Goal: Task Accomplishment & Management: Manage account settings

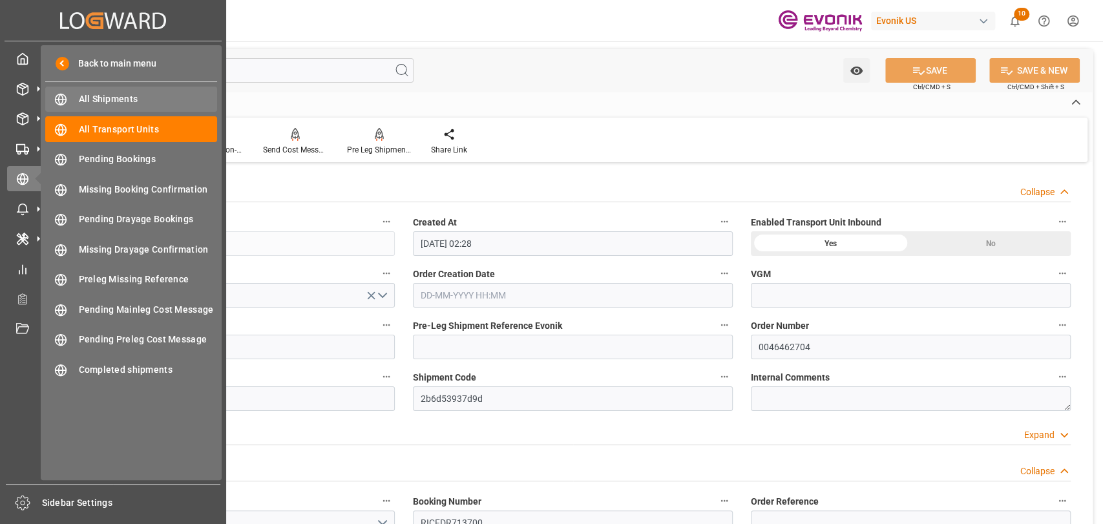
click at [94, 106] on div "All Shipments All Shipments" at bounding box center [131, 99] width 172 height 25
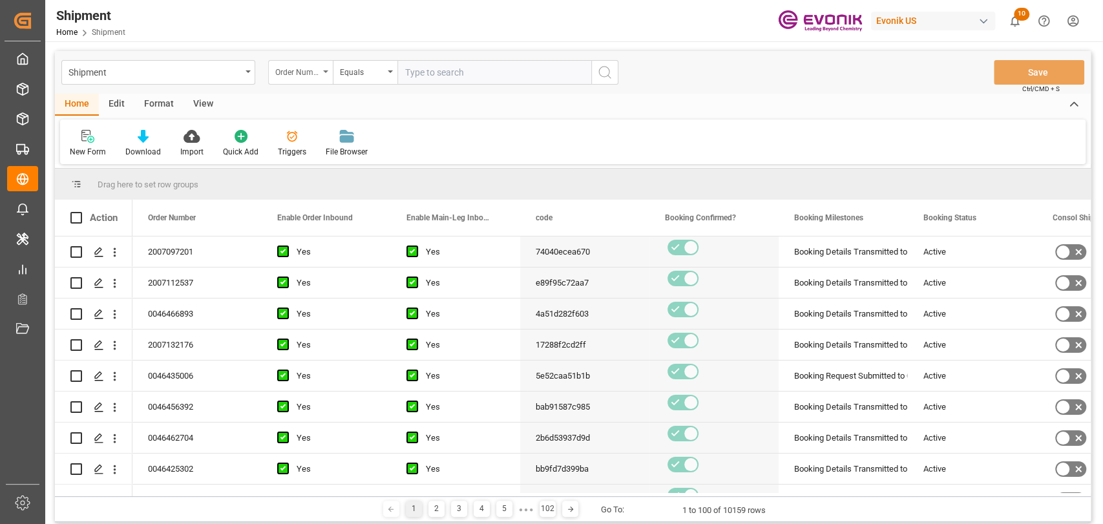
click at [295, 84] on div "Order Number" at bounding box center [300, 72] width 65 height 25
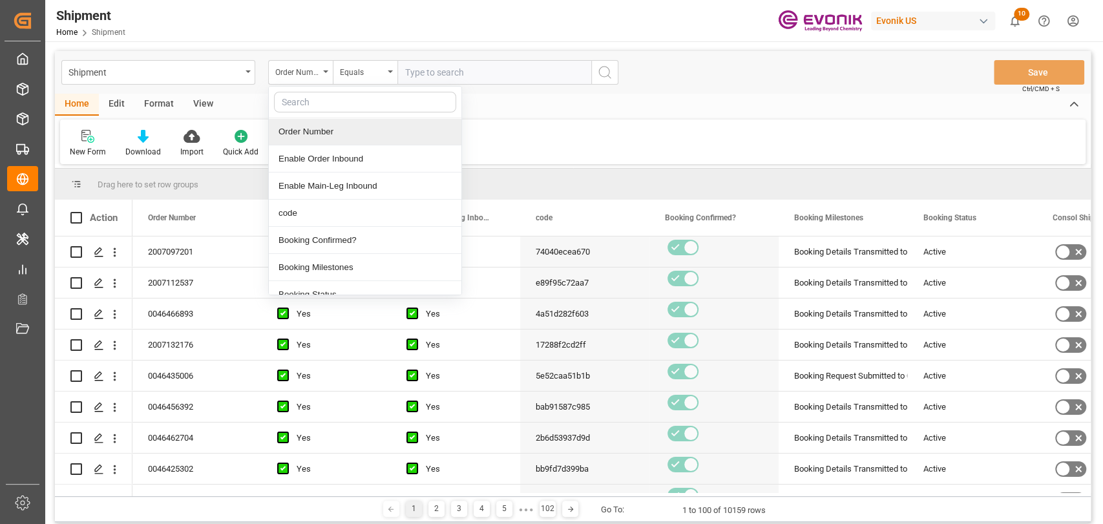
click at [342, 140] on div "Order Number" at bounding box center [365, 131] width 192 height 27
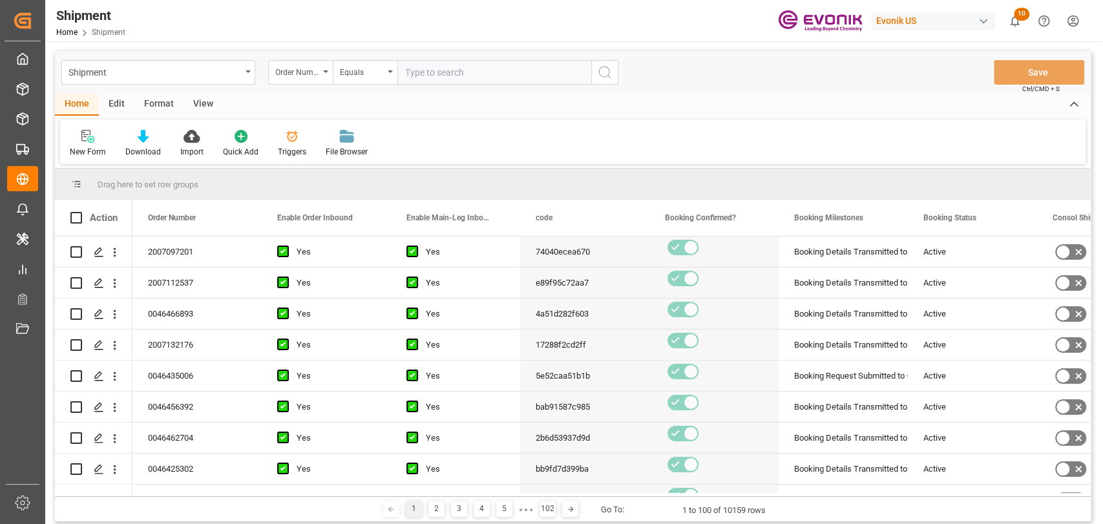
click at [415, 75] on input "text" at bounding box center [494, 72] width 194 height 25
click at [321, 71] on div "Order Number" at bounding box center [300, 72] width 65 height 25
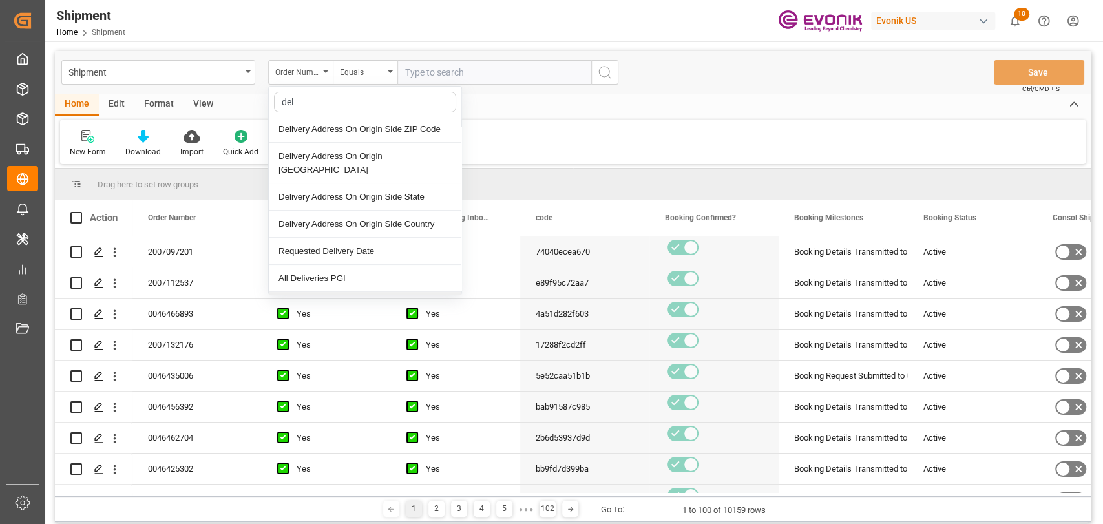
scroll to position [16, 0]
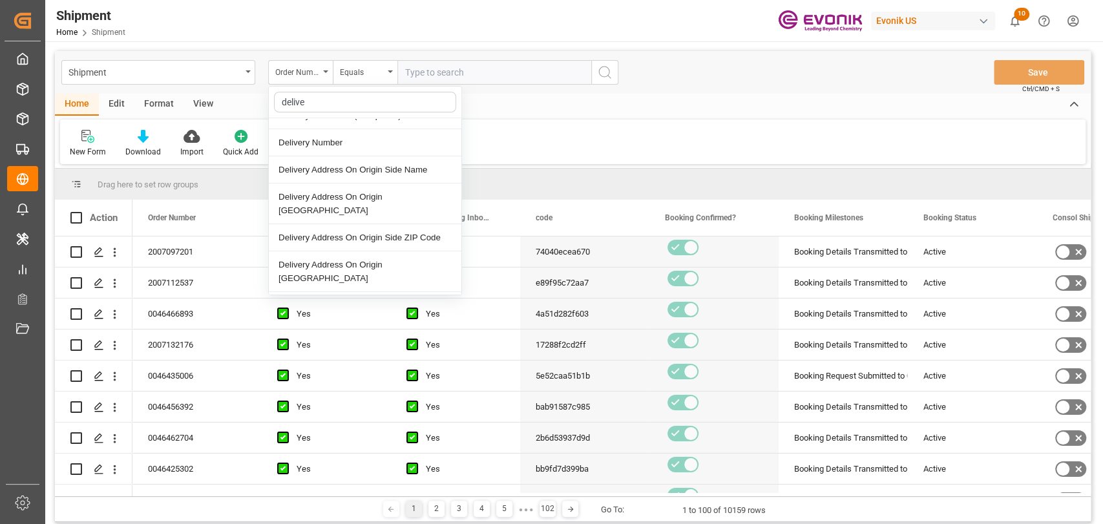
type input "deliver"
click at [324, 134] on div "Delivery Number" at bounding box center [365, 142] width 192 height 27
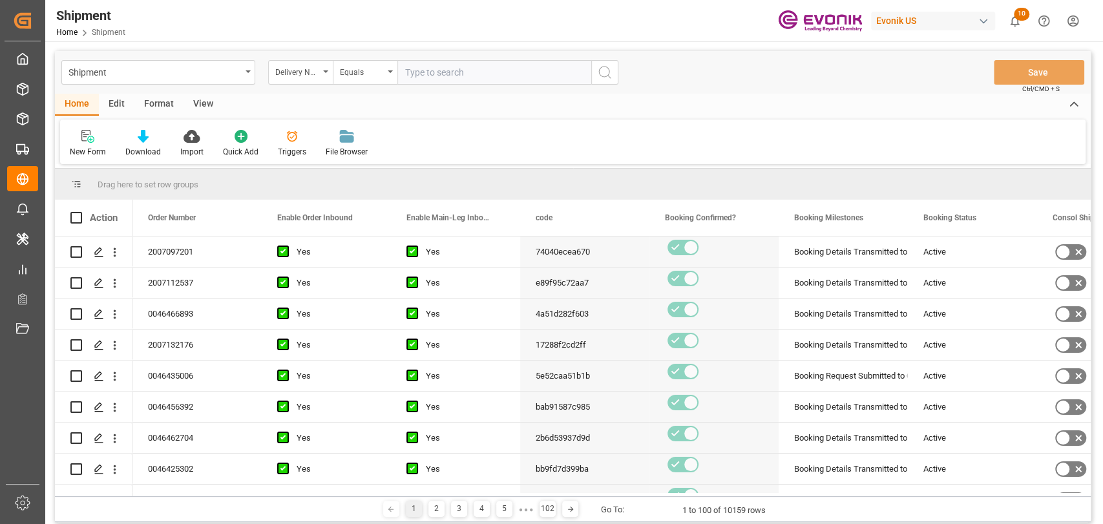
click at [491, 76] on input "text" at bounding box center [494, 72] width 194 height 25
type input "3011765045"
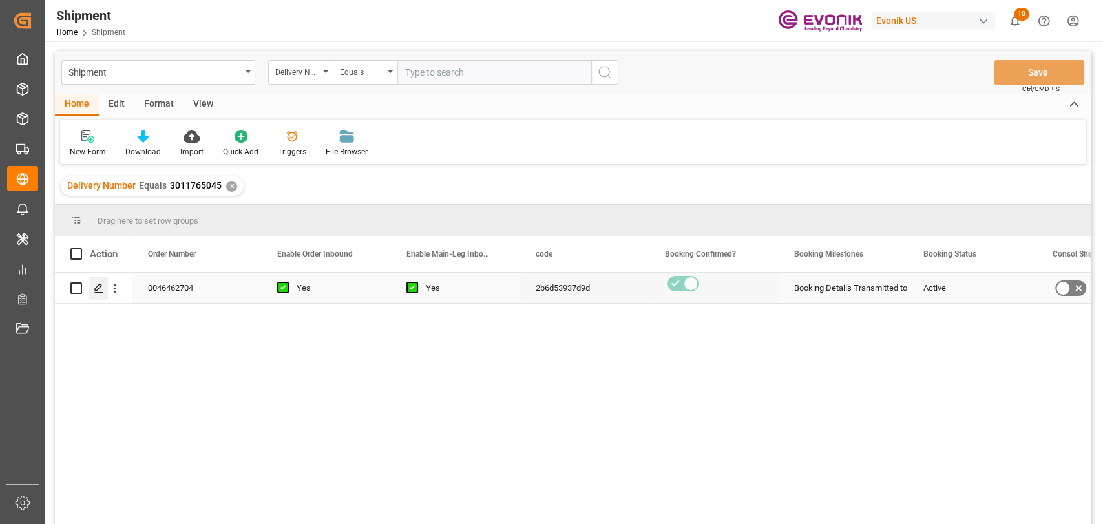
click at [107, 285] on div "Press SPACE to select this row." at bounding box center [97, 288] width 19 height 24
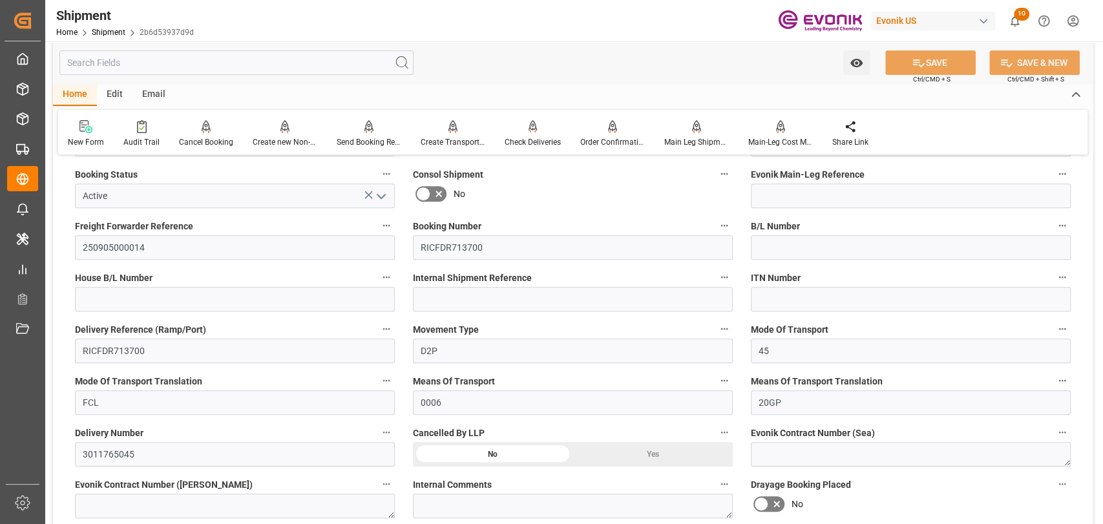
scroll to position [287, 0]
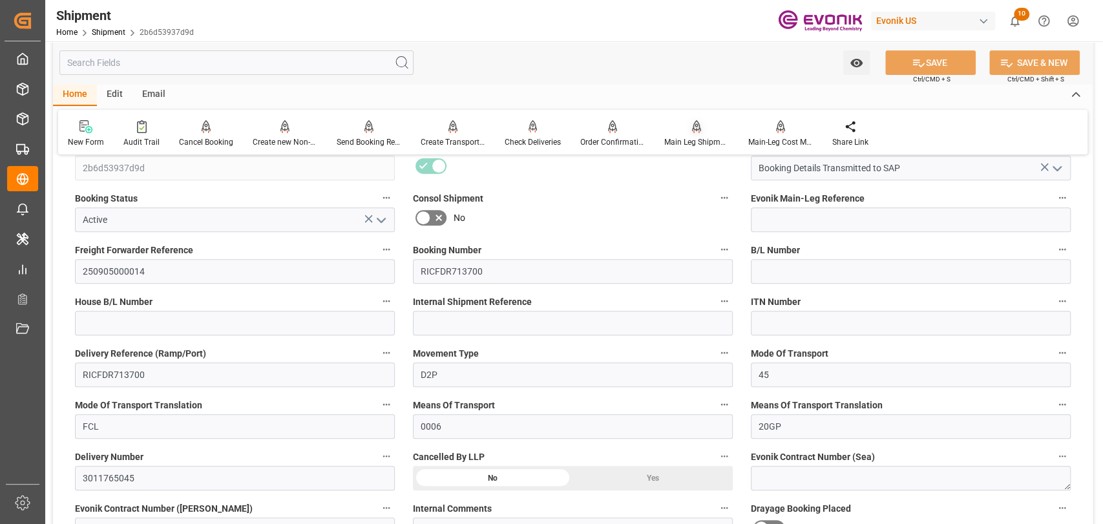
click at [673, 127] on div at bounding box center [696, 126] width 65 height 14
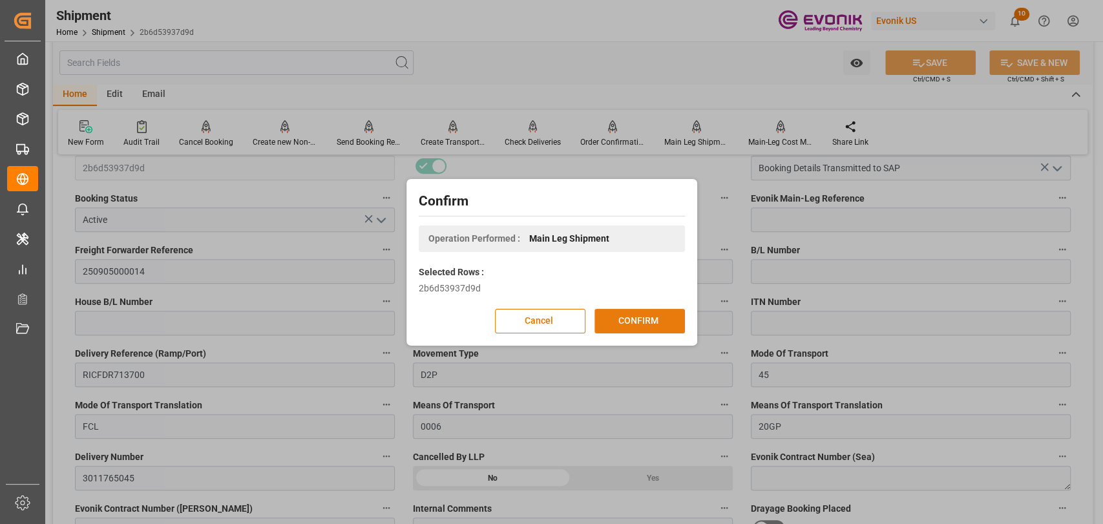
click at [668, 316] on button "CONFIRM" at bounding box center [639, 321] width 90 height 25
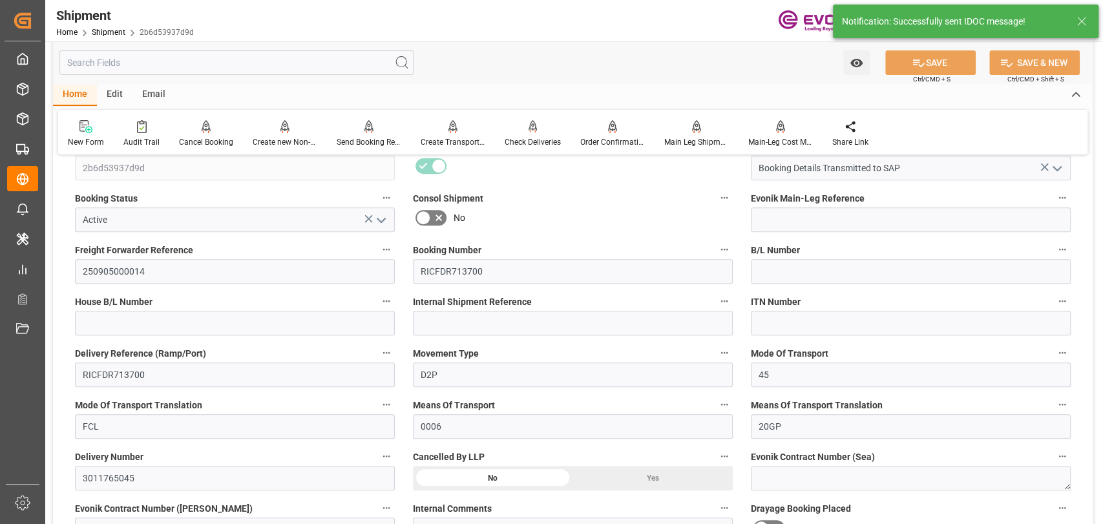
click at [150, 144] on div "Audit Trail" at bounding box center [141, 142] width 36 height 12
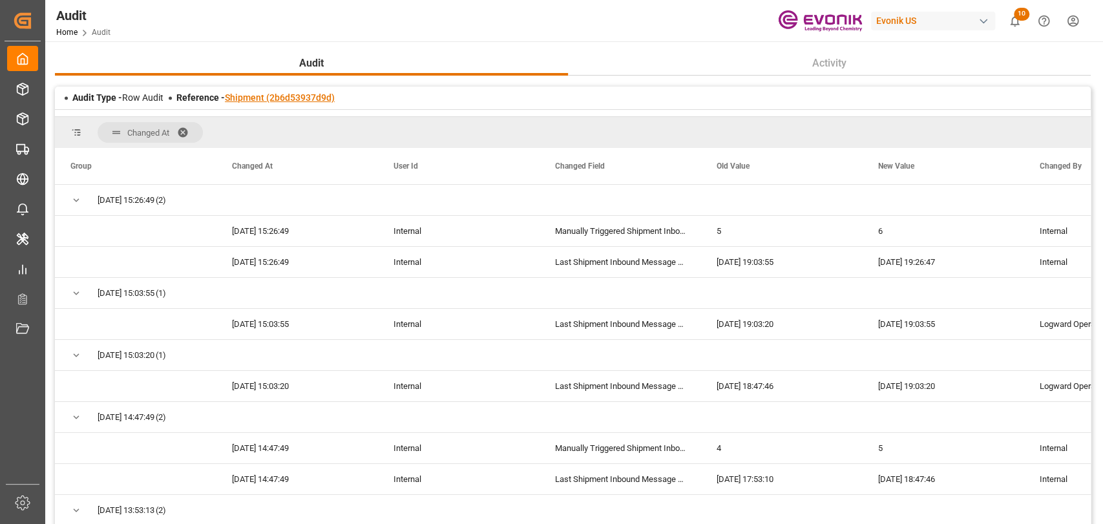
click at [305, 99] on link "Shipment (2b6d53937d9d)" at bounding box center [280, 97] width 110 height 10
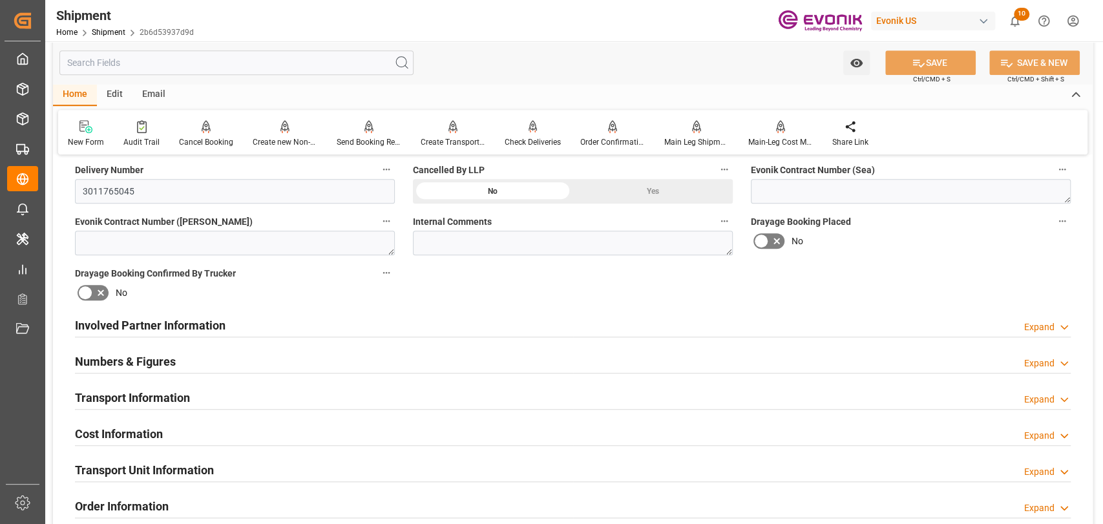
scroll to position [287, 0]
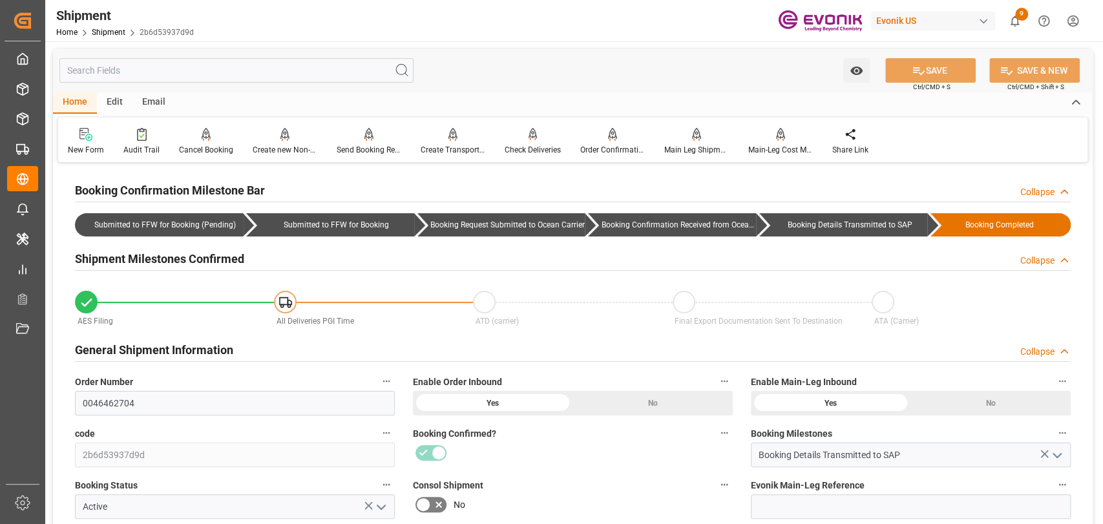
scroll to position [861, 0]
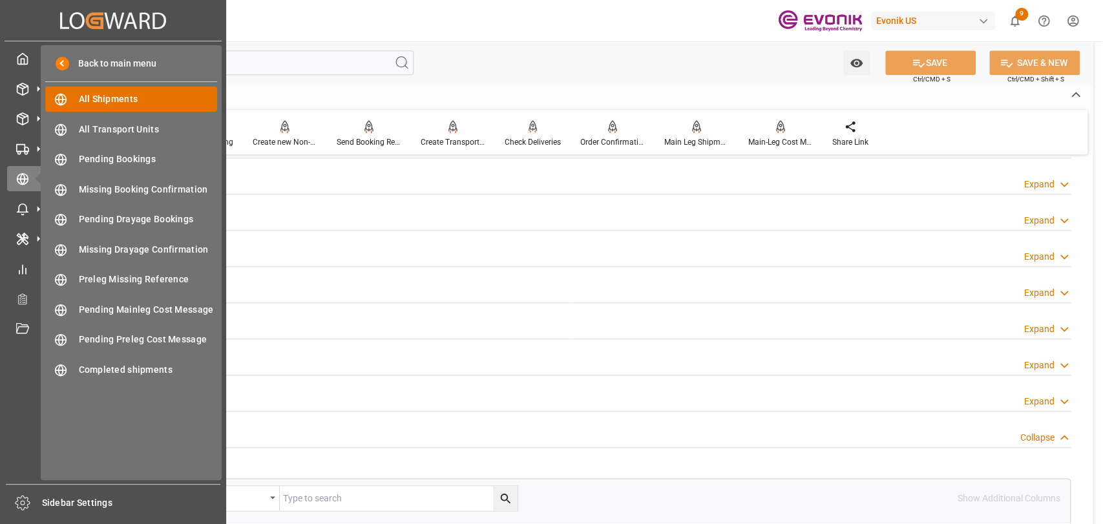
click at [79, 98] on span "All Shipments" at bounding box center [148, 99] width 139 height 14
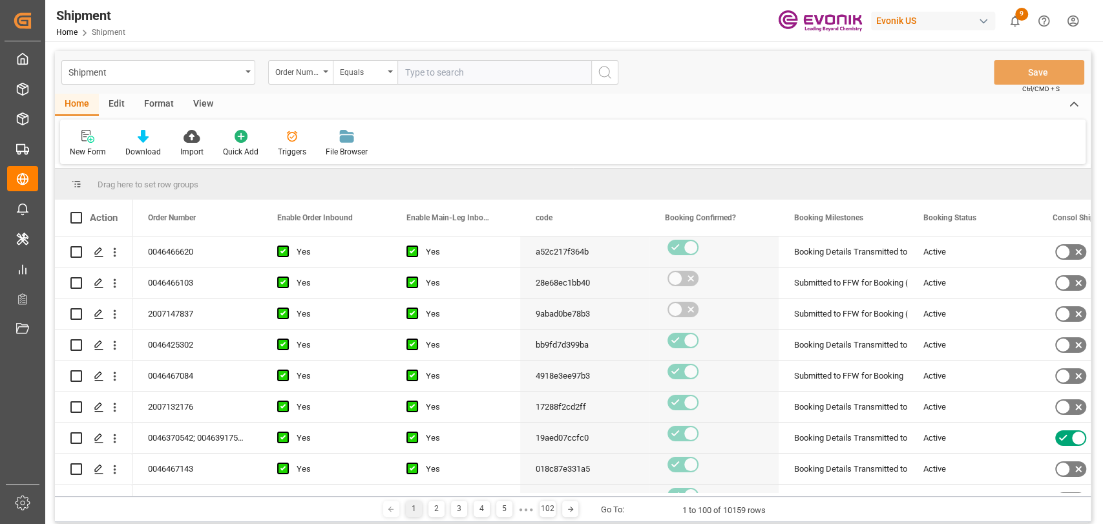
click at [162, 99] on div "Format" at bounding box center [158, 105] width 49 height 22
click at [73, 153] on div "Filter Rows" at bounding box center [89, 152] width 38 height 12
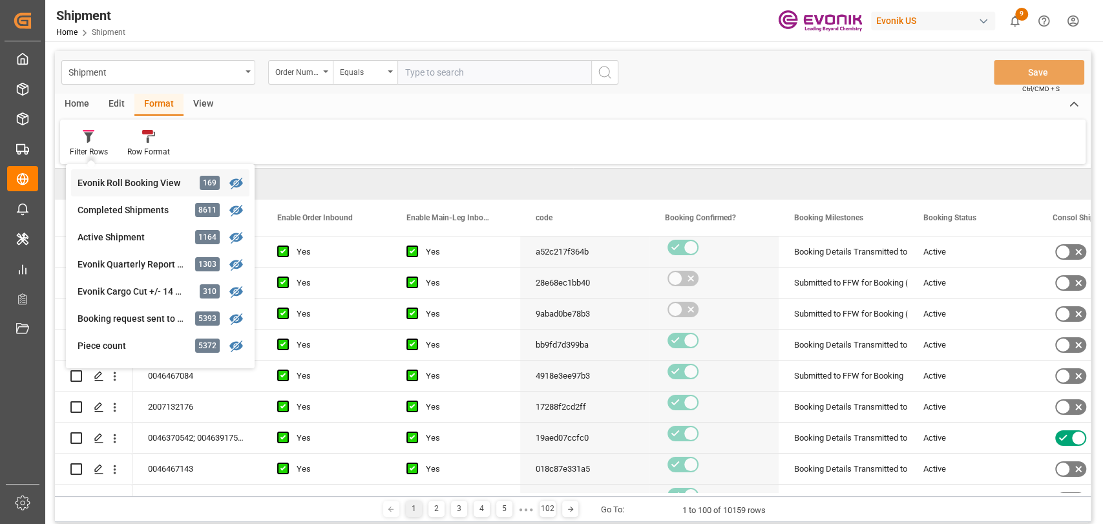
click at [116, 187] on div "Shipment Order Number Equals Save Ctrl/CMD + S Home Edit Format View Filter Row…" at bounding box center [572, 286] width 1035 height 471
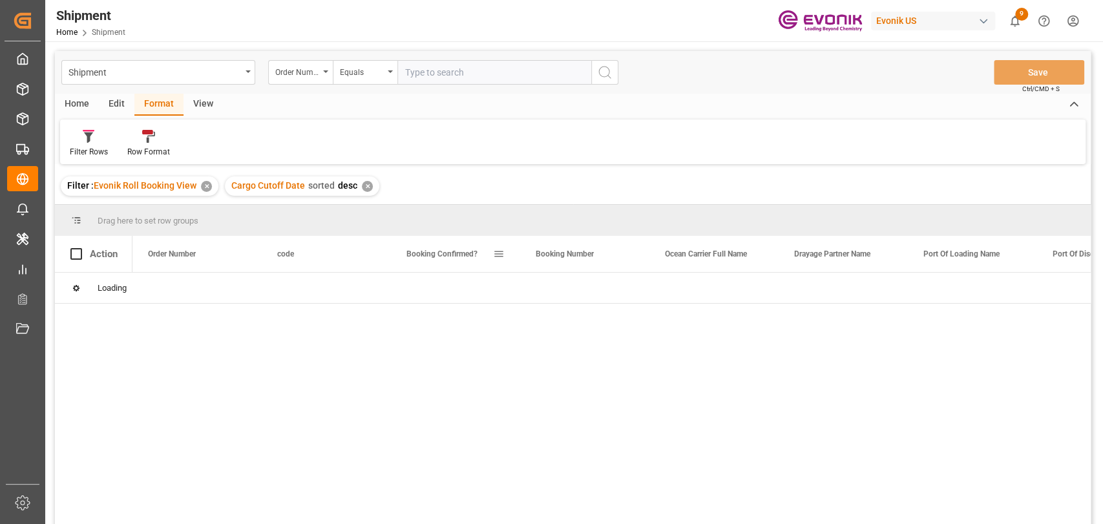
click at [494, 258] on span at bounding box center [499, 254] width 12 height 12
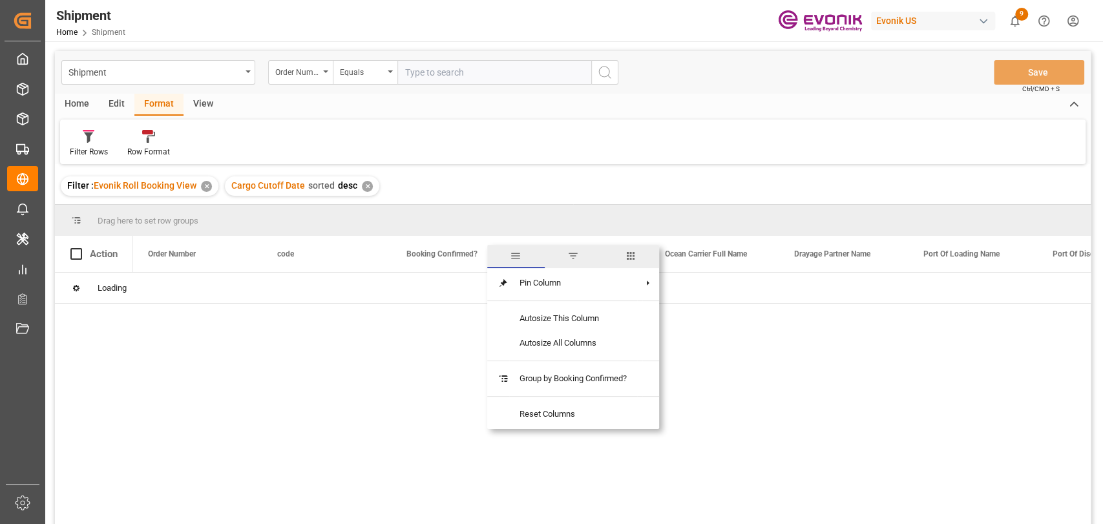
click at [641, 260] on span "columns" at bounding box center [629, 256] width 57 height 23
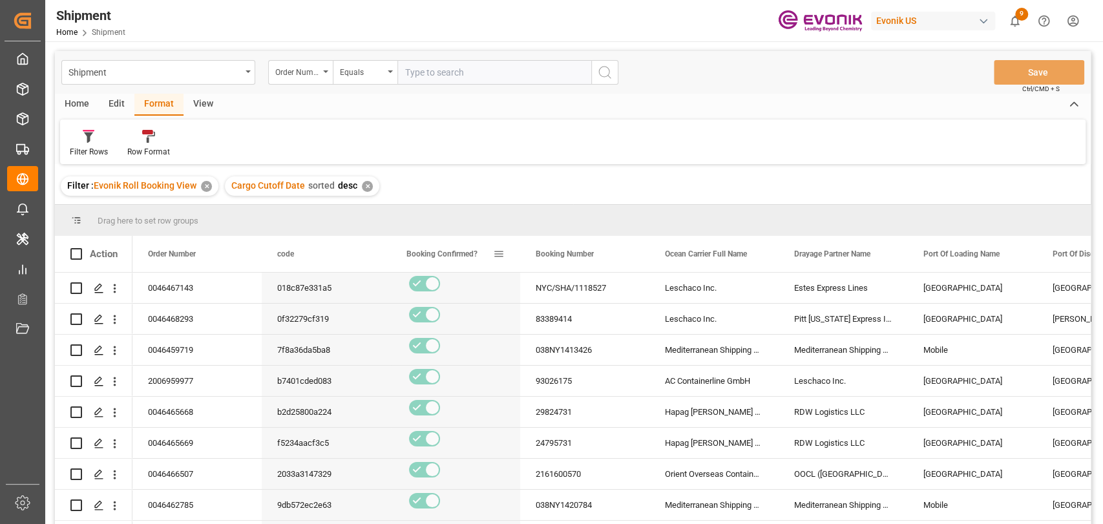
click at [497, 254] on span at bounding box center [499, 254] width 12 height 12
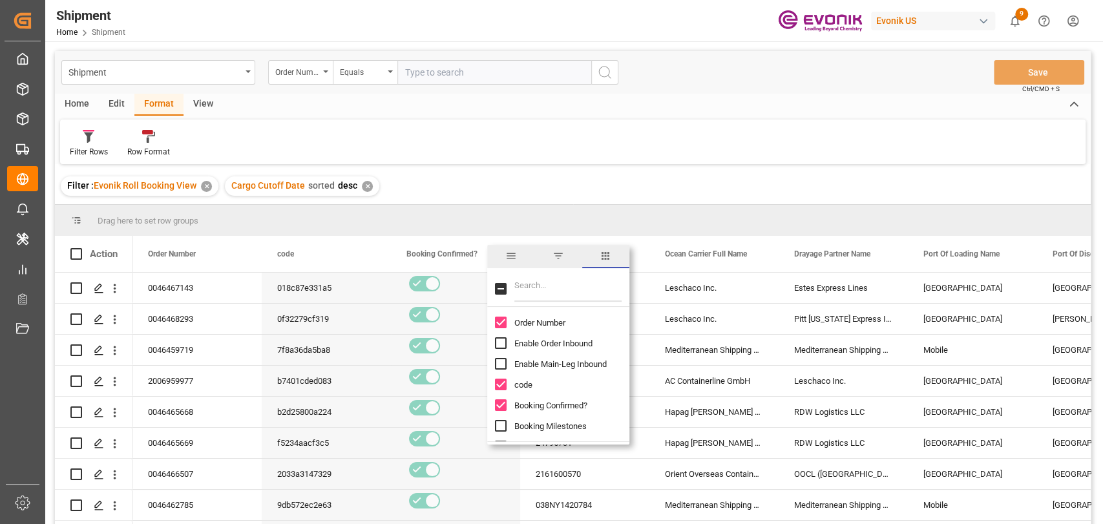
click at [614, 260] on span "columns" at bounding box center [605, 256] width 47 height 23
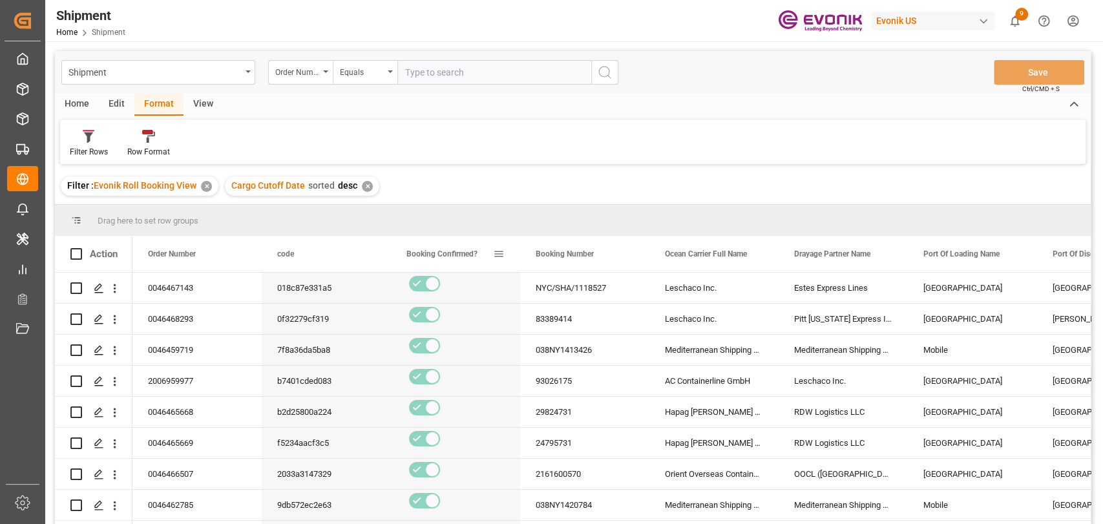
click at [500, 247] on div "Booking Confirmed?" at bounding box center [455, 254] width 98 height 36
click at [496, 254] on span at bounding box center [499, 254] width 12 height 12
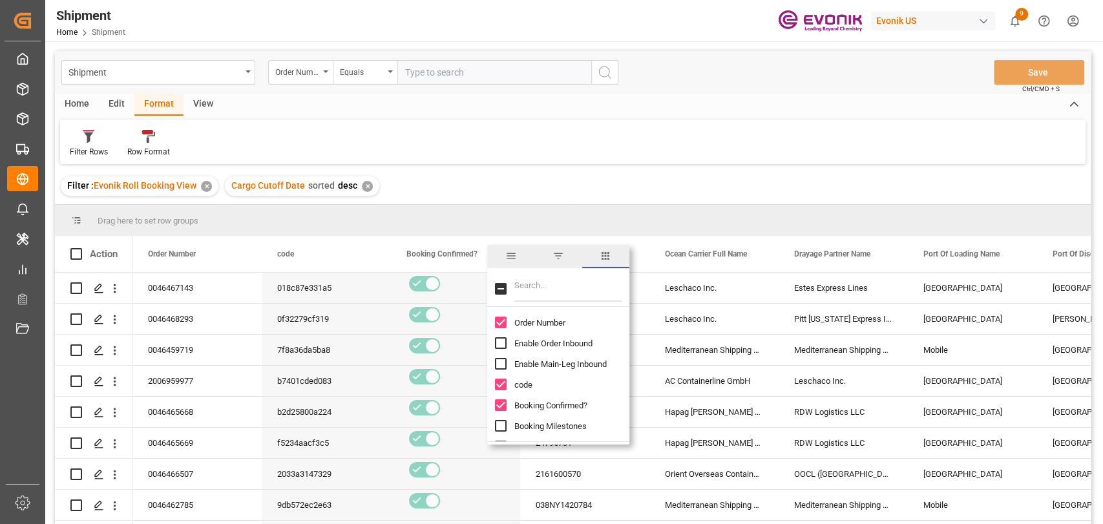
click at [601, 256] on span "columns" at bounding box center [605, 256] width 12 height 12
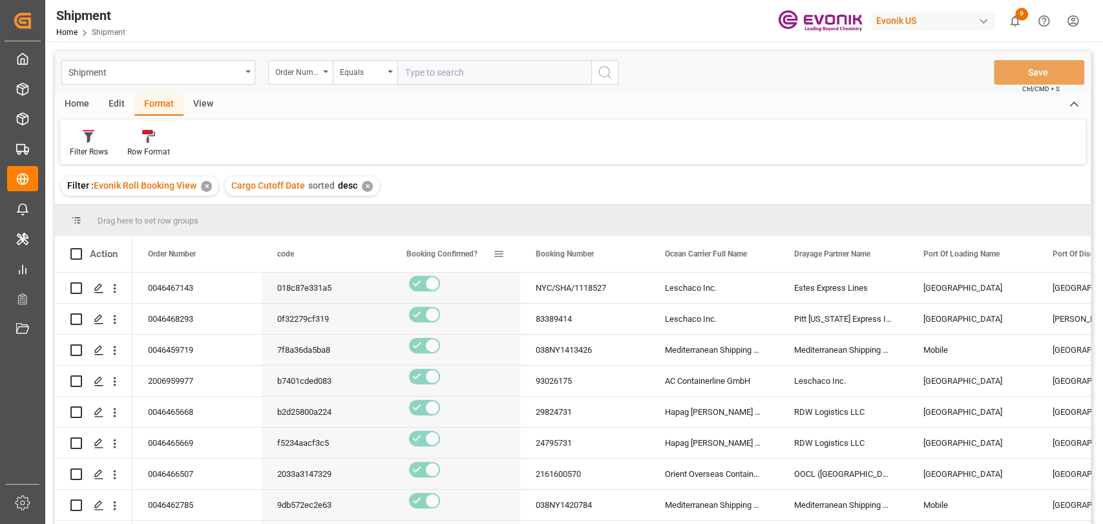
click at [499, 254] on span at bounding box center [499, 254] width 12 height 12
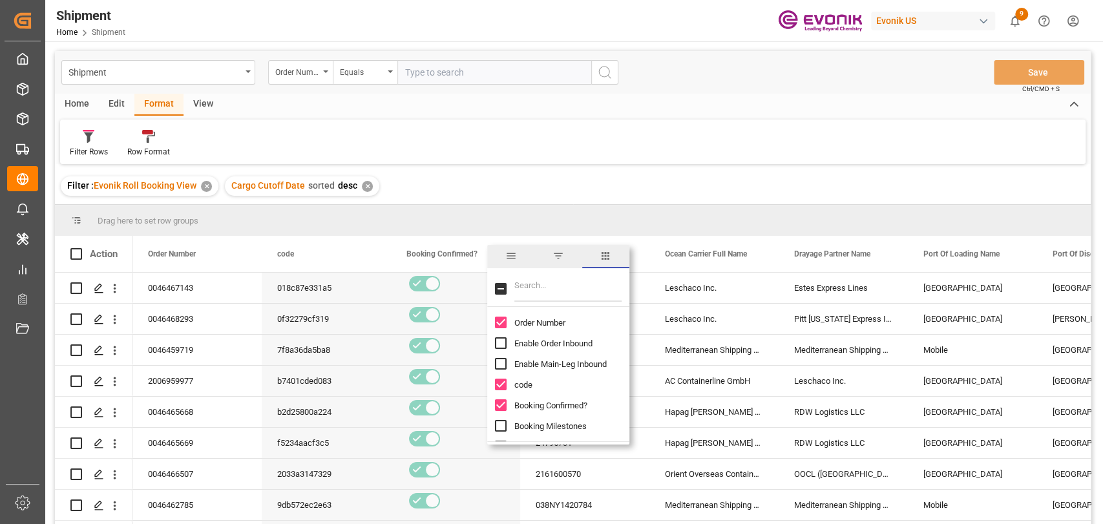
click at [559, 285] on input "Filter Columns Input" at bounding box center [567, 289] width 107 height 26
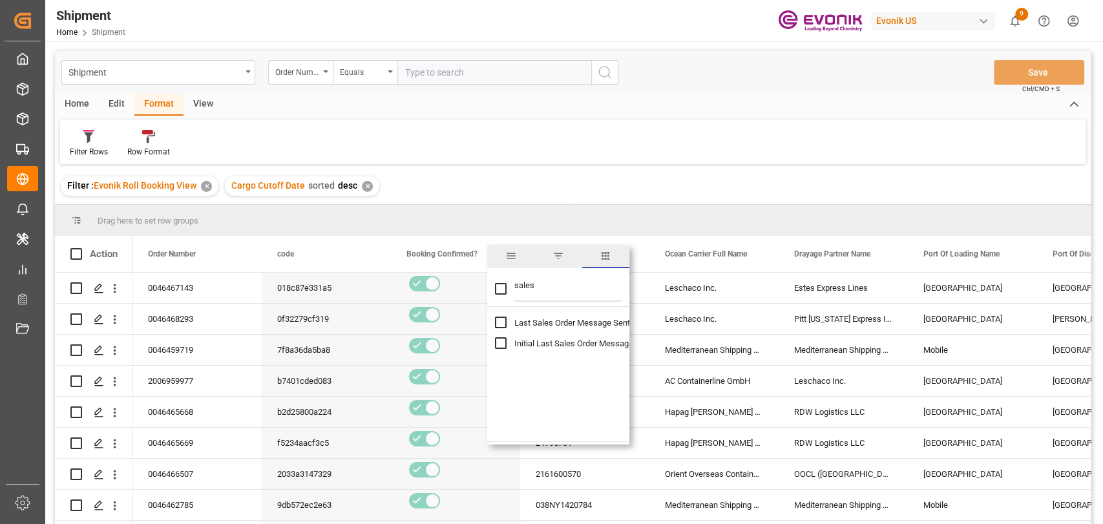
type input "sales"
click at [502, 320] on input "Last Sales Order Message Sent Time column toggle visibility (hidden)" at bounding box center [501, 322] width 12 height 12
checkbox input "true"
checkbox input "false"
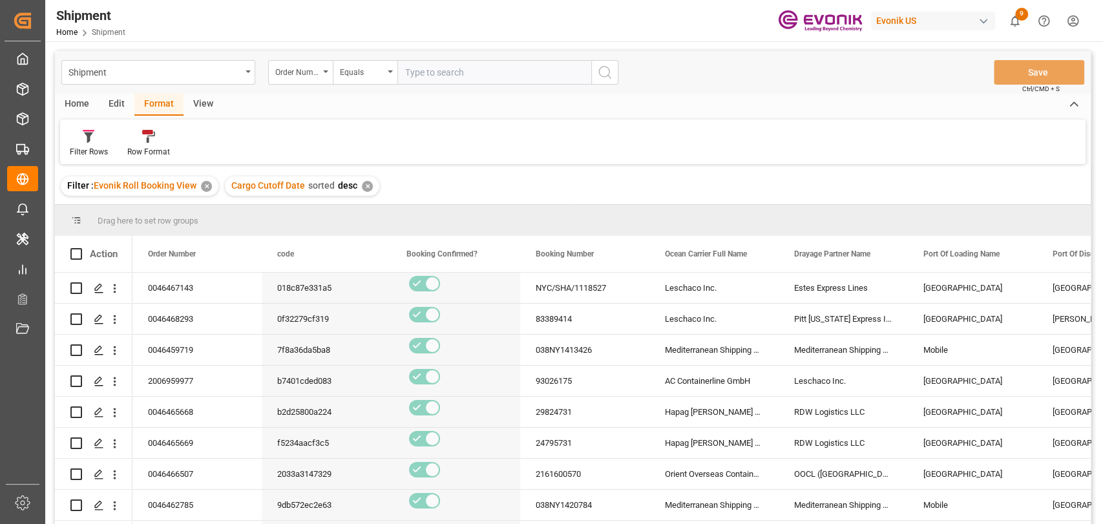
click at [743, 142] on div "Filter Rows Row Format" at bounding box center [572, 141] width 1025 height 45
click at [706, 293] on div "Leschaco Inc." at bounding box center [713, 288] width 129 height 30
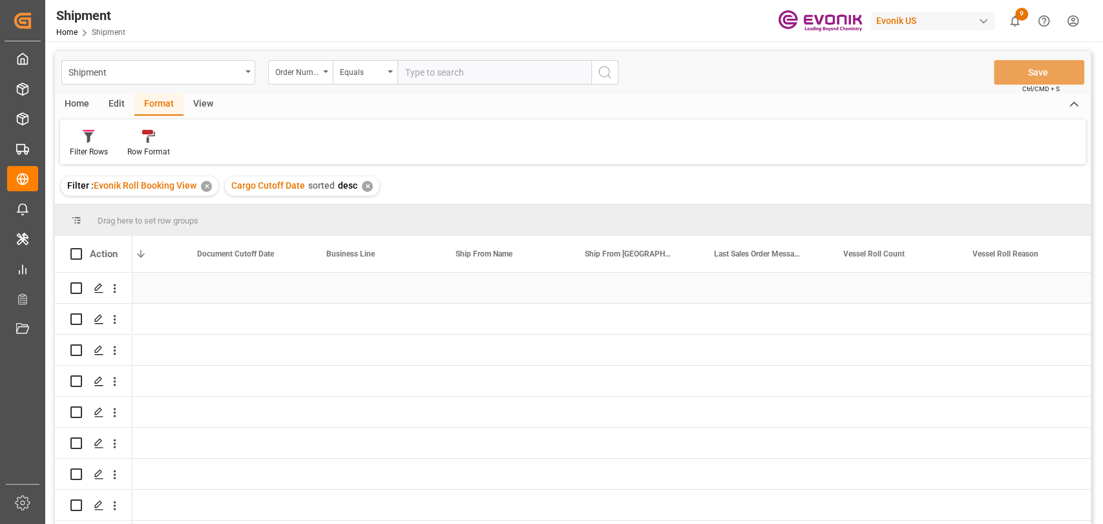
scroll to position [0, 1500]
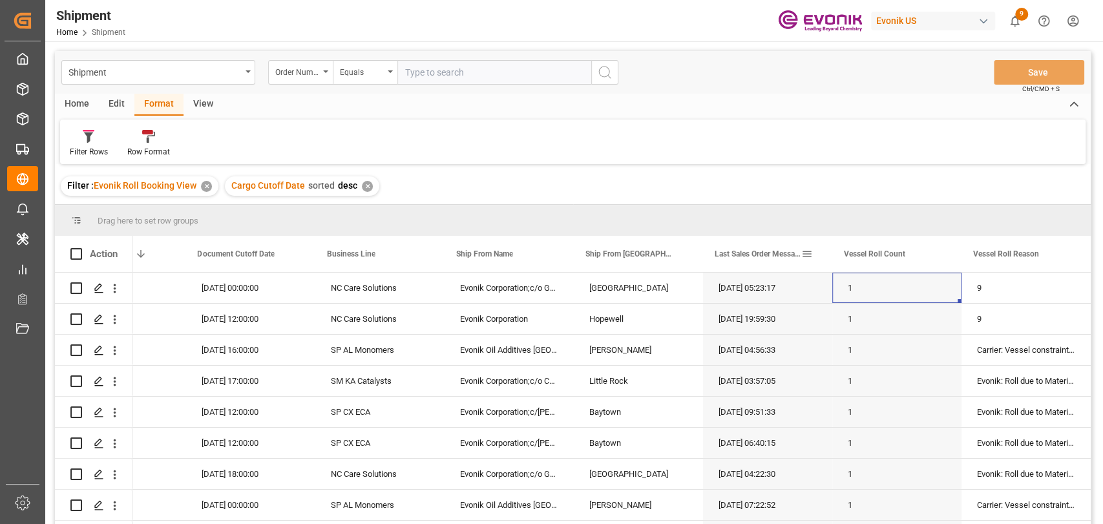
click at [754, 259] on div "Last Sales Order Message Sent Time" at bounding box center [757, 254] width 87 height 36
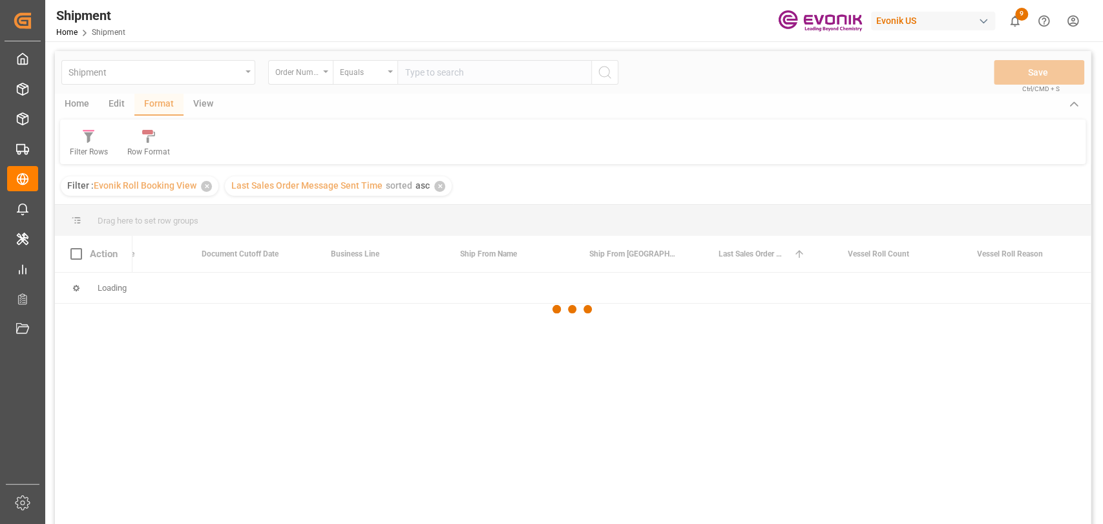
scroll to position [0, 1497]
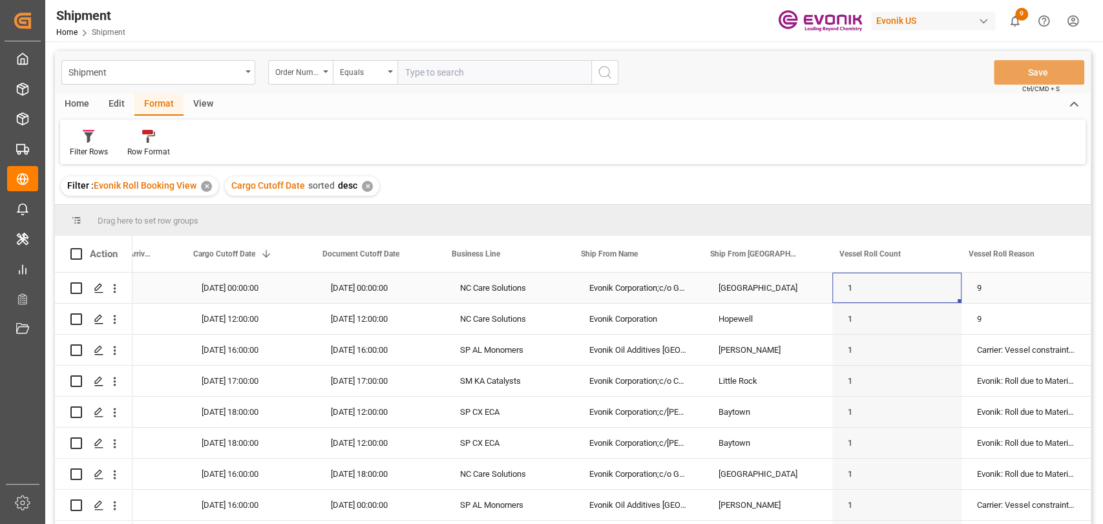
click at [651, 289] on div "Evonik Corporation;c/o Gateway Calumet City" at bounding box center [638, 288] width 129 height 30
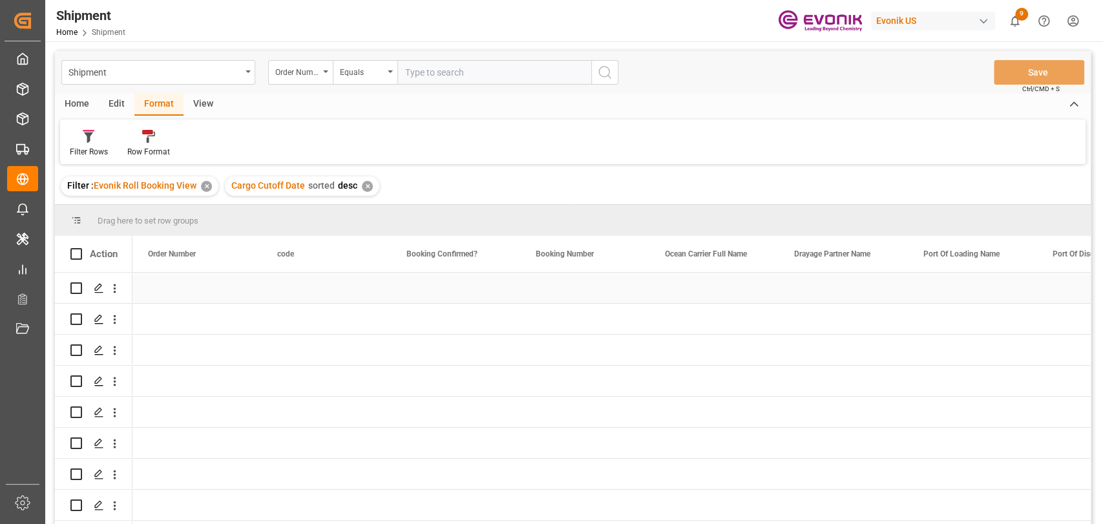
scroll to position [0, 0]
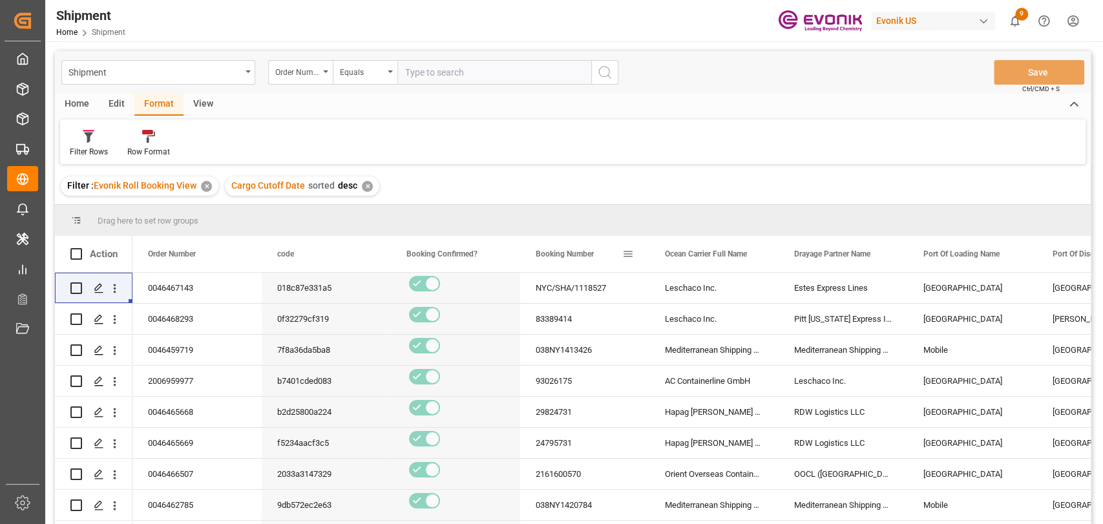
click at [629, 254] on span at bounding box center [628, 254] width 12 height 12
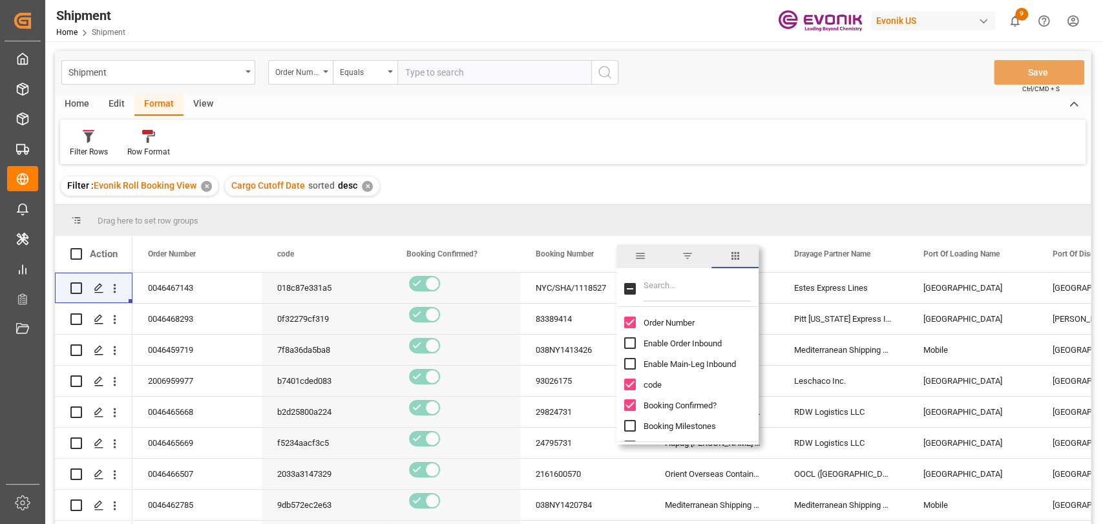
click at [672, 284] on input "Filter Columns Input" at bounding box center [696, 289] width 107 height 26
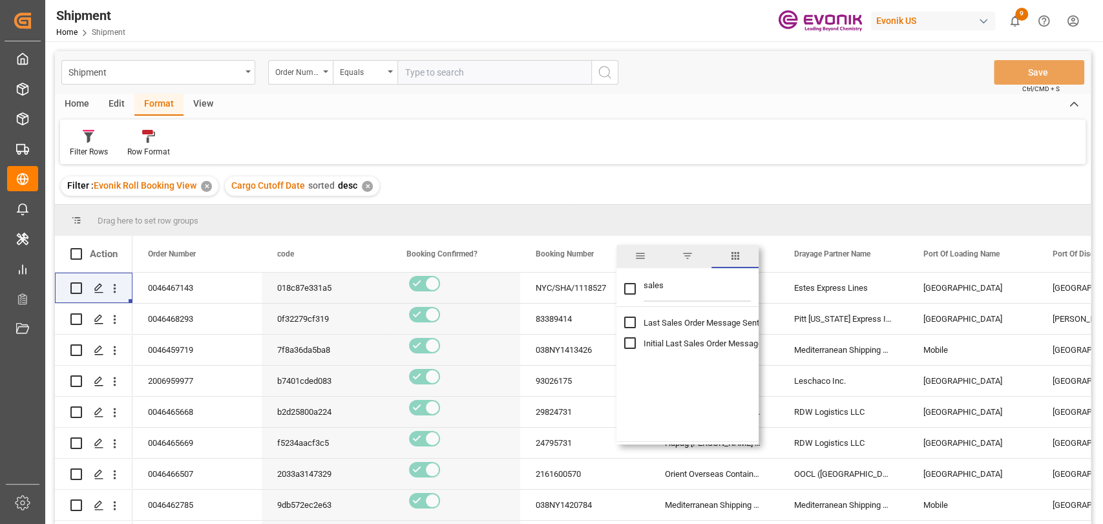
type input "sales"
click at [632, 320] on input "Last Sales Order Message Sent Time column toggle visibility (hidden)" at bounding box center [630, 322] width 12 height 12
checkbox input "true"
checkbox input "false"
click at [605, 172] on div "Filter : Evonik Roll Booking View ✕ Cargo Cutoff Date sorted desc ✕" at bounding box center [572, 186] width 1035 height 36
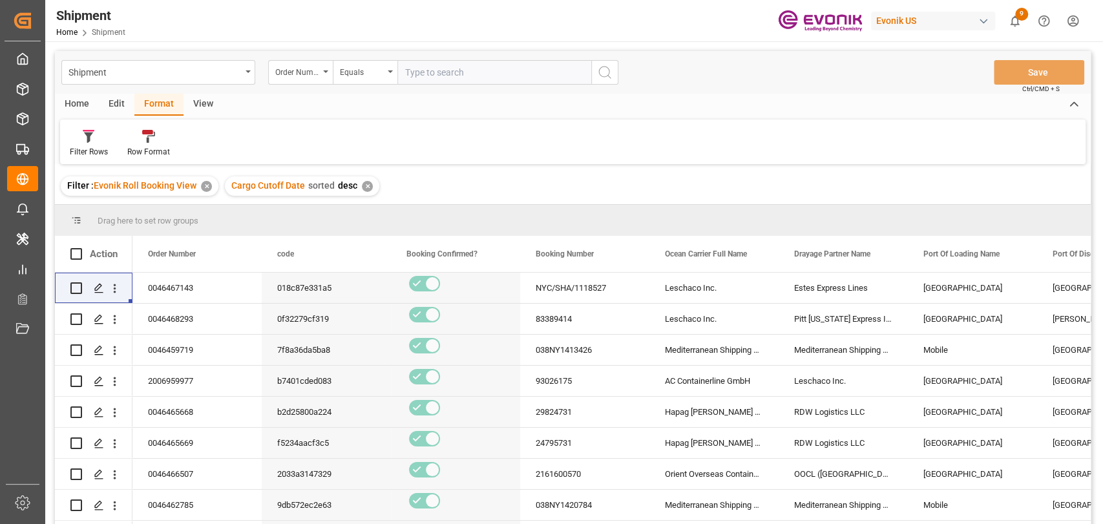
click at [366, 181] on div "✕" at bounding box center [367, 186] width 11 height 11
click at [602, 384] on div "93026175" at bounding box center [584, 381] width 129 height 30
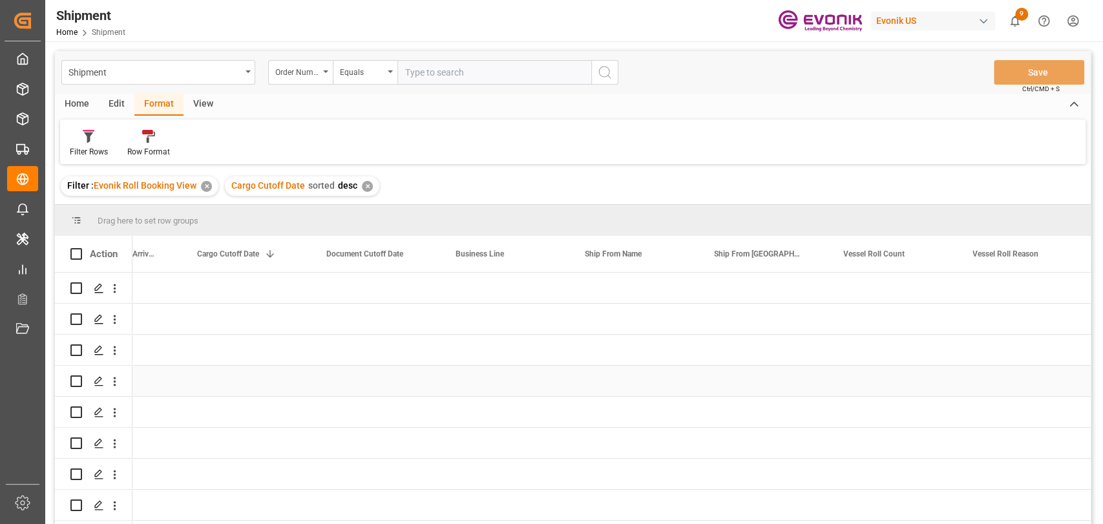
scroll to position [0, 1371]
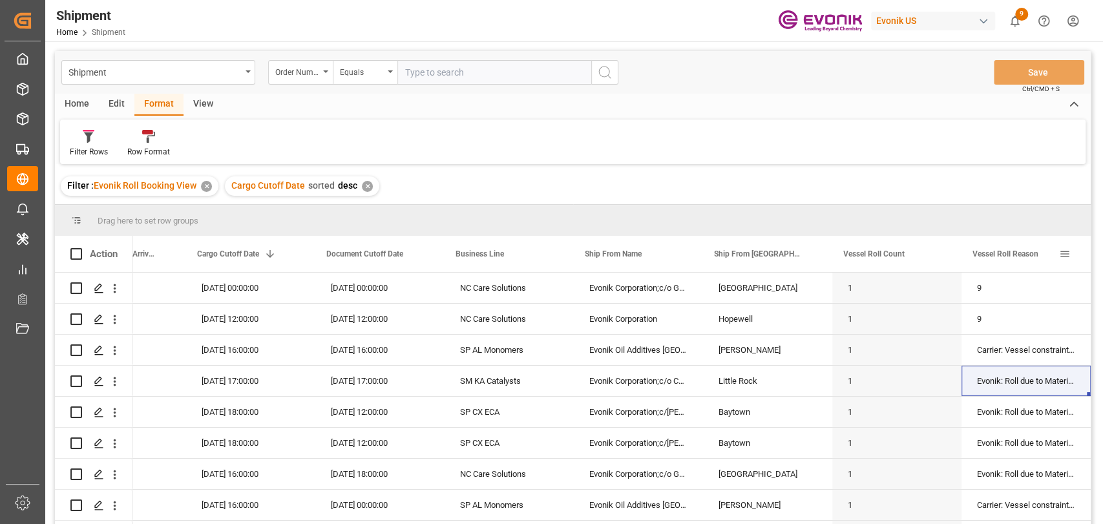
click at [1063, 258] on span at bounding box center [1065, 254] width 12 height 12
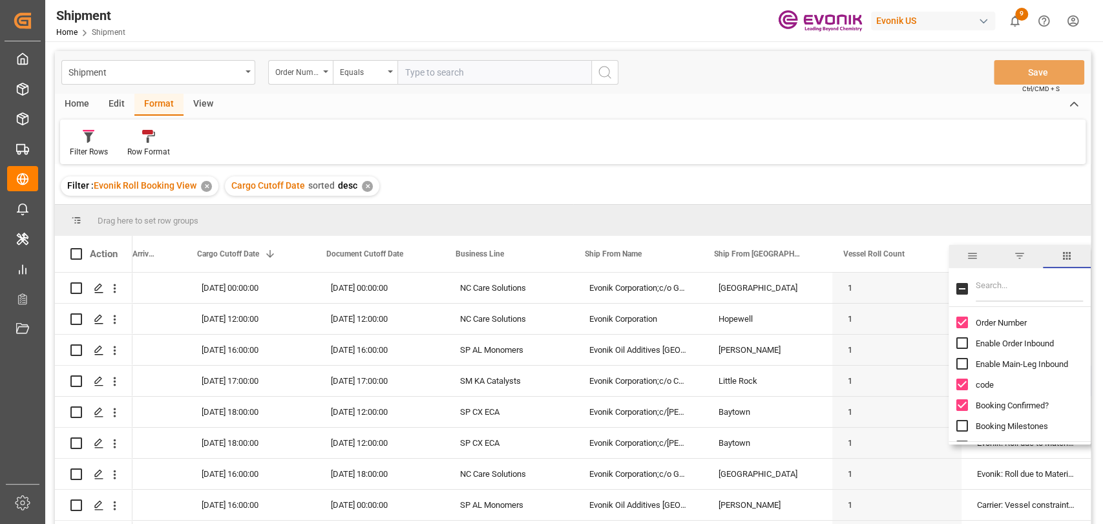
click at [1028, 278] on input "Filter Columns Input" at bounding box center [1028, 289] width 107 height 26
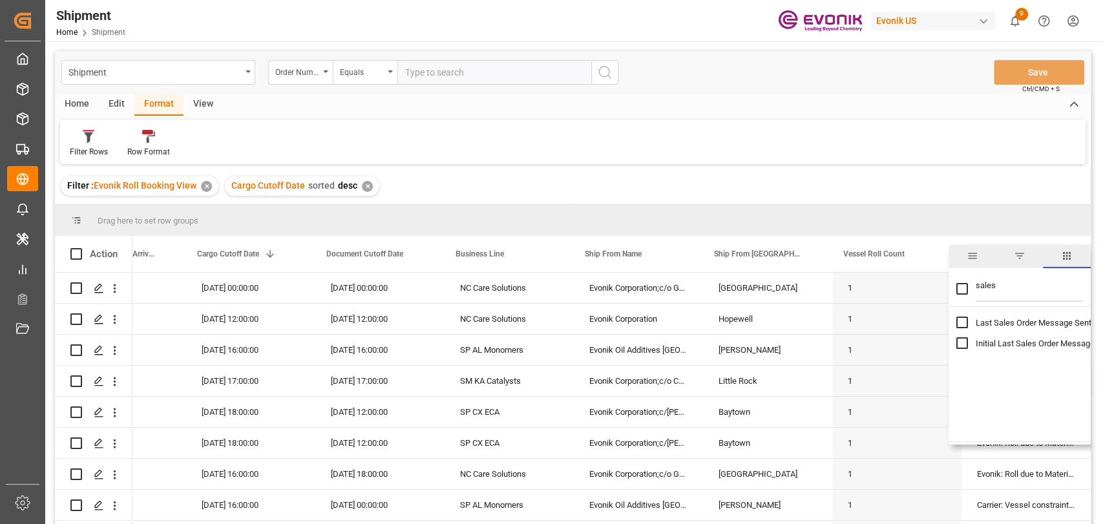
type input "sales"
click at [964, 327] on input "Last Sales Order Message Sent Time column toggle visibility (hidden)" at bounding box center [962, 322] width 12 height 12
checkbox input "true"
checkbox input "false"
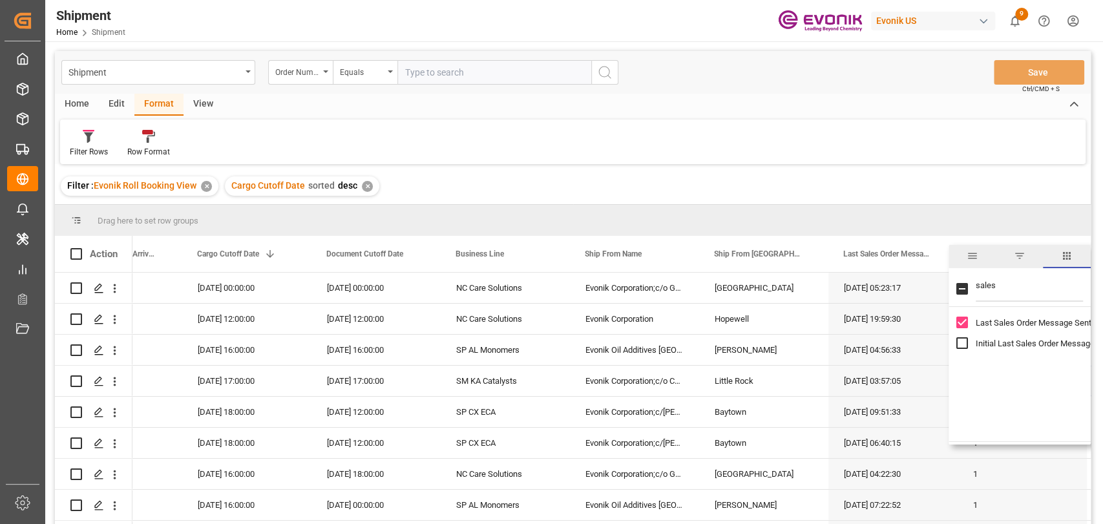
click at [867, 169] on div "Filter : Evonik Roll Booking View ✕ Cargo Cutoff Date sorted desc ✕" at bounding box center [572, 186] width 1035 height 36
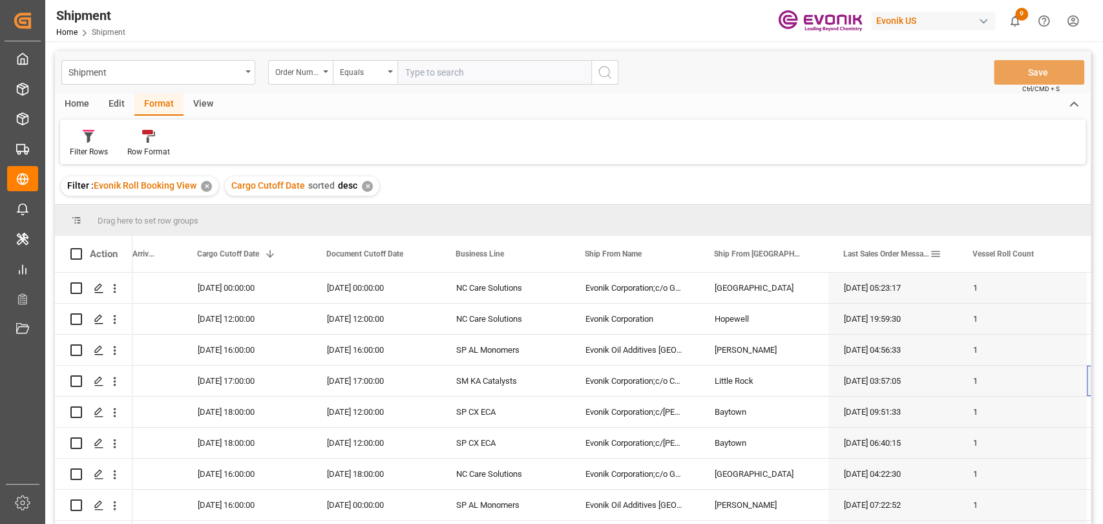
click at [931, 253] on span at bounding box center [935, 254] width 12 height 12
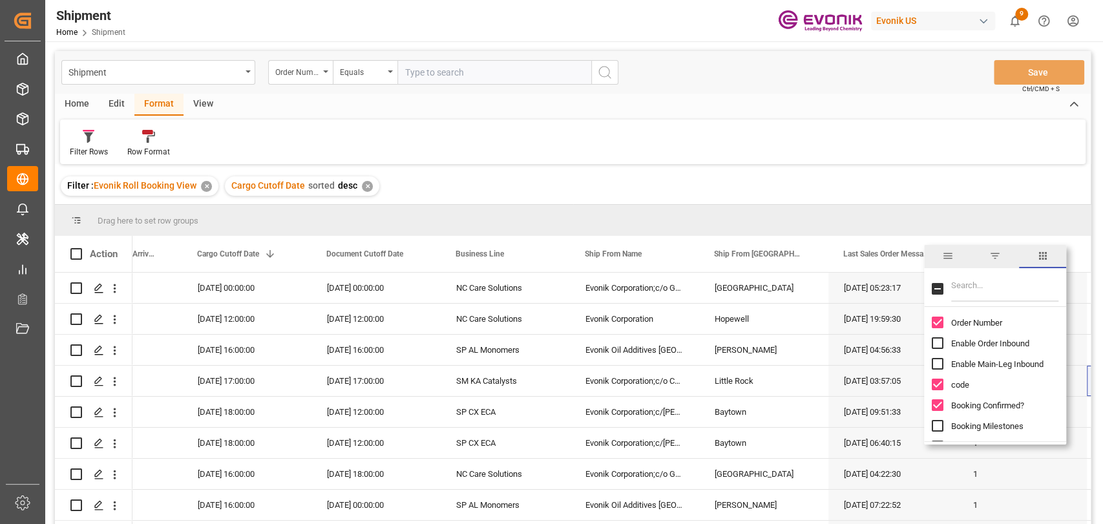
click at [989, 254] on span "filter" at bounding box center [995, 256] width 12 height 12
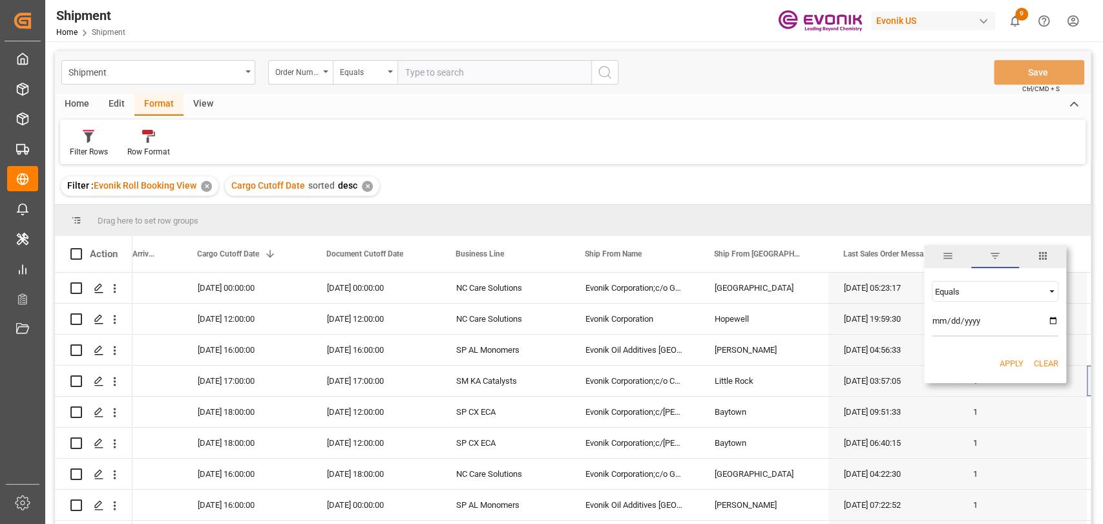
click at [948, 255] on span "general" at bounding box center [948, 256] width 12 height 12
click at [882, 252] on span "Last Sales Order Message Sent Time" at bounding box center [886, 253] width 87 height 9
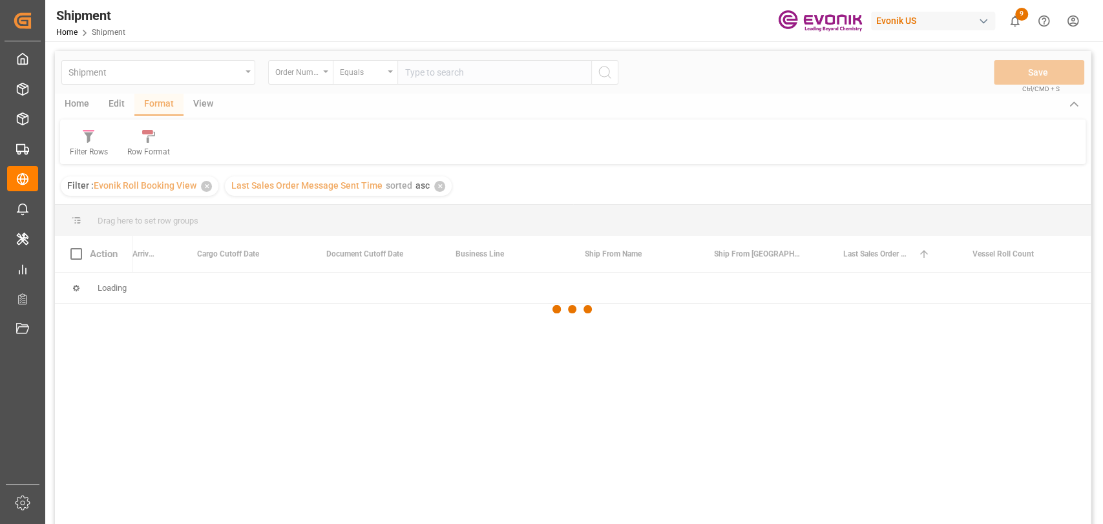
scroll to position [0, 1372]
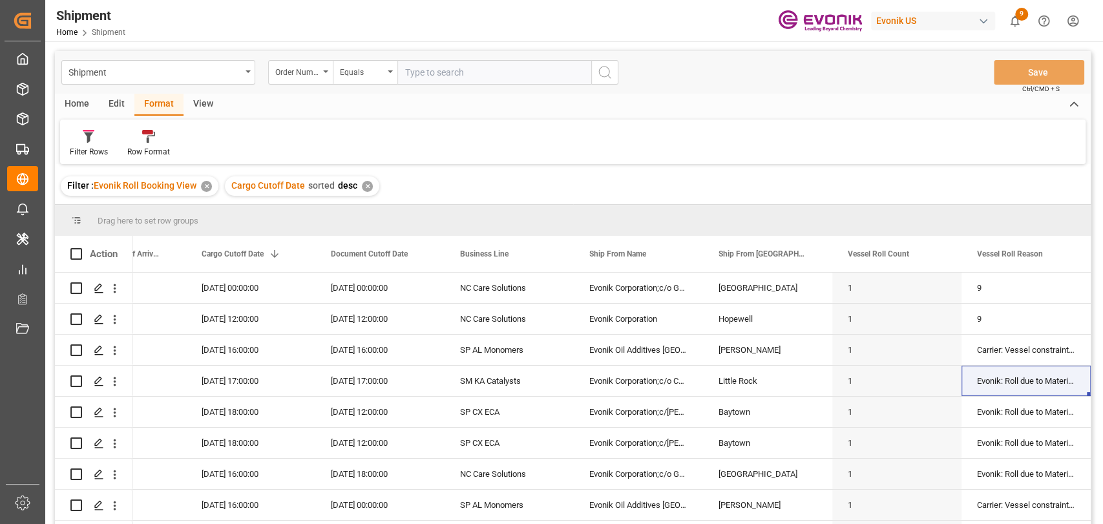
click at [113, 100] on div "Edit" at bounding box center [117, 105] width 36 height 22
click at [222, 147] on div "Configuration" at bounding box center [220, 152] width 48 height 12
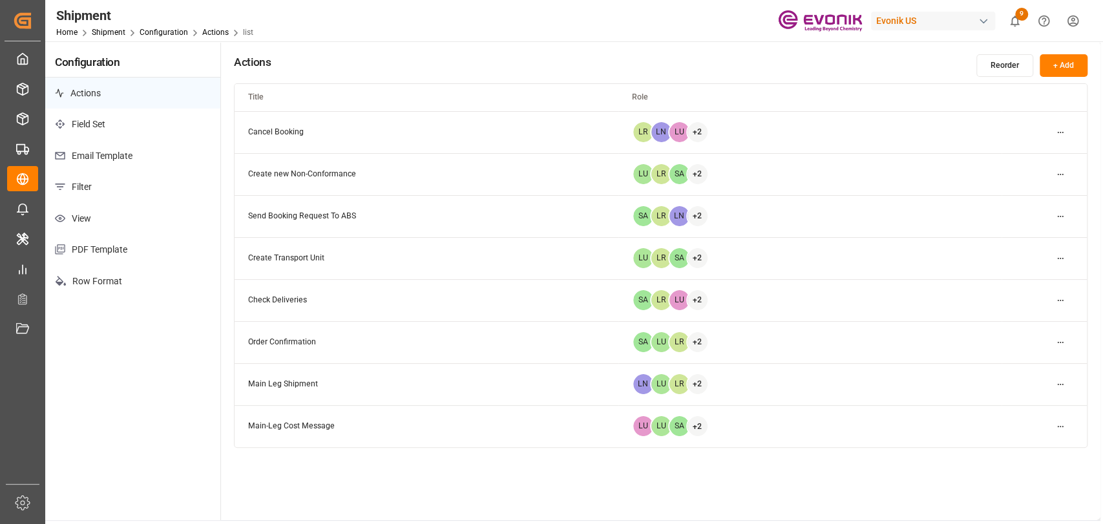
click at [80, 208] on p "View" at bounding box center [132, 219] width 175 height 32
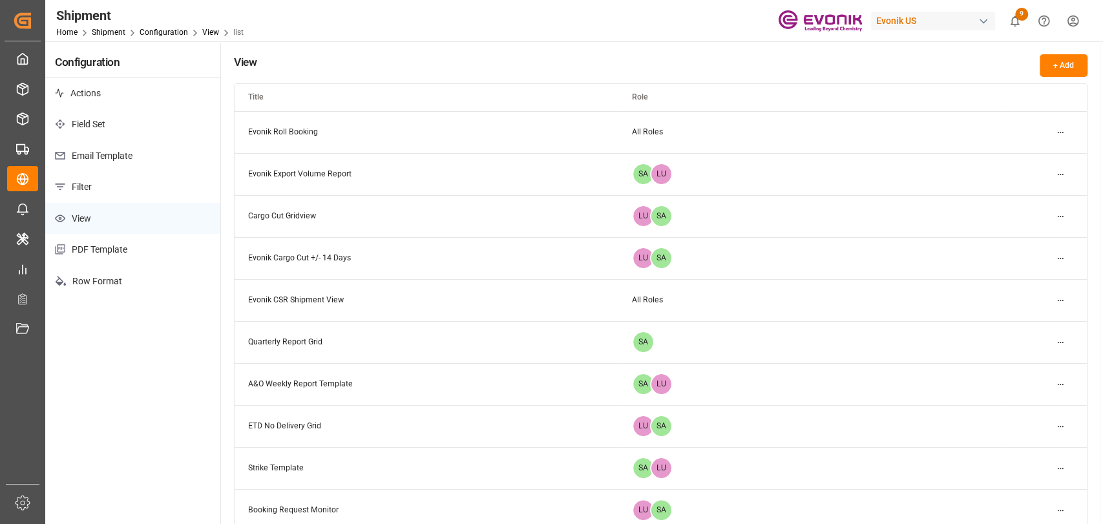
click at [1064, 125] on html "Created by potrace 1.15, written by Peter Selinger 2001-2017 Created by potrace…" at bounding box center [551, 262] width 1103 height 524
click at [1039, 156] on div "Edit" at bounding box center [1036, 158] width 67 height 18
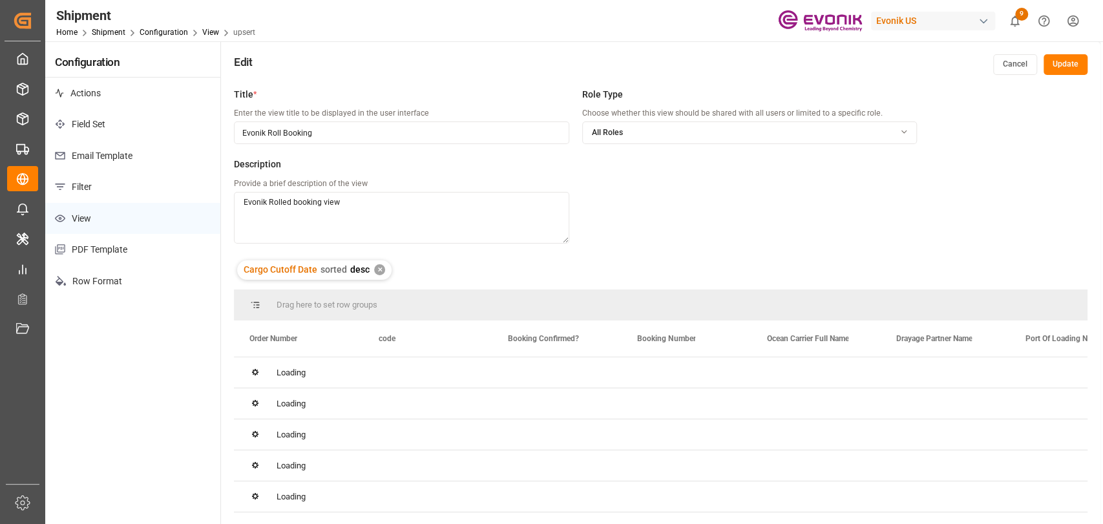
click at [379, 273] on div "✕" at bounding box center [379, 269] width 11 height 11
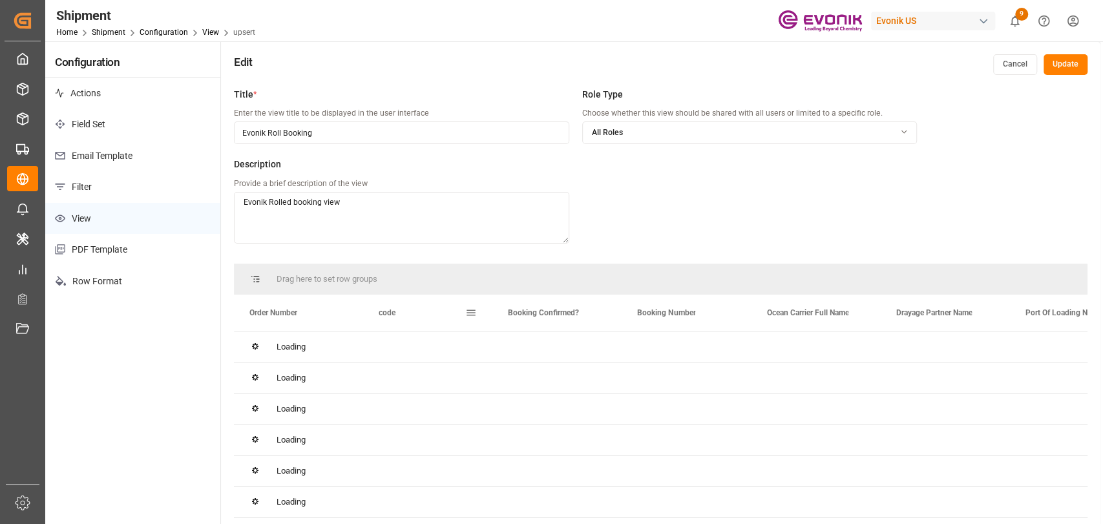
click at [468, 315] on span at bounding box center [471, 313] width 12 height 12
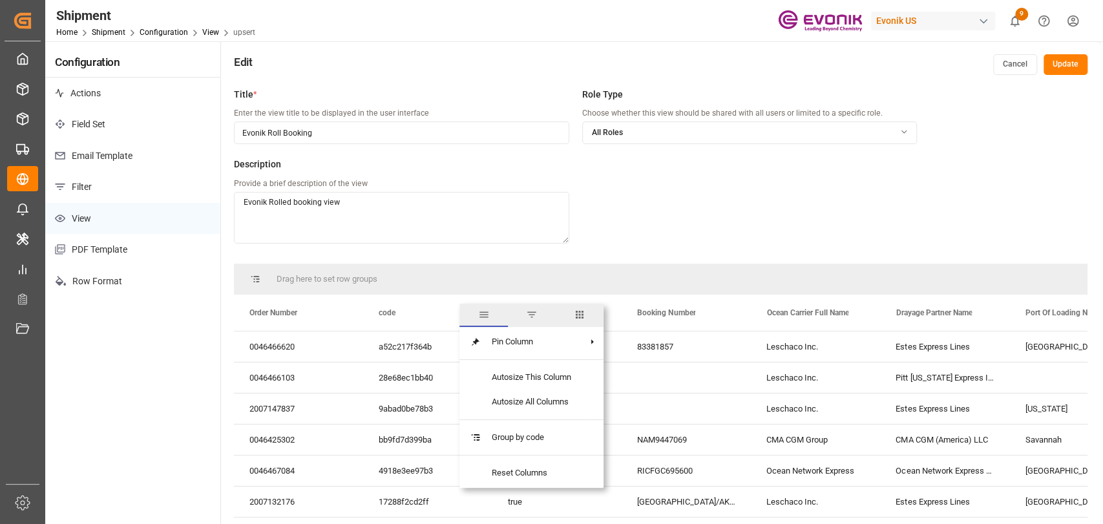
click at [566, 319] on span "columns" at bounding box center [579, 315] width 48 height 23
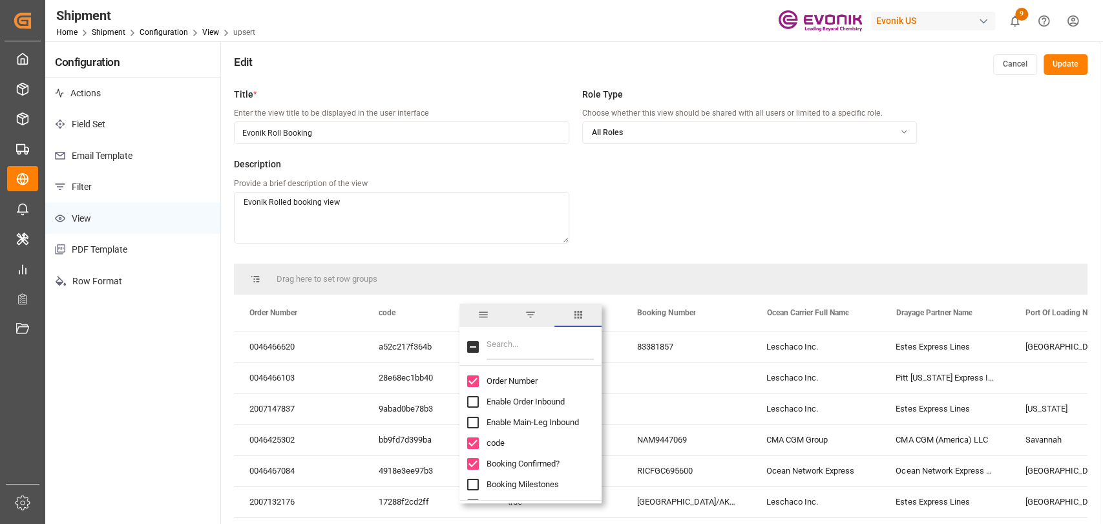
click at [508, 341] on input "Filter Columns Input" at bounding box center [539, 347] width 107 height 26
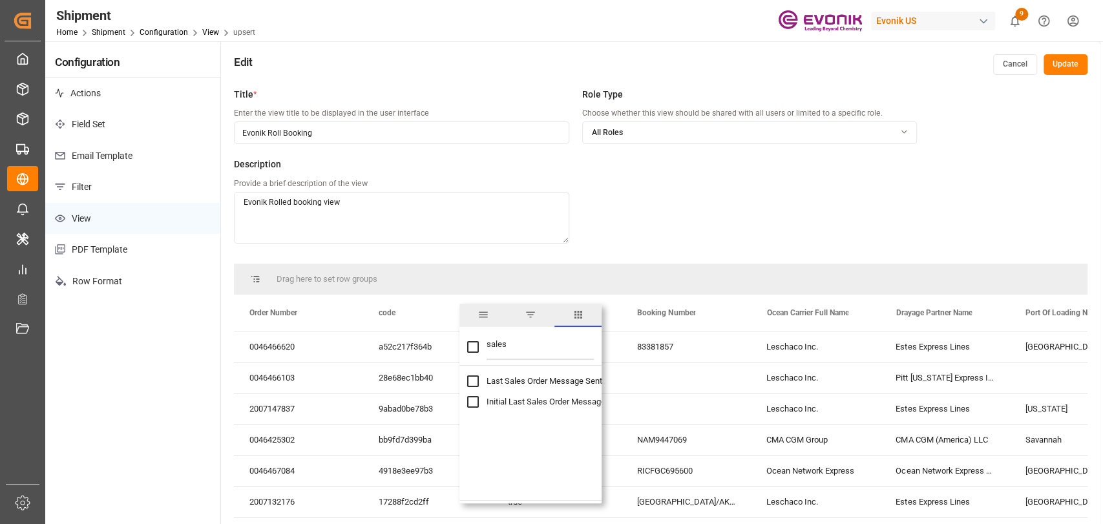
type input "sales"
click at [474, 373] on div "Last Sales Order Message Sent Time" at bounding box center [538, 381] width 142 height 21
click at [473, 384] on input "Last Sales Order Message Sent Time column toggle visibility (hidden)" at bounding box center [473, 381] width 12 height 12
checkbox input "true"
checkbox input "false"
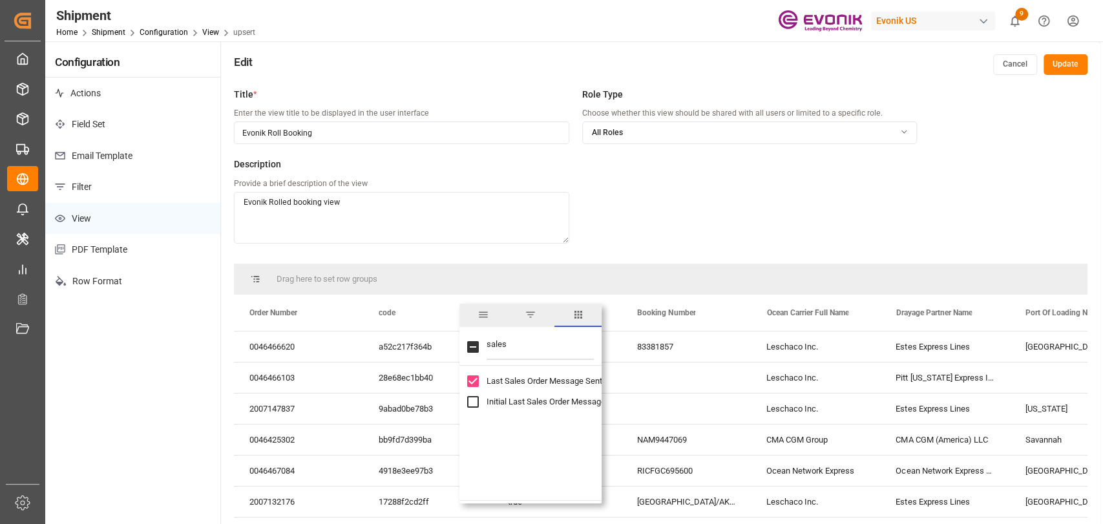
click at [743, 242] on div "Title * Enter the view title to be displayed in the user interface Evonik Roll …" at bounding box center [575, 172] width 683 height 169
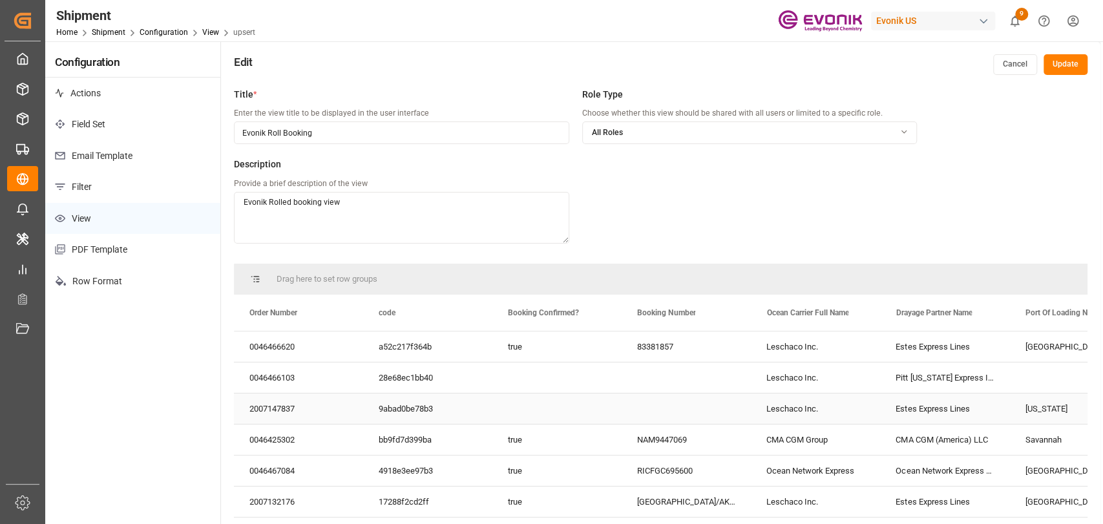
click at [789, 395] on div "Leschaco Inc." at bounding box center [815, 408] width 129 height 30
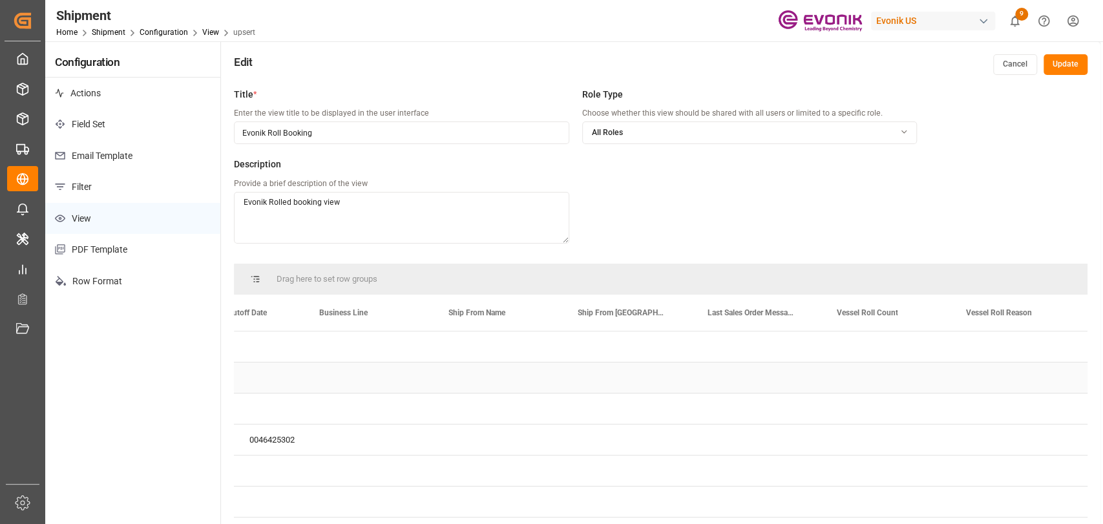
scroll to position [0, 1606]
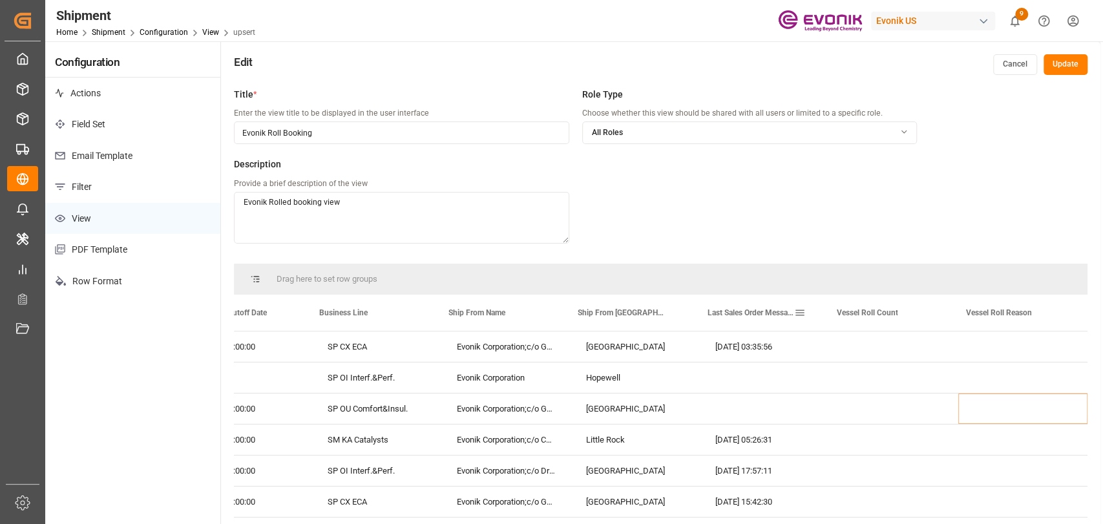
click at [754, 316] on span "Last Sales Order Message Sent Time" at bounding box center [750, 312] width 87 height 9
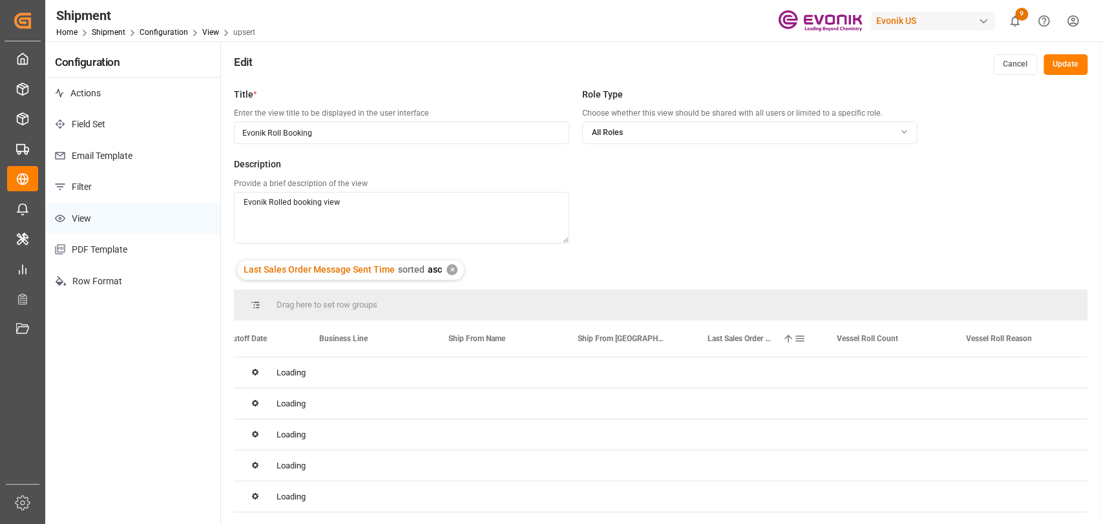
click at [749, 334] on span "Last Sales Order Message Sent Time" at bounding box center [742, 338] width 70 height 9
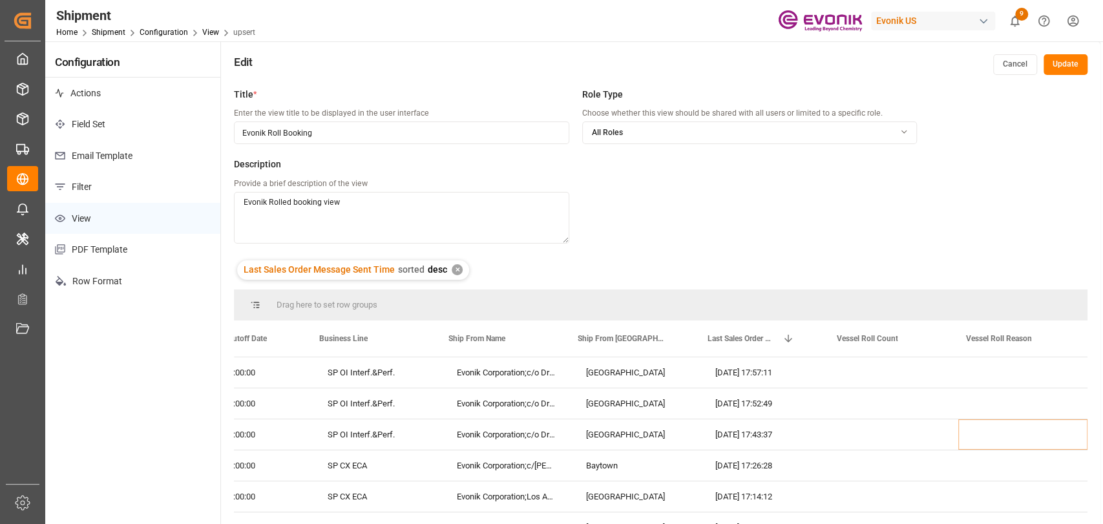
click at [1055, 66] on button "Update" at bounding box center [1065, 64] width 44 height 21
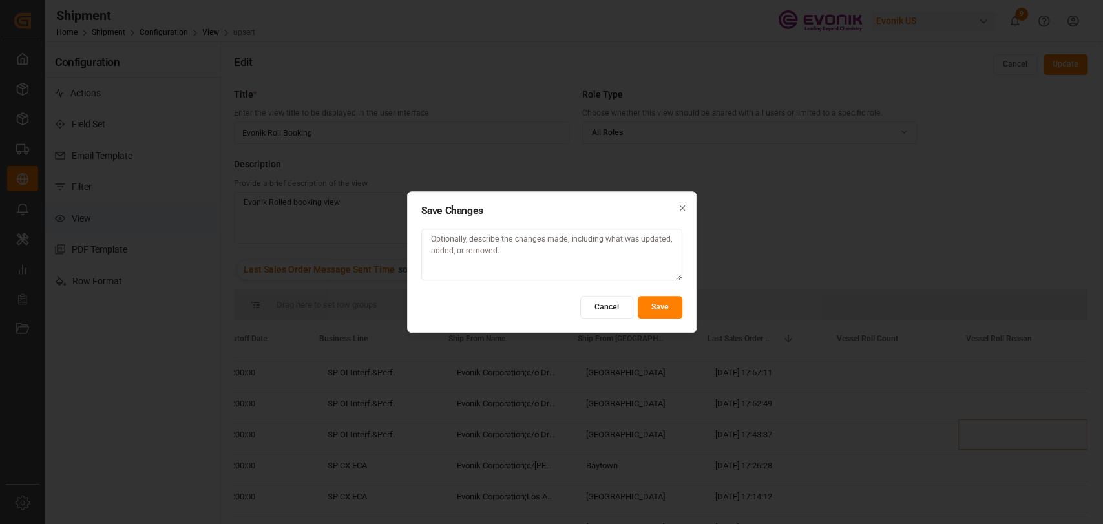
click at [658, 309] on button "Save" at bounding box center [659, 307] width 45 height 23
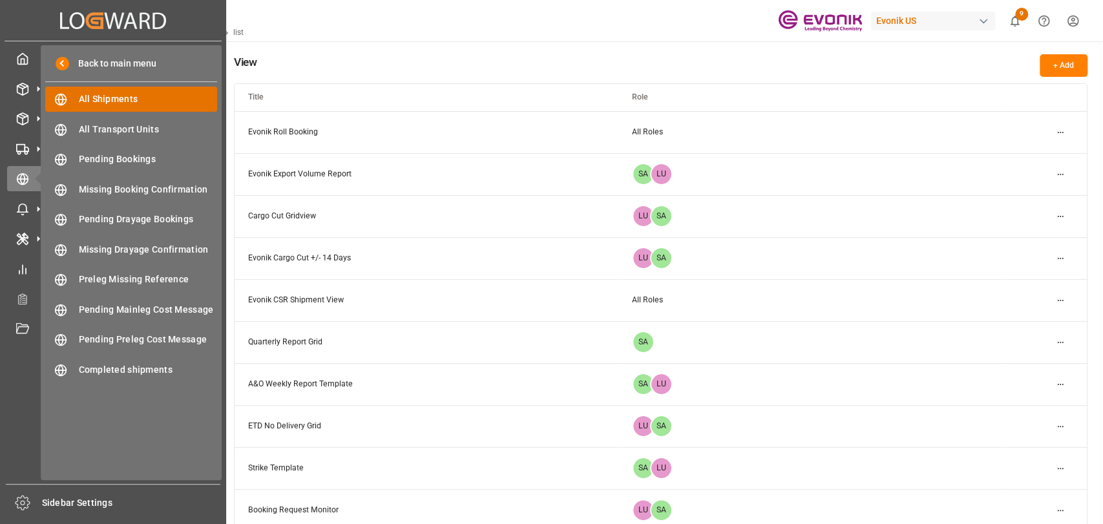
click at [78, 107] on div "All Shipments All Shipments" at bounding box center [131, 99] width 172 height 25
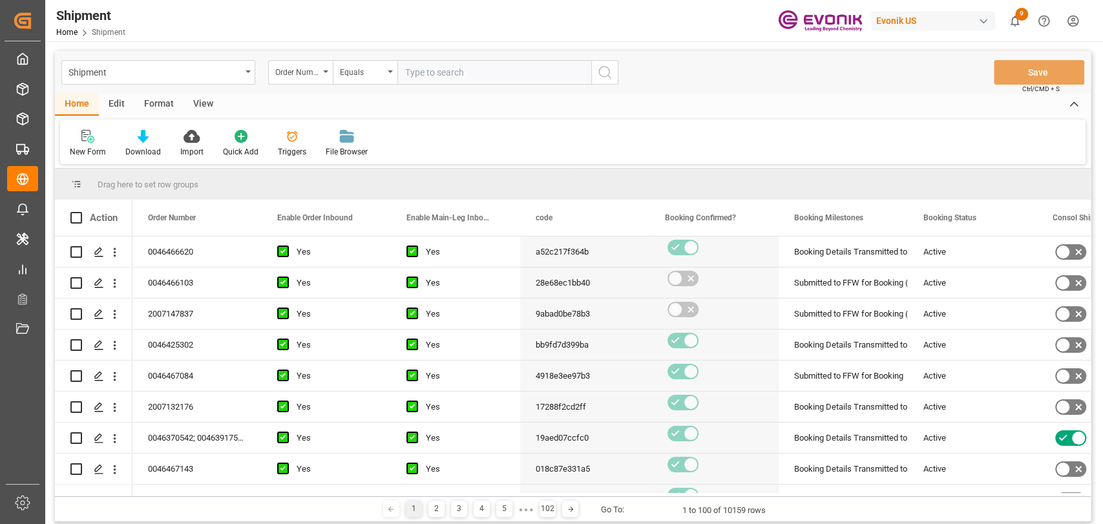
click at [158, 112] on div "Format" at bounding box center [158, 105] width 49 height 22
click at [93, 147] on div "Filter Rows" at bounding box center [89, 152] width 38 height 12
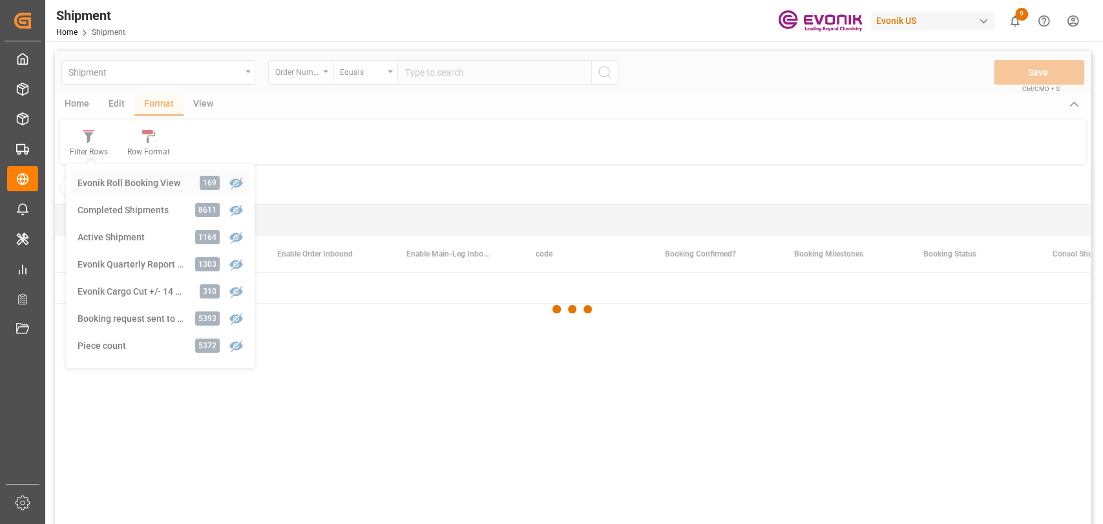
click at [110, 184] on div "Shipment Order Number Equals Save Ctrl/CMD + S Home Edit Format View Filter Row…" at bounding box center [572, 304] width 1035 height 507
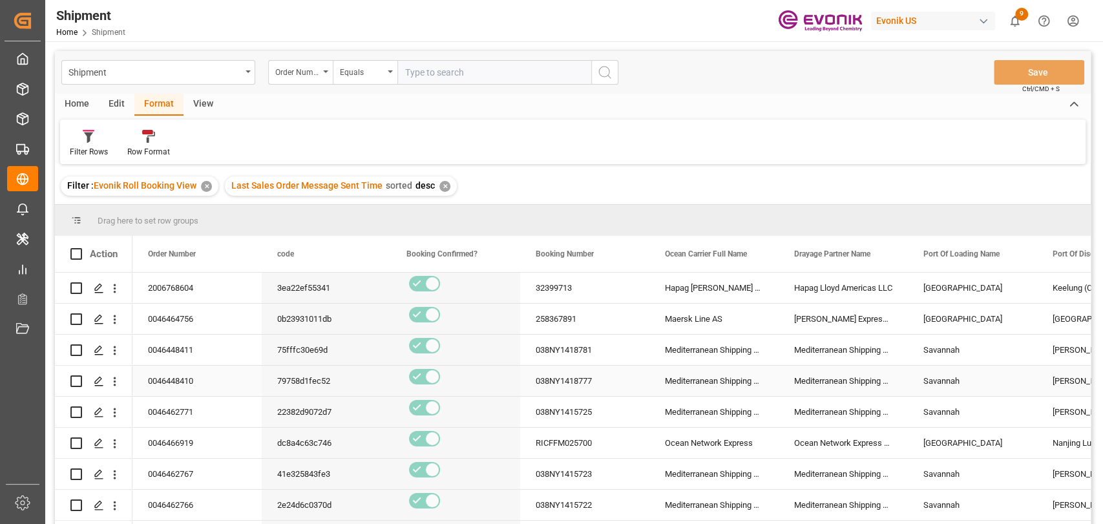
click at [667, 364] on div "Mediterranean Shipping Company" at bounding box center [713, 350] width 129 height 30
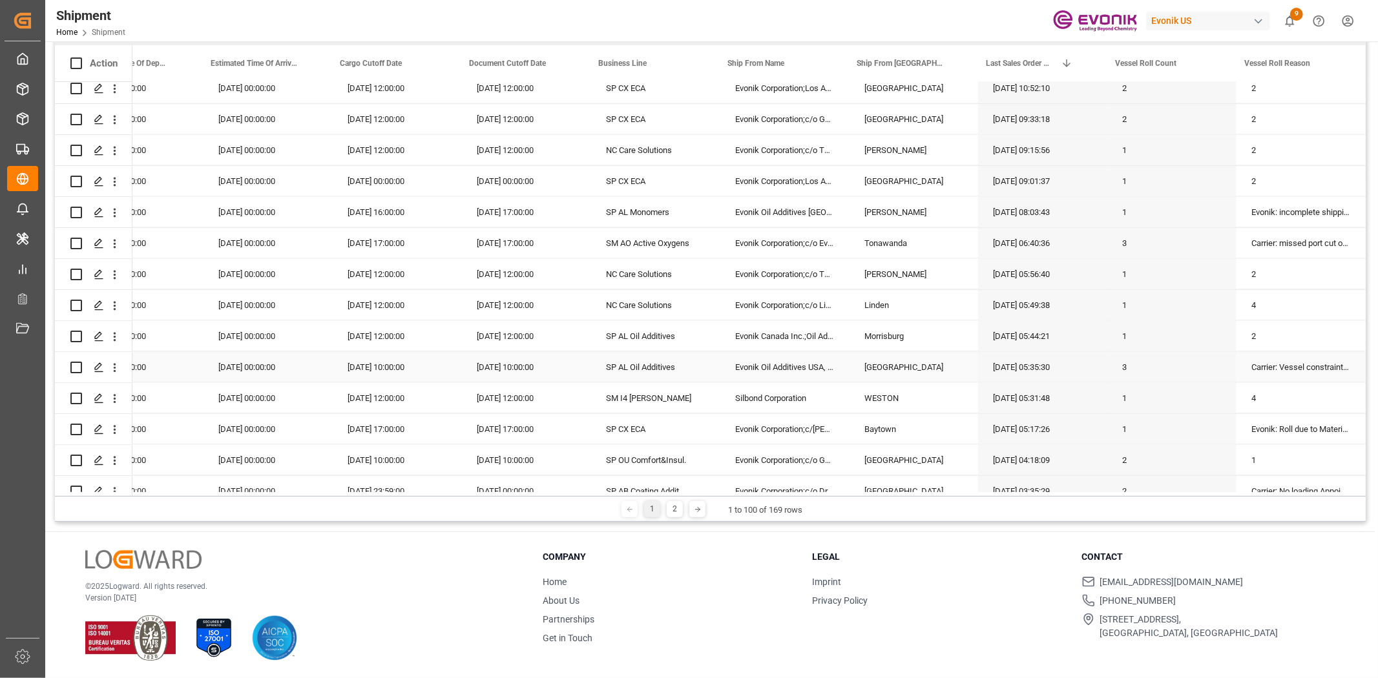
scroll to position [1148, 0]
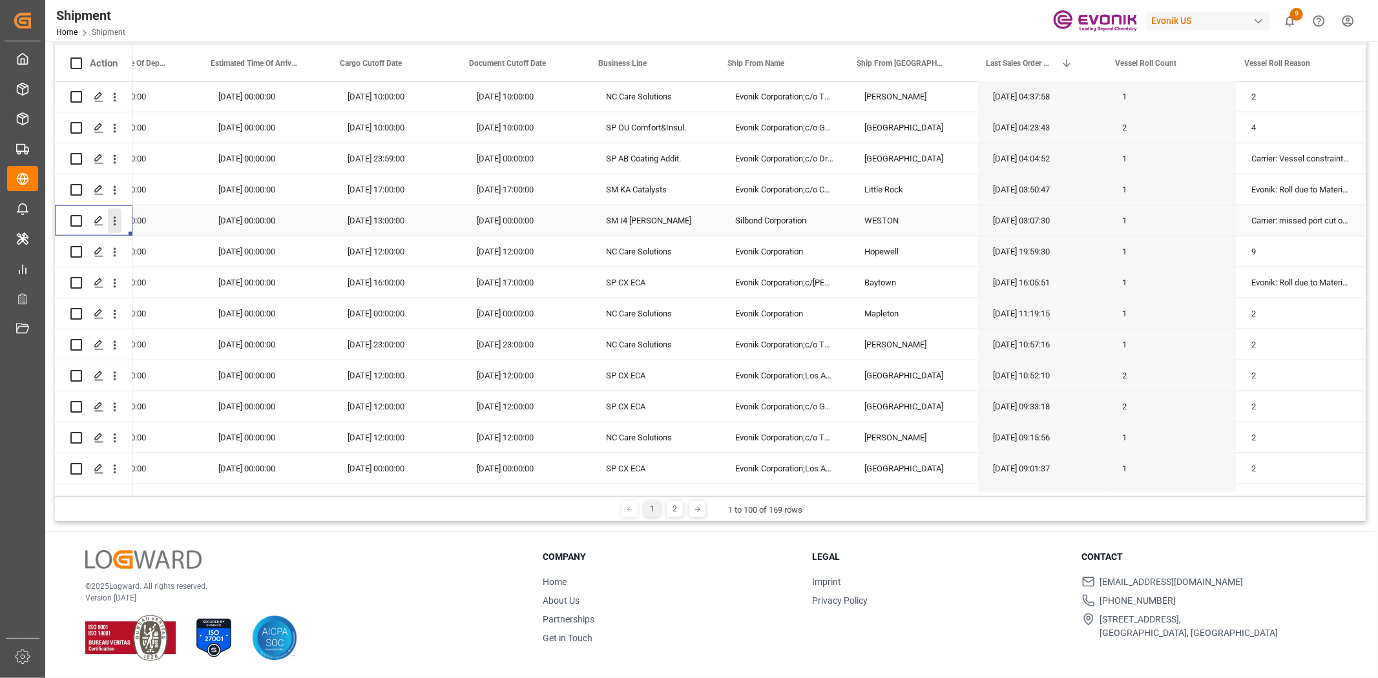
click at [115, 216] on icon "open menu" at bounding box center [115, 221] width 14 height 14
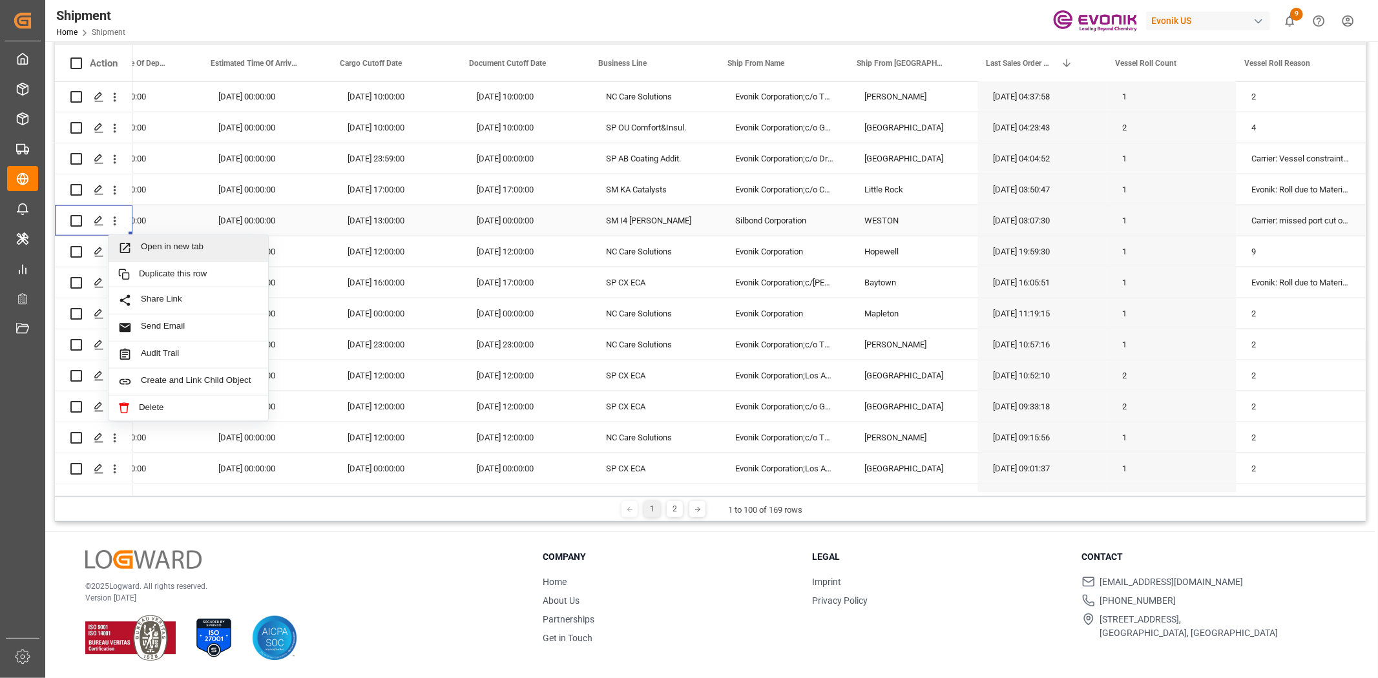
drag, startPoint x: 138, startPoint y: 241, endPoint x: 140, endPoint y: 247, distance: 7.0
click at [138, 242] on span "Press SPACE to select this row." at bounding box center [129, 249] width 23 height 14
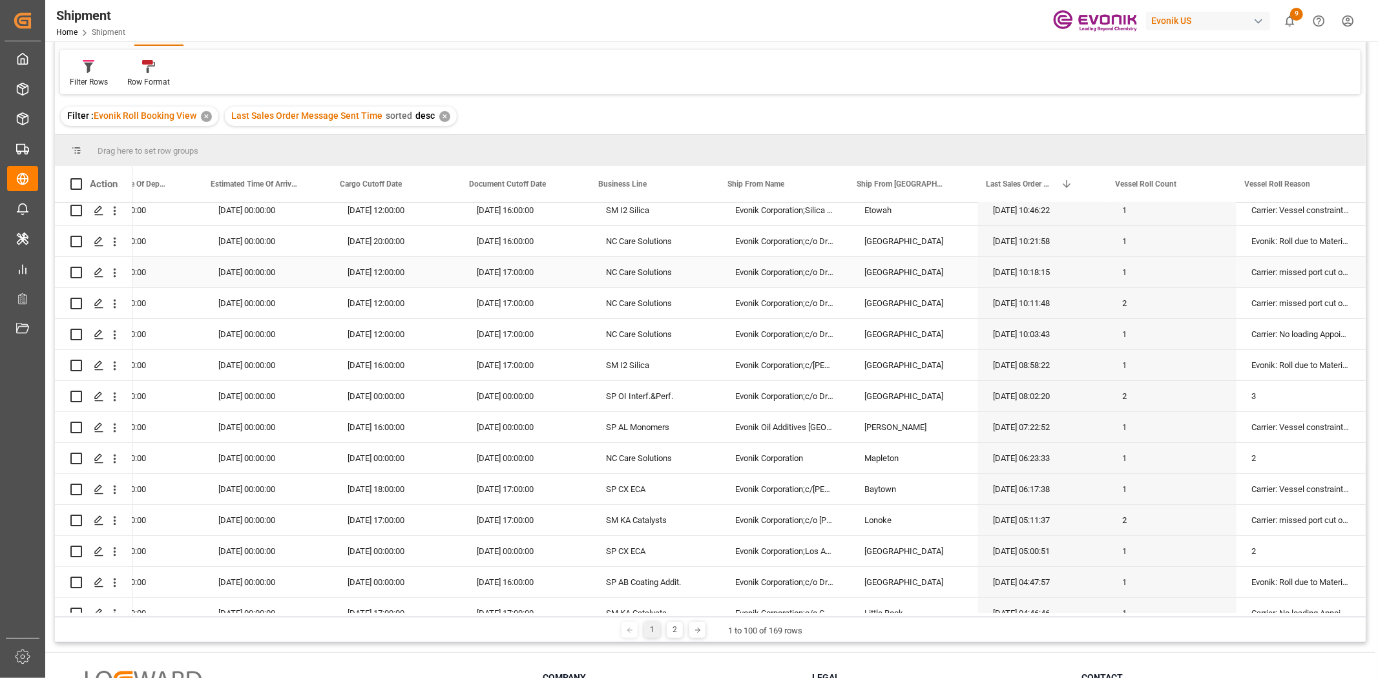
scroll to position [0, 0]
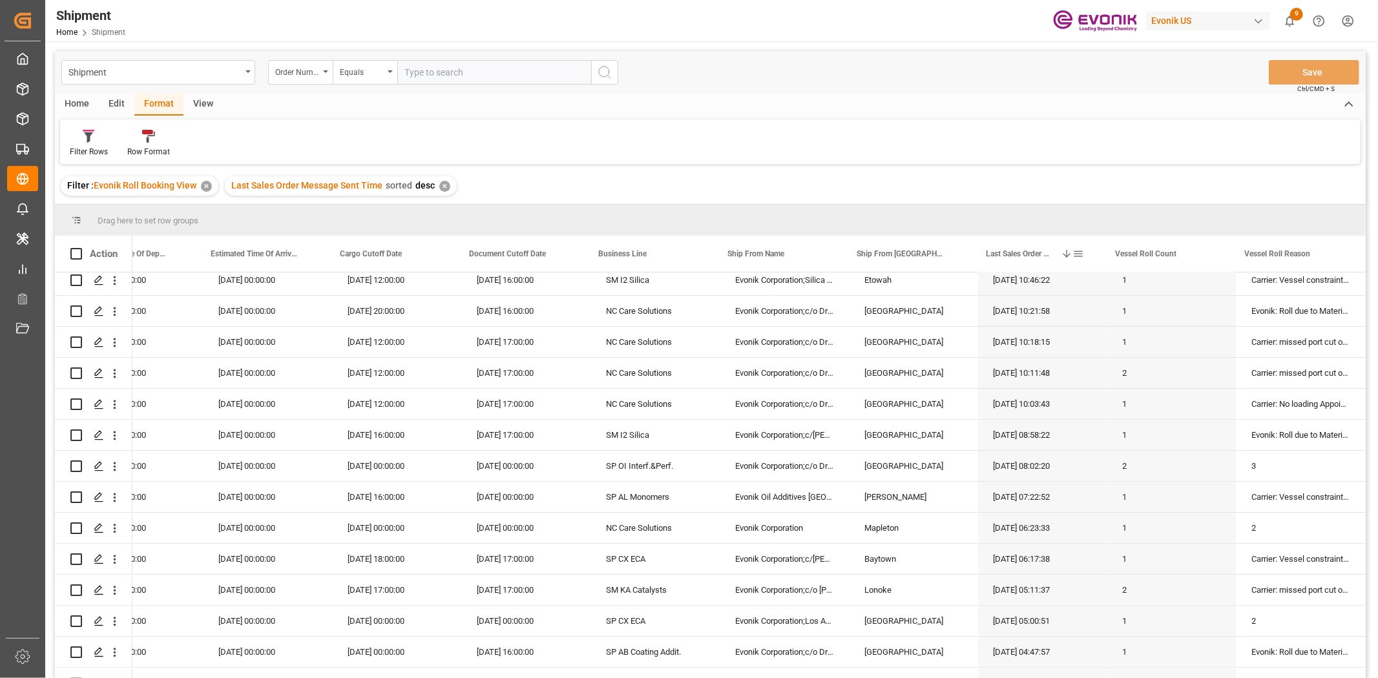
click at [1079, 252] on span at bounding box center [1078, 254] width 12 height 12
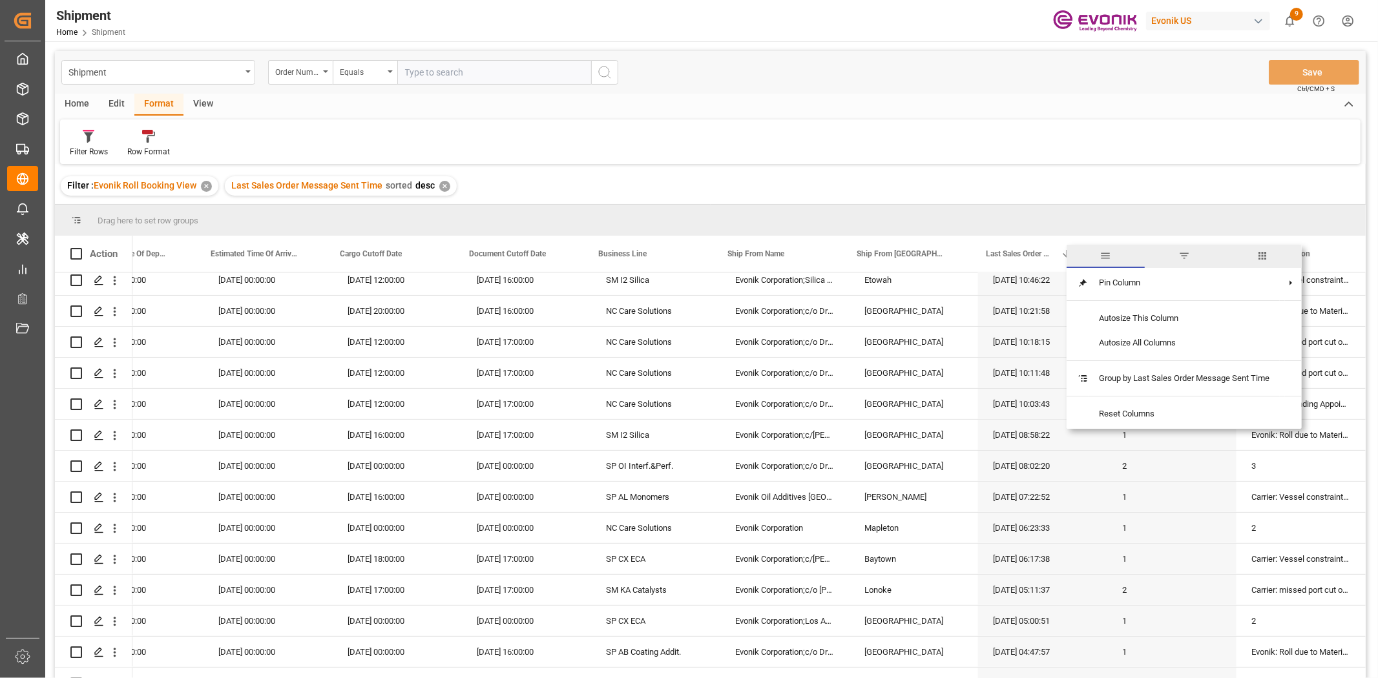
click at [1102, 254] on span "columns" at bounding box center [1262, 256] width 78 height 23
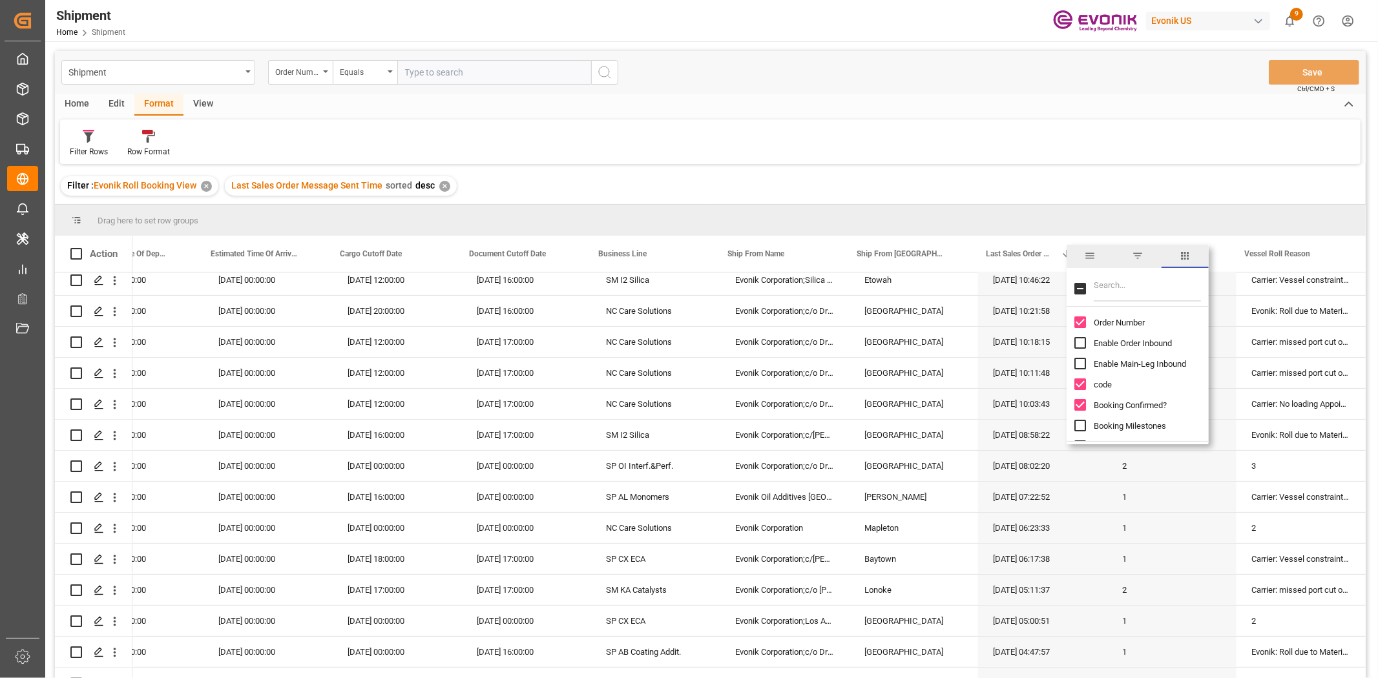
click at [1102, 256] on span "filter" at bounding box center [1138, 256] width 12 height 12
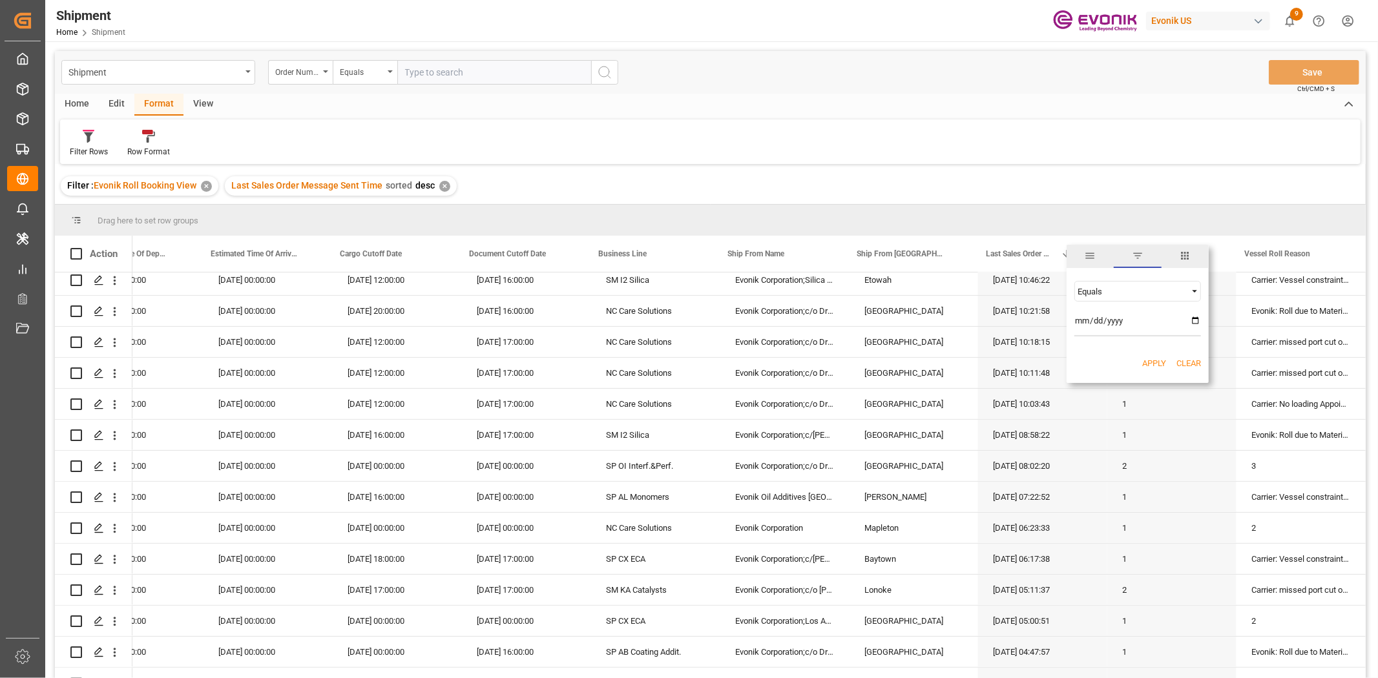
click at [1102, 284] on div "Equals" at bounding box center [1137, 291] width 127 height 21
click at [1102, 287] on div "Equals" at bounding box center [1131, 292] width 109 height 10
click at [1102, 318] on input "date" at bounding box center [1137, 324] width 127 height 26
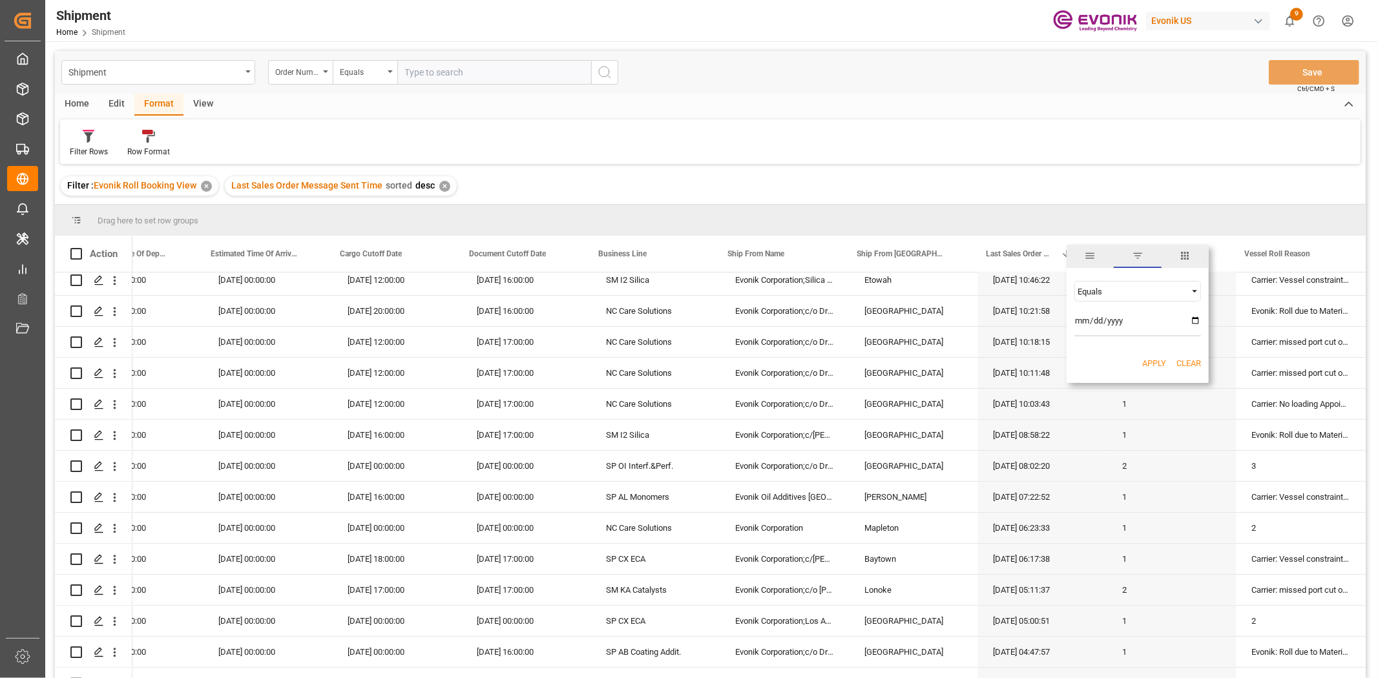
type input "2025-08-20"
click at [1102, 357] on button "Apply" at bounding box center [1154, 363] width 24 height 13
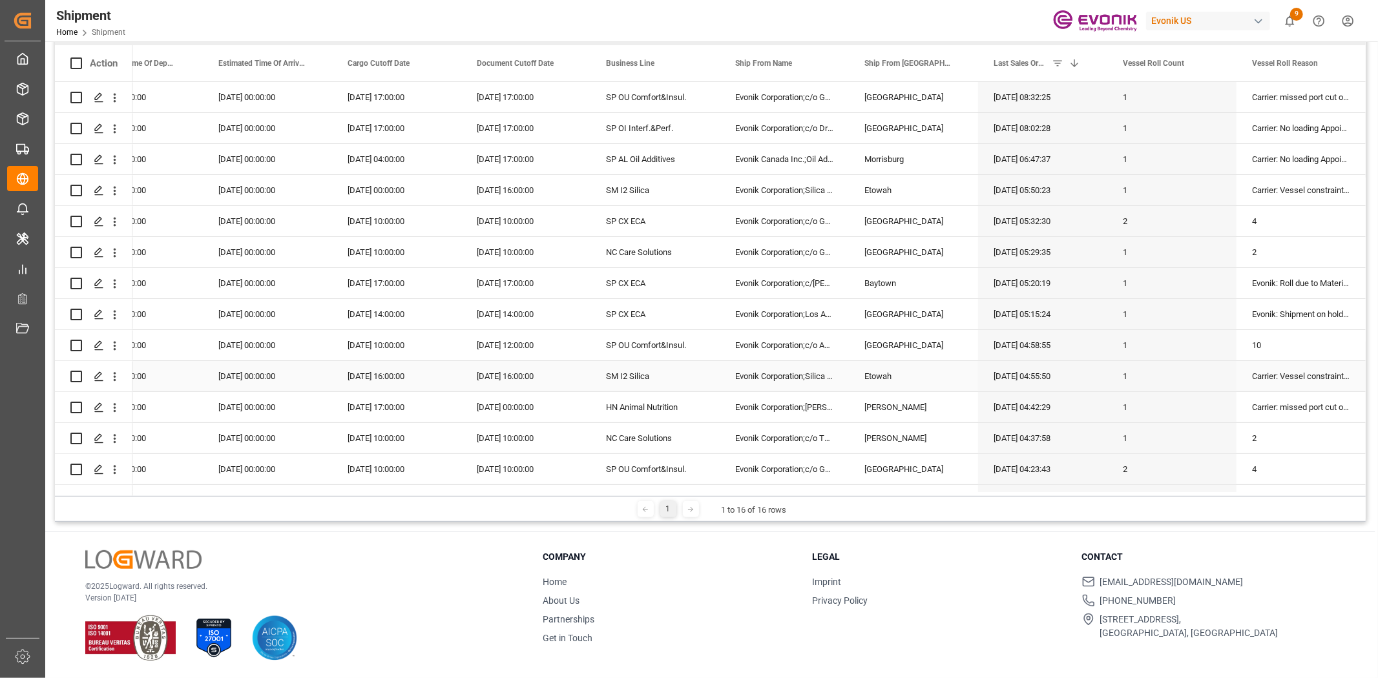
scroll to position [47, 0]
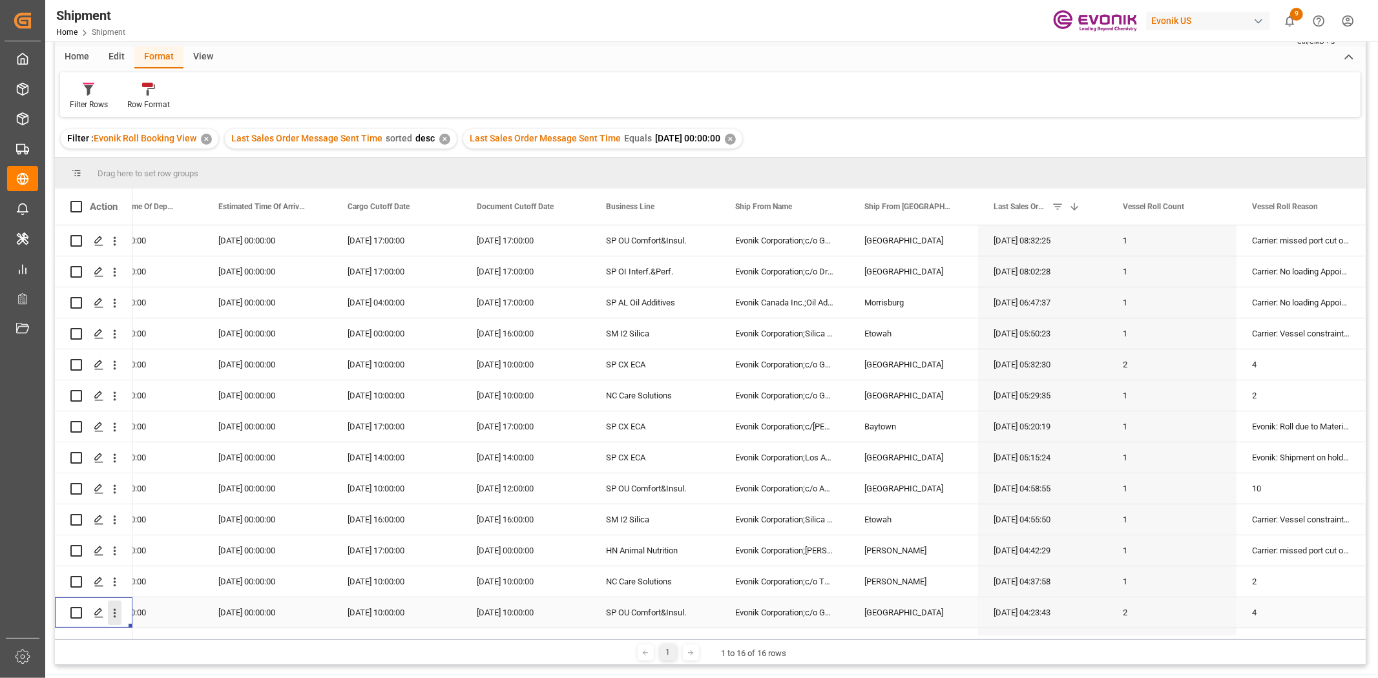
click at [110, 523] on icon "open menu" at bounding box center [115, 613] width 14 height 14
click at [74, 52] on div "Home" at bounding box center [77, 58] width 44 height 22
click at [152, 92] on div at bounding box center [143, 89] width 36 height 14
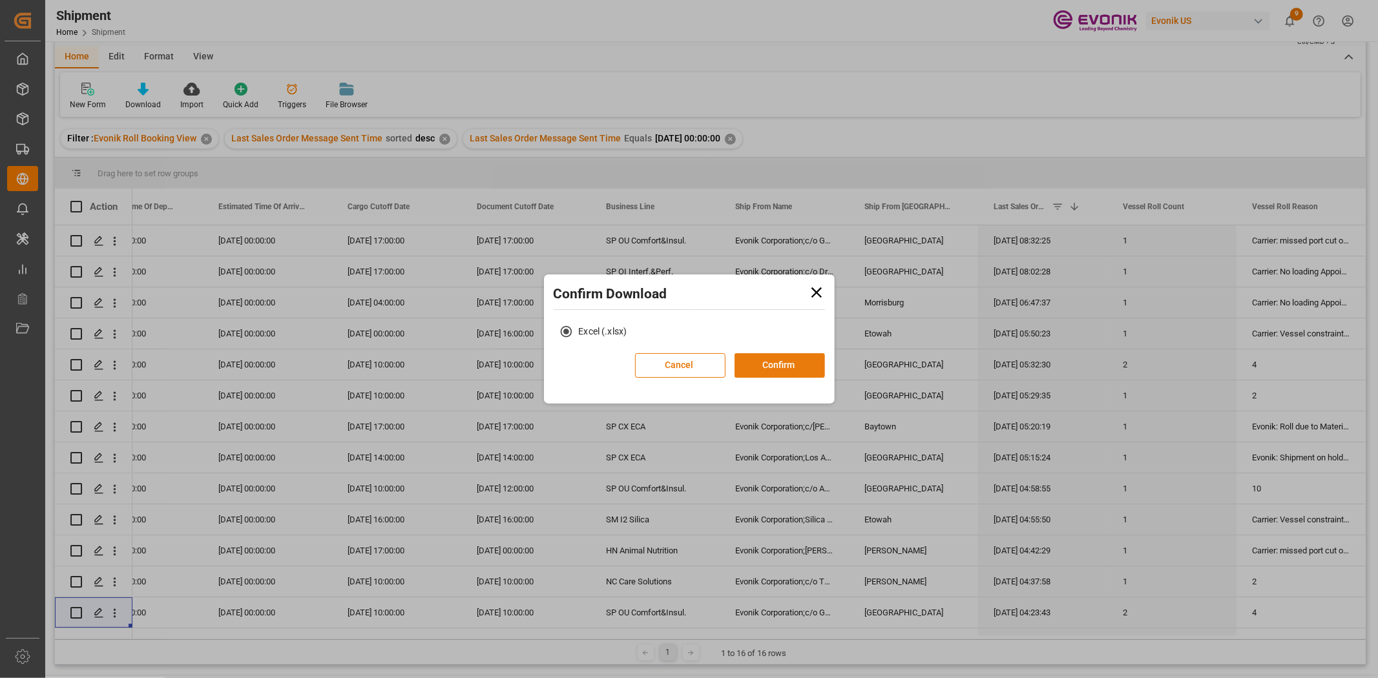
click at [770, 353] on button "Confirm" at bounding box center [779, 365] width 90 height 25
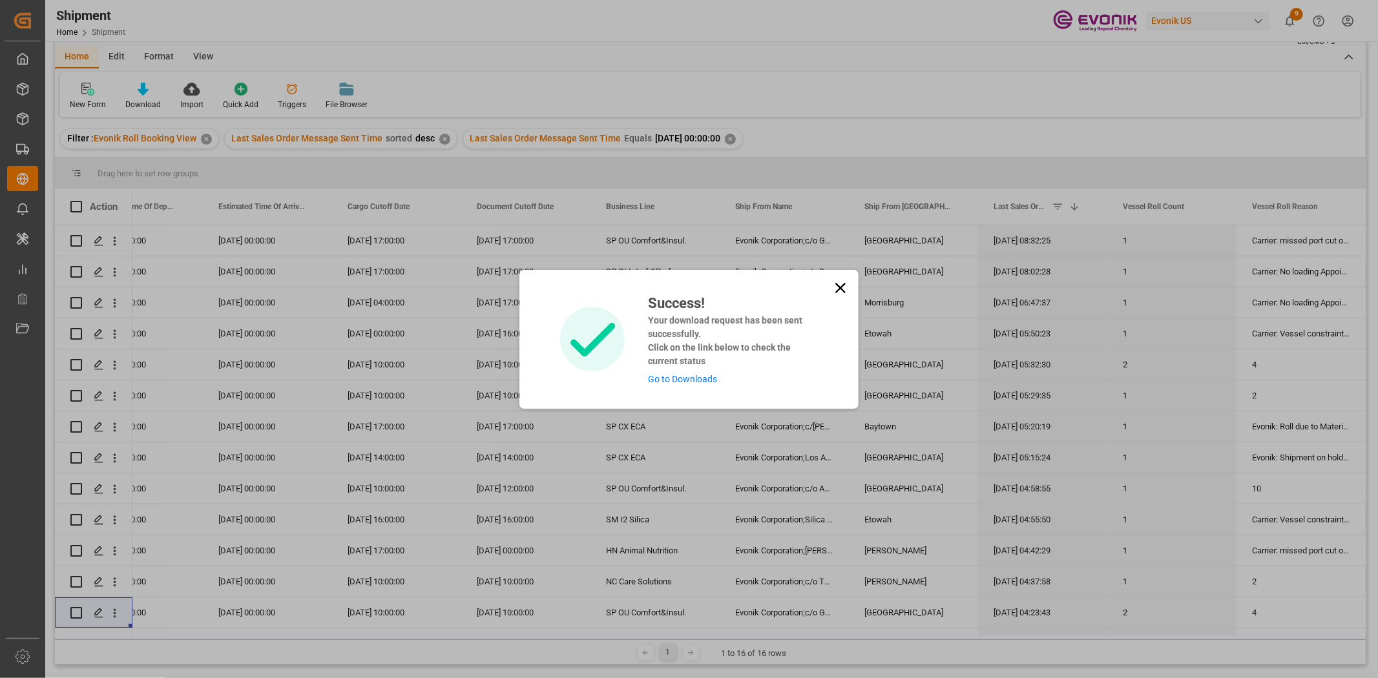
click at [836, 284] on icon at bounding box center [840, 287] width 10 height 10
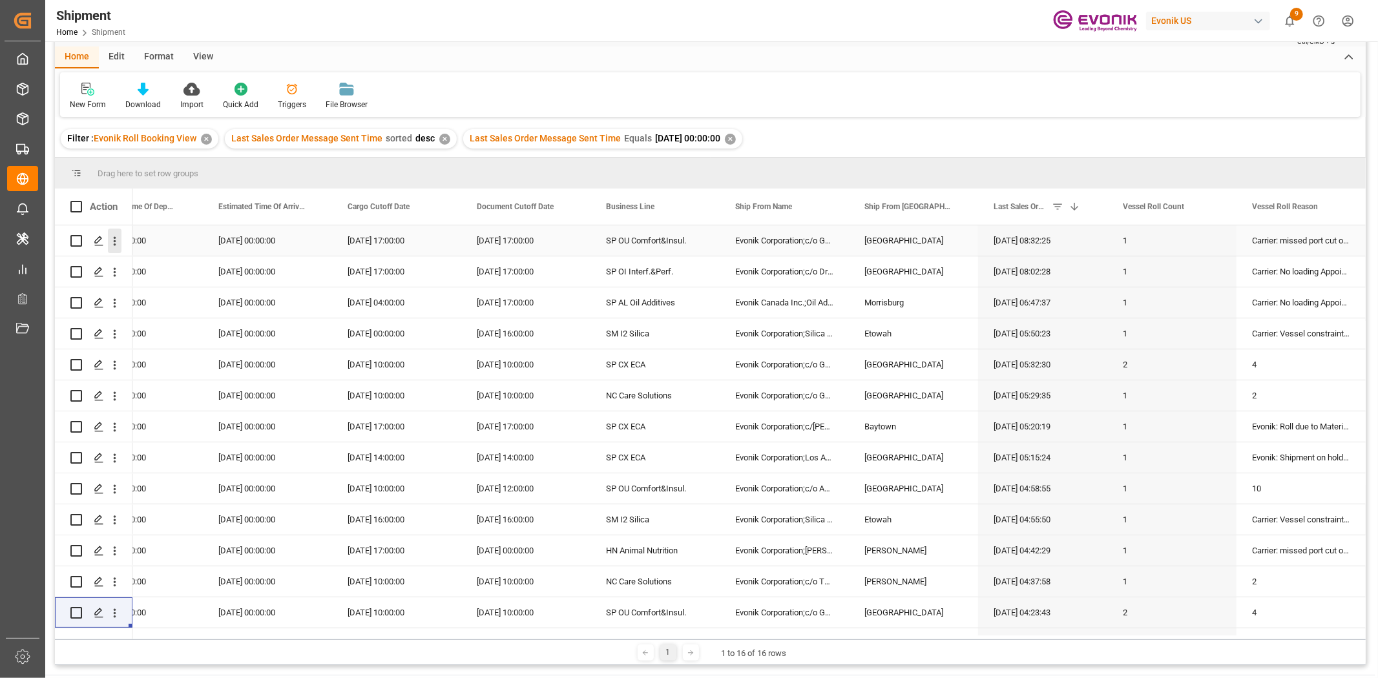
click at [109, 238] on icon "open menu" at bounding box center [115, 241] width 14 height 14
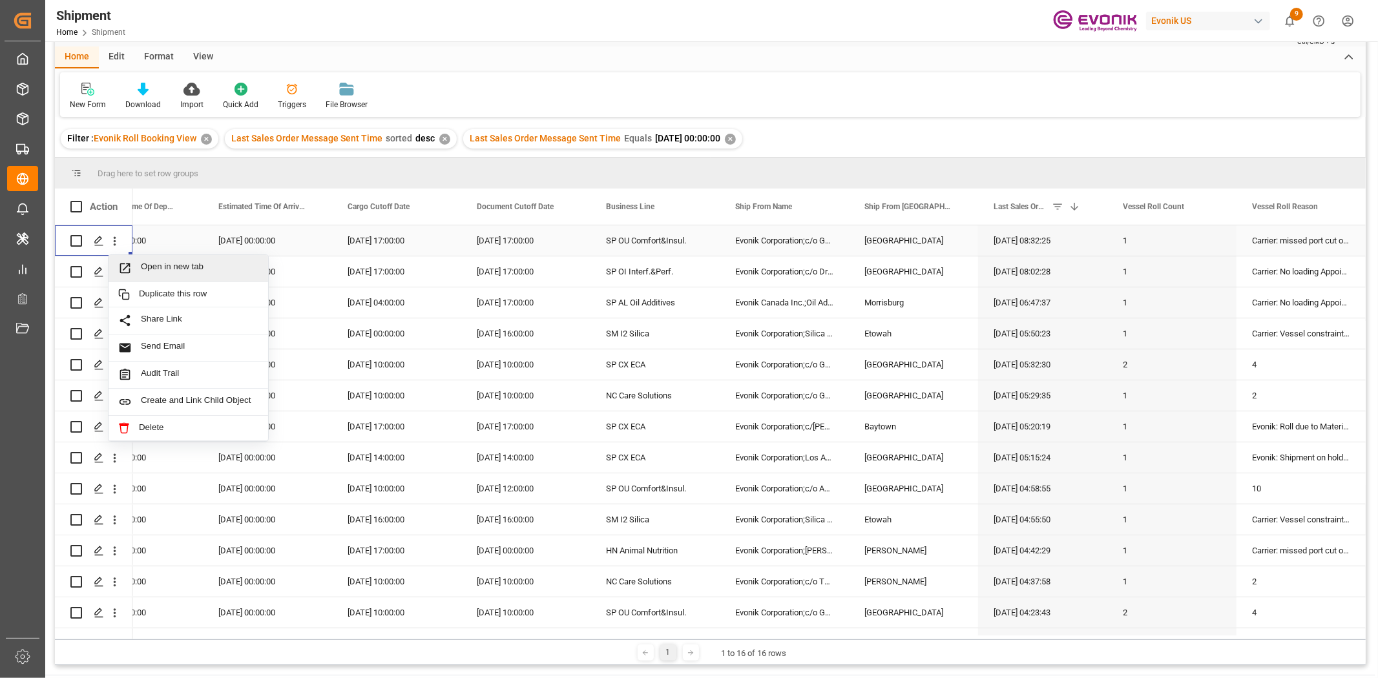
click at [235, 264] on span "Open in new tab" at bounding box center [200, 269] width 118 height 14
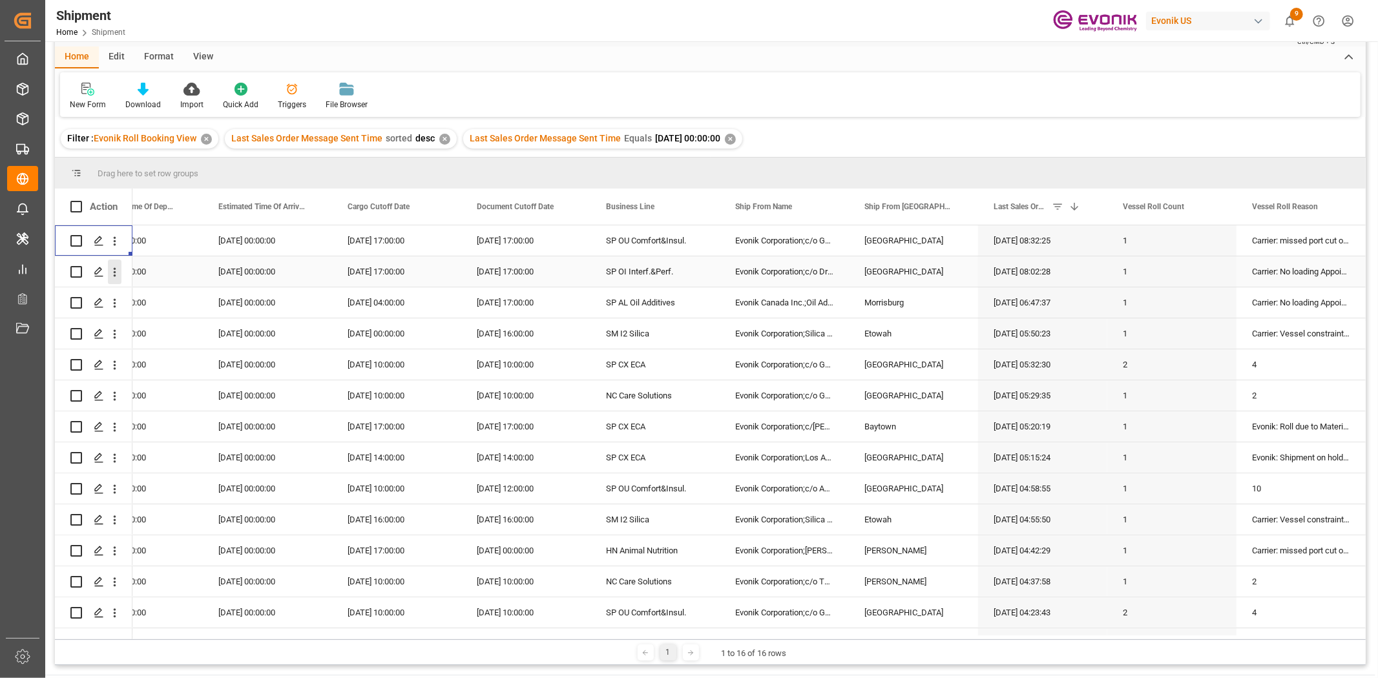
click at [110, 273] on icon "open menu" at bounding box center [115, 272] width 14 height 14
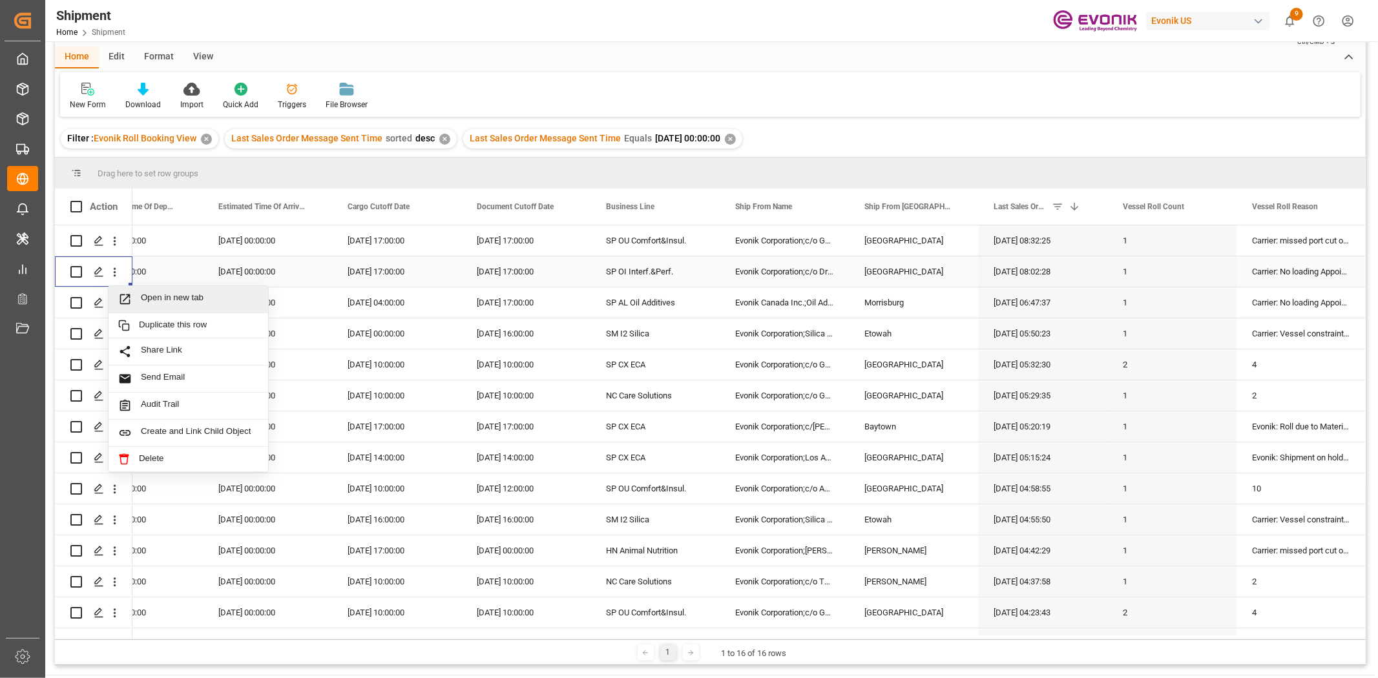
click at [145, 310] on div "Open in new tab" at bounding box center [189, 299] width 160 height 27
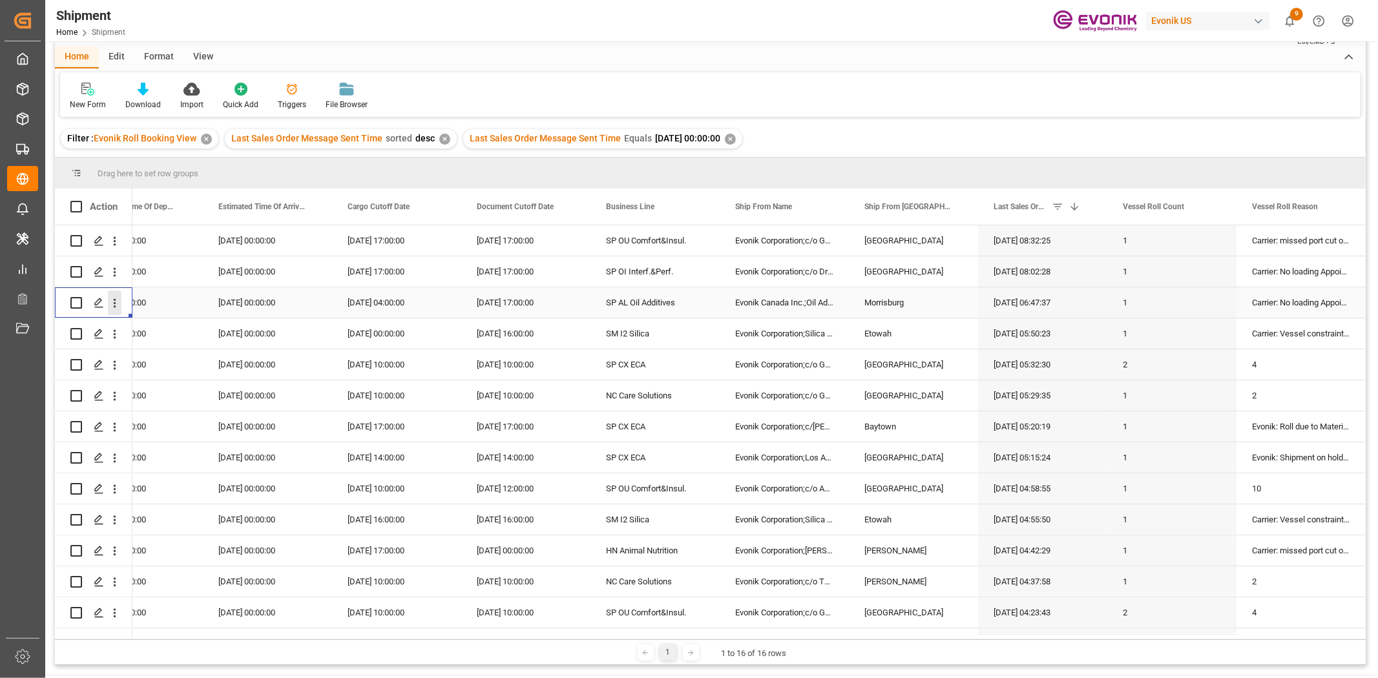
click at [110, 300] on icon "open menu" at bounding box center [115, 303] width 14 height 14
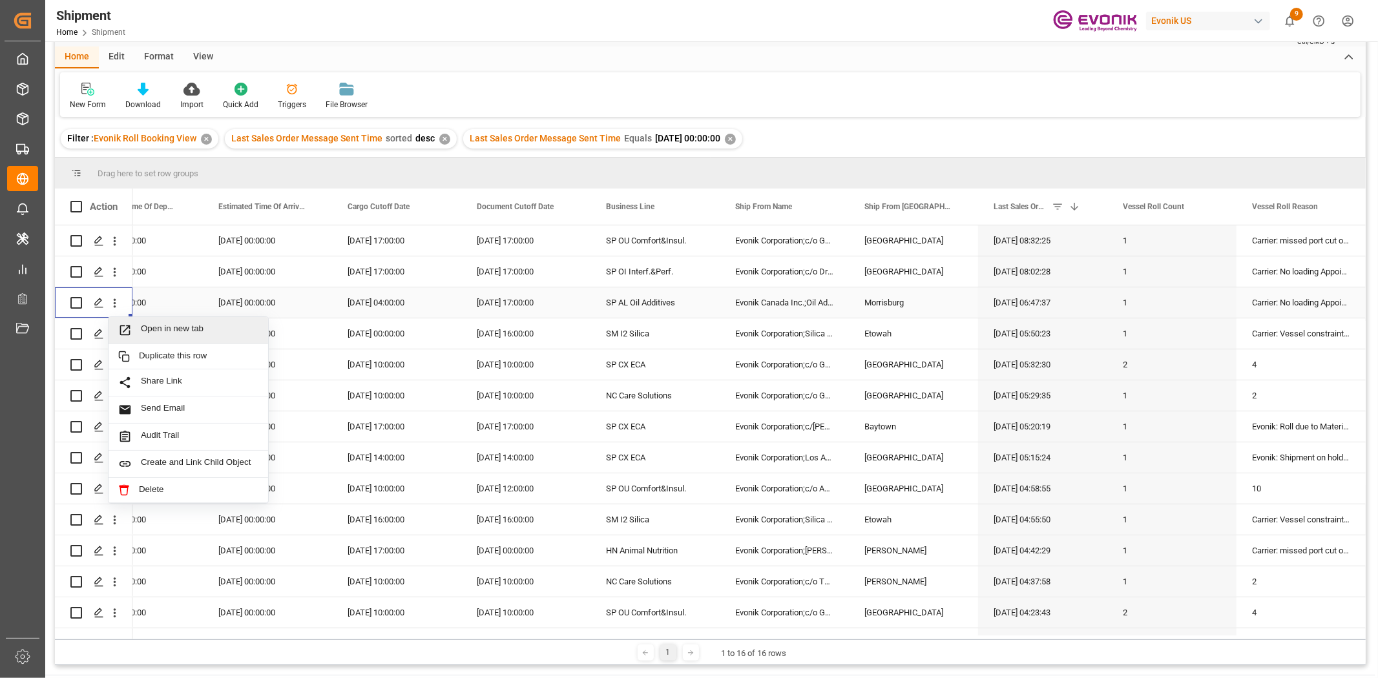
click at [141, 325] on span "Open in new tab" at bounding box center [200, 331] width 118 height 14
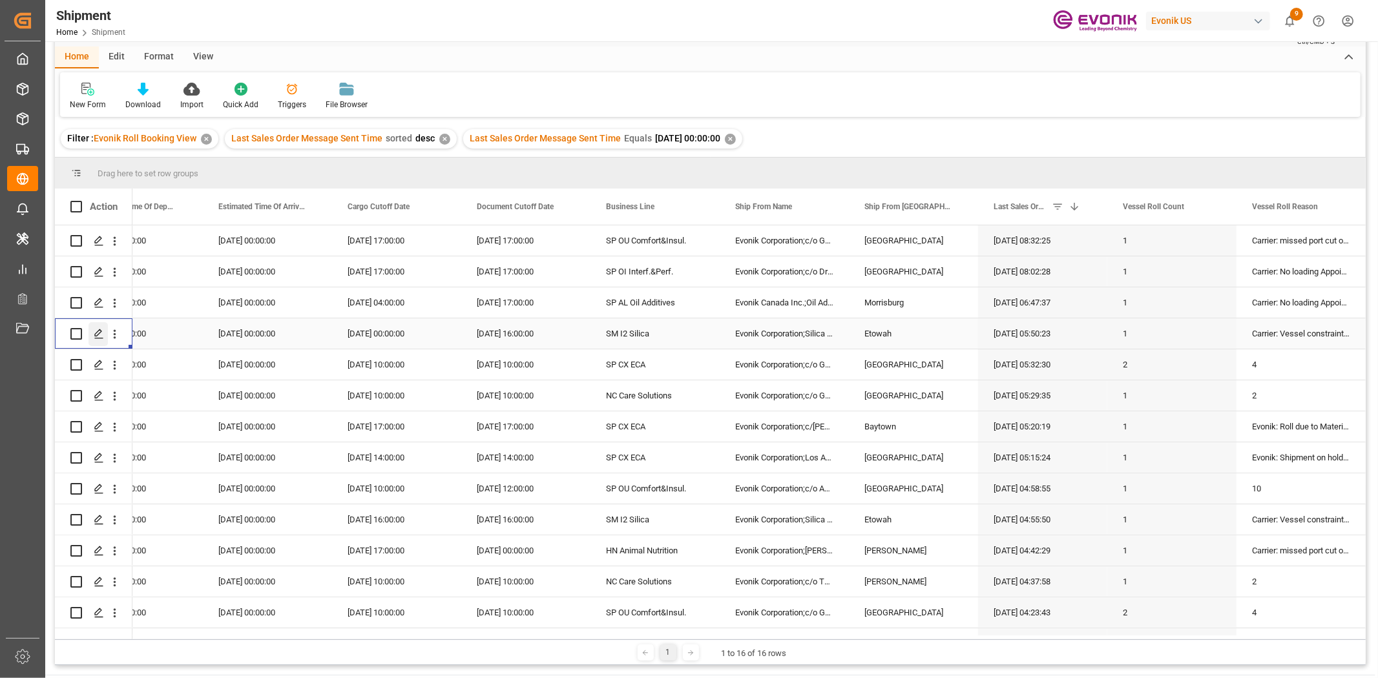
click at [107, 335] on div "Press SPACE to select this row." at bounding box center [97, 334] width 19 height 24
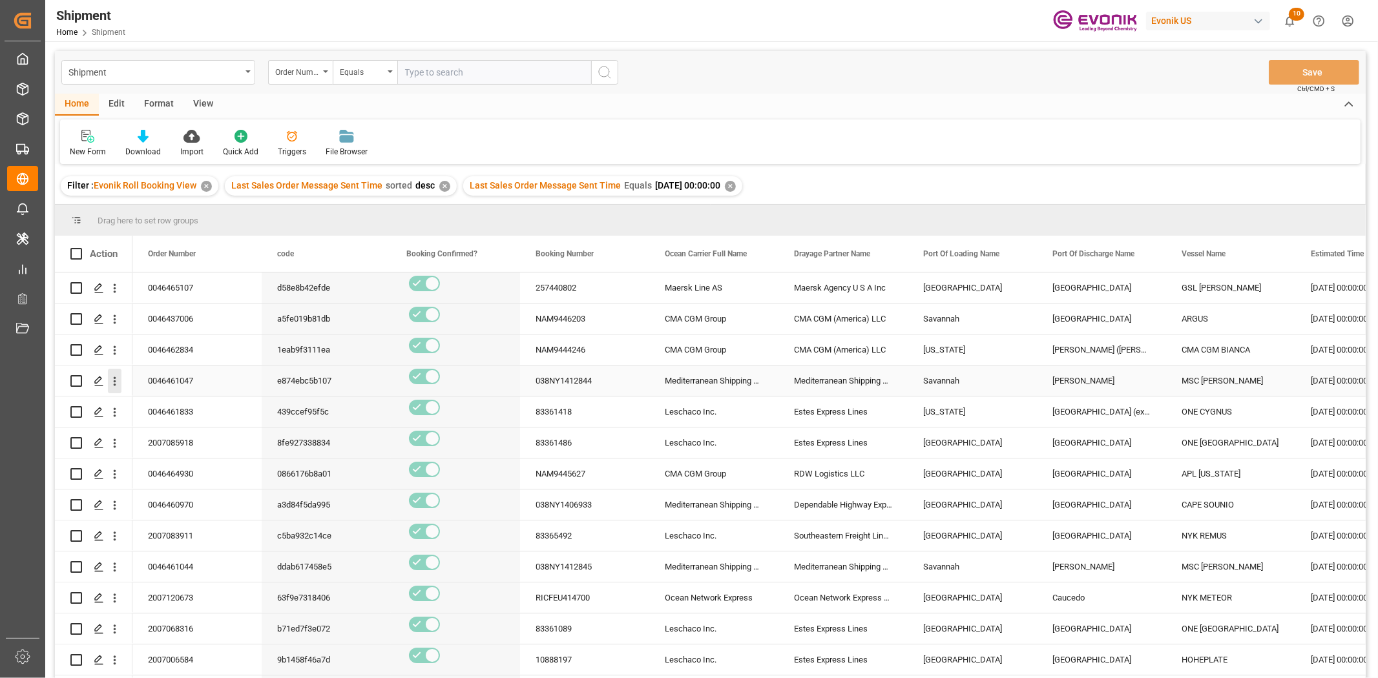
click at [119, 382] on icon "open menu" at bounding box center [115, 382] width 14 height 14
click at [152, 408] on span "Open in new tab" at bounding box center [200, 409] width 118 height 14
click at [112, 415] on icon "open menu" at bounding box center [115, 413] width 14 height 14
click at [141, 446] on span "Open in new tab" at bounding box center [200, 440] width 118 height 14
click at [115, 444] on icon "open menu" at bounding box center [115, 444] width 14 height 14
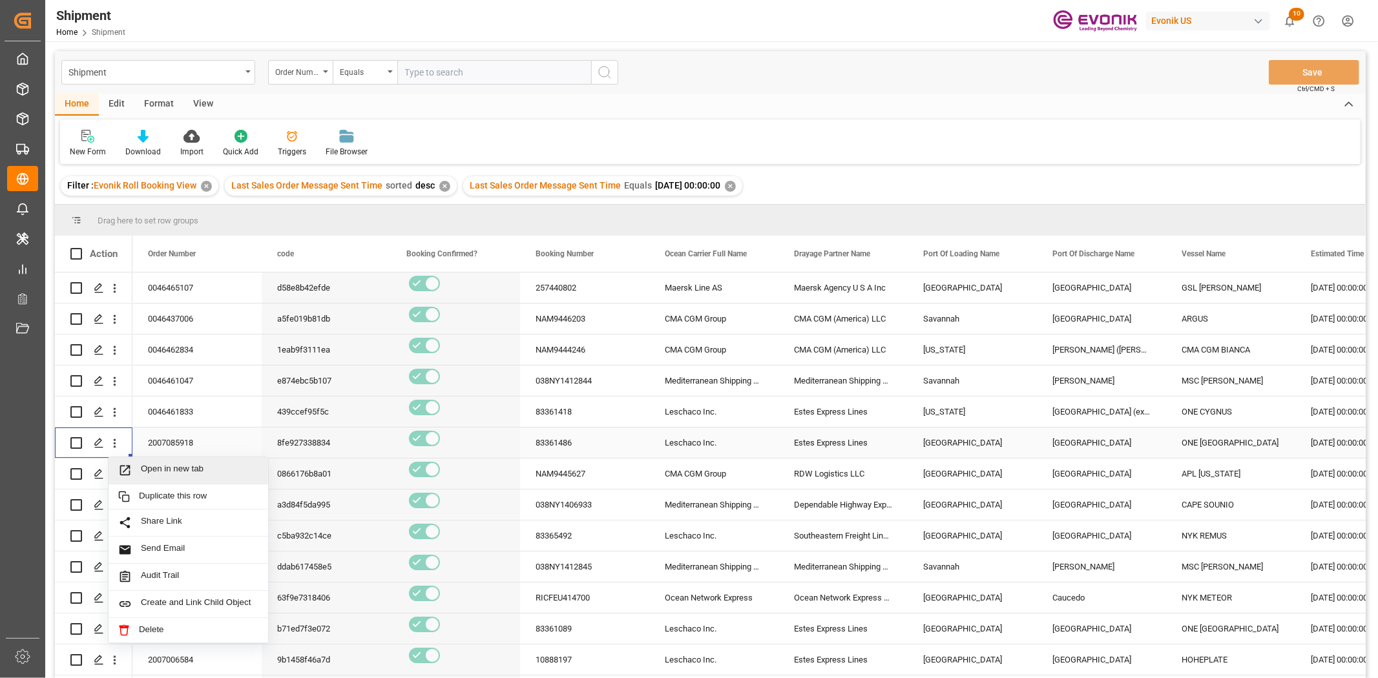
click at [158, 468] on span "Open in new tab" at bounding box center [200, 471] width 118 height 14
click at [1042, 371] on div "Santos" at bounding box center [1101, 381] width 129 height 30
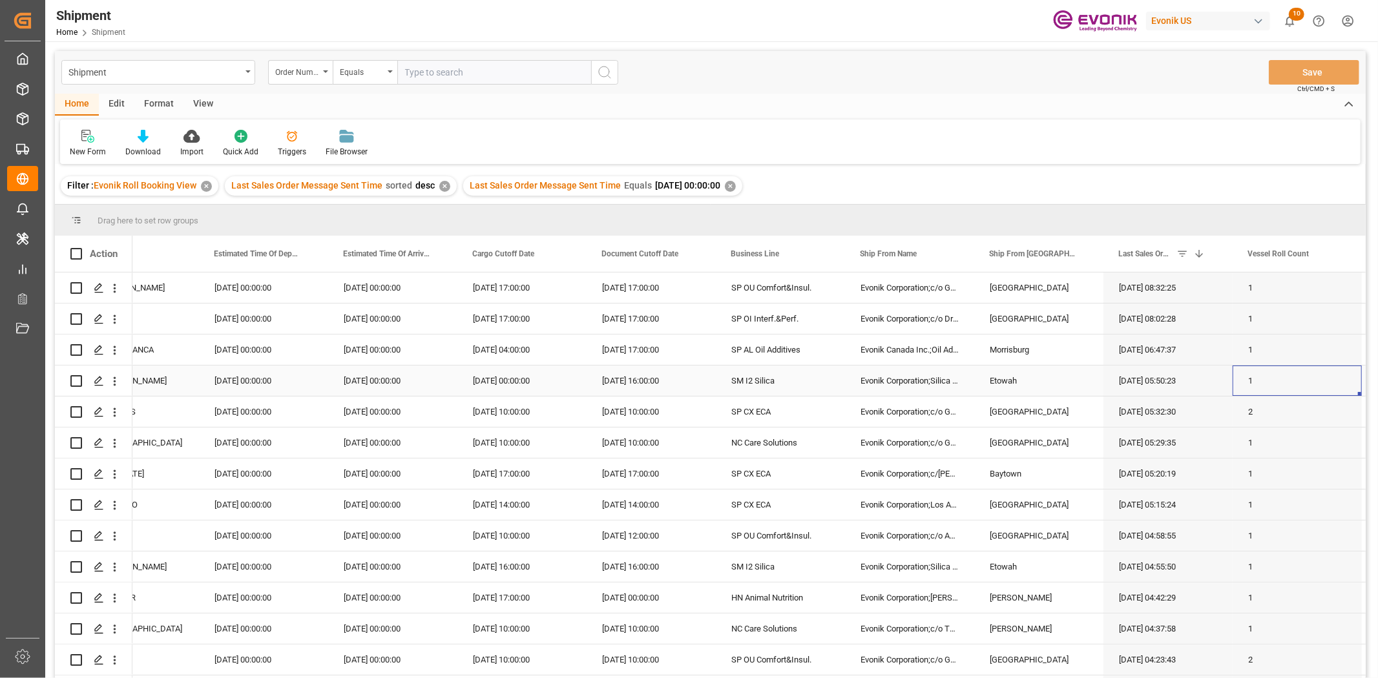
scroll to position [0, 1096]
click at [1102, 254] on div "Last Sales Order Message Sent Time 1" at bounding box center [1167, 254] width 129 height 36
click at [1102, 254] on span at bounding box center [1211, 254] width 12 height 12
click at [1102, 262] on span "filter" at bounding box center [1316, 256] width 78 height 23
drag, startPoint x: 1318, startPoint y: 263, endPoint x: 1281, endPoint y: 268, distance: 36.5
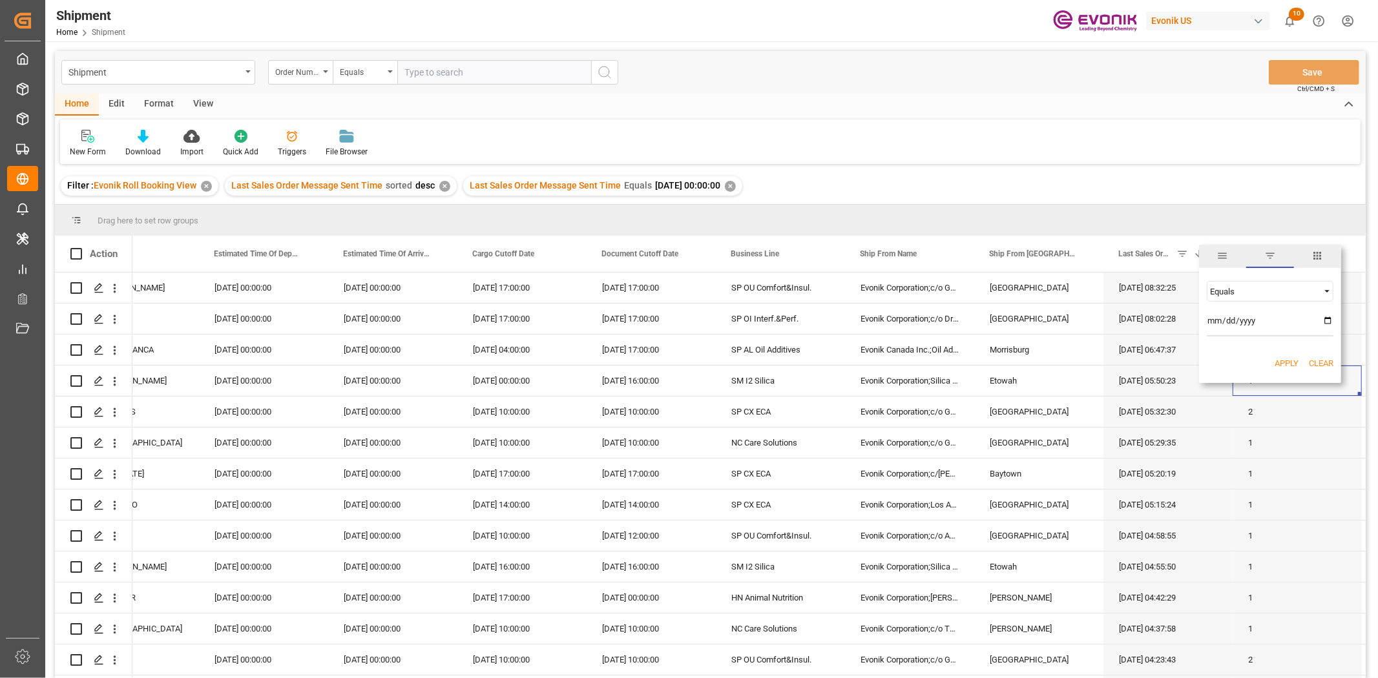
click at [1102, 264] on span "columns" at bounding box center [1317, 256] width 47 height 23
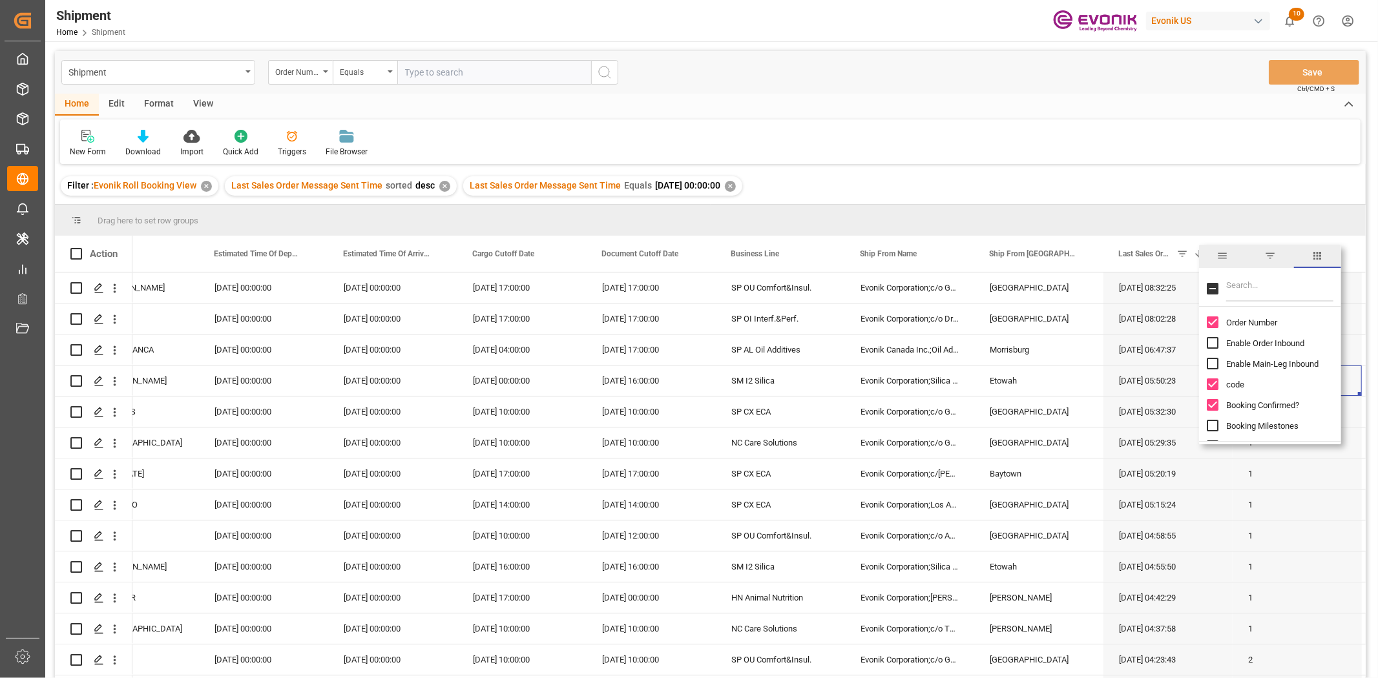
click at [1102, 293] on input "Filter Columns Input" at bounding box center [1279, 289] width 107 height 26
type input "abs"
click at [1102, 338] on input "Last Booking Update Received from ABS column toggle visibility (hidden)" at bounding box center [1213, 343] width 12 height 12
checkbox input "true"
checkbox input "false"
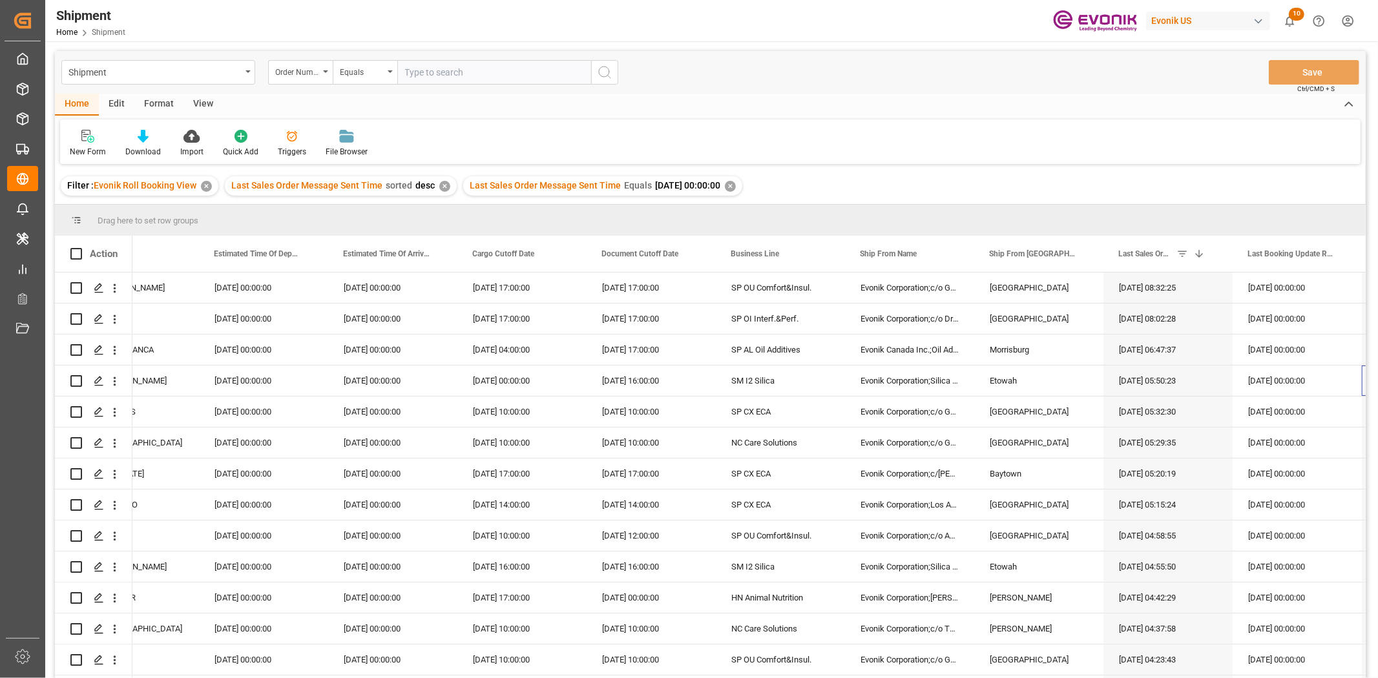
click at [1102, 165] on div "Shipment Order Number Equals Save Ctrl/CMD + S Home Edit Format View New Form D…" at bounding box center [710, 381] width 1311 height 661
click at [736, 185] on div "✕" at bounding box center [730, 186] width 11 height 11
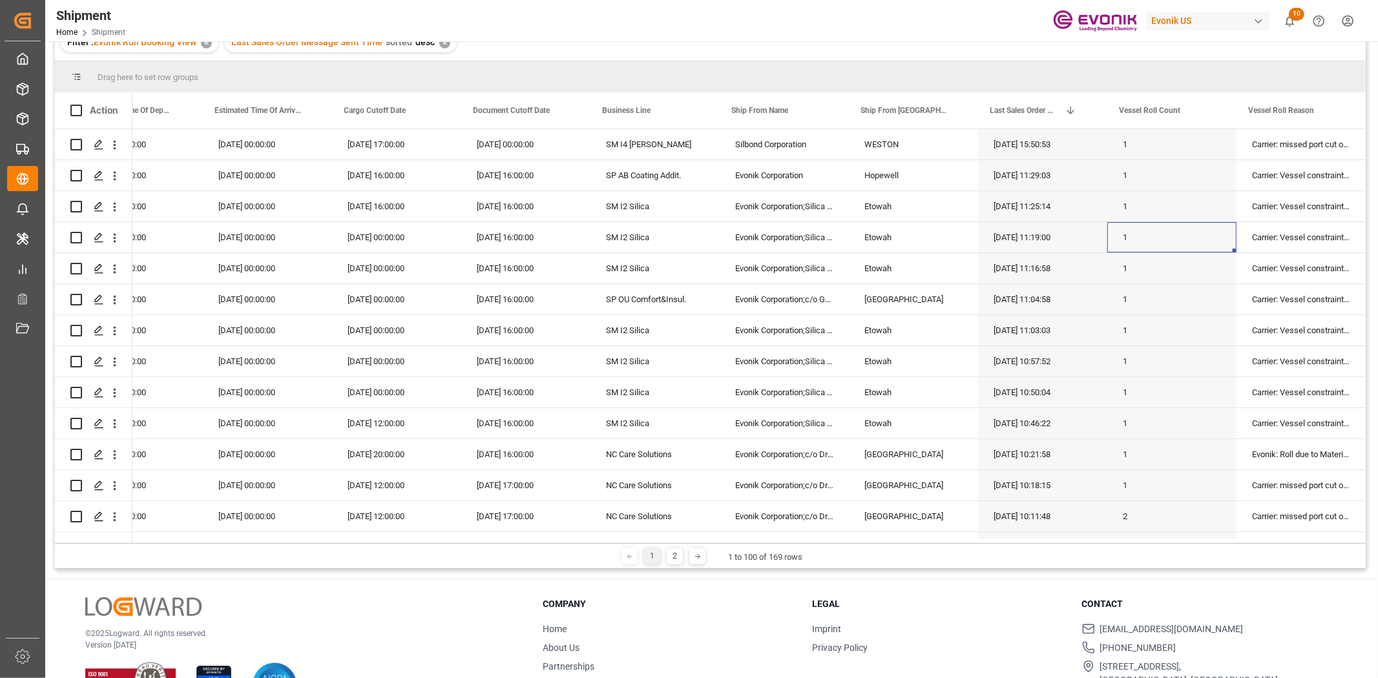
click at [1102, 523] on div "1 2 1 to 100 of 169 rows" at bounding box center [710, 556] width 1311 height 26
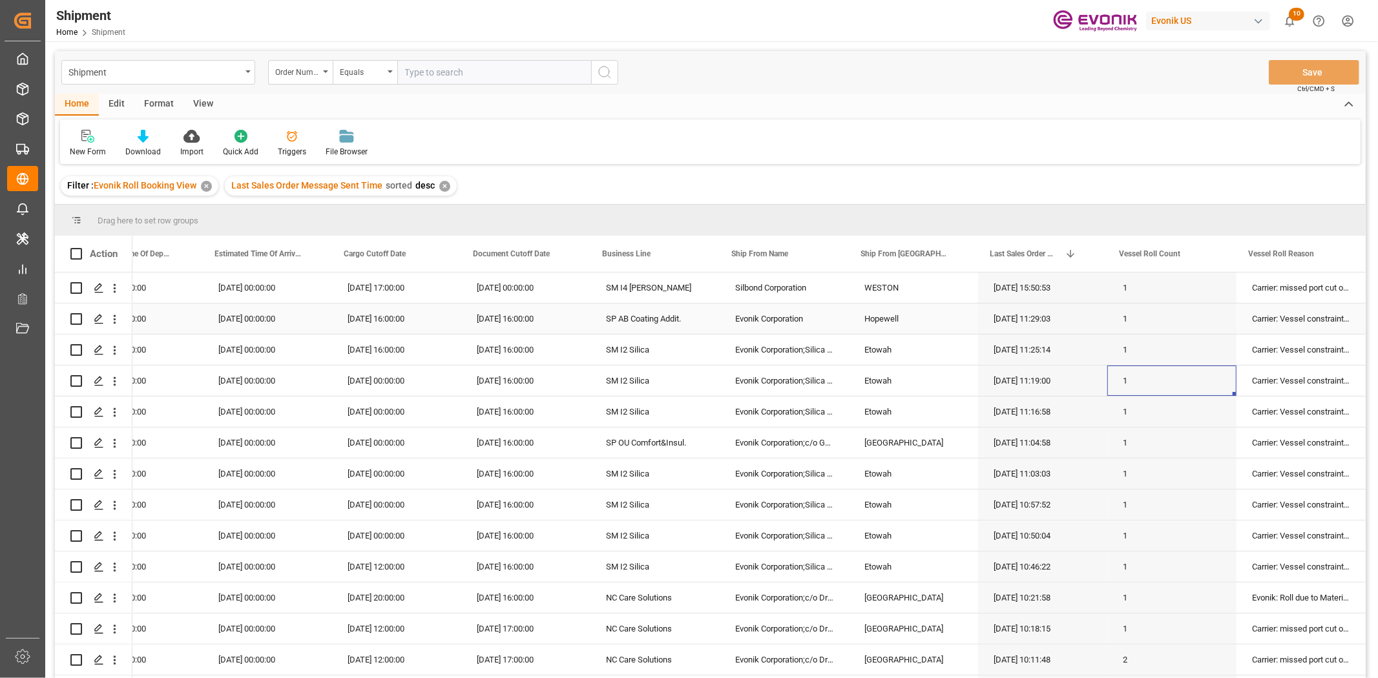
click at [110, 284] on icon "open menu" at bounding box center [115, 289] width 14 height 14
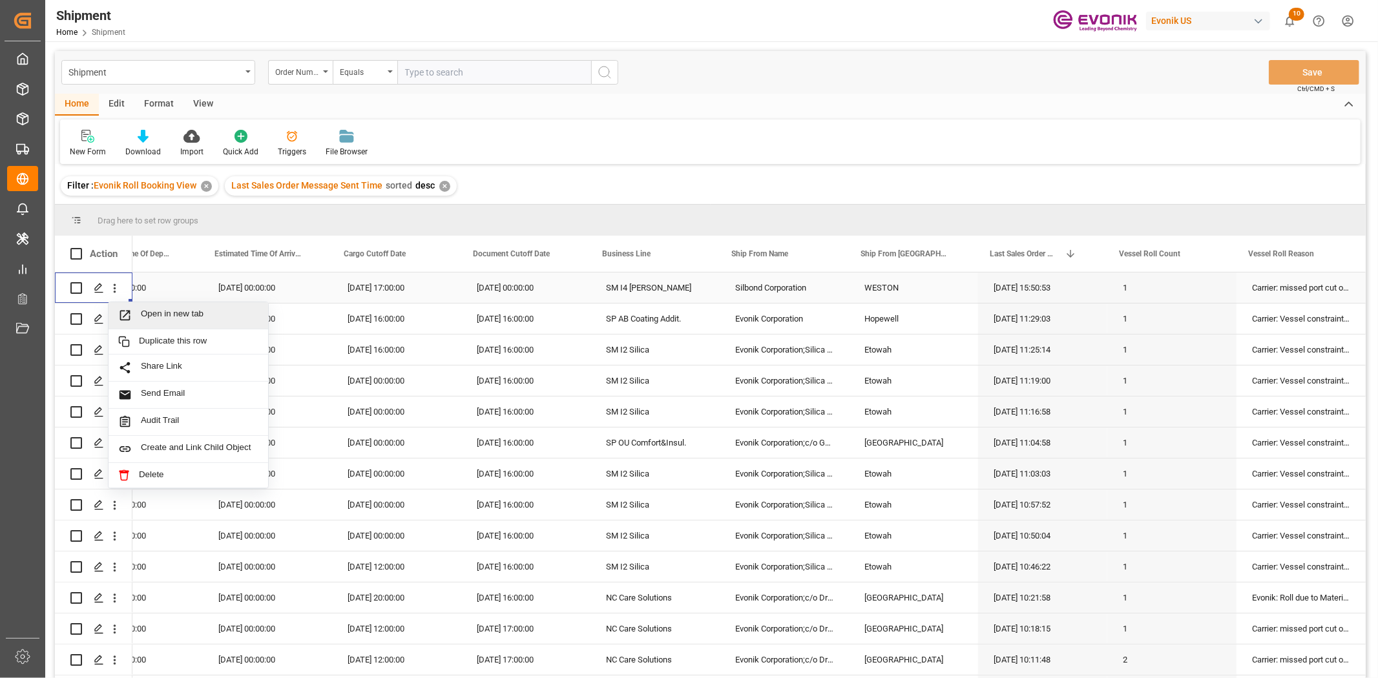
click at [157, 312] on span "Open in new tab" at bounding box center [200, 316] width 118 height 14
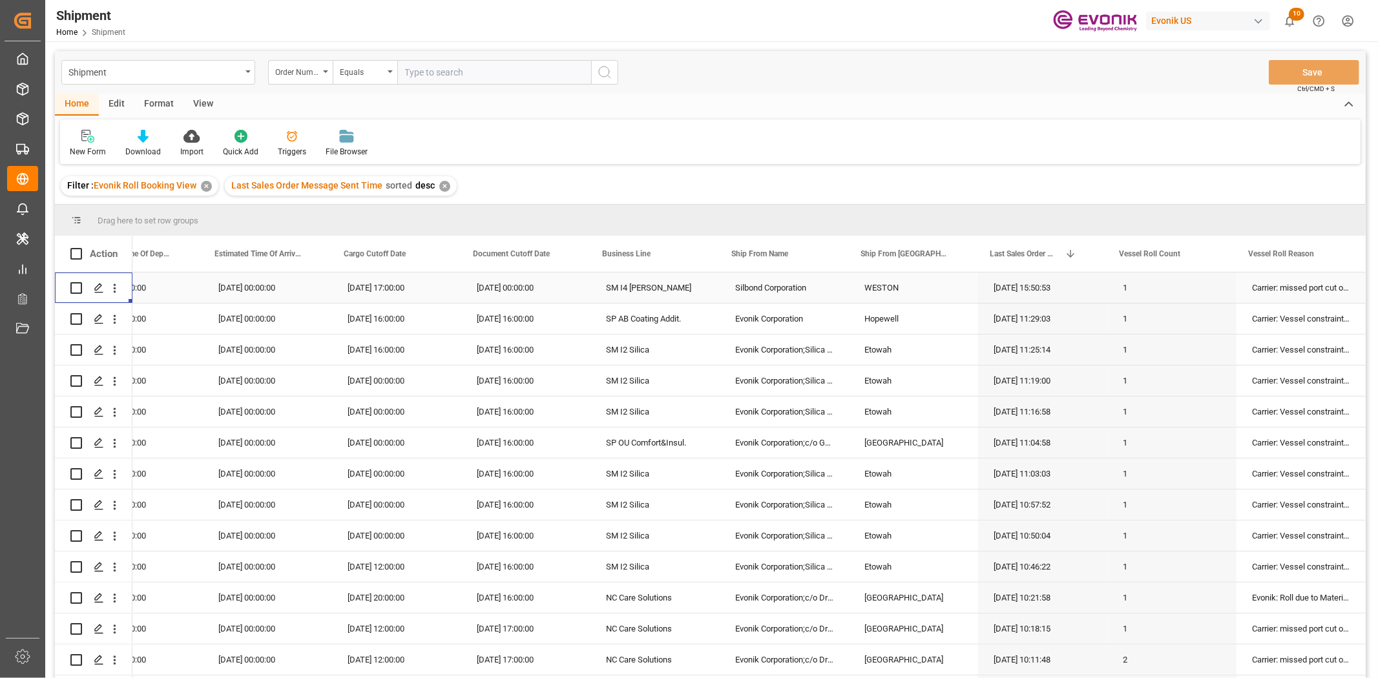
drag, startPoint x: 151, startPoint y: 99, endPoint x: 145, endPoint y: 101, distance: 6.7
click at [150, 99] on div "Format" at bounding box center [158, 105] width 49 height 22
click at [80, 136] on div at bounding box center [89, 136] width 38 height 14
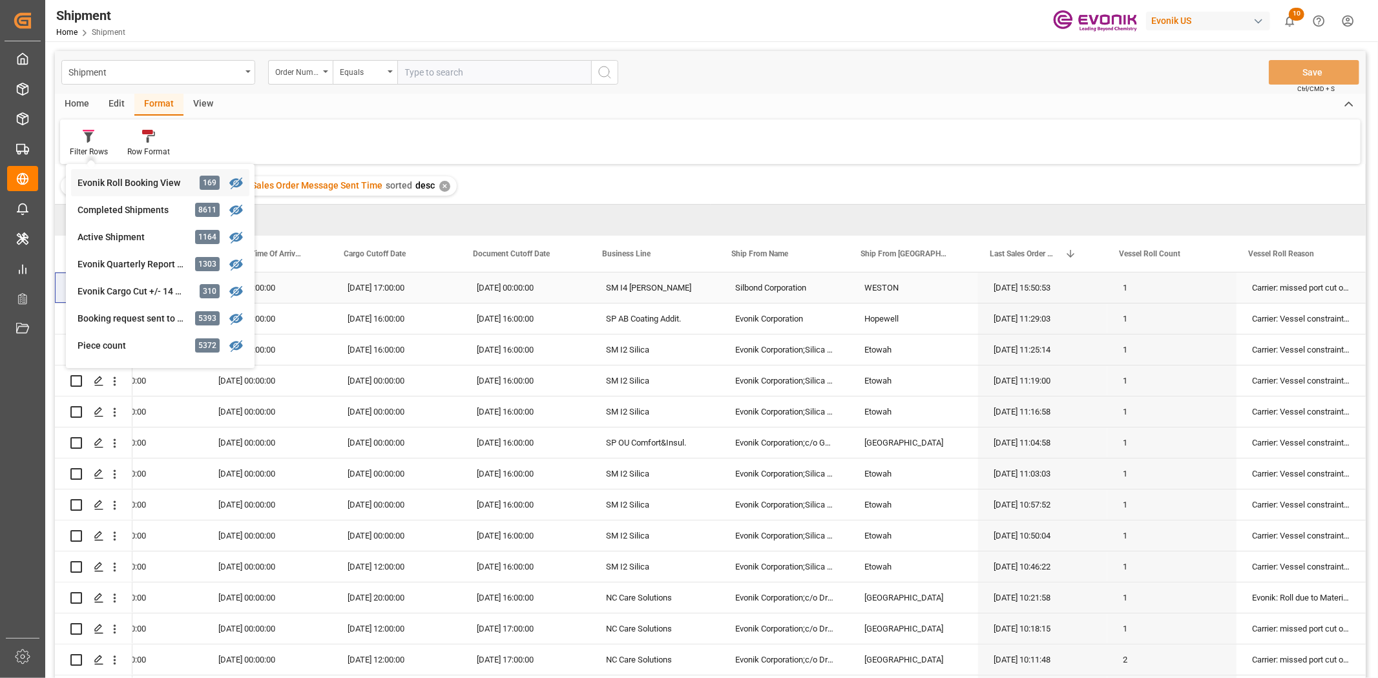
click at [133, 185] on div "Evonik Roll Booking View" at bounding box center [134, 183] width 113 height 14
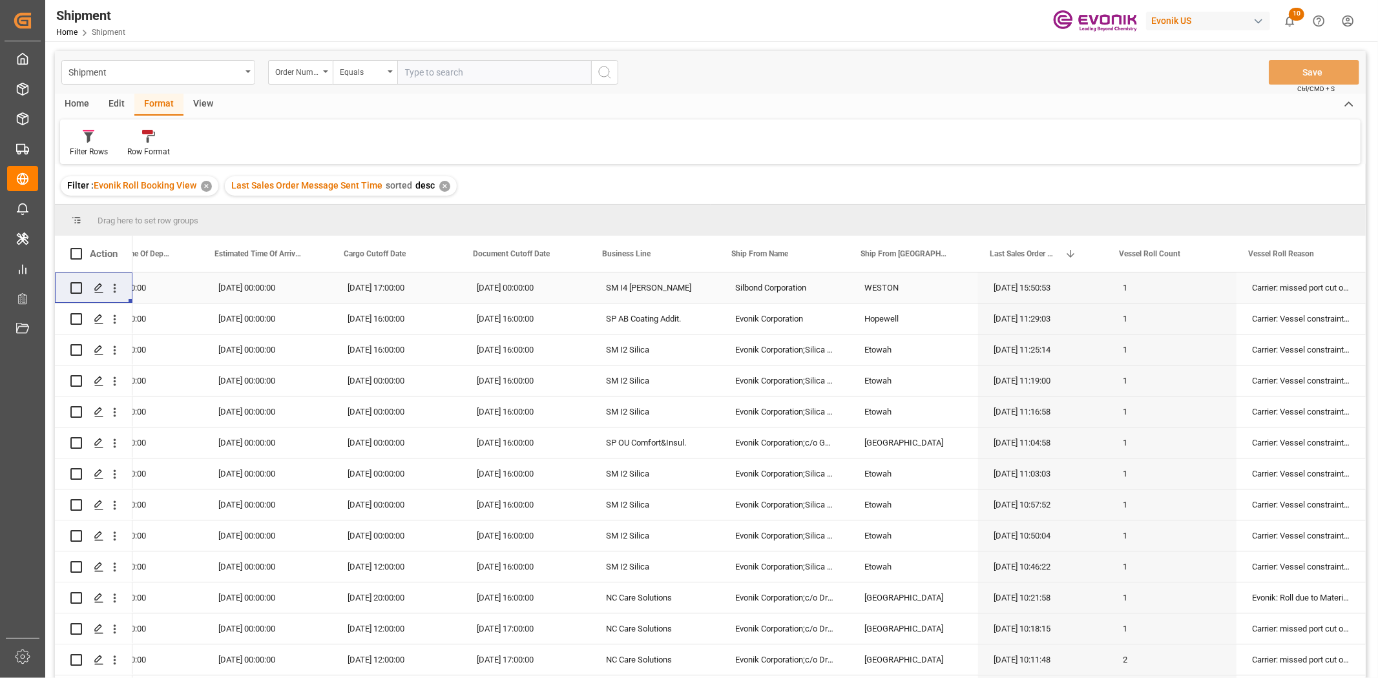
click at [105, 103] on div "Edit" at bounding box center [117, 105] width 36 height 22
click at [213, 133] on icon at bounding box center [217, 136] width 13 height 13
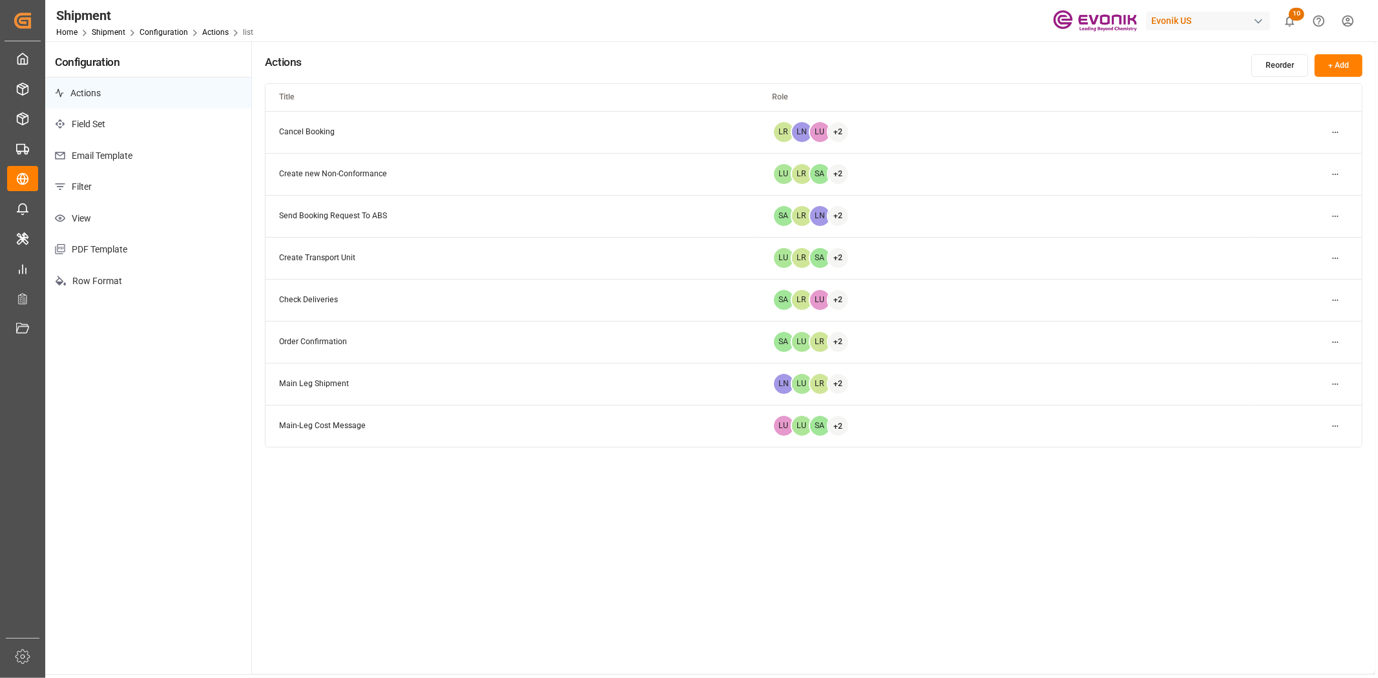
click at [85, 211] on p "View" at bounding box center [148, 219] width 206 height 32
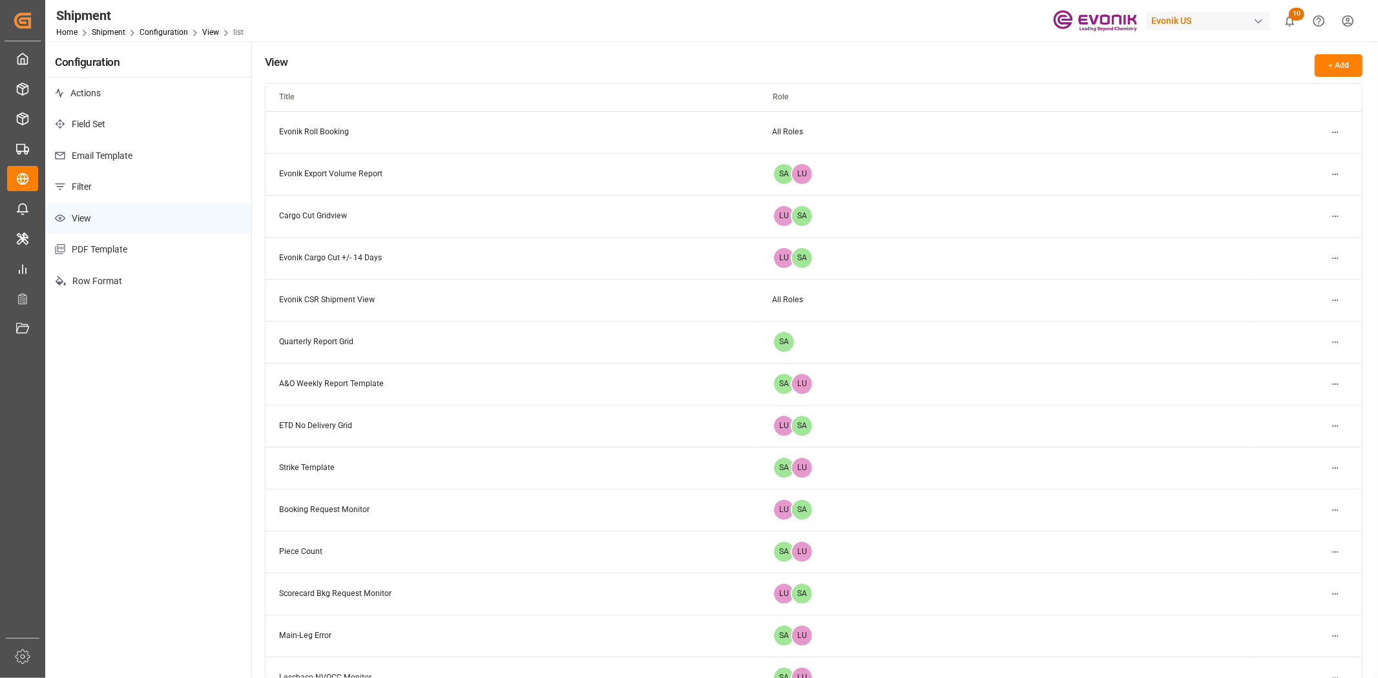
click at [1102, 132] on html "Created by potrace 1.15, written by Peter Selinger 2001-2017 Created by potrace…" at bounding box center [689, 339] width 1378 height 678
click at [1102, 159] on div "Edit" at bounding box center [1312, 158] width 67 height 18
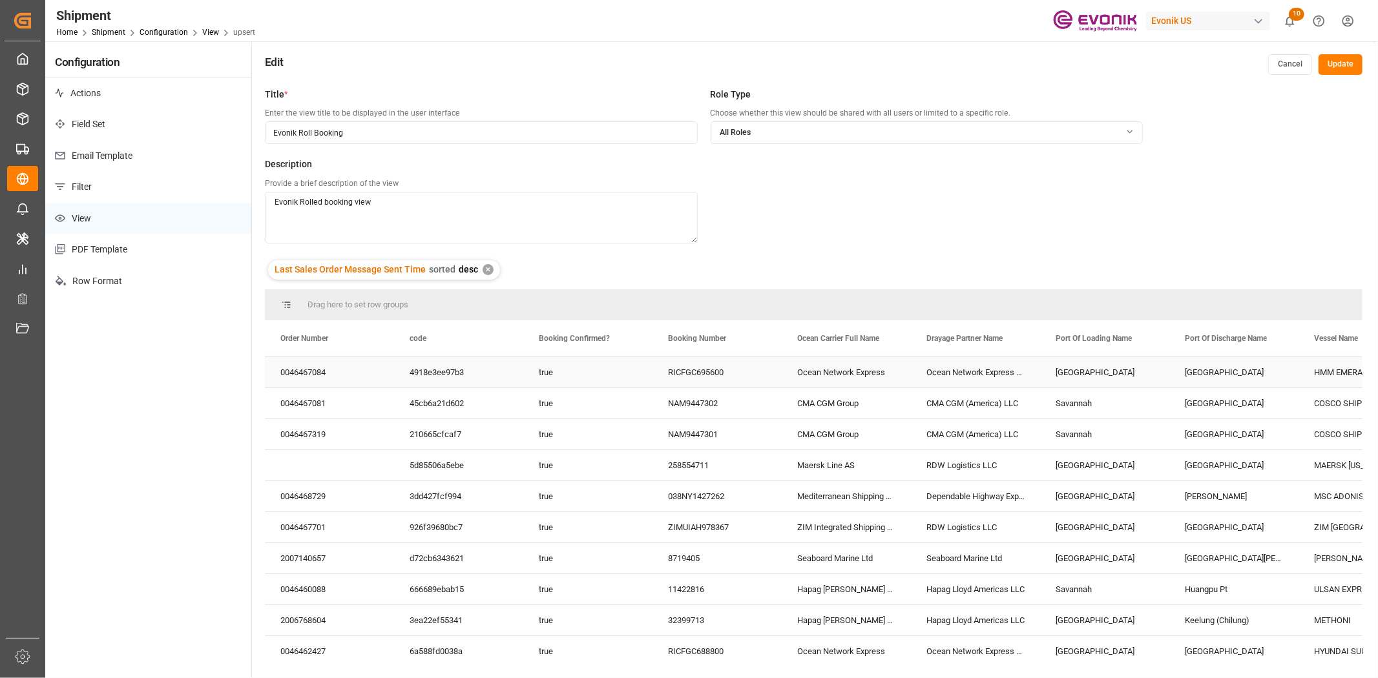
click at [437, 362] on div "4918e3ee97b3" at bounding box center [458, 372] width 129 height 30
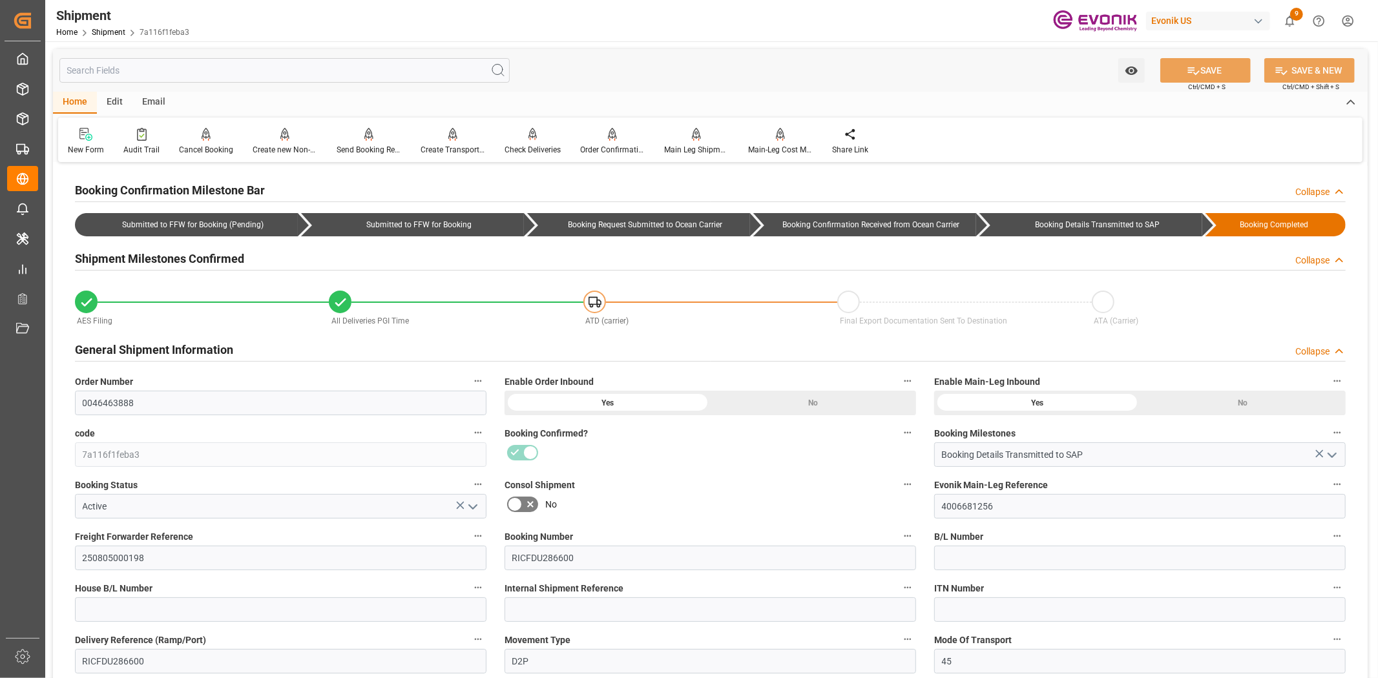
click at [256, 70] on input "text" at bounding box center [284, 70] width 450 height 25
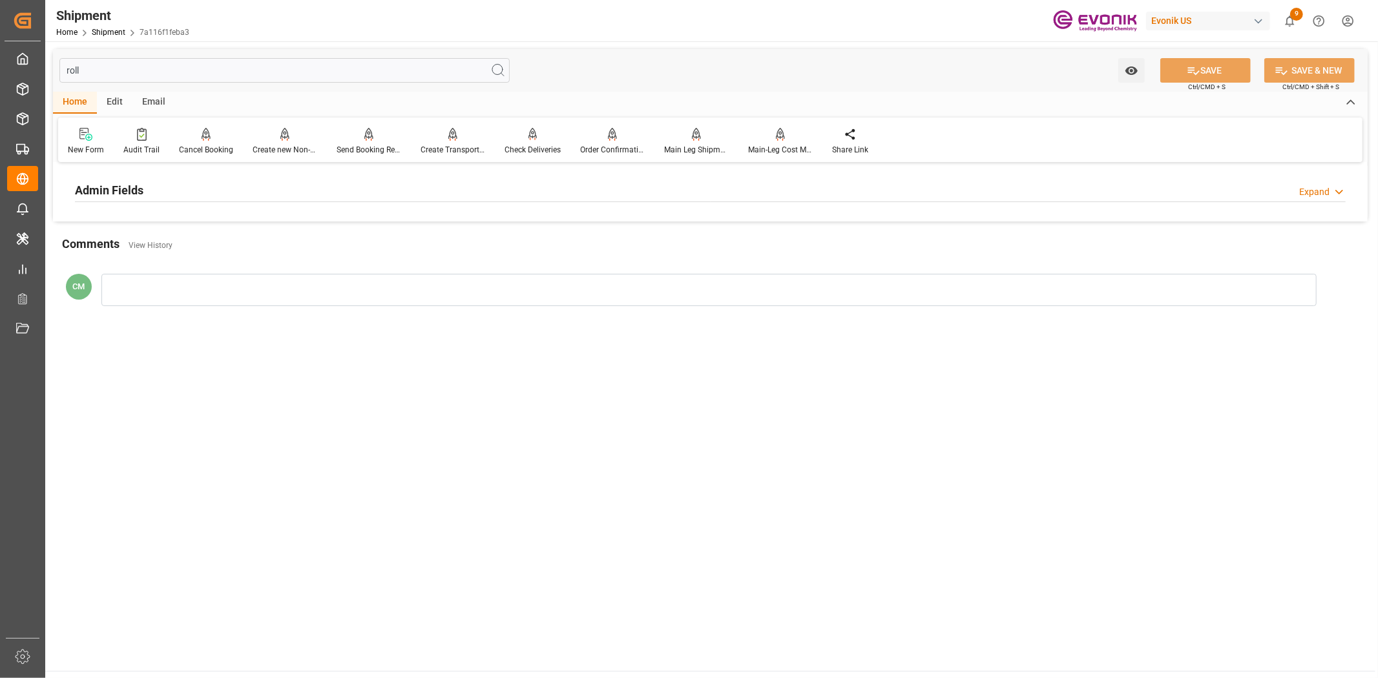
type input "roll"
click at [183, 189] on div "Admin Fields Expand" at bounding box center [710, 189] width 1270 height 25
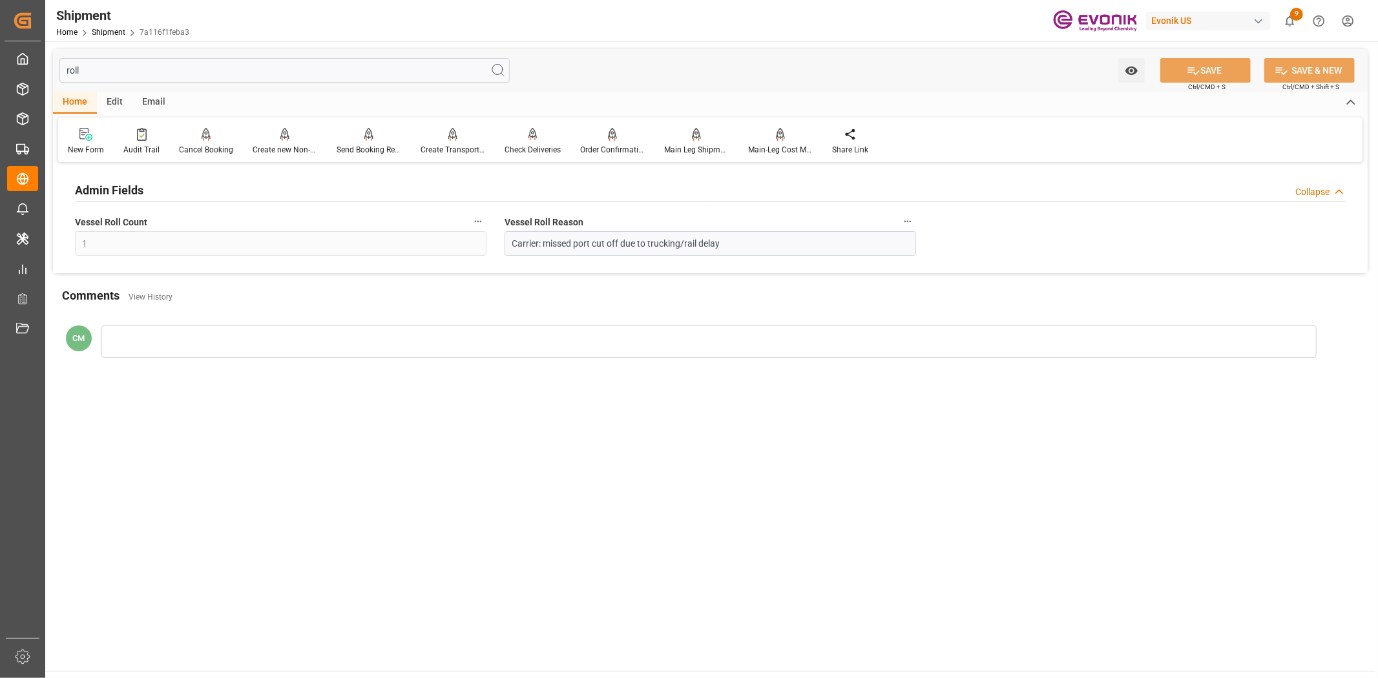
drag, startPoint x: 892, startPoint y: 218, endPoint x: 908, endPoint y: 224, distance: 17.2
click at [900, 223] on label "Vessel Roll Reason" at bounding box center [709, 222] width 411 height 18
click at [900, 223] on button "Vessel Roll Reason" at bounding box center [907, 221] width 17 height 17
click at [908, 224] on li "Audits" at bounding box center [932, 221] width 66 height 21
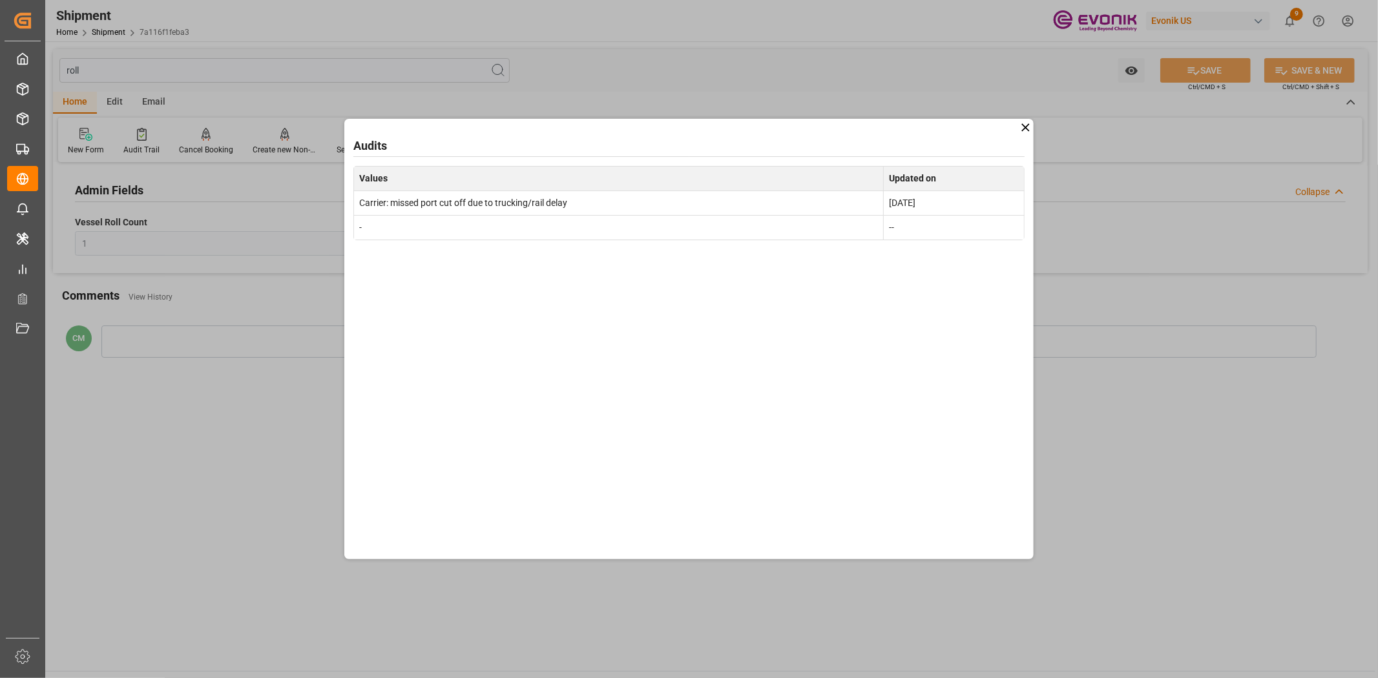
click at [1025, 130] on icon at bounding box center [1026, 128] width 14 height 14
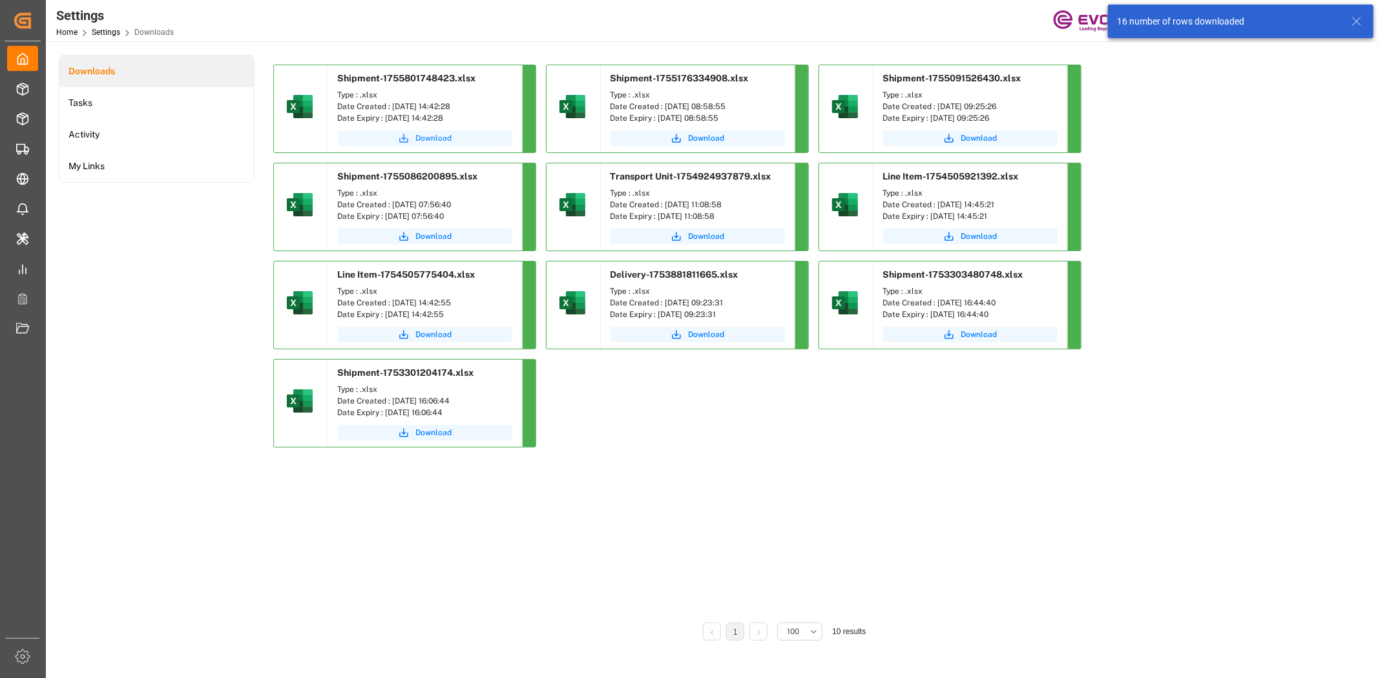
click at [419, 142] on span "Download" at bounding box center [434, 138] width 36 height 12
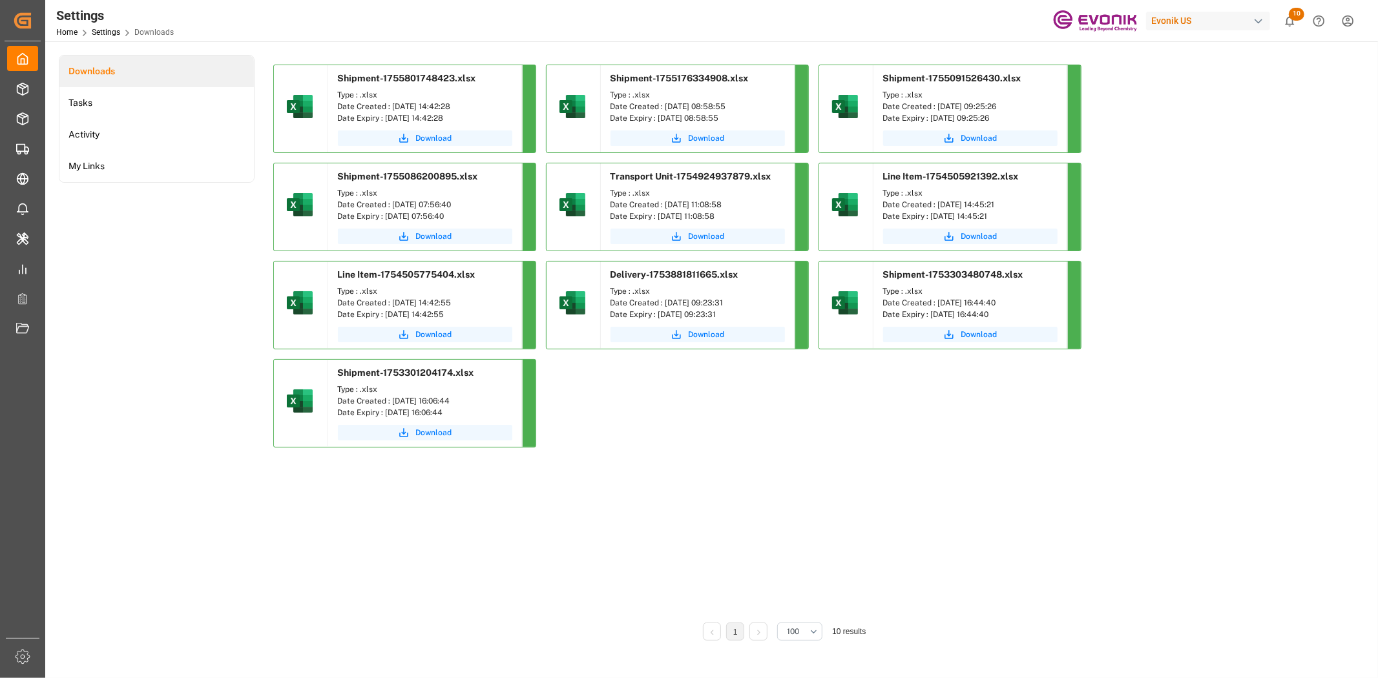
drag, startPoint x: 1326, startPoint y: 278, endPoint x: 1241, endPoint y: 267, distance: 85.3
click at [1325, 278] on div "Downloads Tasks Activity My Links Shipment-1755801748423.xlsx Type : .xlsx Date…" at bounding box center [710, 357] width 1303 height 604
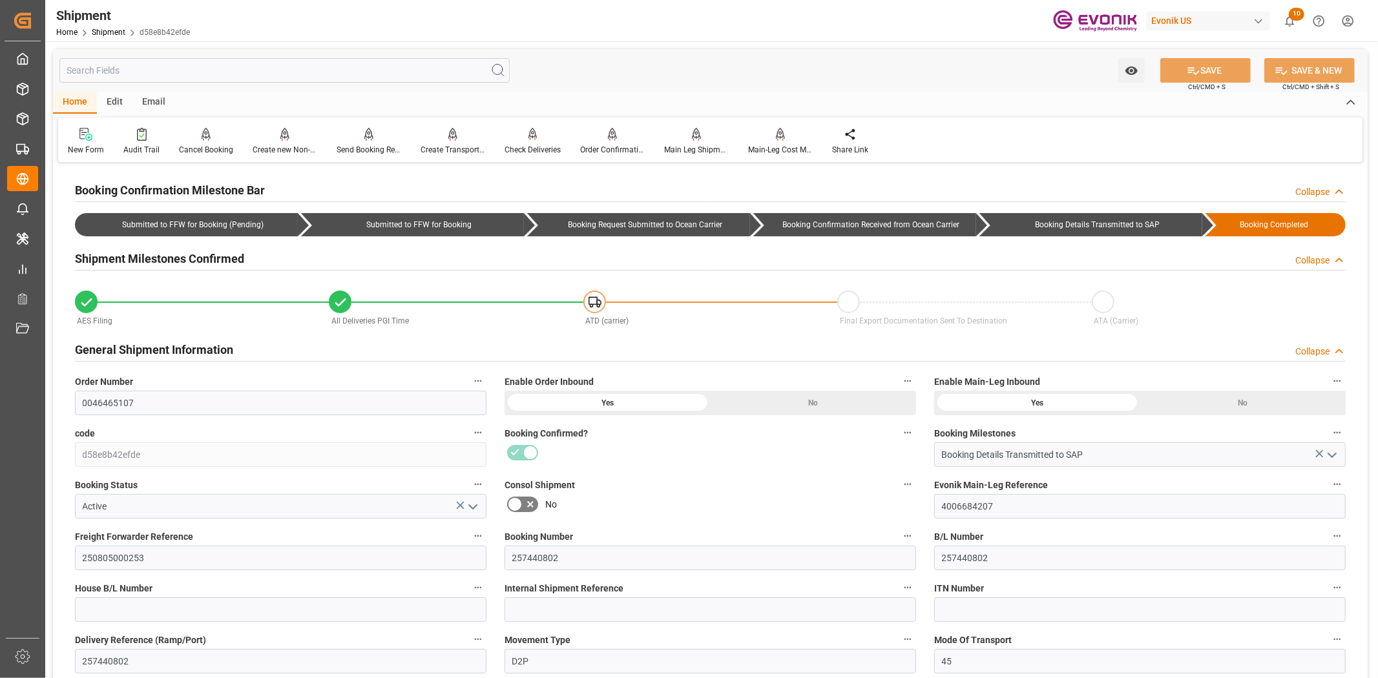
click at [370, 74] on input "text" at bounding box center [284, 70] width 450 height 25
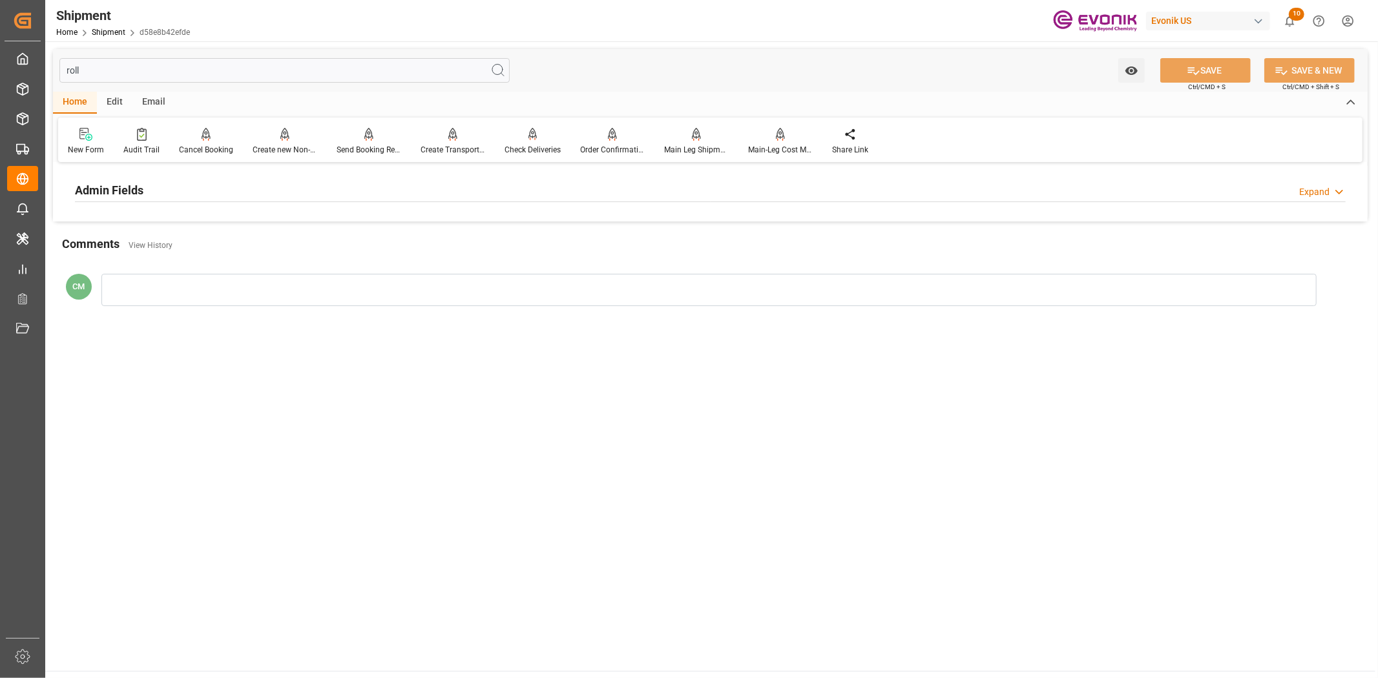
type input "roll"
click at [127, 189] on h2 "Admin Fields" at bounding box center [109, 189] width 68 height 17
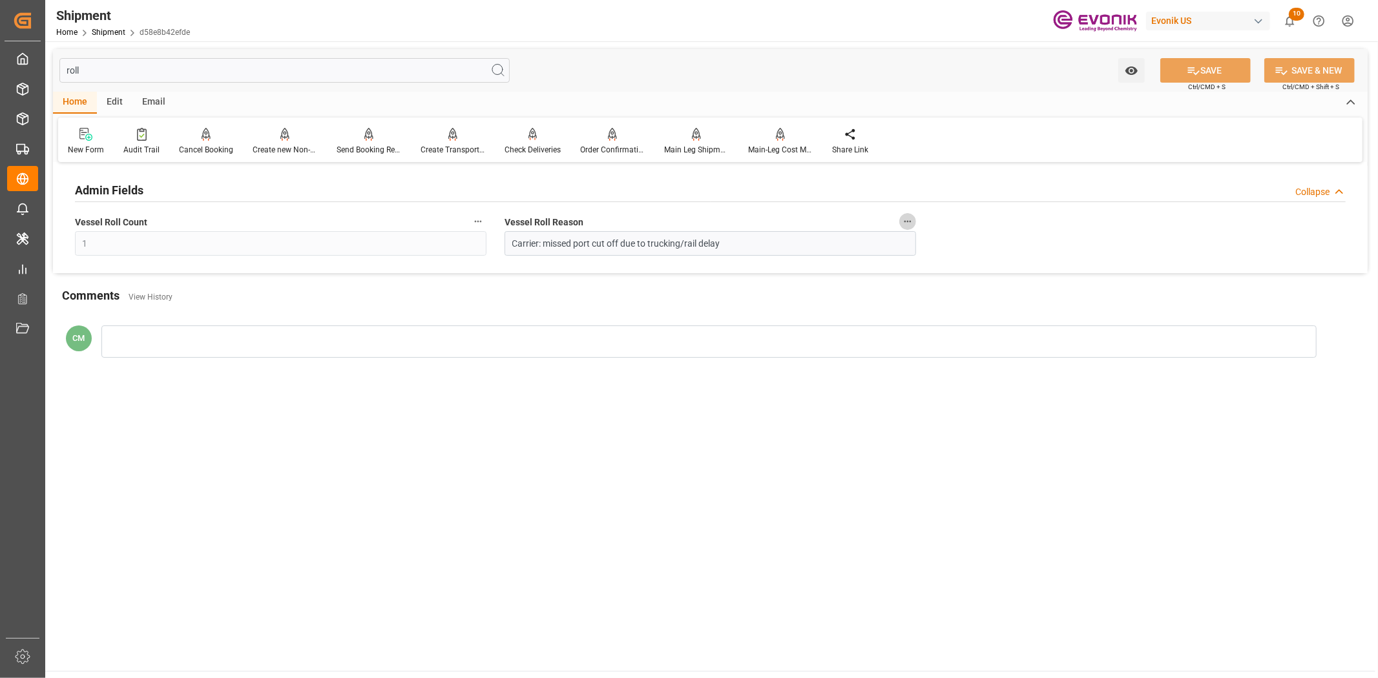
click at [909, 218] on icon "button" at bounding box center [907, 221] width 10 height 10
click at [922, 230] on li "Audits" at bounding box center [932, 221] width 66 height 21
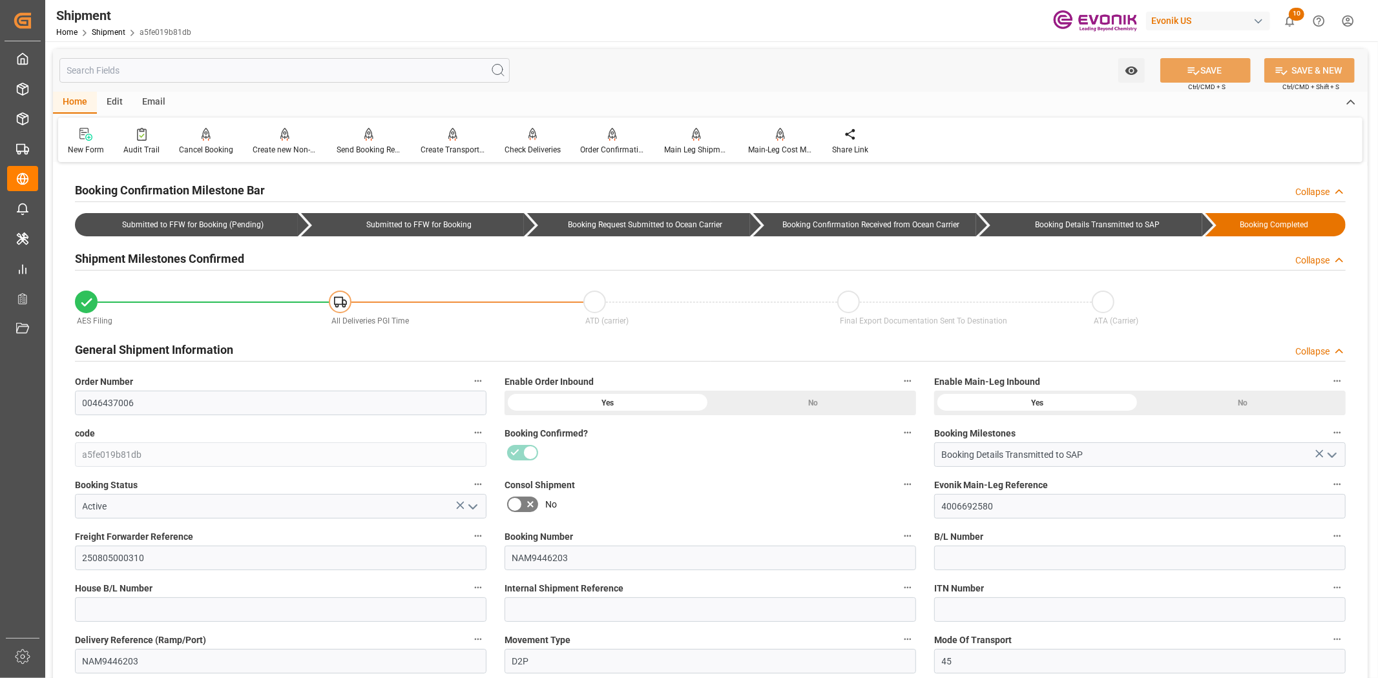
click at [315, 63] on input "text" at bounding box center [284, 70] width 450 height 25
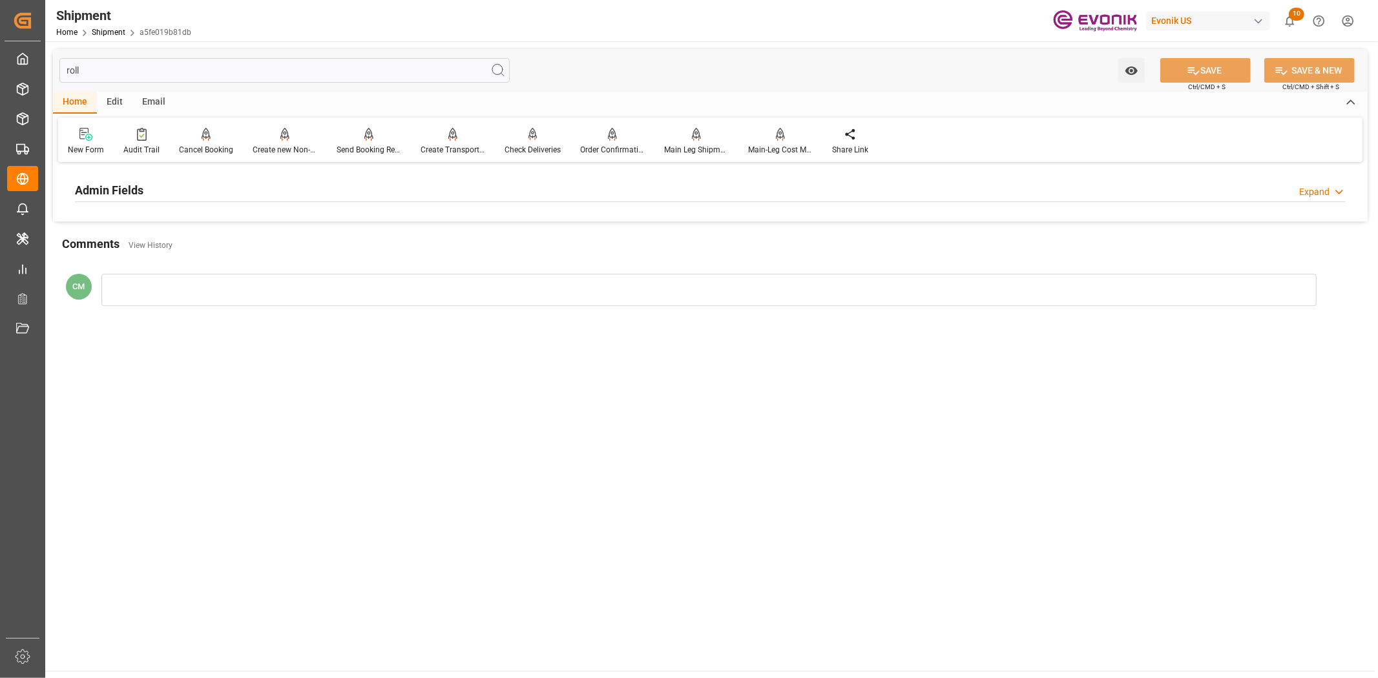
type input "roll"
click at [111, 191] on h2 "Admin Fields" at bounding box center [109, 189] width 68 height 17
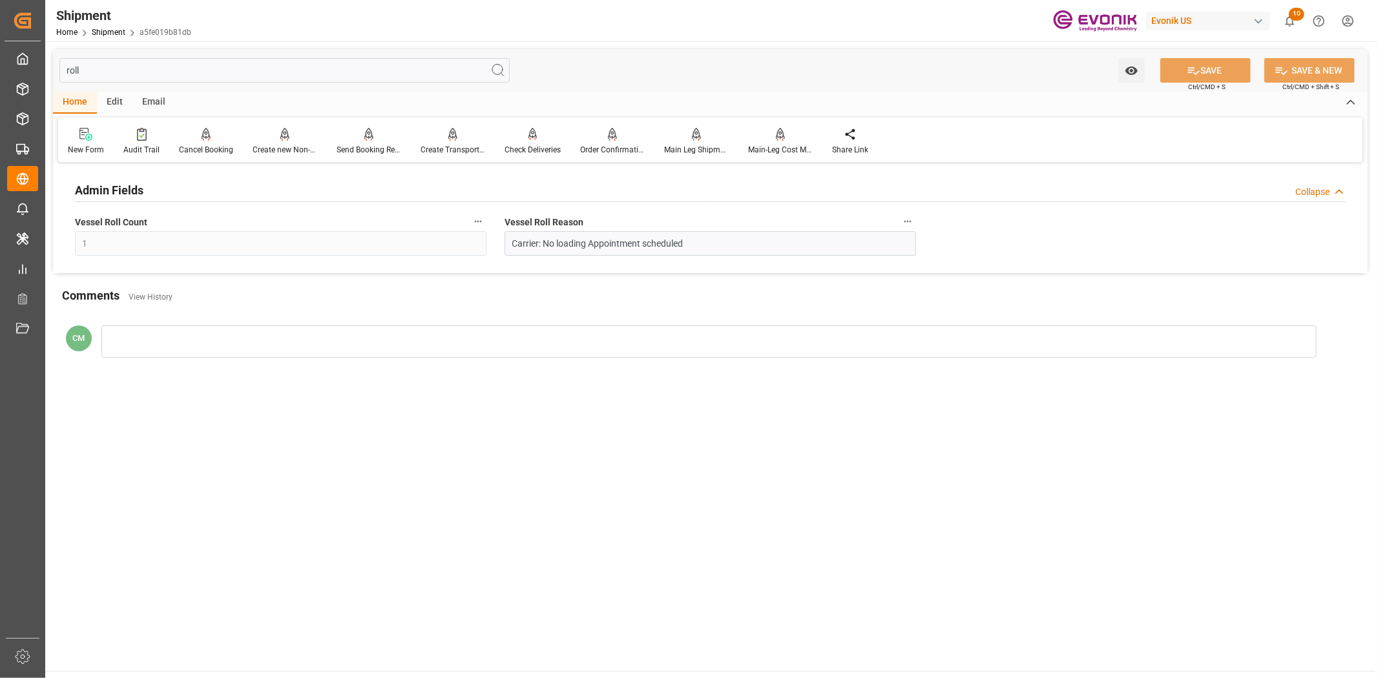
click at [915, 218] on button "Vessel Roll Reason" at bounding box center [907, 221] width 17 height 17
click at [915, 218] on icon at bounding box center [916, 221] width 14 height 14
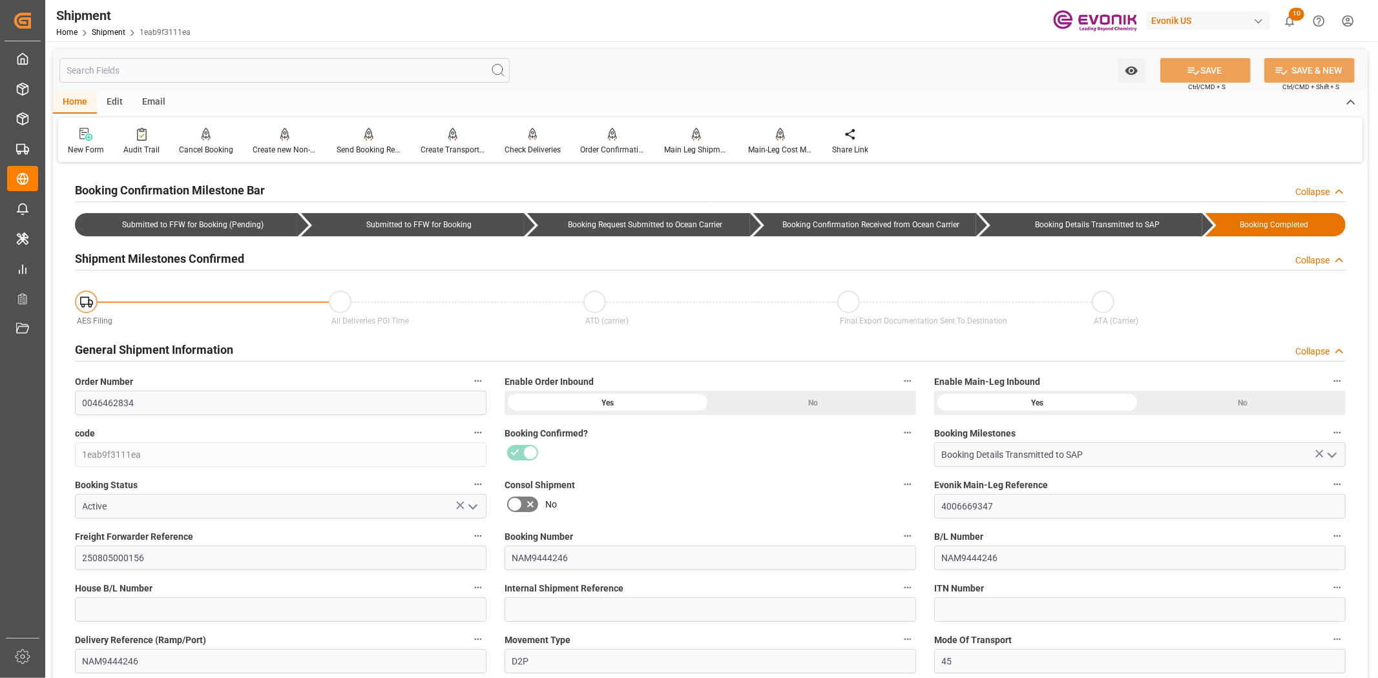
click at [152, 78] on input "text" at bounding box center [284, 70] width 450 height 25
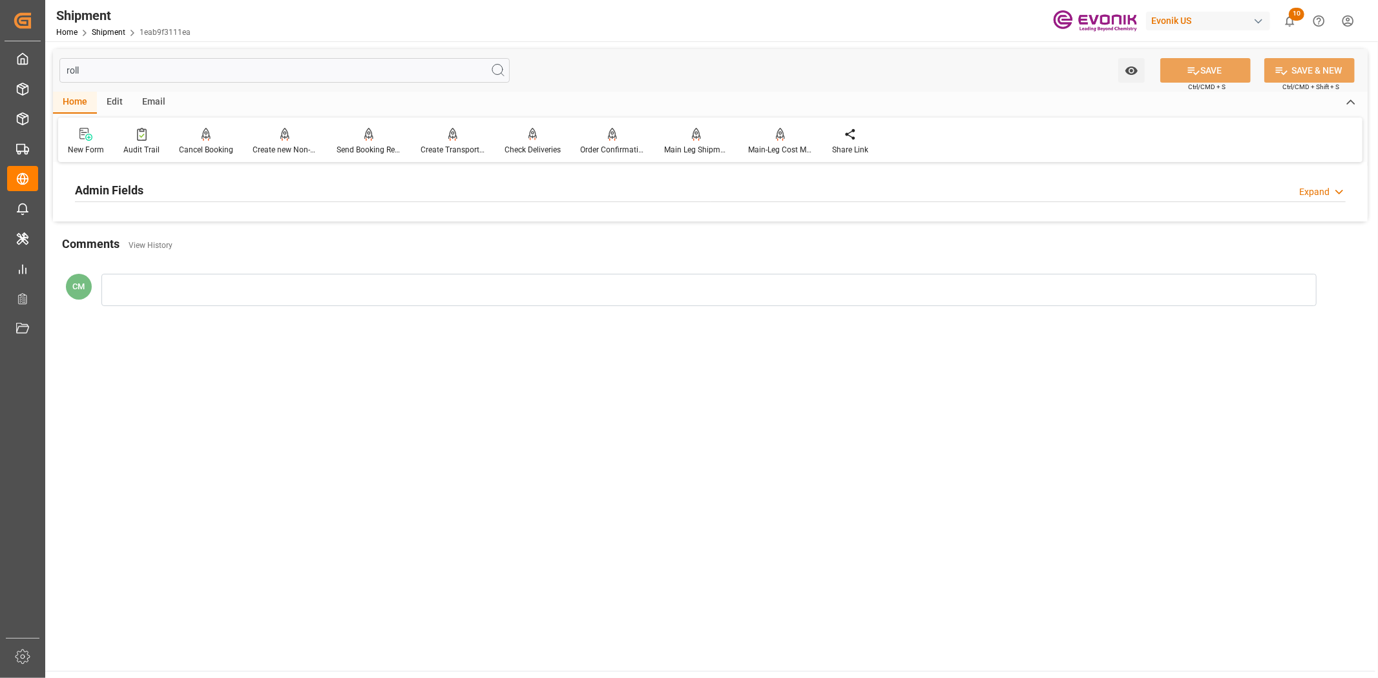
type input "roll"
click at [273, 191] on div "Admin Fields Expand" at bounding box center [710, 189] width 1270 height 25
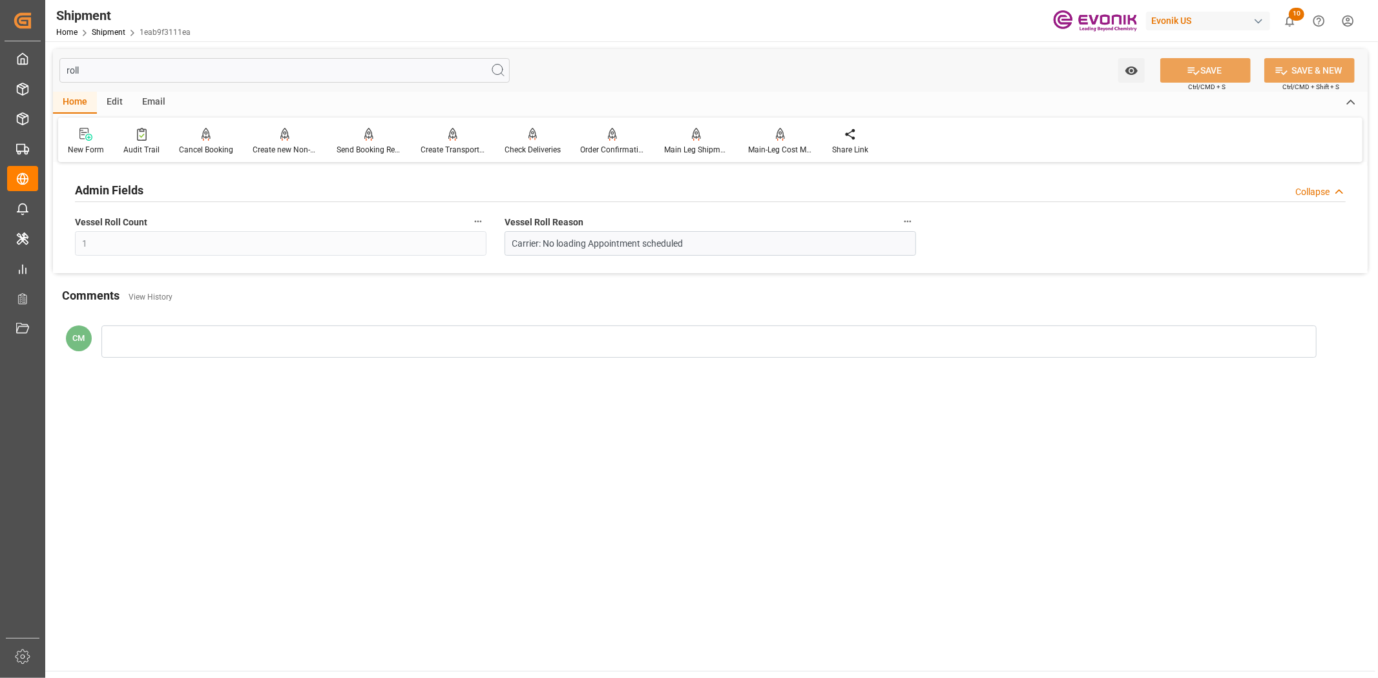
click at [911, 211] on div "Vessel Roll Reason Carrier: No loading Appointment scheduled" at bounding box center [710, 235] width 430 height 52
click at [905, 222] on icon "button" at bounding box center [907, 221] width 10 height 10
click at [940, 227] on li "Audits" at bounding box center [932, 221] width 66 height 21
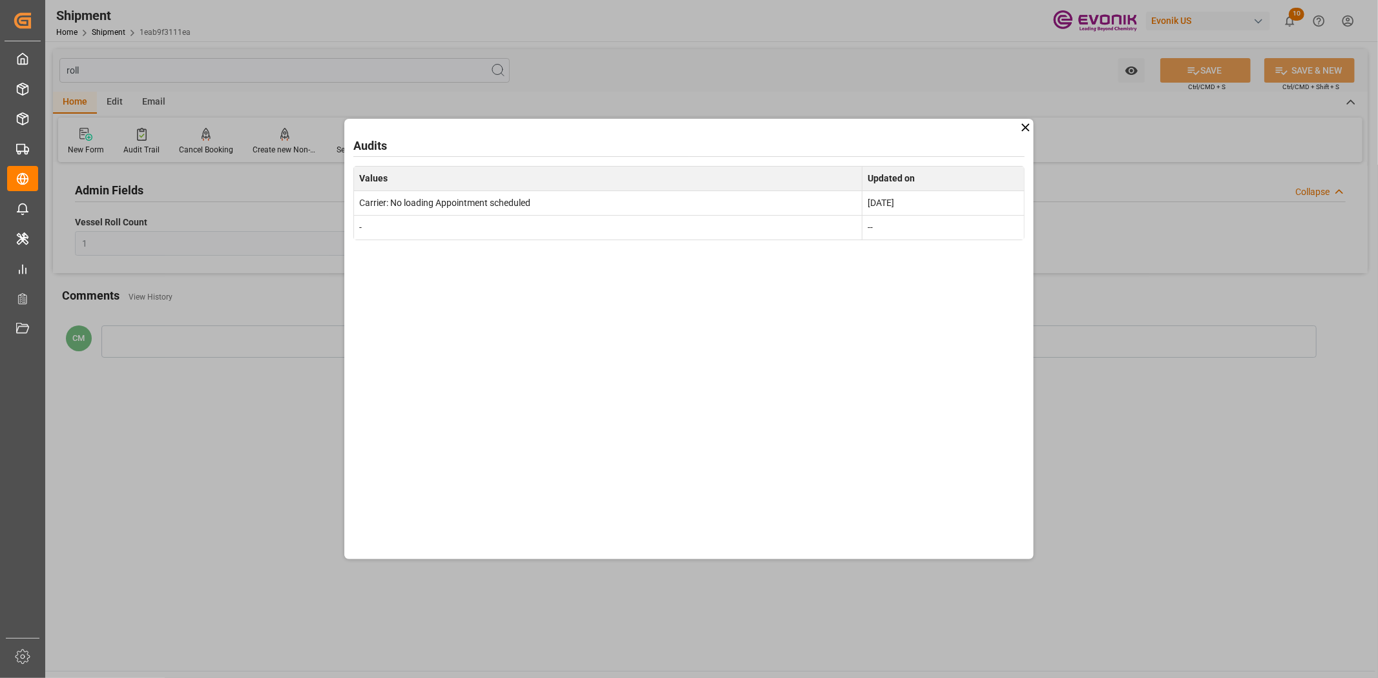
click at [1024, 126] on icon at bounding box center [1025, 127] width 8 height 8
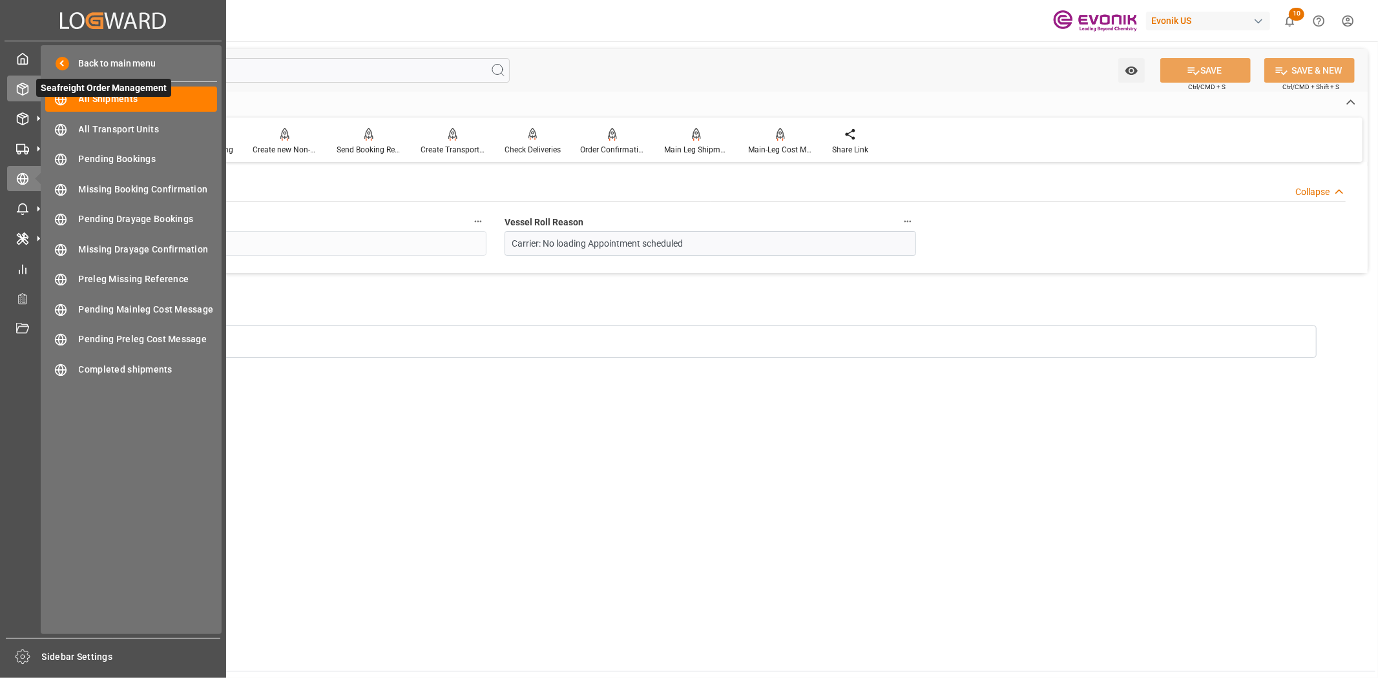
drag, startPoint x: 19, startPoint y: 87, endPoint x: 52, endPoint y: 94, distance: 33.7
click at [19, 87] on polyline at bounding box center [22, 87] width 10 height 3
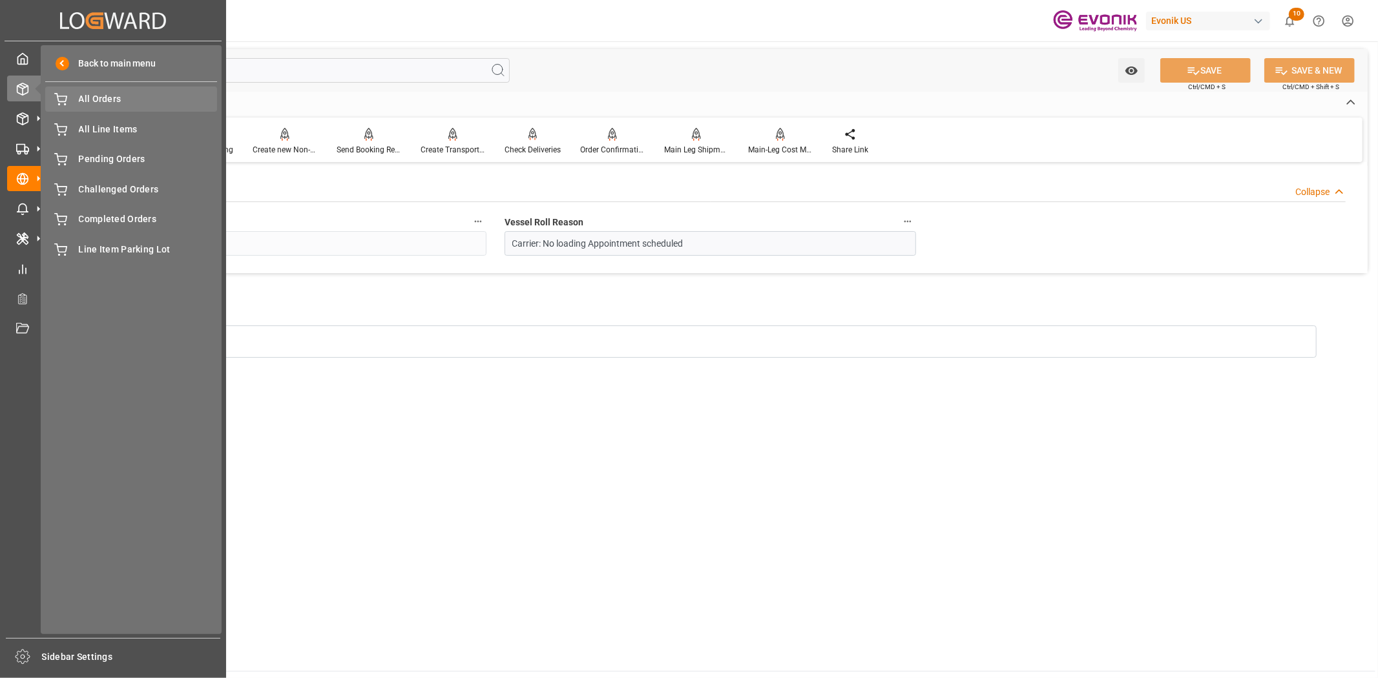
click at [110, 97] on span "All Orders" at bounding box center [148, 99] width 139 height 14
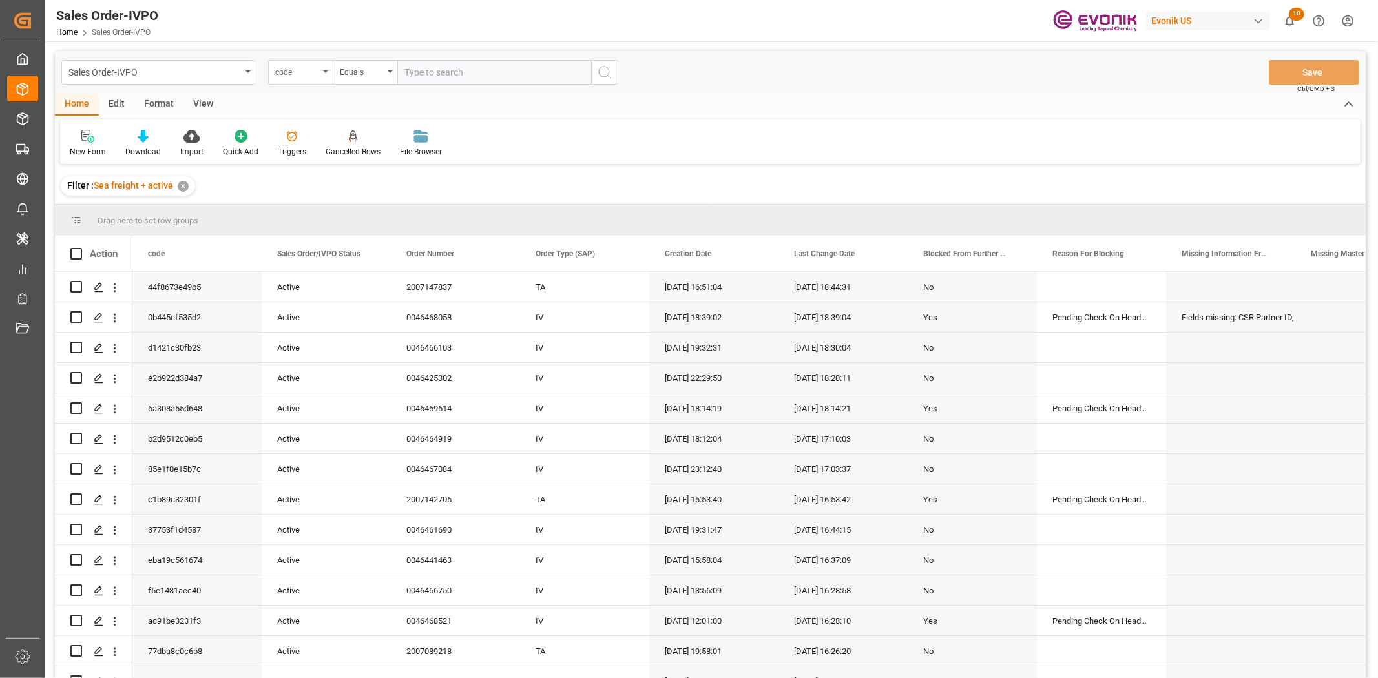
click at [315, 61] on div "code" at bounding box center [300, 72] width 65 height 25
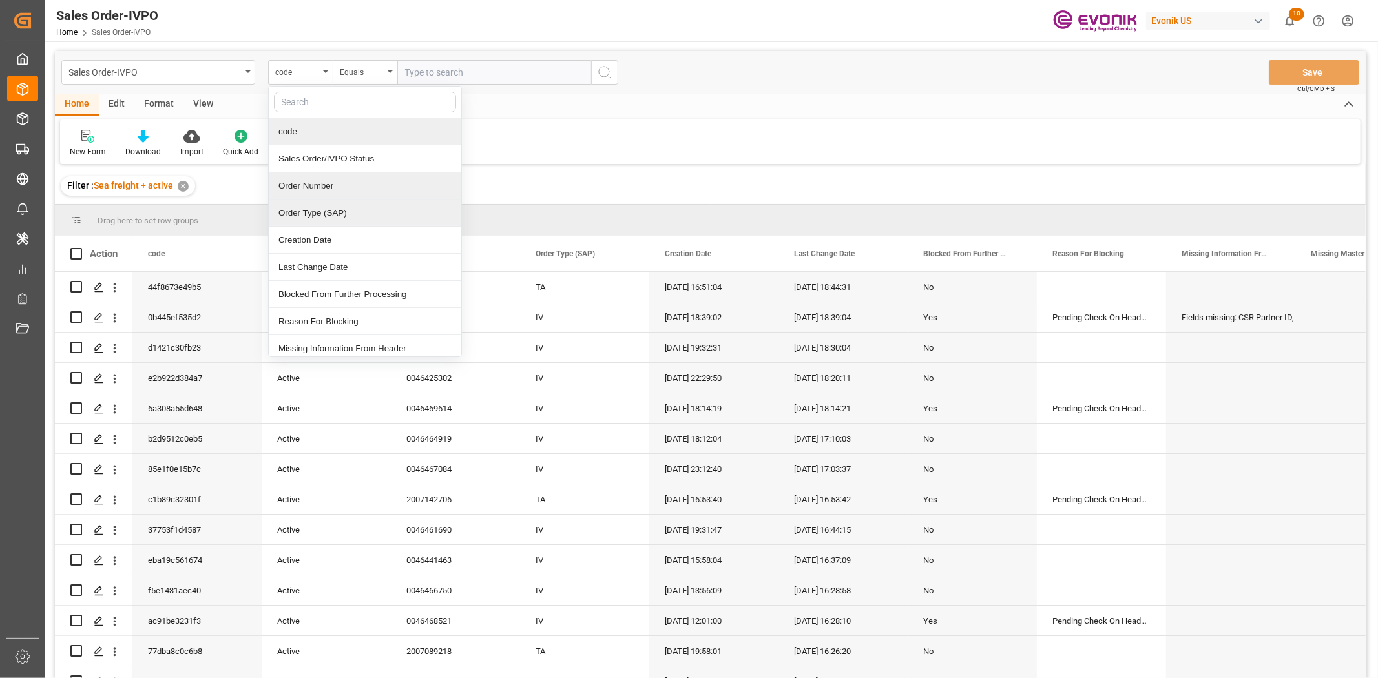
click at [318, 189] on div "Order Number" at bounding box center [365, 185] width 192 height 27
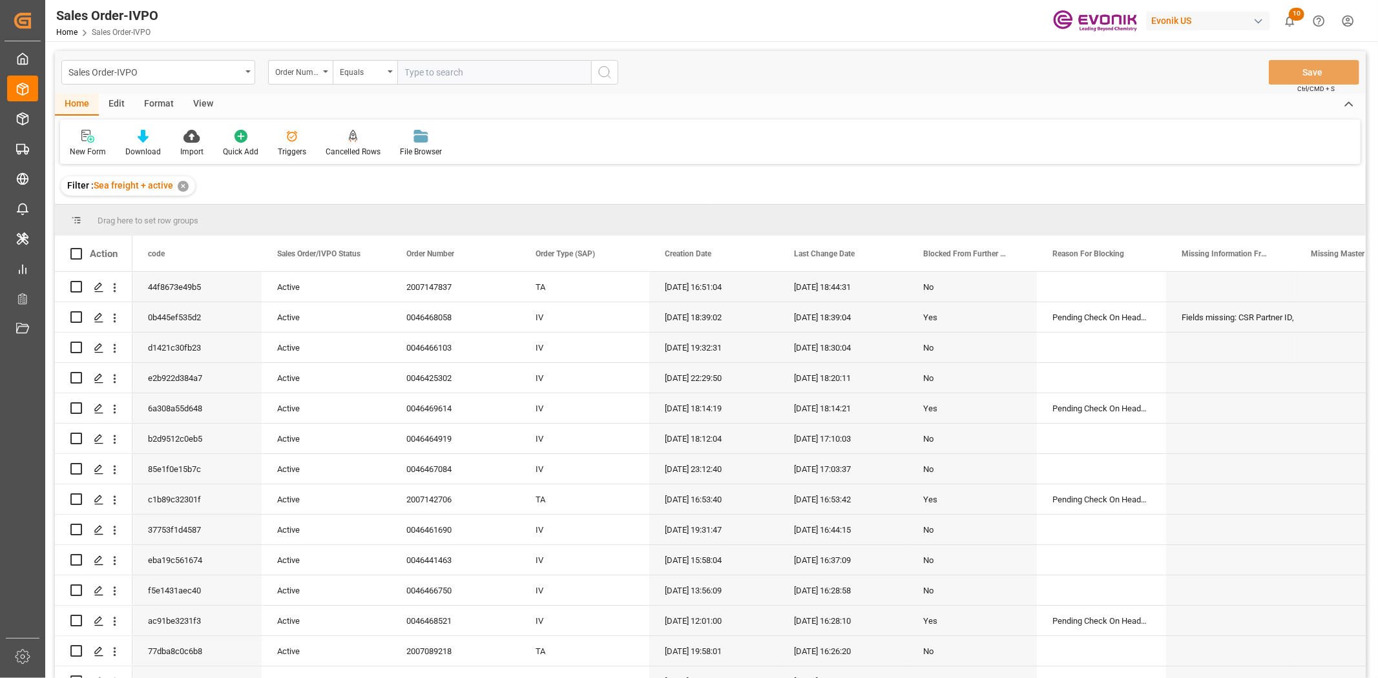
click at [446, 81] on input "text" at bounding box center [494, 72] width 194 height 25
paste input "0046466103"
type input "0046466103"
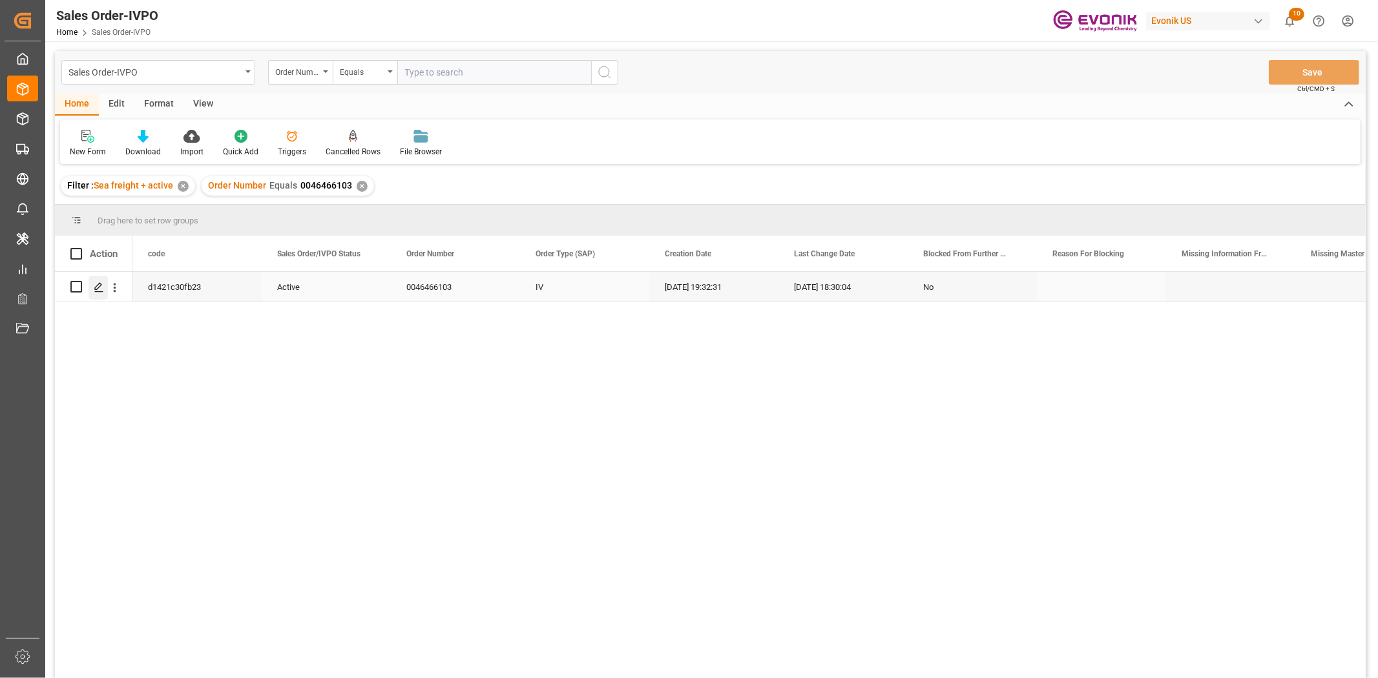
click at [98, 291] on line "Press SPACE to select this row." at bounding box center [99, 291] width 8 height 0
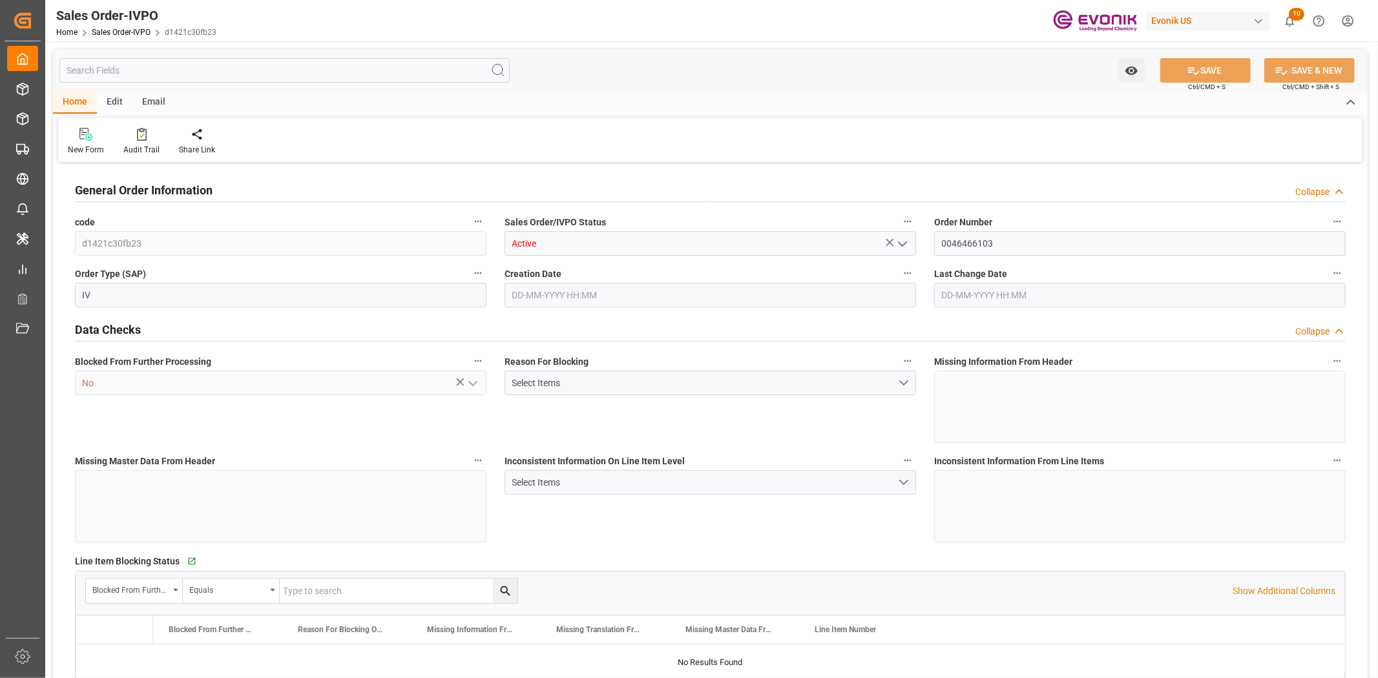
type input "DEHAM"
type input "0"
type input "1"
type input "1059"
type input "[DATE] 19:32"
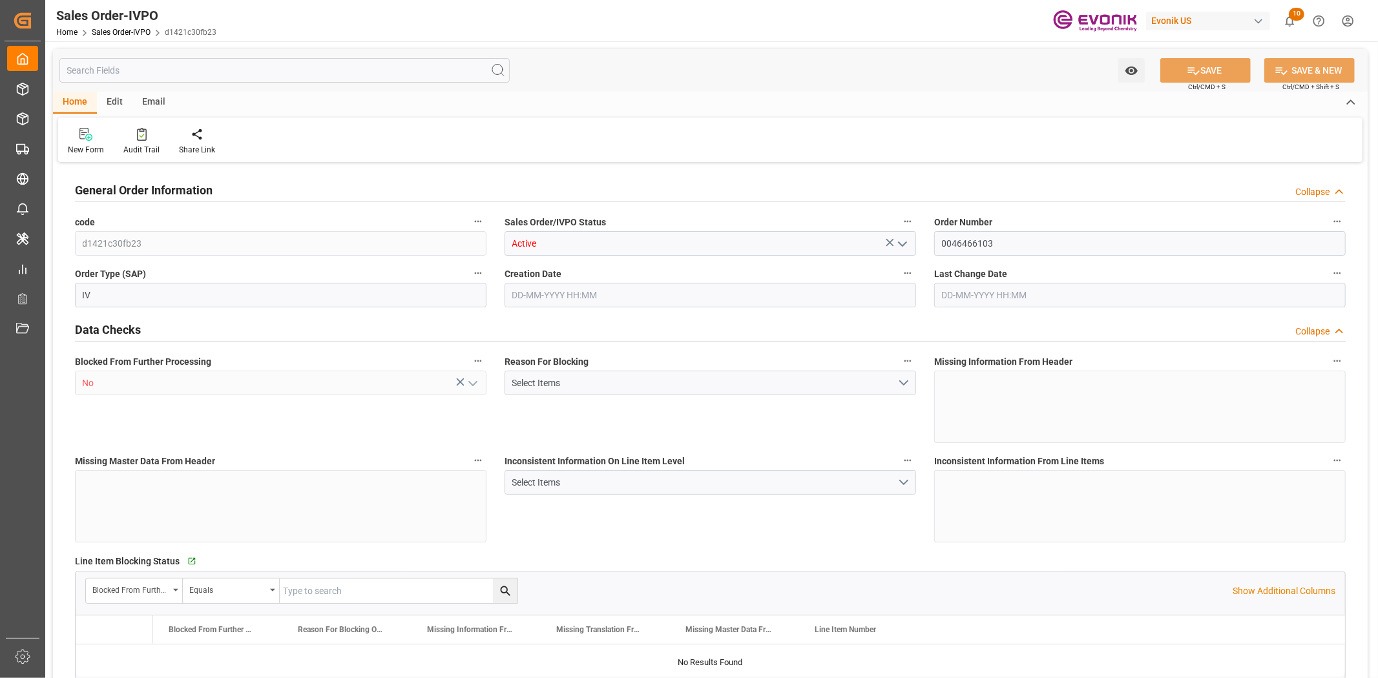
type input "[DATE] 18:30"
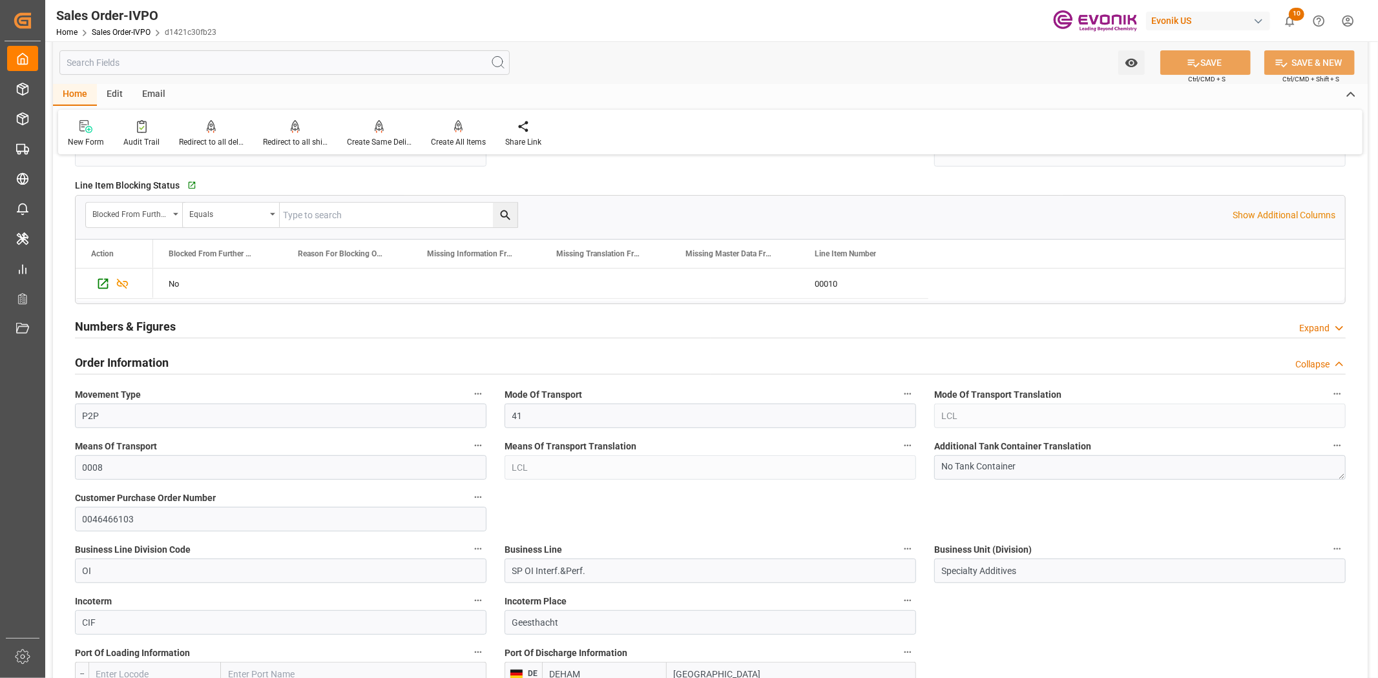
scroll to position [430, 0]
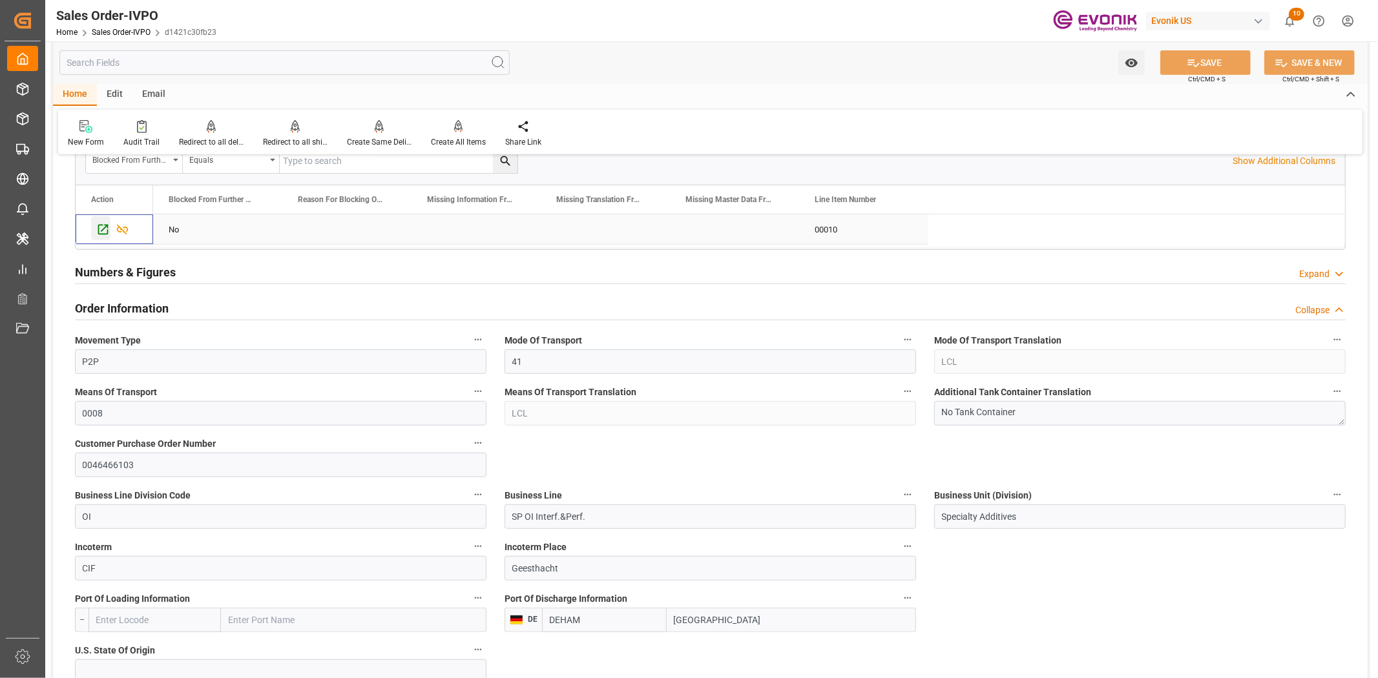
click at [104, 234] on icon "Press SPACE to select this row." at bounding box center [103, 230] width 10 height 10
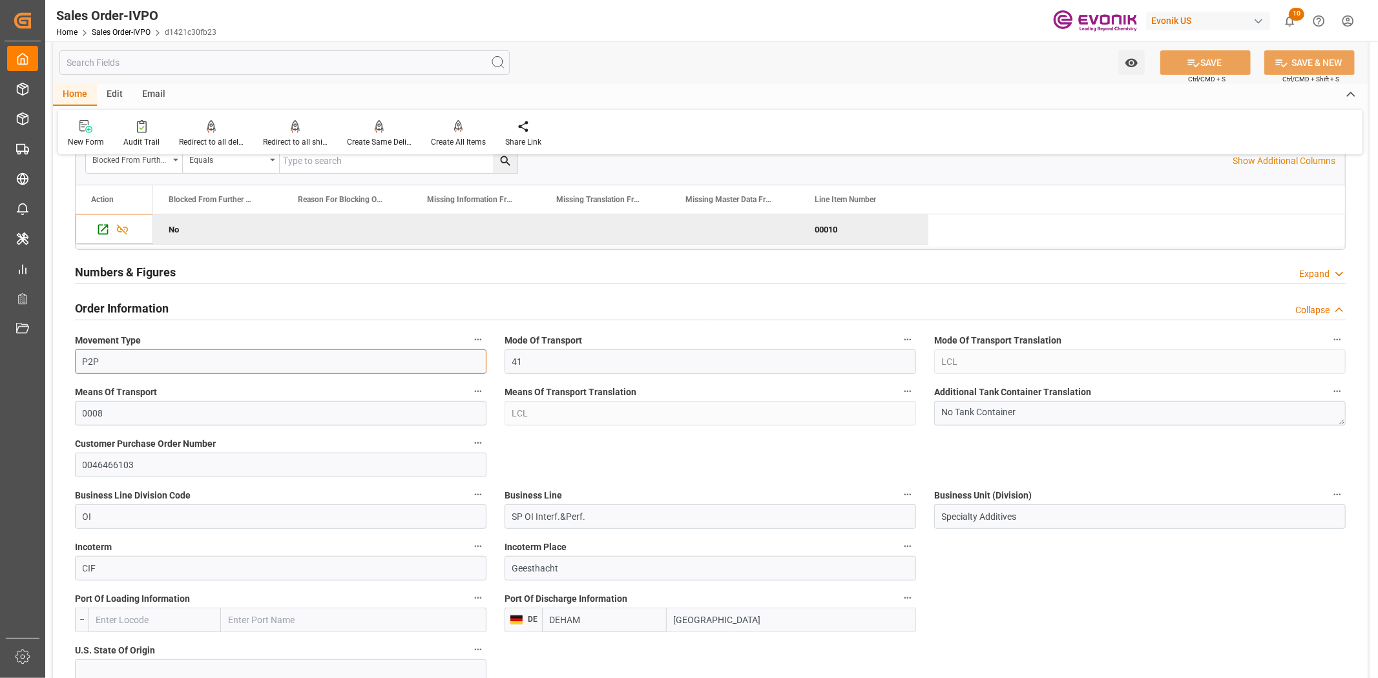
click at [119, 359] on input "P2P" at bounding box center [280, 361] width 411 height 25
type input "P2D"
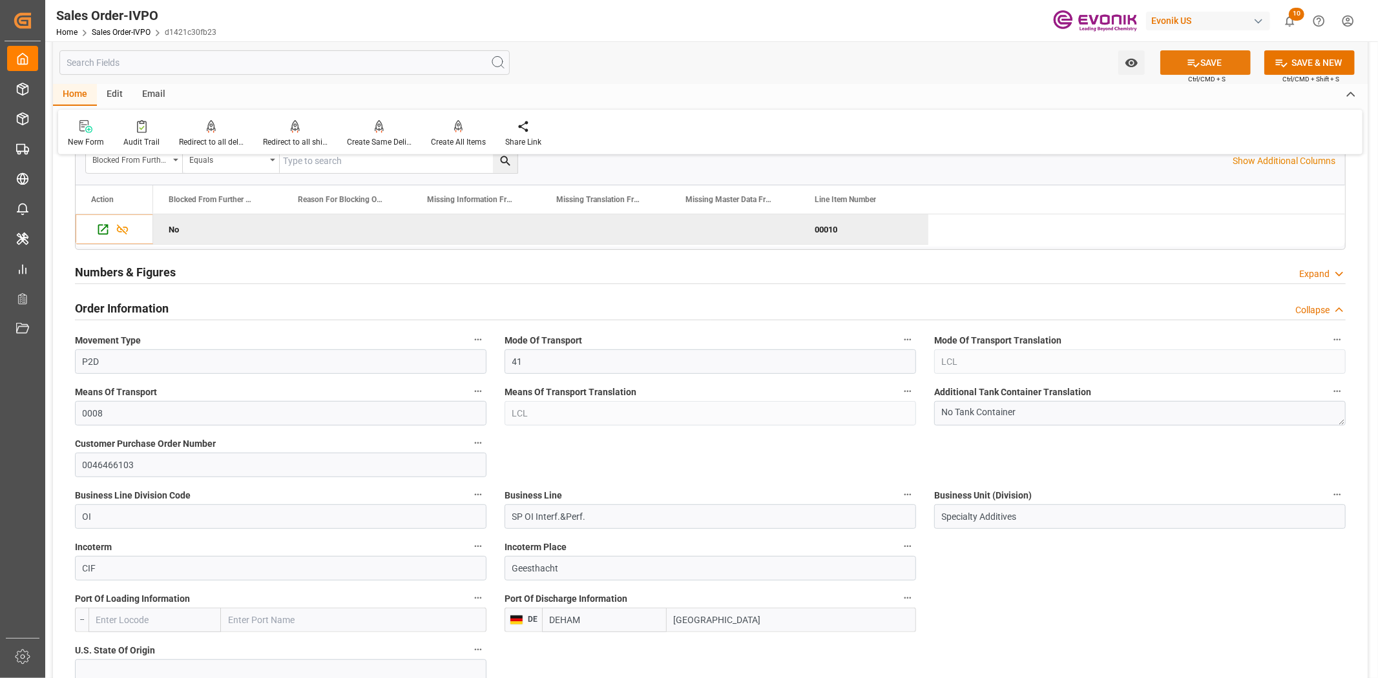
click at [1179, 68] on button "SAVE" at bounding box center [1205, 62] width 90 height 25
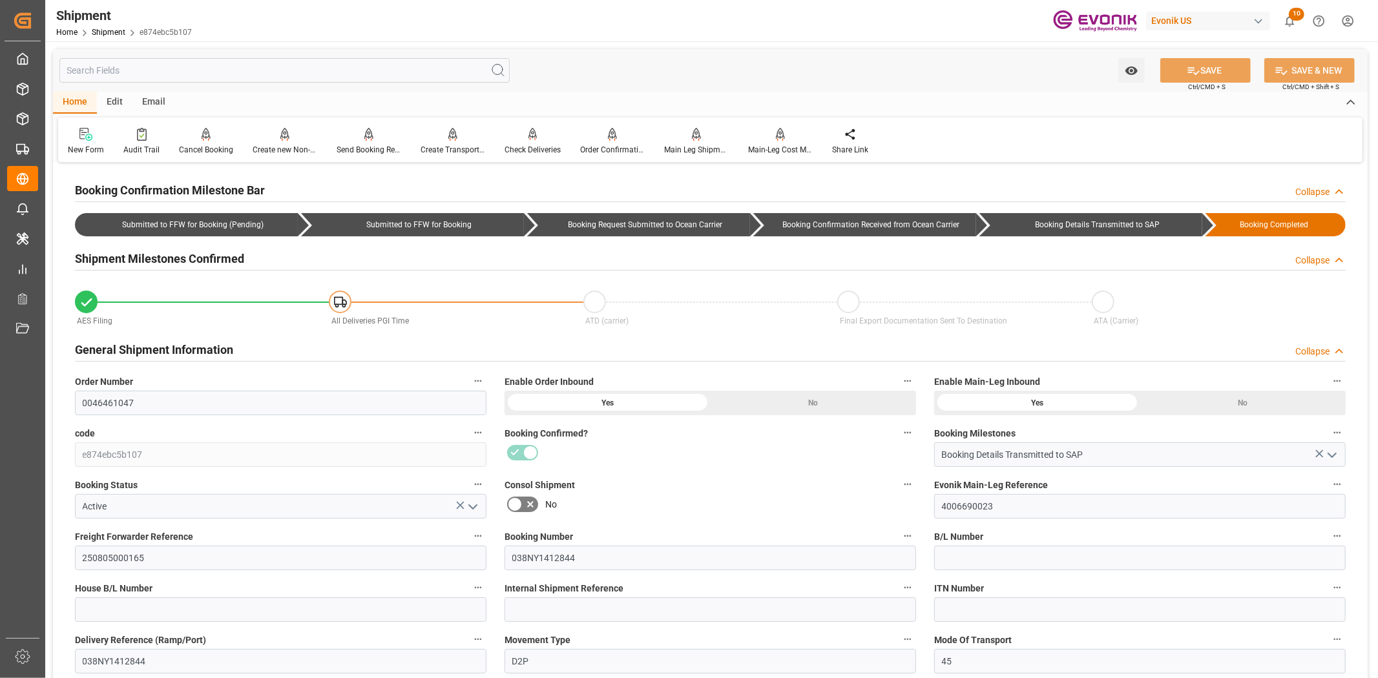
click at [382, 74] on input "text" at bounding box center [284, 70] width 450 height 25
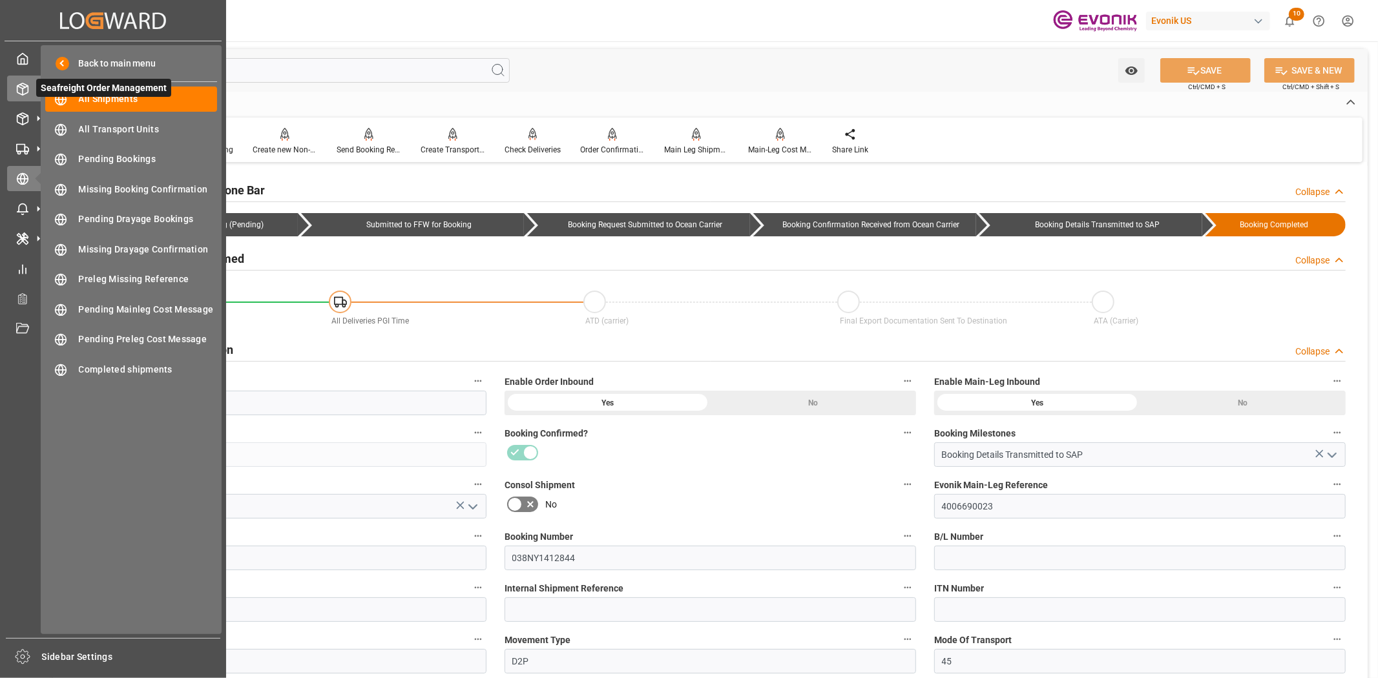
click at [16, 85] on icon at bounding box center [22, 89] width 13 height 13
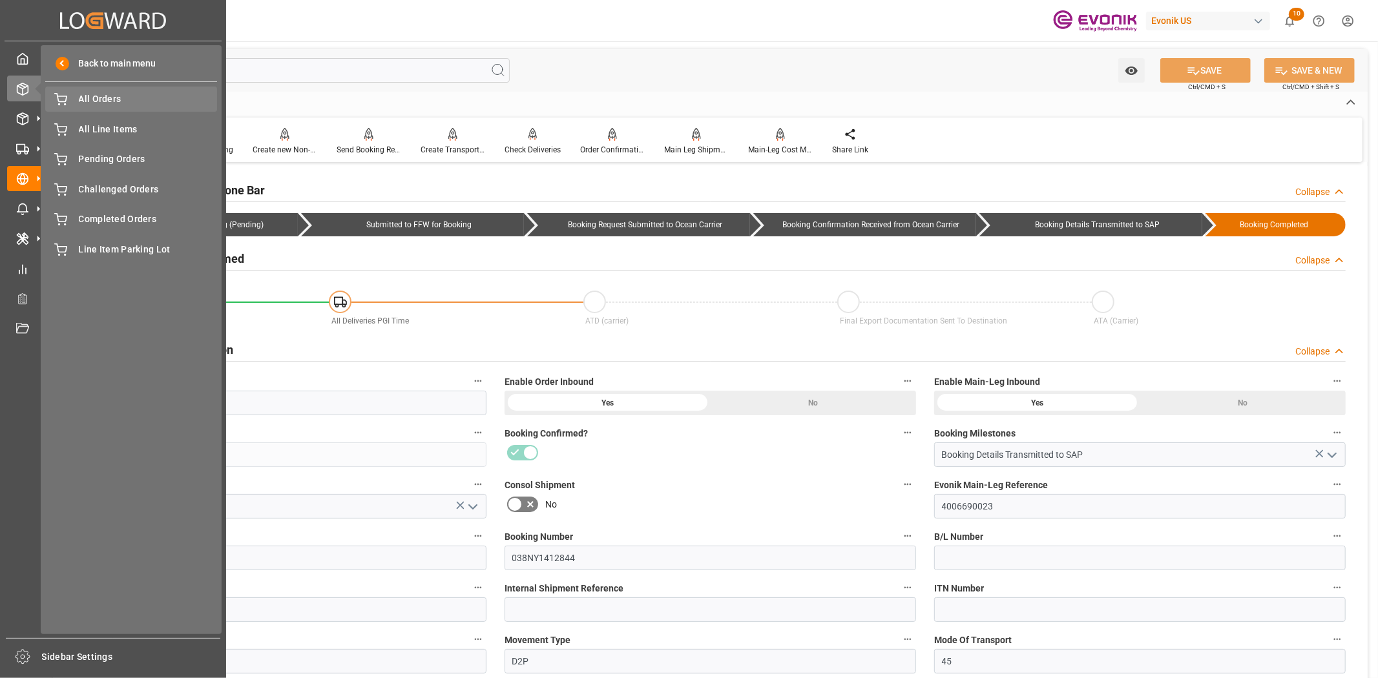
click at [118, 105] on span "All Orders" at bounding box center [148, 99] width 139 height 14
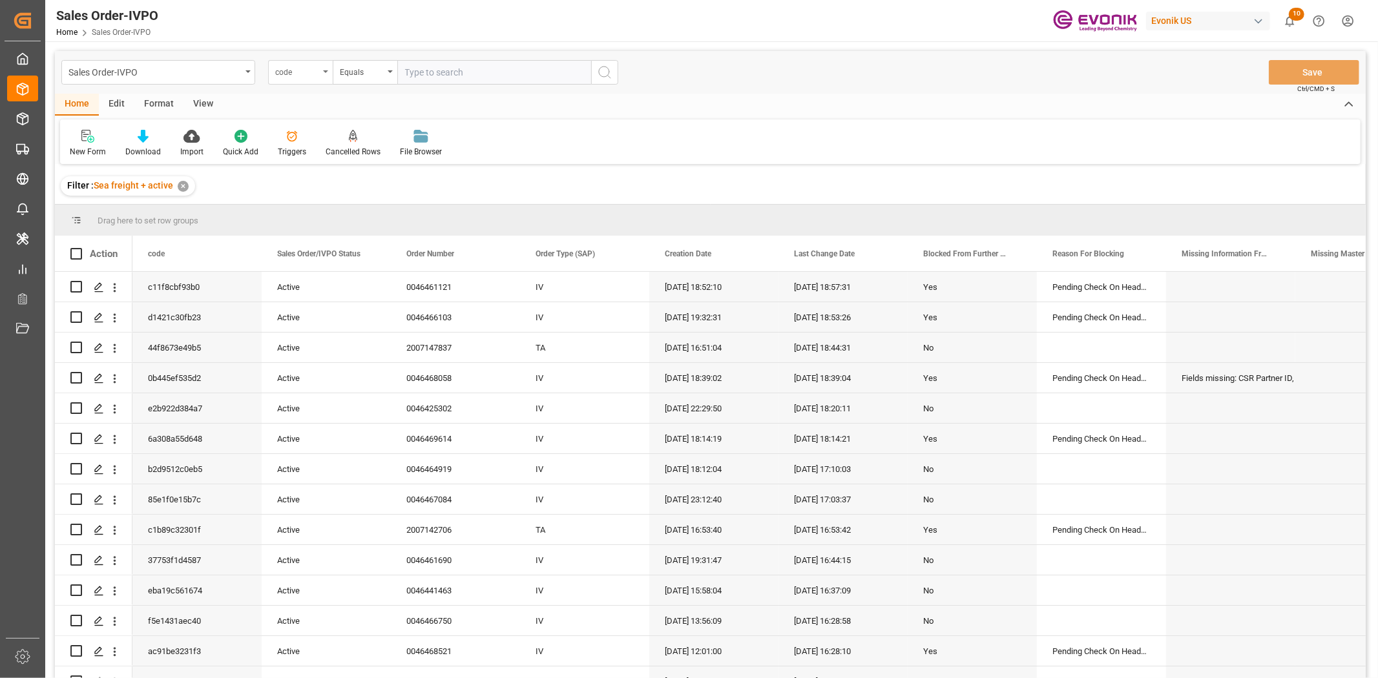
click at [300, 81] on div "code" at bounding box center [300, 72] width 65 height 25
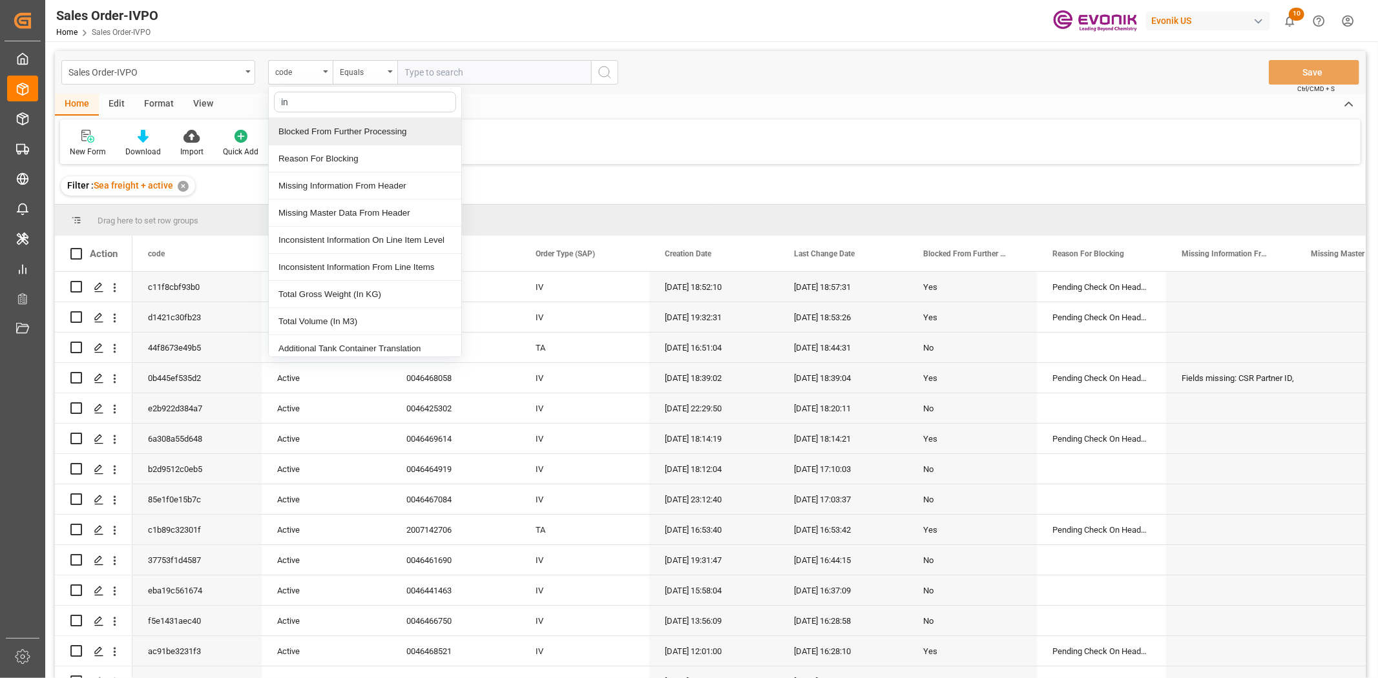
type input "inc"
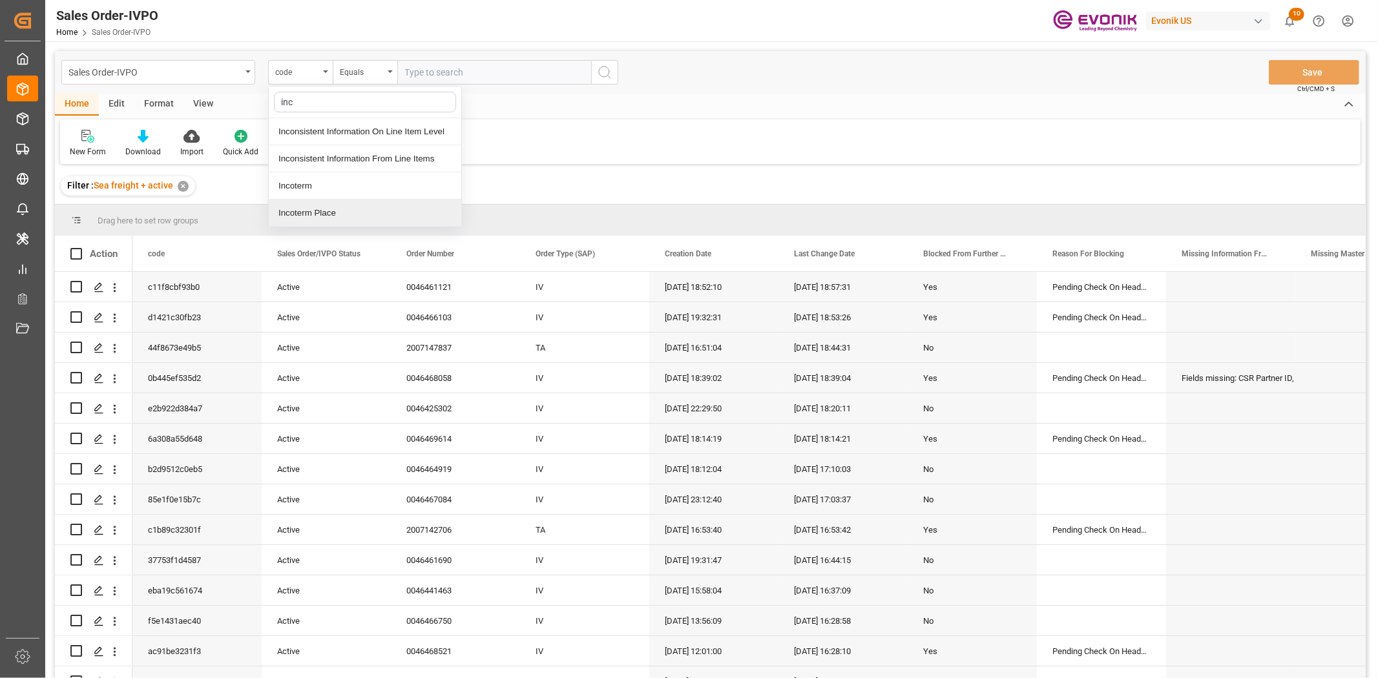
click at [319, 204] on div "Incoterm Place" at bounding box center [365, 213] width 192 height 27
click at [506, 75] on input "text" at bounding box center [494, 72] width 194 height 25
paste input "Geesthacht"
type input "Geesthacht"
click at [609, 69] on icon "search button" at bounding box center [605, 73] width 16 height 16
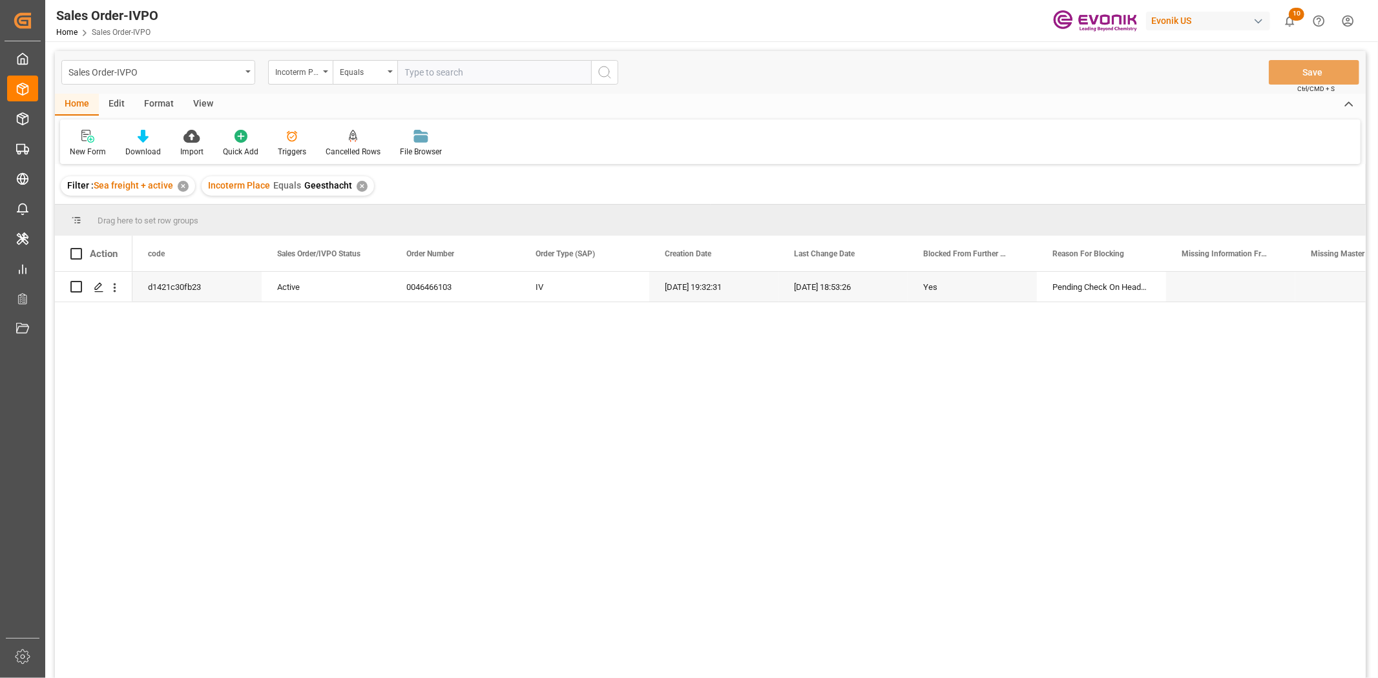
click at [360, 185] on div "✕" at bounding box center [362, 186] width 11 height 11
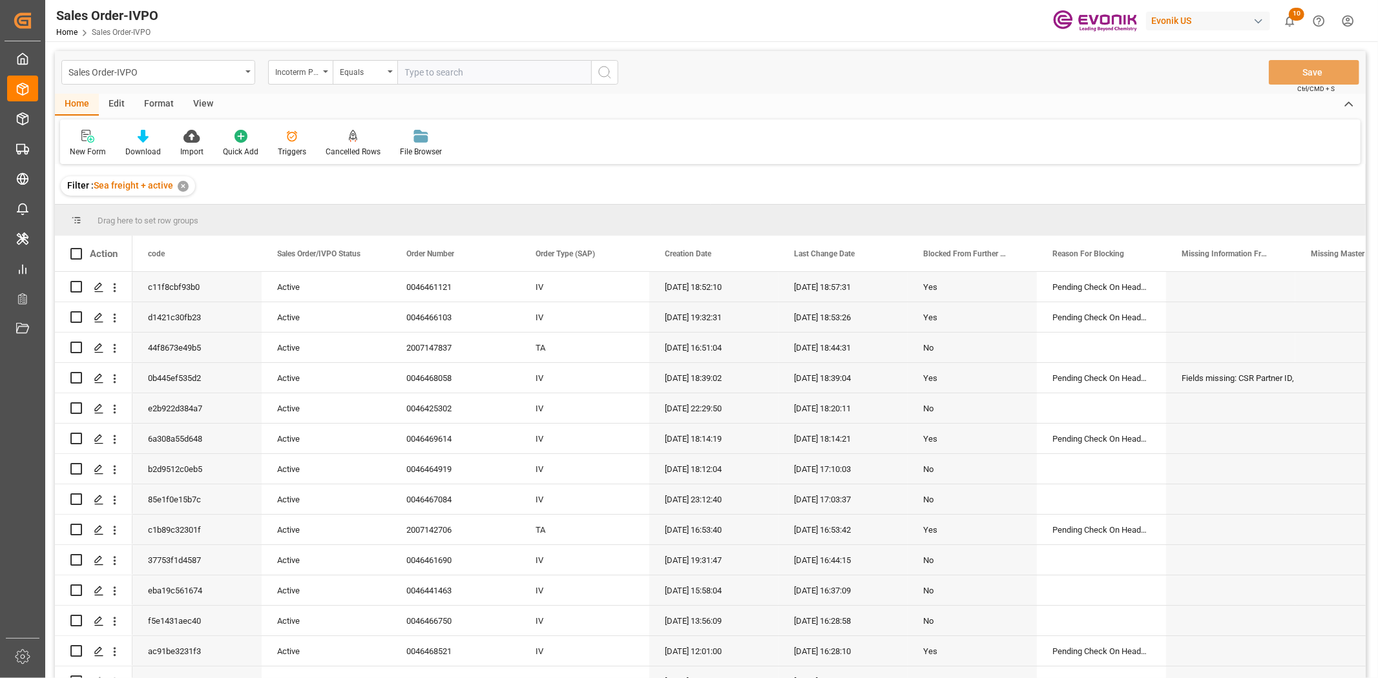
click at [321, 73] on div "Incoterm Place" at bounding box center [300, 72] width 65 height 25
type input "movement"
click at [320, 129] on div "Movement Type" at bounding box center [365, 131] width 192 height 27
click at [473, 71] on input "text" at bounding box center [494, 72] width 194 height 25
type input "P2D"
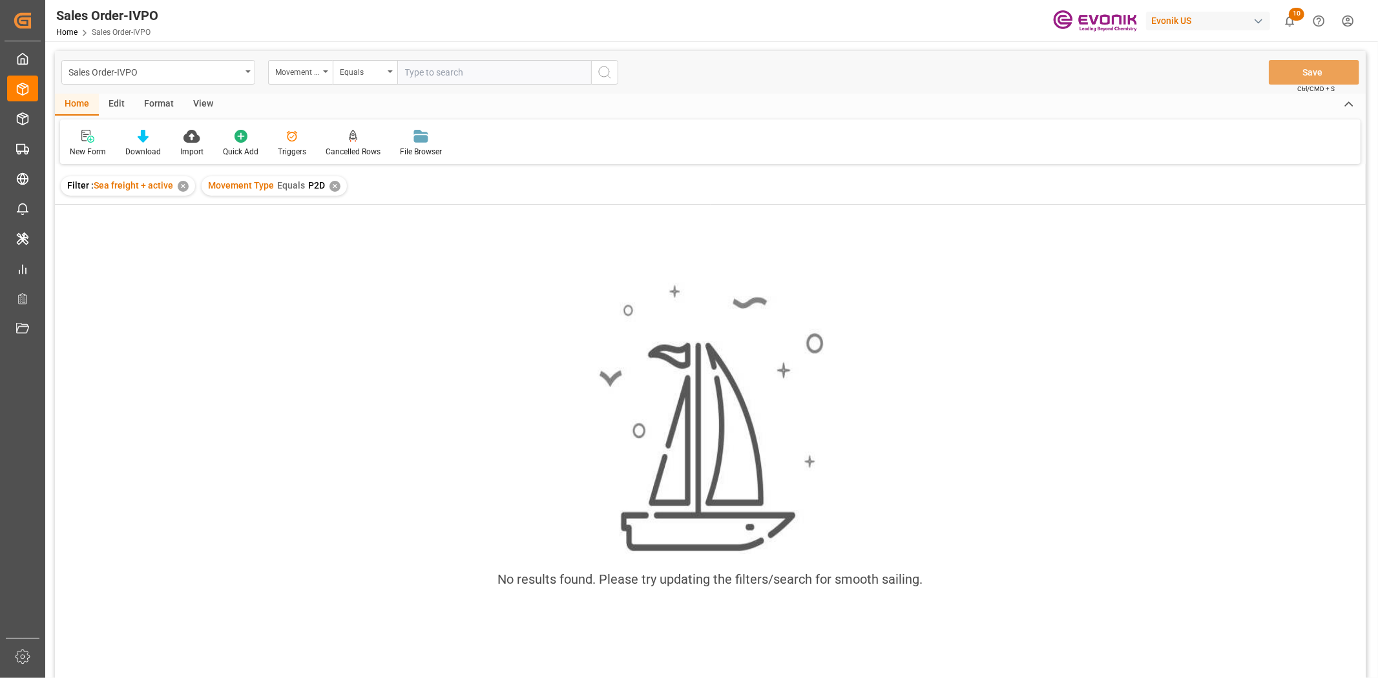
click at [332, 183] on div "✕" at bounding box center [334, 186] width 11 height 11
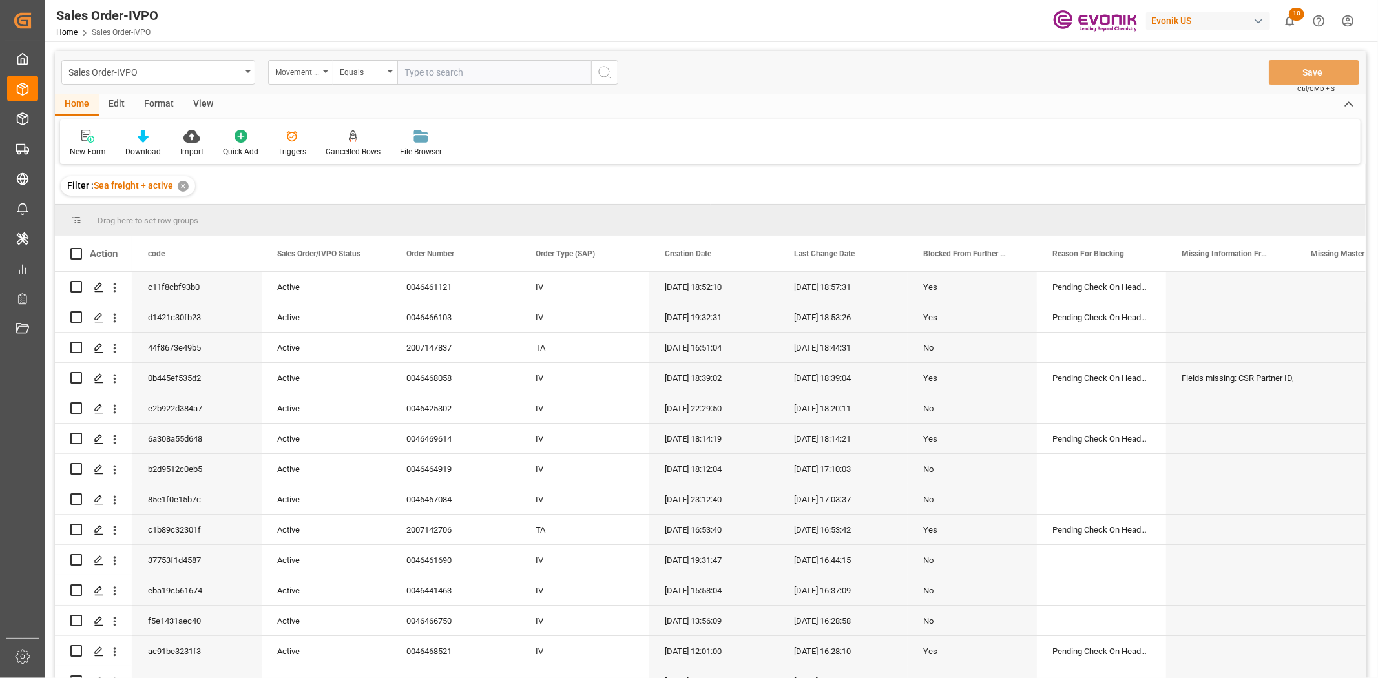
click at [482, 74] on input "text" at bounding box center [494, 72] width 194 height 25
type input "P2P"
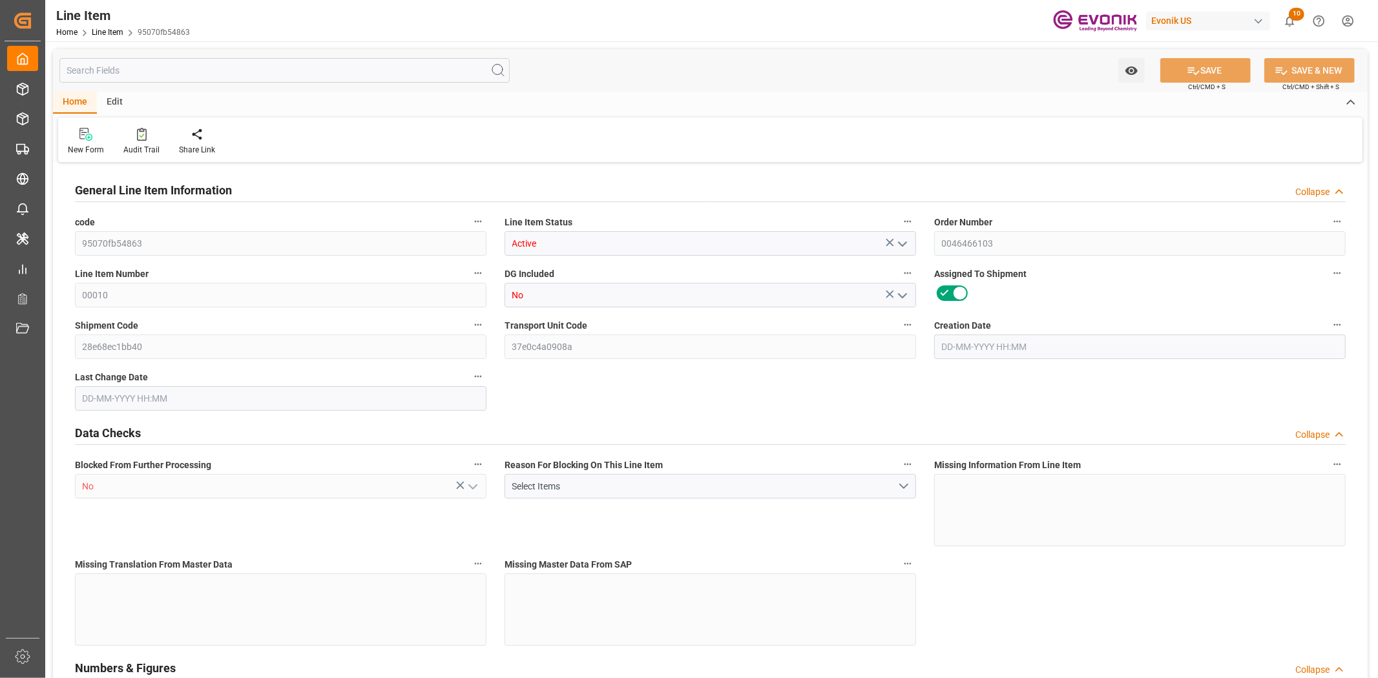
type input "1"
type input "1059"
type input "1000"
type input "1.368"
type input "1"
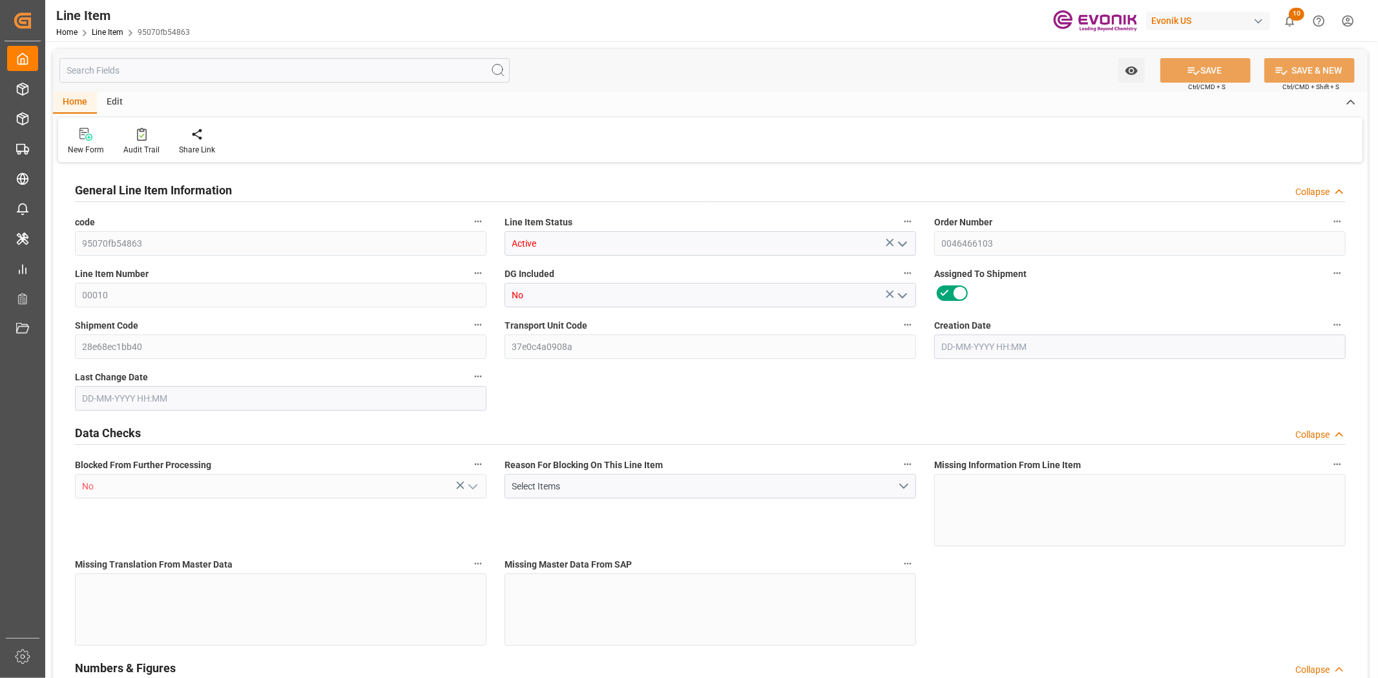
type input "12520"
type input "1"
type input "1000"
type input "1059"
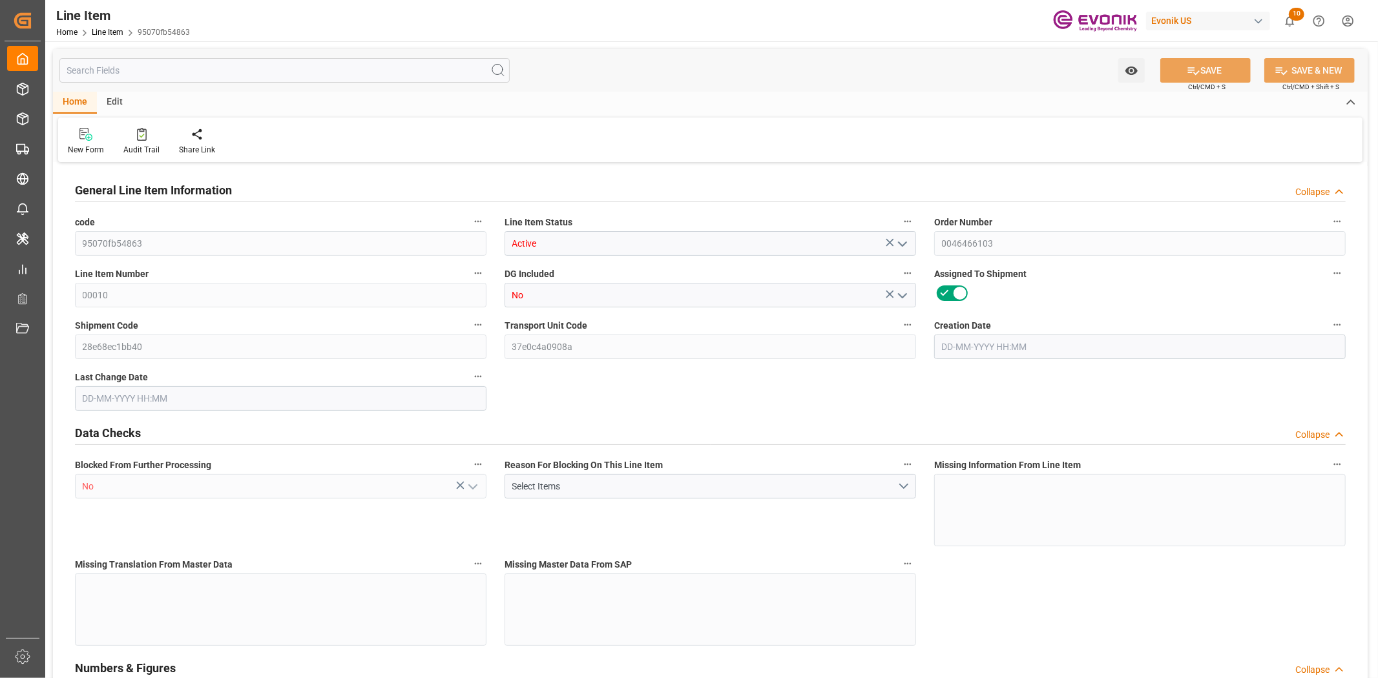
type input "1059"
type input "1000"
type input "1.368"
type input "1368"
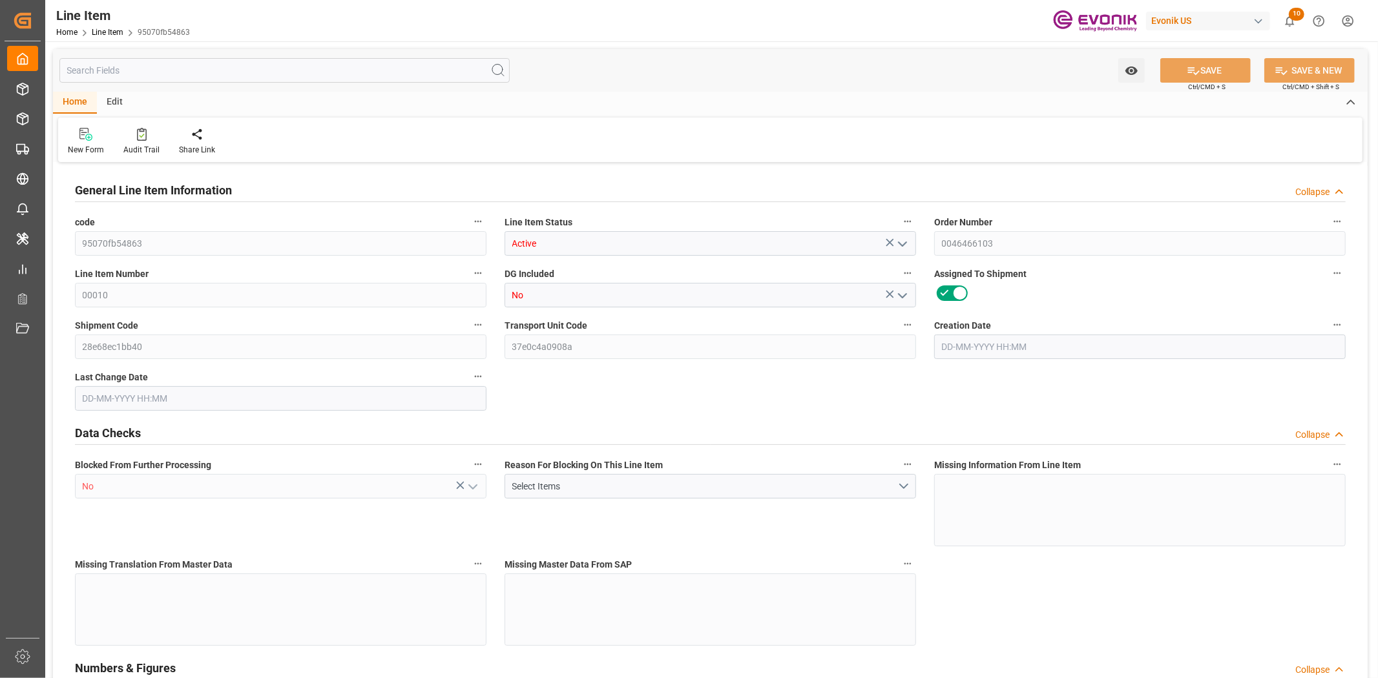
type input "0"
type input "[DATE] 19:32"
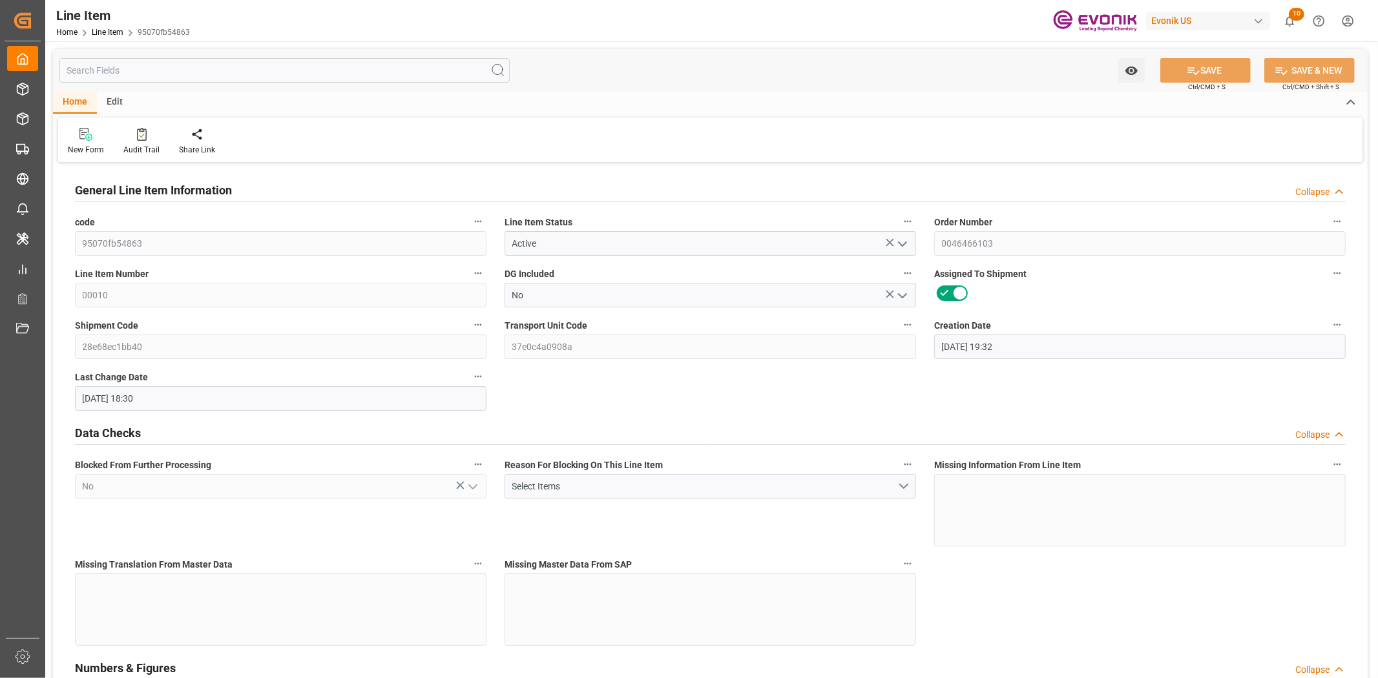
type input "[DATE] 18:30"
type input "[DATE]"
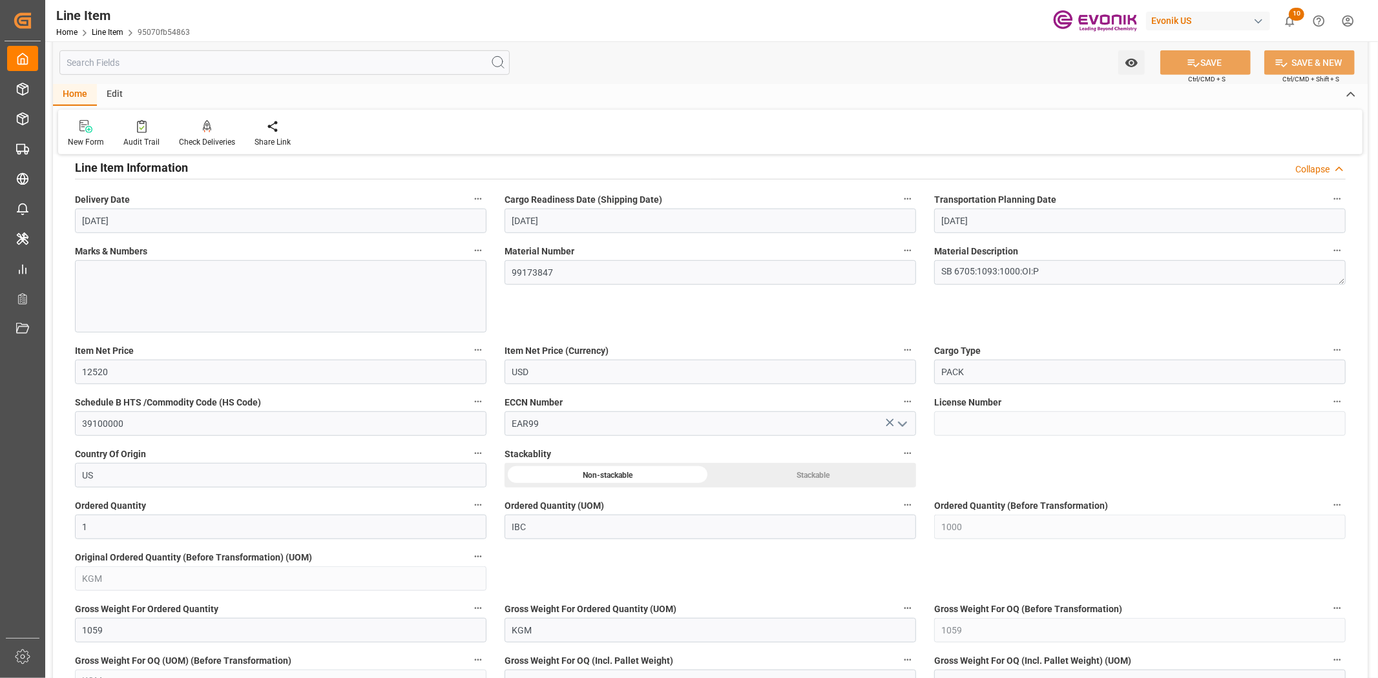
scroll to position [718, 0]
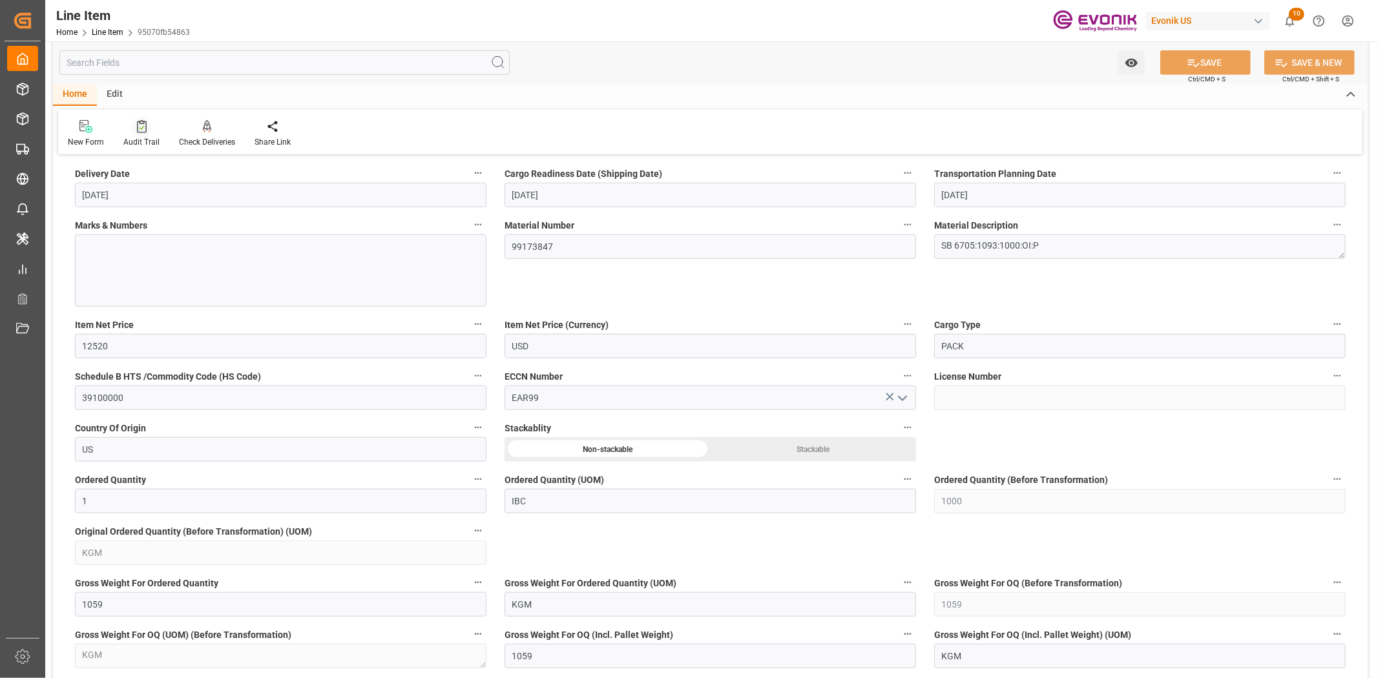
click at [140, 144] on div "Audit Trail" at bounding box center [141, 142] width 36 height 12
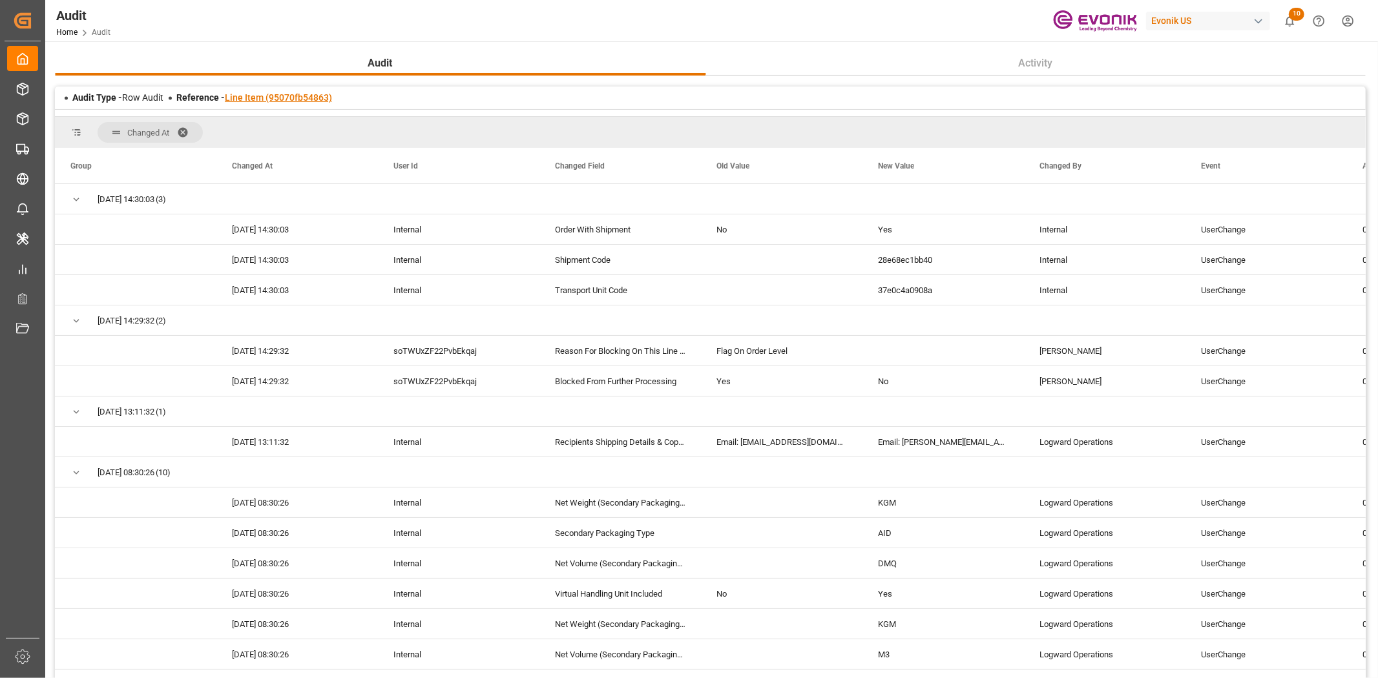
click at [257, 101] on link "Line Item (95070fb54863)" at bounding box center [278, 97] width 107 height 10
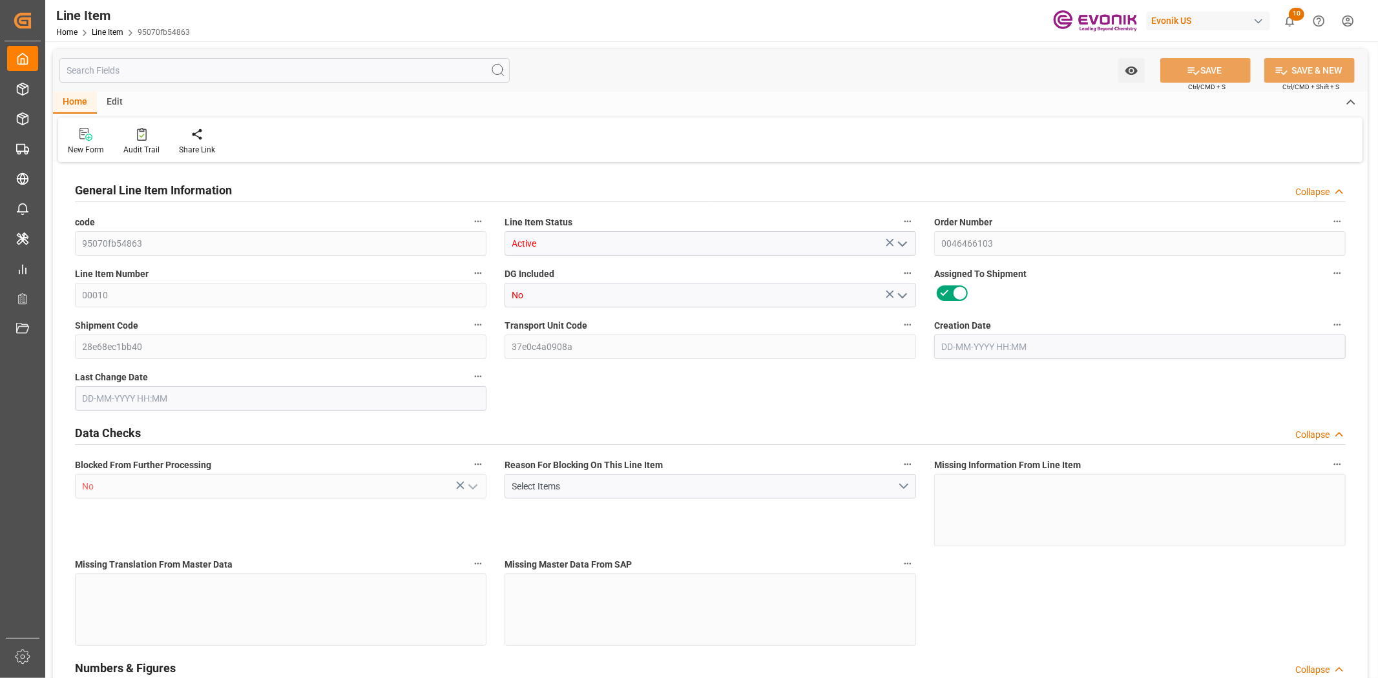
type input "1"
type input "1059"
type input "1000"
type input "1.368"
type input "1"
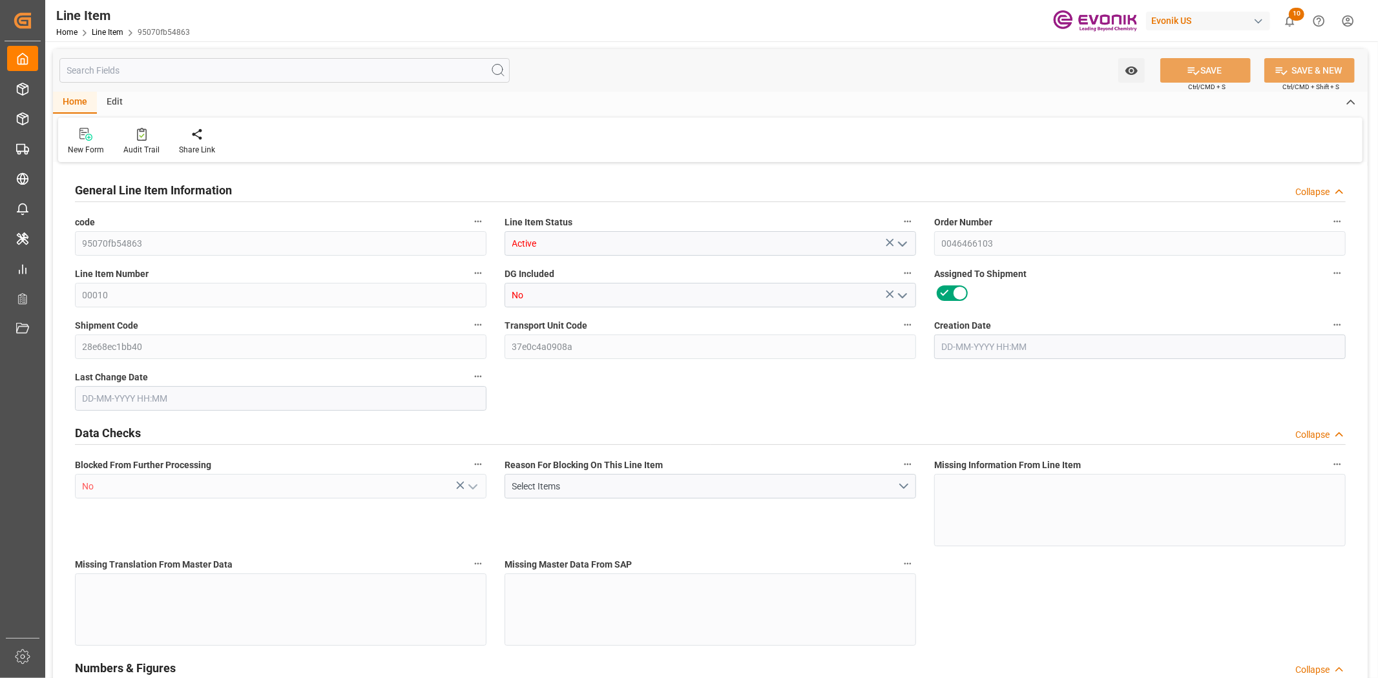
type input "12520"
type input "1"
type input "1000"
type input "1059"
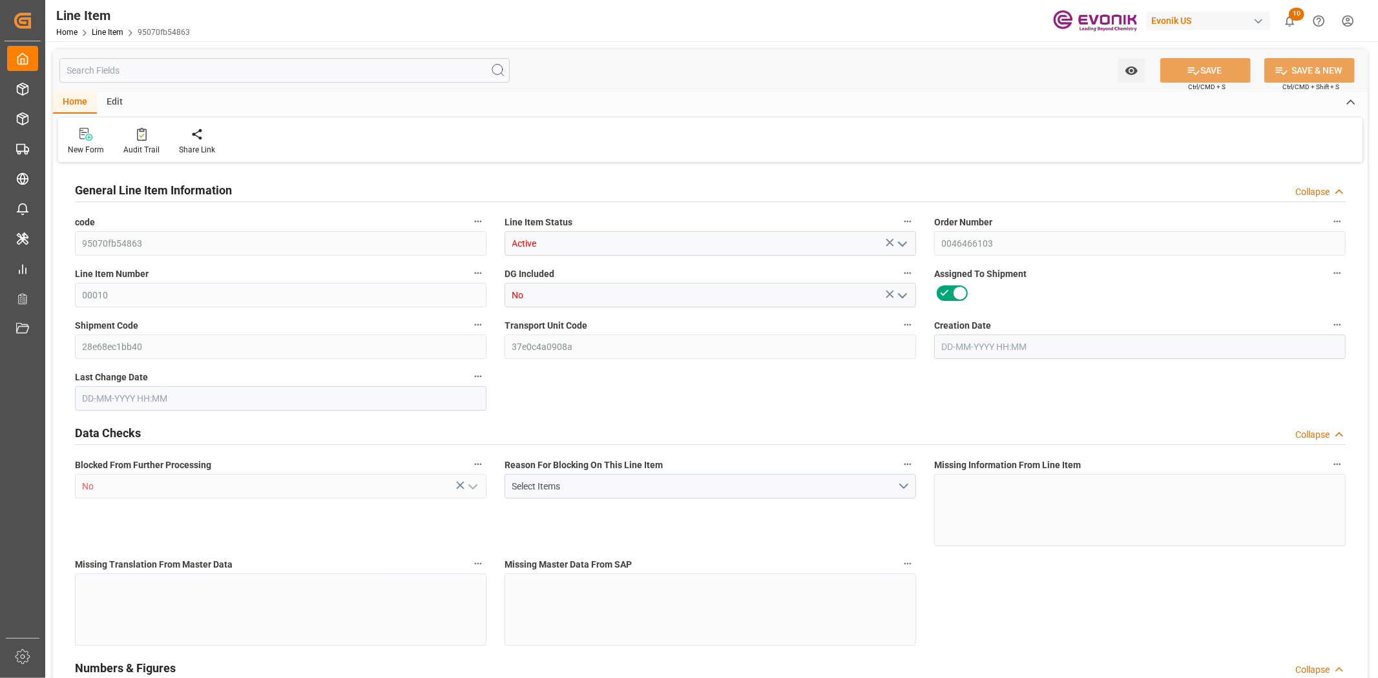
type input "1059"
type input "1000"
type input "1.368"
type input "1368"
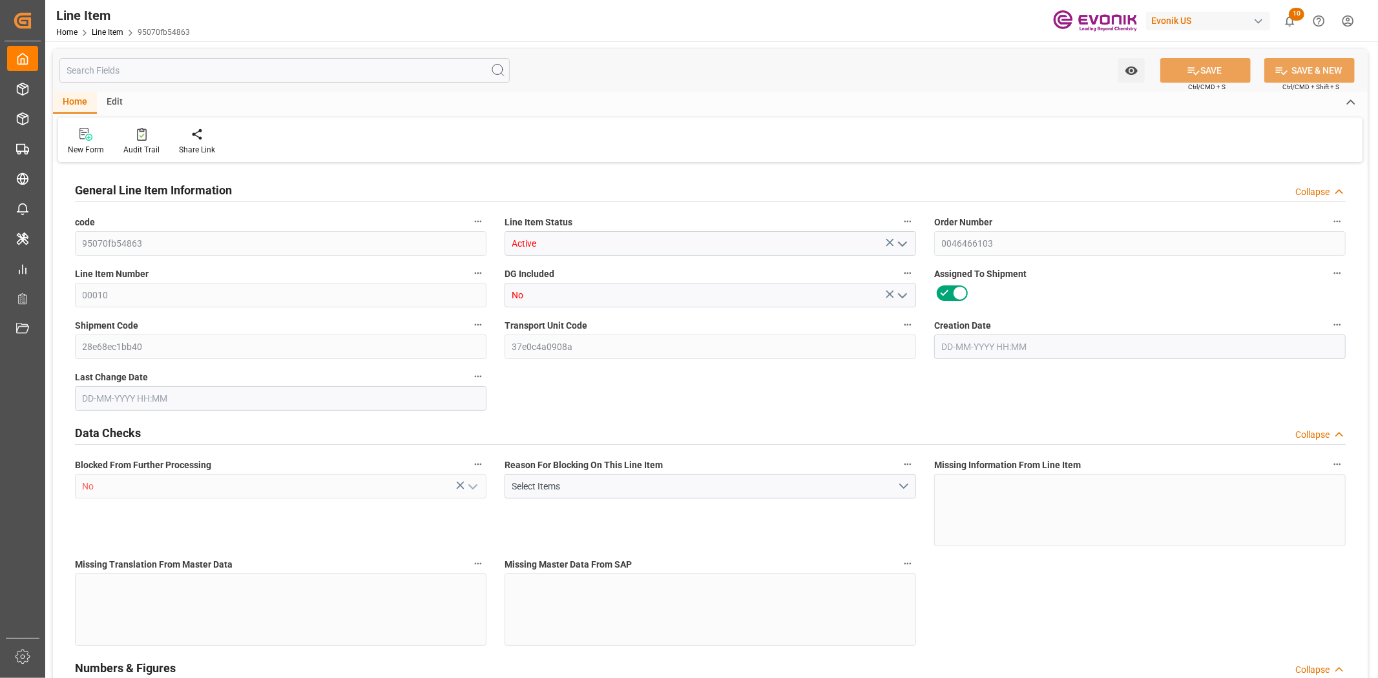
type input "0"
type input "[DATE] 19:32"
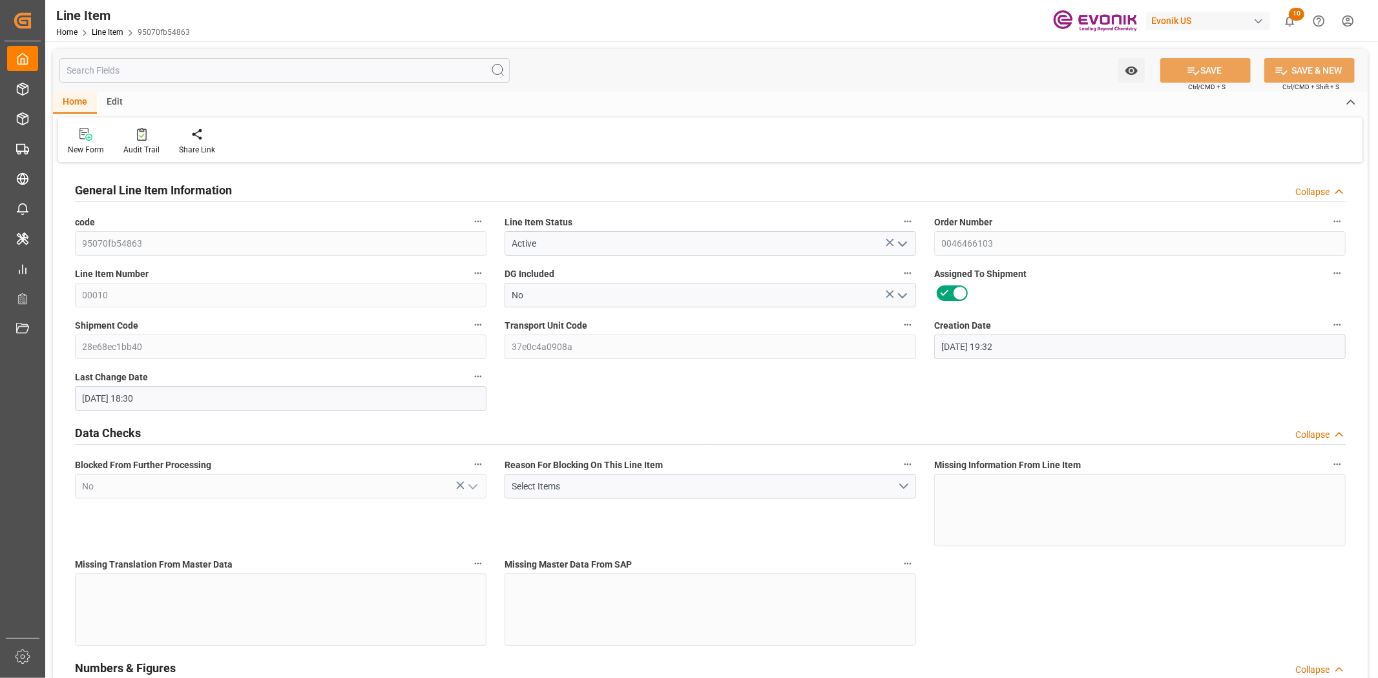
type input "[DATE] 18:30"
type input "[DATE]"
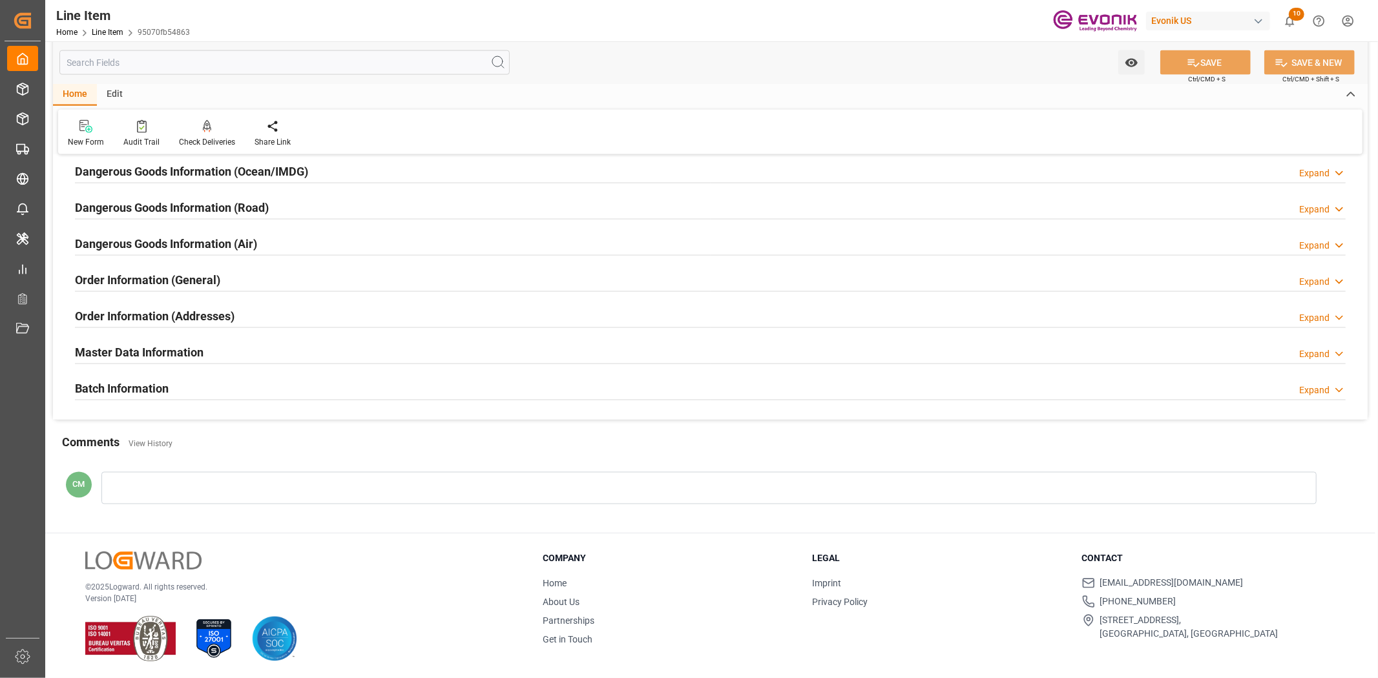
scroll to position [1651, 0]
click at [177, 286] on h2 "Order Information (General)" at bounding box center [147, 279] width 145 height 17
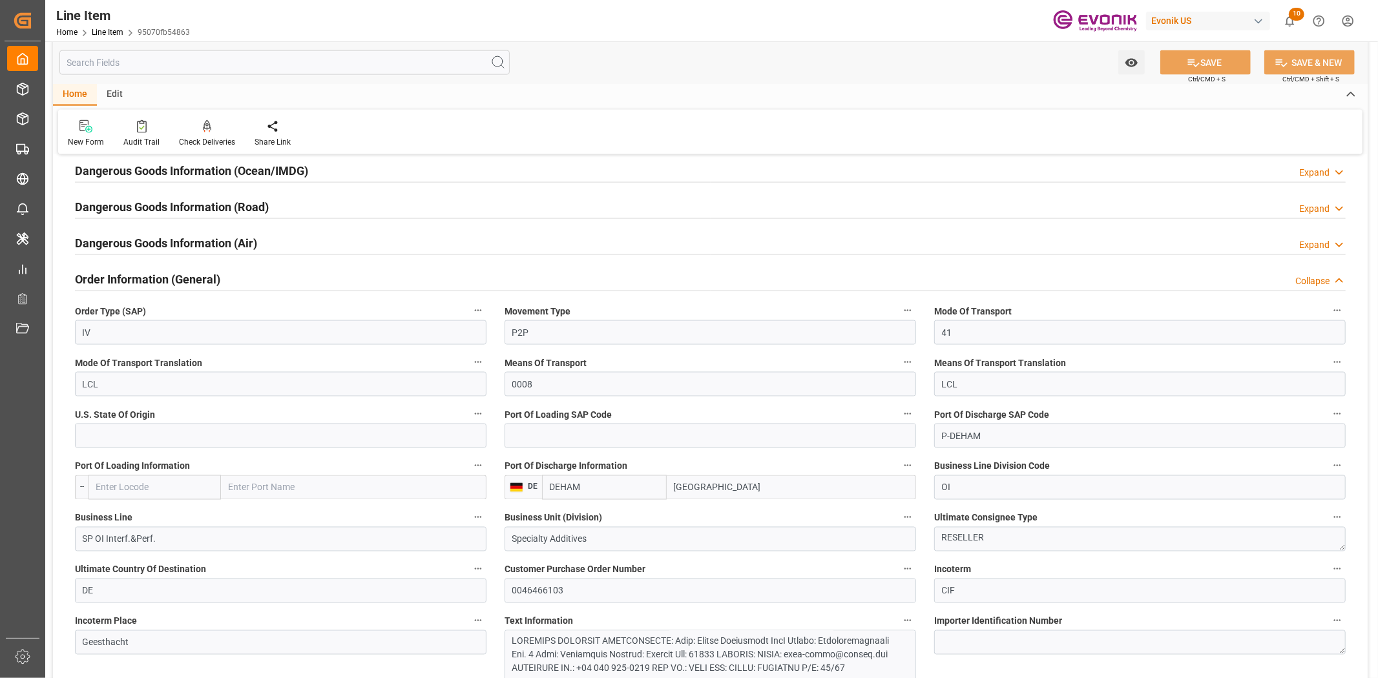
click at [902, 309] on icon "button" at bounding box center [907, 311] width 10 height 10
click at [902, 309] on li "Audits" at bounding box center [932, 309] width 66 height 21
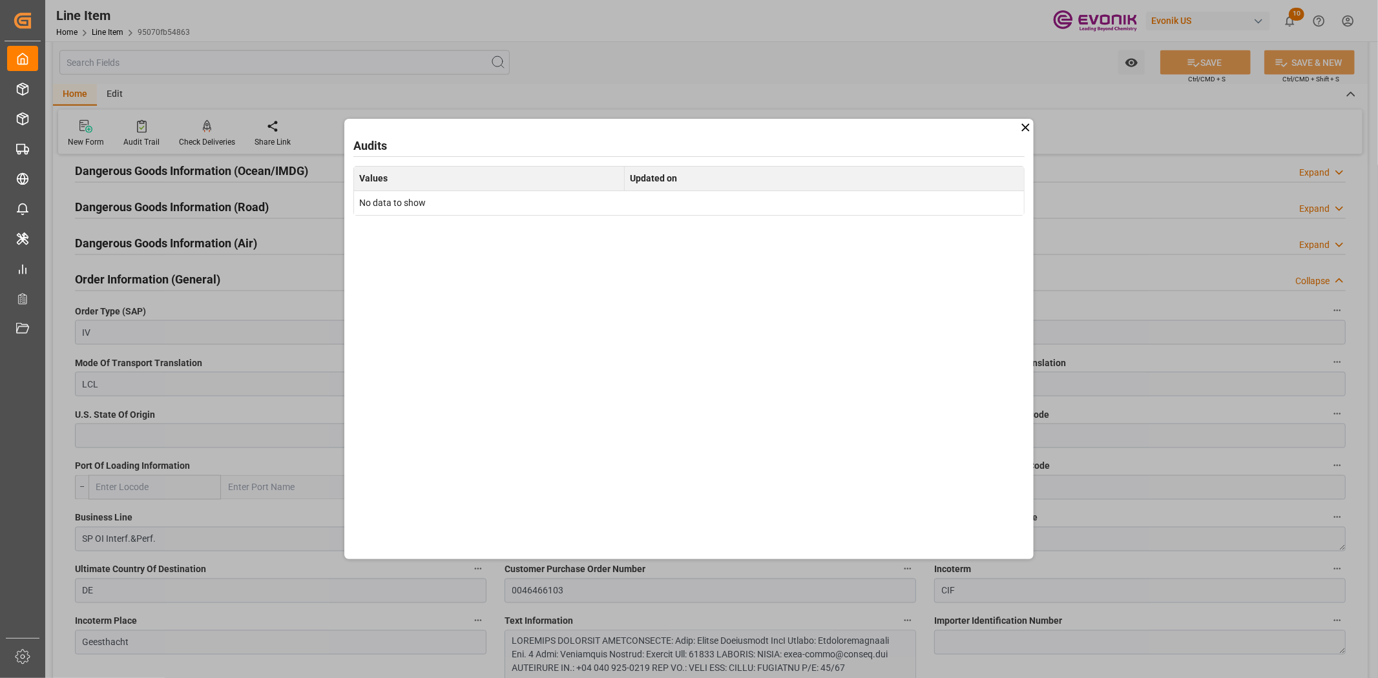
click at [1021, 132] on icon at bounding box center [1026, 128] width 14 height 14
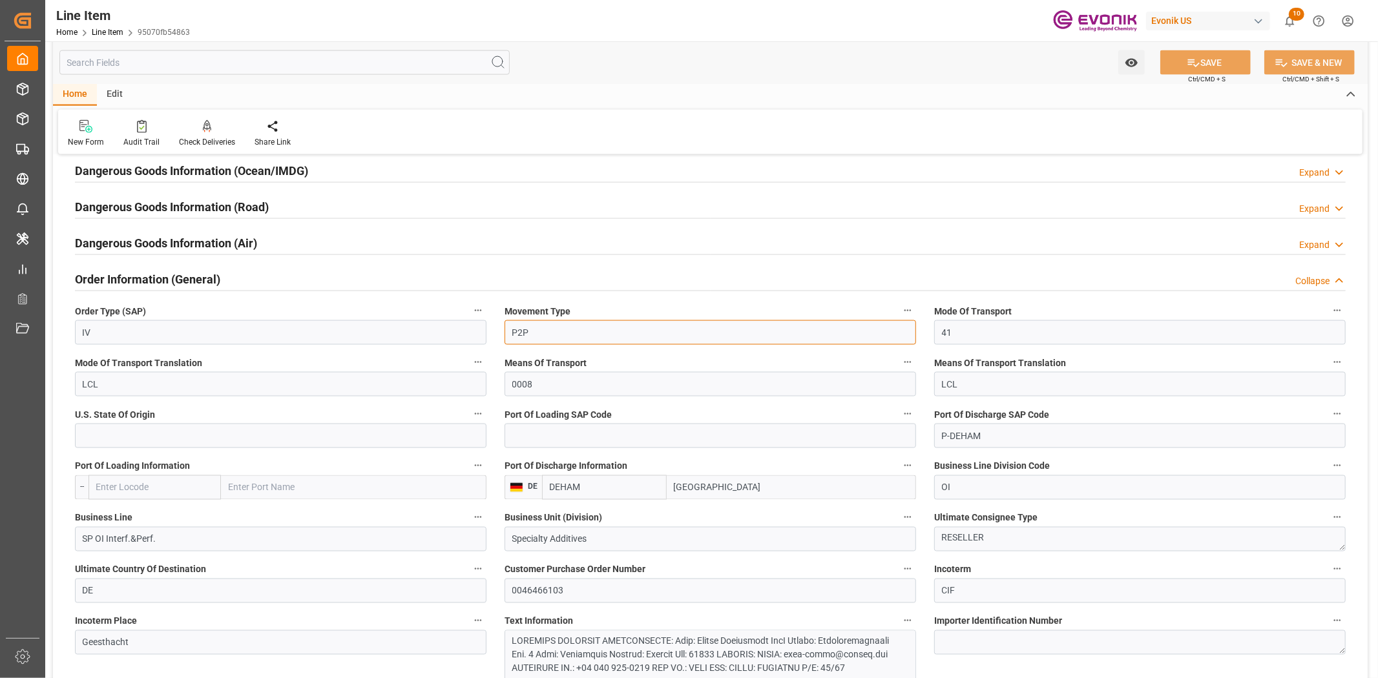
click at [544, 328] on input "P2P" at bounding box center [709, 332] width 411 height 25
type input "P2D"
click at [1171, 60] on button "SAVE" at bounding box center [1205, 62] width 90 height 25
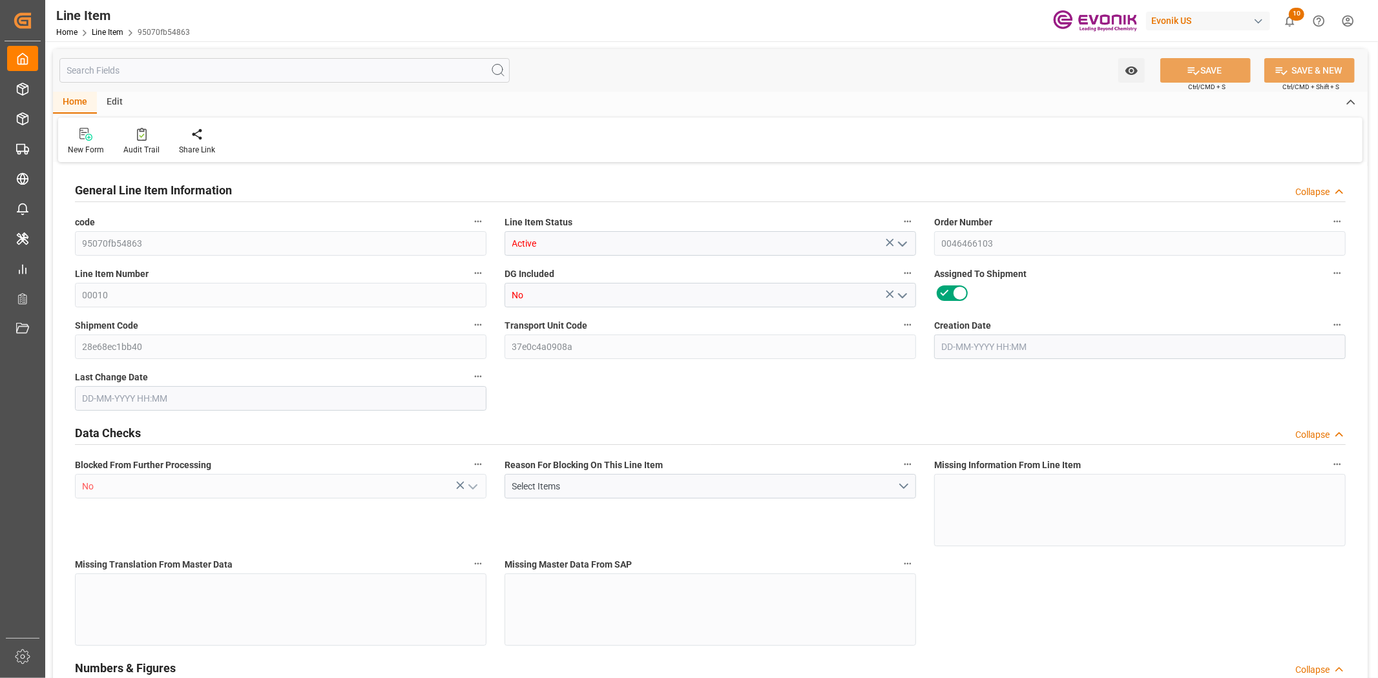
type input "1"
type input "1059"
type input "1000"
type input "1.368"
type input "1"
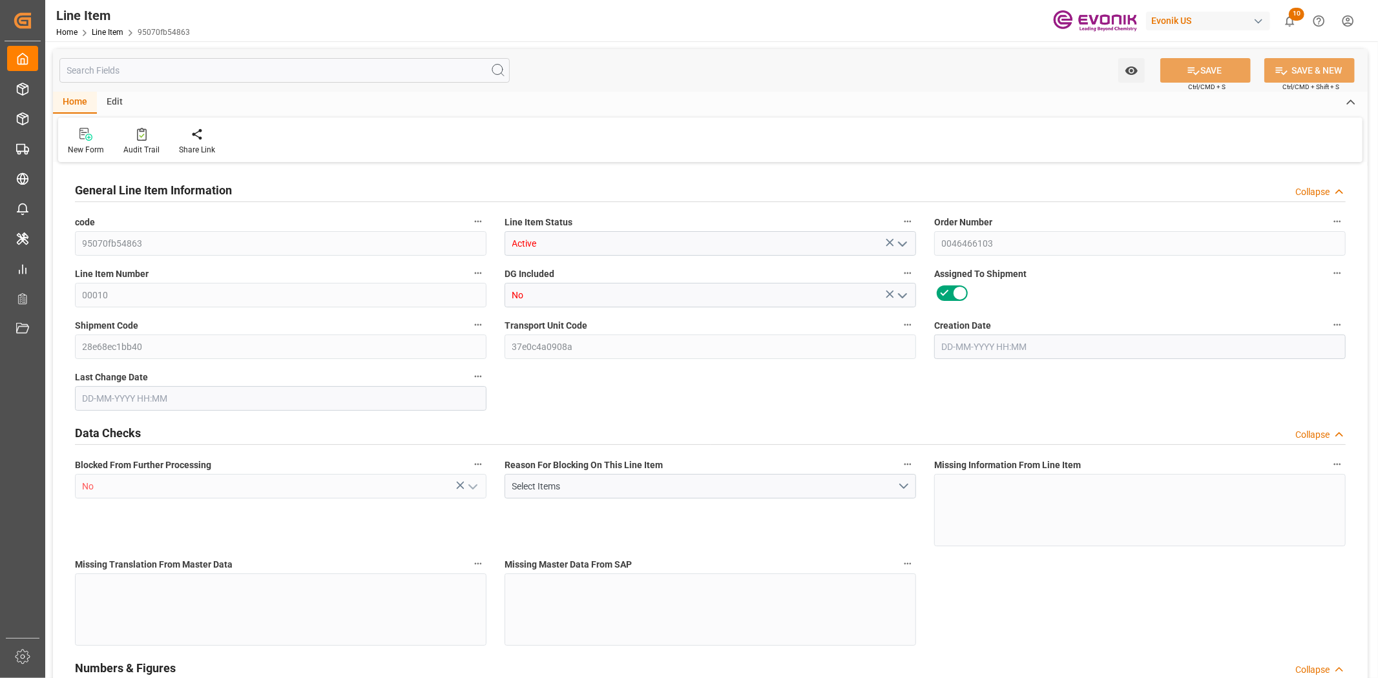
type input "12520"
type input "1"
type input "1000"
type input "1059"
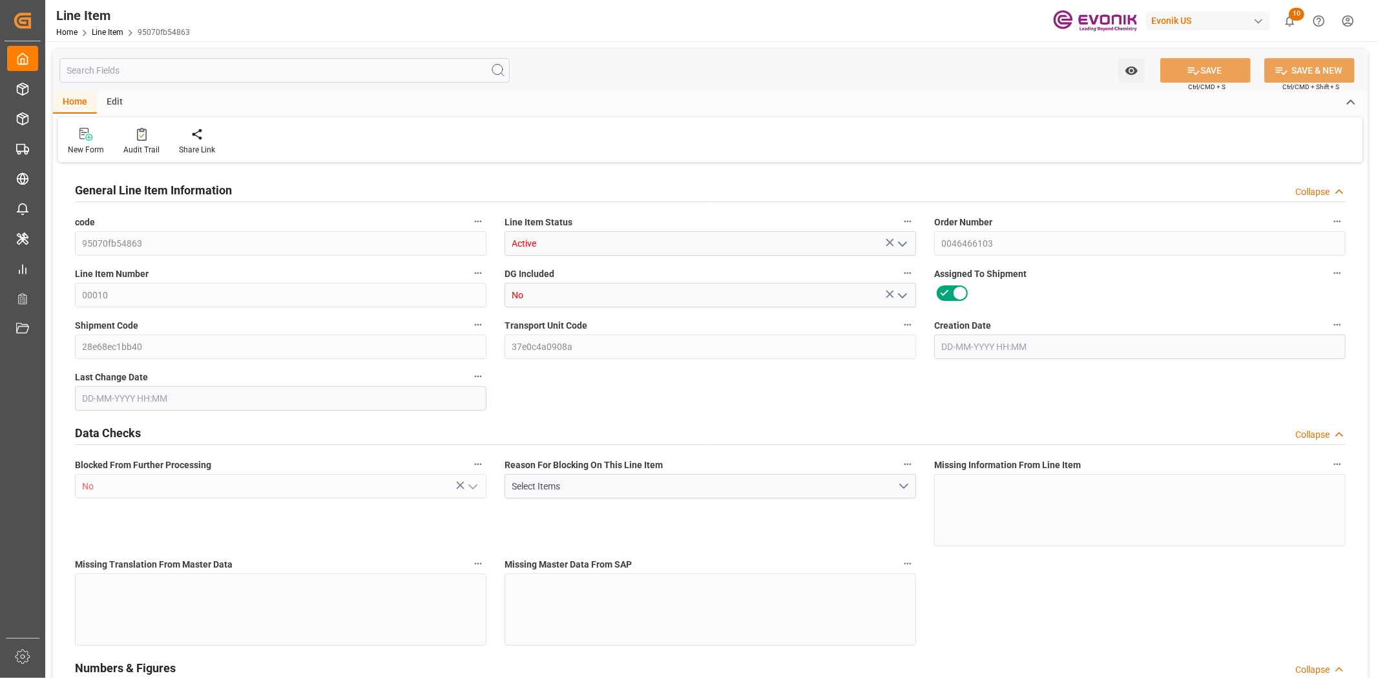
type input "1059"
type input "1000"
type input "1.368"
type input "1368"
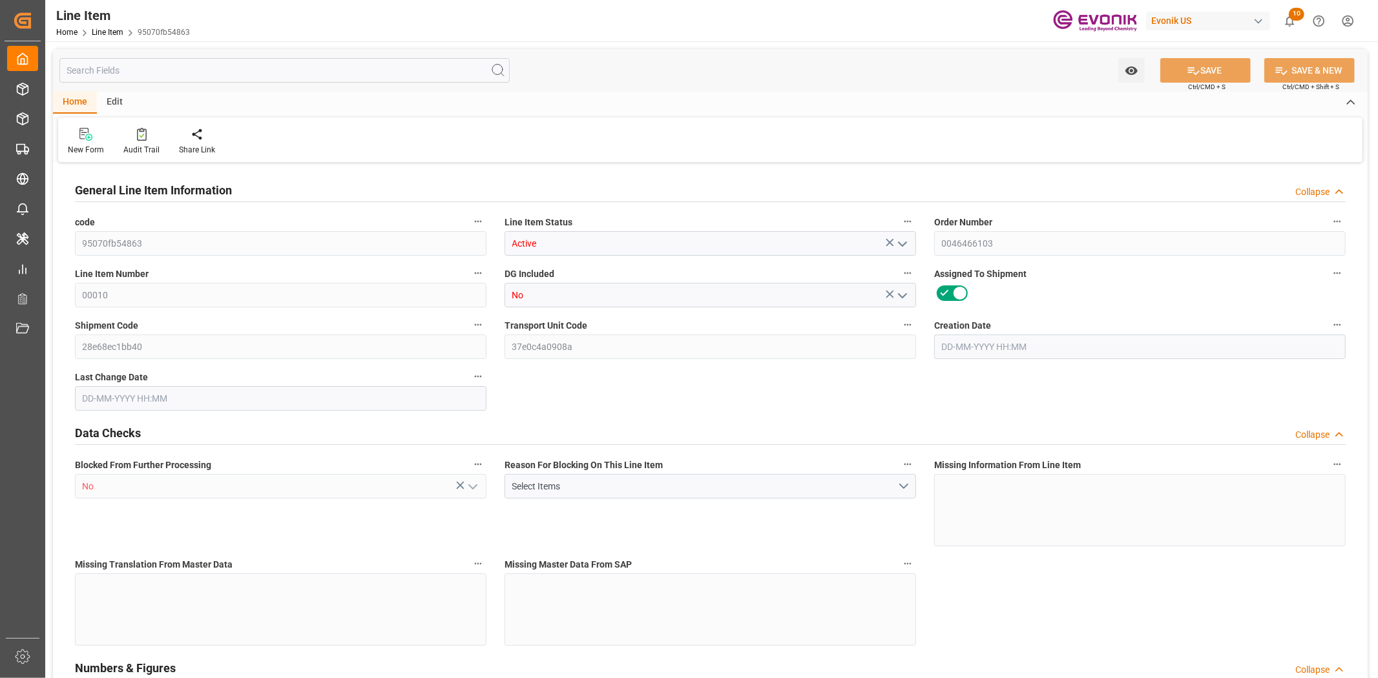
type input "0"
type input "[DATE] 19:32"
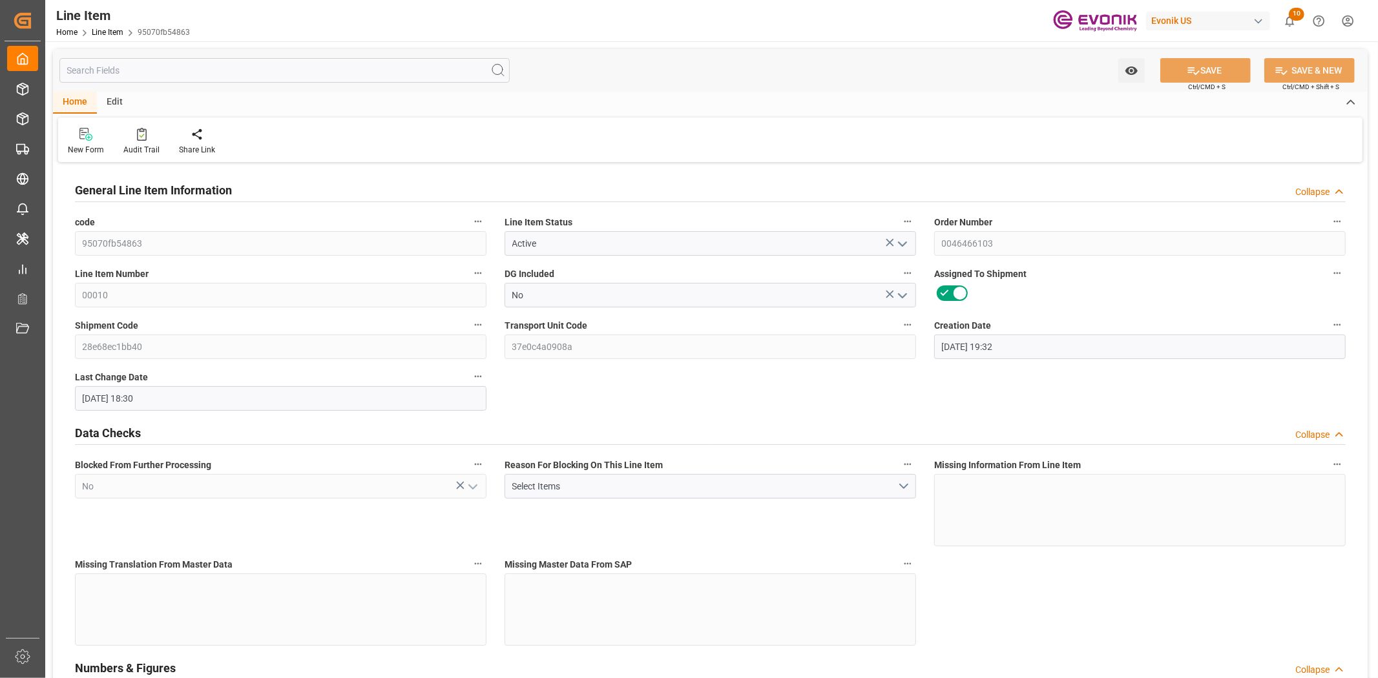
type input "[DATE] 18:30"
type input "[DATE]"
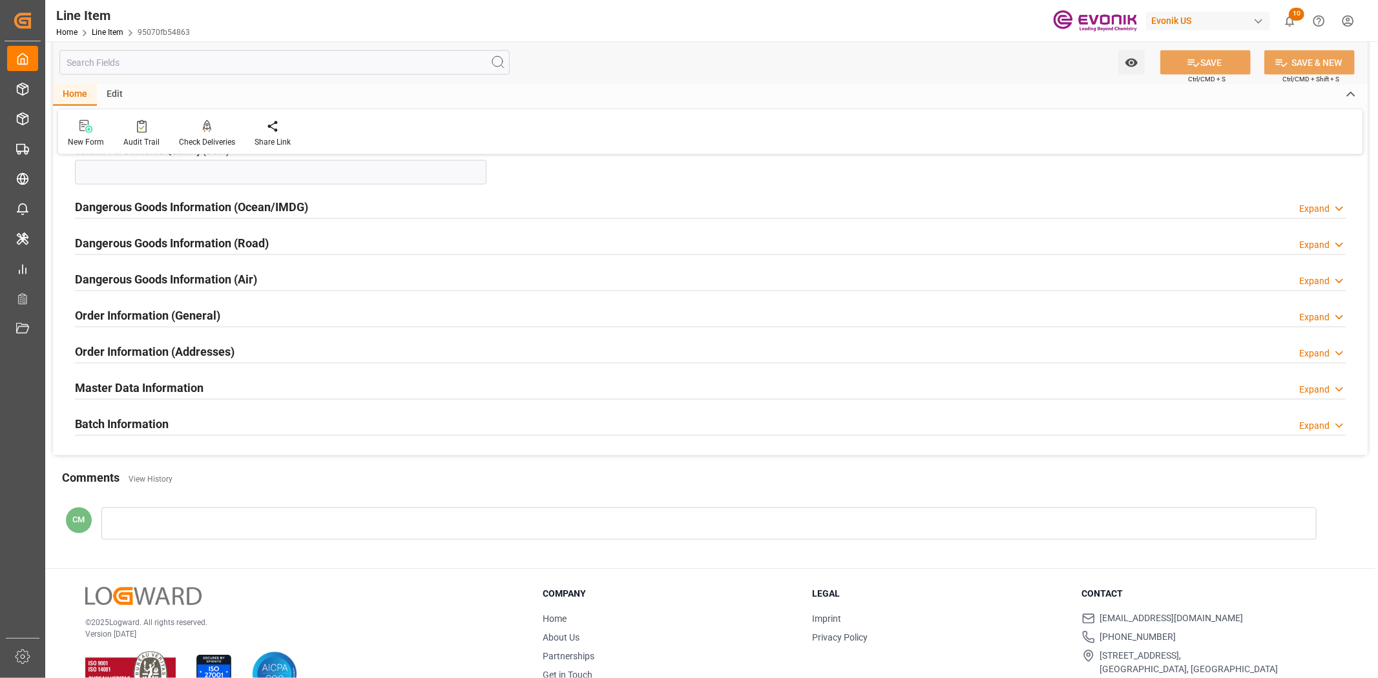
scroll to position [1651, 0]
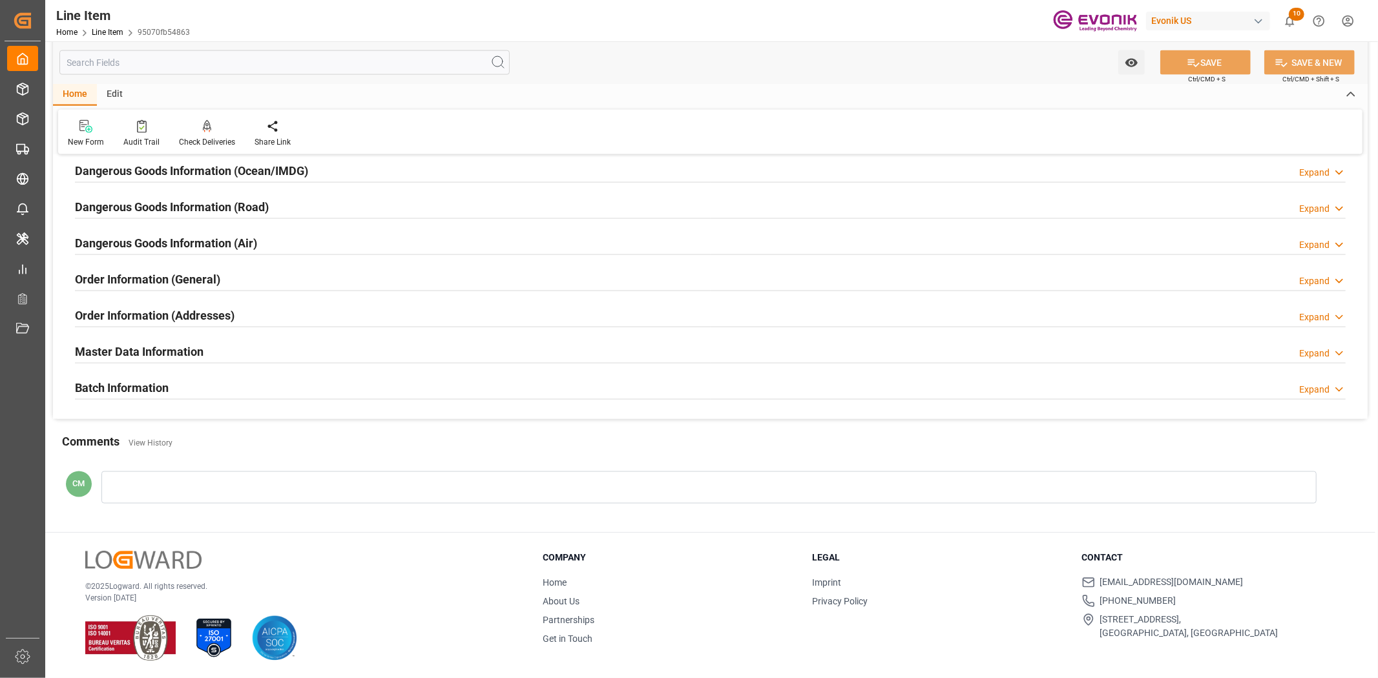
click at [147, 376] on div "Batch Information" at bounding box center [122, 387] width 94 height 25
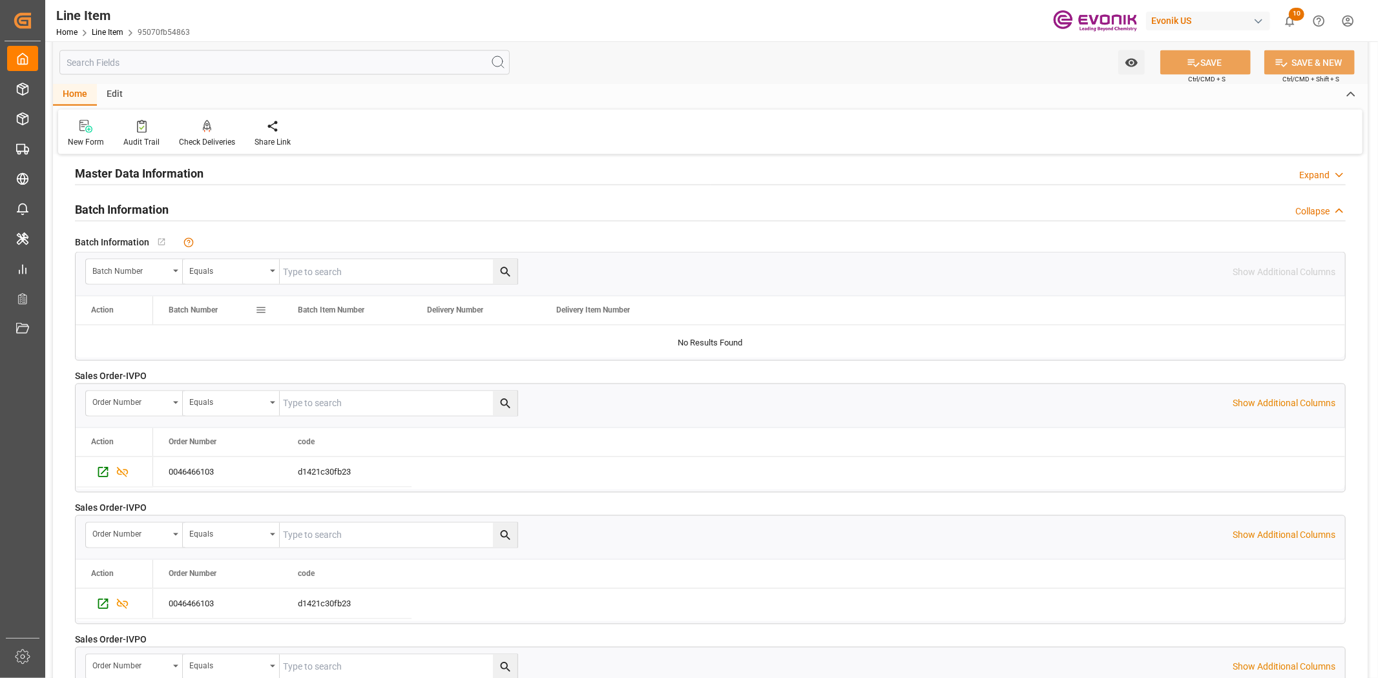
scroll to position [1794, 0]
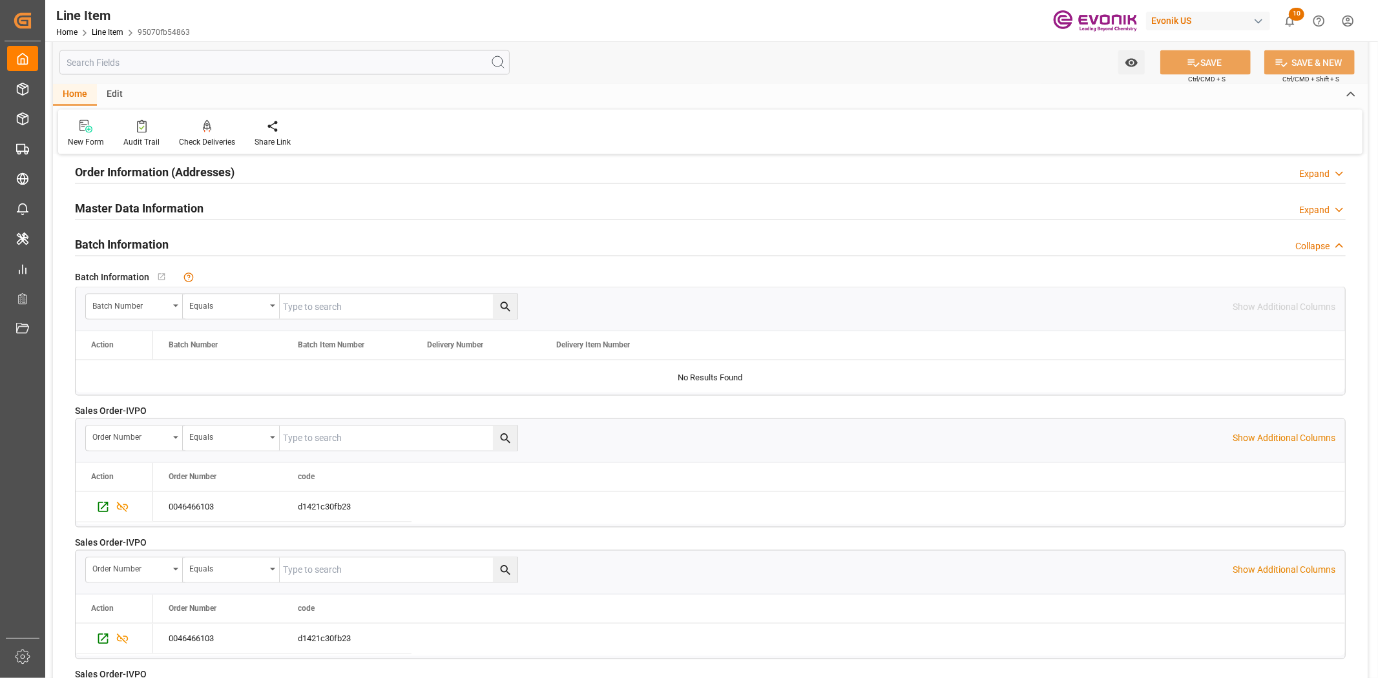
click at [127, 214] on h2 "Master Data Information" at bounding box center [139, 208] width 129 height 17
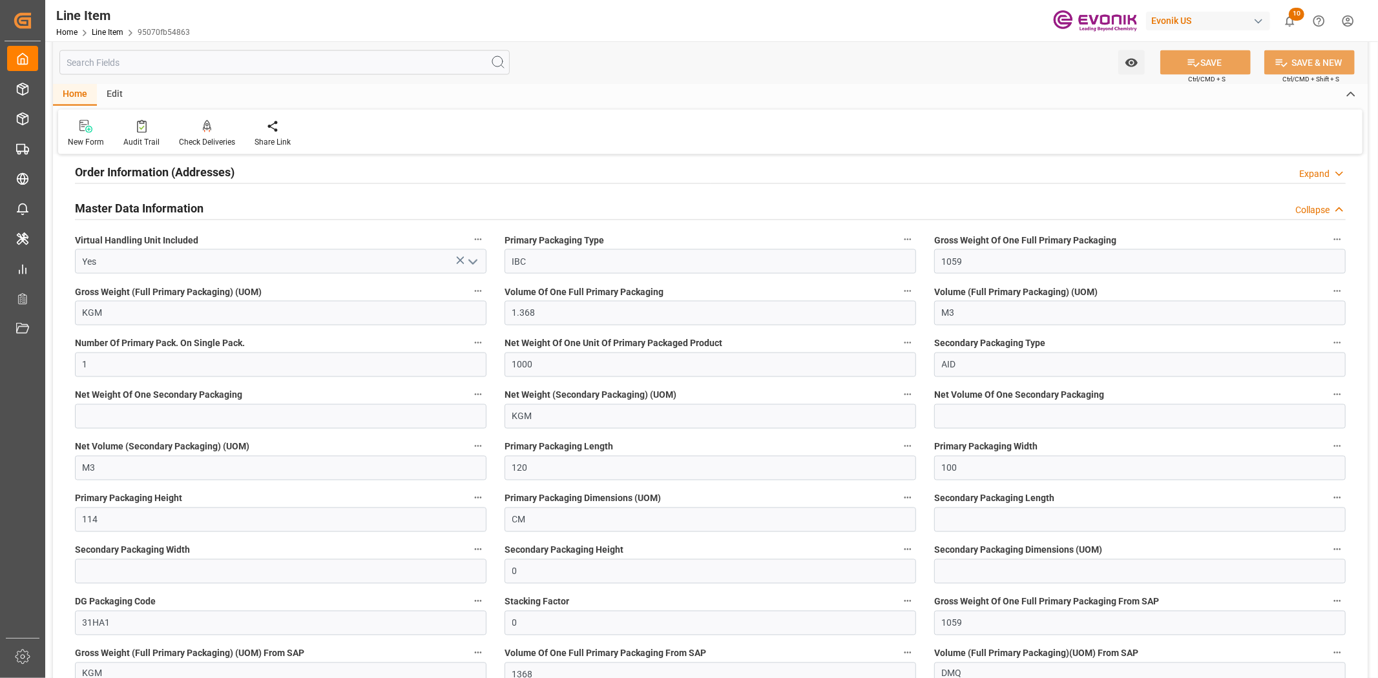
click at [138, 166] on h2 "Order Information (Addresses)" at bounding box center [155, 171] width 160 height 17
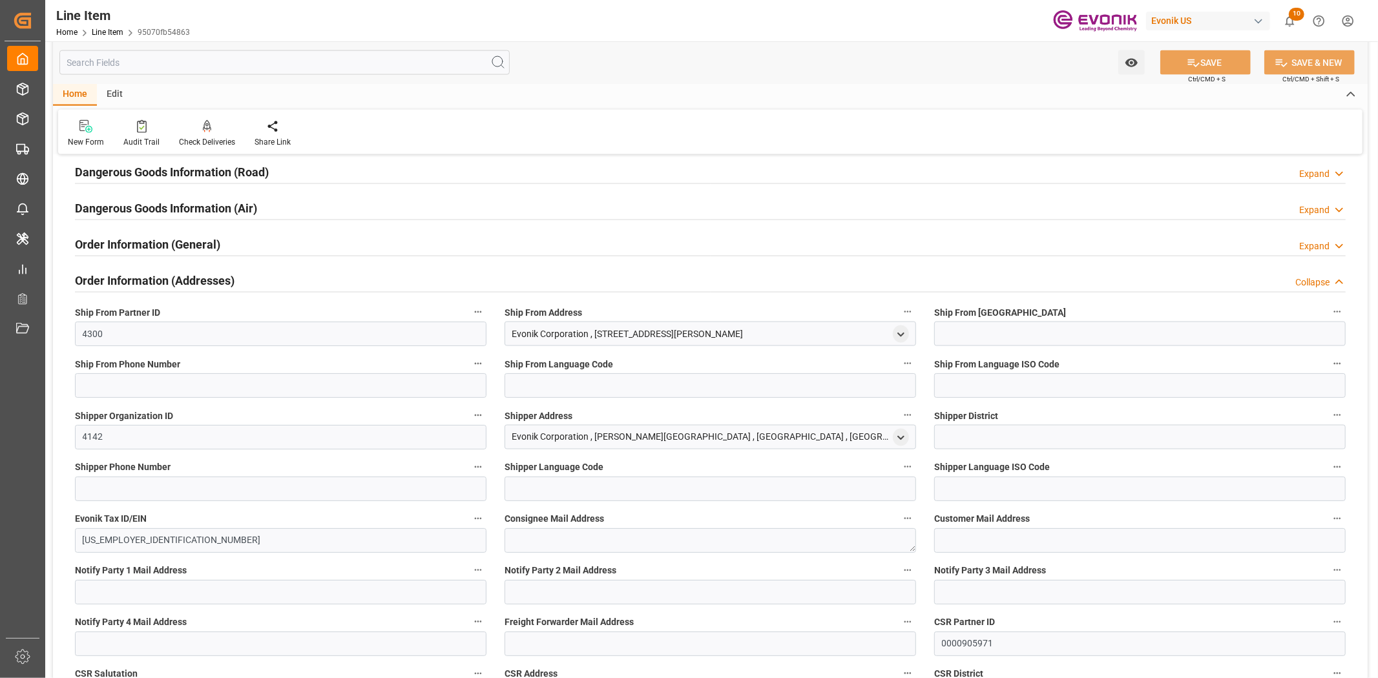
scroll to position [1651, 0]
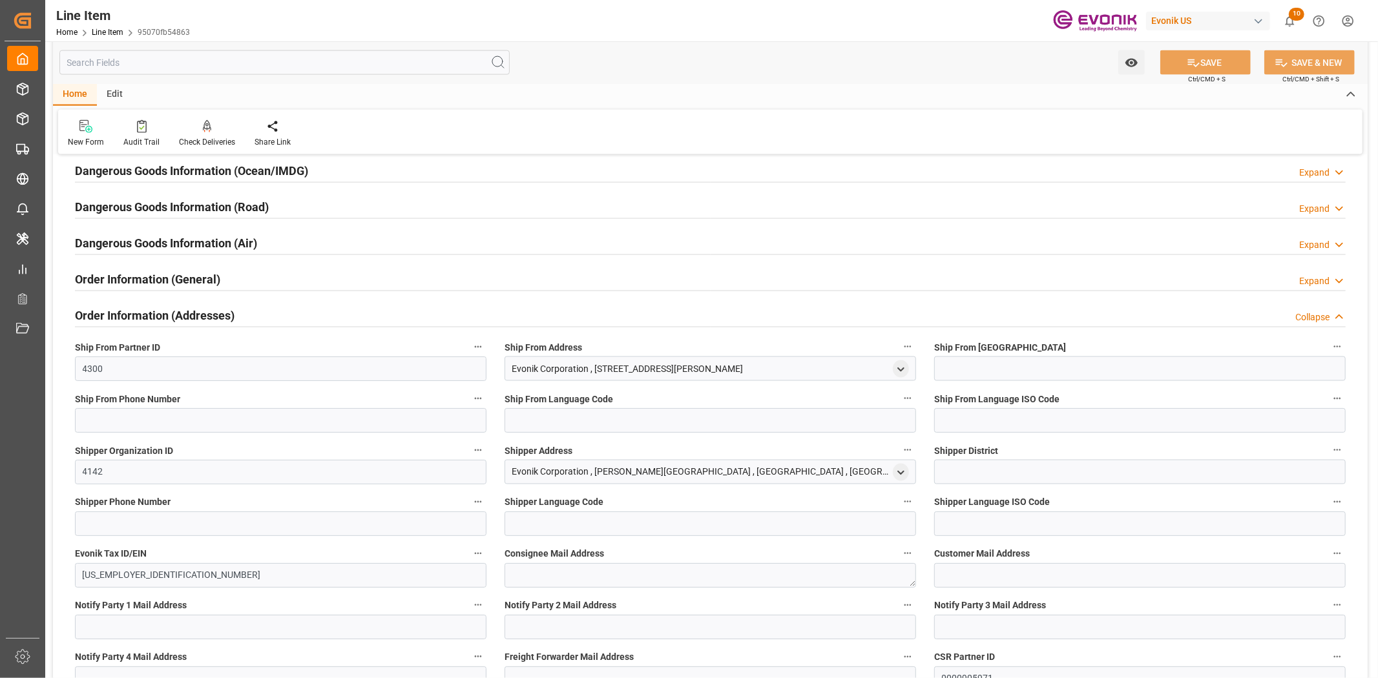
click at [131, 275] on h2 "Order Information (General)" at bounding box center [147, 279] width 145 height 17
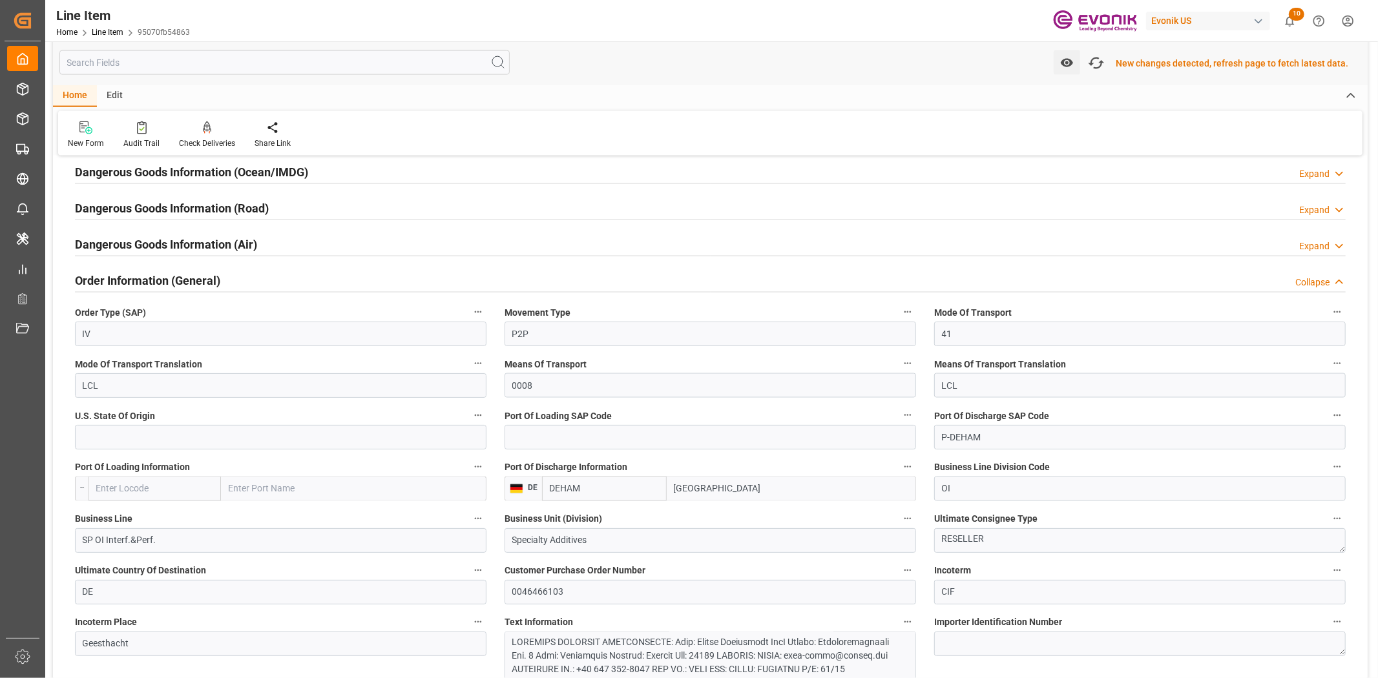
scroll to position [1652, 0]
click at [1106, 58] on icon "button" at bounding box center [1096, 63] width 21 height 21
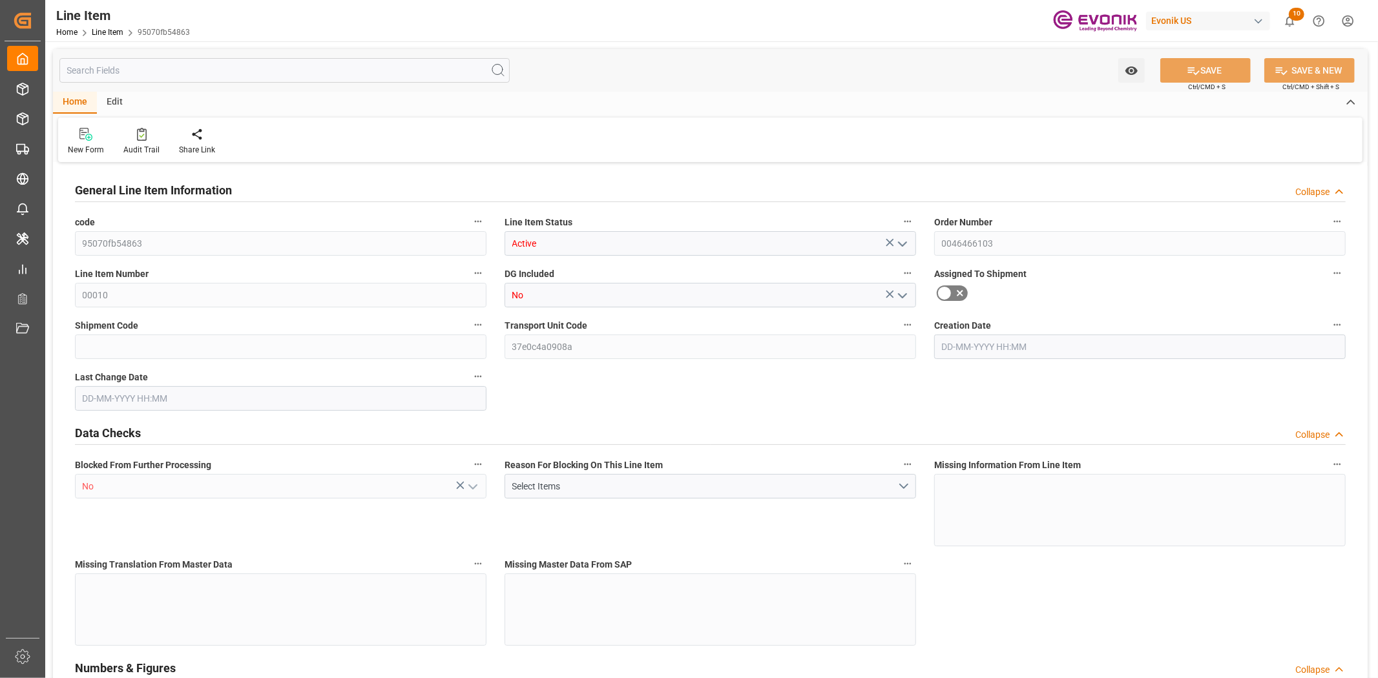
type input "1"
type input "1059"
type input "1000"
type input "1.368"
type input "1"
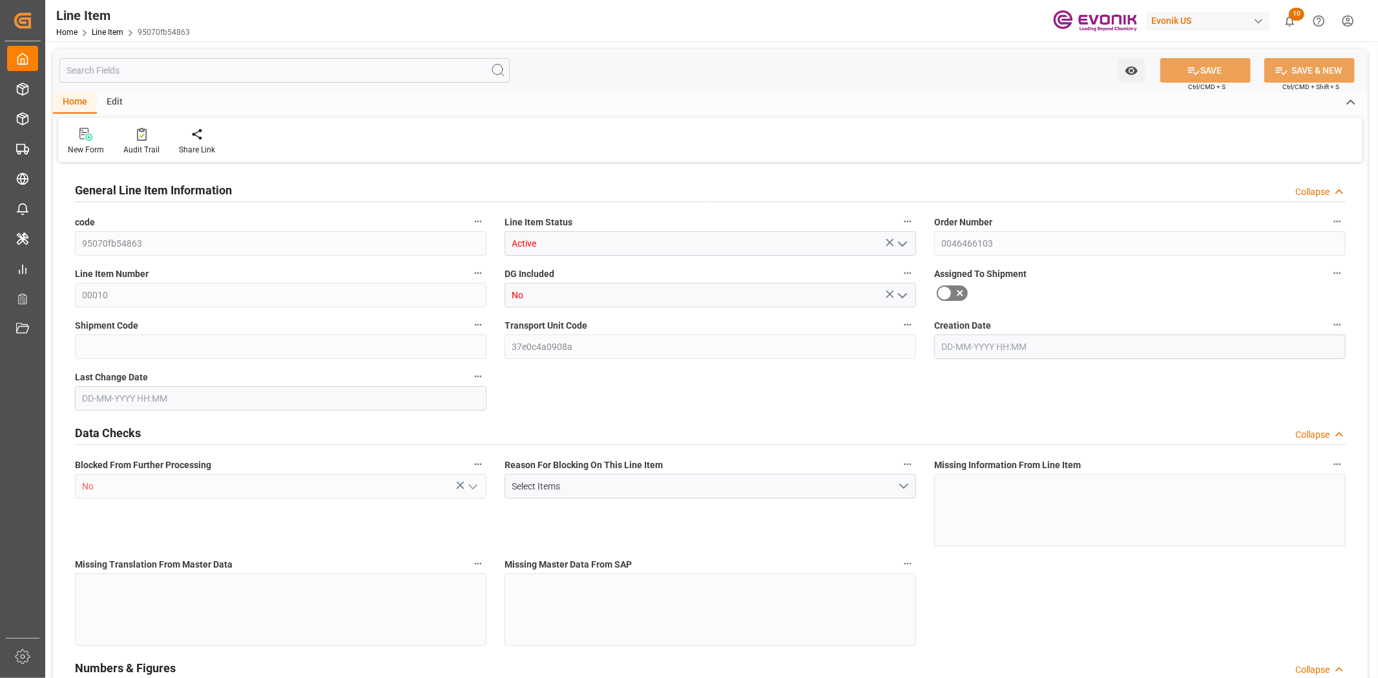
type input "12520"
type input "1"
type input "1000"
type input "1059"
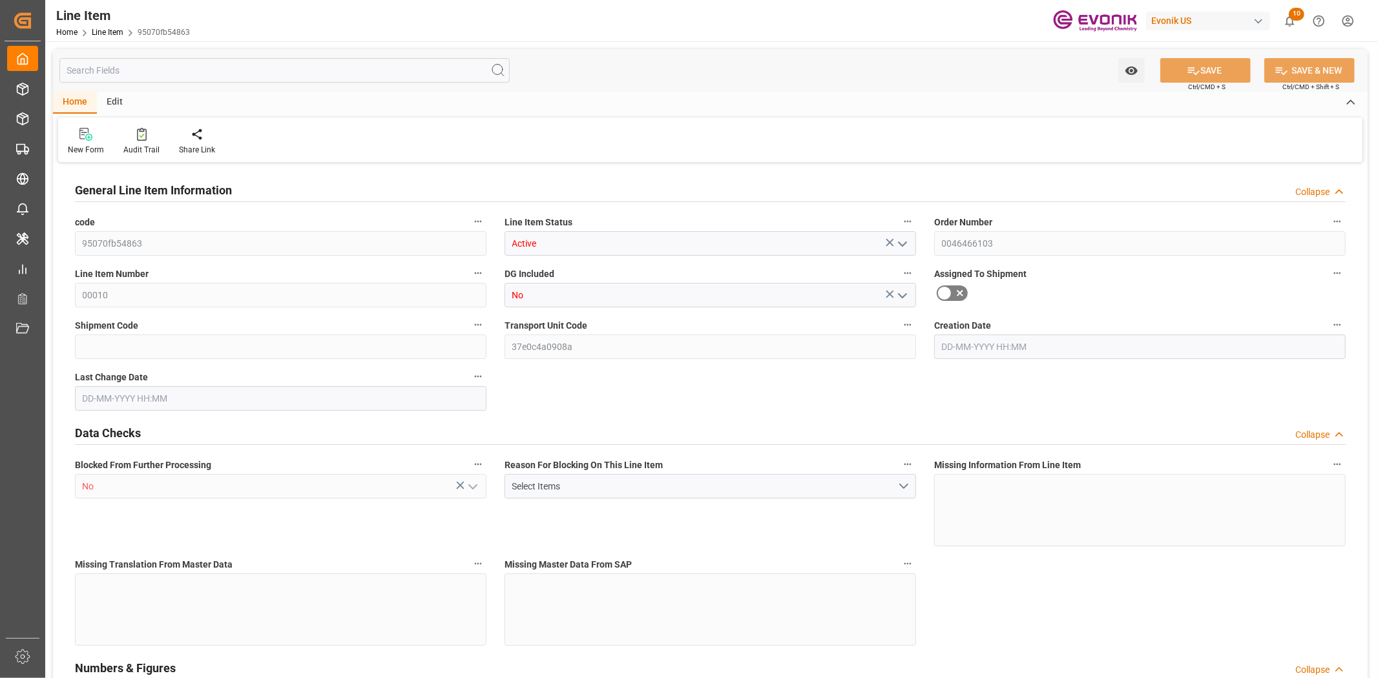
type input "1059"
type input "1000"
type input "1.368"
type input "1368"
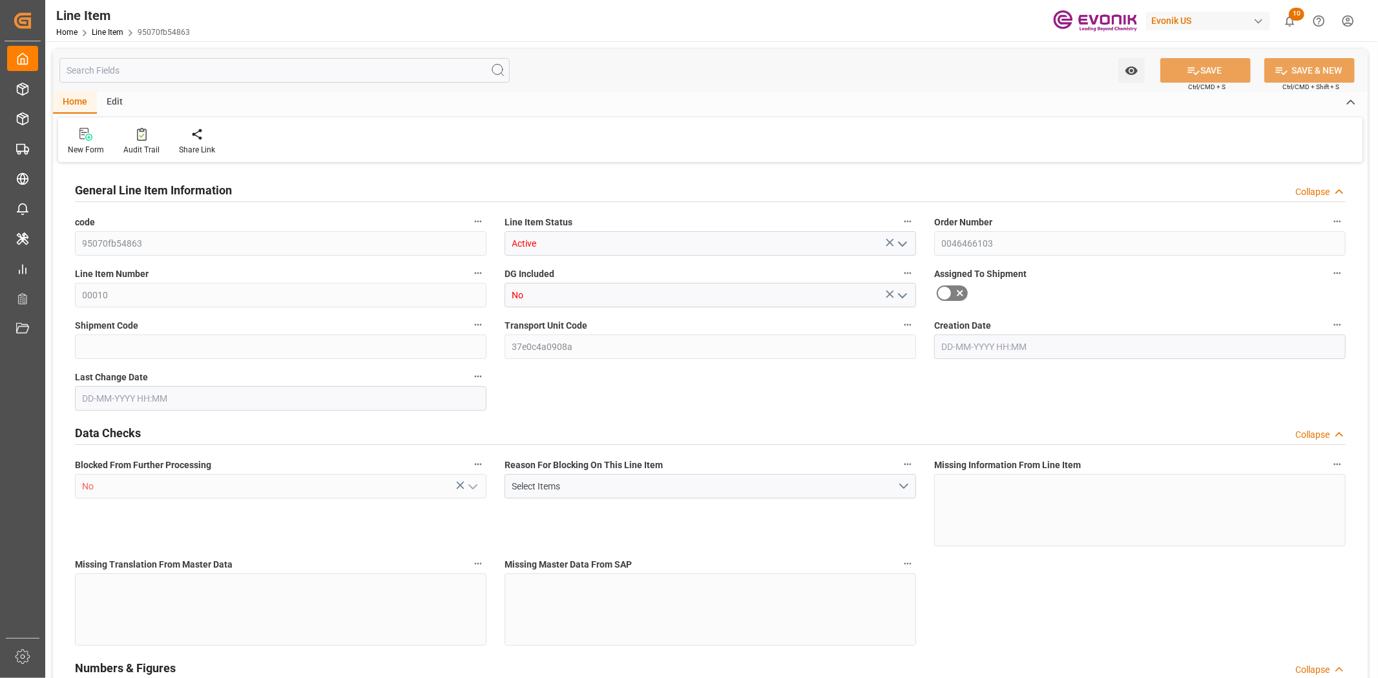
type input "0"
type input "[DATE] 19:32"
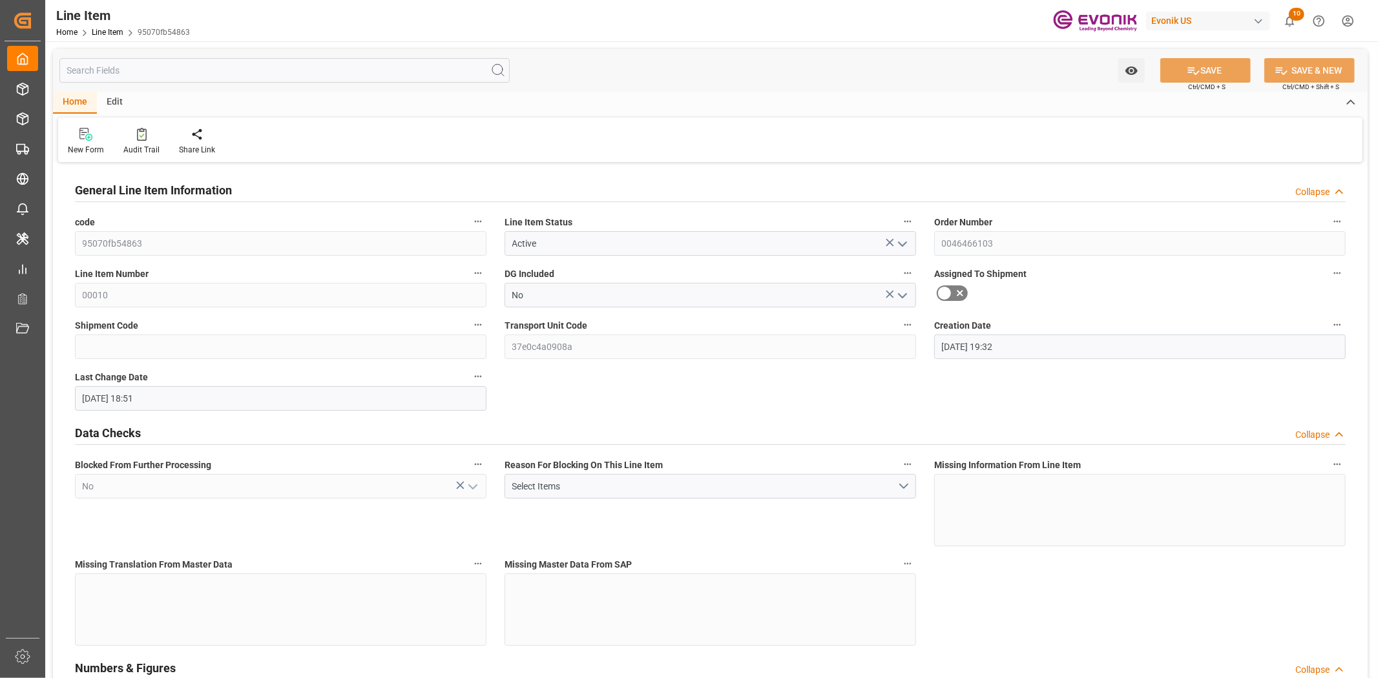
type input "[DATE] 18:51"
type input "30-09-2025"
type input "27-08-2025"
type input "20-08-2025"
click at [134, 149] on div "Audit Trail" at bounding box center [141, 150] width 36 height 12
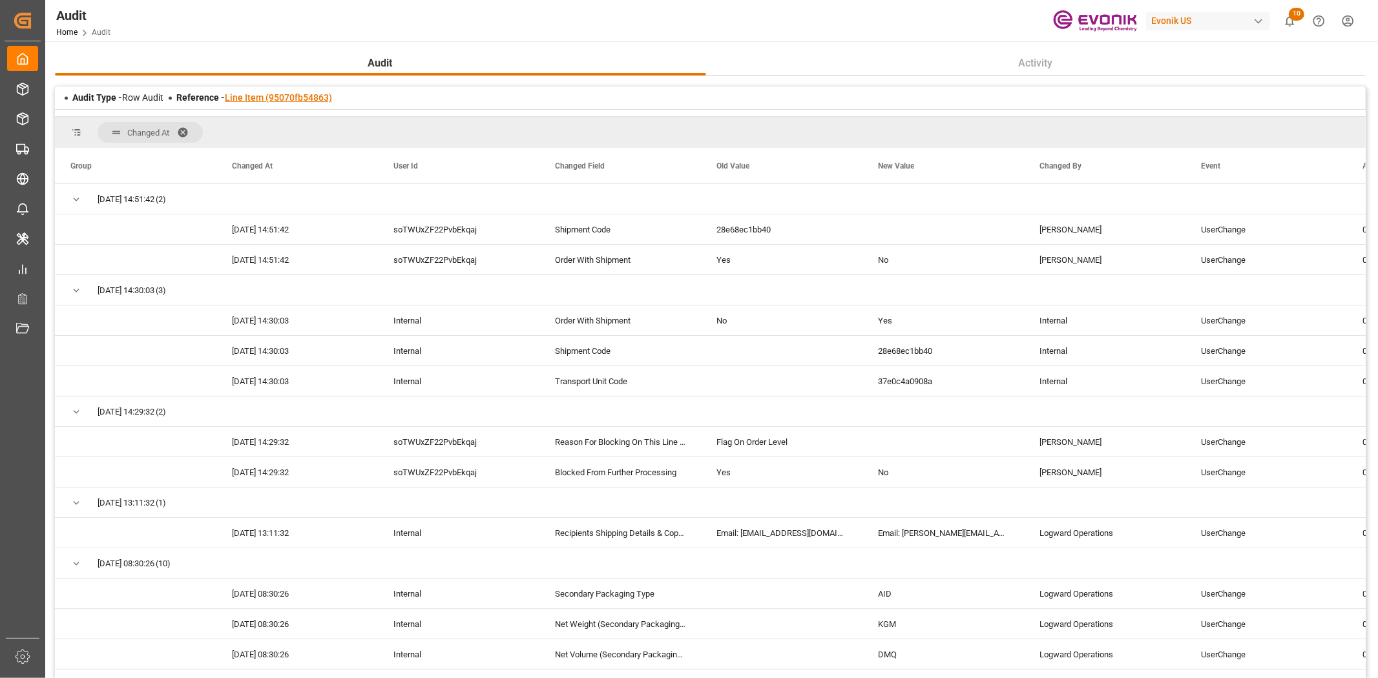
click at [275, 101] on link "Line Item (95070fb54863)" at bounding box center [278, 97] width 107 height 10
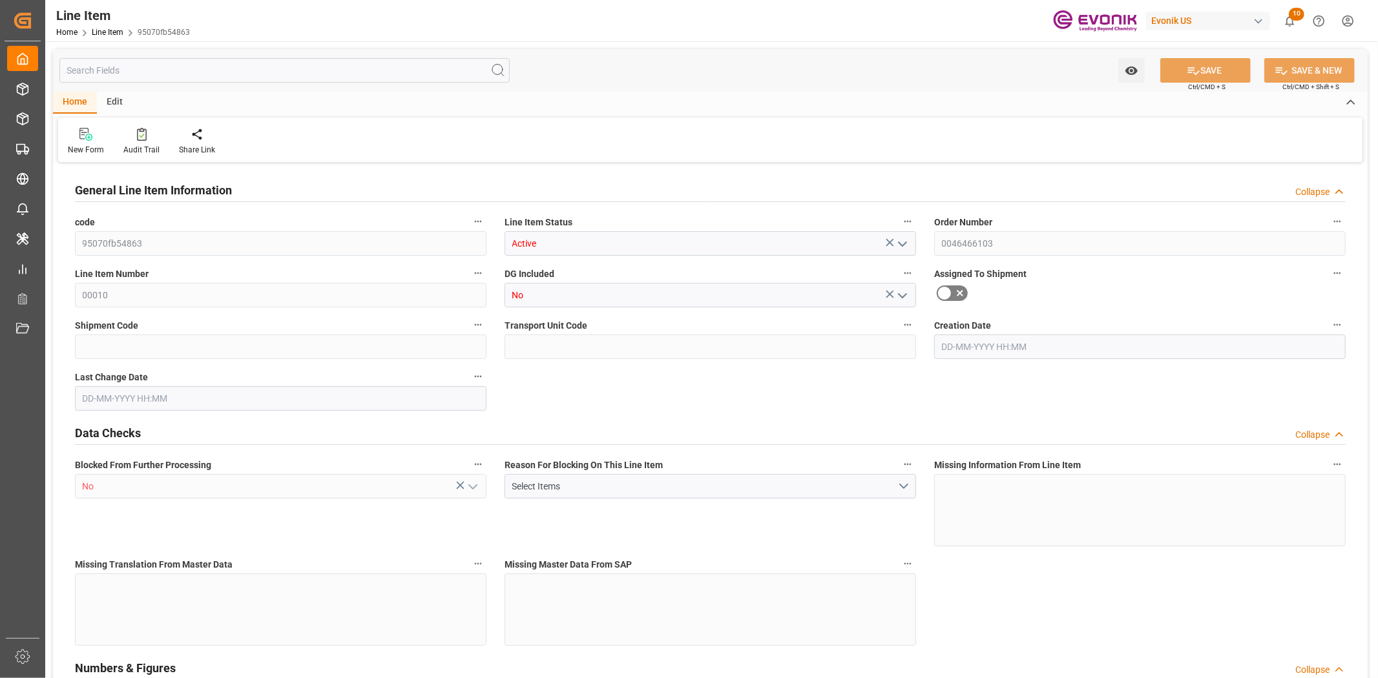
type input "1"
type input "1059"
type input "1000"
type input "1.368"
type input "1"
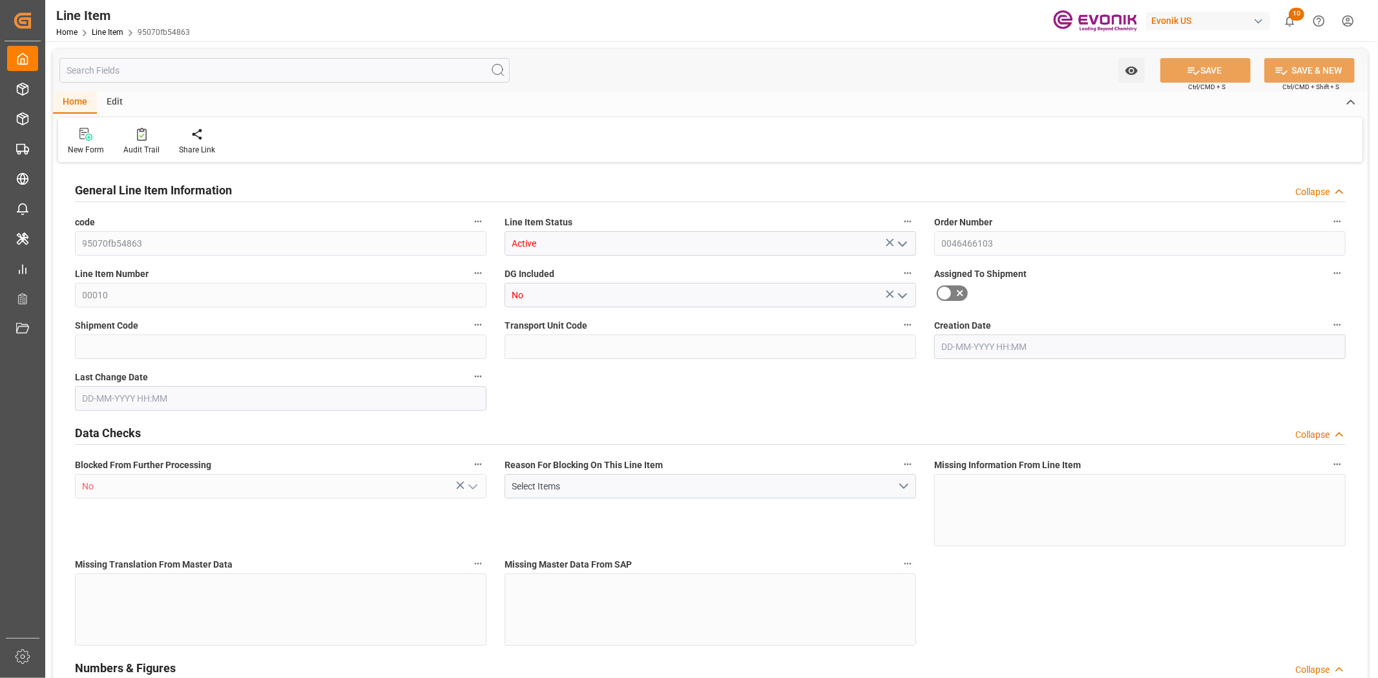
type input "12520"
type input "1"
type input "1000"
type input "1059"
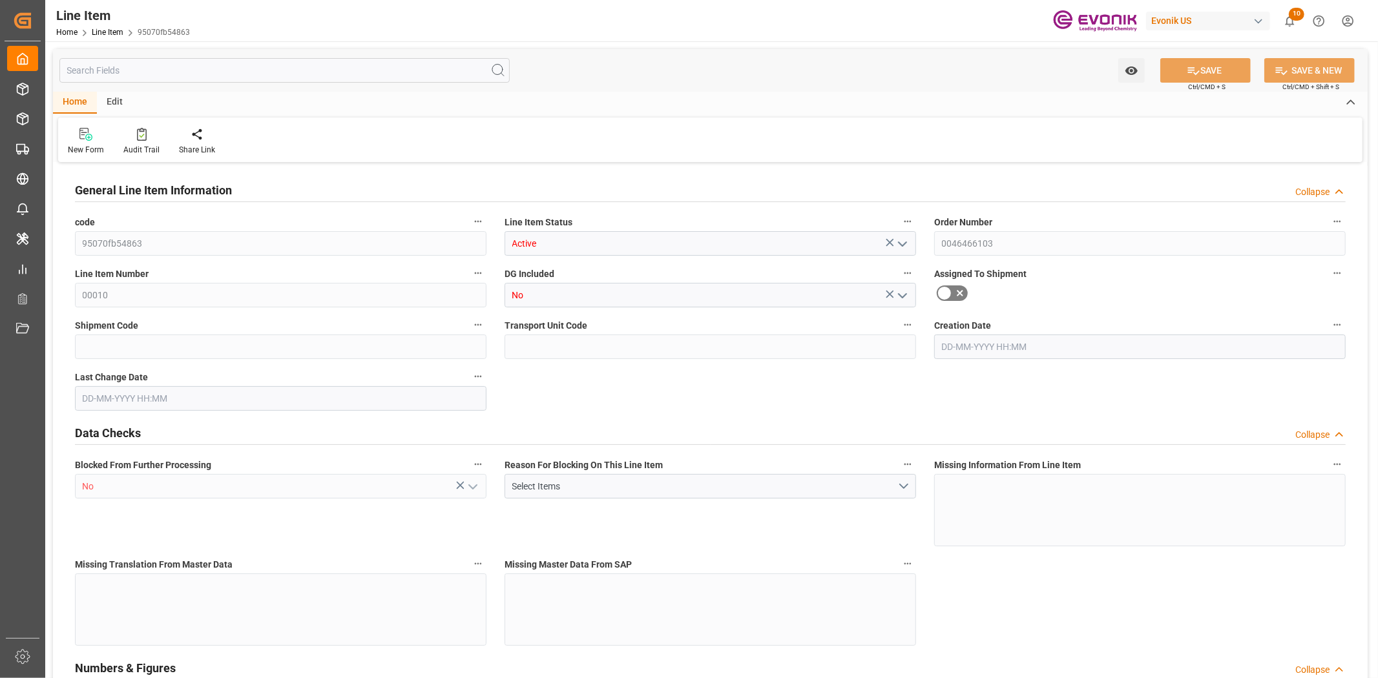
type input "1059"
type input "1000"
type input "1.368"
type input "1368"
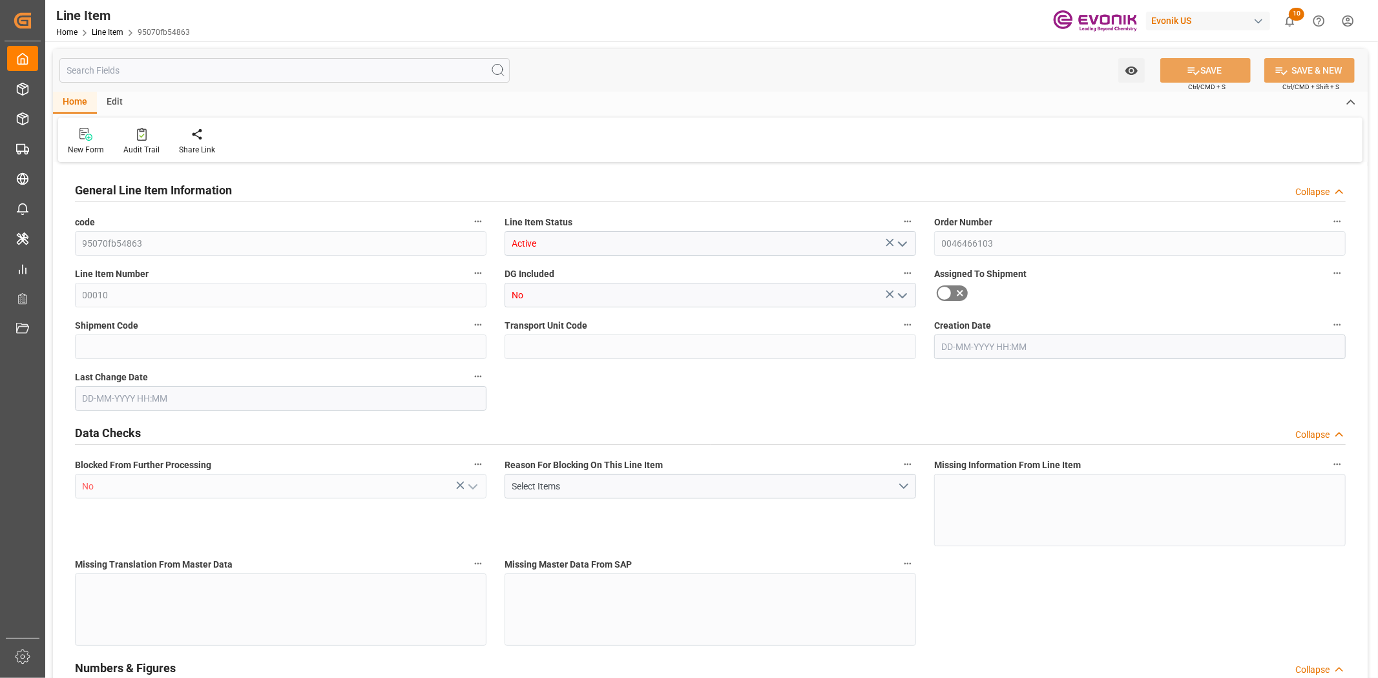
type input "0"
type input "[DATE] 19:32"
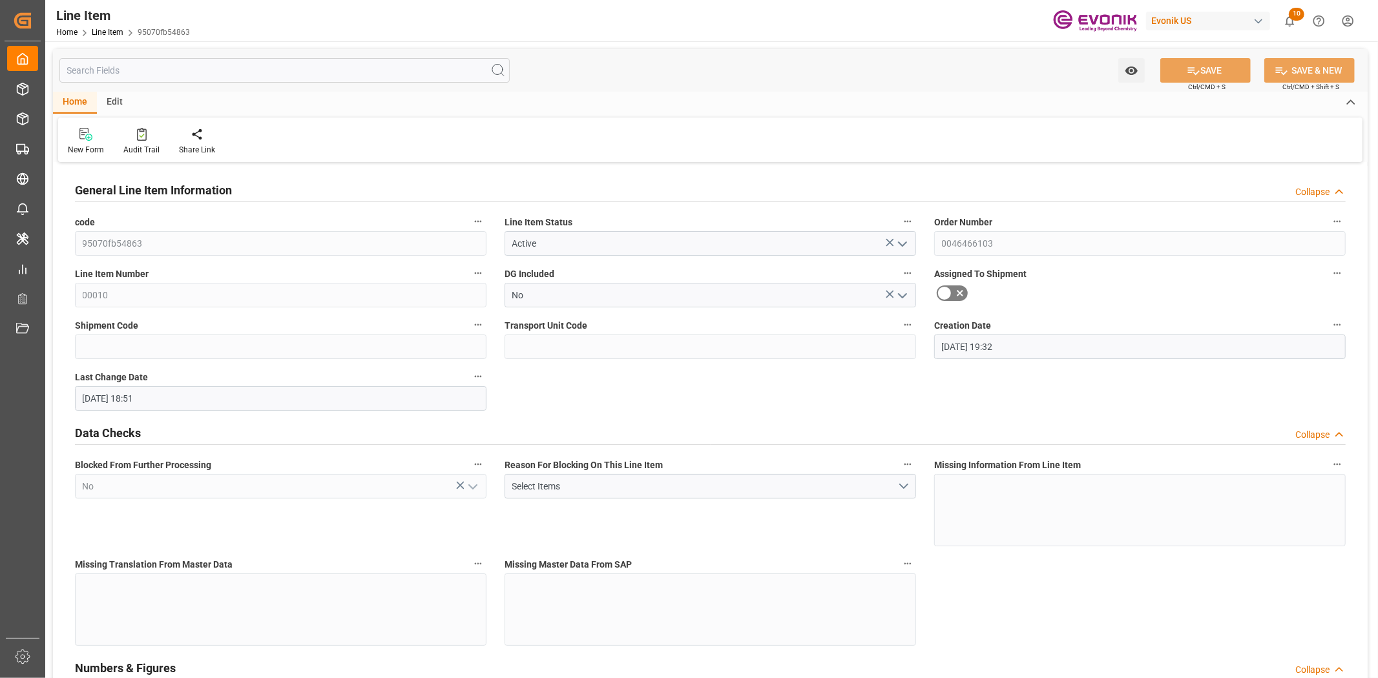
type input "21-08-2025 18:51"
type input "30-09-2025"
type input "27-08-2025"
type input "20-08-2025"
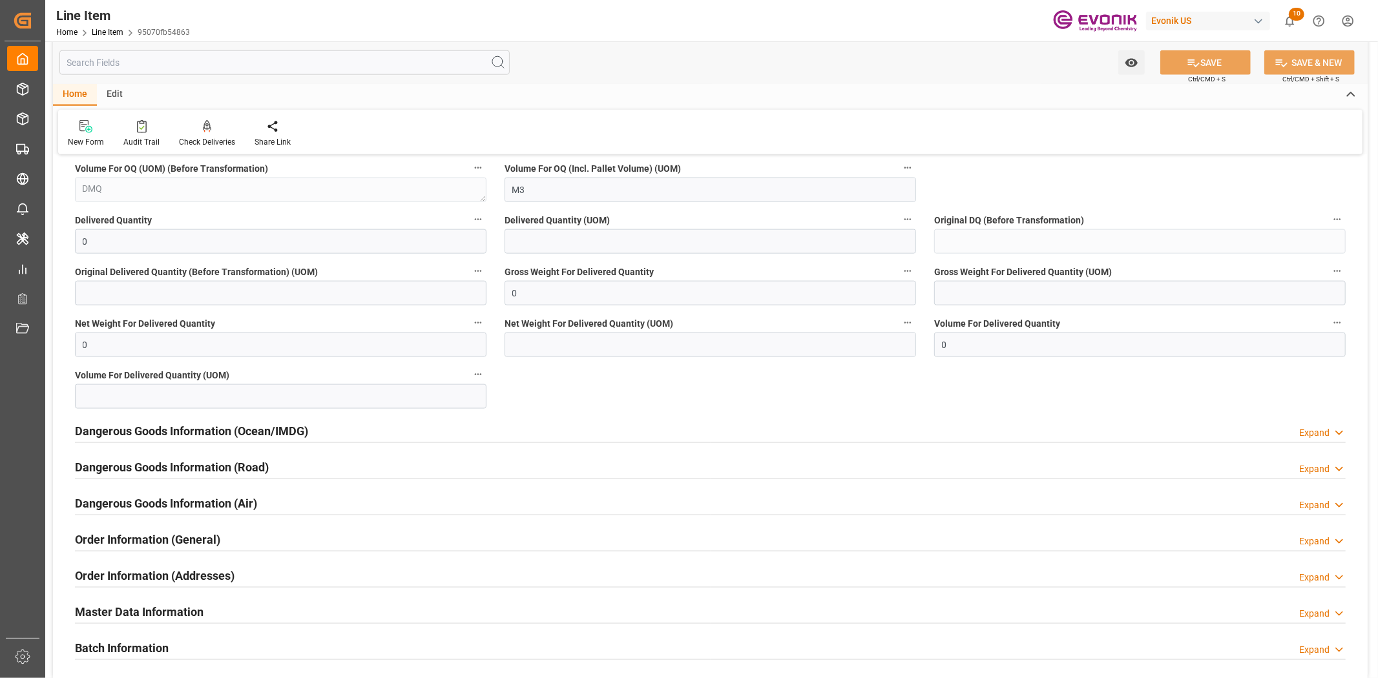
scroll to position [1651, 0]
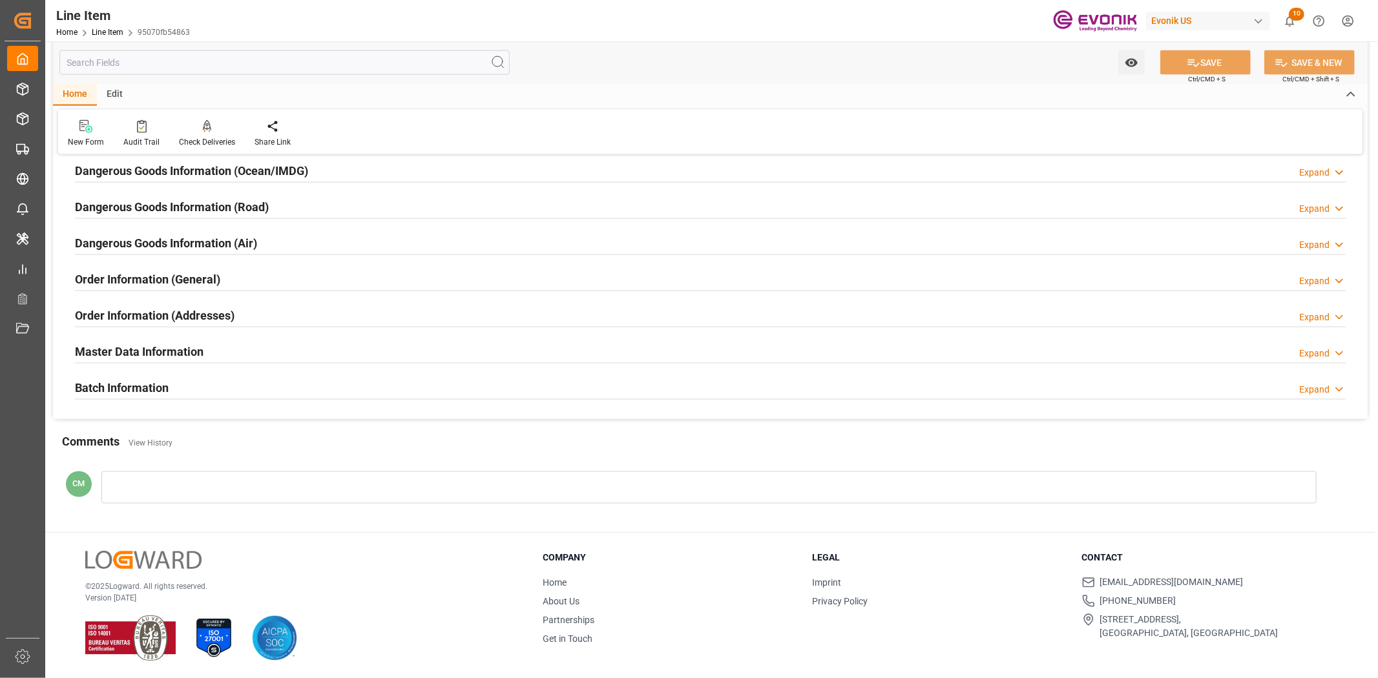
click at [191, 291] on div "Order Information (General) Expand" at bounding box center [710, 280] width 1289 height 36
click at [196, 271] on h2 "Order Information (General)" at bounding box center [147, 279] width 145 height 17
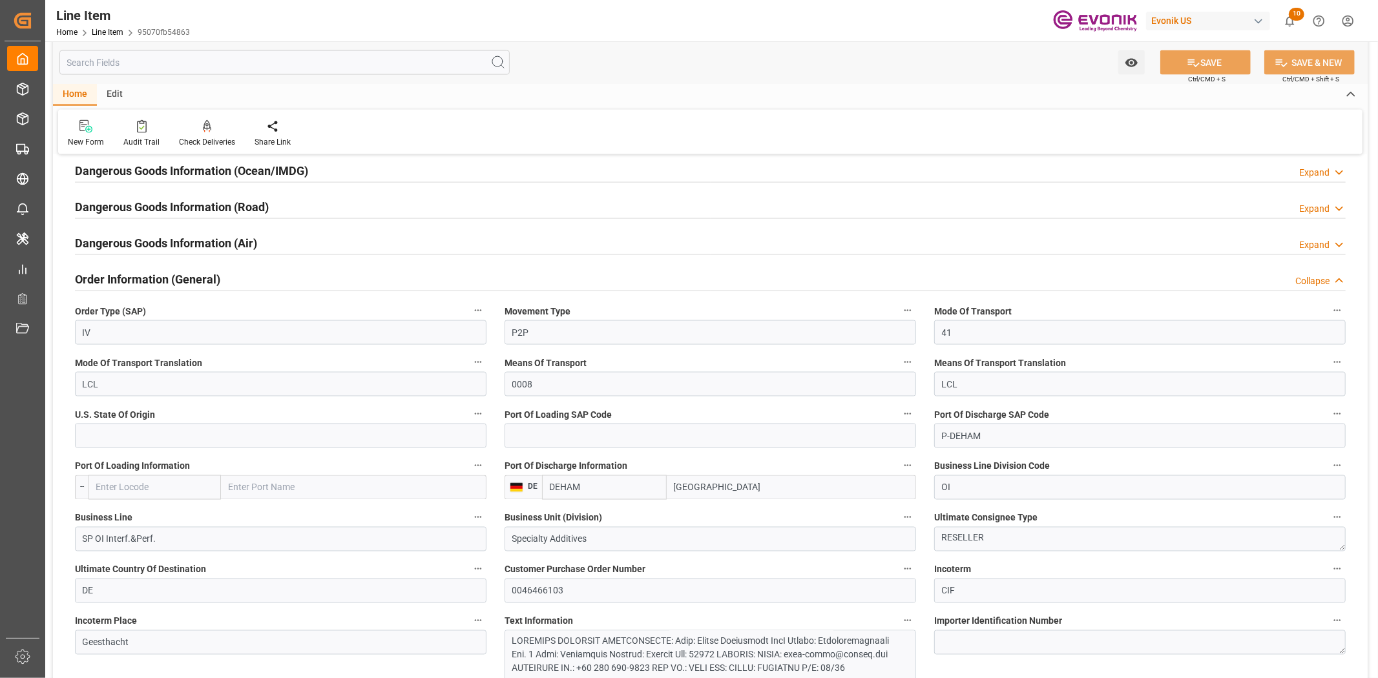
click at [213, 61] on input "text" at bounding box center [284, 62] width 450 height 25
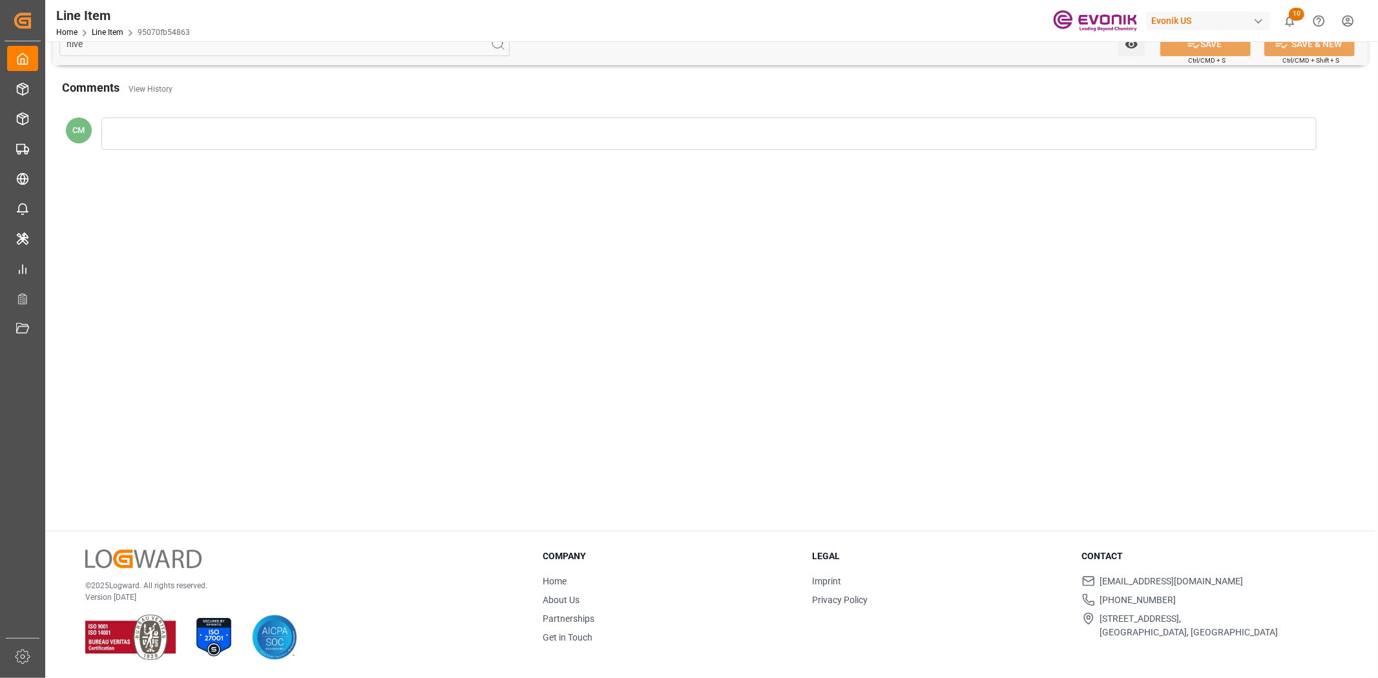
scroll to position [123, 0]
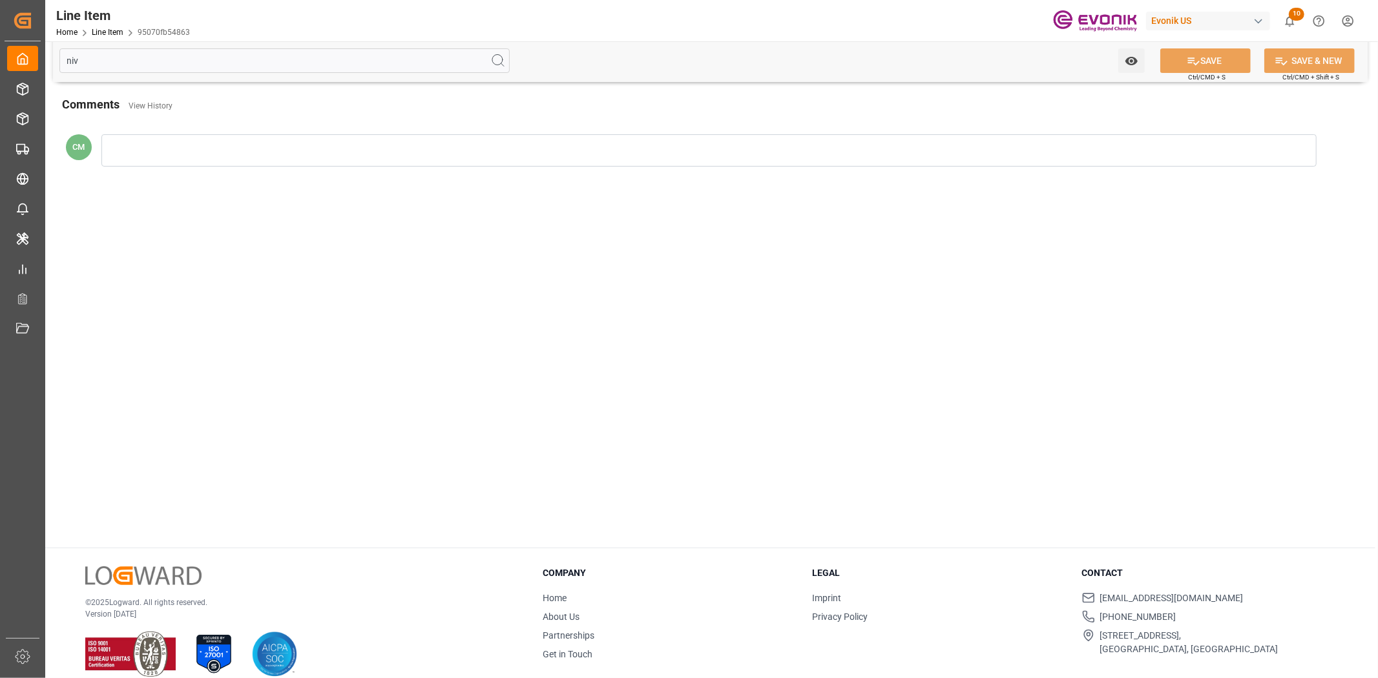
type input "ni"
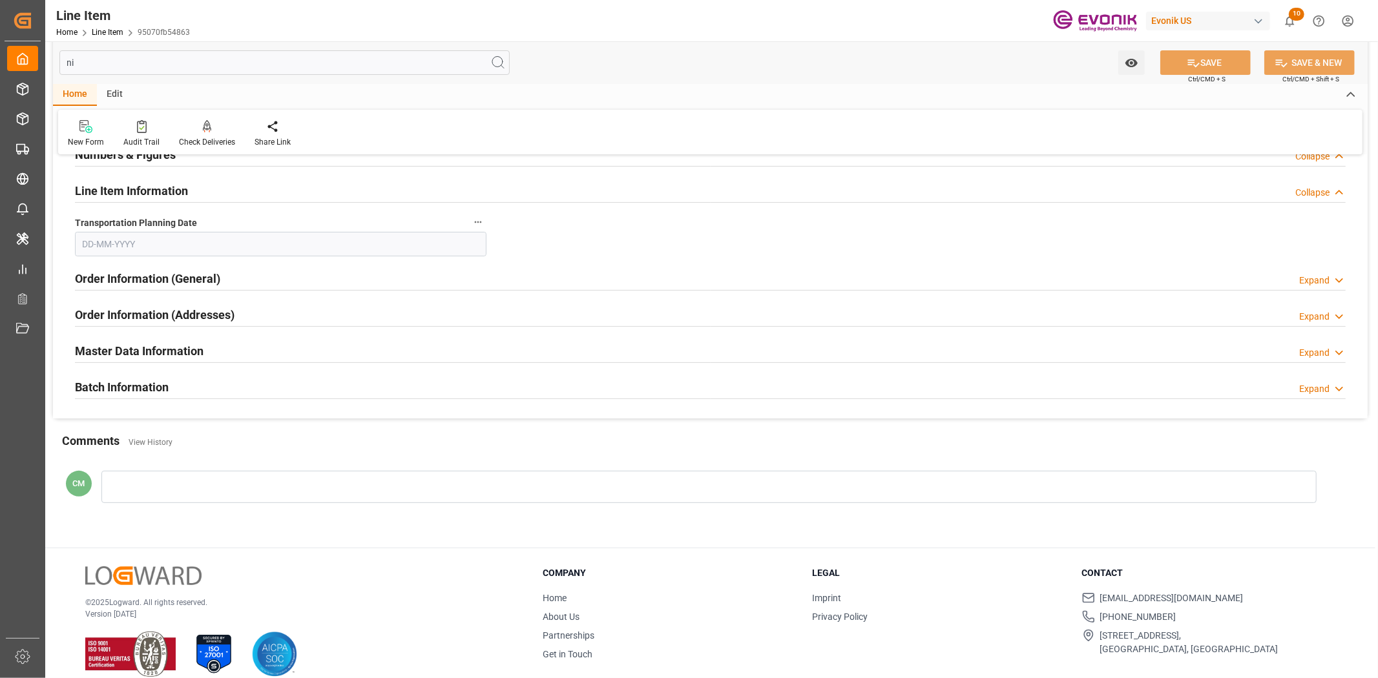
type input "20-08-2025"
type input "n"
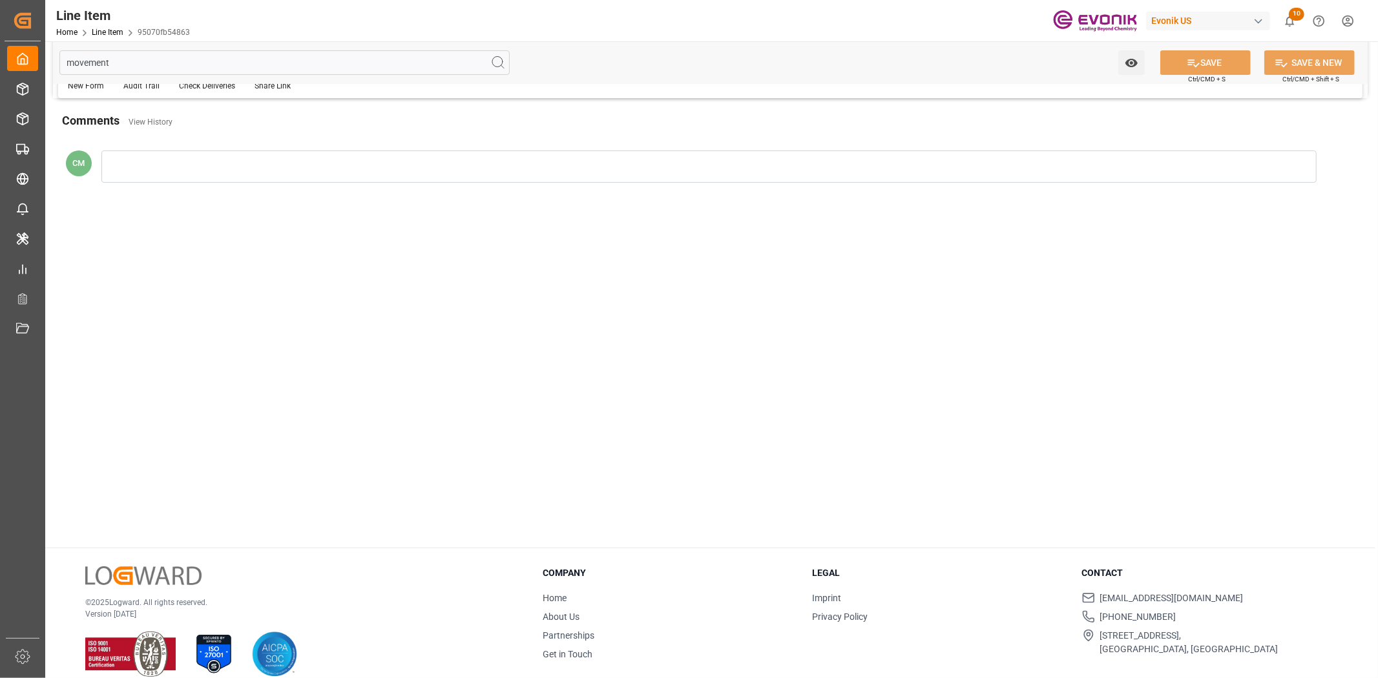
scroll to position [0, 0]
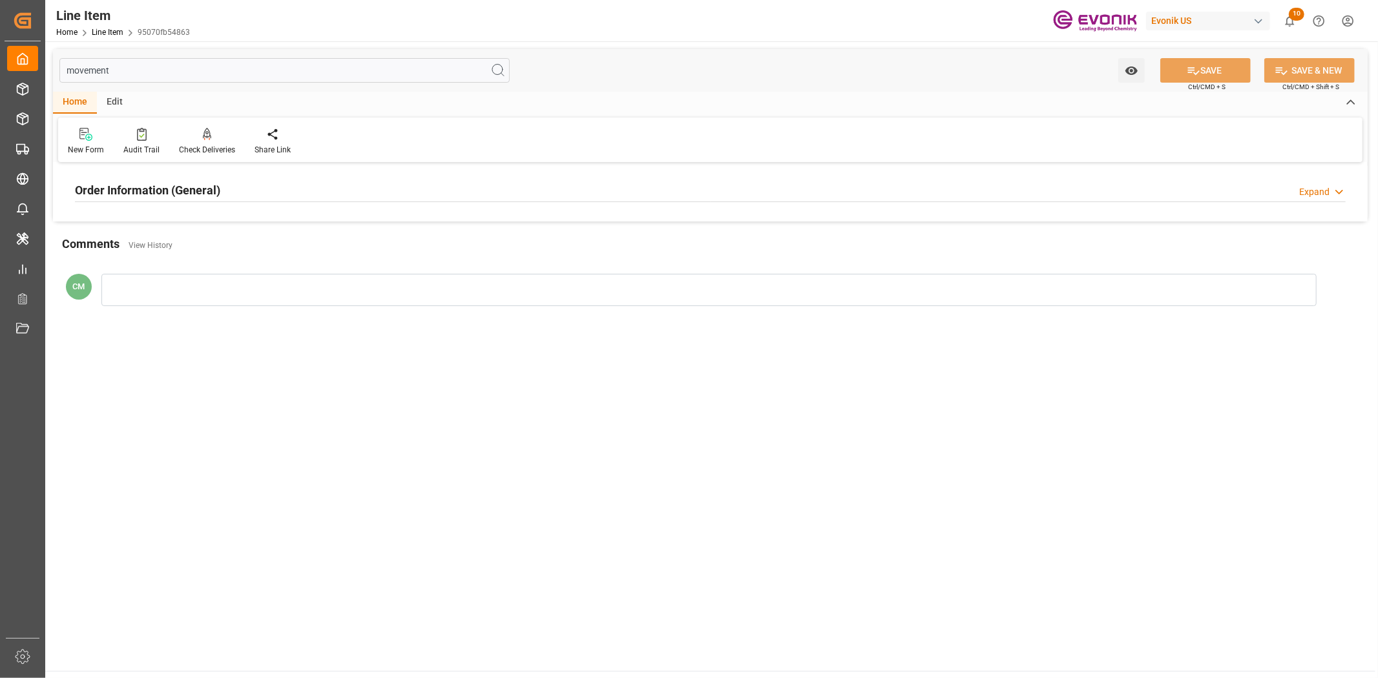
type input "movement"
click at [249, 174] on div "Order Information (General) Expand" at bounding box center [710, 190] width 1289 height 36
click at [250, 186] on div "Order Information (General) Expand" at bounding box center [710, 189] width 1270 height 25
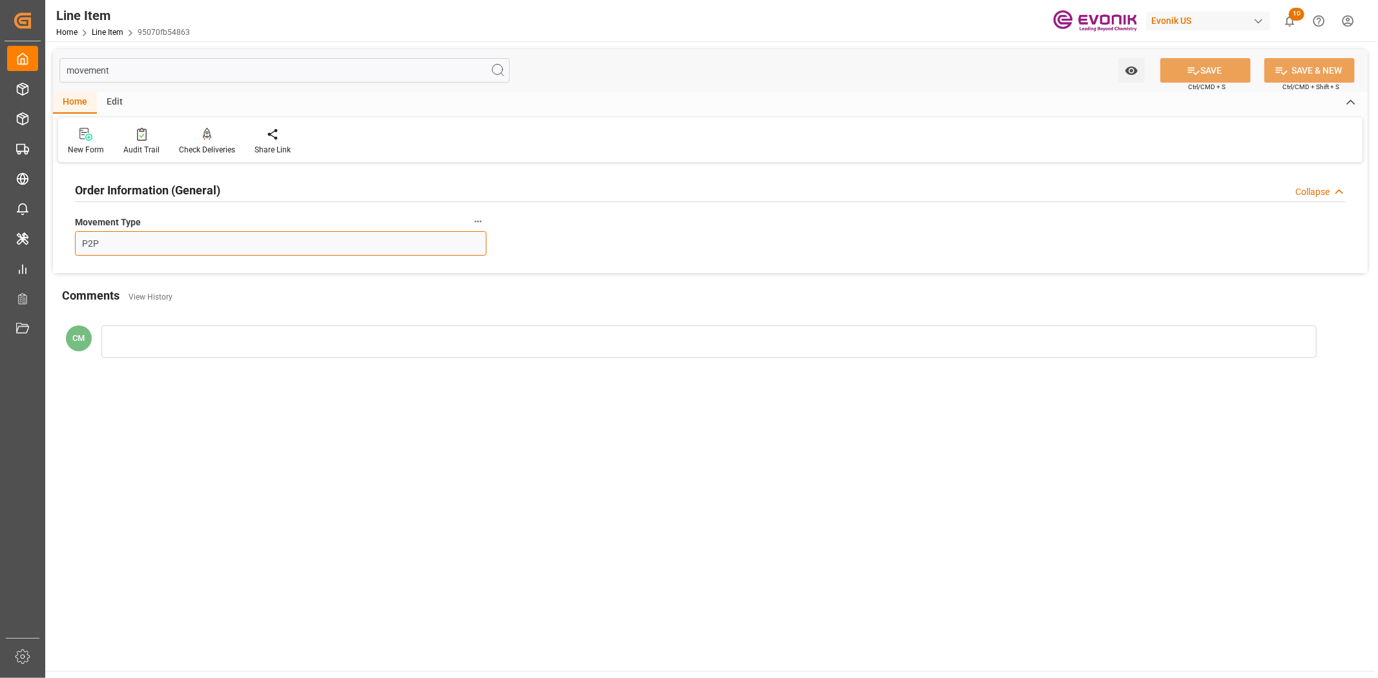
click at [209, 250] on input "P2P" at bounding box center [280, 243] width 411 height 25
type input "P2D"
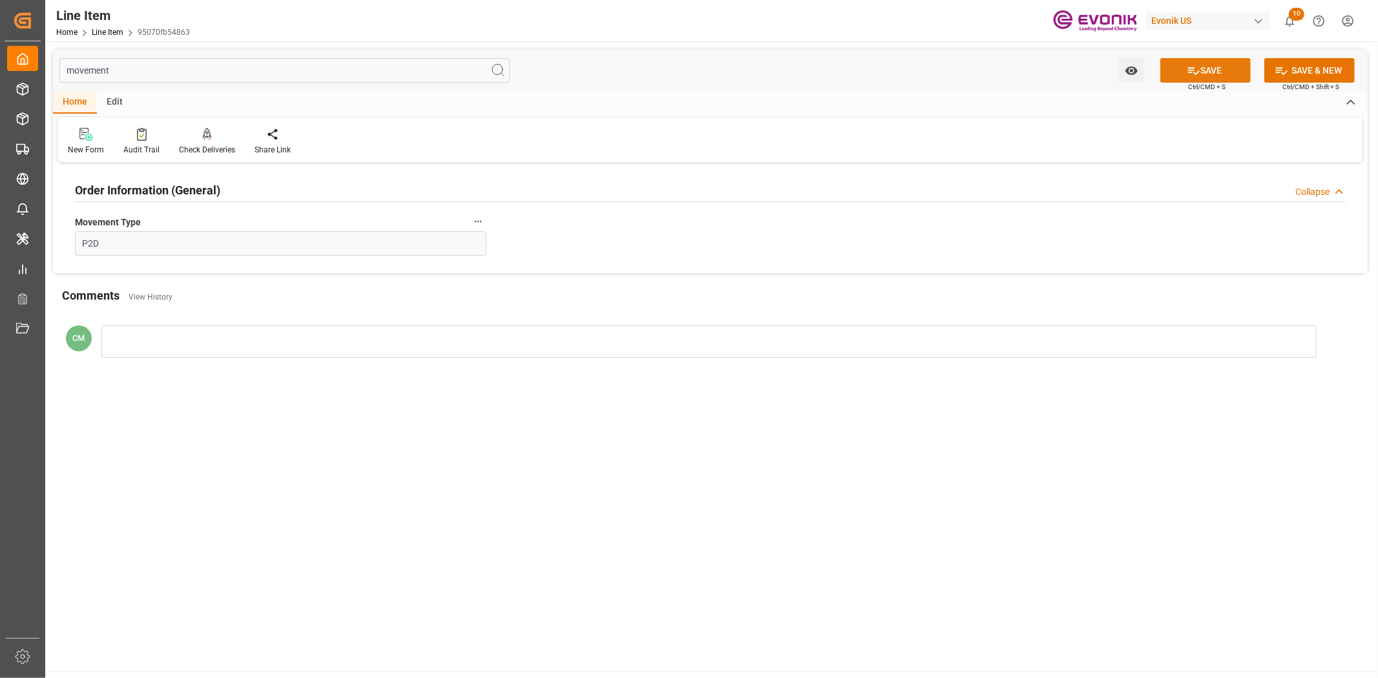
click at [1181, 76] on button "SAVE" at bounding box center [1205, 70] width 90 height 25
click at [143, 145] on div "Audit Trail" at bounding box center [141, 150] width 36 height 12
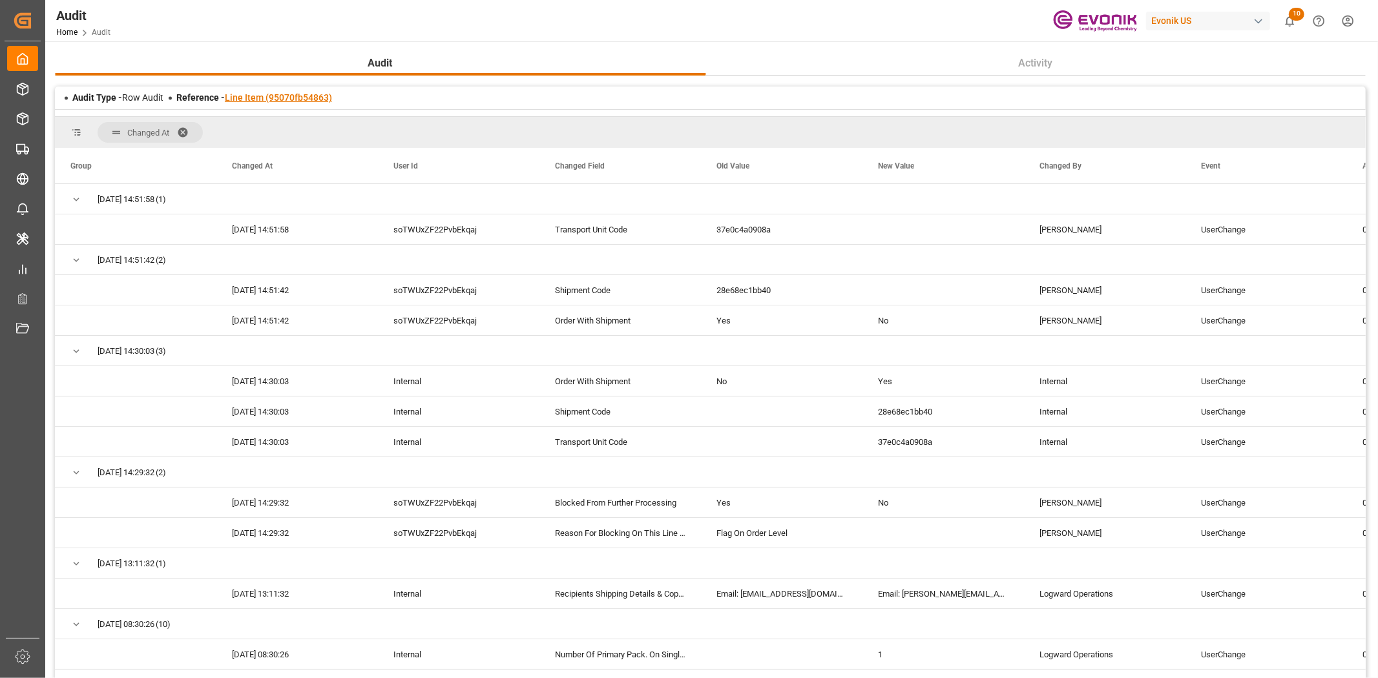
click at [294, 96] on link "Line Item (95070fb54863)" at bounding box center [278, 97] width 107 height 10
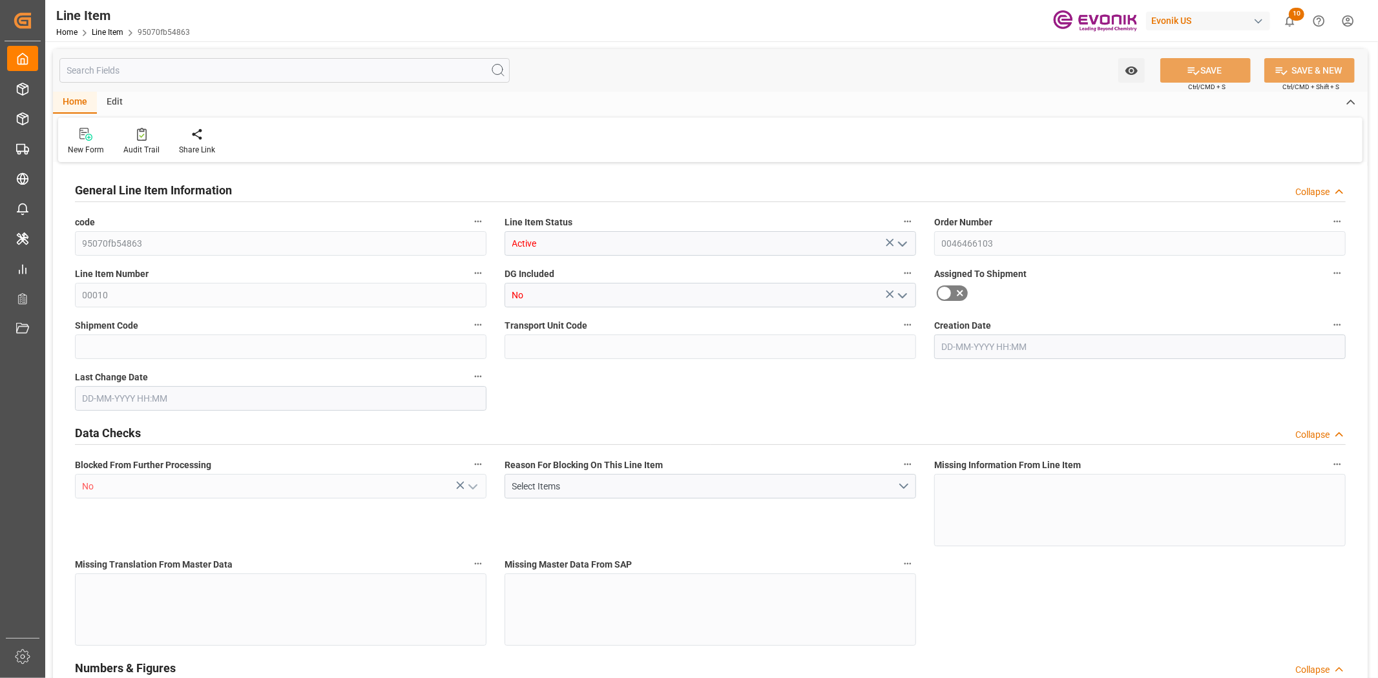
type input "1"
type input "1059"
type input "1000"
type input "1.368"
type input "1"
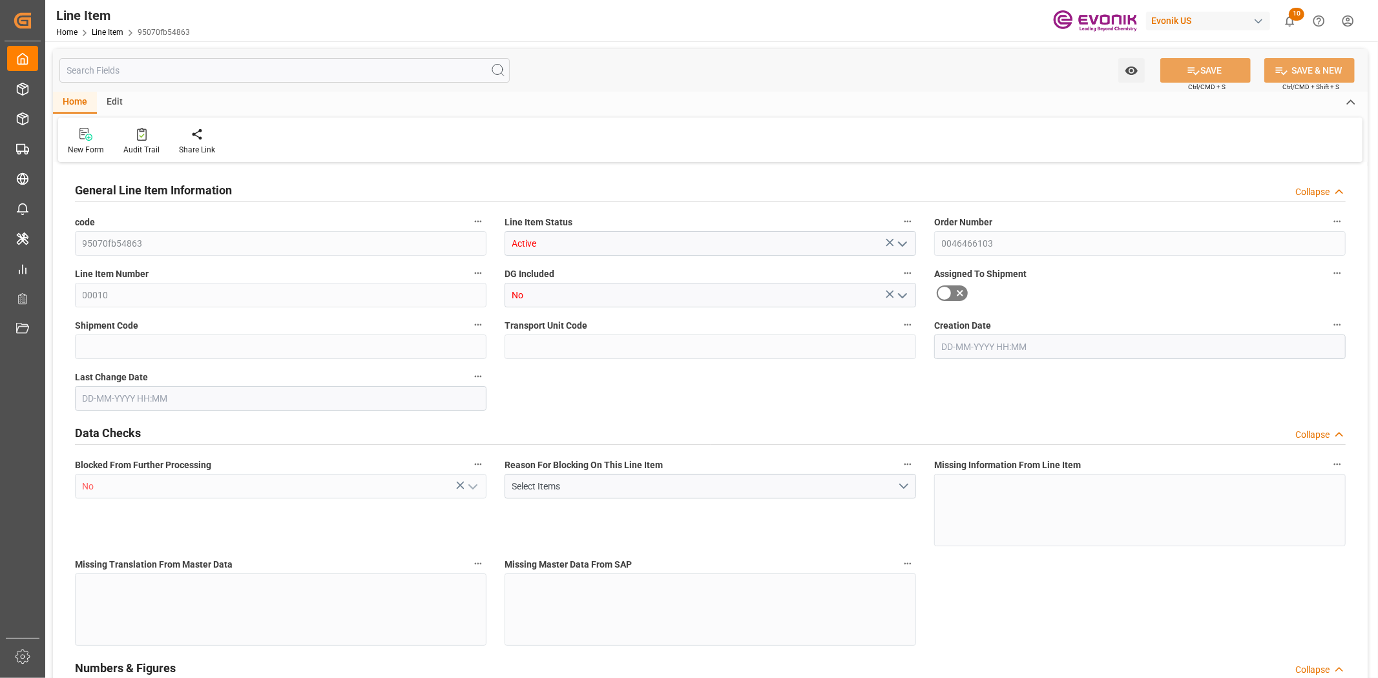
type input "12520"
type input "1"
type input "1000"
type input "1059"
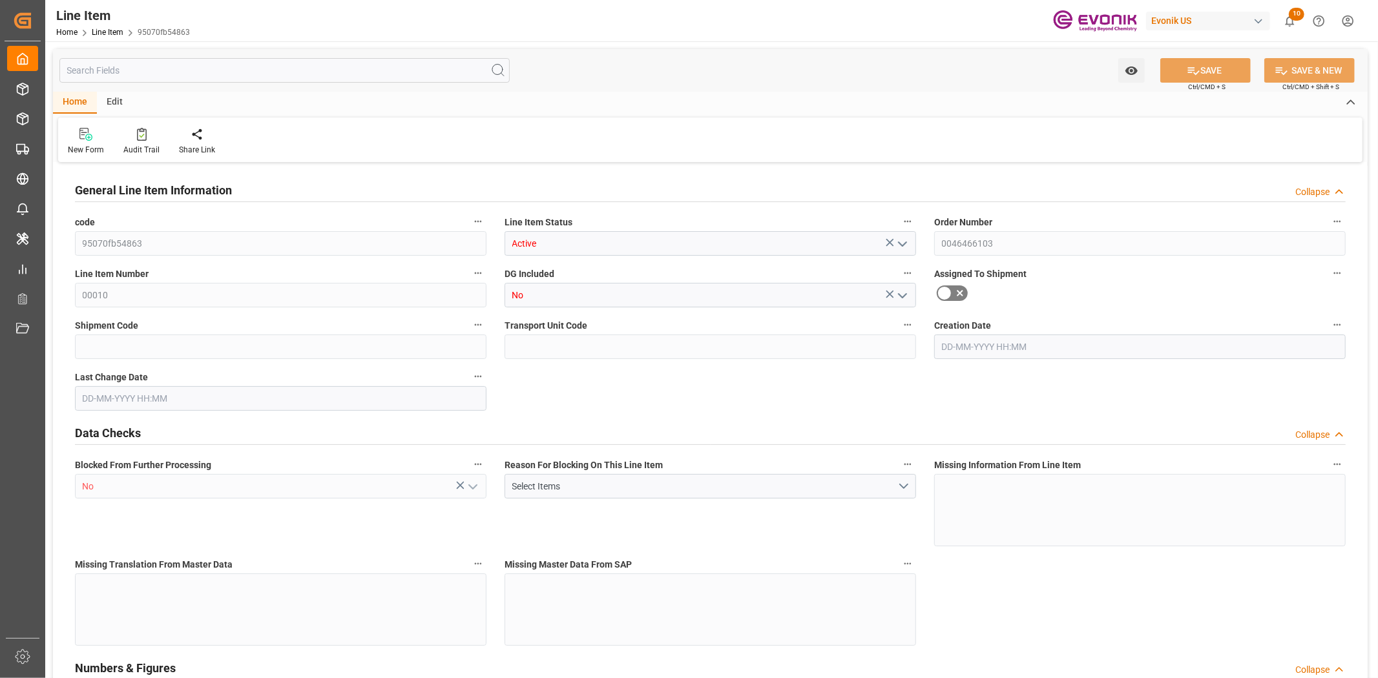
type input "1059"
type input "1000"
type input "1.368"
type input "1368"
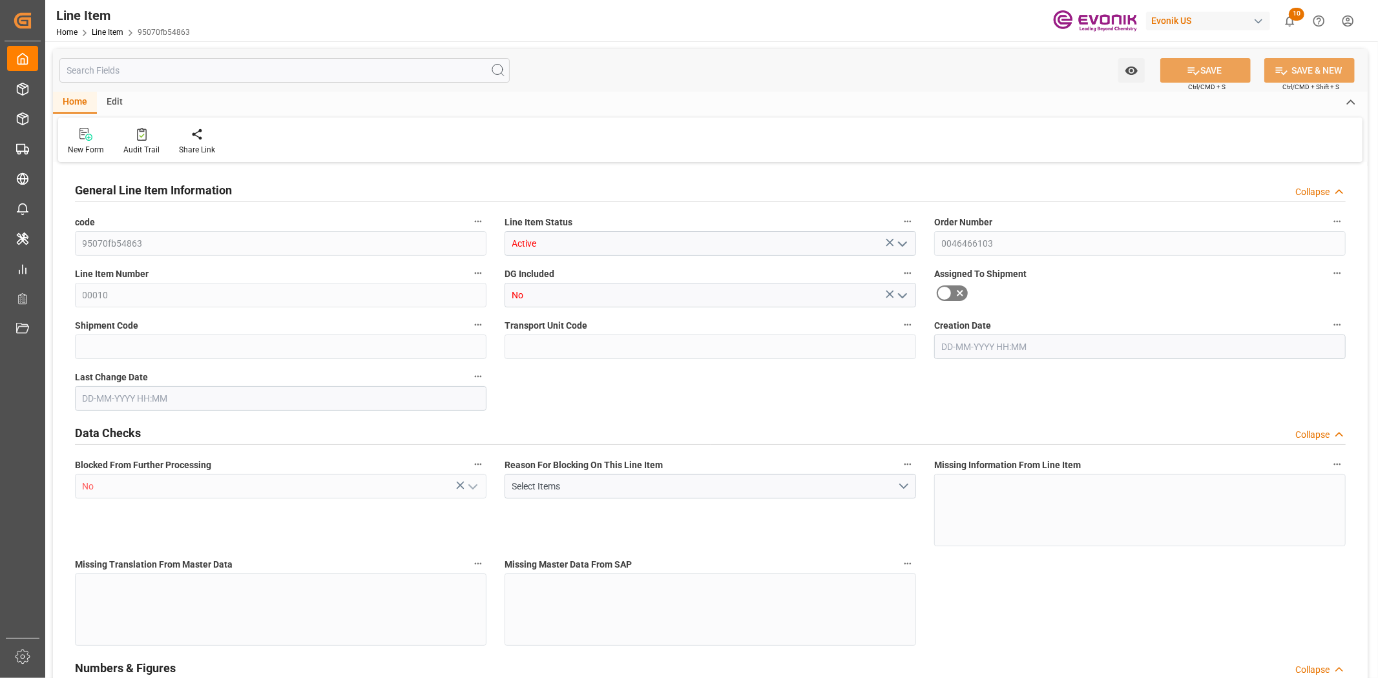
type input "0"
type input "[DATE] 19:32"
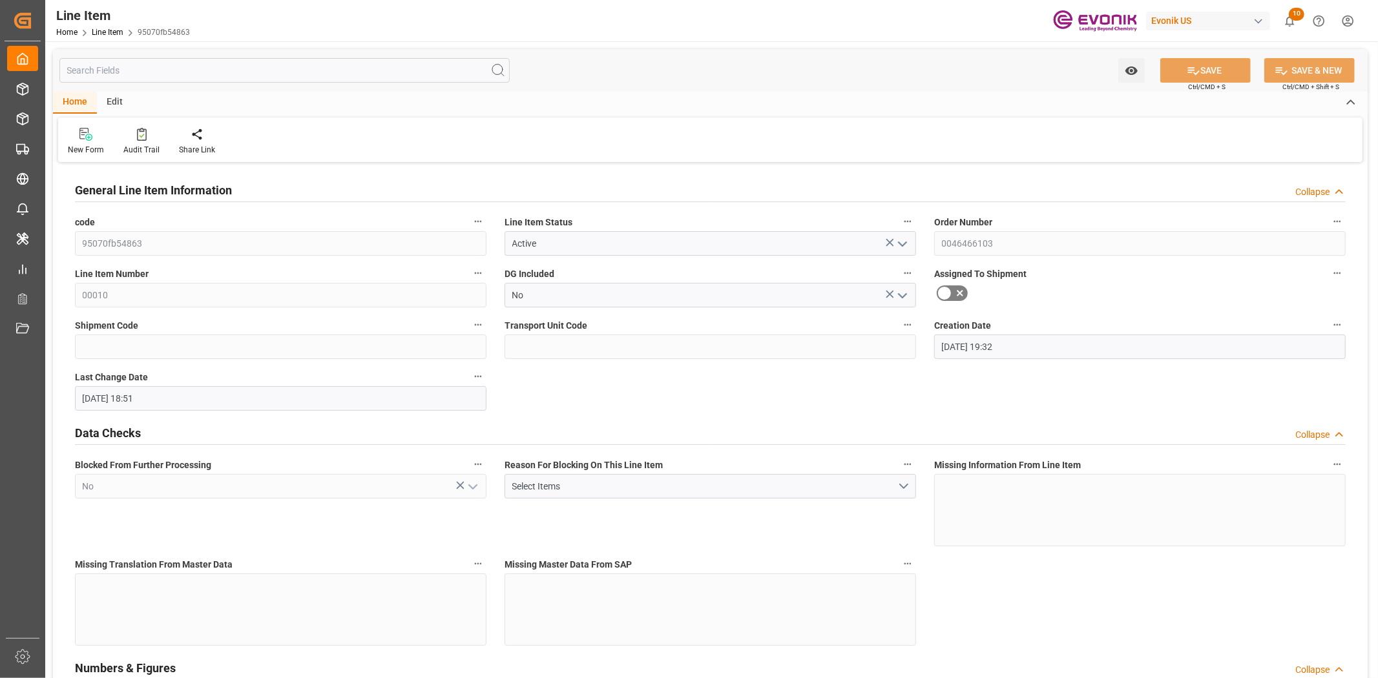
type input "21-08-2025 18:51"
type input "[DATE]"
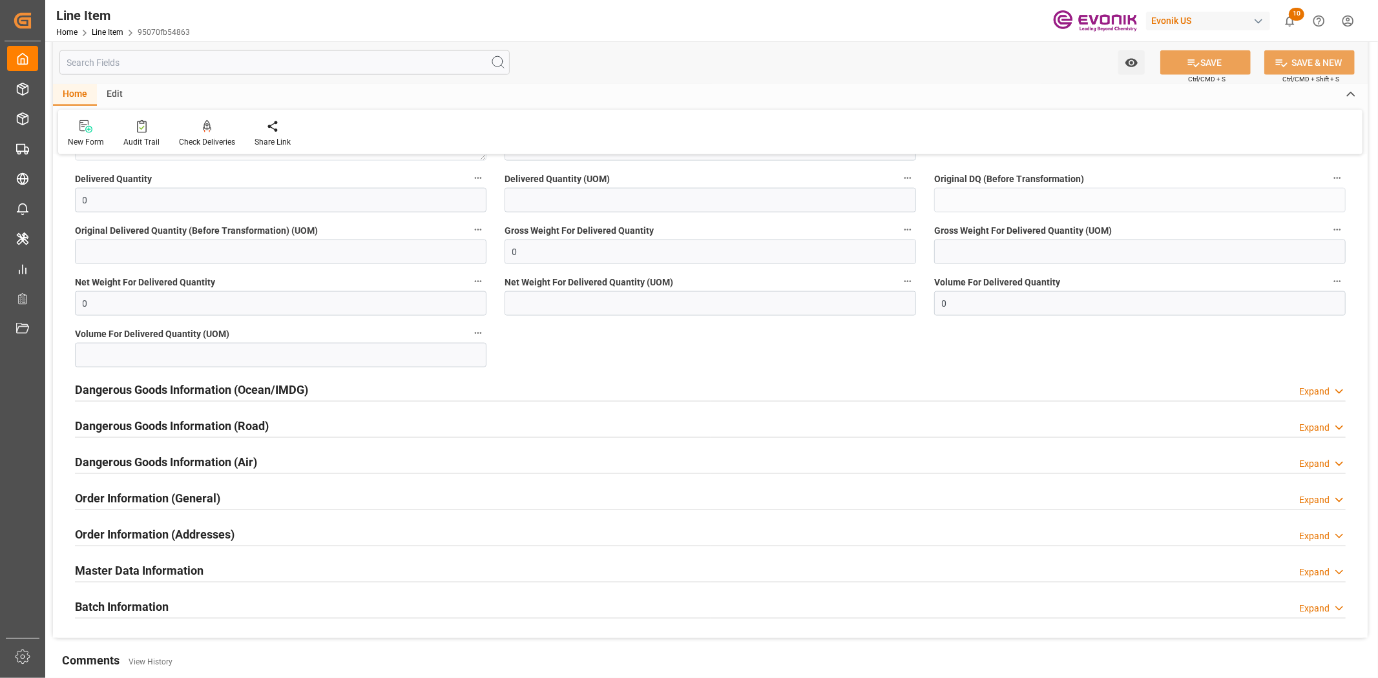
scroll to position [1435, 0]
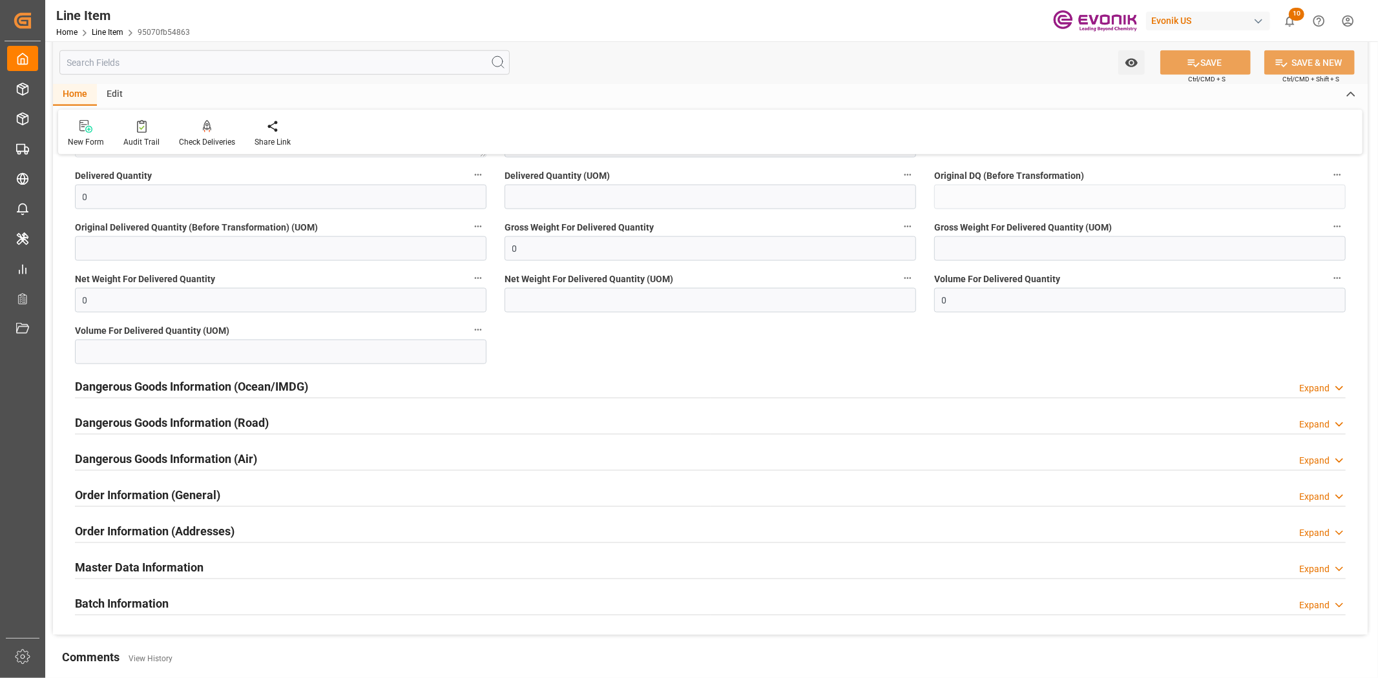
click at [169, 501] on h2 "Order Information (General)" at bounding box center [147, 494] width 145 height 17
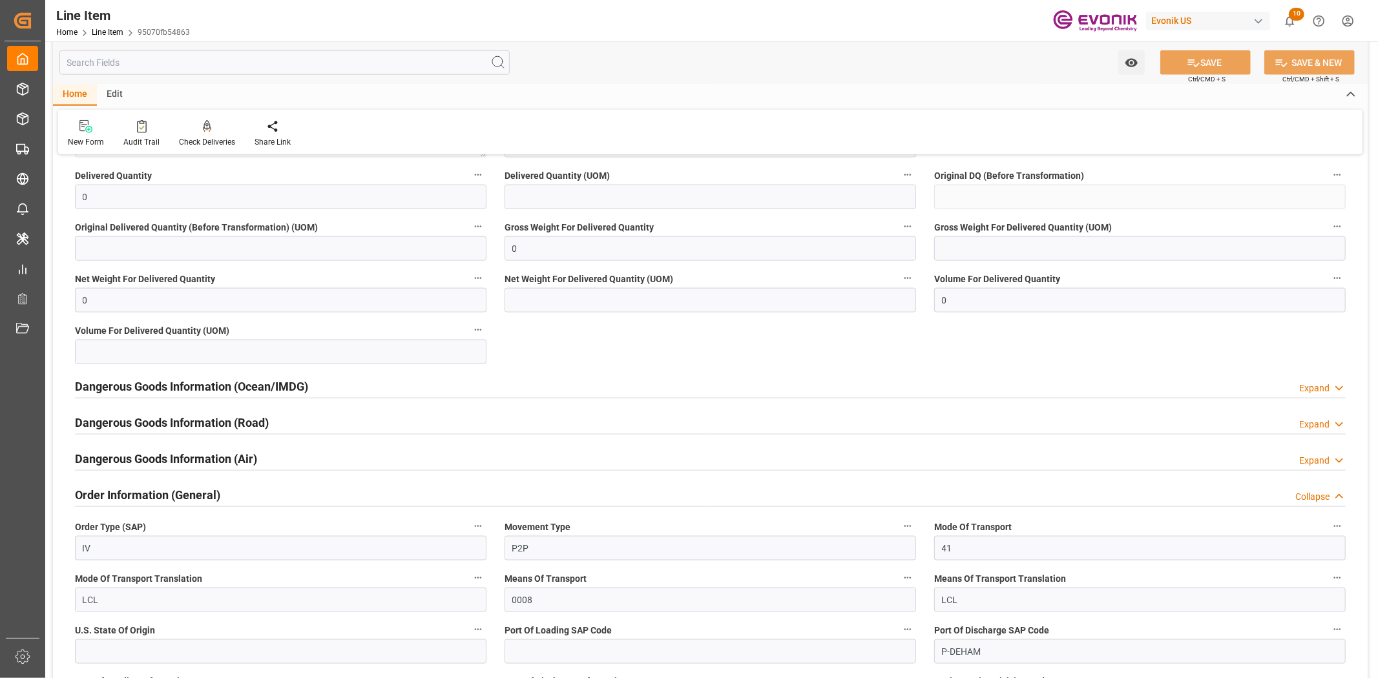
scroll to position [1579, 0]
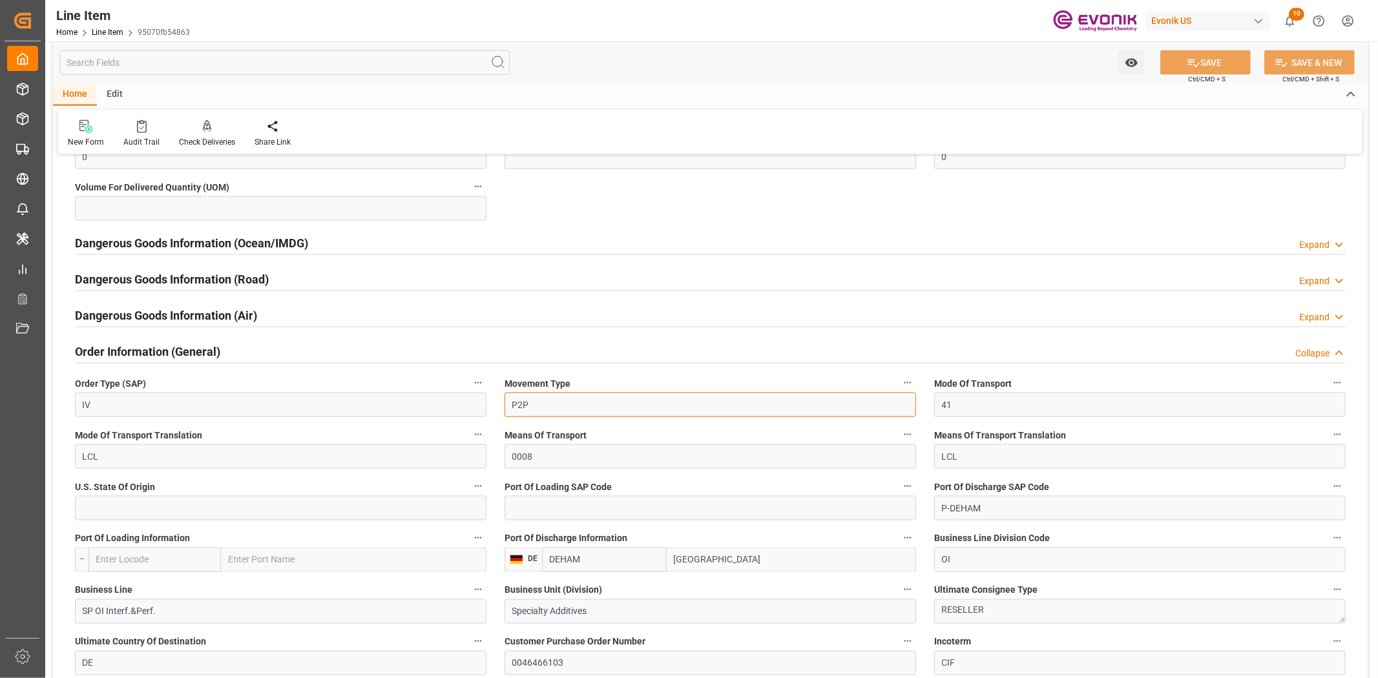
click at [559, 411] on input "P2P" at bounding box center [709, 405] width 411 height 25
type input "P2D"
click at [1221, 72] on button "SAVE" at bounding box center [1205, 62] width 90 height 25
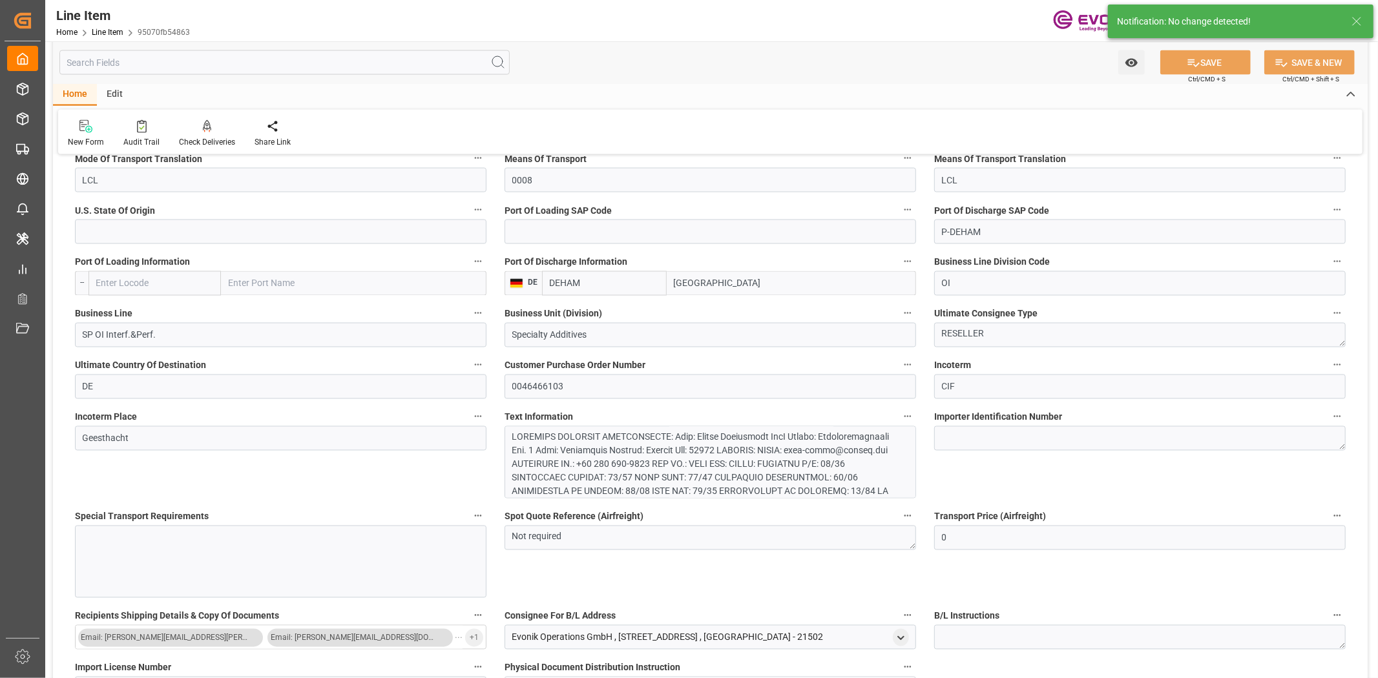
scroll to position [2153, 0]
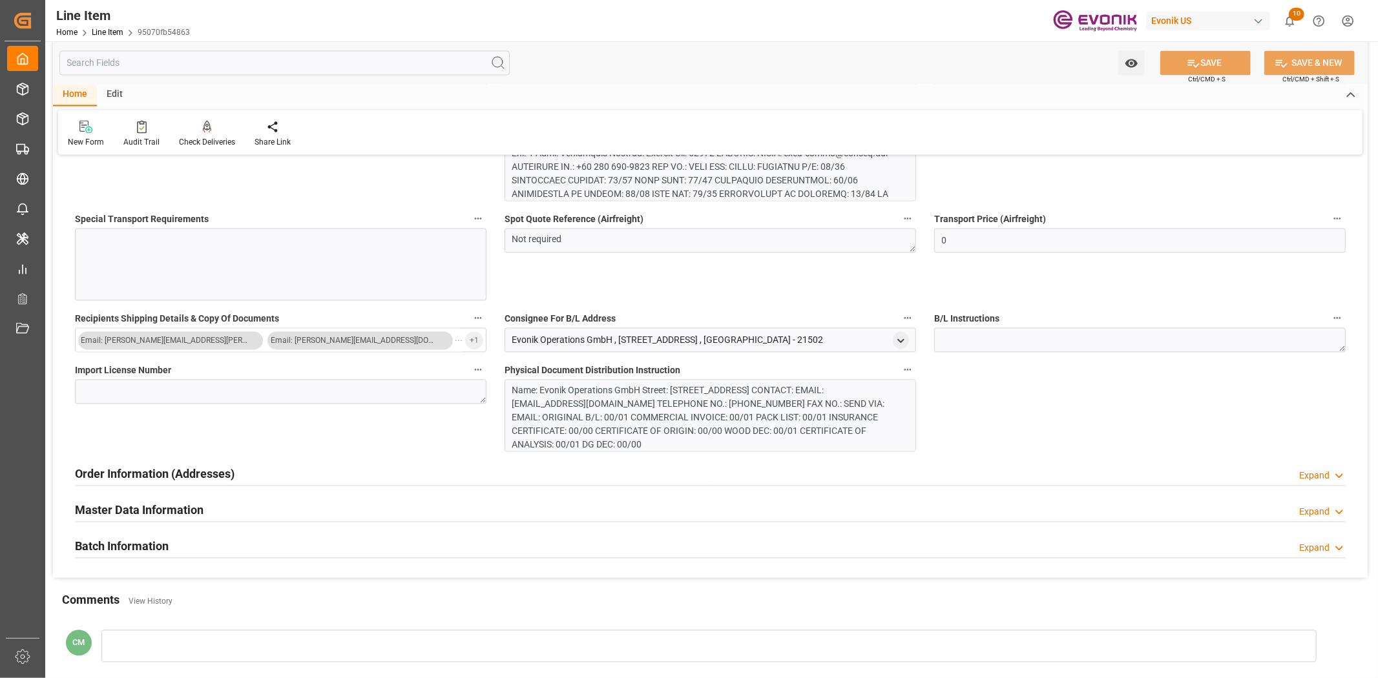
click at [136, 536] on div "Batch Information" at bounding box center [122, 545] width 94 height 25
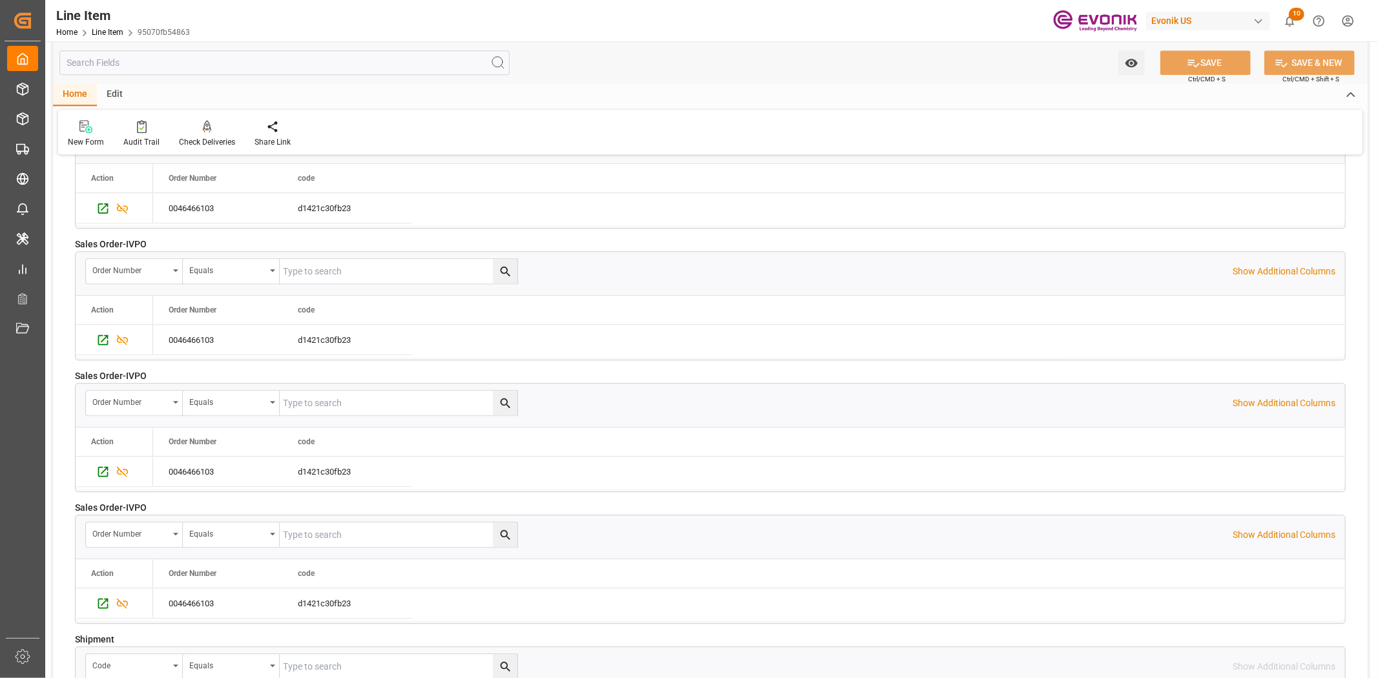
scroll to position [3029, 0]
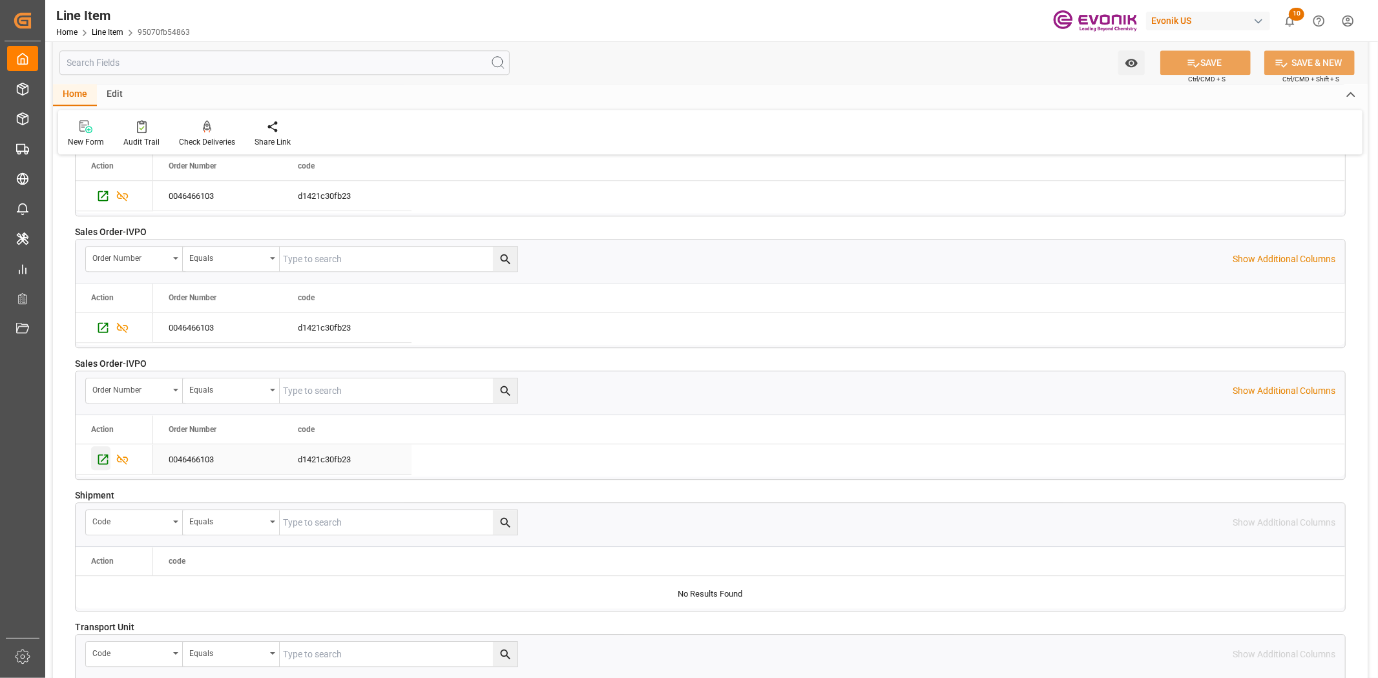
click at [100, 462] on icon "Press SPACE to select this row." at bounding box center [103, 460] width 14 height 14
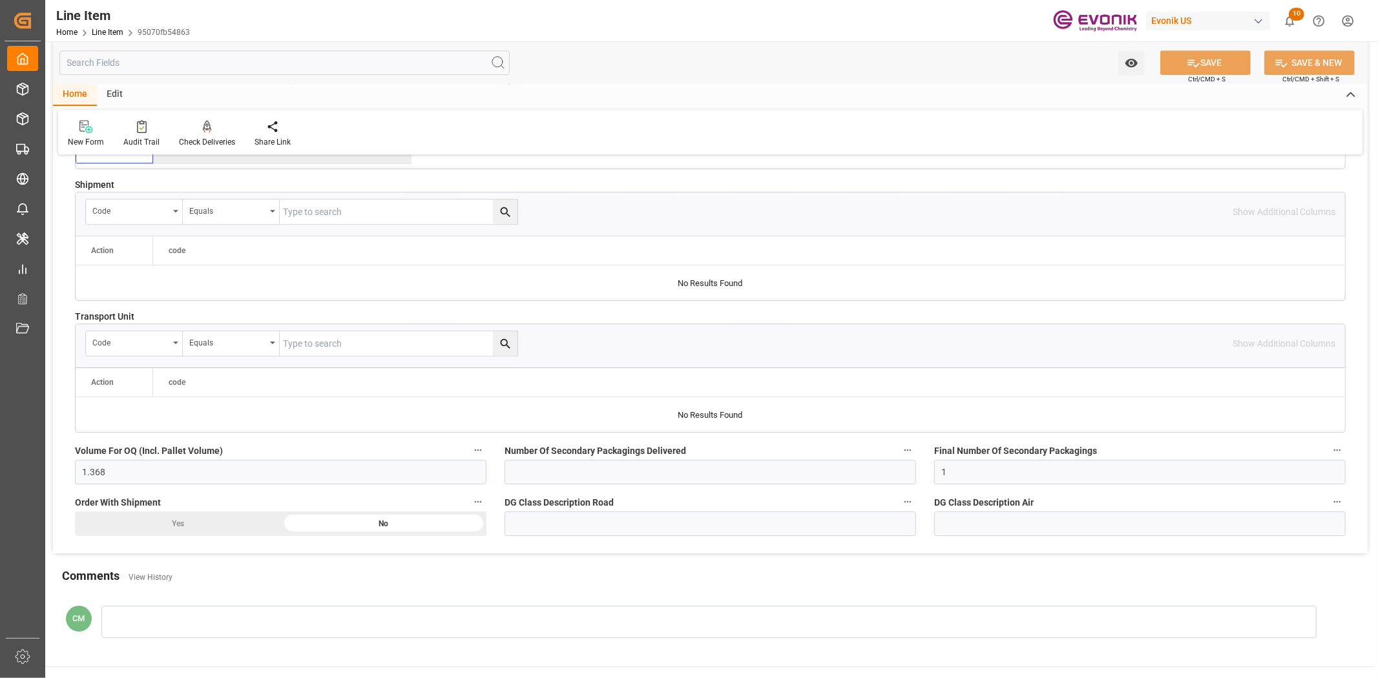
scroll to position [3459, 0]
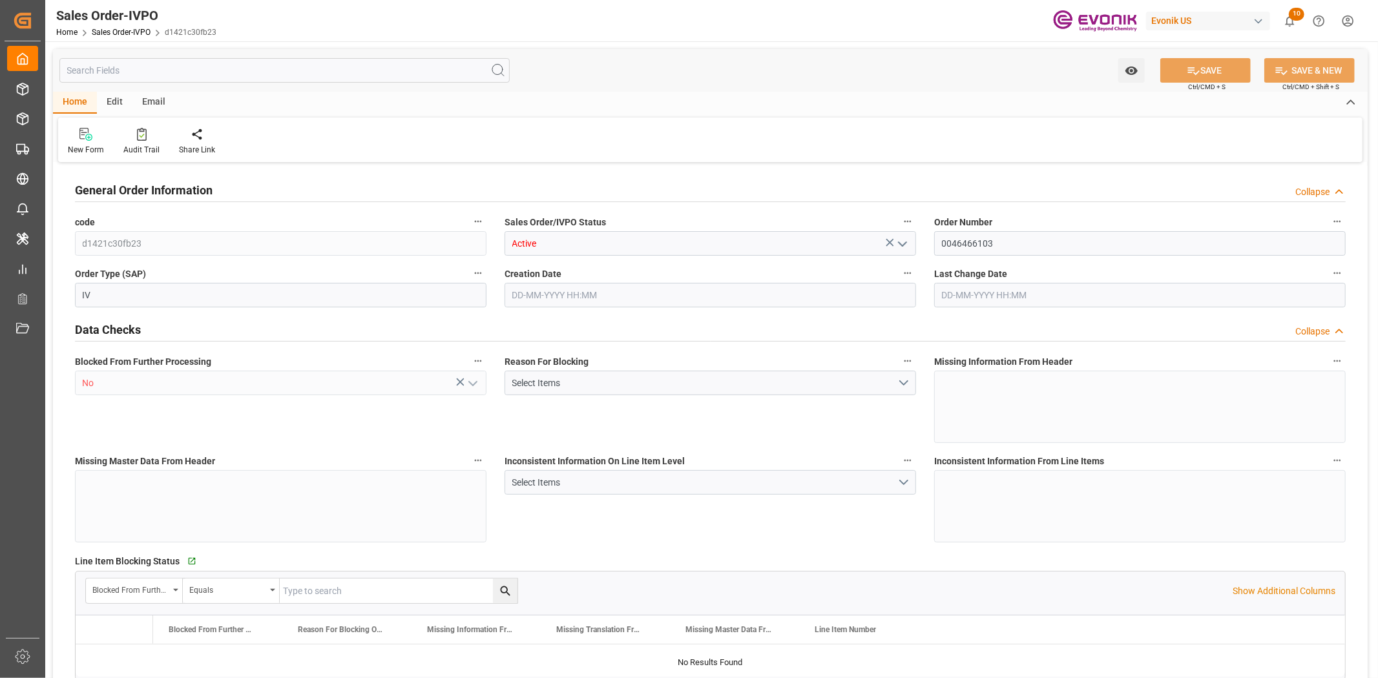
type input "DEHAM"
type input "0"
type input "1"
type input "1059"
type input "[DATE] 19:32"
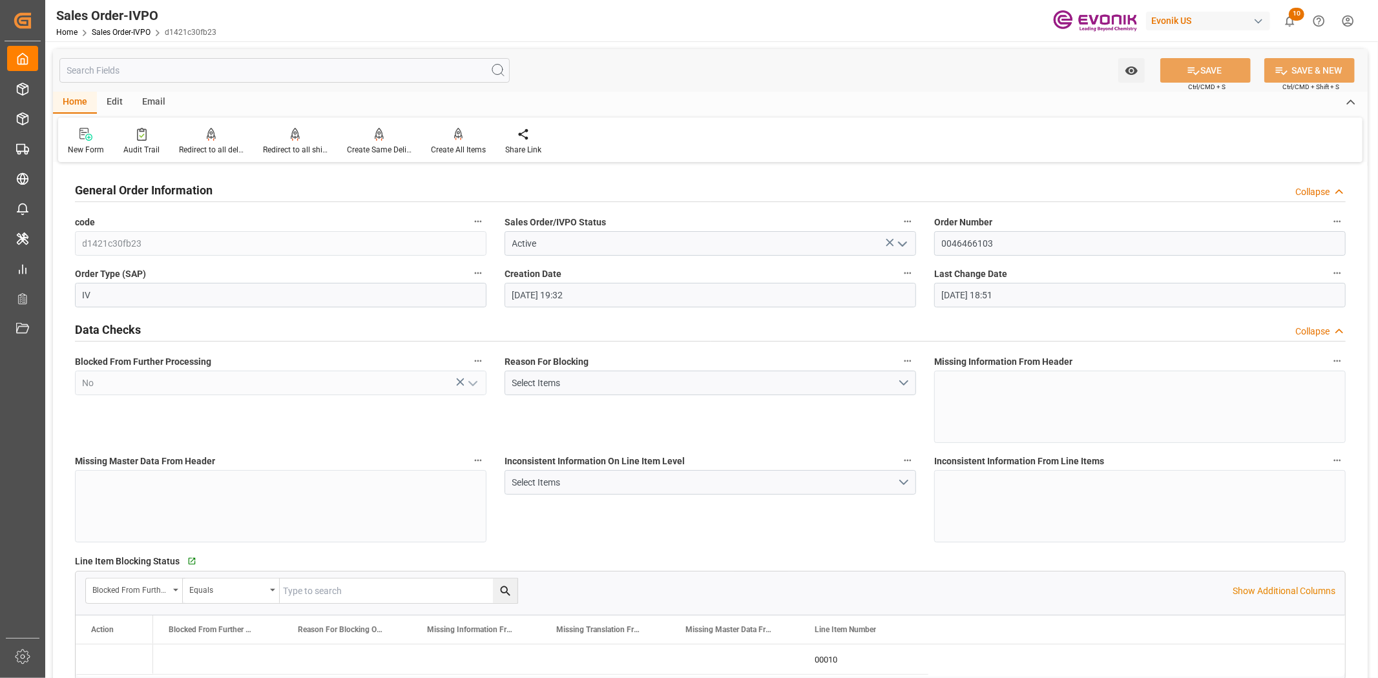
type input "[DATE] 18:51"
click at [138, 134] on icon at bounding box center [142, 134] width 10 height 13
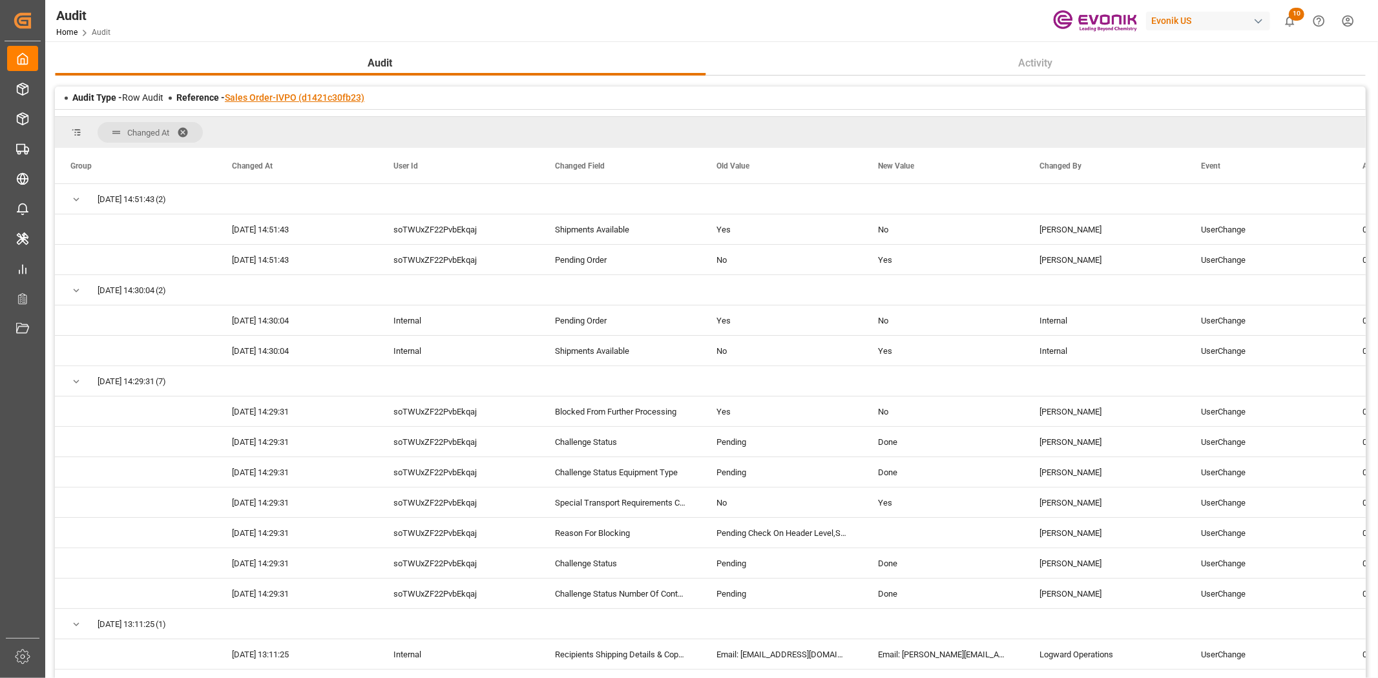
click at [279, 99] on link "Sales Order-IVPO (d1421c30fb23)" at bounding box center [295, 97] width 140 height 10
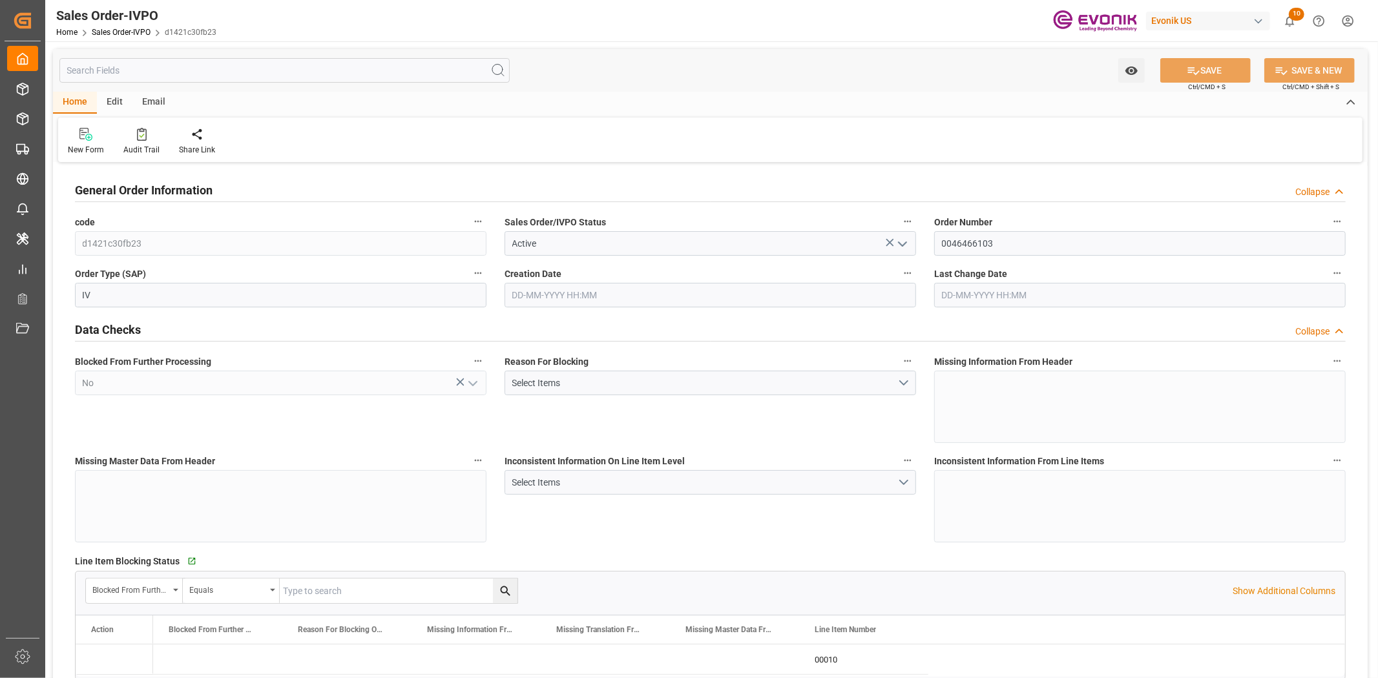
type input "[DATE] 19:32"
type input "[DATE] 18:51"
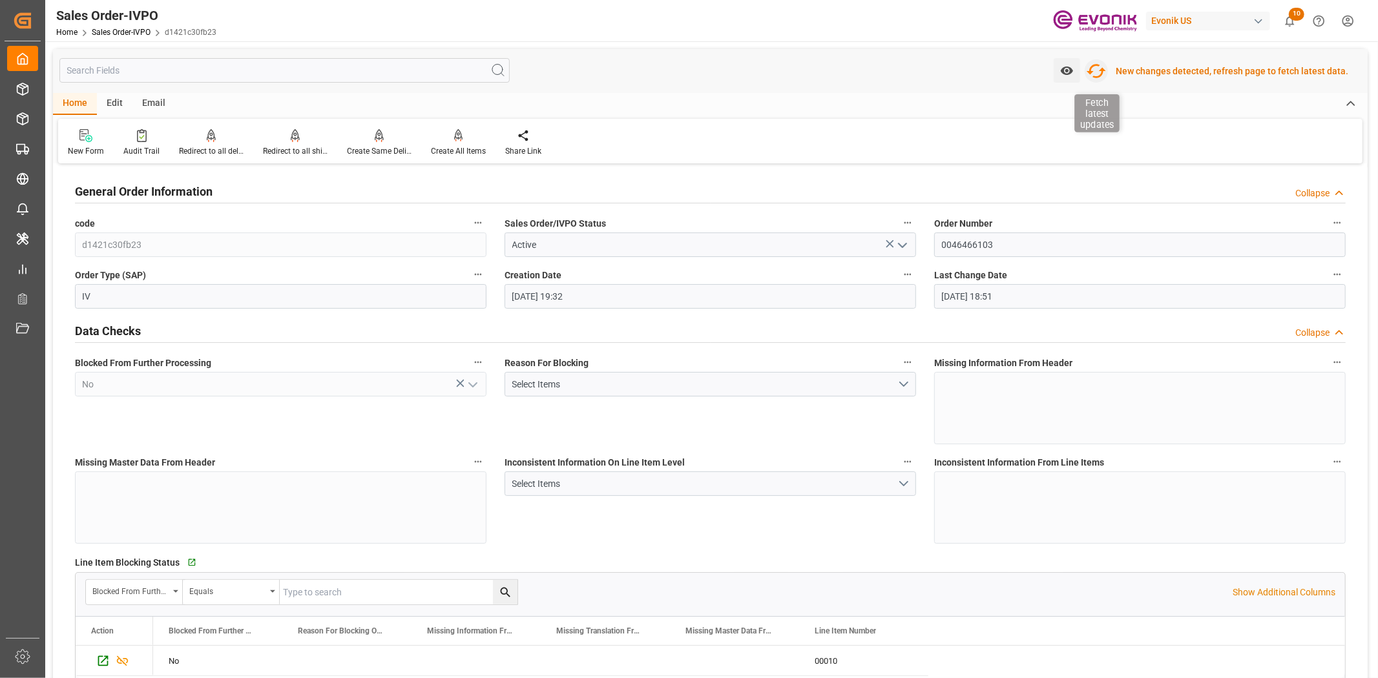
click at [1100, 67] on icon "button" at bounding box center [1096, 71] width 21 height 21
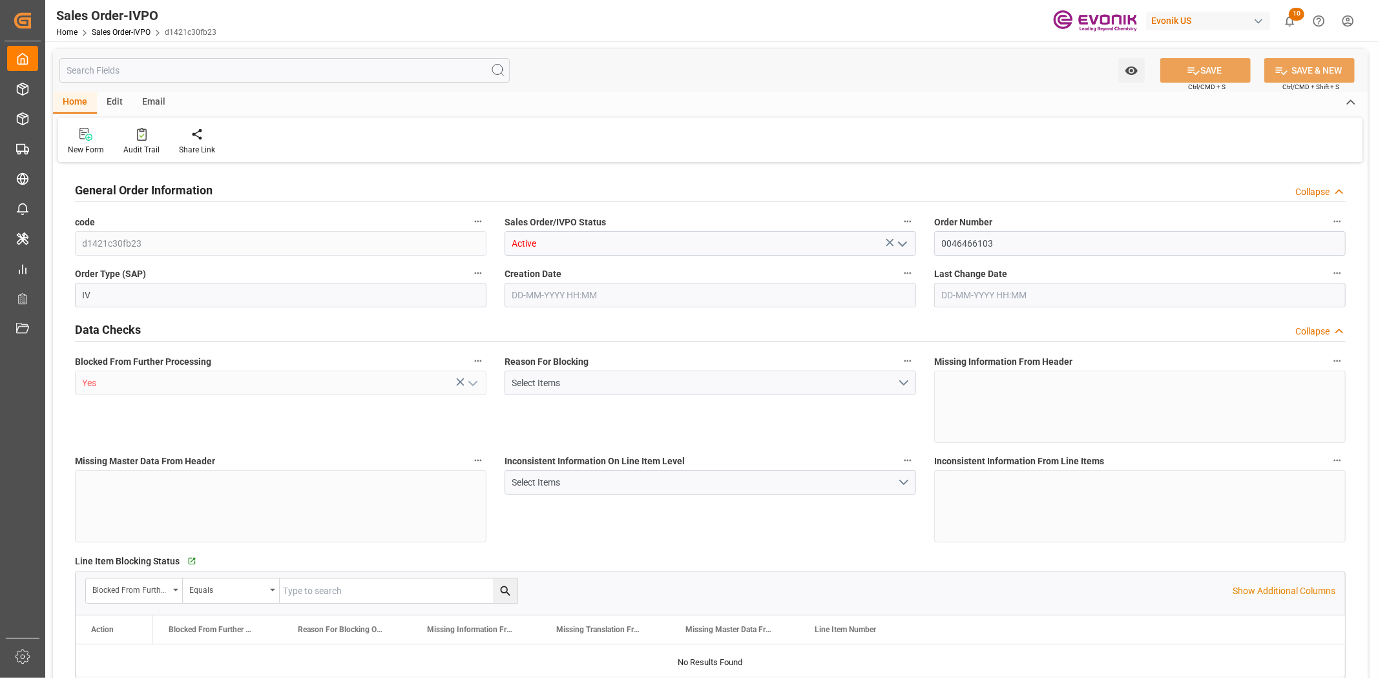
type input "DEHAM"
type input "0"
type input "1"
type input "1059"
type input "[DATE] 19:32"
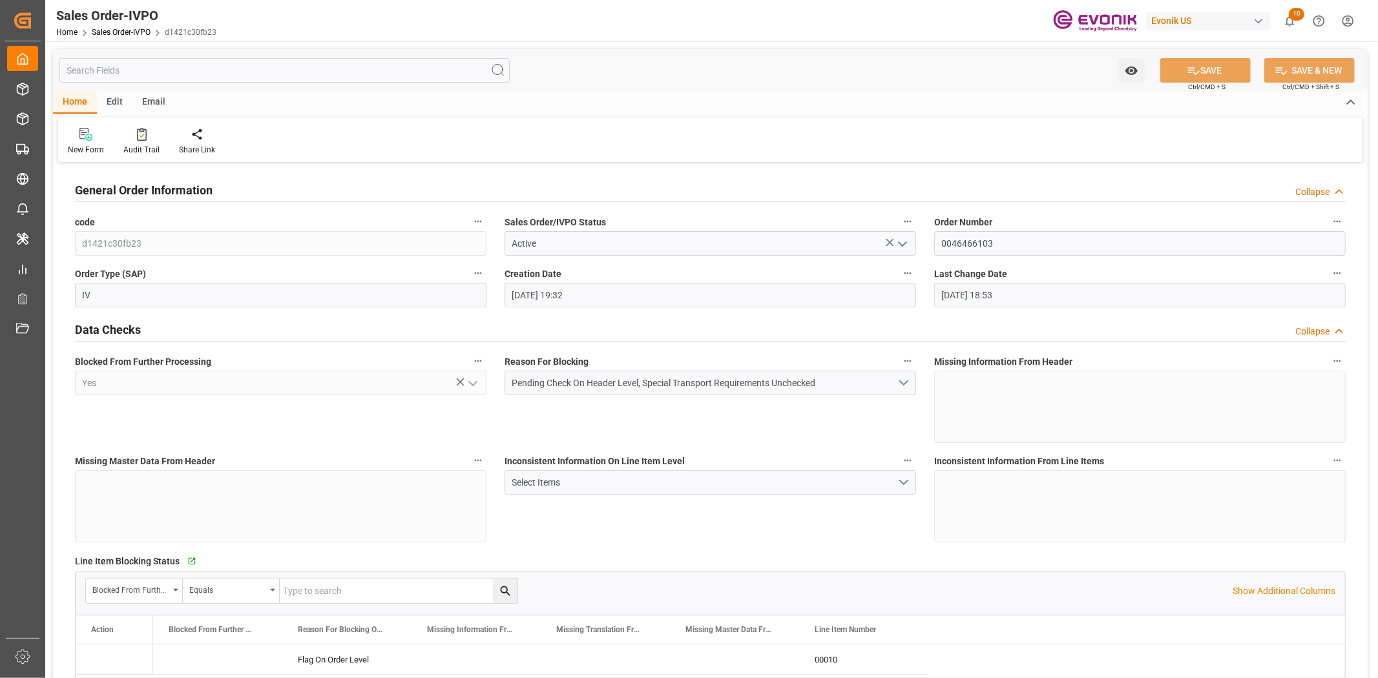
type input "[DATE] 18:53"
type input "DEHAM"
type input "0"
type input "1"
type input "1059"
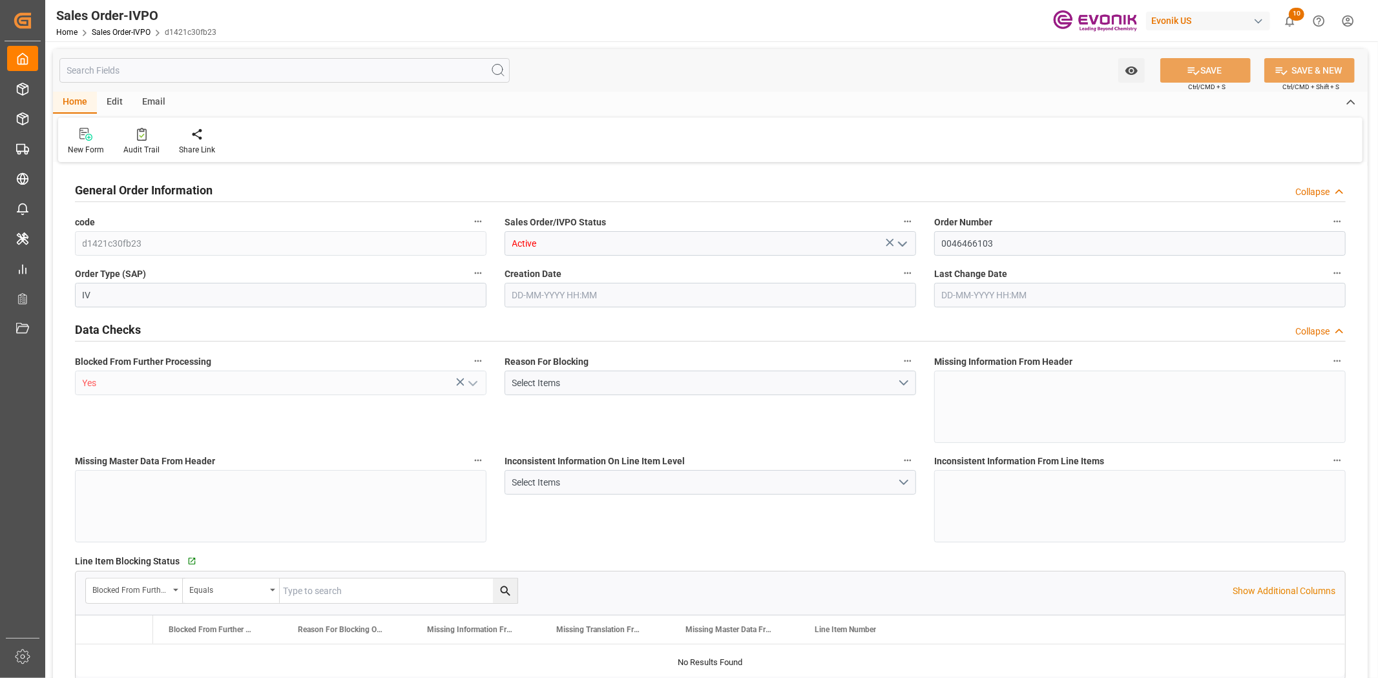
type input "[DATE] 19:32"
type input "[DATE] 18:53"
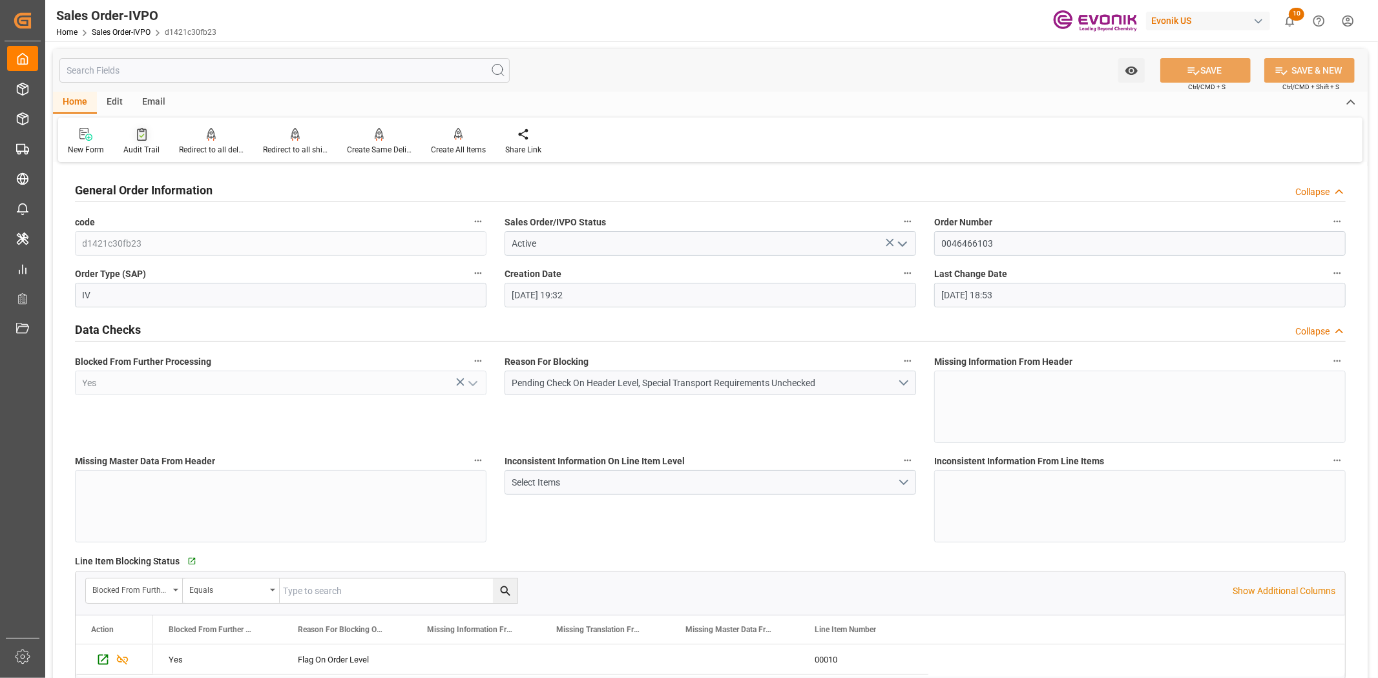
click at [144, 137] on icon at bounding box center [142, 134] width 10 height 13
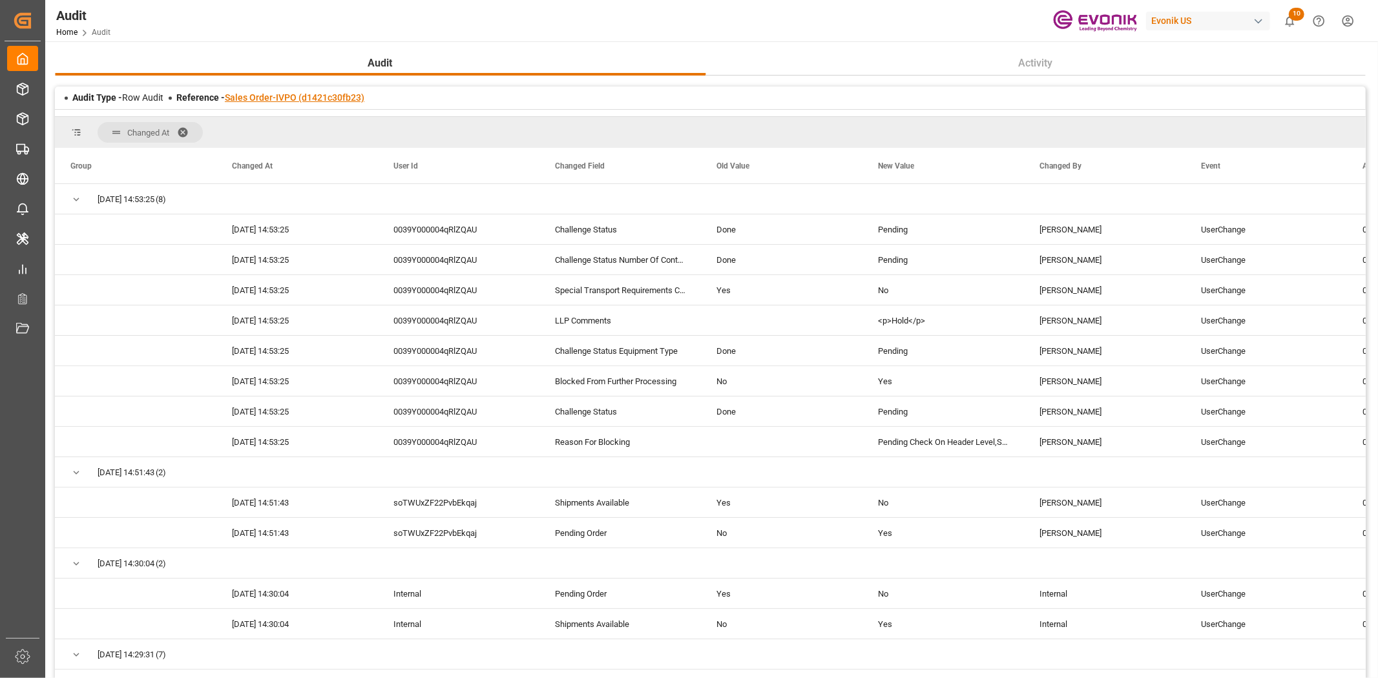
click at [324, 97] on link "Sales Order-IVPO (d1421c30fb23)" at bounding box center [295, 97] width 140 height 10
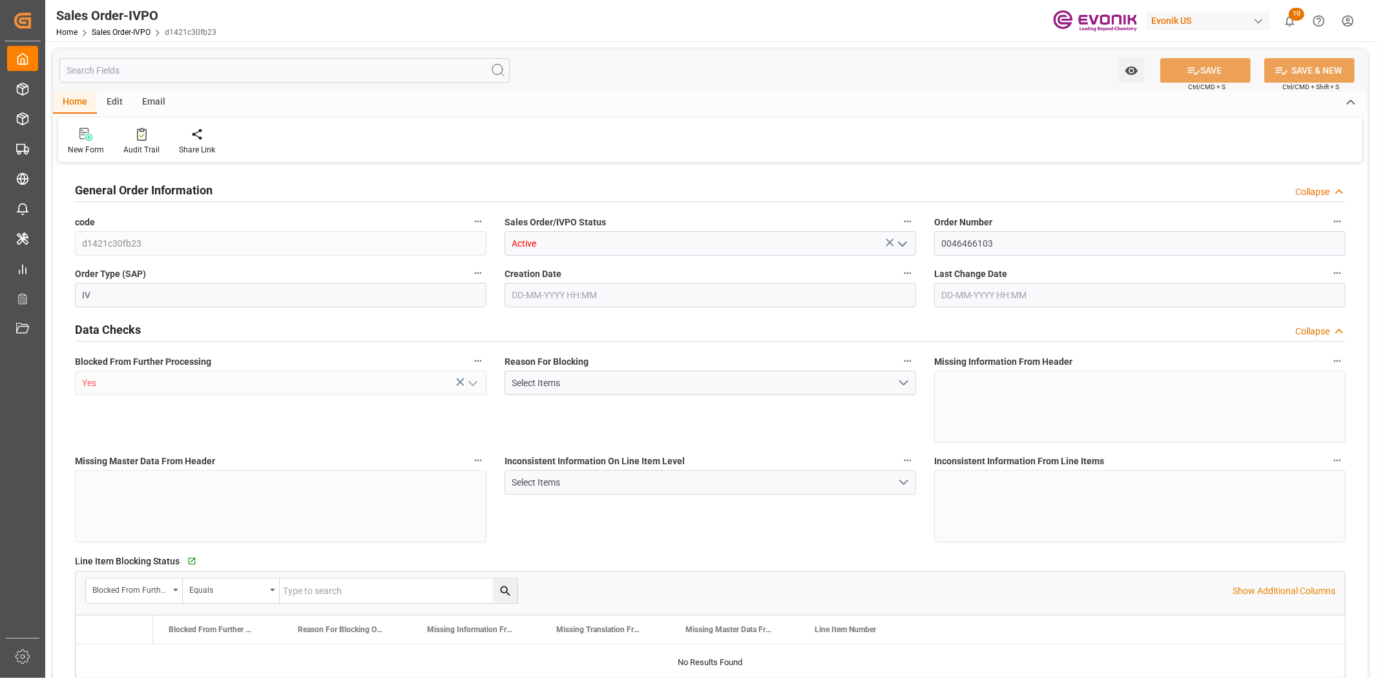
type input "DEHAM"
type input "0"
type input "1"
type input "1059"
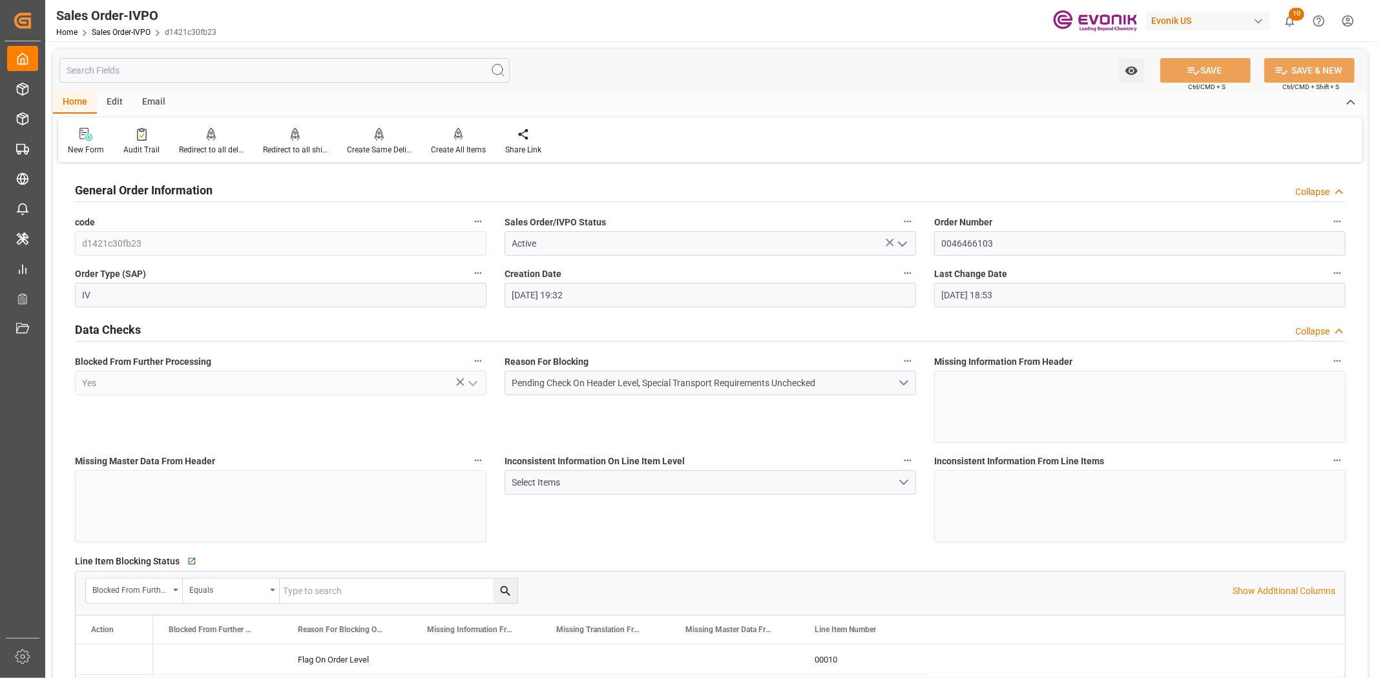
type input "[DATE] 19:32"
type input "[DATE] 18:53"
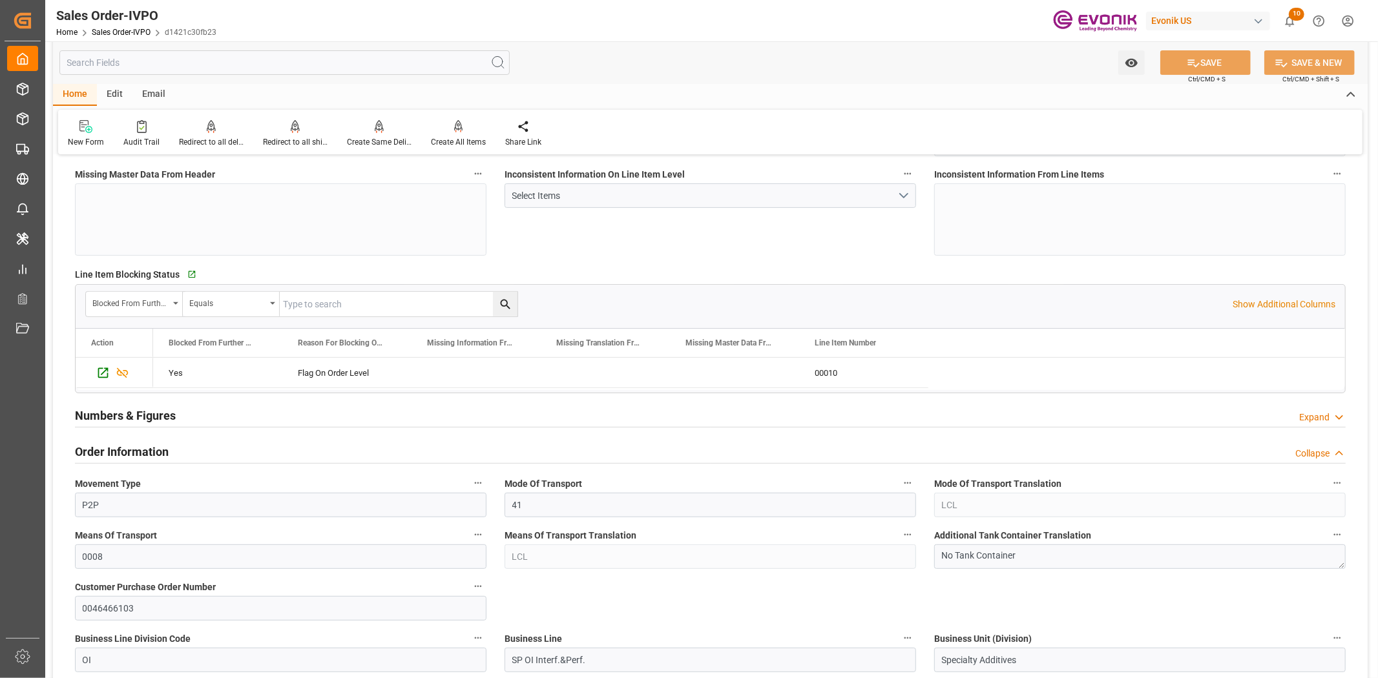
scroll to position [430, 0]
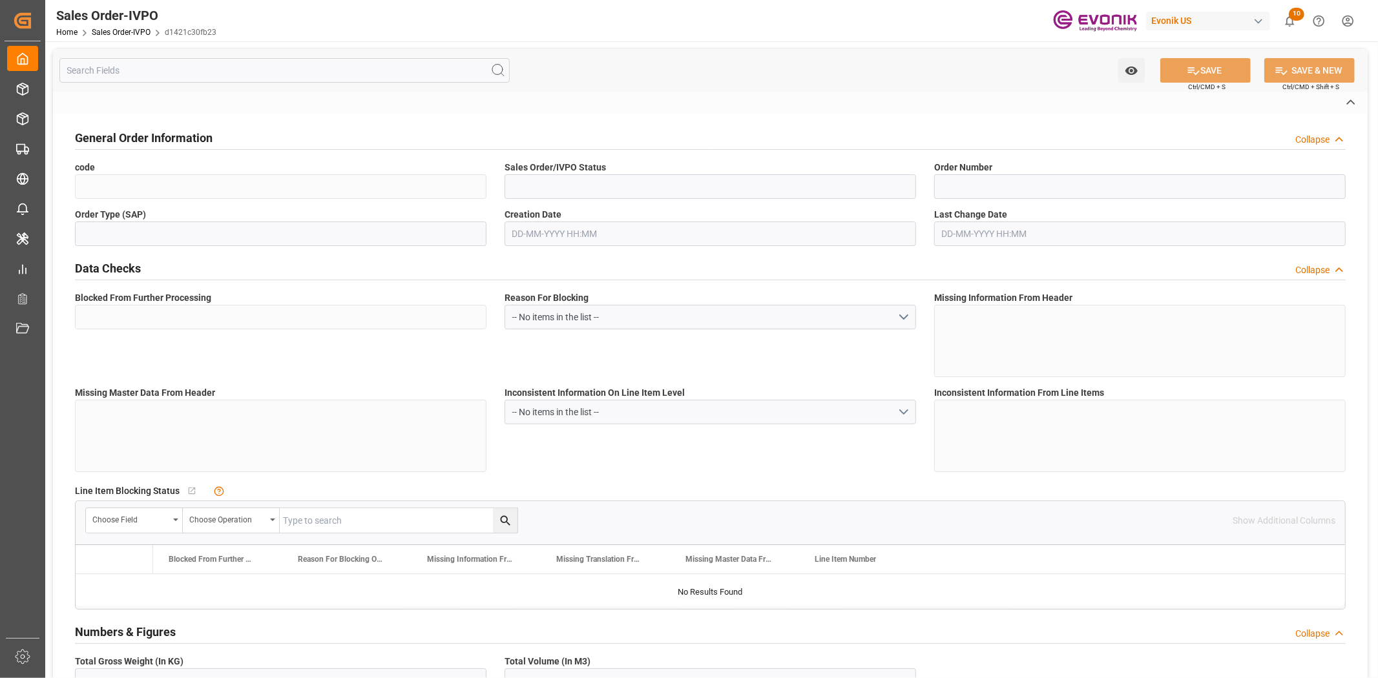
type input "d1421c30fb23"
type input "Active"
type input "0046466103"
type input "IV"
type input "Yes"
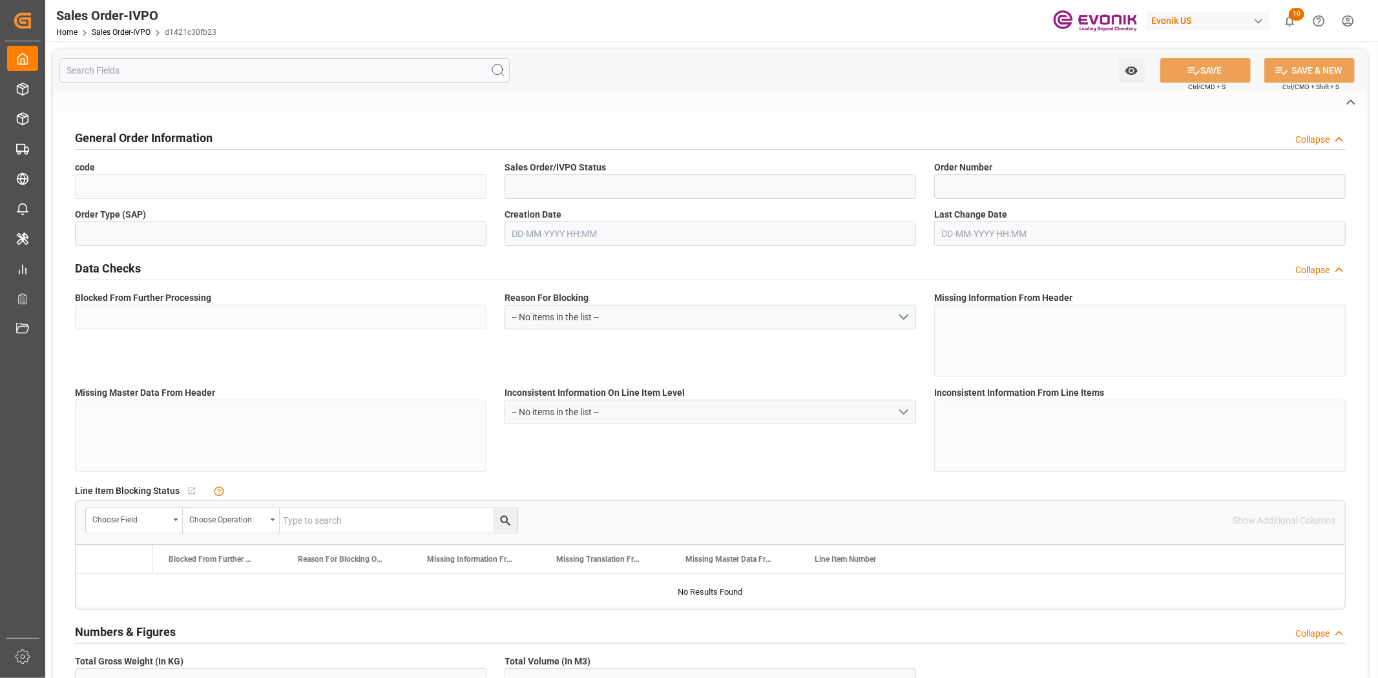
type input "P2P"
type input "41"
type input "LCL"
type input "0008"
type input "LCL"
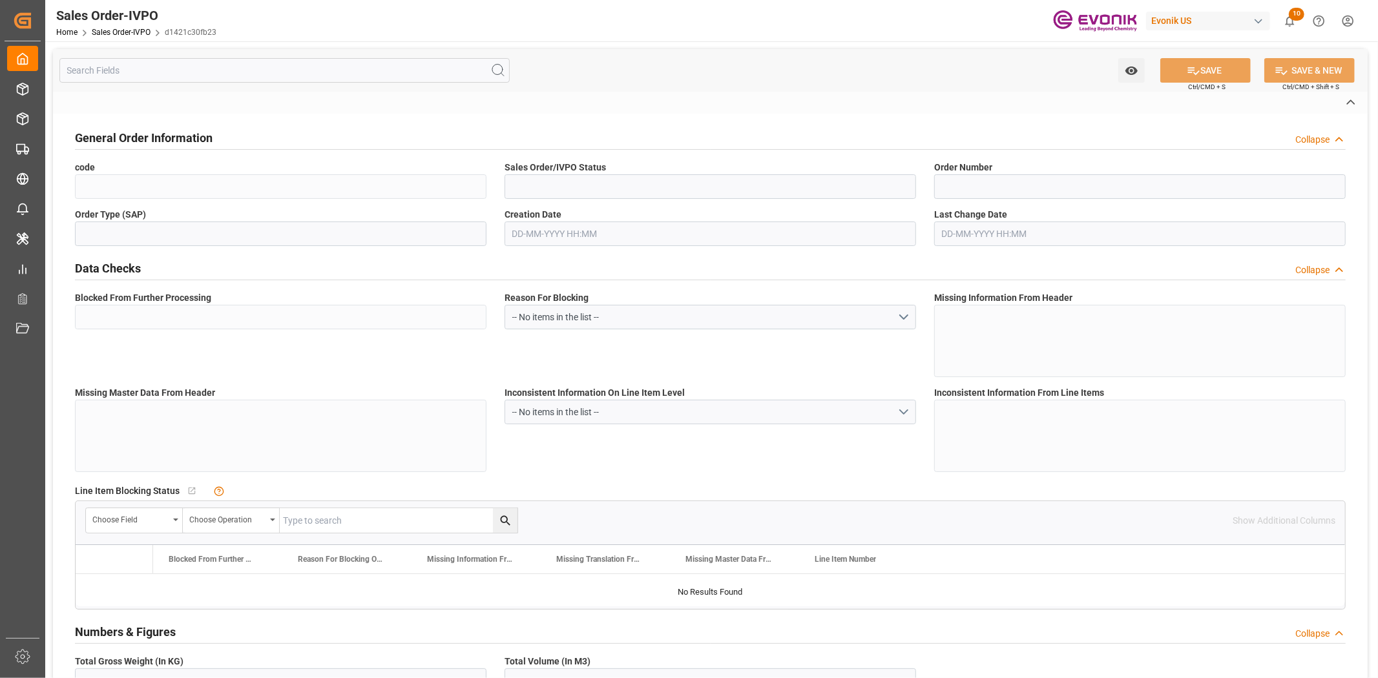
type textarea "No Tank Container"
type input "0046466103"
type input "OI"
type input "SP OI Interf.&Perf."
type input "Specialty Additives"
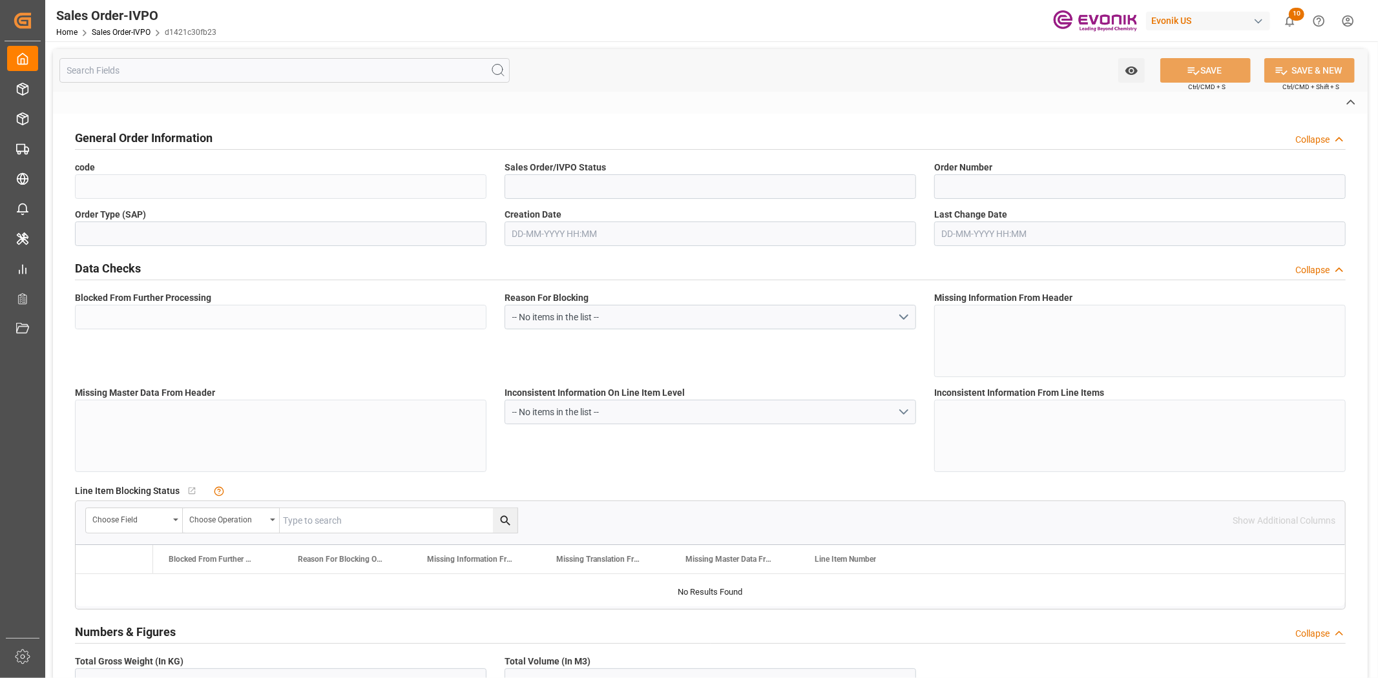
type input "CIF"
type input "Geesthacht"
type input "[GEOGRAPHIC_DATA]"
type input "[PHONE_NUMBER]"
type input "[EMAIL_ADDRESS][DOMAIN_NAME]"
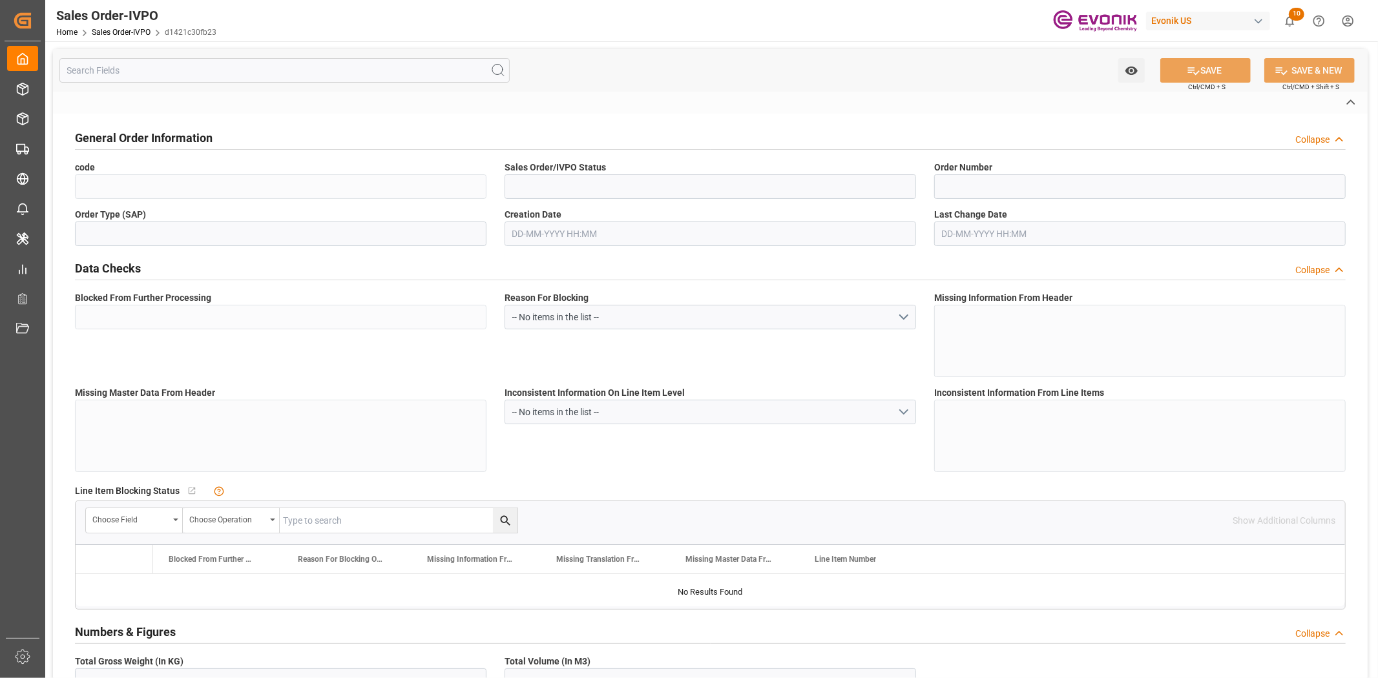
type textarea "Not required"
type textarea "RESELLER"
type input "DE"
type input "Pending"
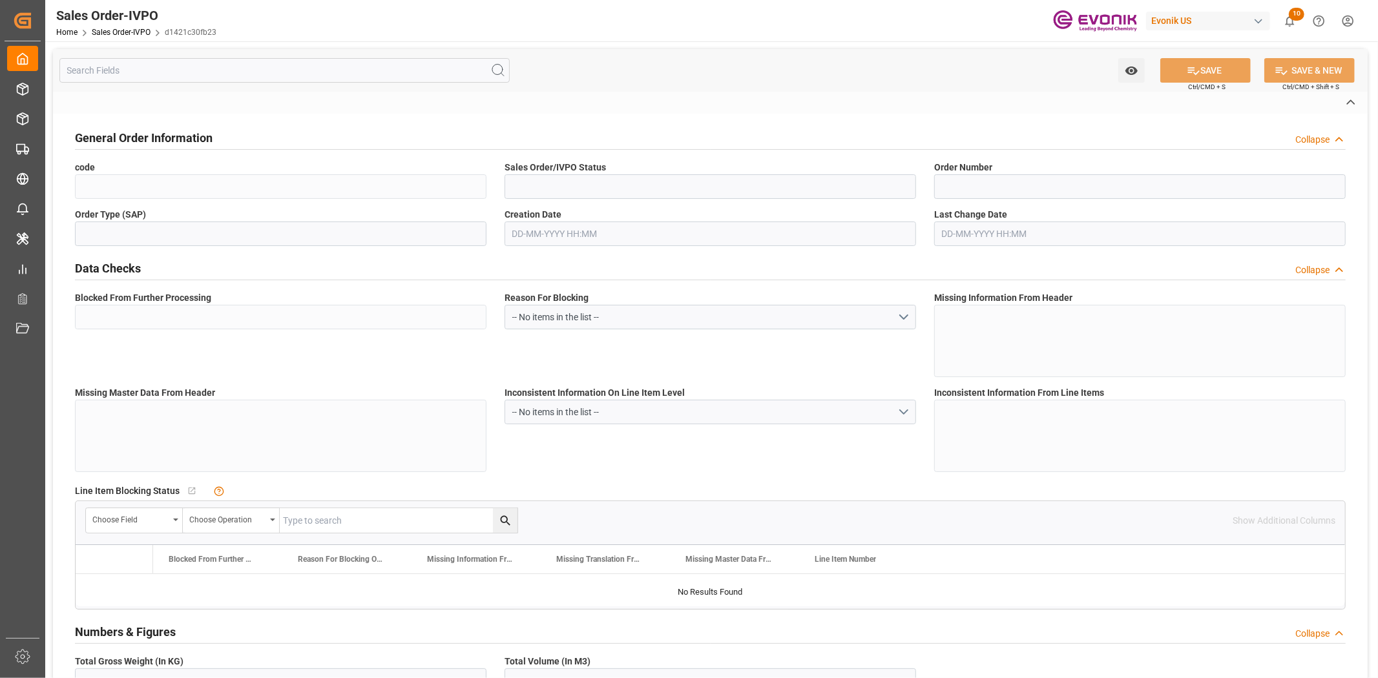
type input "LCL"
type input "Pending"
type input "DEHAM"
type input "0"
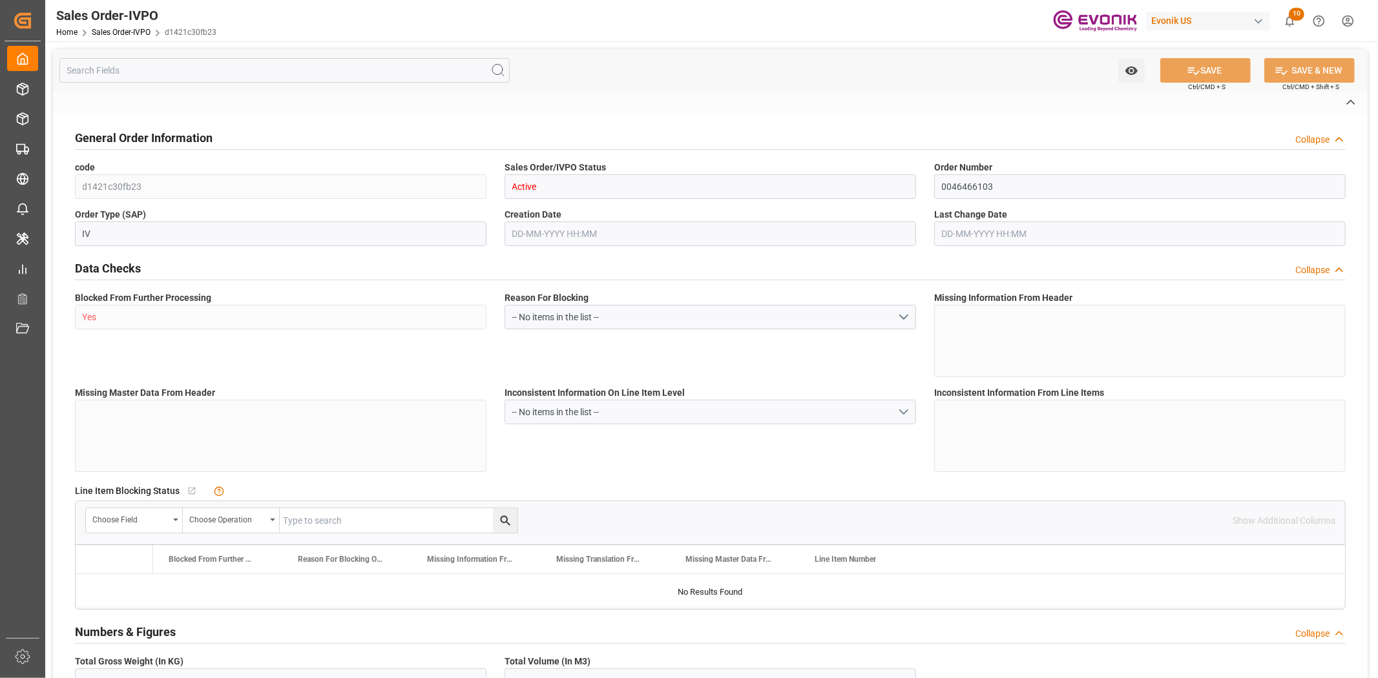
type input "1"
type input "1059"
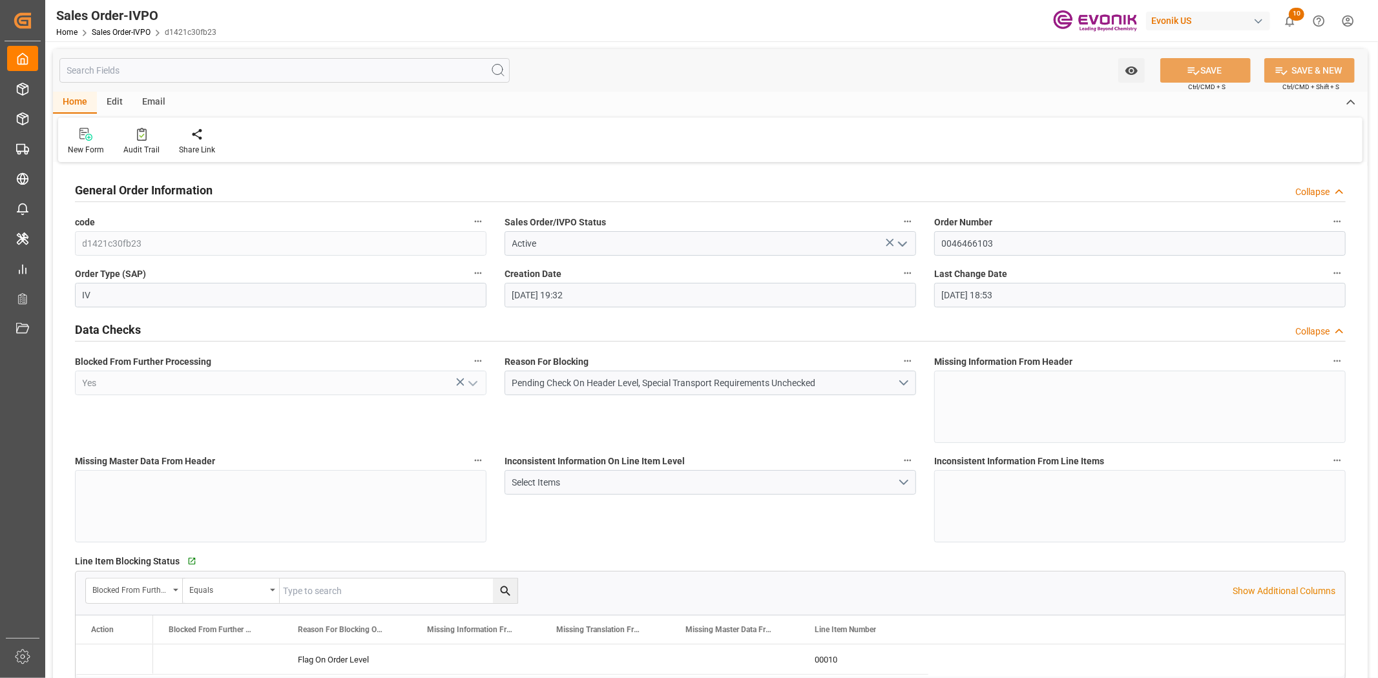
type input "[DATE] 19:32"
type input "[DATE] 18:53"
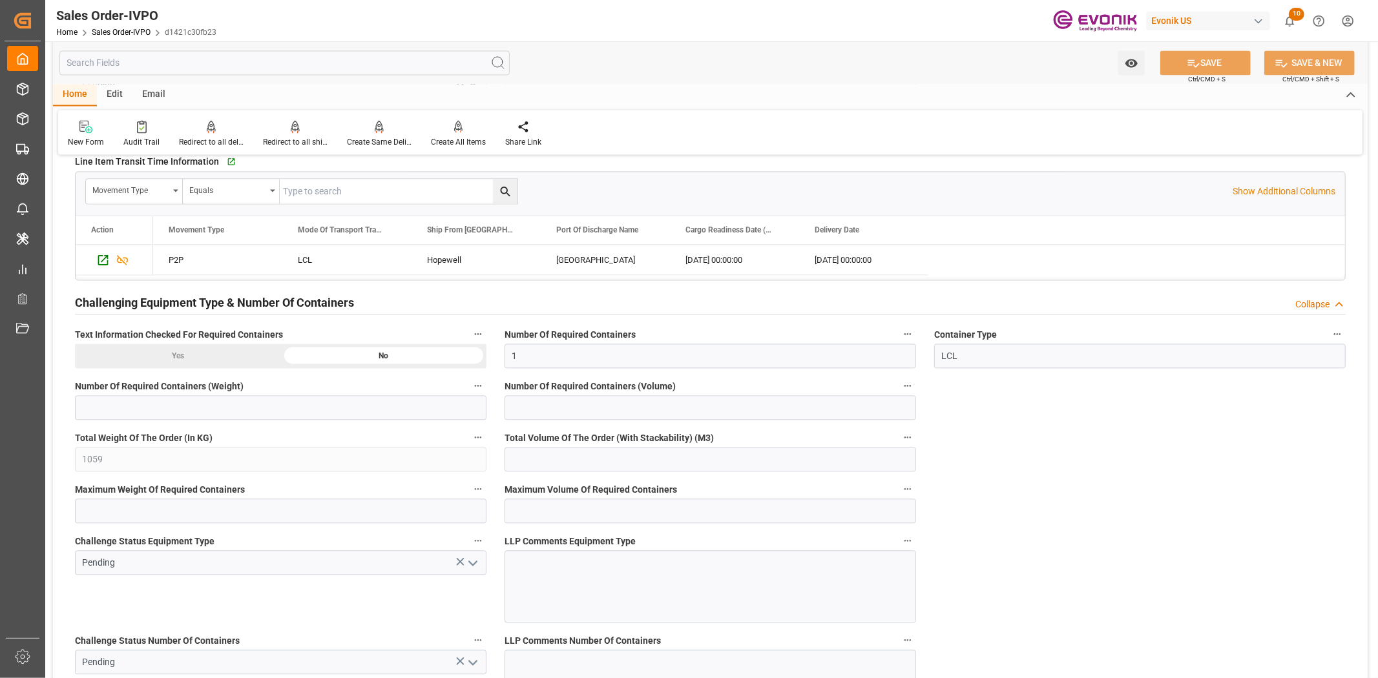
scroll to position [2153, 0]
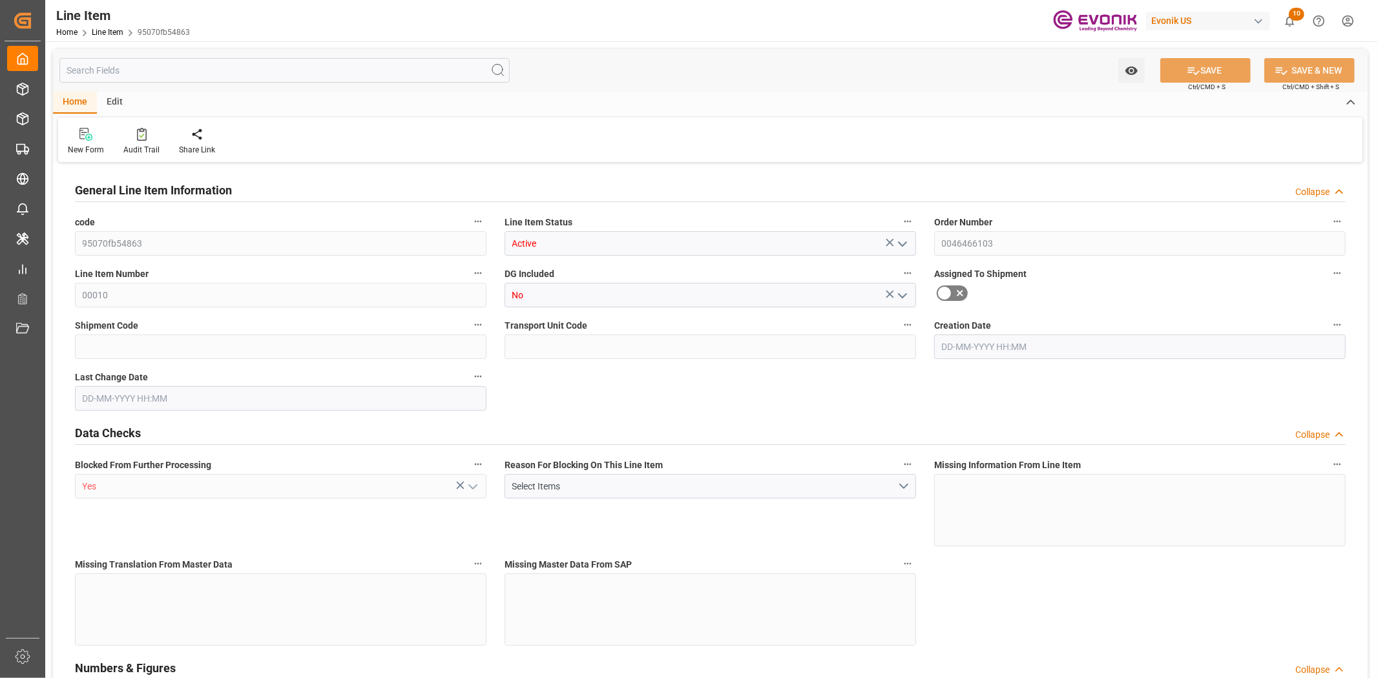
type input "1"
type input "1059"
type input "1000"
type input "1.368"
type input "1"
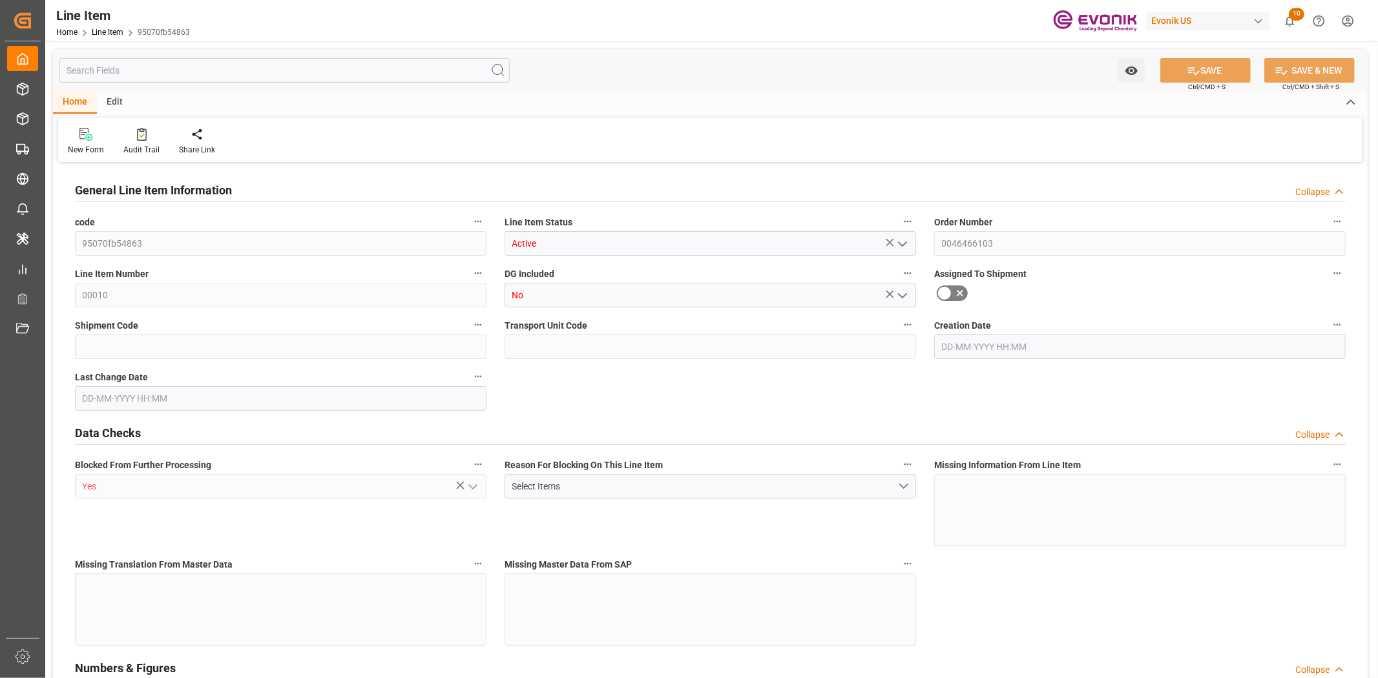
type input "12520"
type input "1"
type input "1000"
type input "1059"
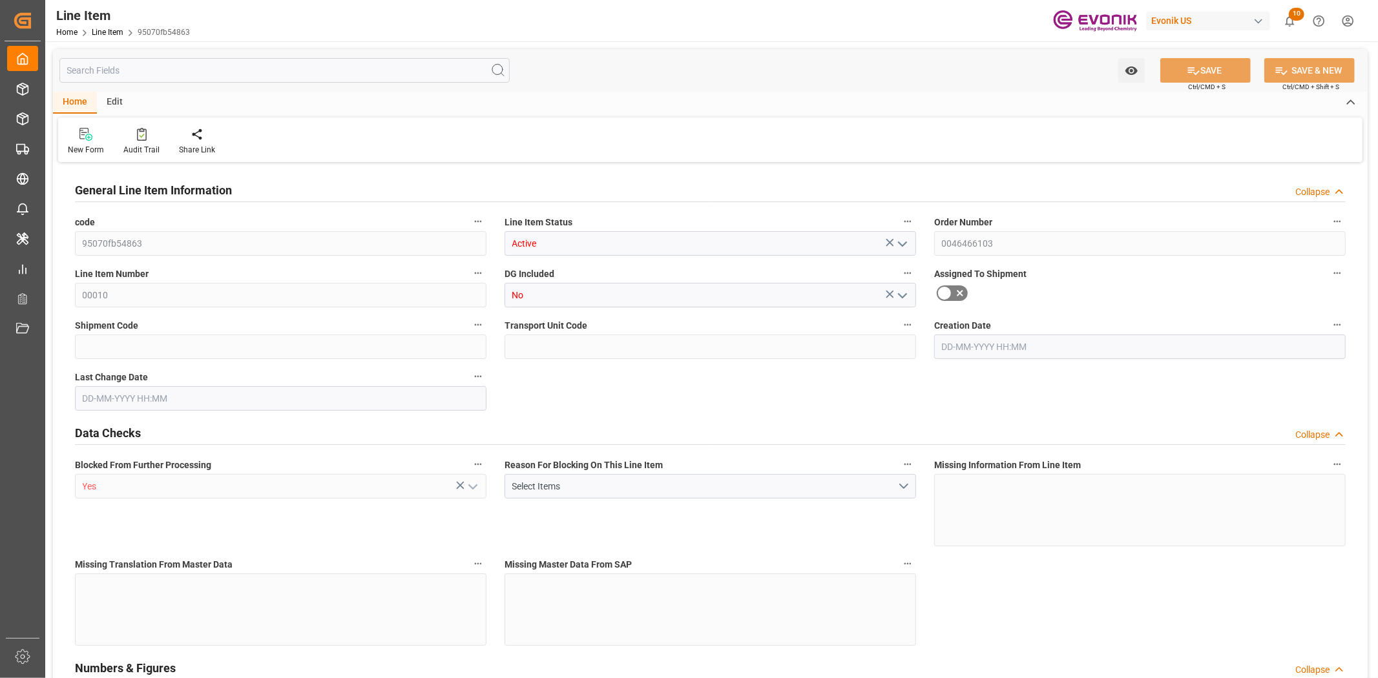
type input "1059"
type input "1000"
type input "1.368"
type input "1368"
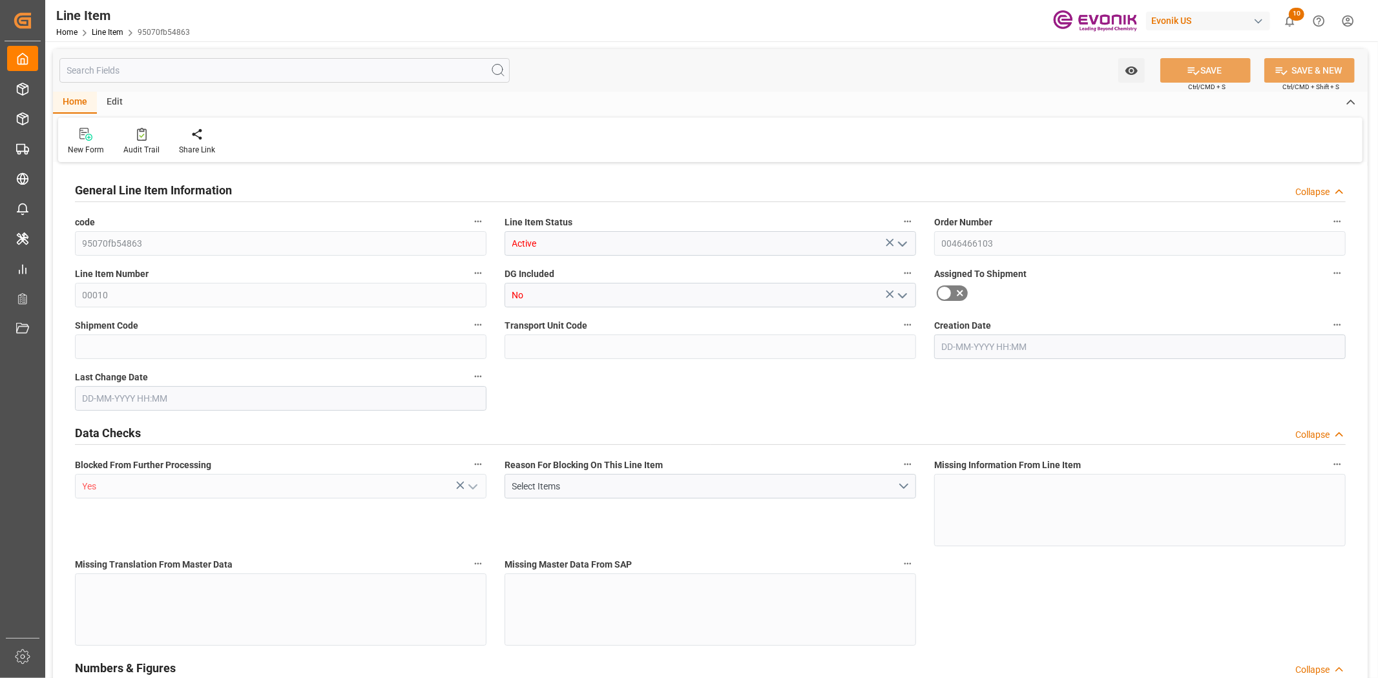
type input "0"
type input "[DATE] 19:32"
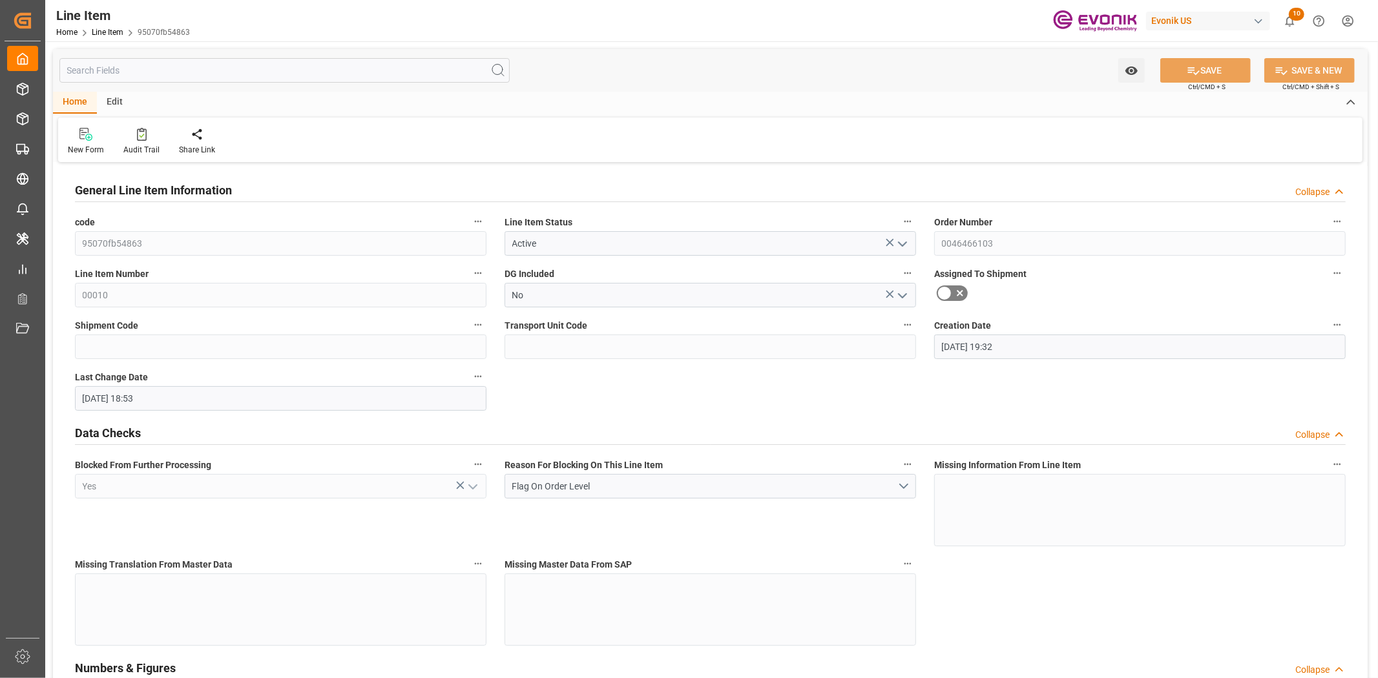
type input "[DATE] 18:53"
type input "[DATE]"
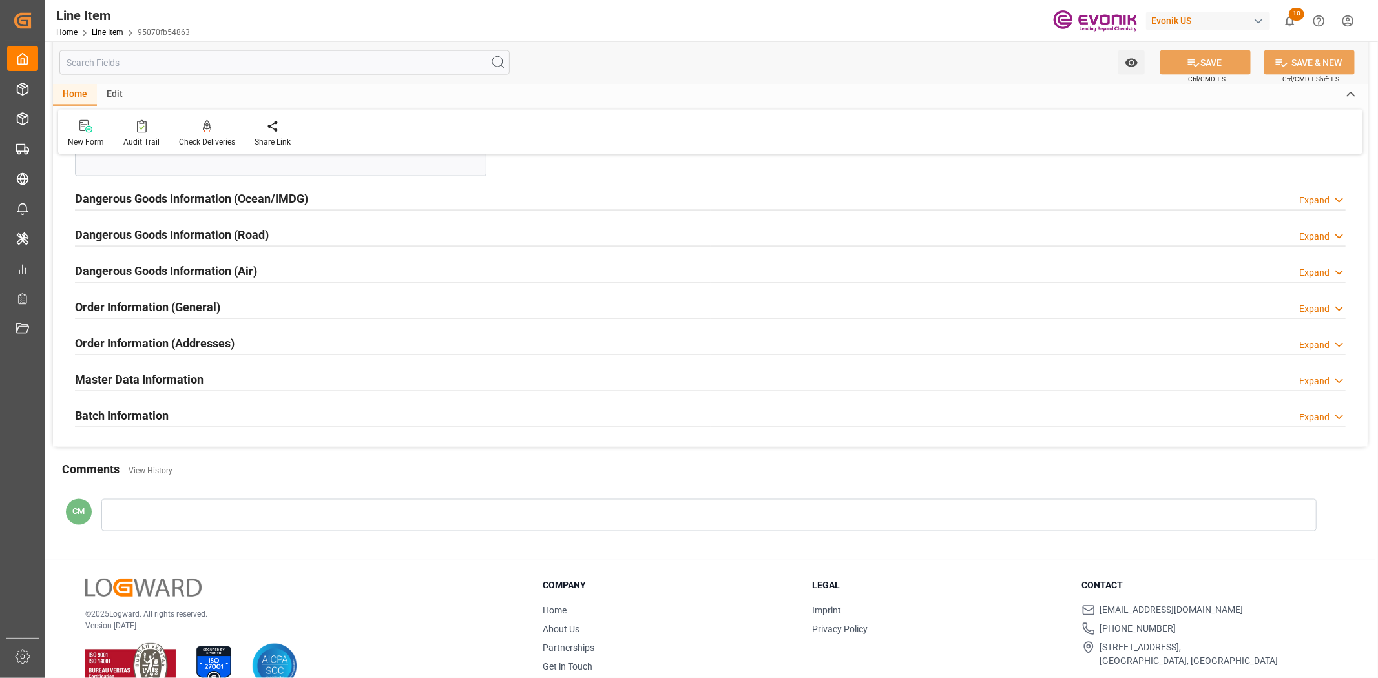
scroll to position [1651, 0]
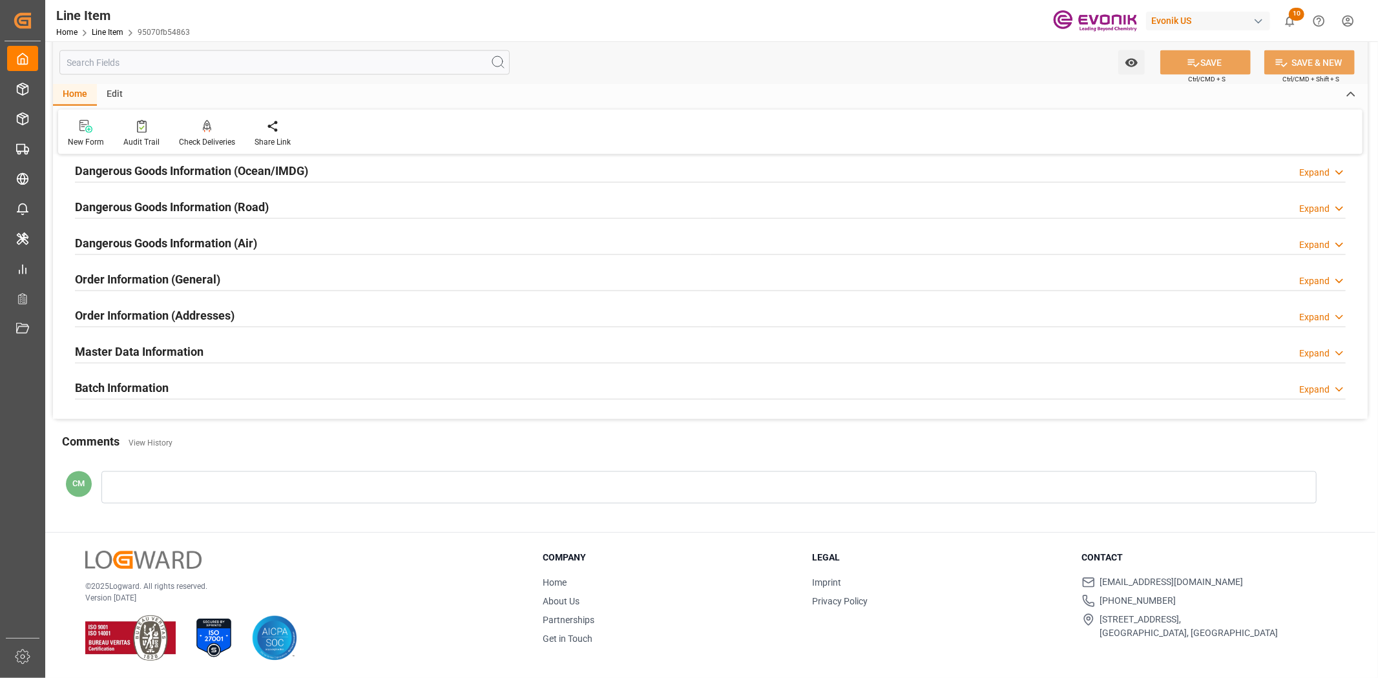
click at [263, 281] on div "Order Information (General) Expand" at bounding box center [710, 278] width 1270 height 25
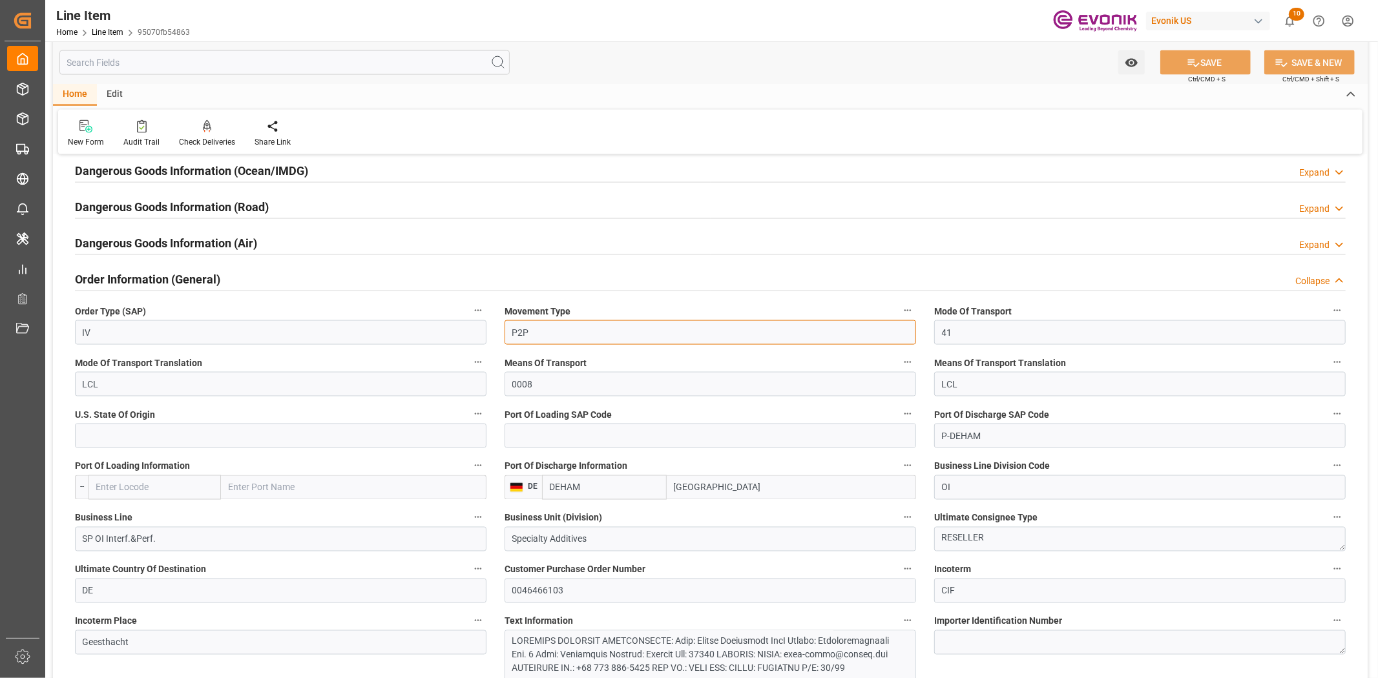
click at [771, 336] on input "P2P" at bounding box center [709, 332] width 411 height 25
type input "P2D"
click at [1196, 57] on icon at bounding box center [1193, 63] width 14 height 14
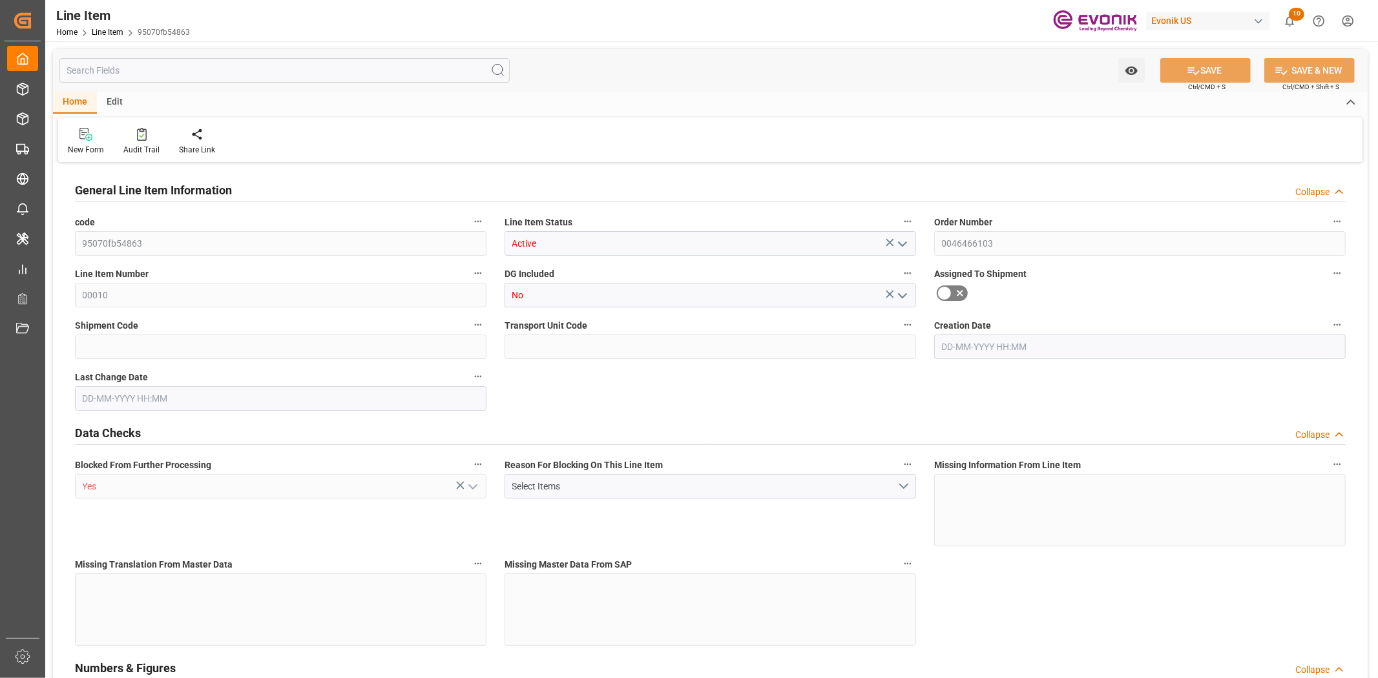
type input "1"
type input "1059"
type input "1000"
type input "1.368"
type input "1"
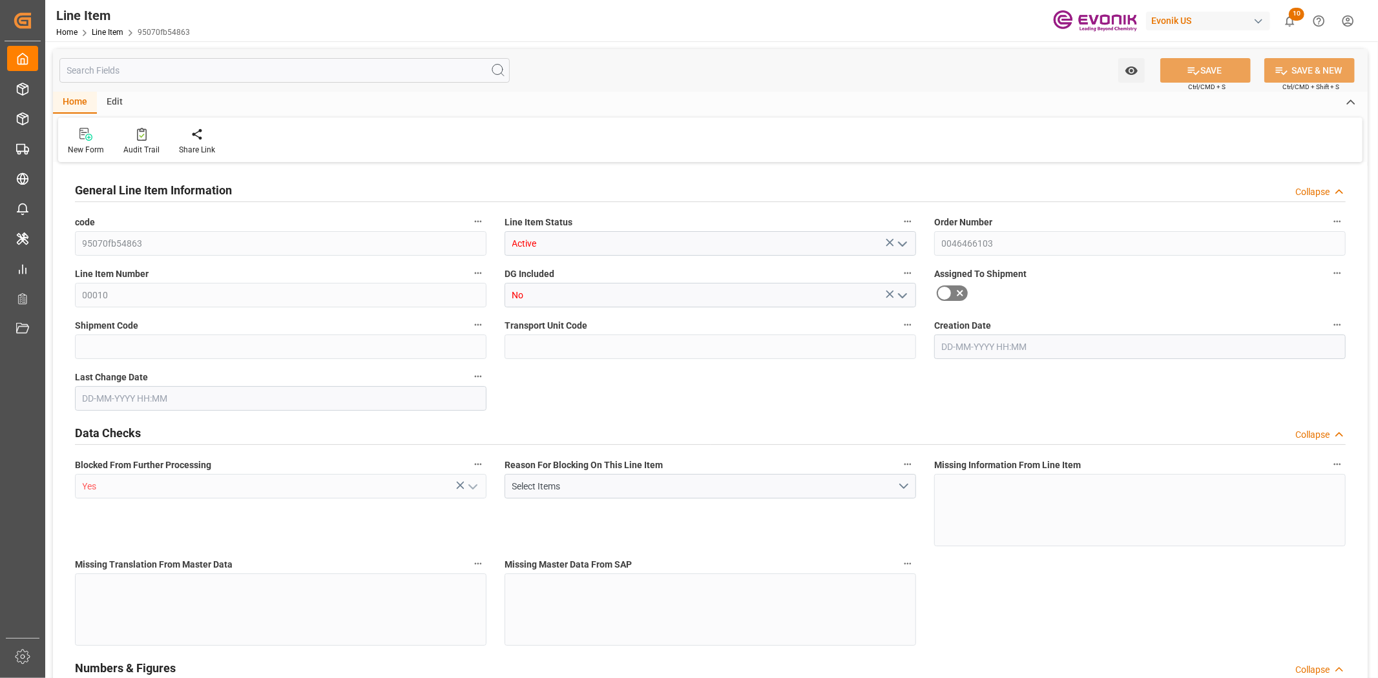
type input "12520"
type input "1"
type input "1000"
type input "1059"
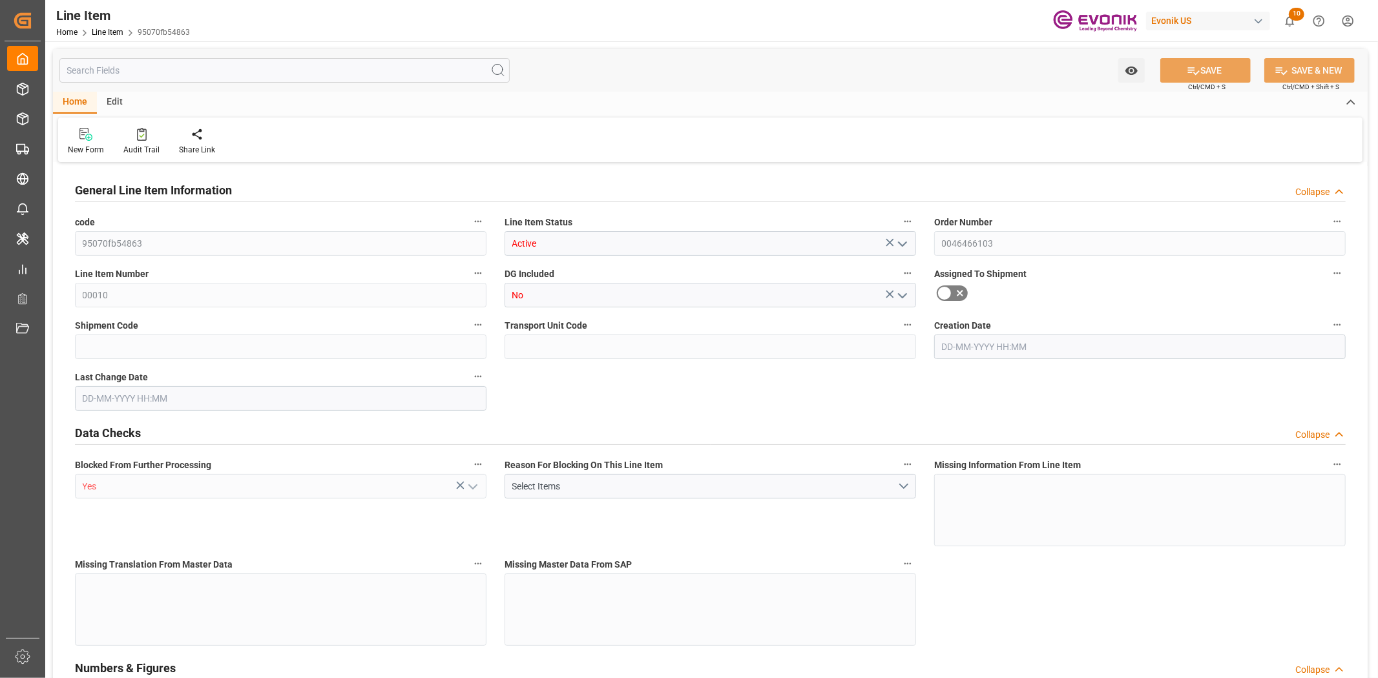
type input "1059"
type input "1000"
type input "1.368"
type input "1368"
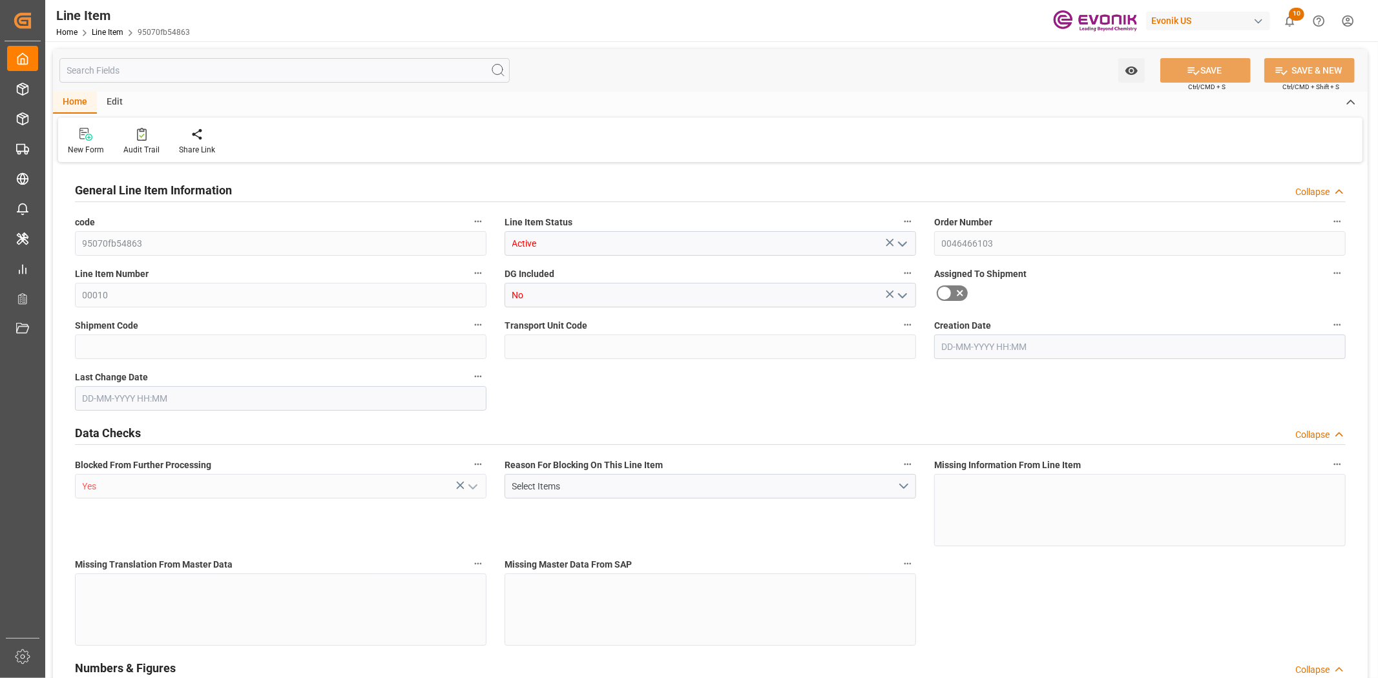
type input "0"
type input "[DATE] 19:32"
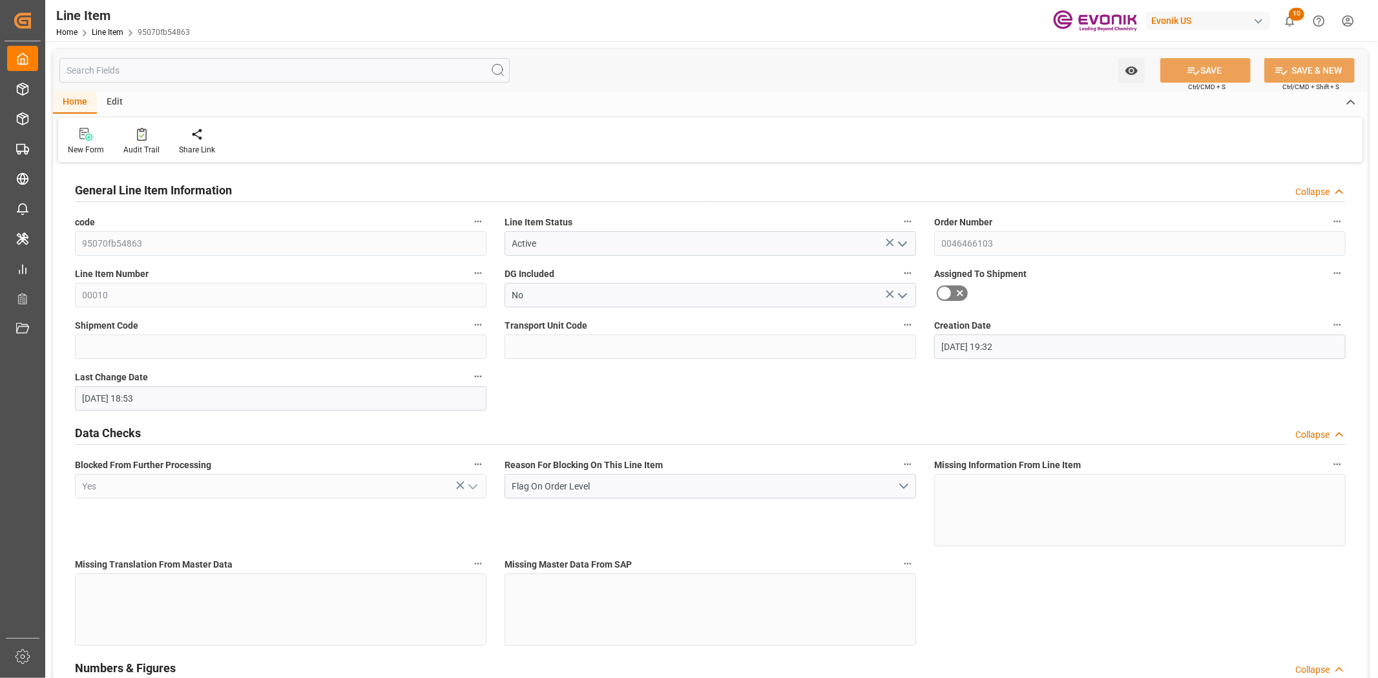
type input "[DATE] 18:53"
type input "[DATE]"
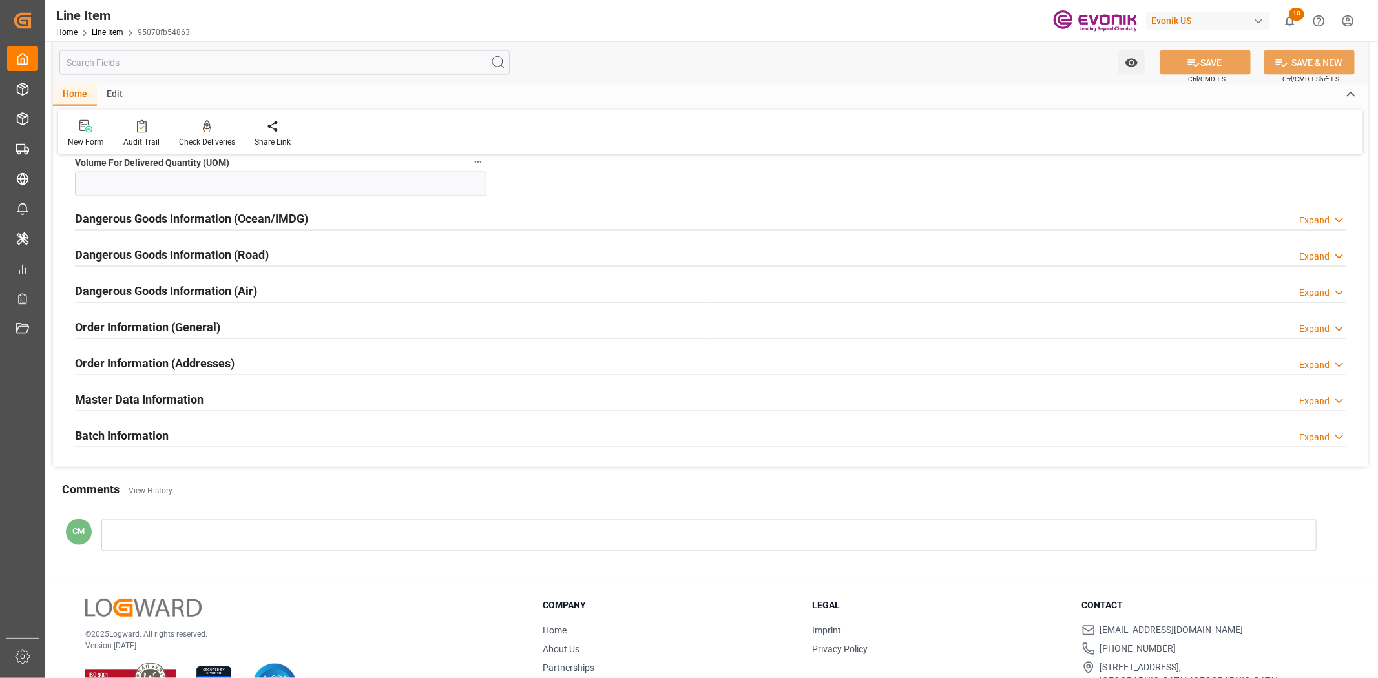
scroll to position [1507, 0]
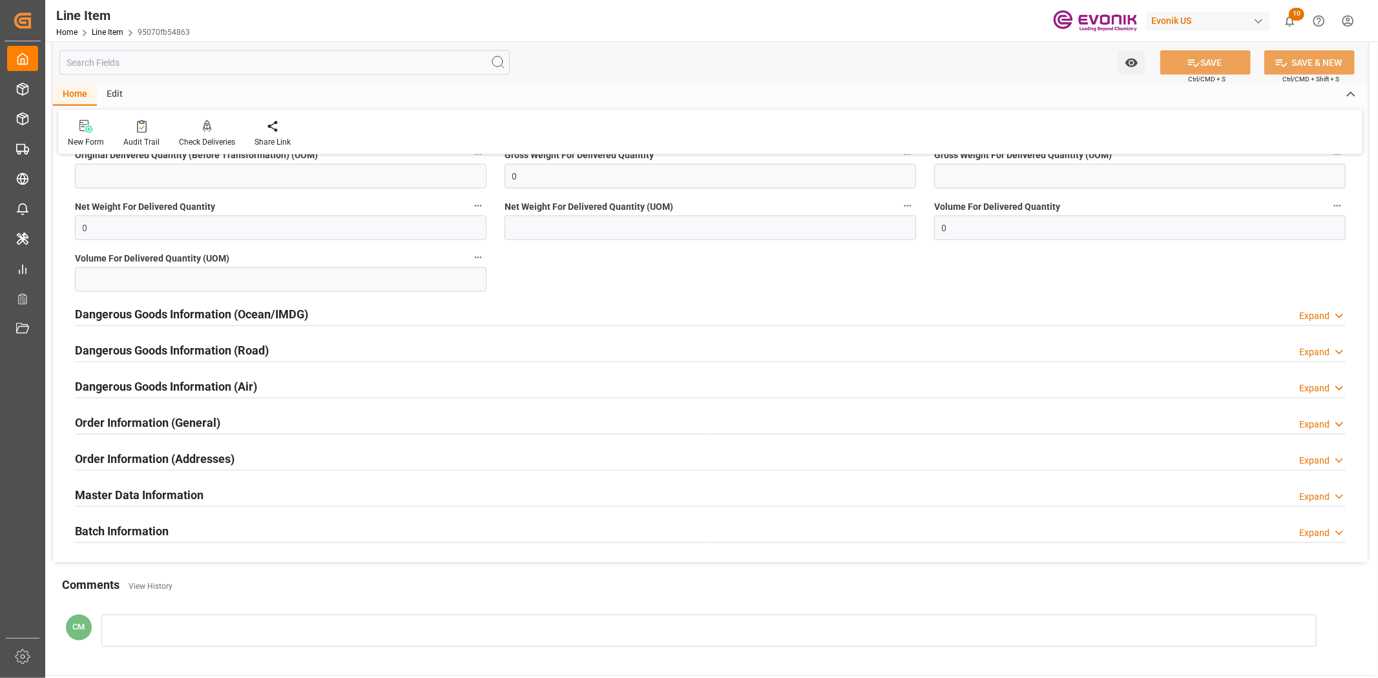
click at [234, 424] on div "Order Information (General) Expand" at bounding box center [710, 421] width 1270 height 25
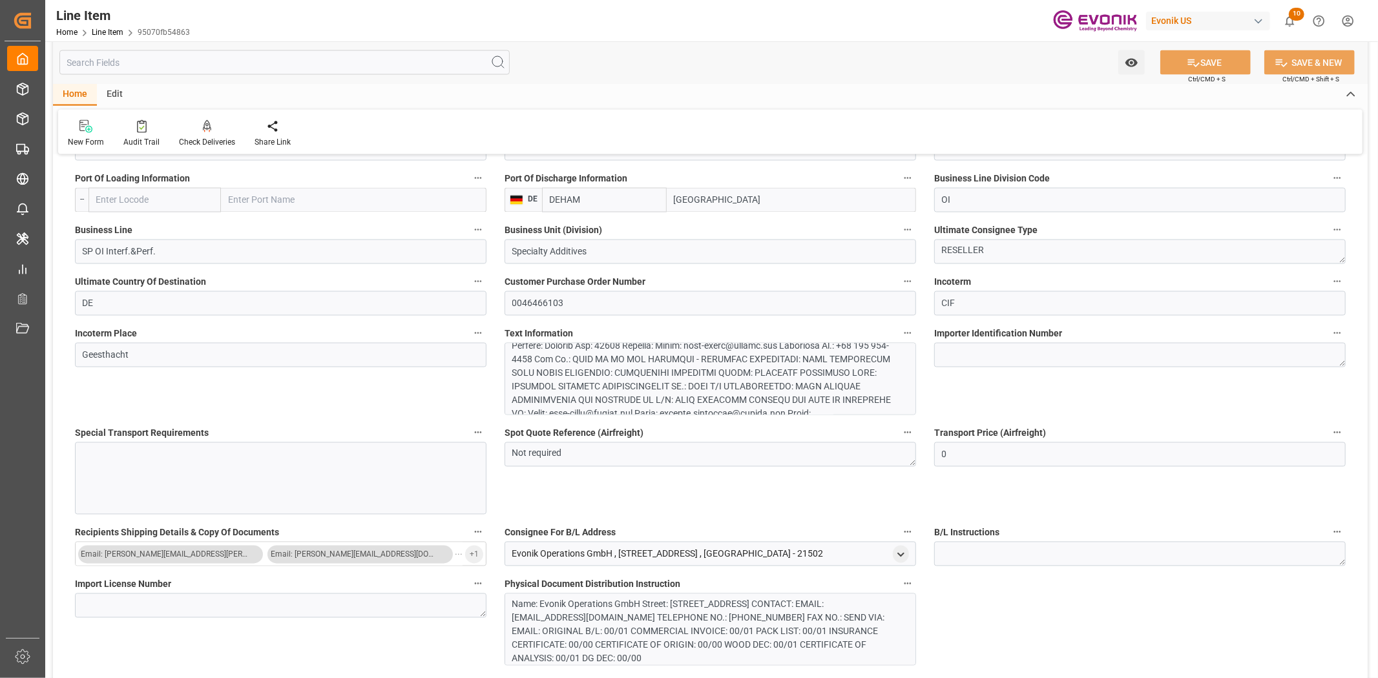
scroll to position [2082, 0]
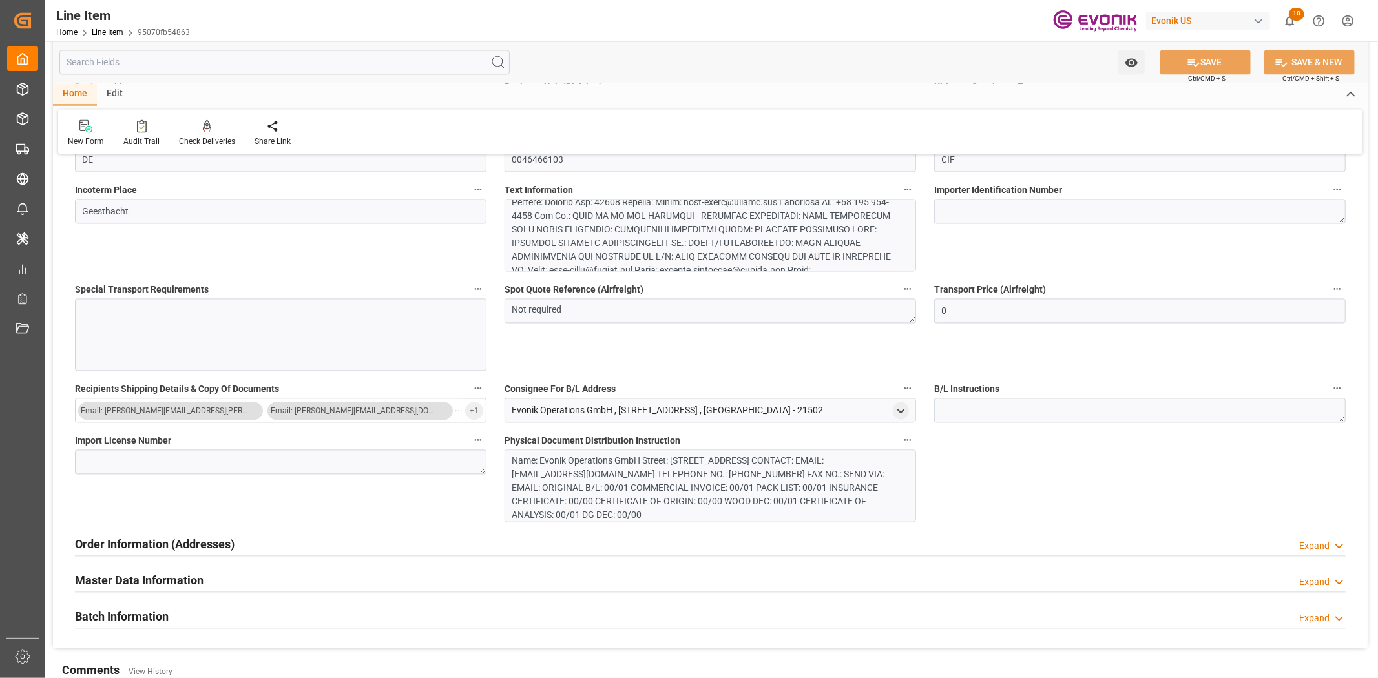
click at [183, 579] on h2 "Master Data Information" at bounding box center [139, 580] width 129 height 17
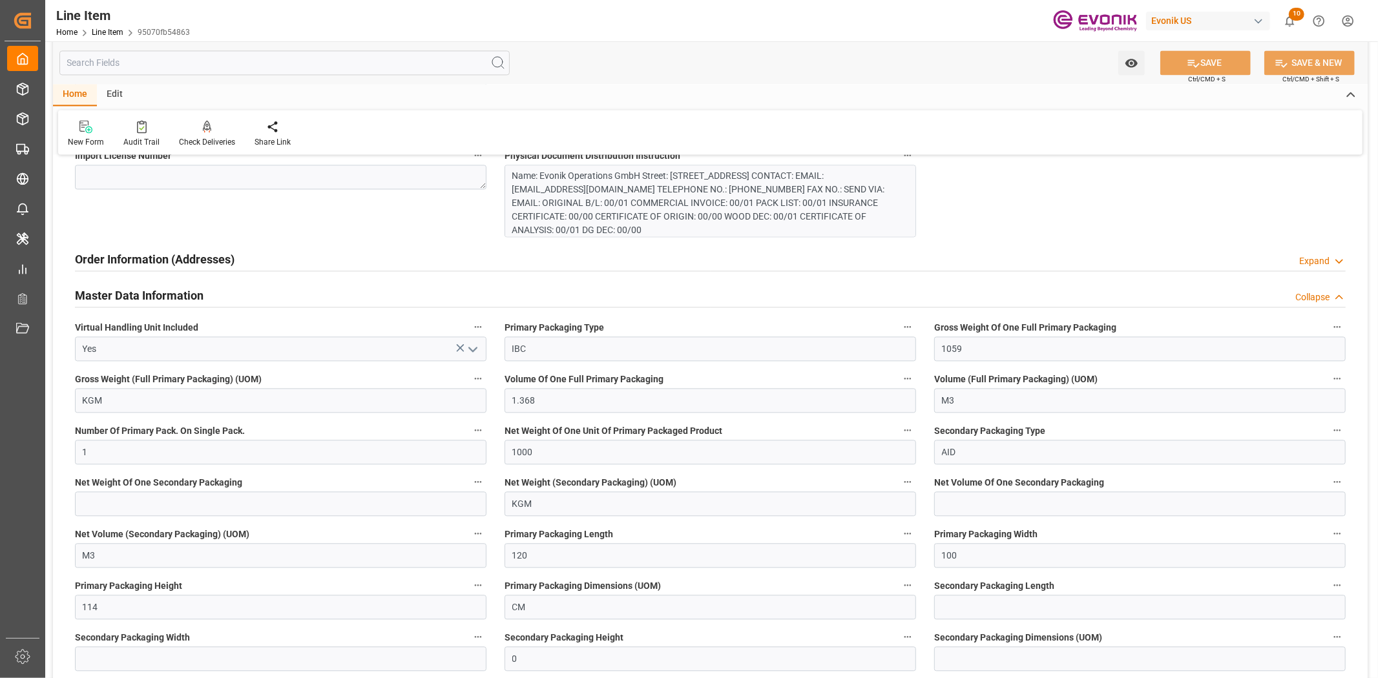
scroll to position [2368, 0]
click at [109, 291] on h2 "Master Data Information" at bounding box center [139, 293] width 129 height 17
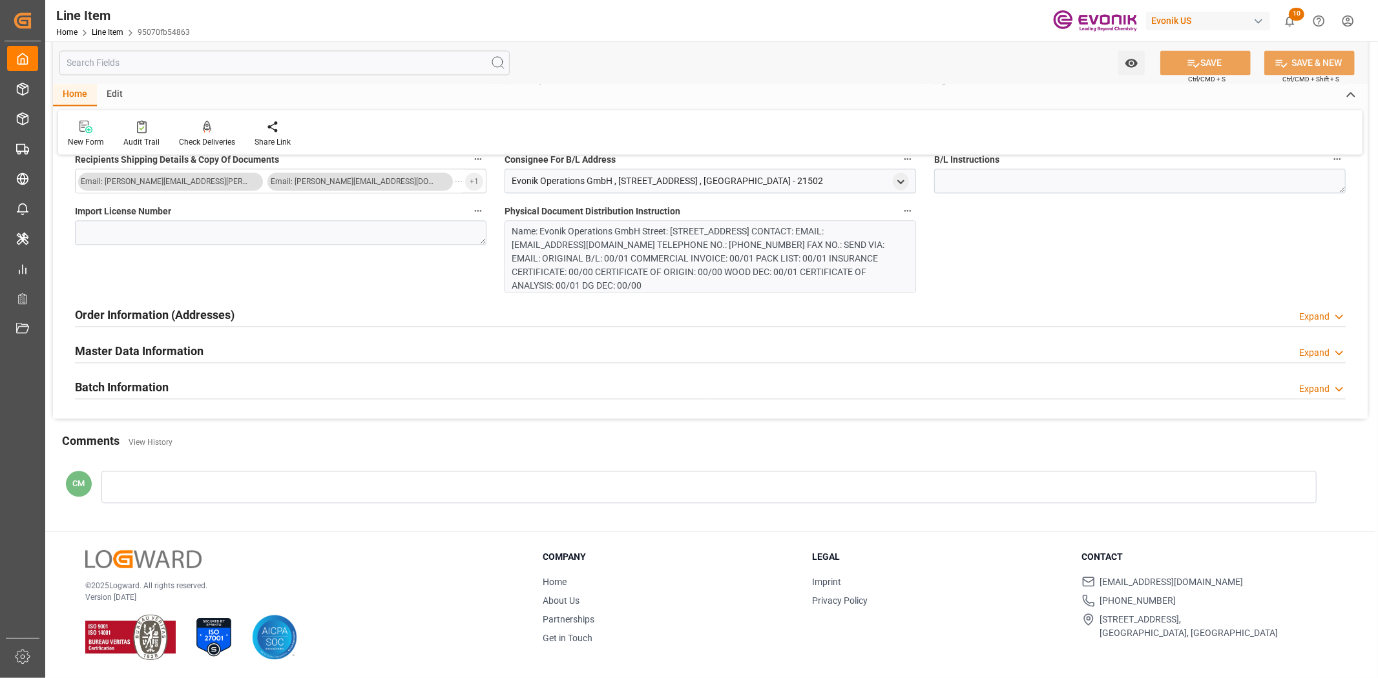
scroll to position [2311, 0]
click at [140, 384] on h2 "Batch Information" at bounding box center [122, 387] width 94 height 17
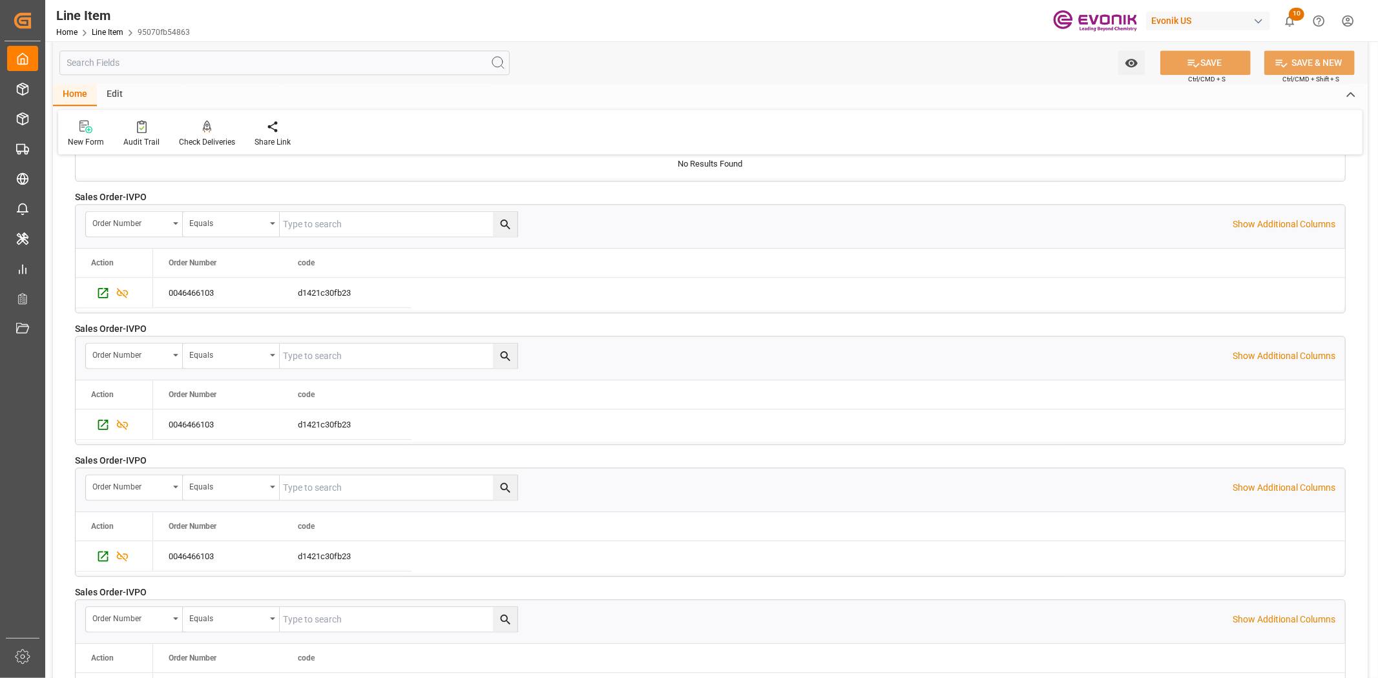
scroll to position [2225, 0]
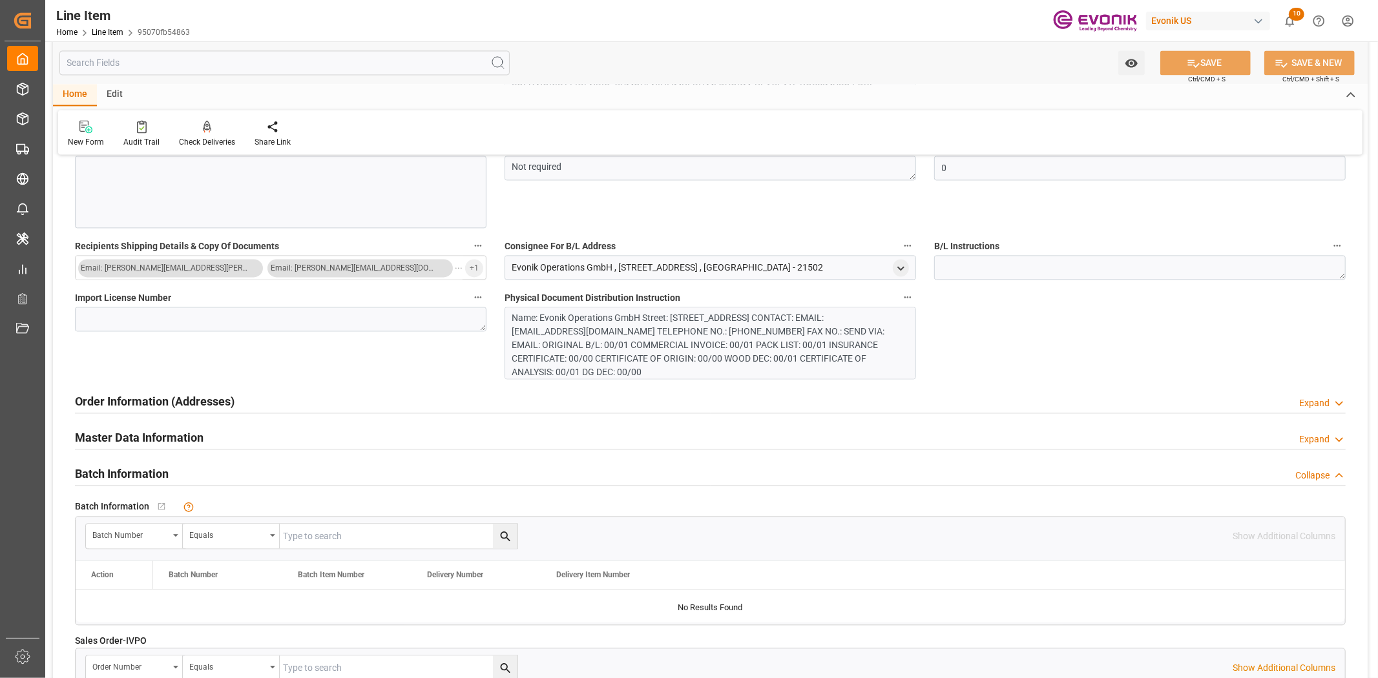
click at [158, 407] on h2 "Order Information (Addresses)" at bounding box center [155, 401] width 160 height 17
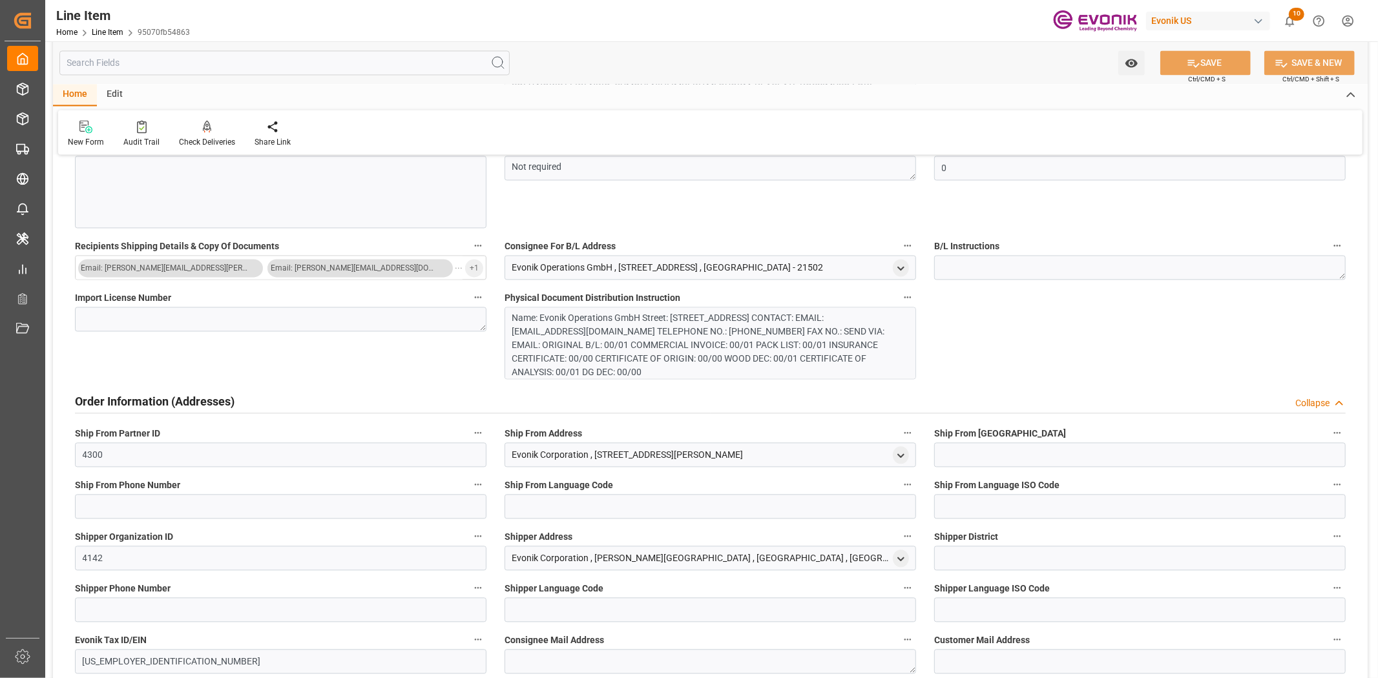
click at [178, 393] on h2 "Order Information (Addresses)" at bounding box center [155, 401] width 160 height 17
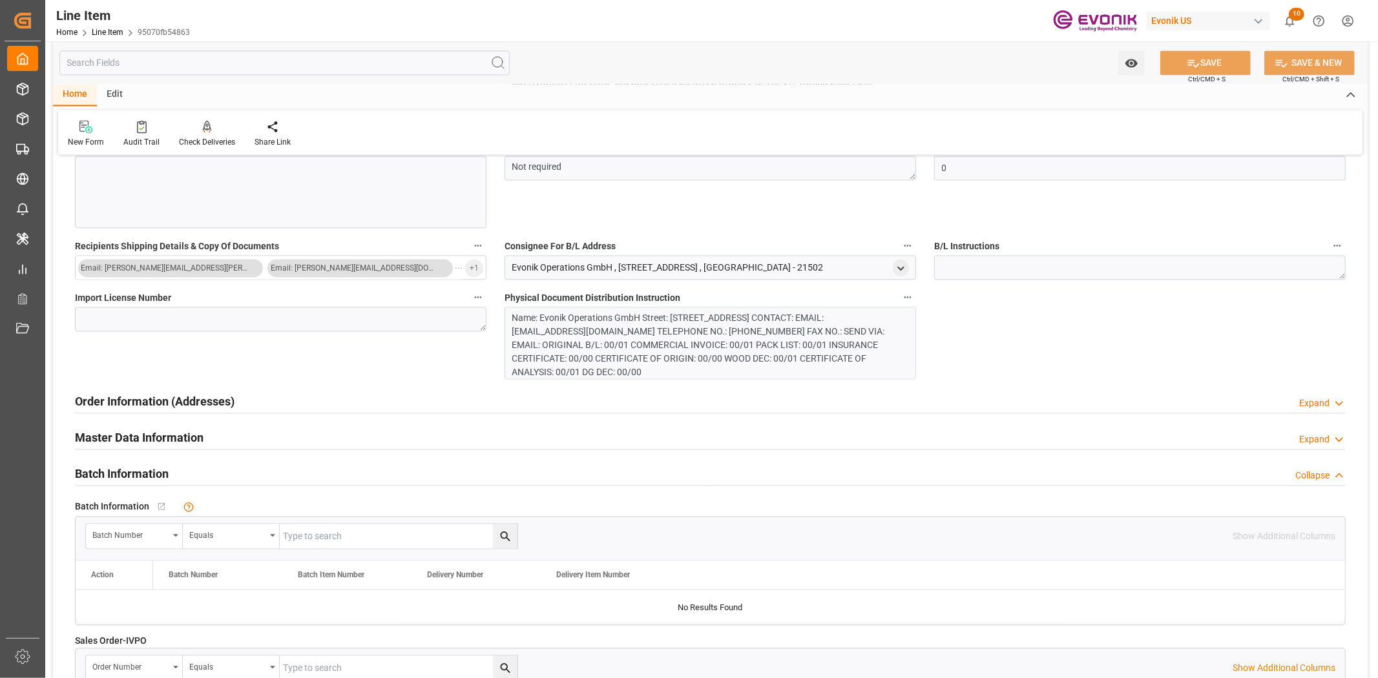
click at [180, 429] on h2 "Master Data Information" at bounding box center [139, 437] width 129 height 17
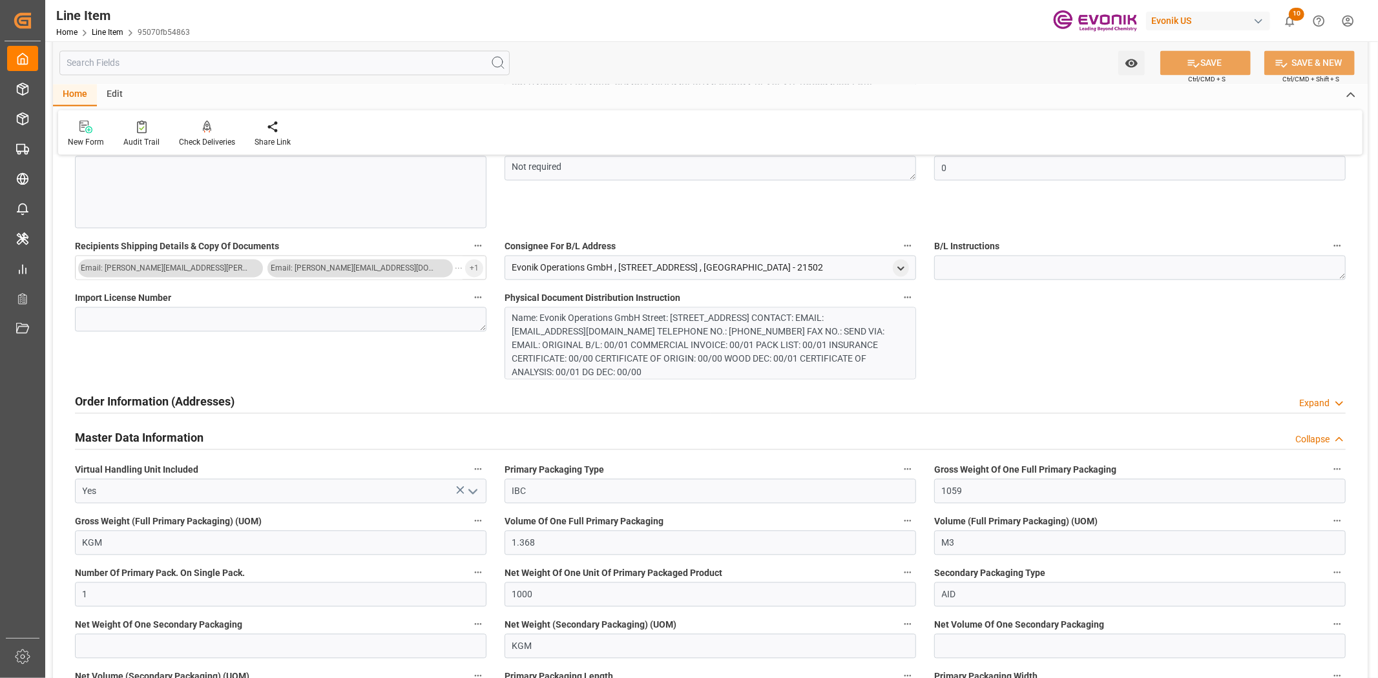
scroll to position [2368, 0]
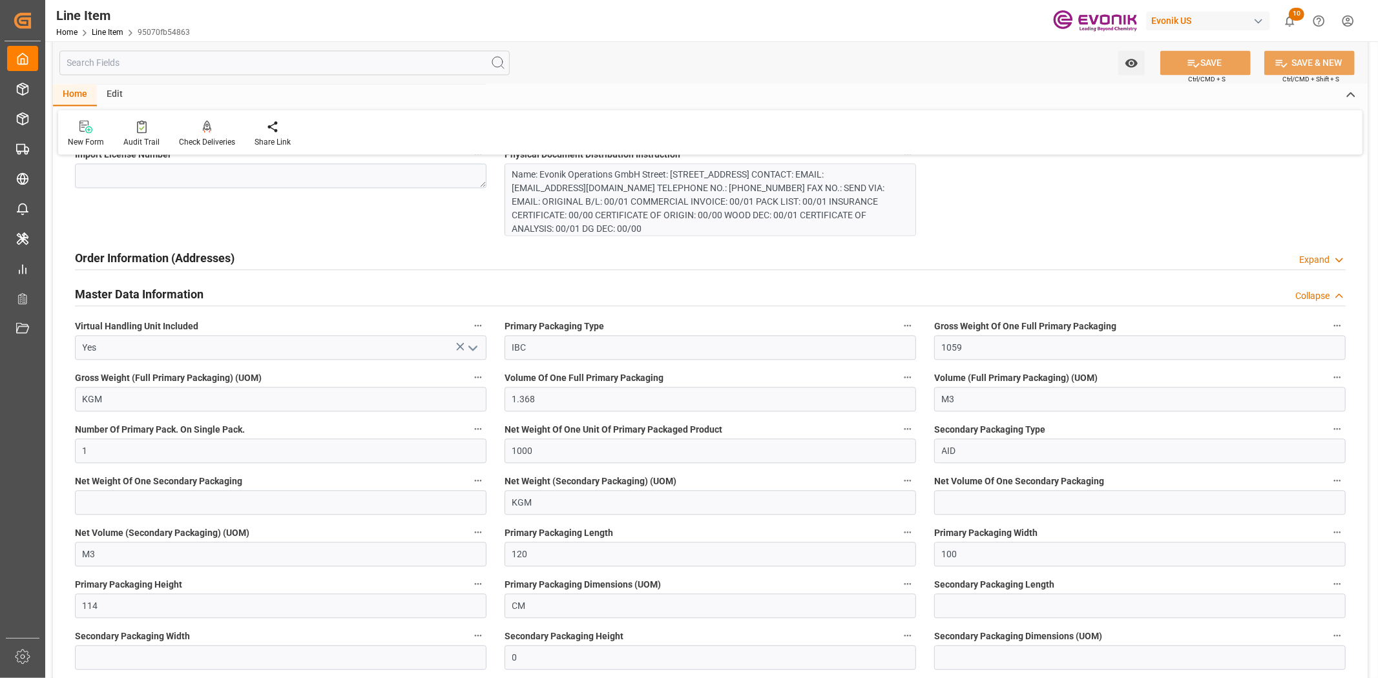
click at [202, 298] on h2 "Master Data Information" at bounding box center [139, 293] width 129 height 17
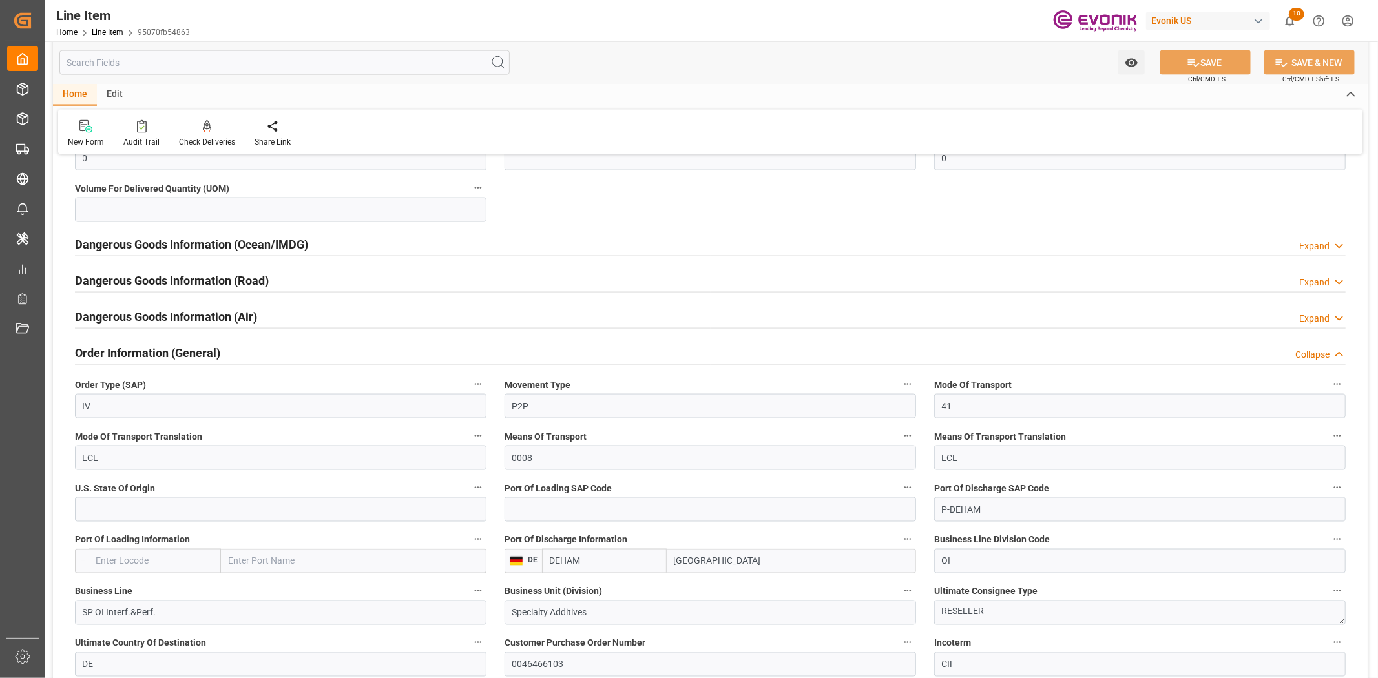
scroll to position [1611, 0]
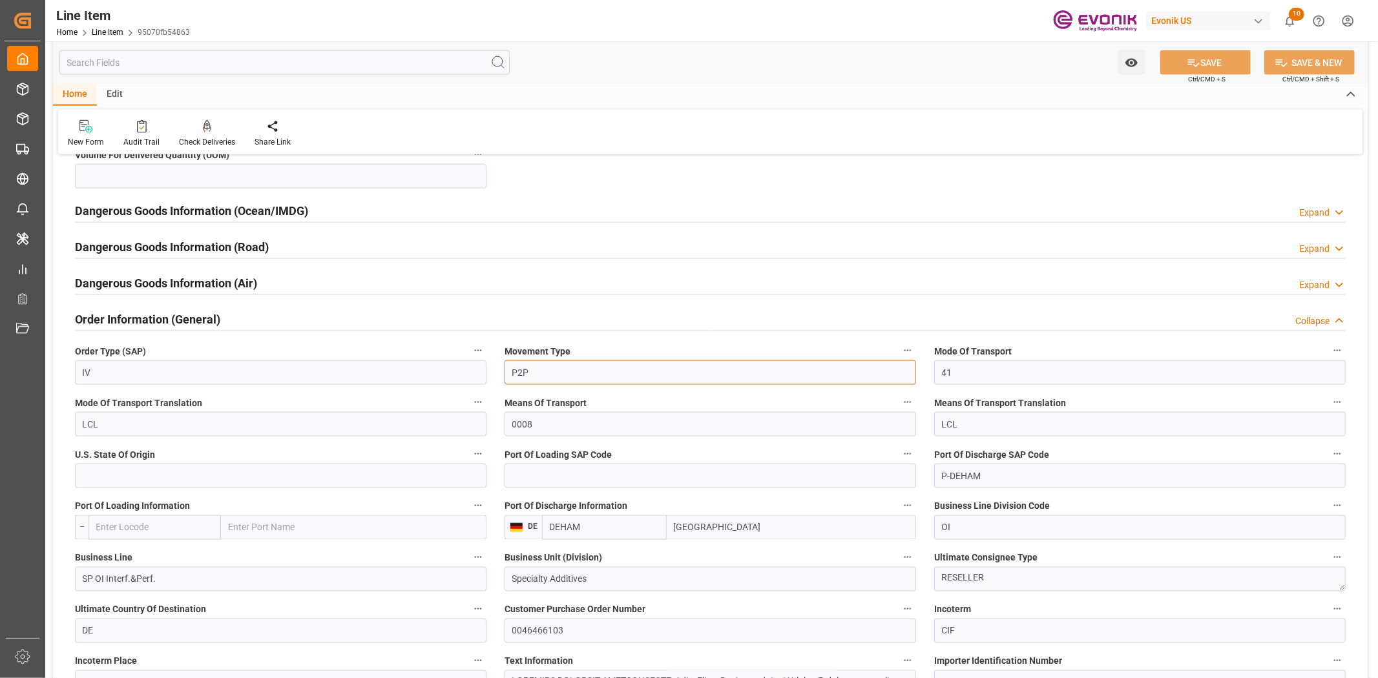
click at [606, 376] on input "P2P" at bounding box center [709, 372] width 411 height 25
type input "P2D"
click at [1198, 55] on button "SAVE" at bounding box center [1205, 62] width 90 height 25
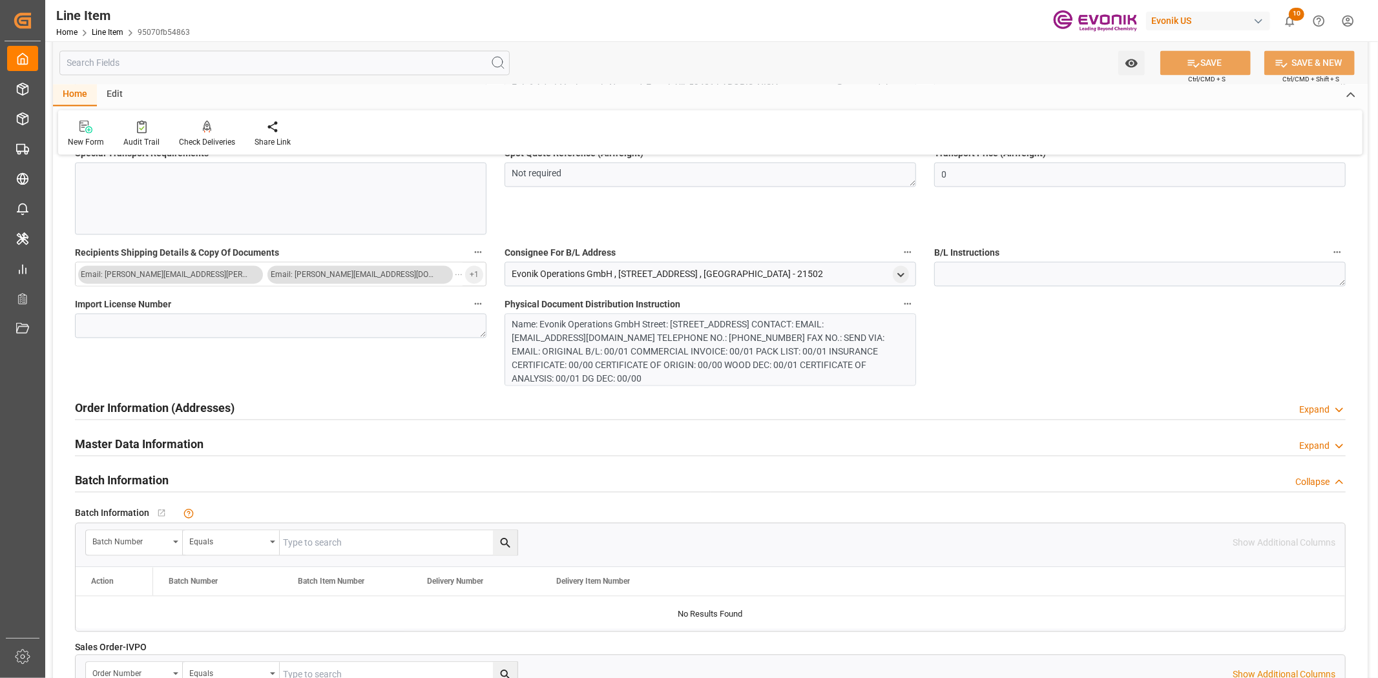
scroll to position [2328, 0]
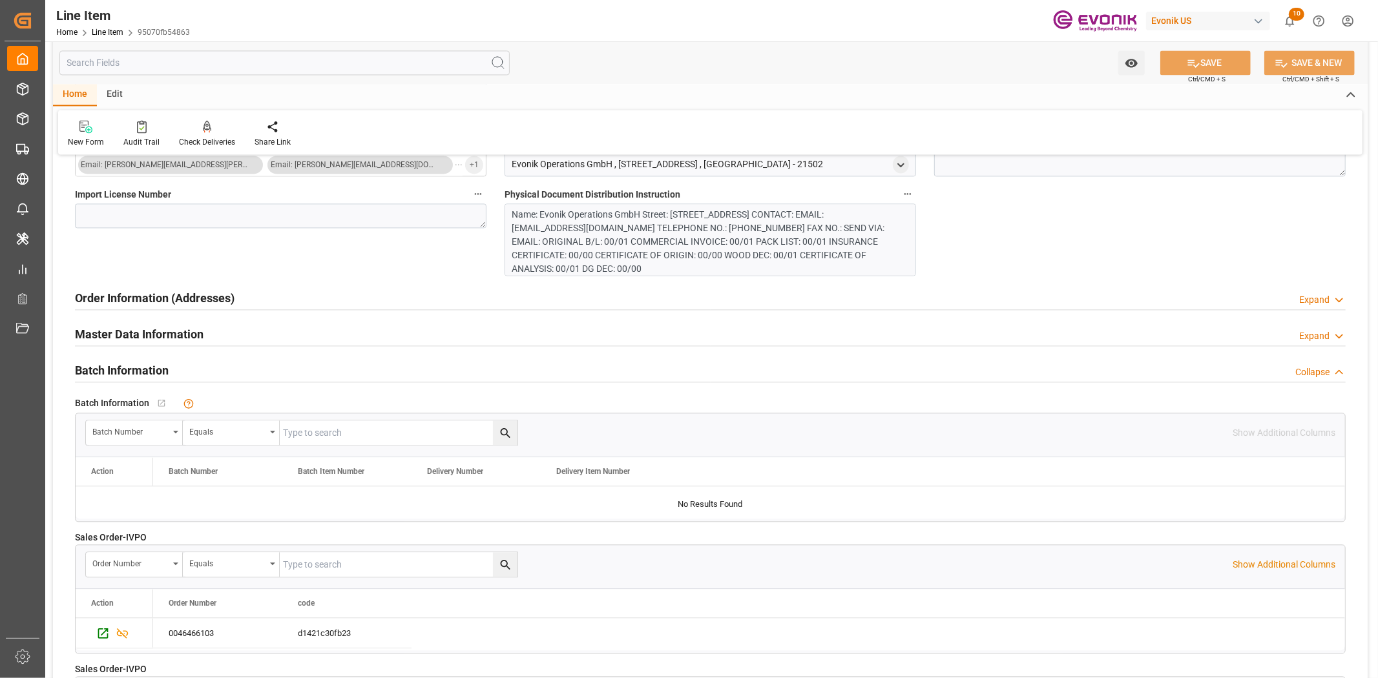
click at [191, 332] on h2 "Master Data Information" at bounding box center [139, 334] width 129 height 17
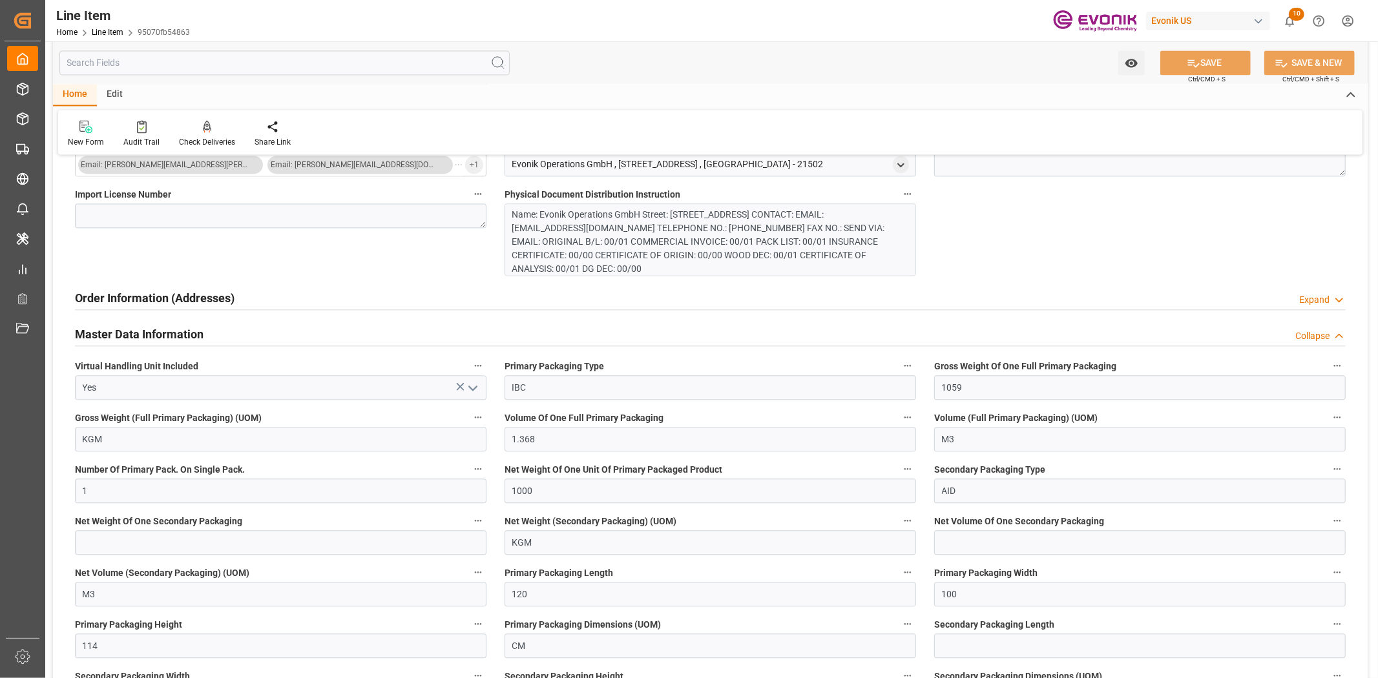
click at [189, 327] on h2 "Master Data Information" at bounding box center [139, 334] width 129 height 17
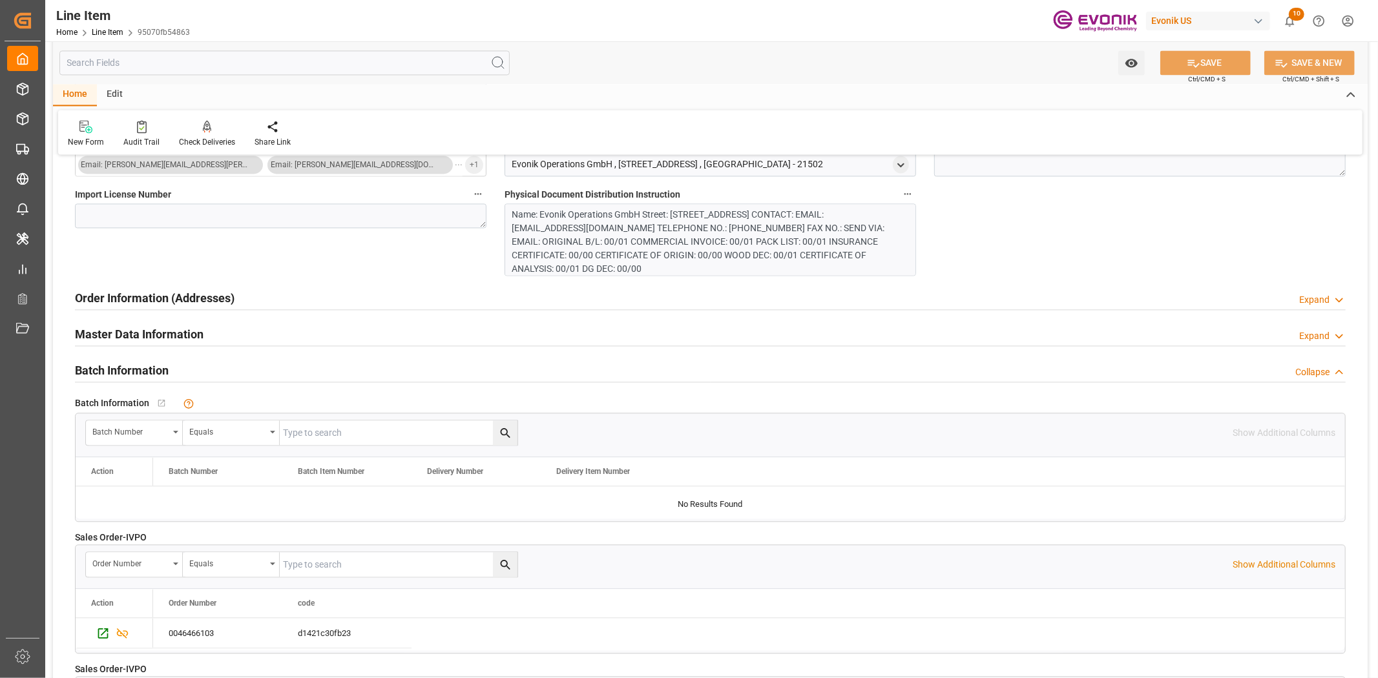
click at [104, 326] on h2 "Master Data Information" at bounding box center [139, 334] width 129 height 17
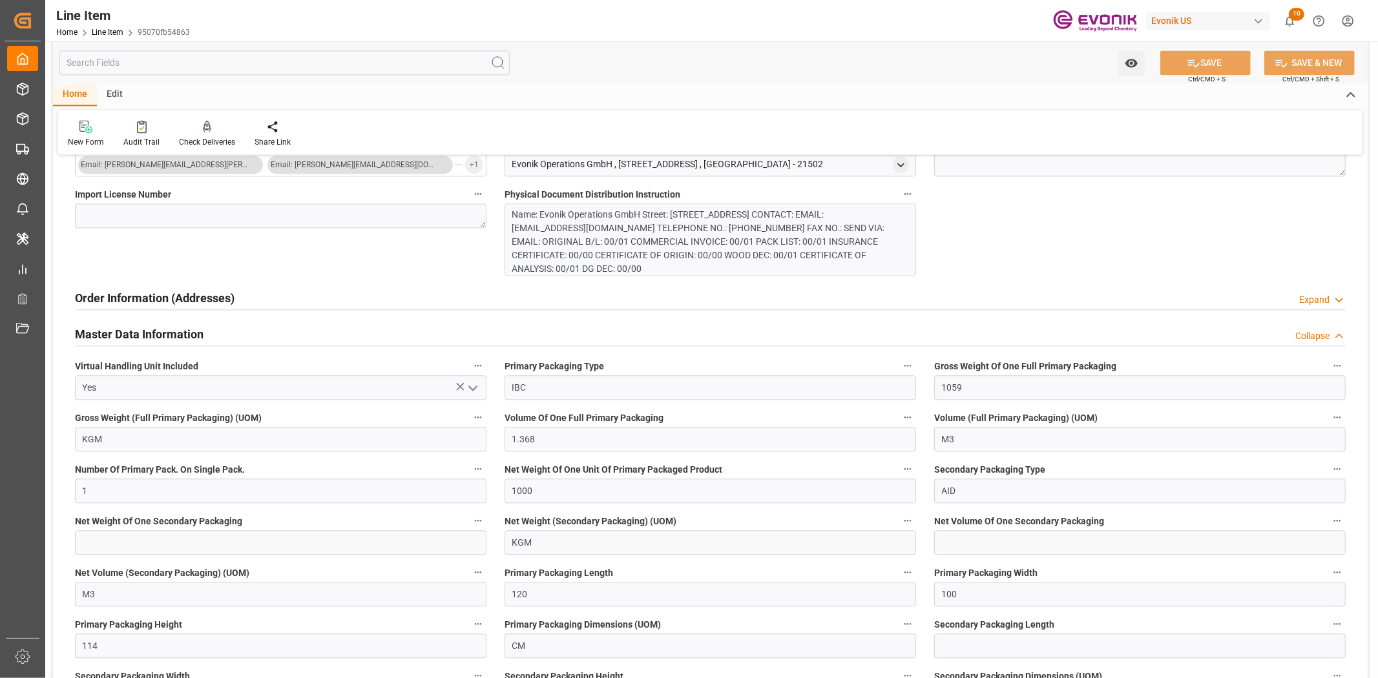
drag, startPoint x: 104, startPoint y: 327, endPoint x: 126, endPoint y: 309, distance: 28.4
click at [105, 327] on h2 "Master Data Information" at bounding box center [139, 334] width 129 height 17
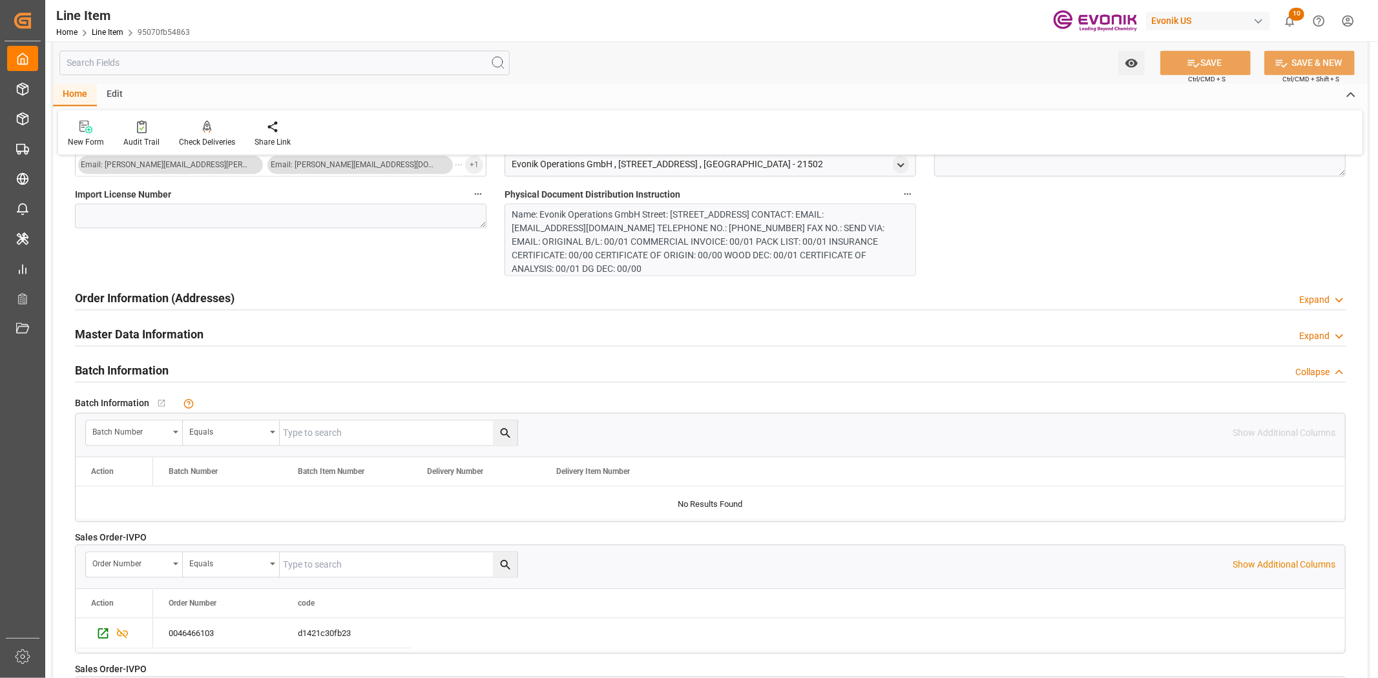
click at [127, 297] on h2 "Order Information (Addresses)" at bounding box center [155, 297] width 160 height 17
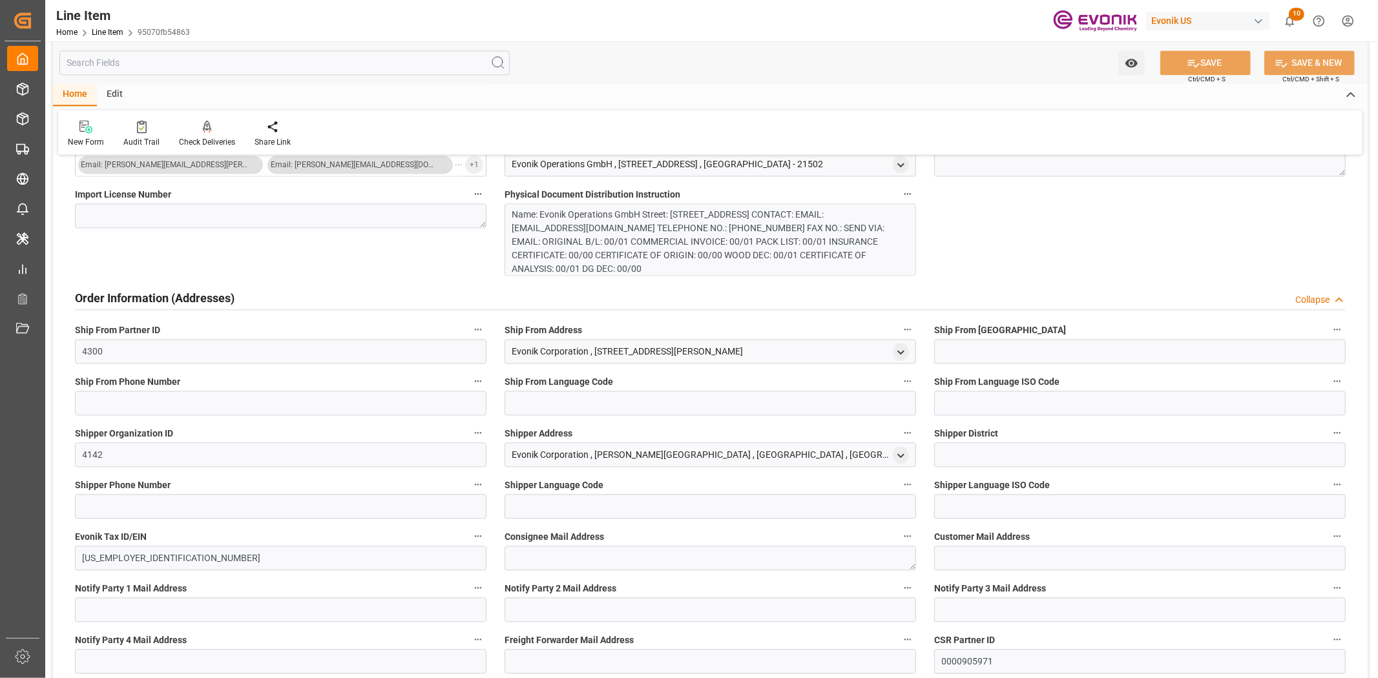
click at [185, 52] on input "text" at bounding box center [284, 62] width 450 height 25
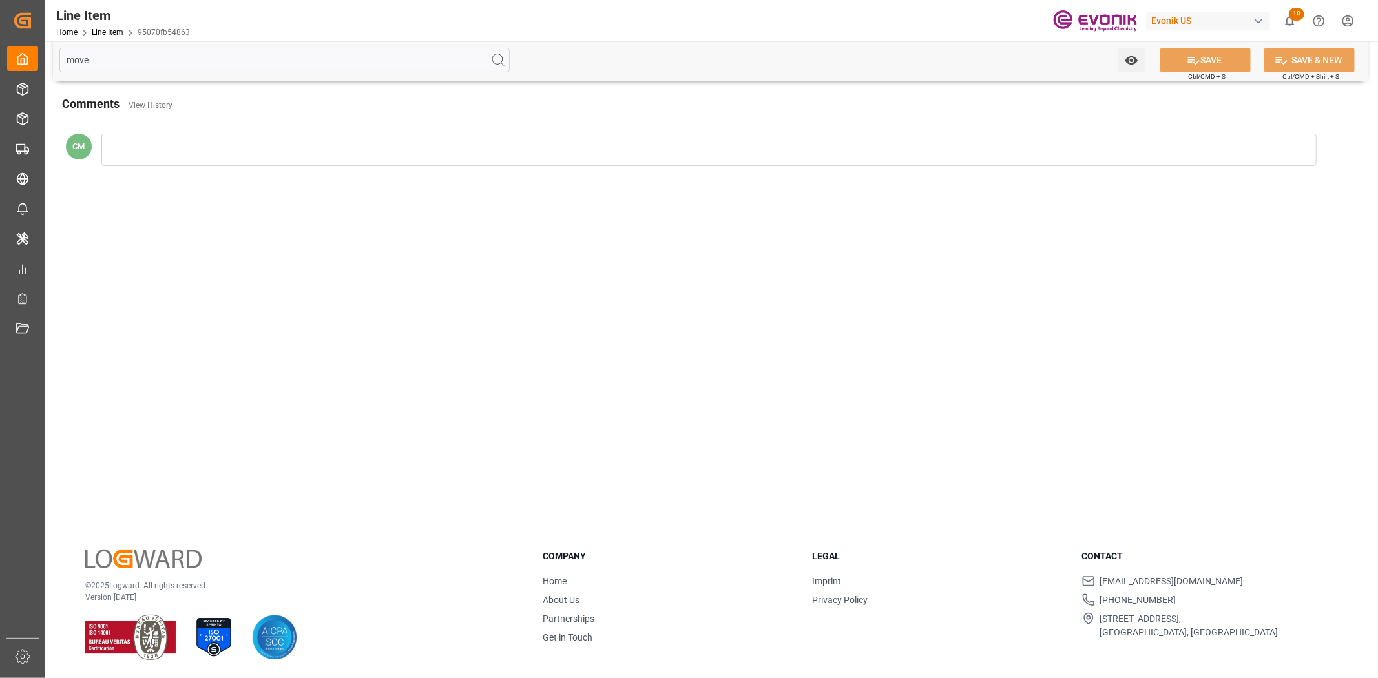
scroll to position [140, 0]
type input "movement"
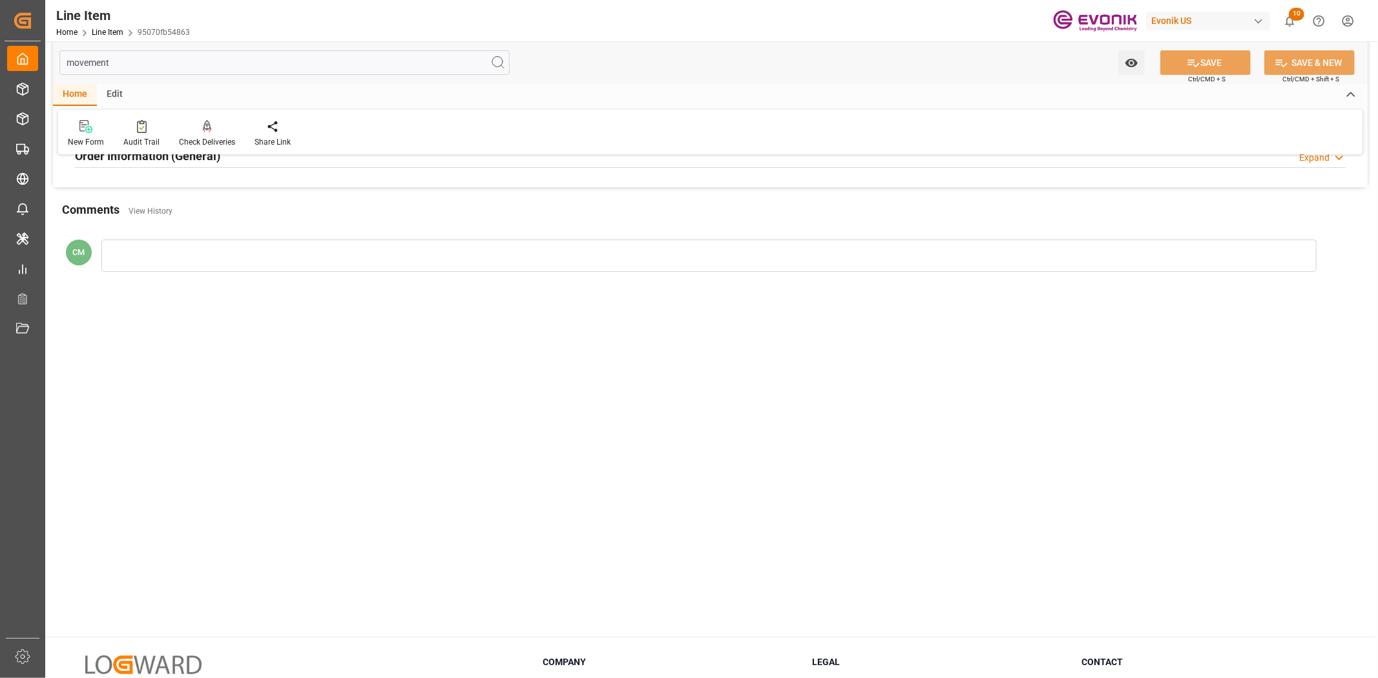
scroll to position [0, 0]
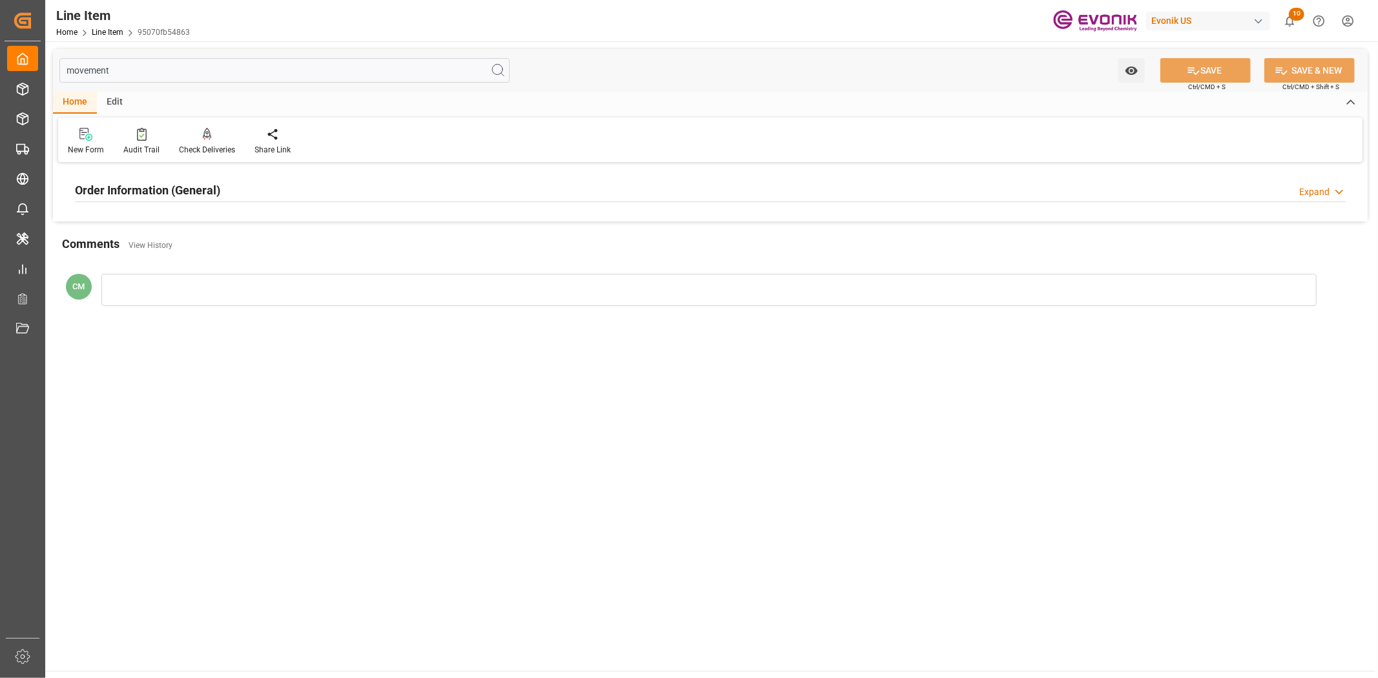
click at [167, 191] on h2 "Order Information (General)" at bounding box center [147, 189] width 145 height 17
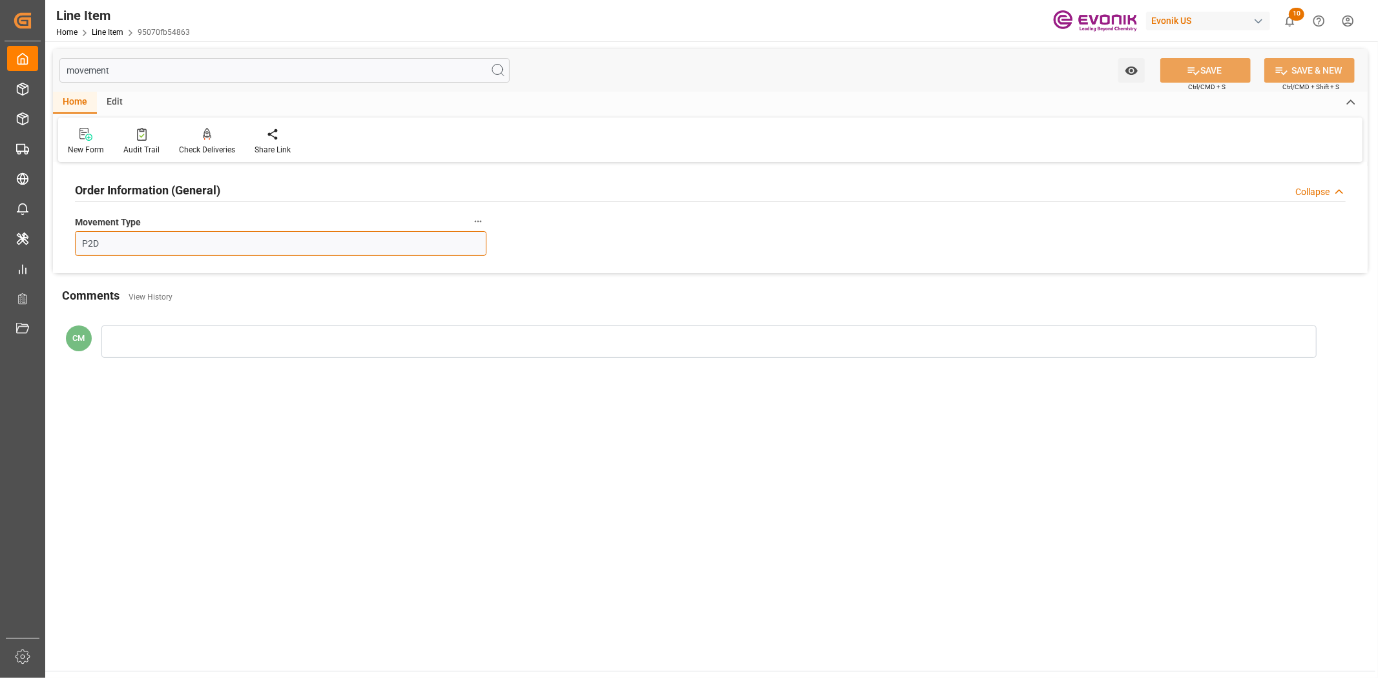
click at [137, 240] on input "P2D" at bounding box center [280, 243] width 411 height 25
click at [482, 216] on button "Movement Type" at bounding box center [478, 221] width 17 height 17
click at [490, 223] on icon at bounding box center [487, 221] width 14 height 14
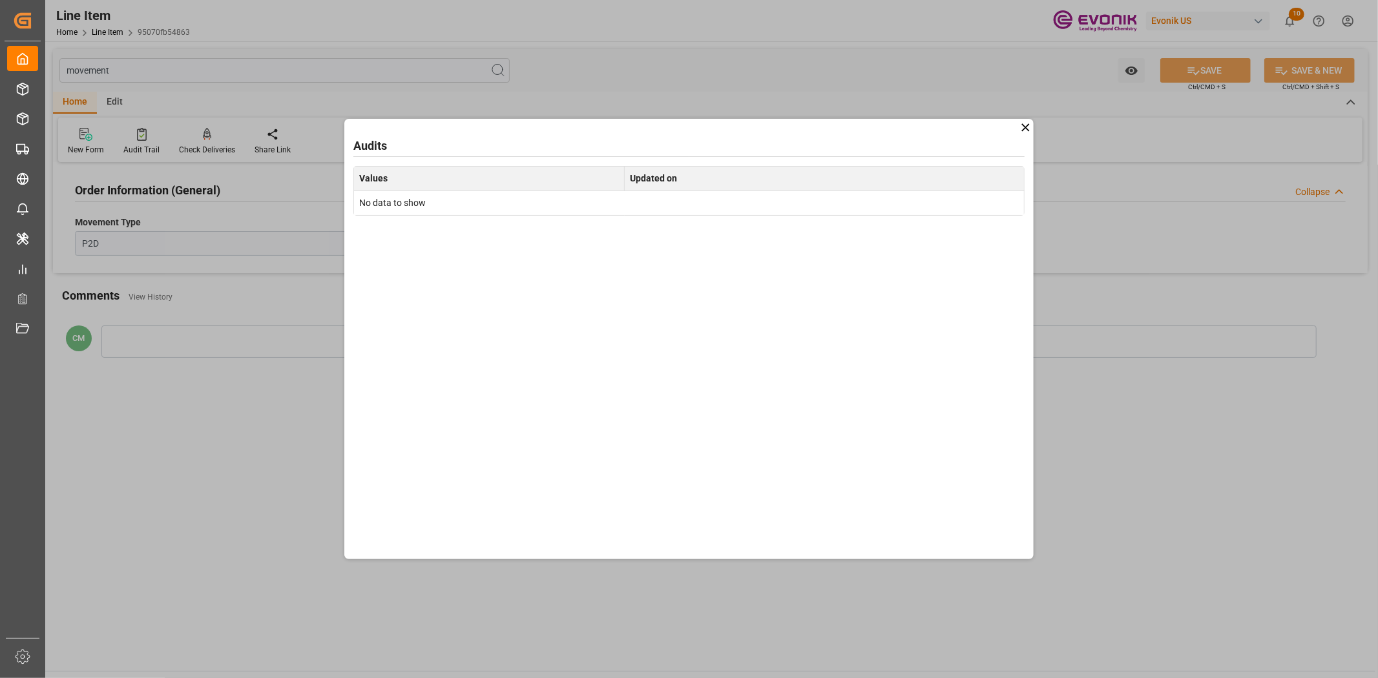
click at [1022, 127] on icon at bounding box center [1026, 128] width 14 height 14
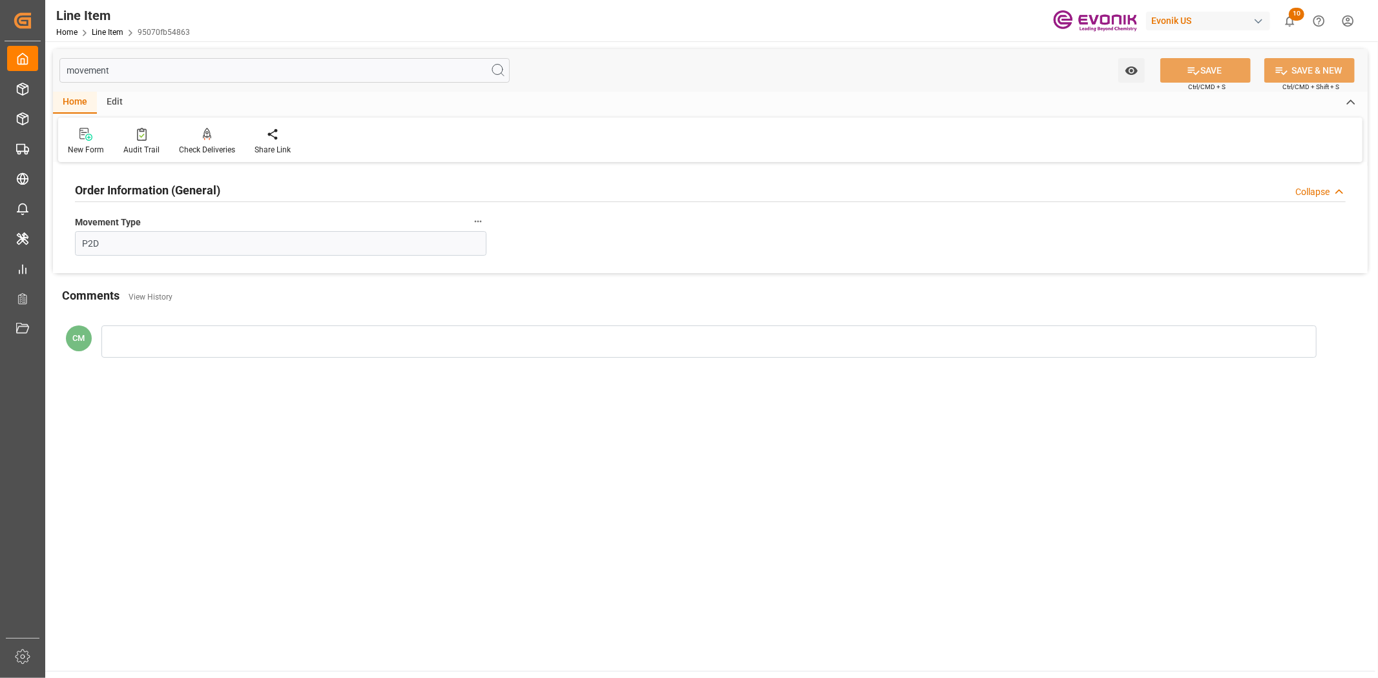
drag, startPoint x: 127, startPoint y: 76, endPoint x: 55, endPoint y: 66, distance: 73.0
click at [55, 66] on div "movement Watch Option SAVE Ctrl/CMD + S SAVE & NEW Ctrl/CMD + Shift + S" at bounding box center [710, 70] width 1314 height 43
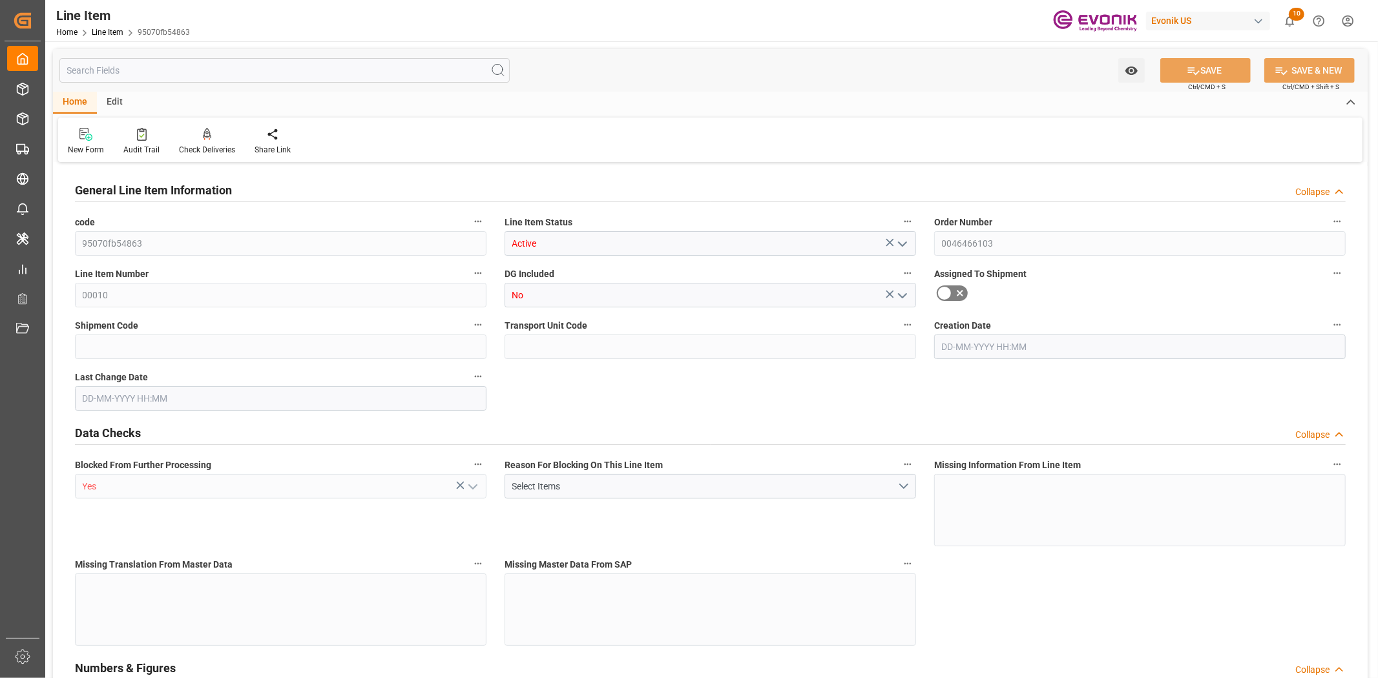
type input "95070fb54863"
type input "Active"
type input "0046466103"
type input "00010"
type input "No"
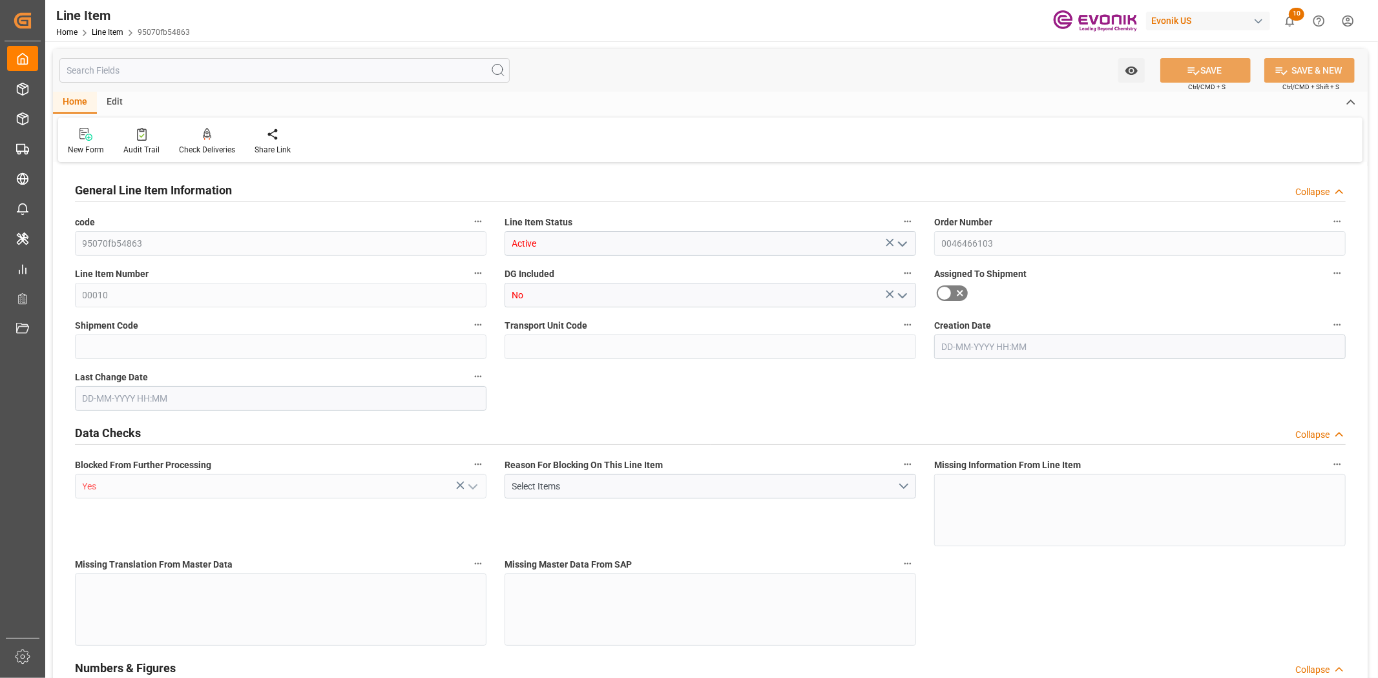
type input "Yes"
type input "IBC"
type input "Yes"
type input "99173847"
type textarea "SB 6705:1093:1000:OI:P"
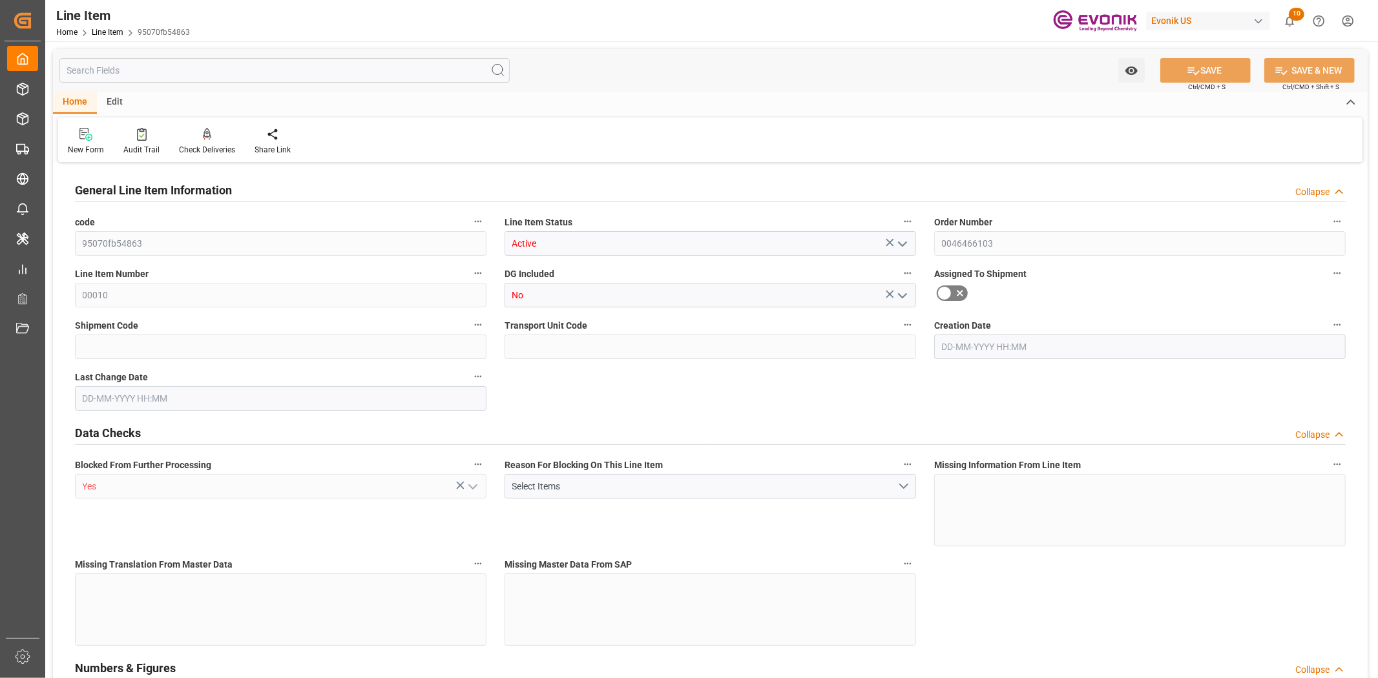
type input "USD"
type input "PACK"
type input "39100000"
type input "EAR99"
type input "US"
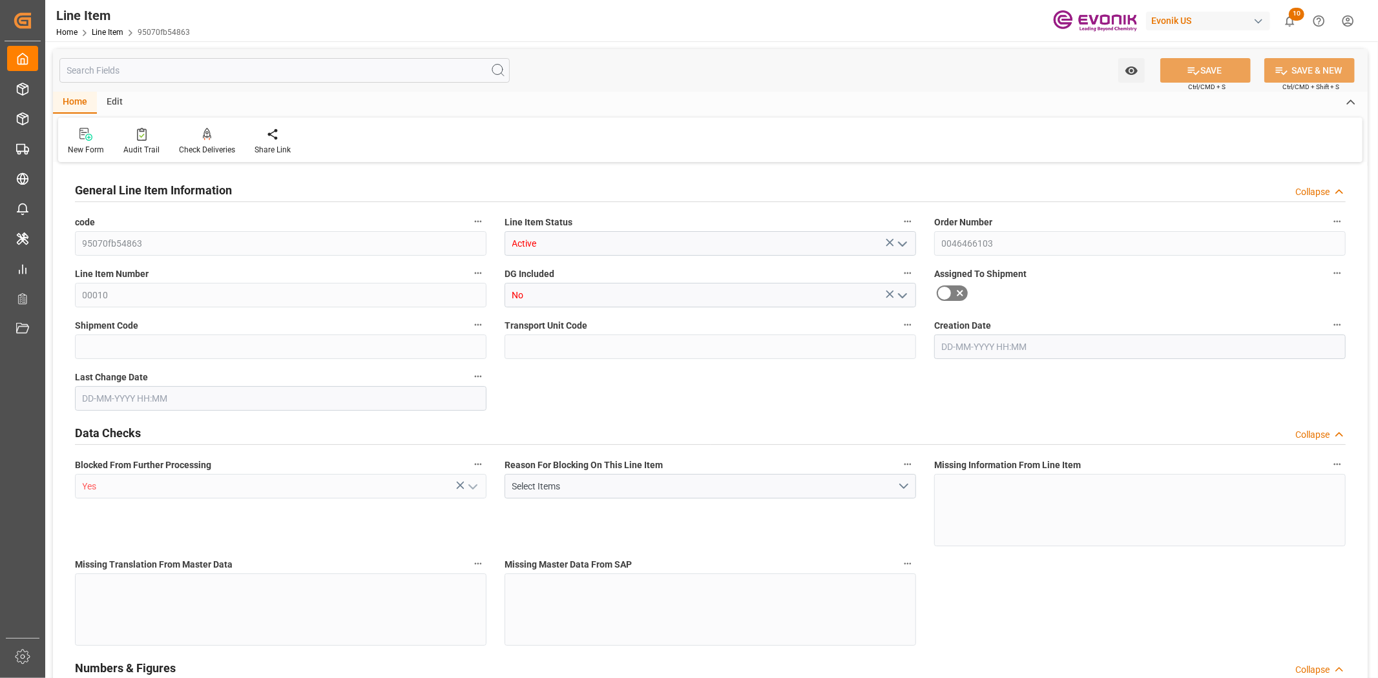
type input "IBC"
type input "KGM"
type textarea "KGM"
type input "KGM"
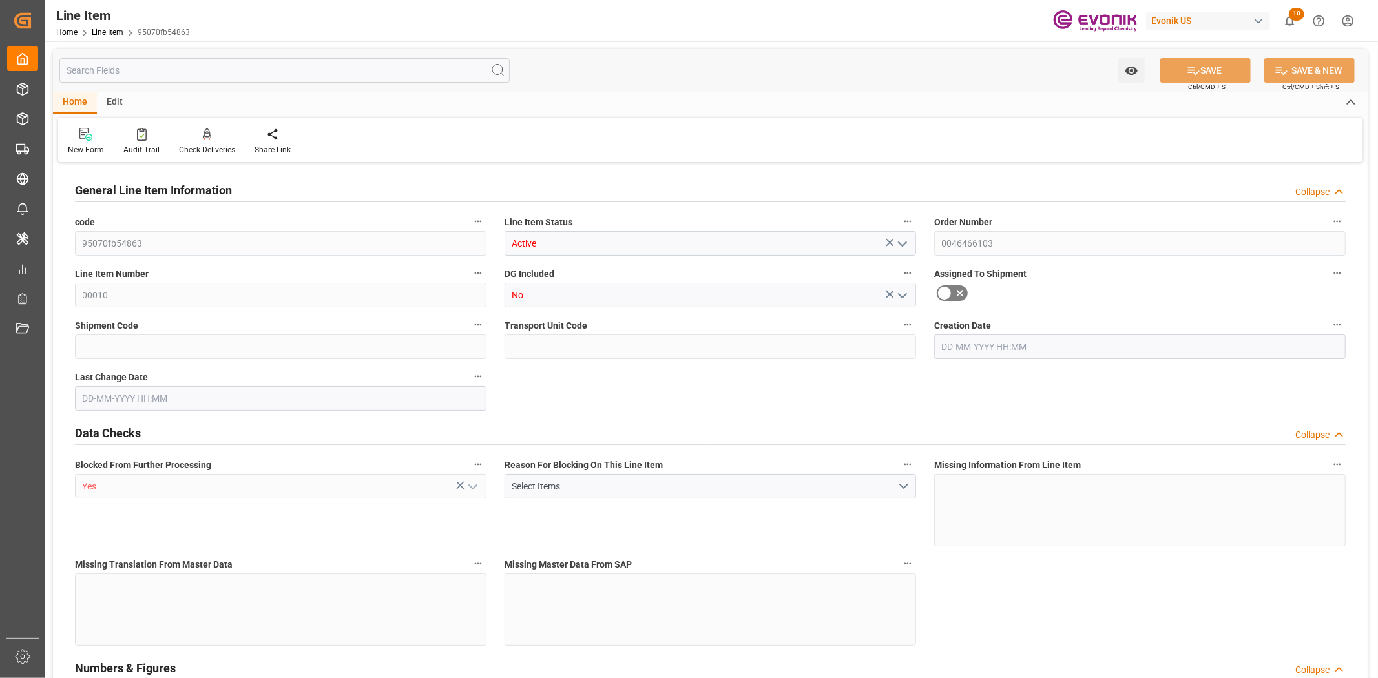
type input "KGM"
type textarea "KGM"
type input "M3"
type textarea "DMQ"
type input "M3"
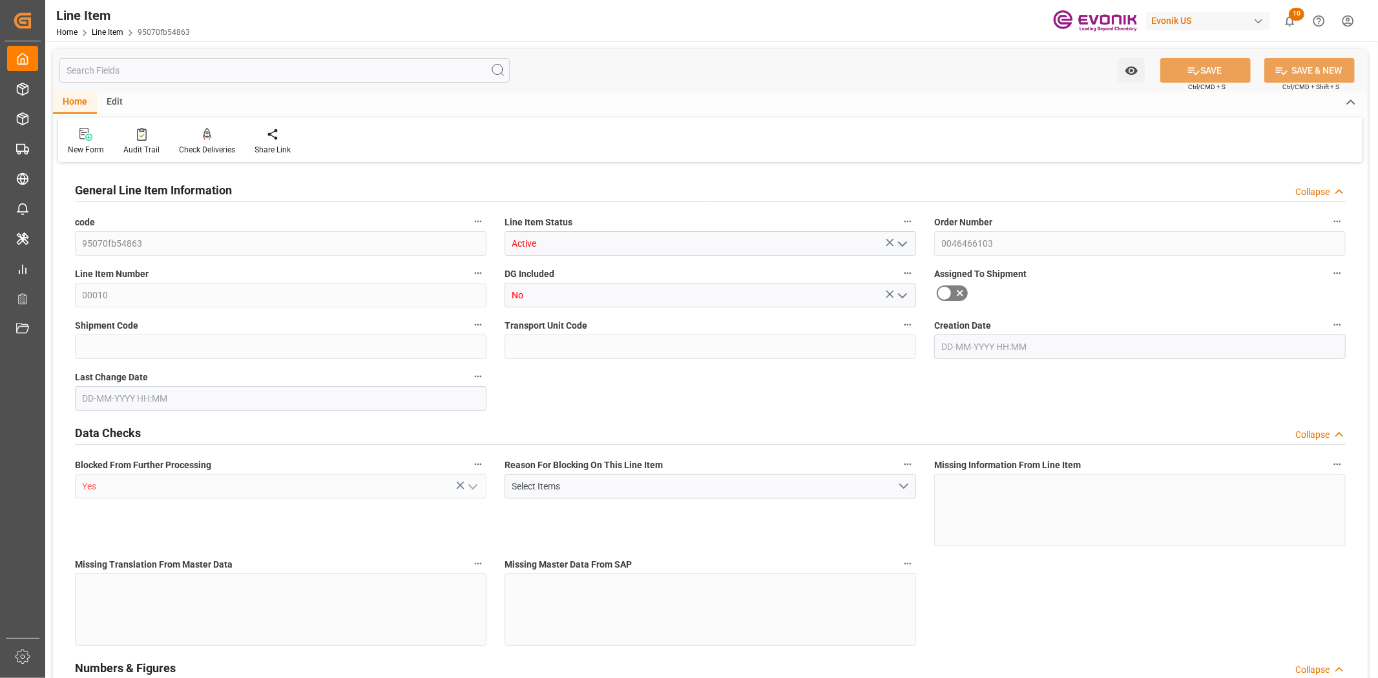
type input "1"
type input "1059"
type input "1000"
type input "1.368"
type input "1"
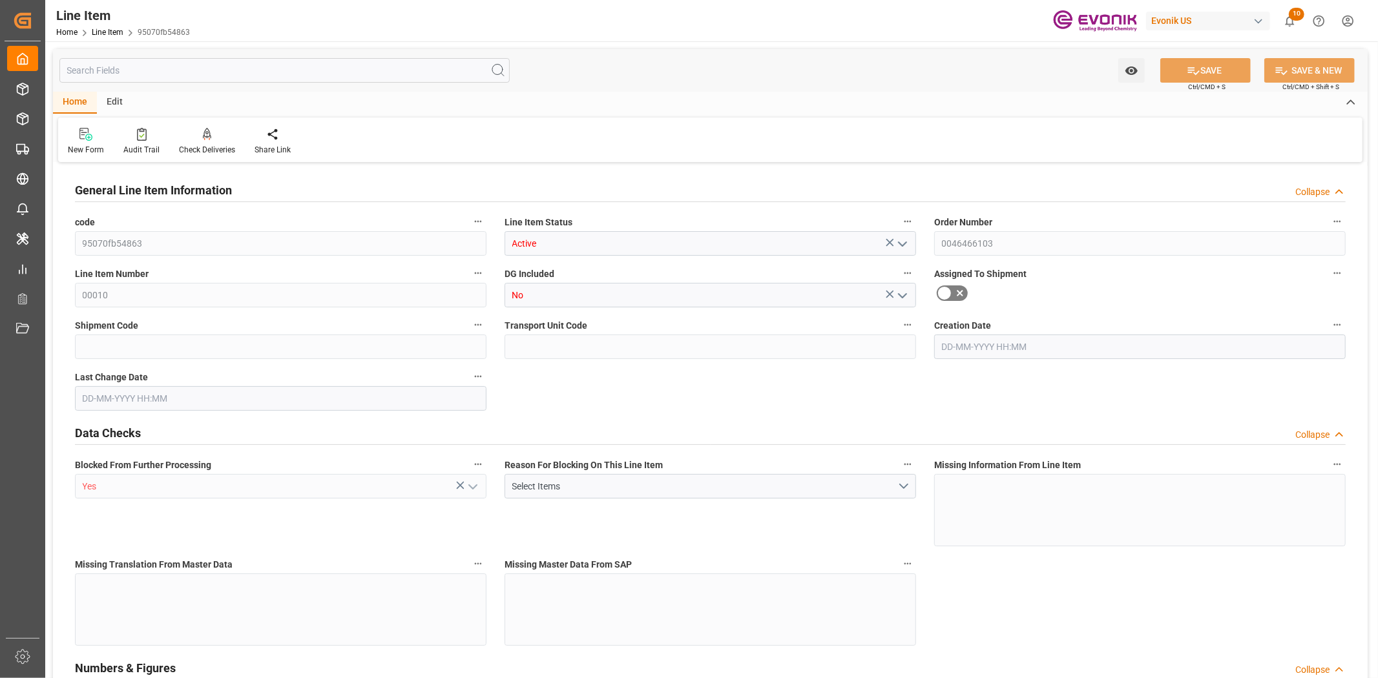
type input "12520"
type input "1"
type input "1000"
type input "1059"
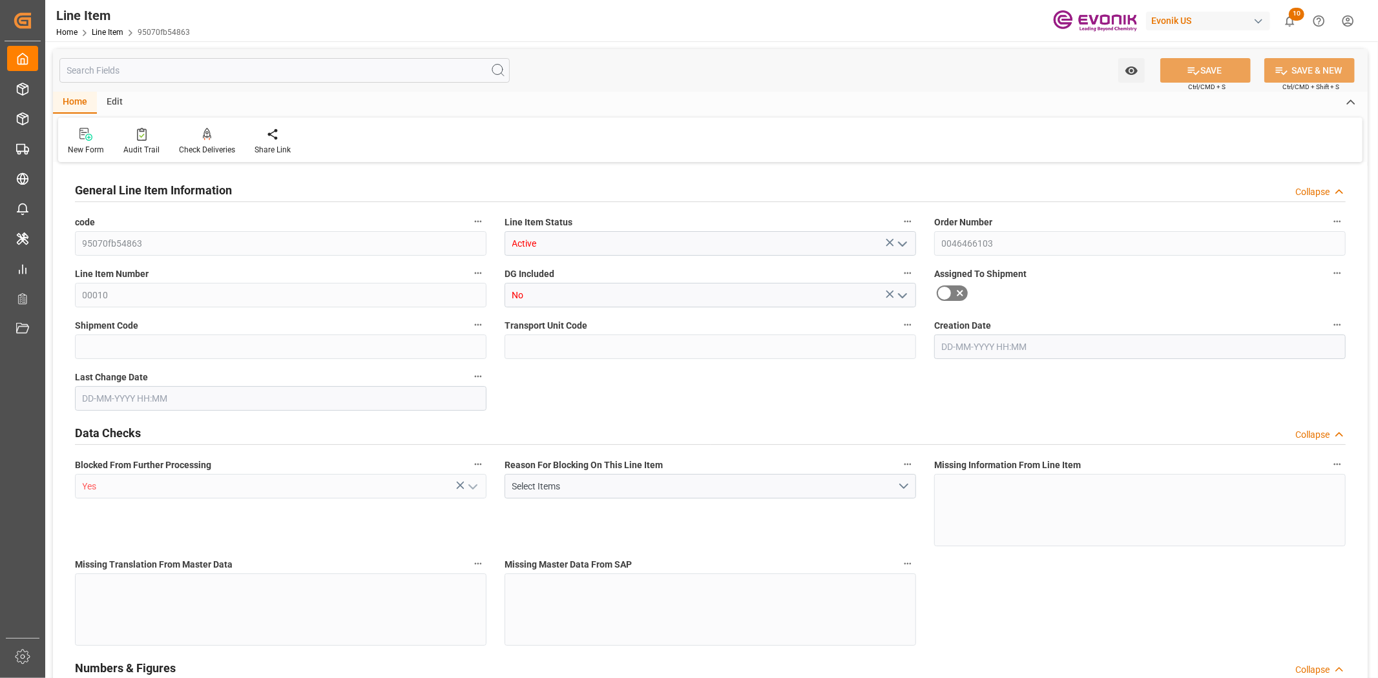
type input "1059"
type input "1000"
type input "1.368"
type input "1368"
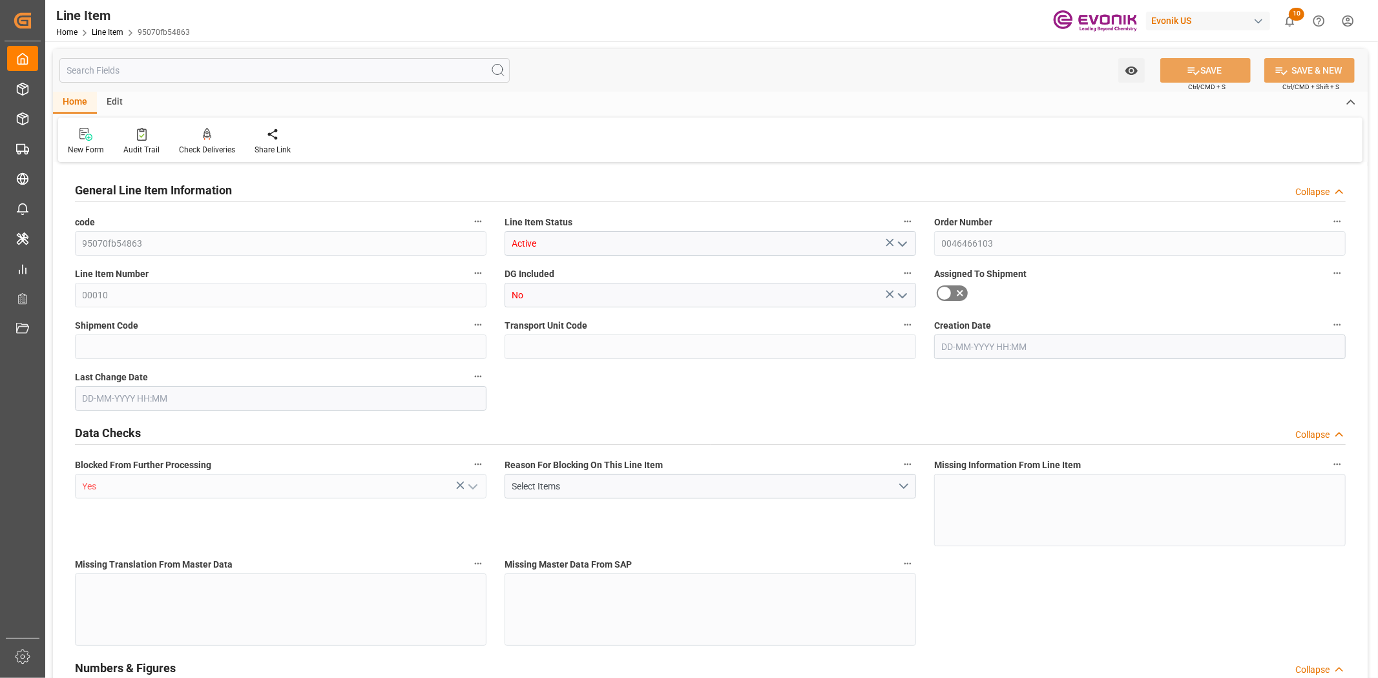
type input "0"
type input "[DATE] 19:32"
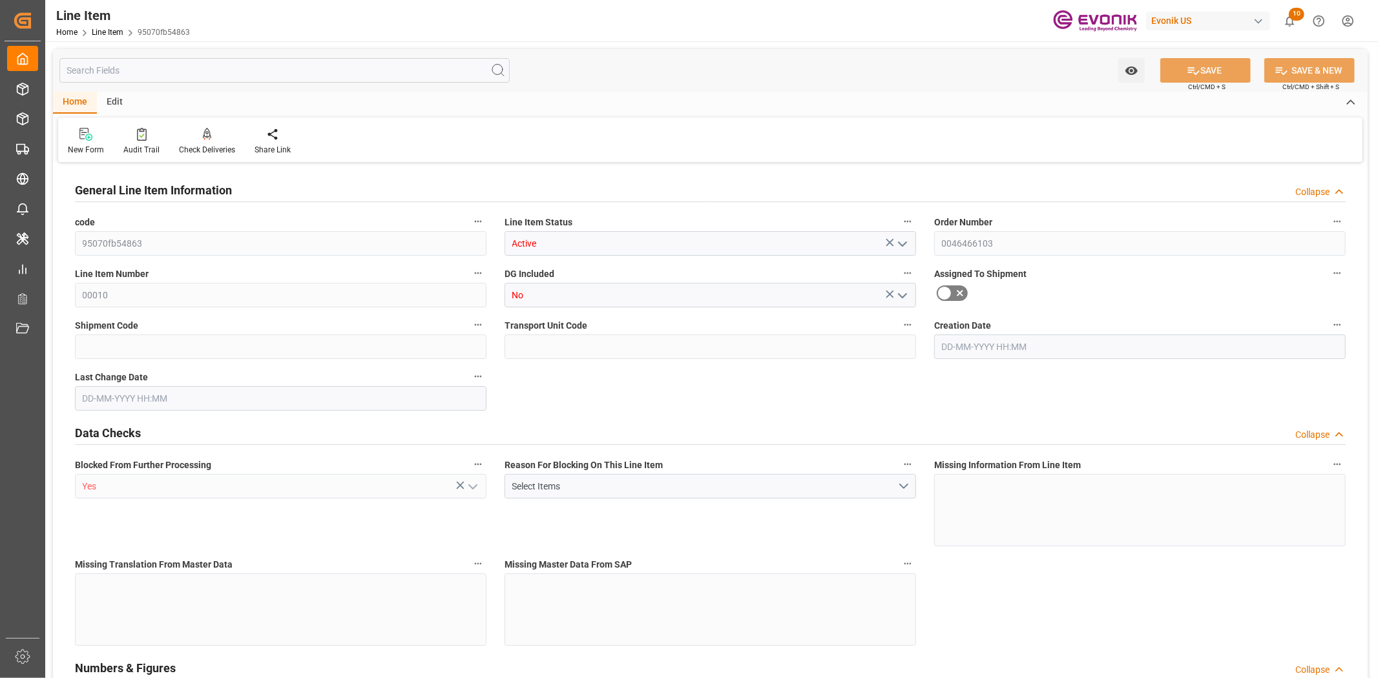
type input "[DATE] 18:53"
type input "[DATE]"
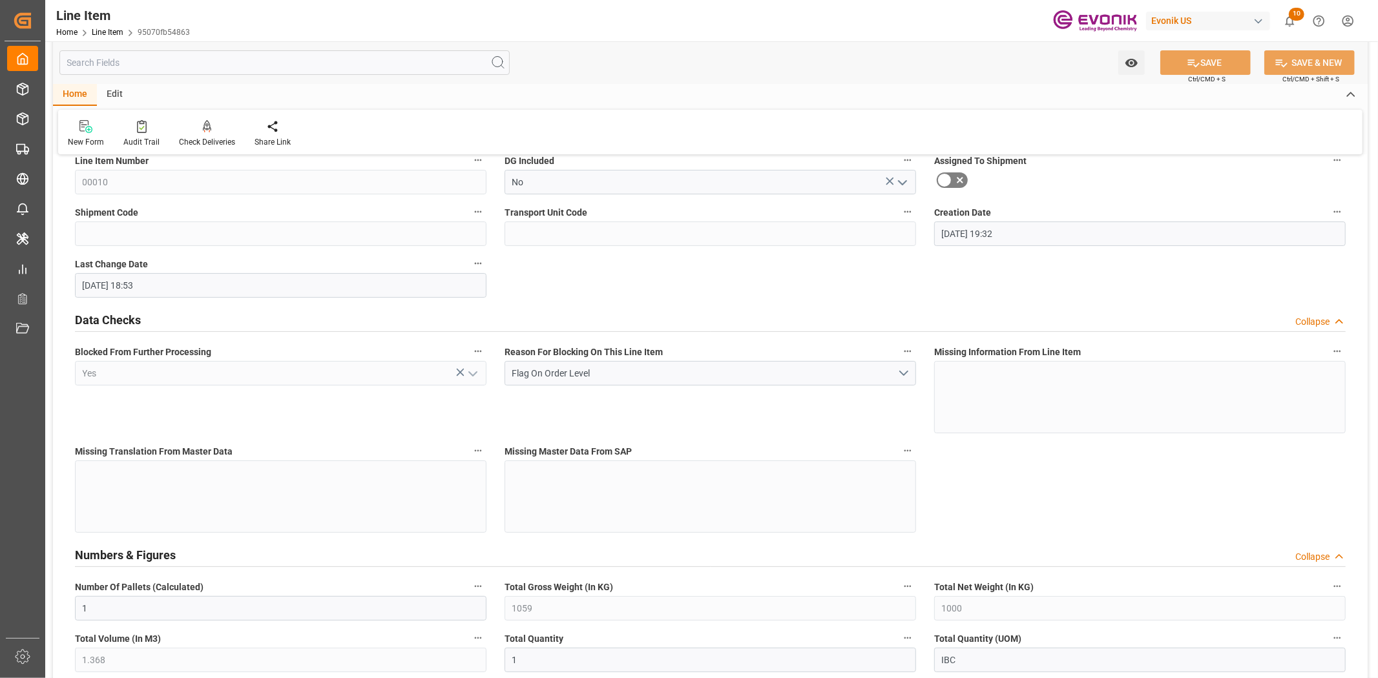
scroll to position [143, 0]
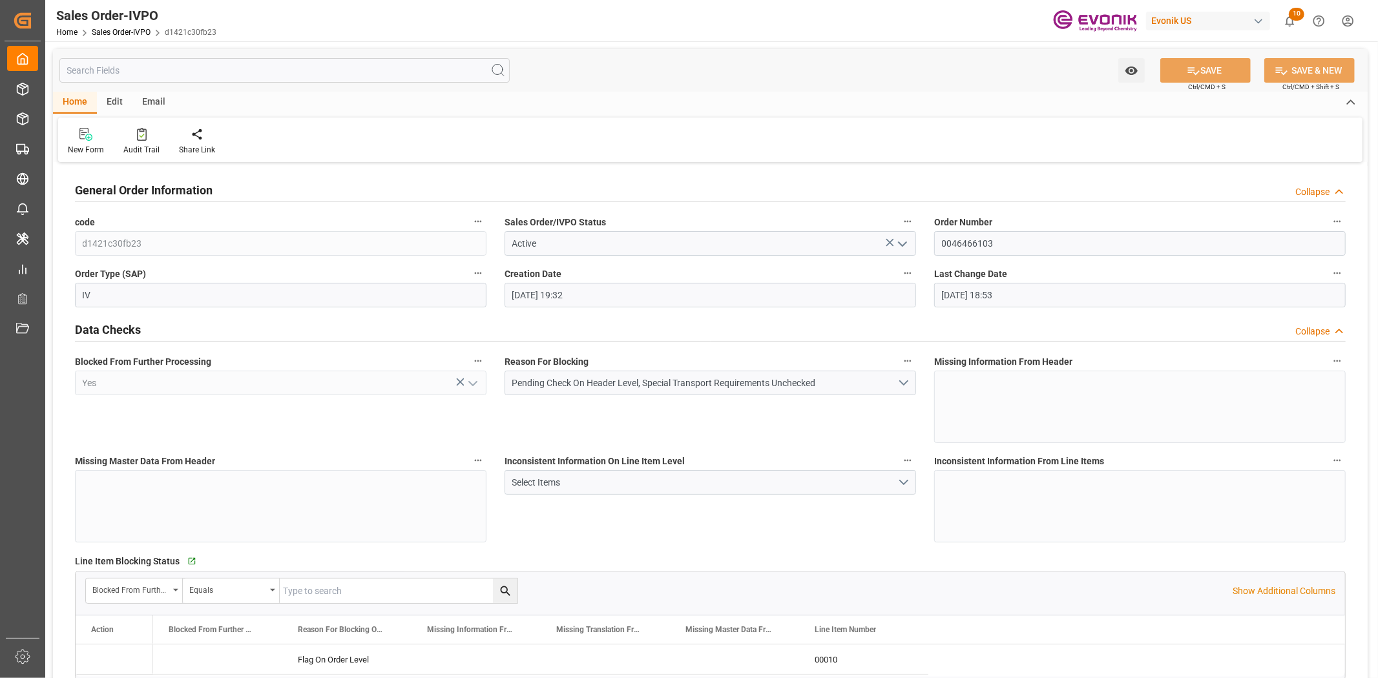
type input "[DATE] 19:32"
type input "[DATE] 18:53"
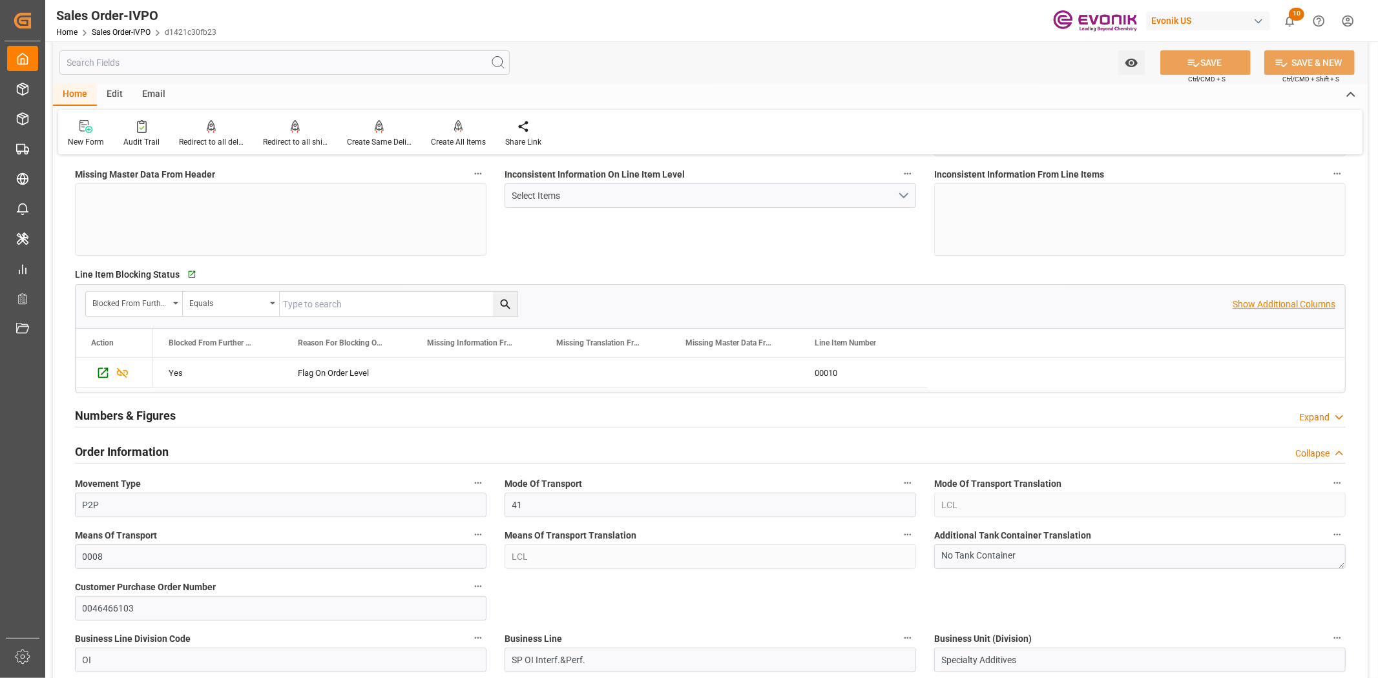
click at [1263, 302] on p "Show Additional Columns" at bounding box center [1283, 305] width 103 height 14
click at [987, 364] on div "95070fb54863" at bounding box center [992, 373] width 129 height 30
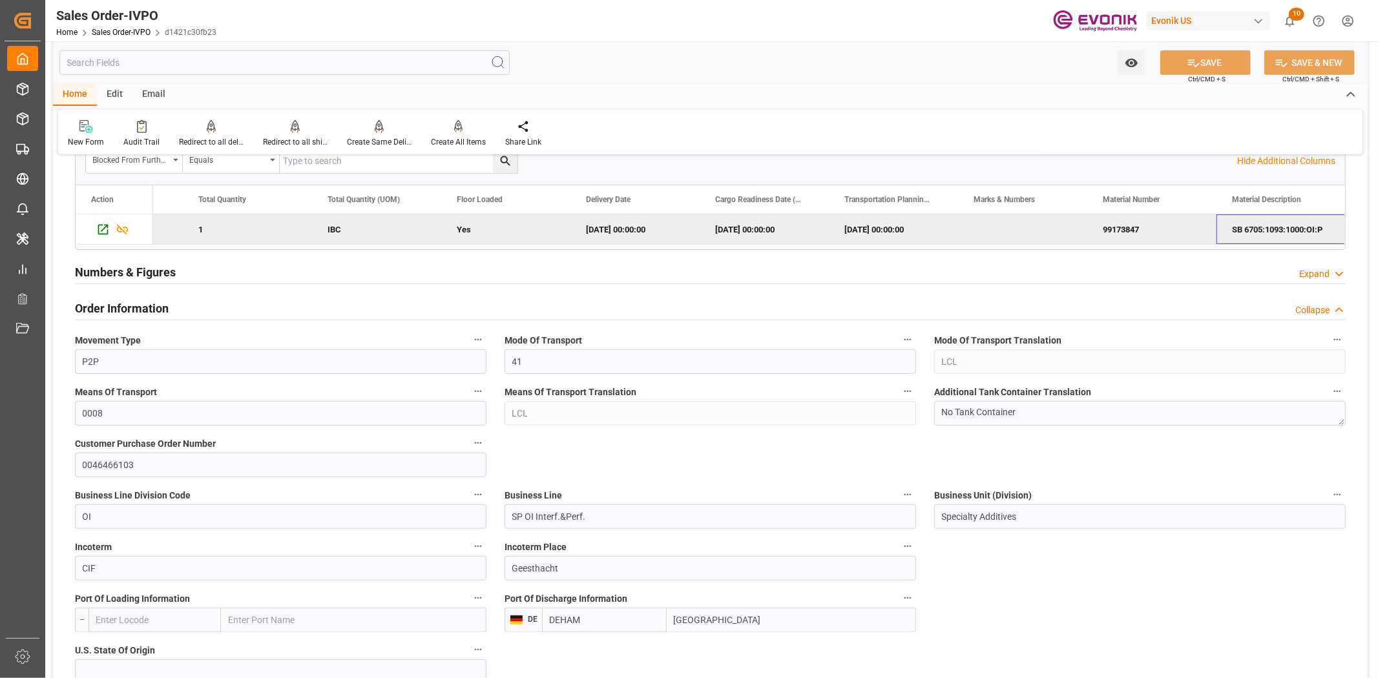
scroll to position [574, 0]
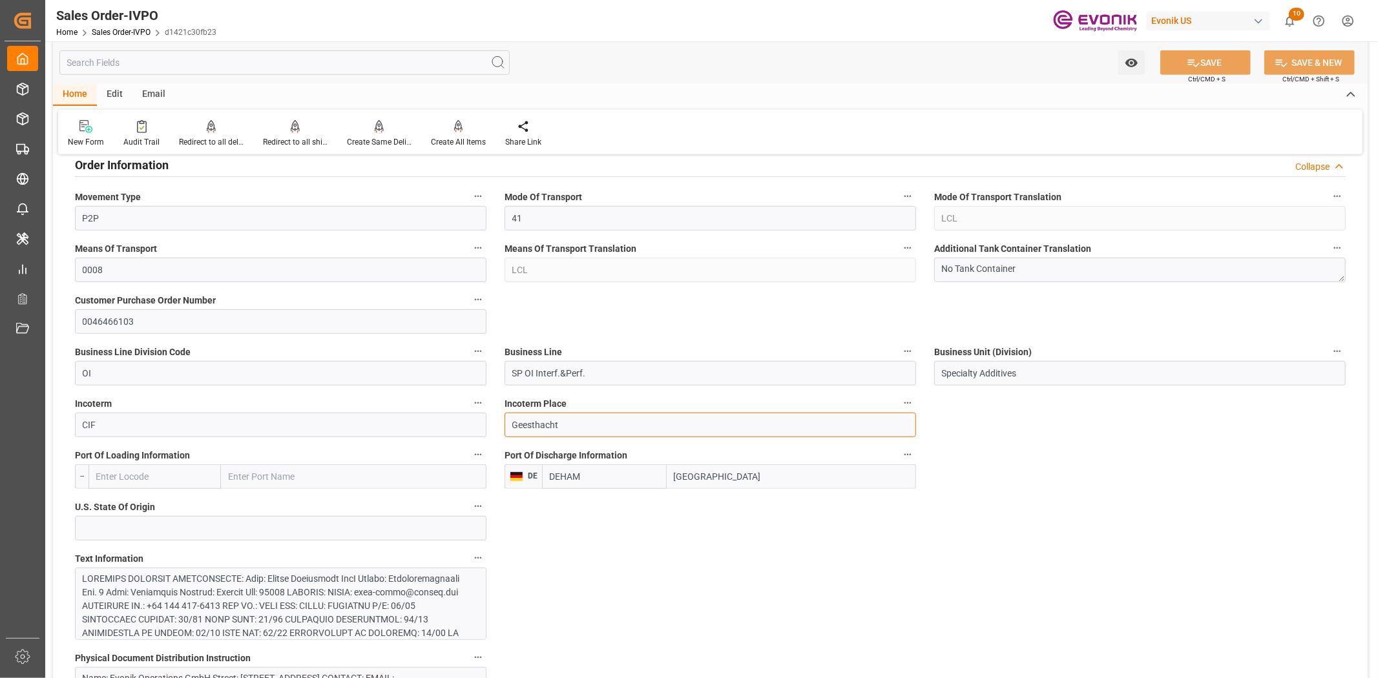
click at [536, 433] on input "Geesthacht" at bounding box center [709, 425] width 411 height 25
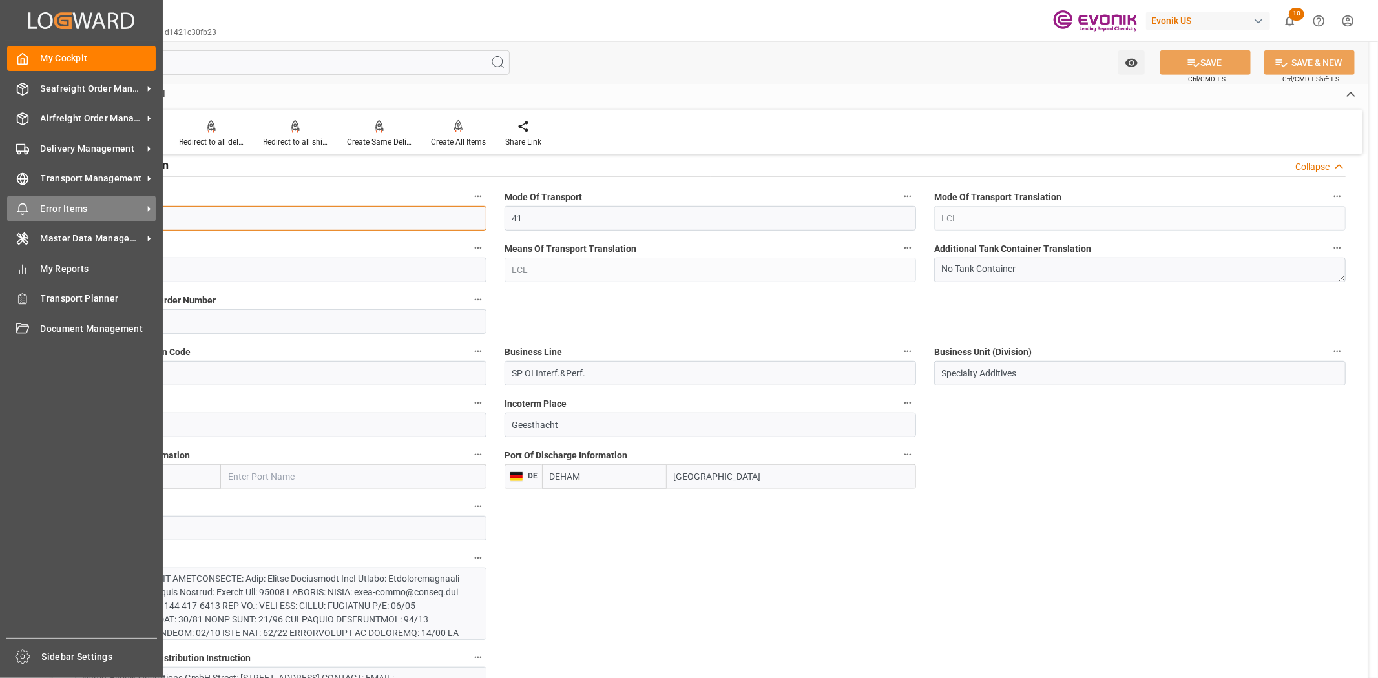
drag, startPoint x: 1, startPoint y: 222, endPoint x: 52, endPoint y: 220, distance: 51.1
click at [1, 222] on div "Created by potrace 1.15, written by Peter Selinger 2001-2017 Created by potrace…" at bounding box center [689, 339] width 1378 height 678
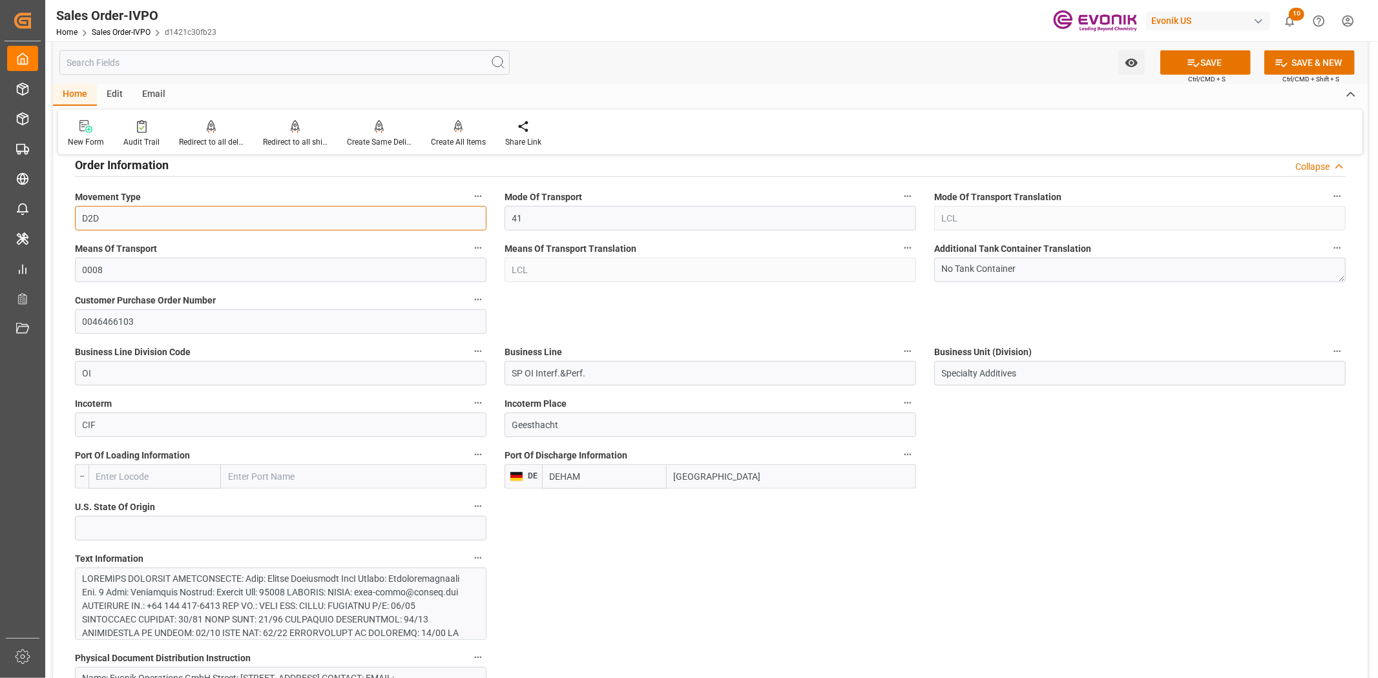
type input "D2D"
click at [1180, 61] on button "SAVE" at bounding box center [1205, 62] width 90 height 25
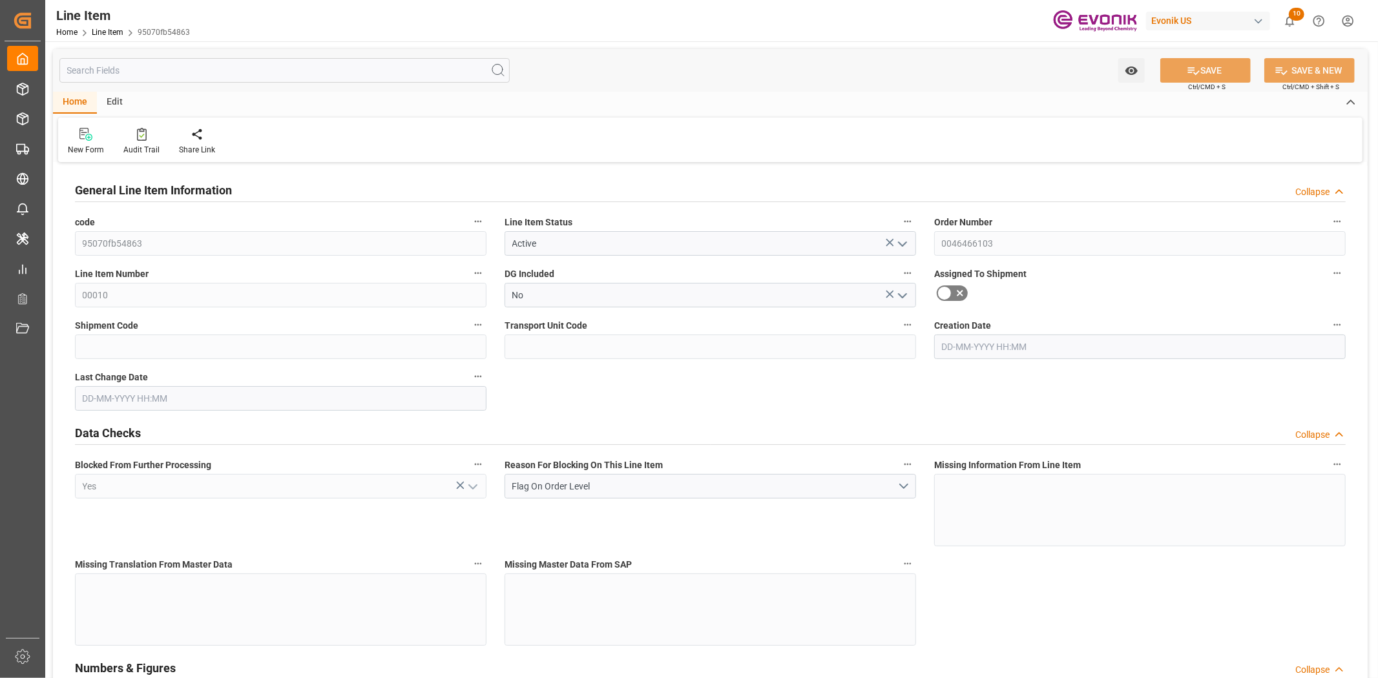
type input "1"
type input "1059"
type input "1000"
type input "1.368"
type input "1"
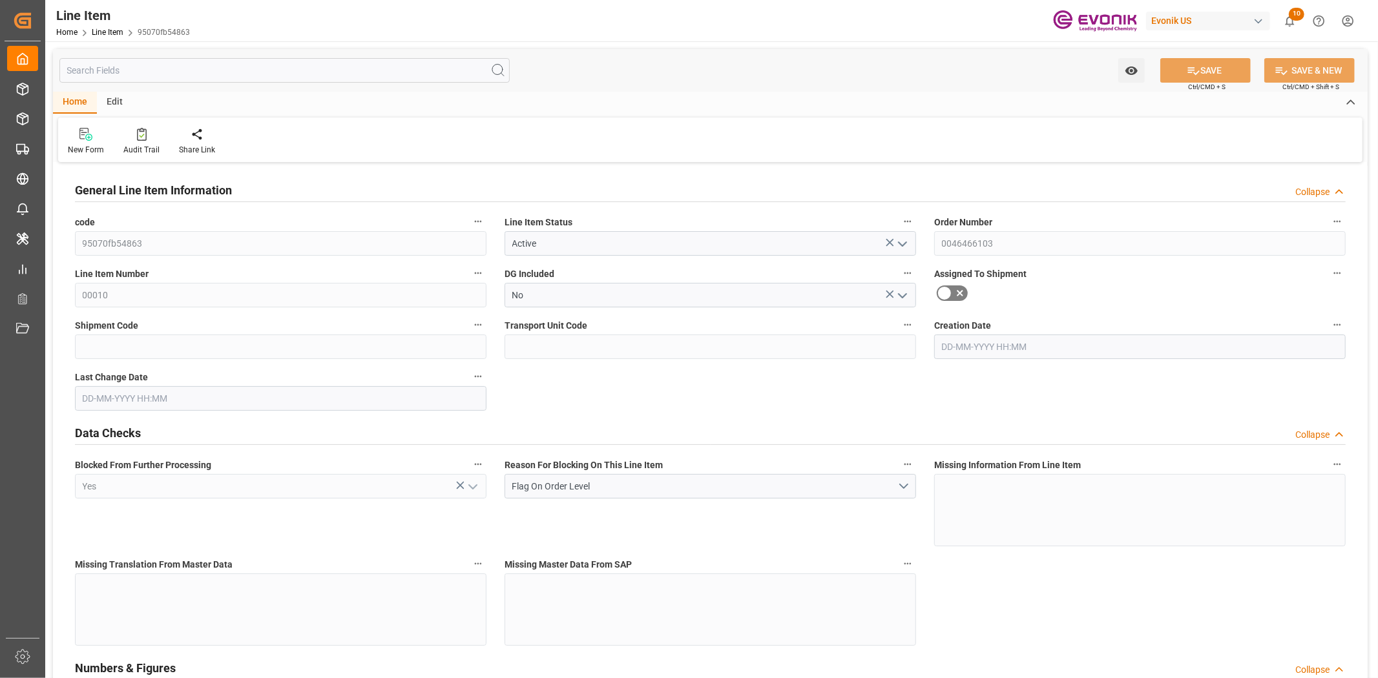
type input "12520"
type input "1"
type input "1000"
type input "1059"
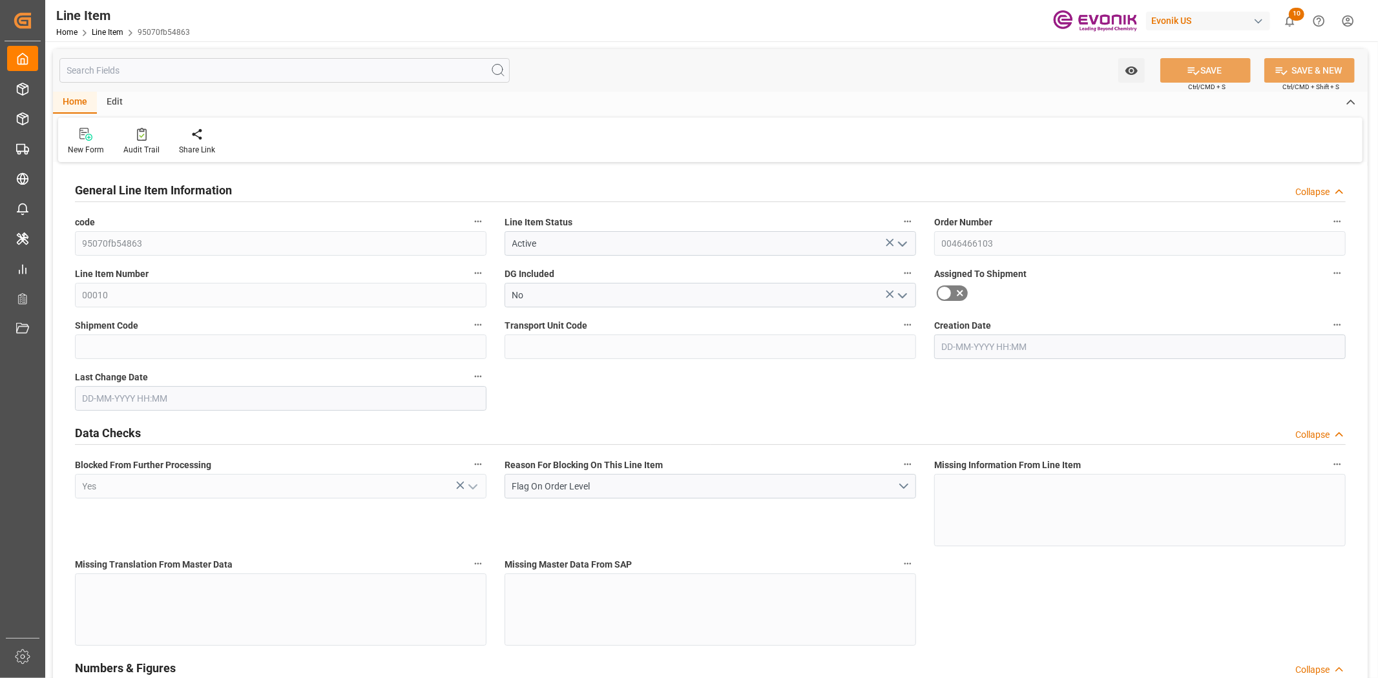
type input "1059"
type input "1000"
type input "1.368"
type input "1368"
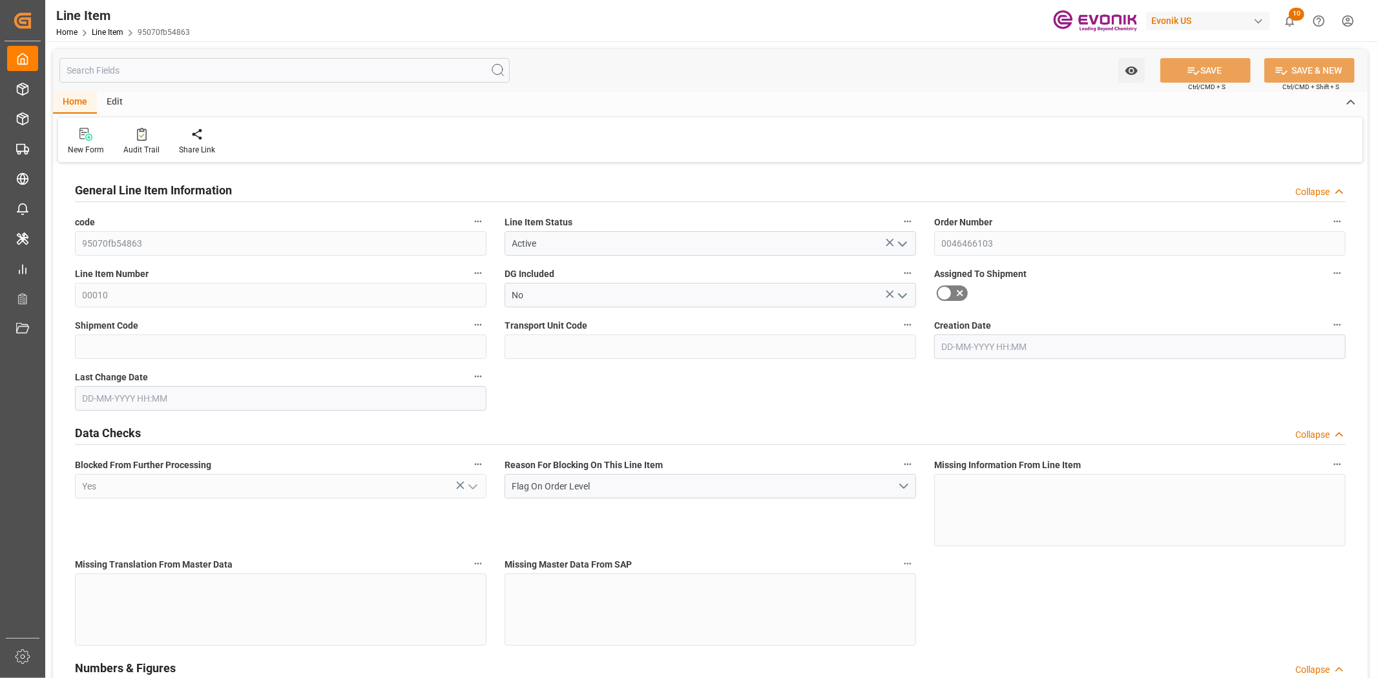
type input "0"
type input "[DATE] 19:32"
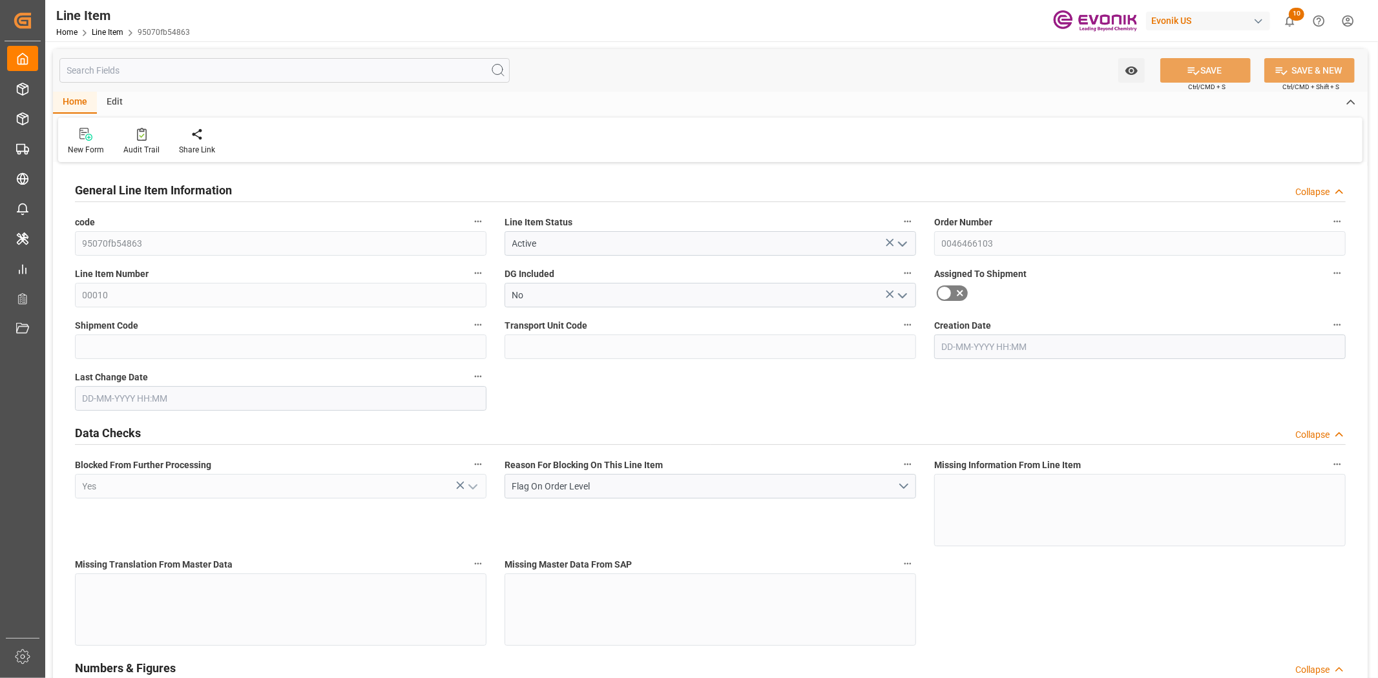
type input "[DATE] 18:53"
type input "[DATE]"
drag, startPoint x: 172, startPoint y: 68, endPoint x: 178, endPoint y: 125, distance: 57.1
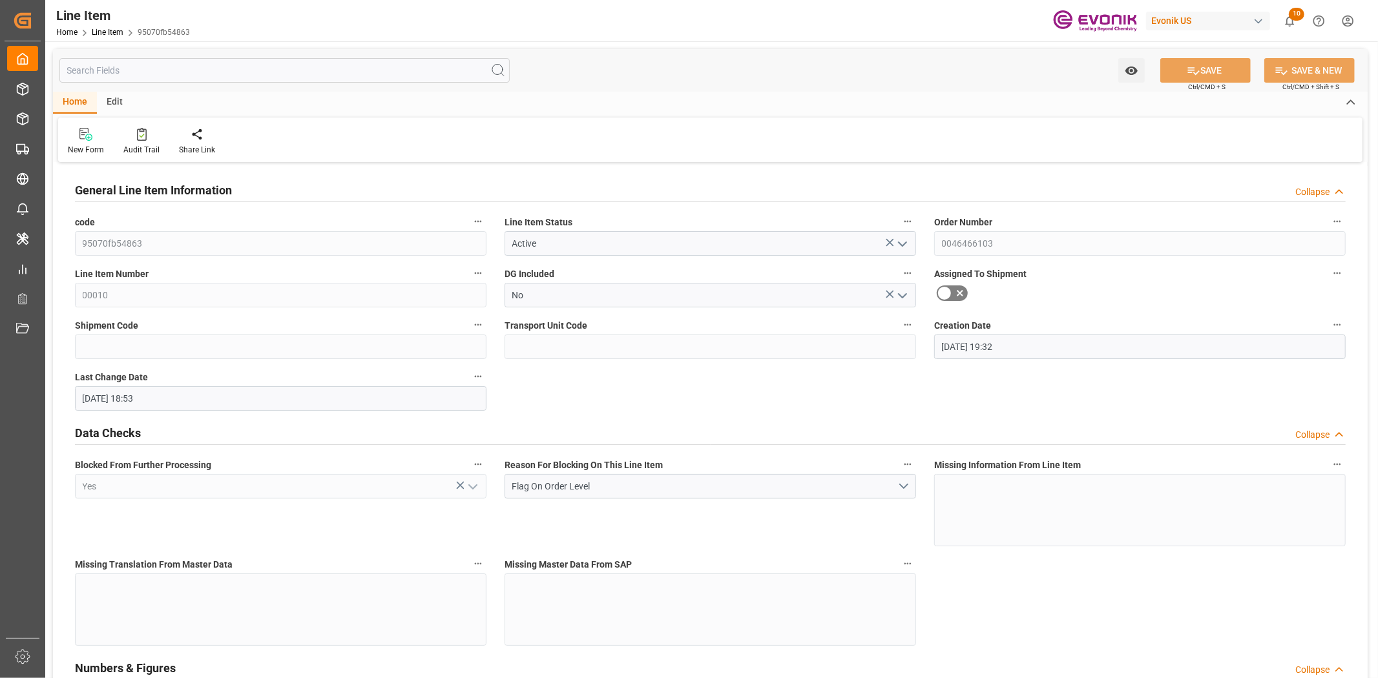
click at [172, 68] on input "text" at bounding box center [284, 70] width 450 height 25
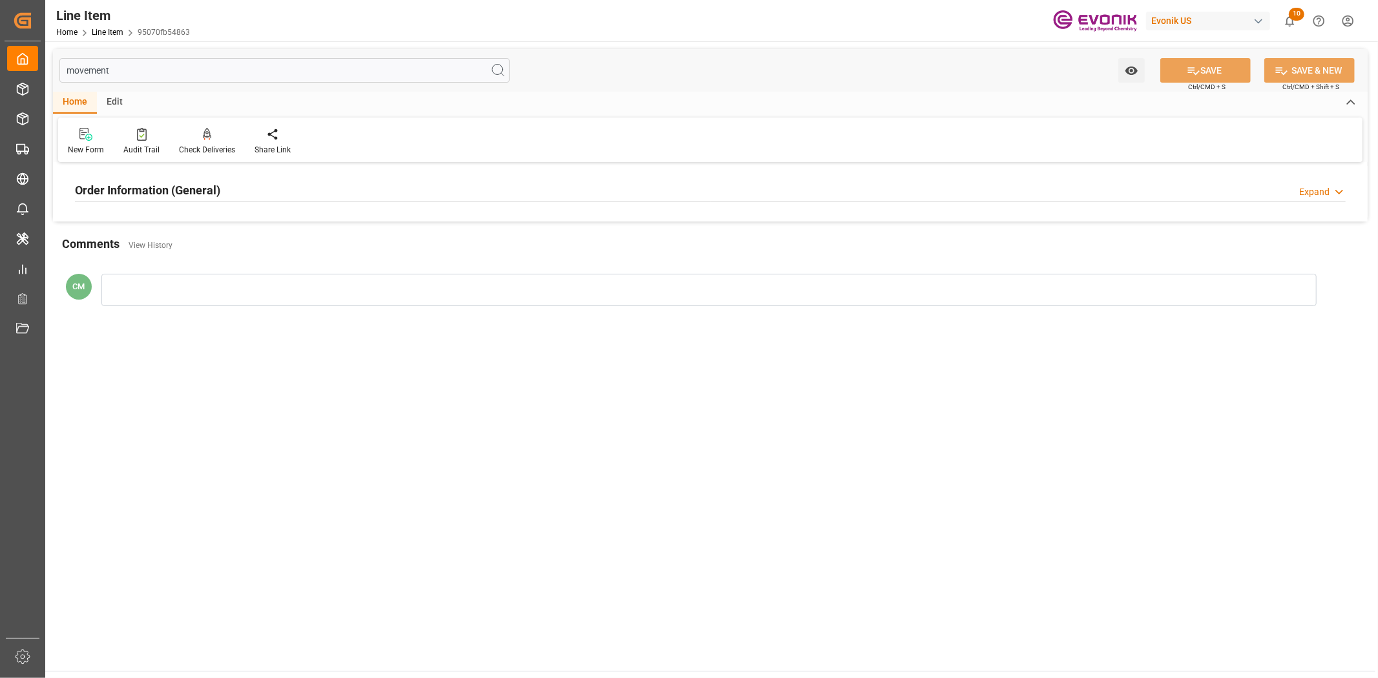
click at [246, 185] on div "Order Information (General) Expand" at bounding box center [710, 189] width 1270 height 25
drag, startPoint x: 185, startPoint y: 74, endPoint x: 105, endPoint y: 79, distance: 80.2
click at [105, 79] on input "movement" at bounding box center [284, 70] width 450 height 25
type input "m"
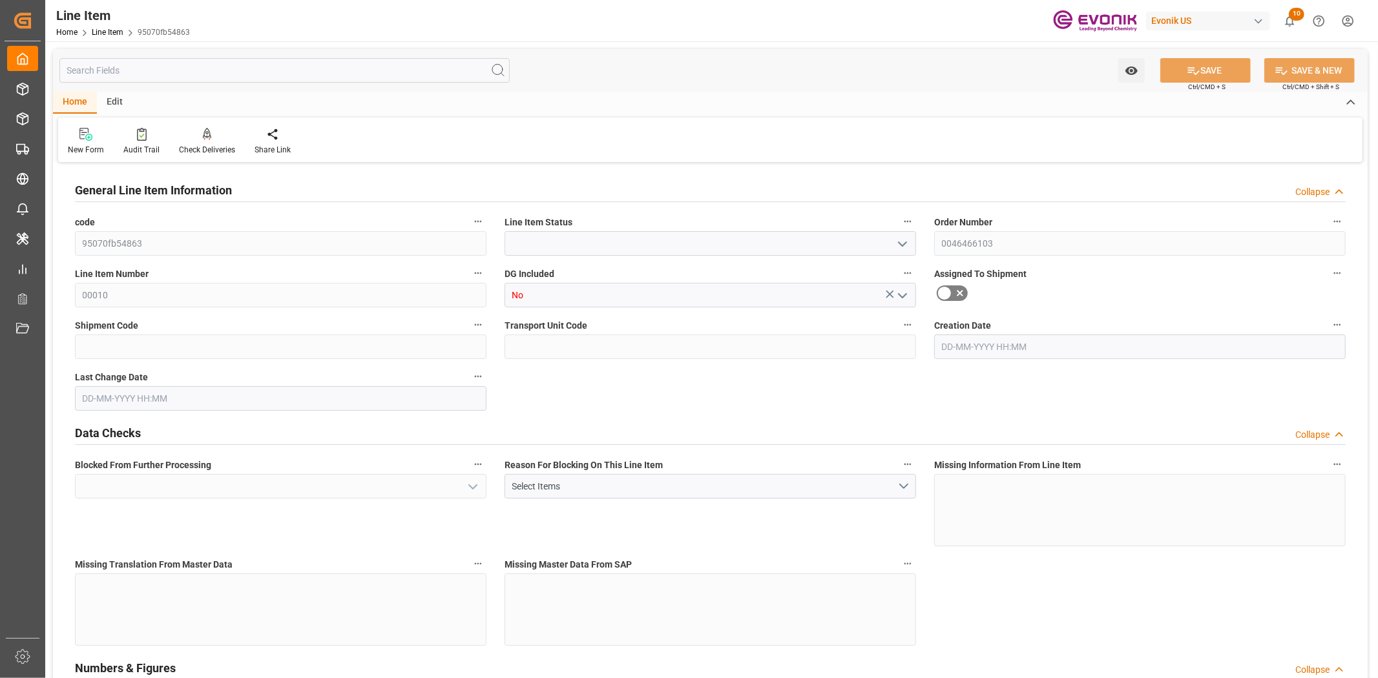
type input "Active"
type input "Yes"
type input "1"
type input "1059"
type input "1000"
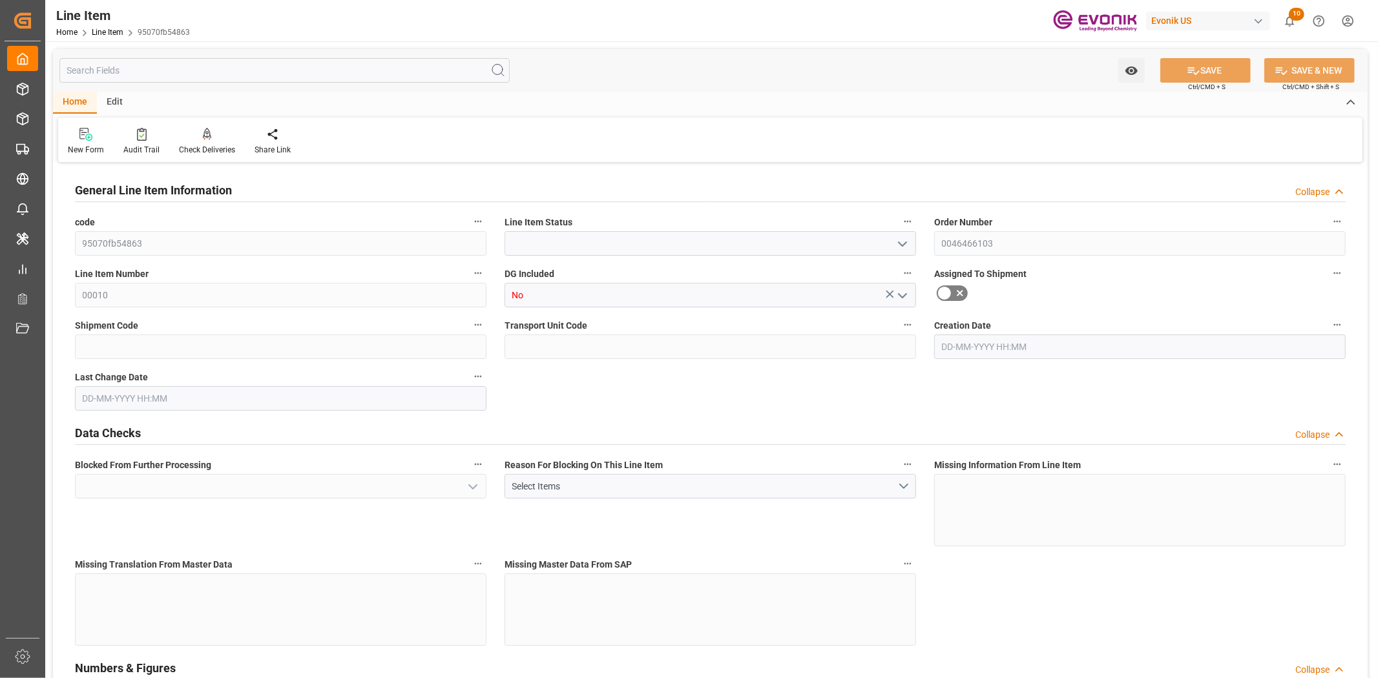
type input "1.368"
type input "1"
type input "12520"
type input "EAR99"
type input "1"
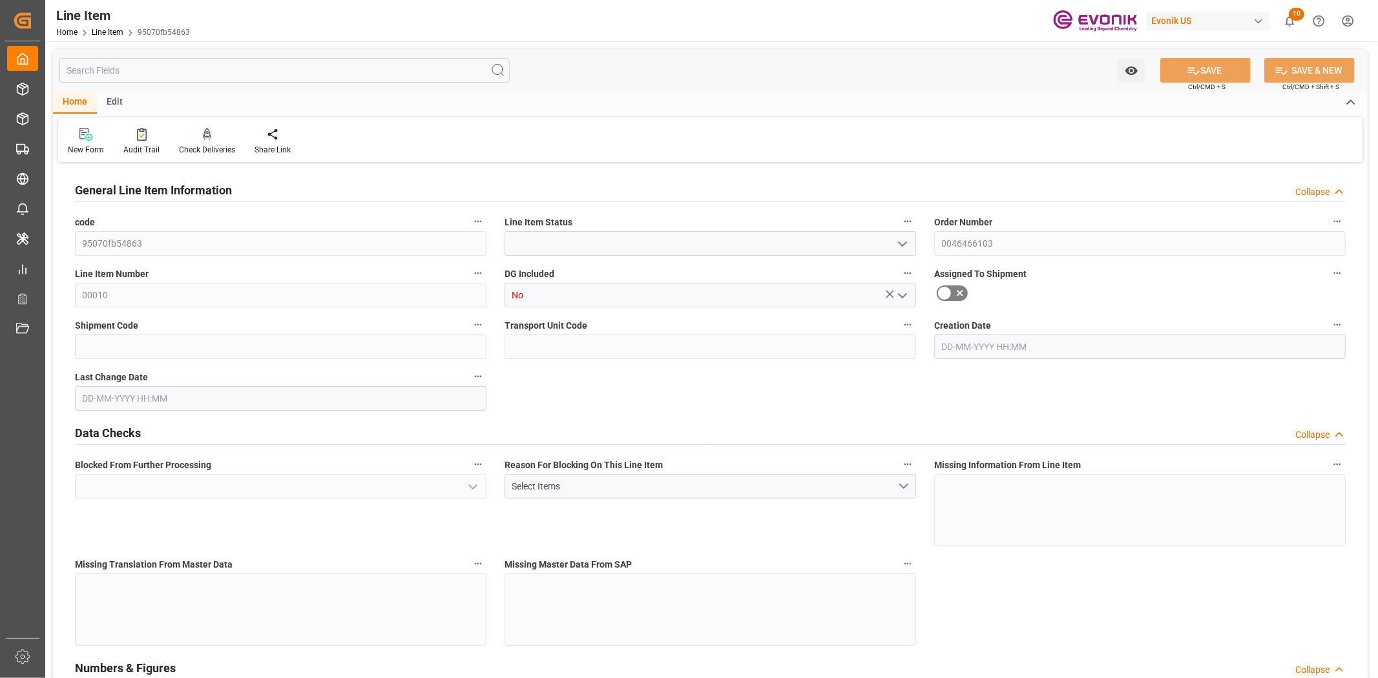
type input "1000"
type input "1059"
type input "1000"
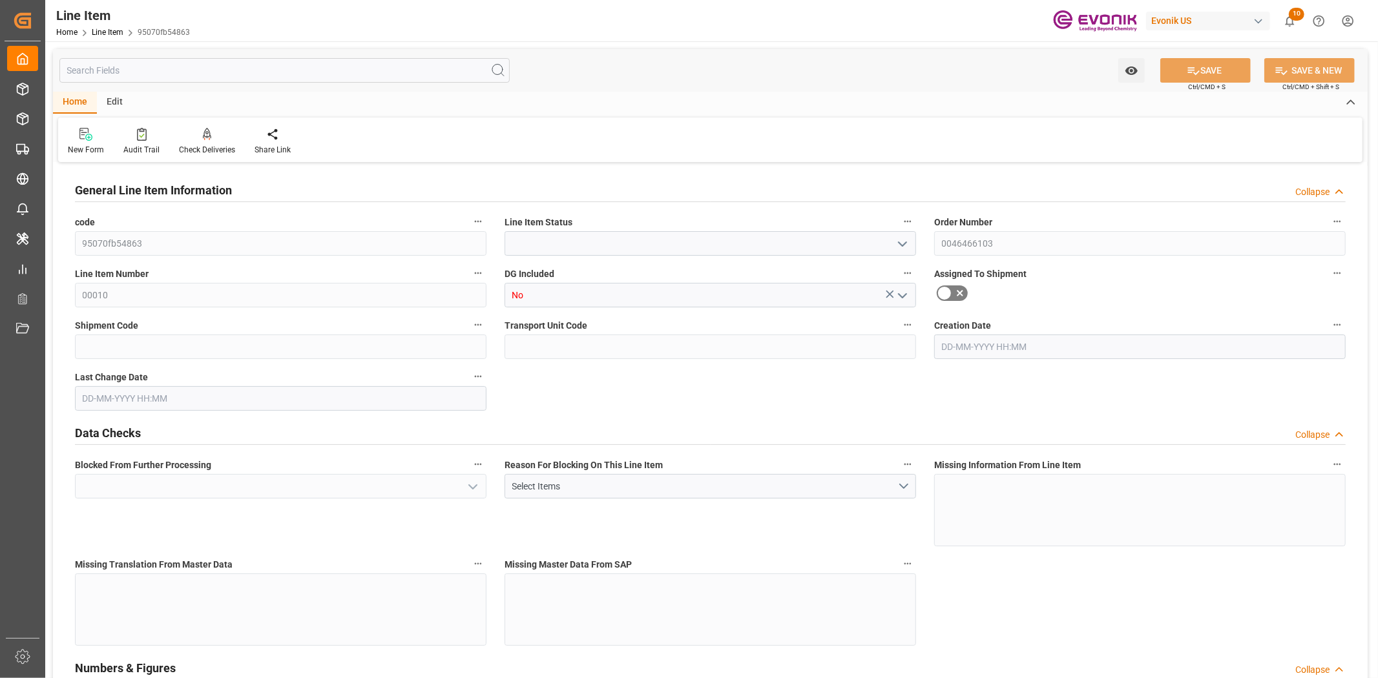
type input "1000"
type input "1.368"
type input "1368"
type input "0"
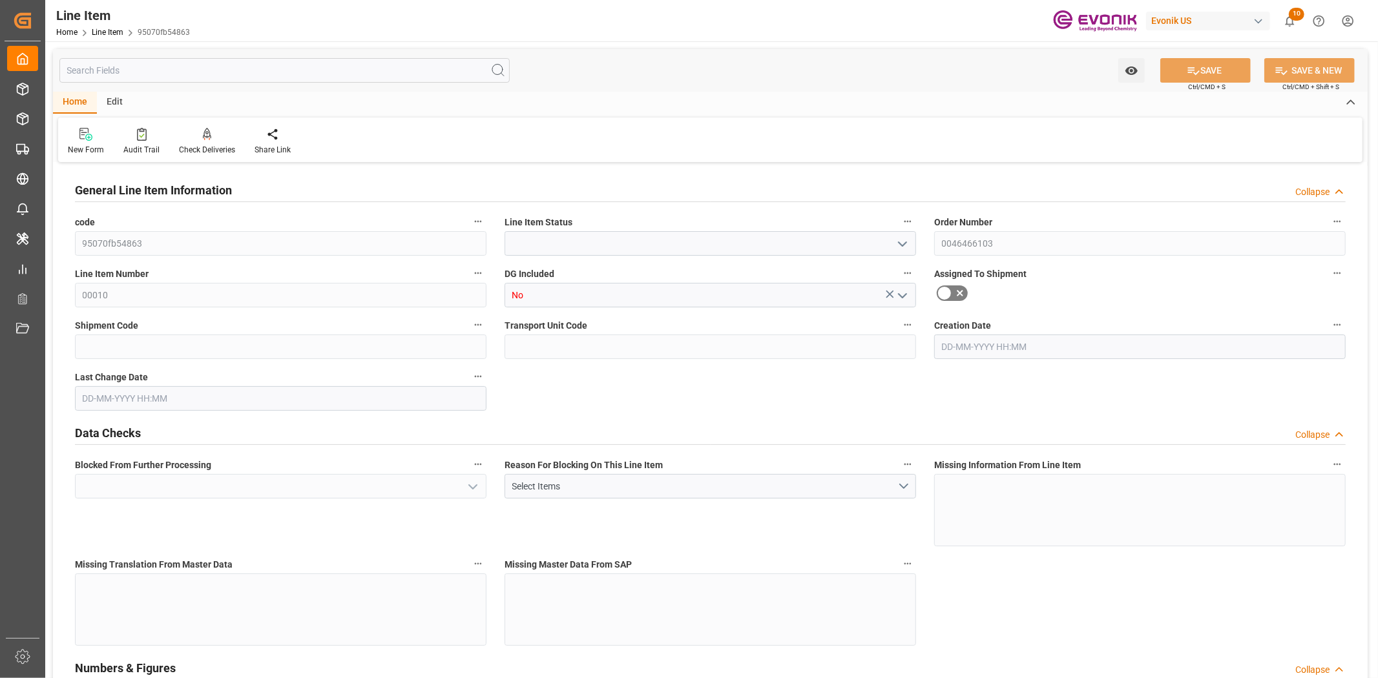
type input "0"
type input "[DATE] 19:32"
type input "[DATE] 18:53"
type input "[DATE]"
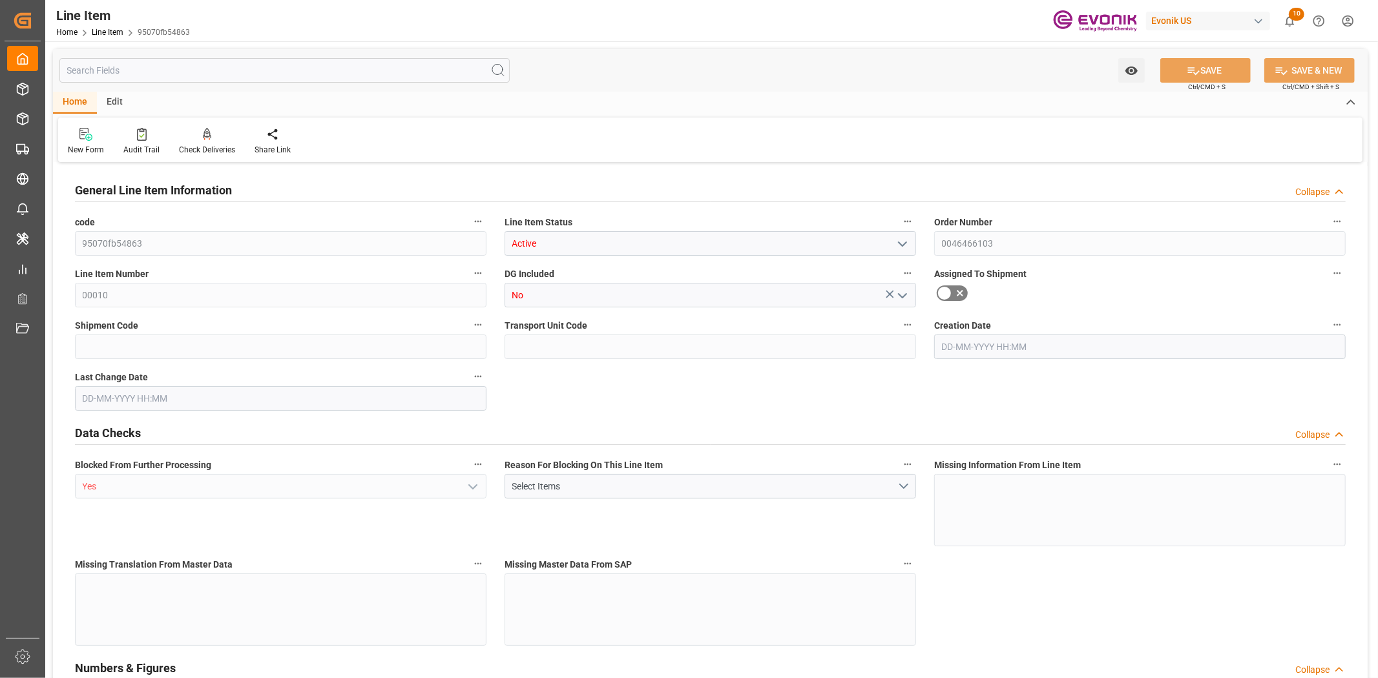
type input "[DATE]"
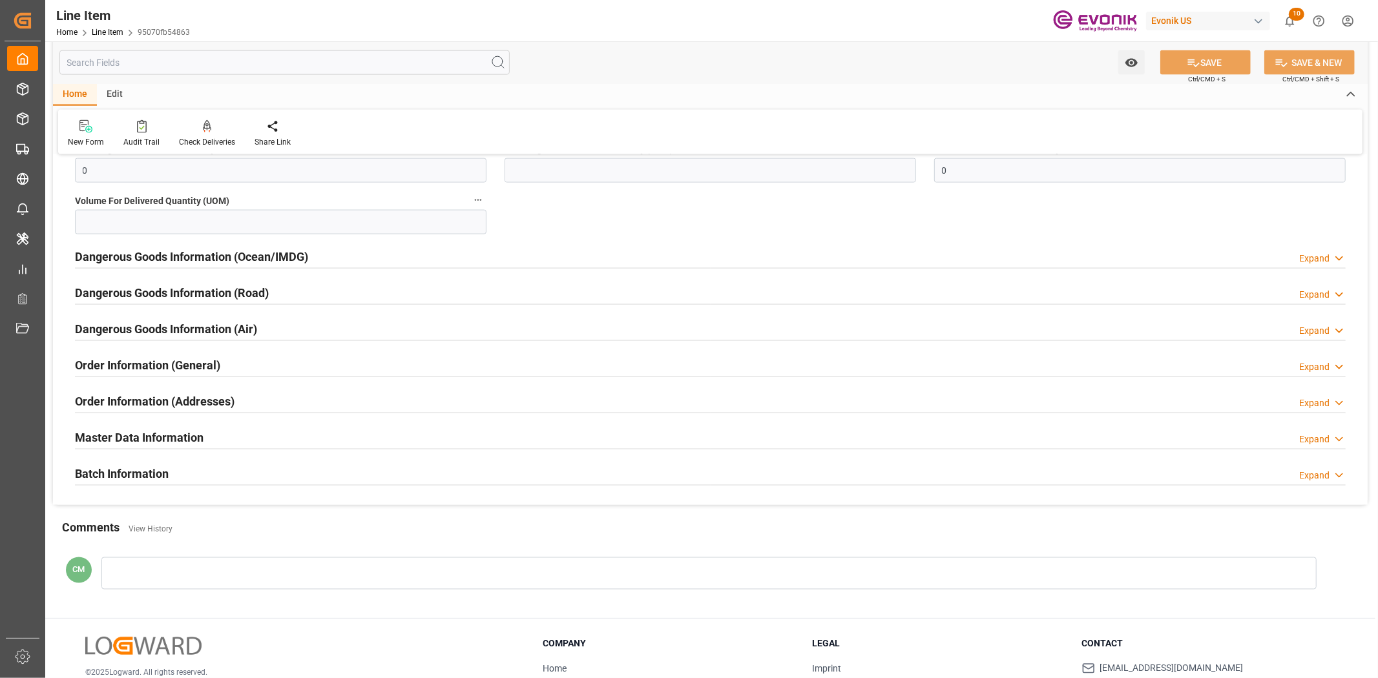
scroll to position [1579, 0]
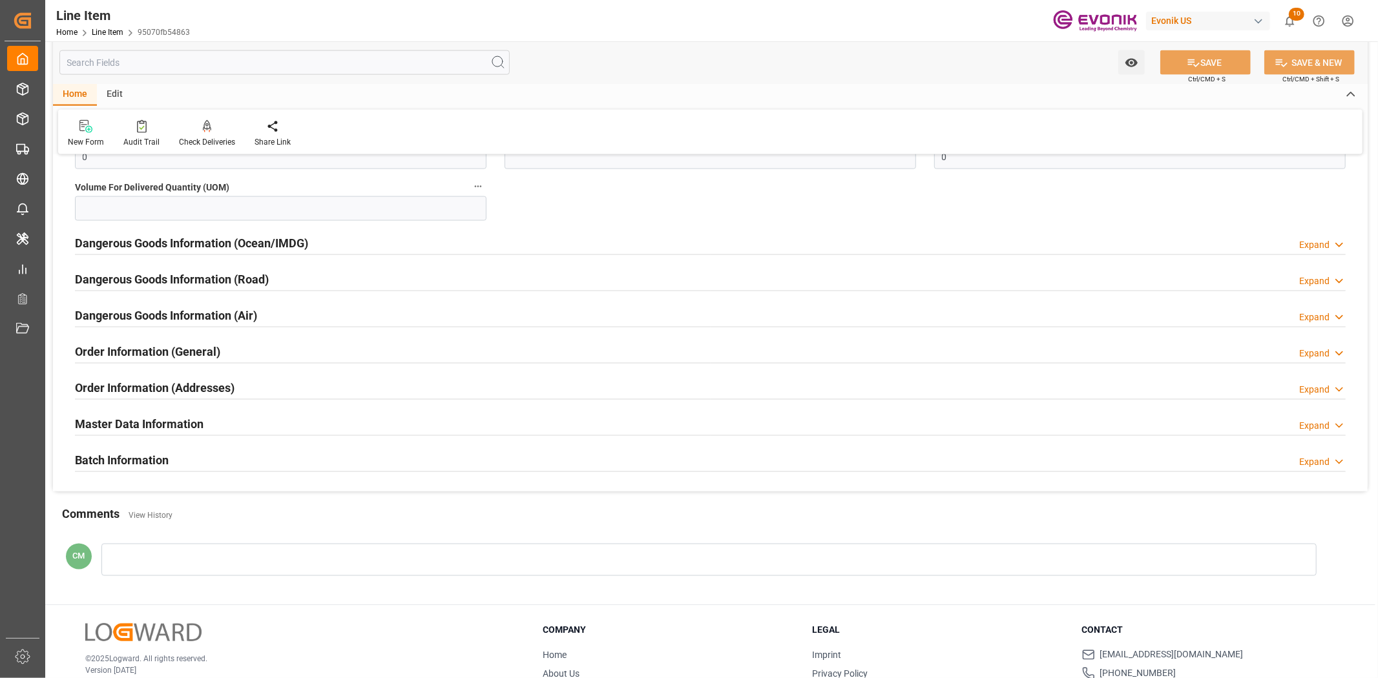
click at [205, 357] on h2 "Order Information (General)" at bounding box center [147, 351] width 145 height 17
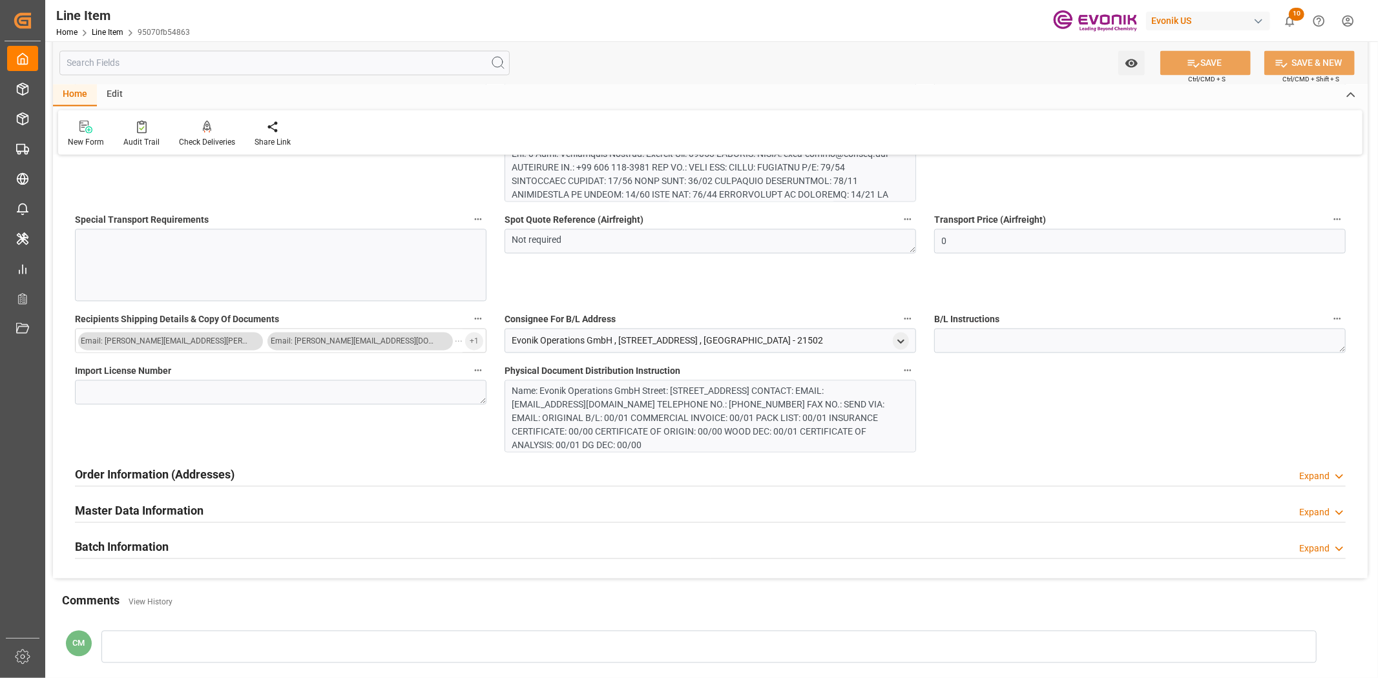
scroll to position [2153, 0]
click at [210, 473] on h2 "Order Information (Addresses)" at bounding box center [155, 473] width 160 height 17
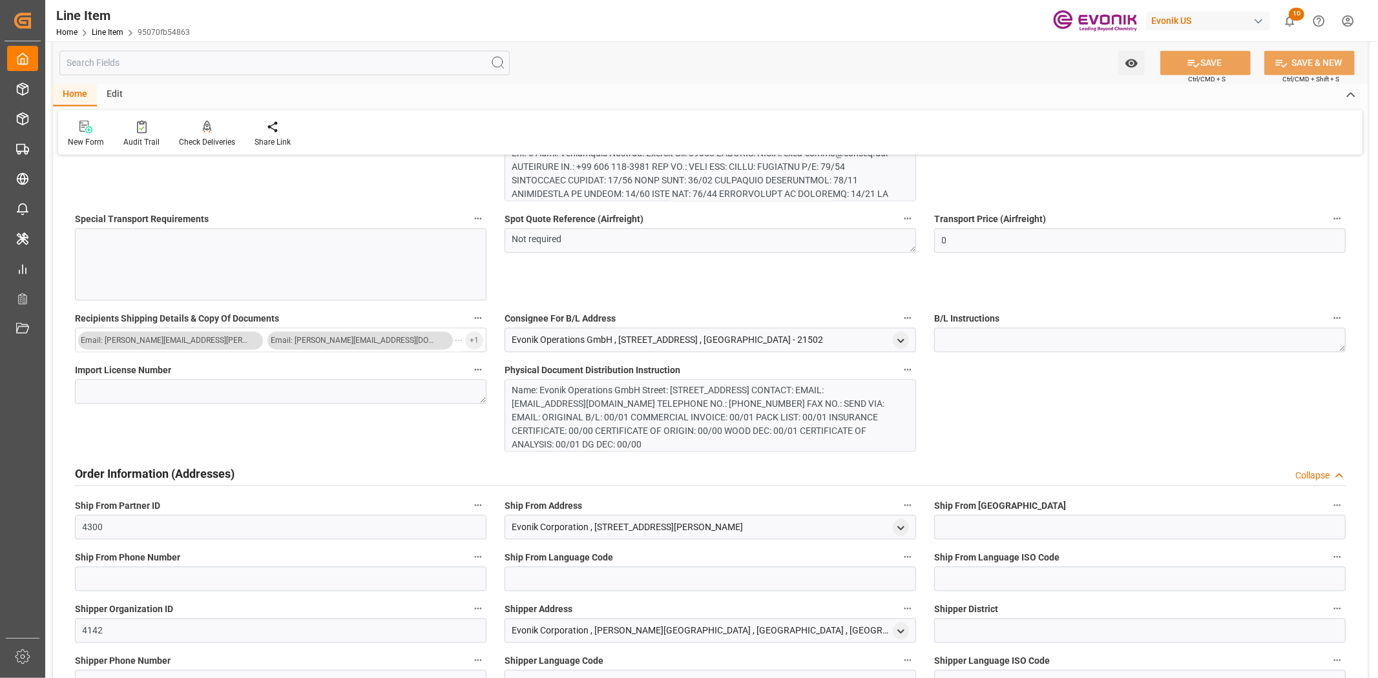
click at [147, 469] on h2 "Order Information (Addresses)" at bounding box center [155, 473] width 160 height 17
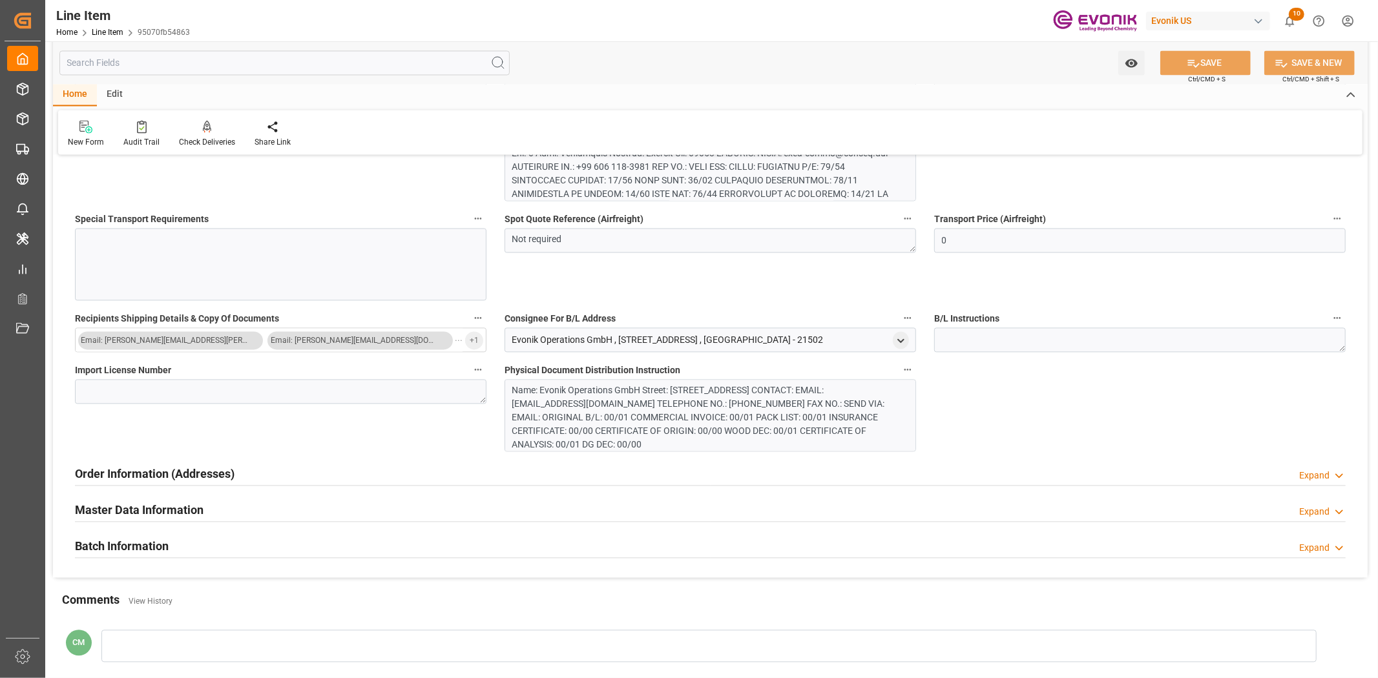
click at [156, 505] on h2 "Master Data Information" at bounding box center [139, 509] width 129 height 17
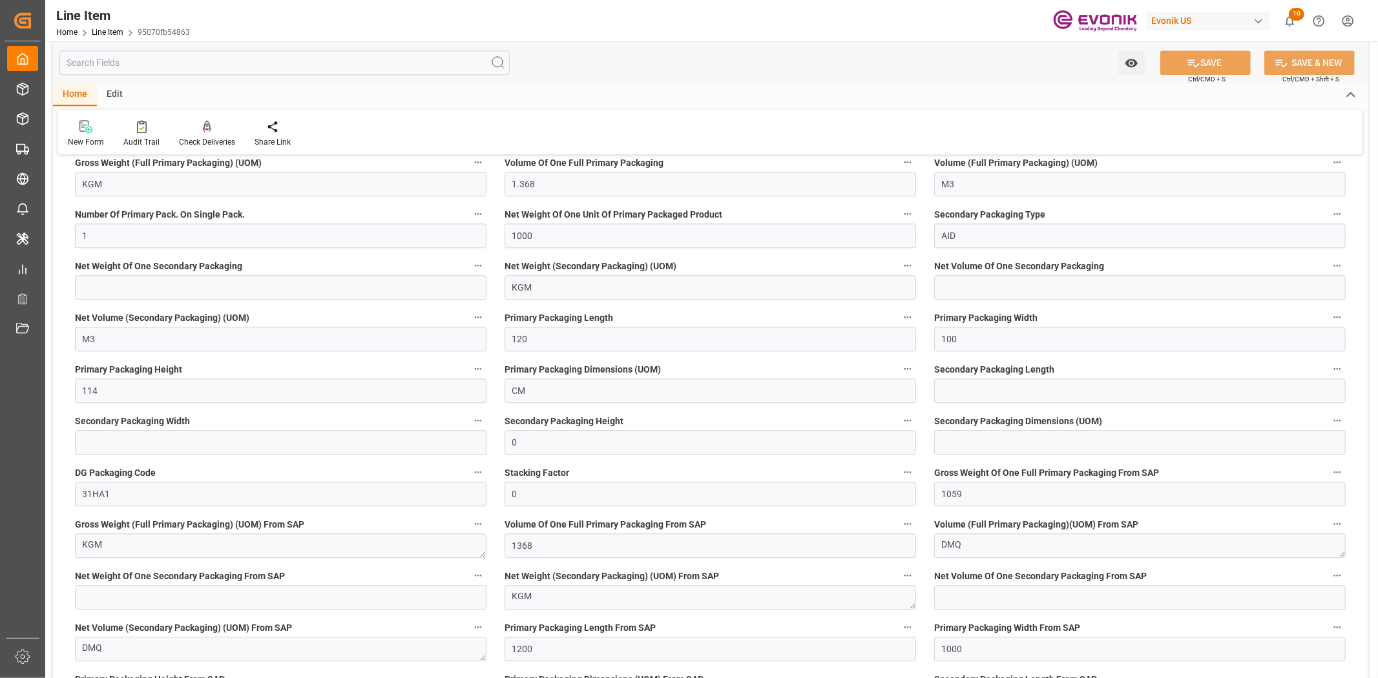
scroll to position [2870, 0]
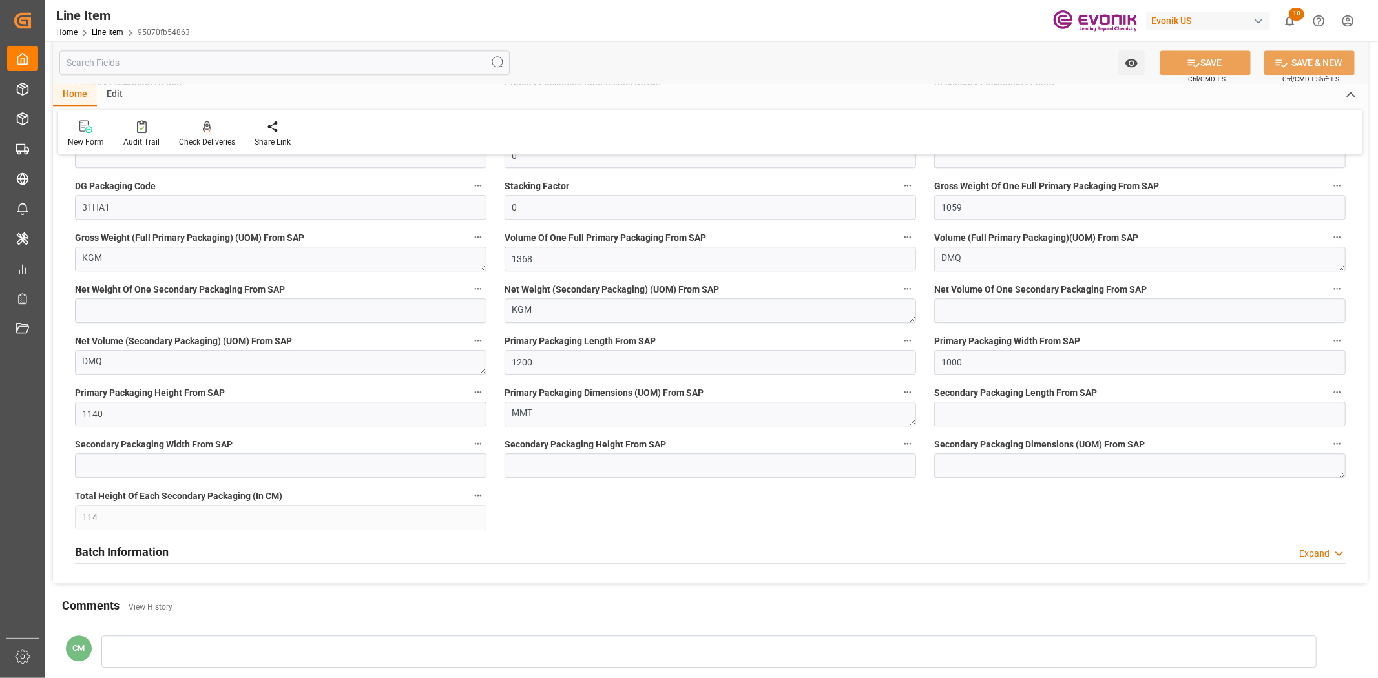
click at [194, 552] on div "Batch Information Expand" at bounding box center [710, 551] width 1270 height 25
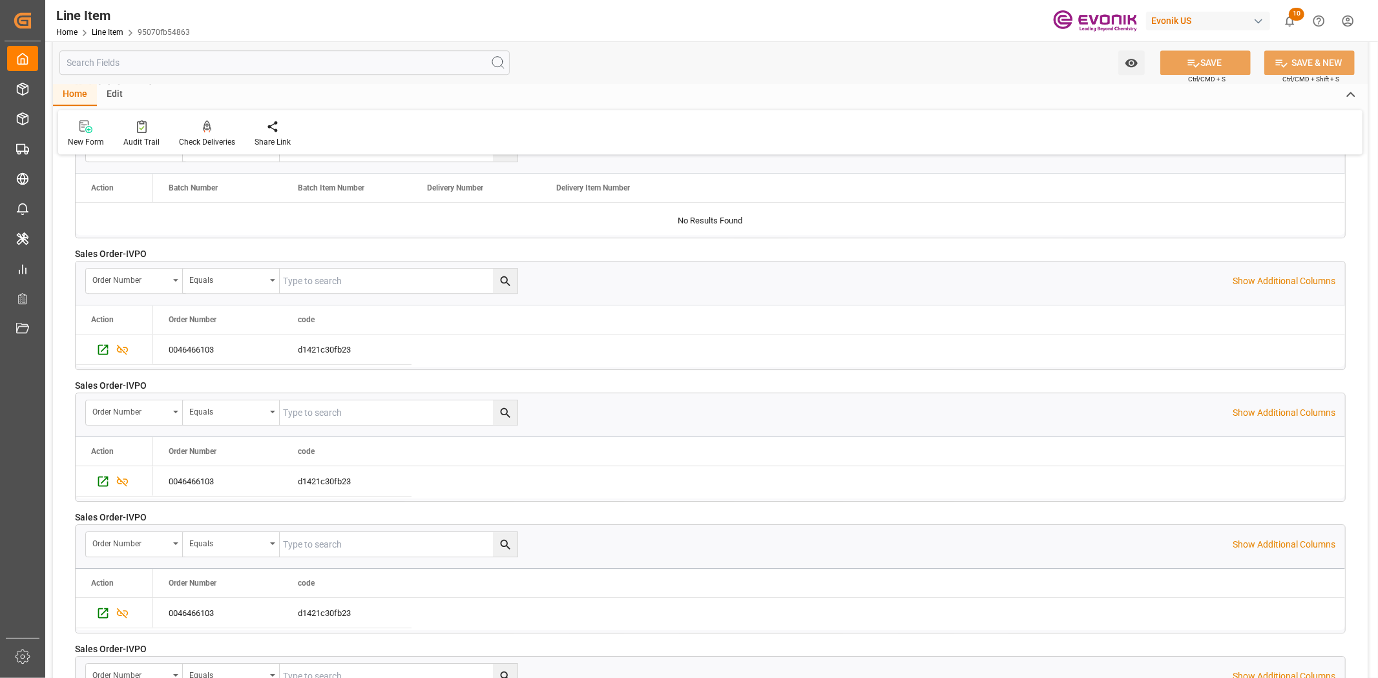
scroll to position [3301, 0]
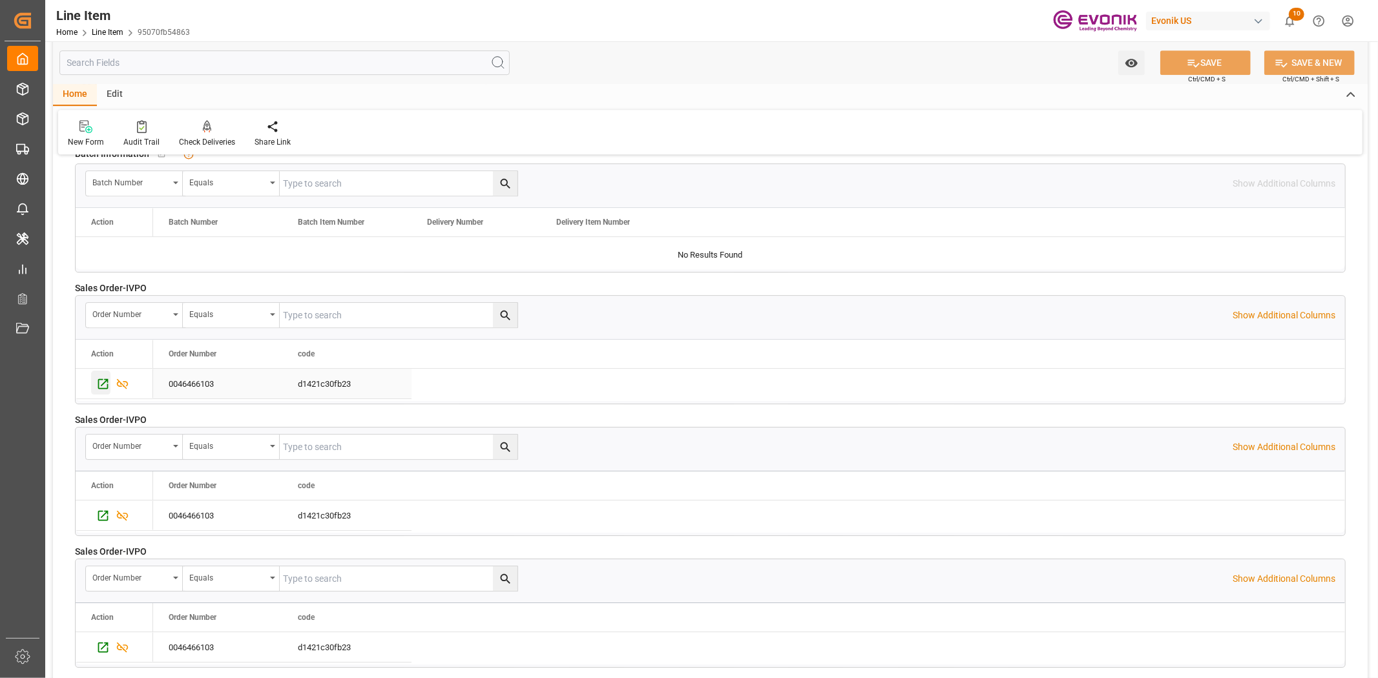
click at [101, 382] on icon "Press SPACE to select this row." at bounding box center [103, 384] width 14 height 14
click at [260, 59] on input "text" at bounding box center [284, 62] width 450 height 25
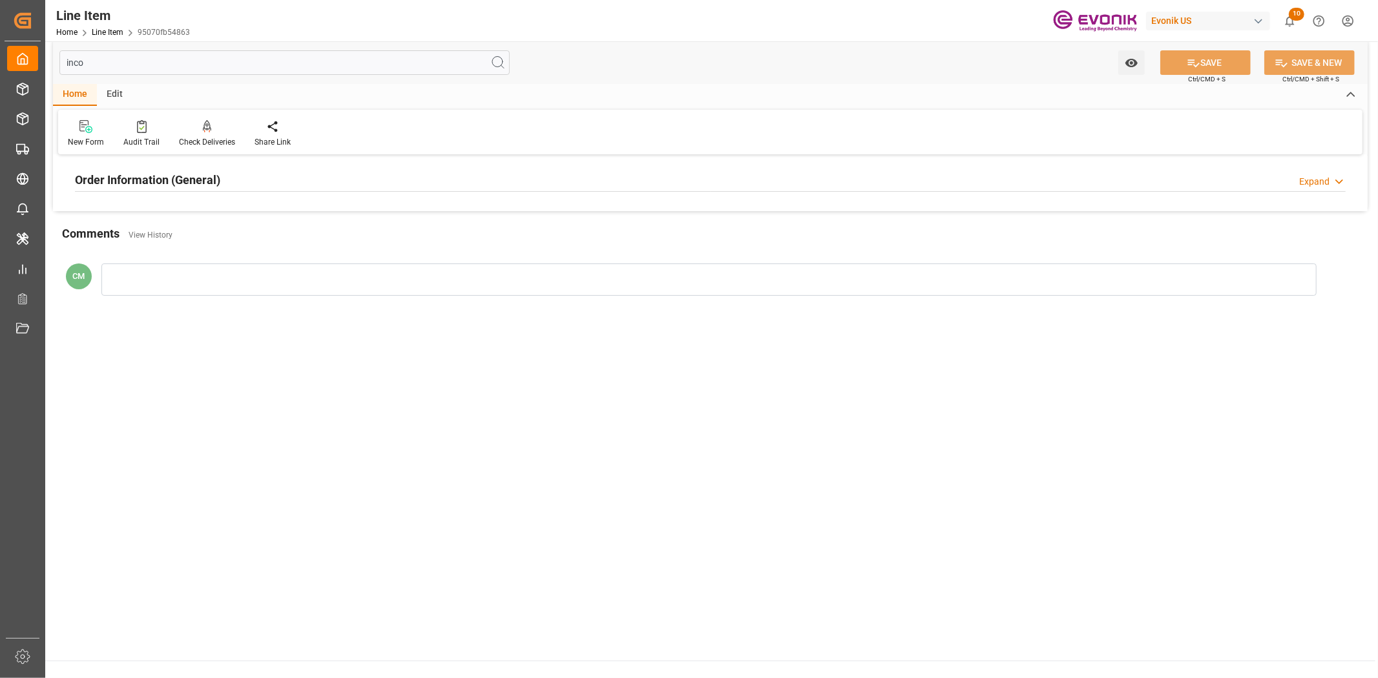
scroll to position [0, 0]
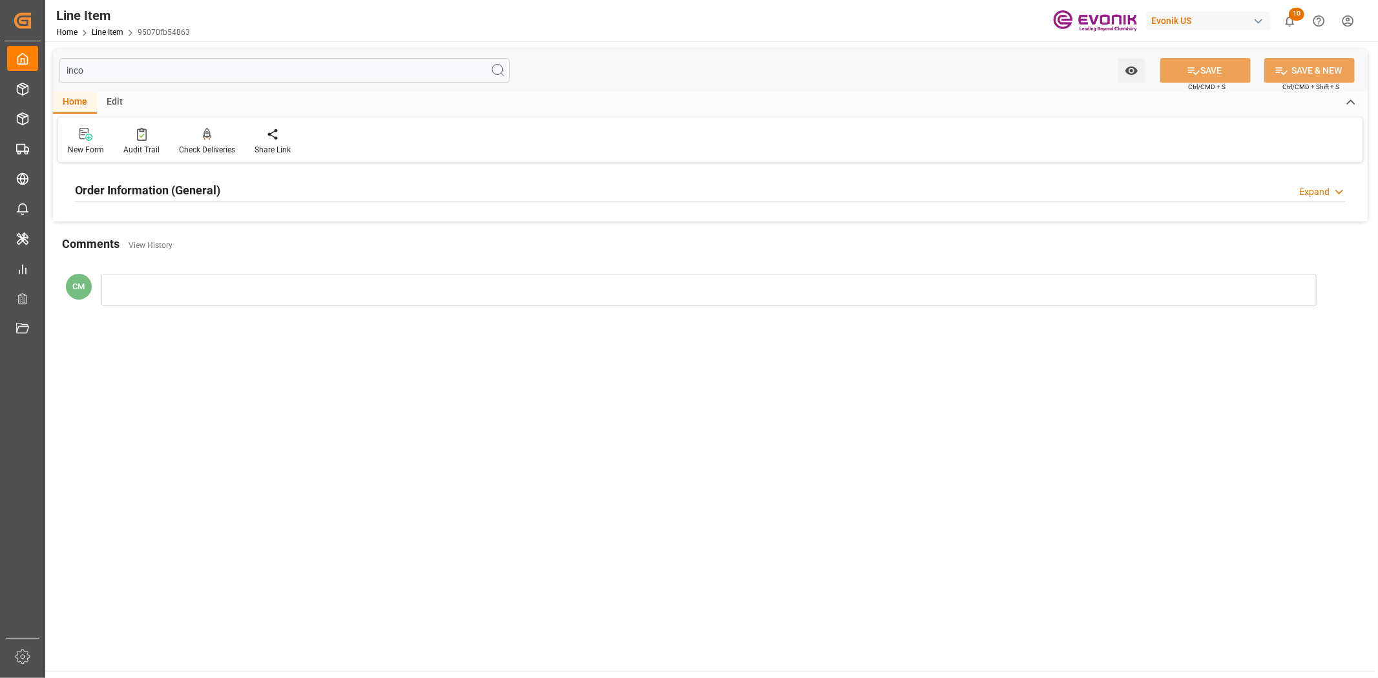
click at [204, 191] on h2 "Order Information (General)" at bounding box center [147, 189] width 145 height 17
drag, startPoint x: 94, startPoint y: 65, endPoint x: 140, endPoint y: 53, distance: 47.5
click at [67, 67] on input "inco" at bounding box center [284, 70] width 450 height 25
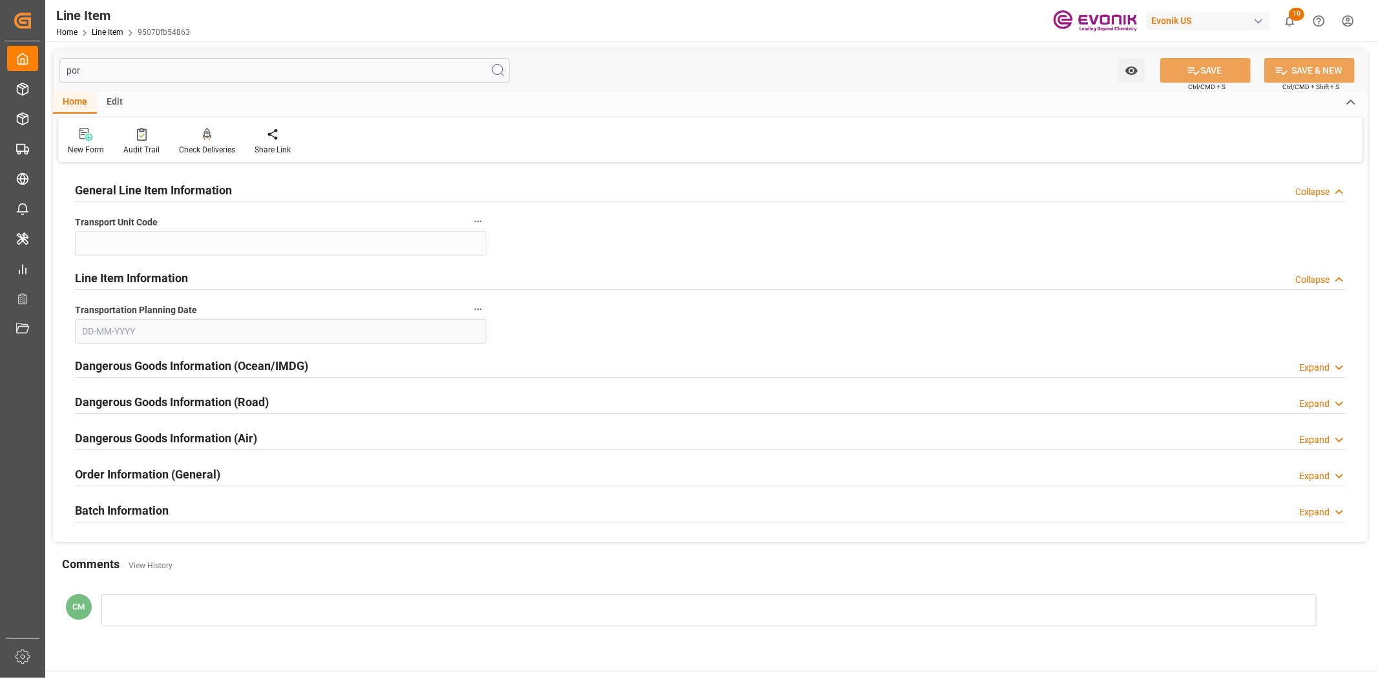
type input "port"
type input "DEHAM"
type input "0"
type input "[DATE]"
type input "port"
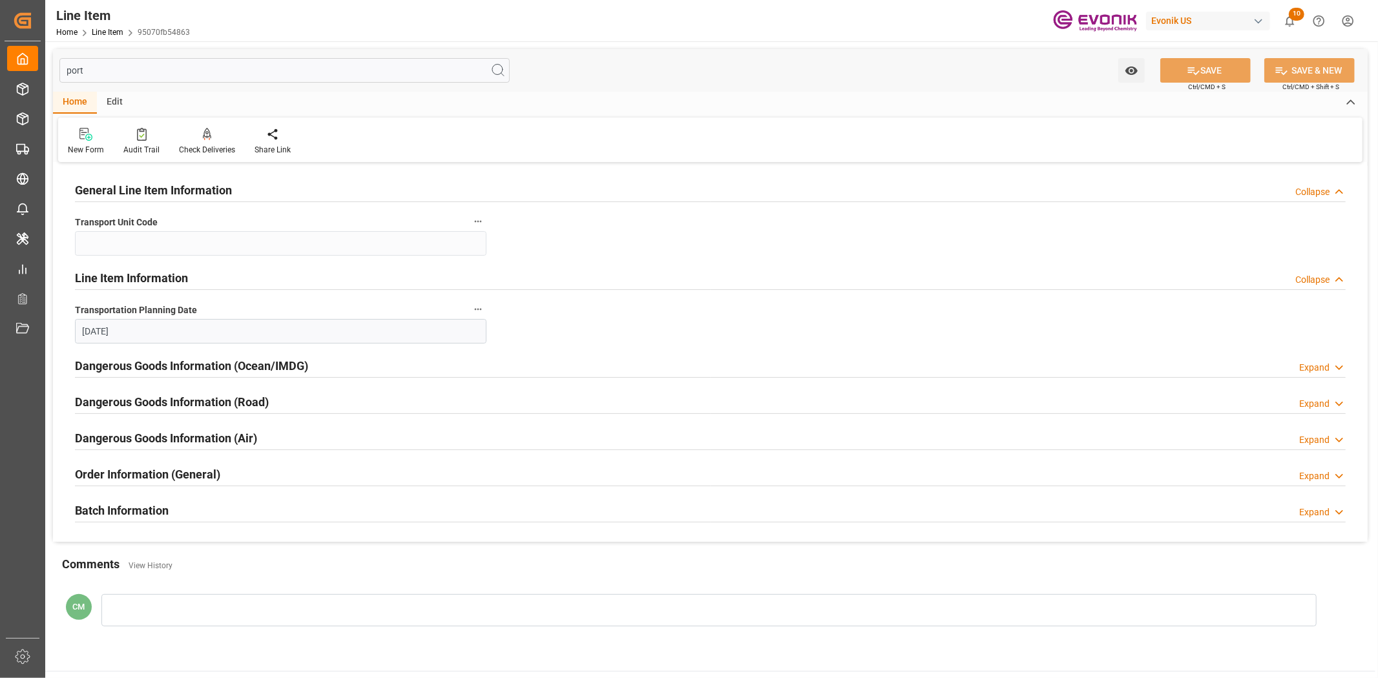
click at [185, 499] on div "Batch Information Expand" at bounding box center [710, 509] width 1270 height 25
click at [171, 476] on h2 "Order Information (General)" at bounding box center [147, 474] width 145 height 17
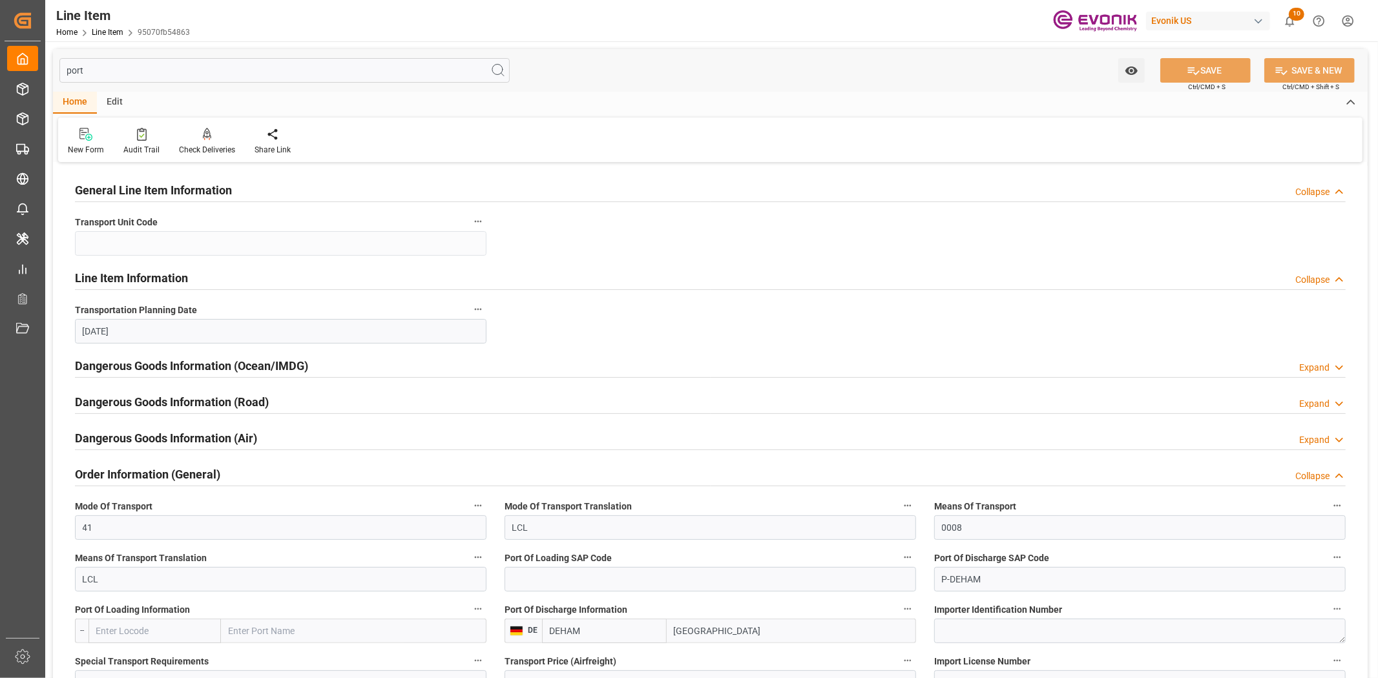
scroll to position [143, 0]
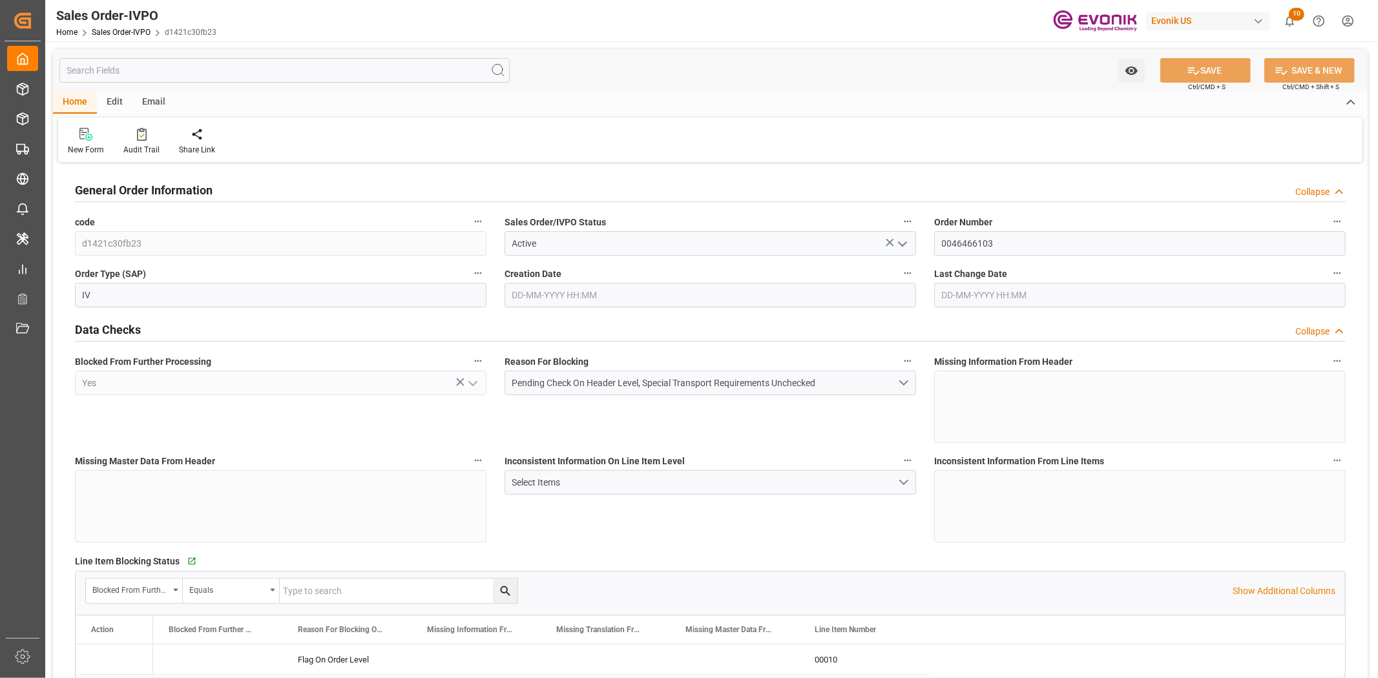
type input "[DATE] 19:32"
type input "[DATE] 18:53"
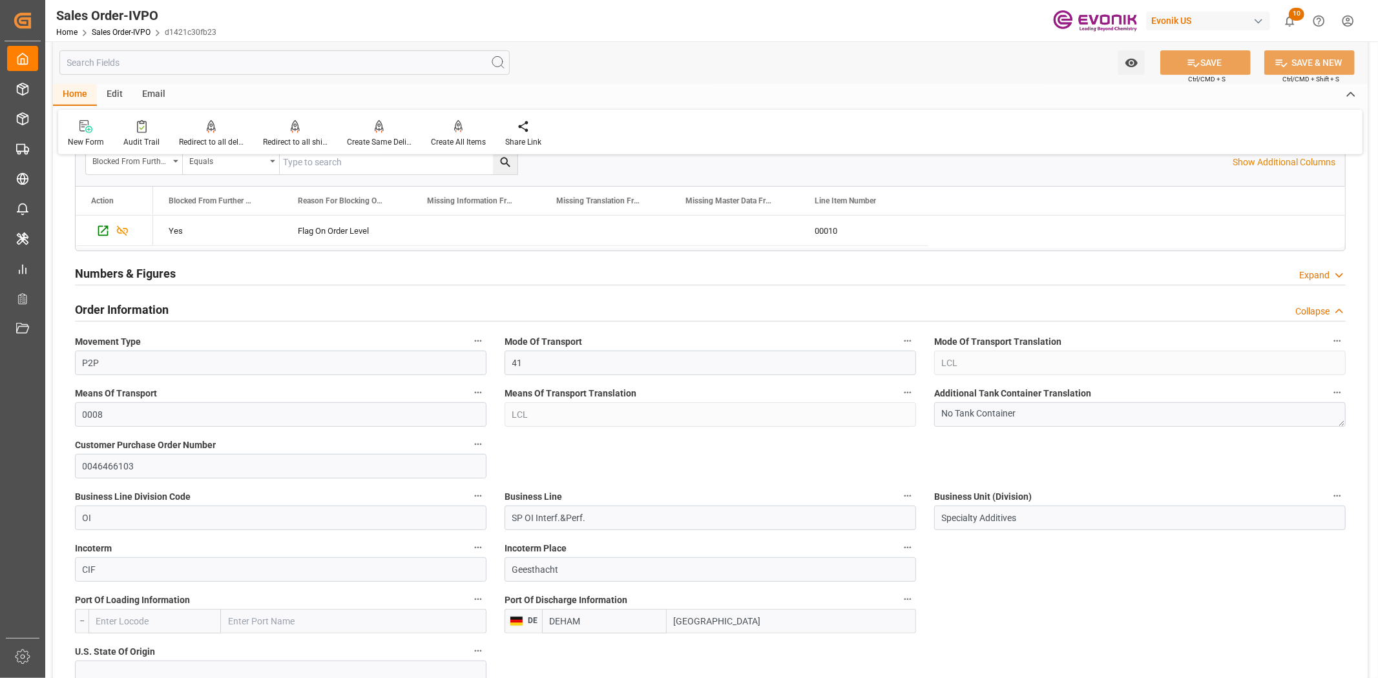
scroll to position [430, 0]
click at [898, 543] on label "Incoterm Place" at bounding box center [709, 547] width 411 height 18
click at [899, 543] on button "Incoterm Place" at bounding box center [907, 546] width 17 height 17
click at [902, 545] on li "Audits" at bounding box center [932, 545] width 66 height 21
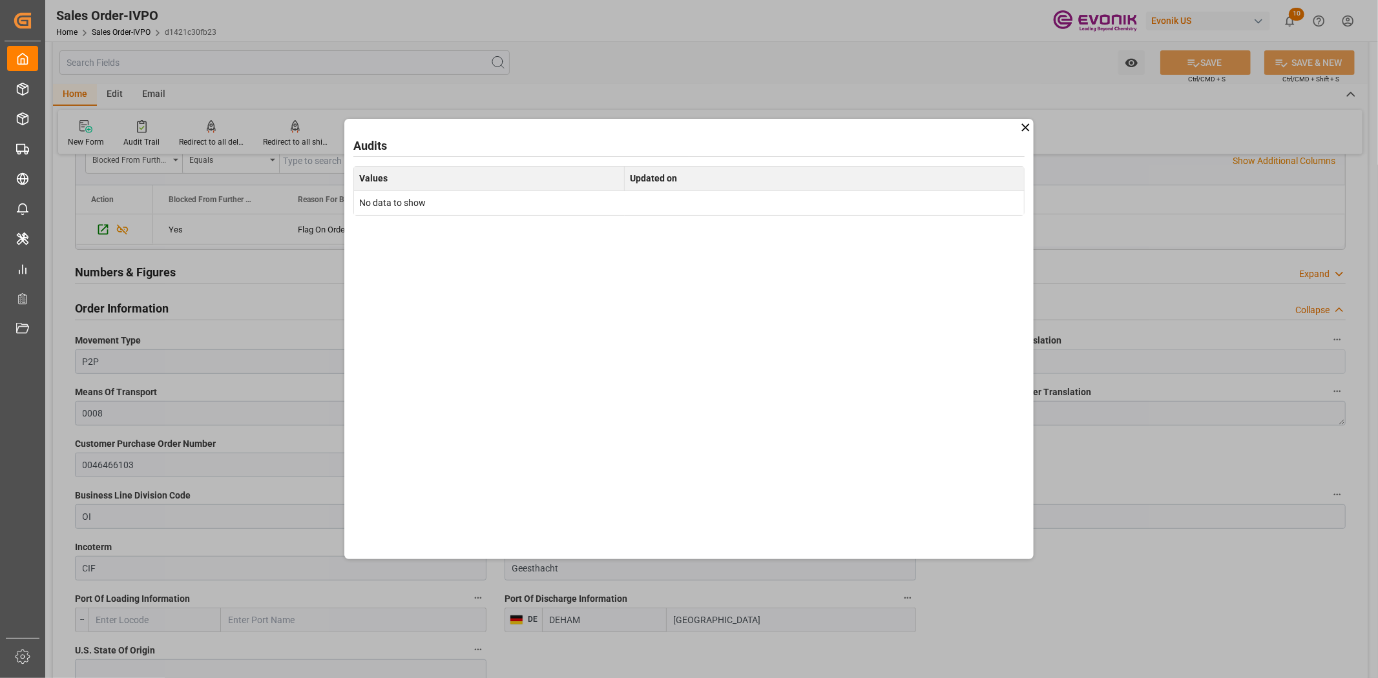
click at [1019, 132] on icon at bounding box center [1026, 128] width 14 height 14
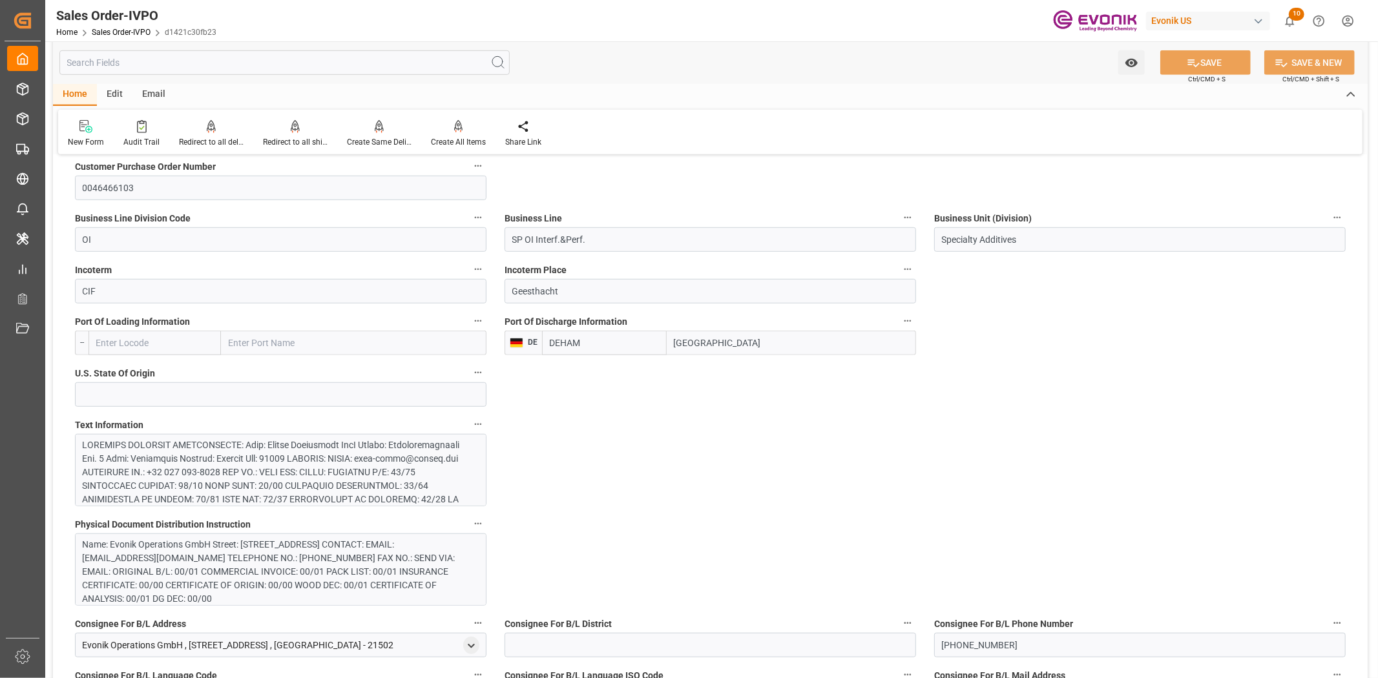
scroll to position [718, 0]
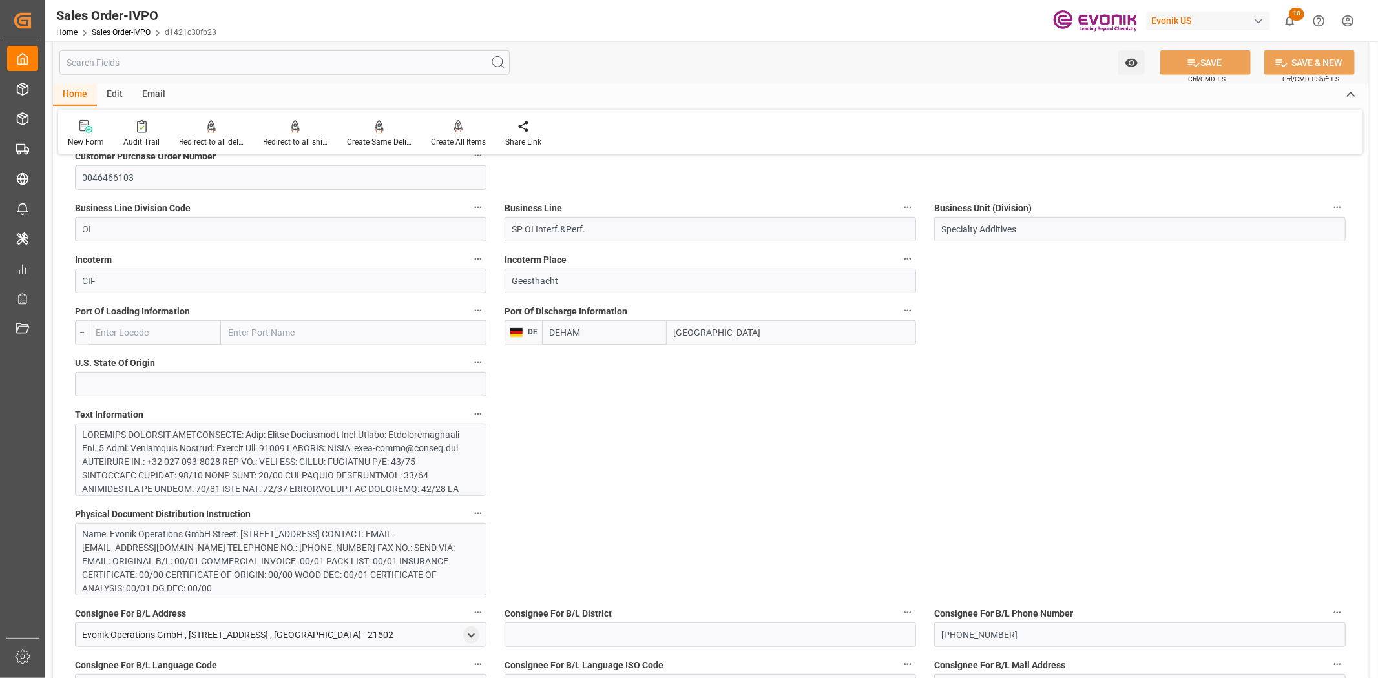
click at [900, 260] on button "Incoterm Place" at bounding box center [907, 259] width 17 height 17
click at [901, 260] on li "Audits" at bounding box center [932, 259] width 66 height 21
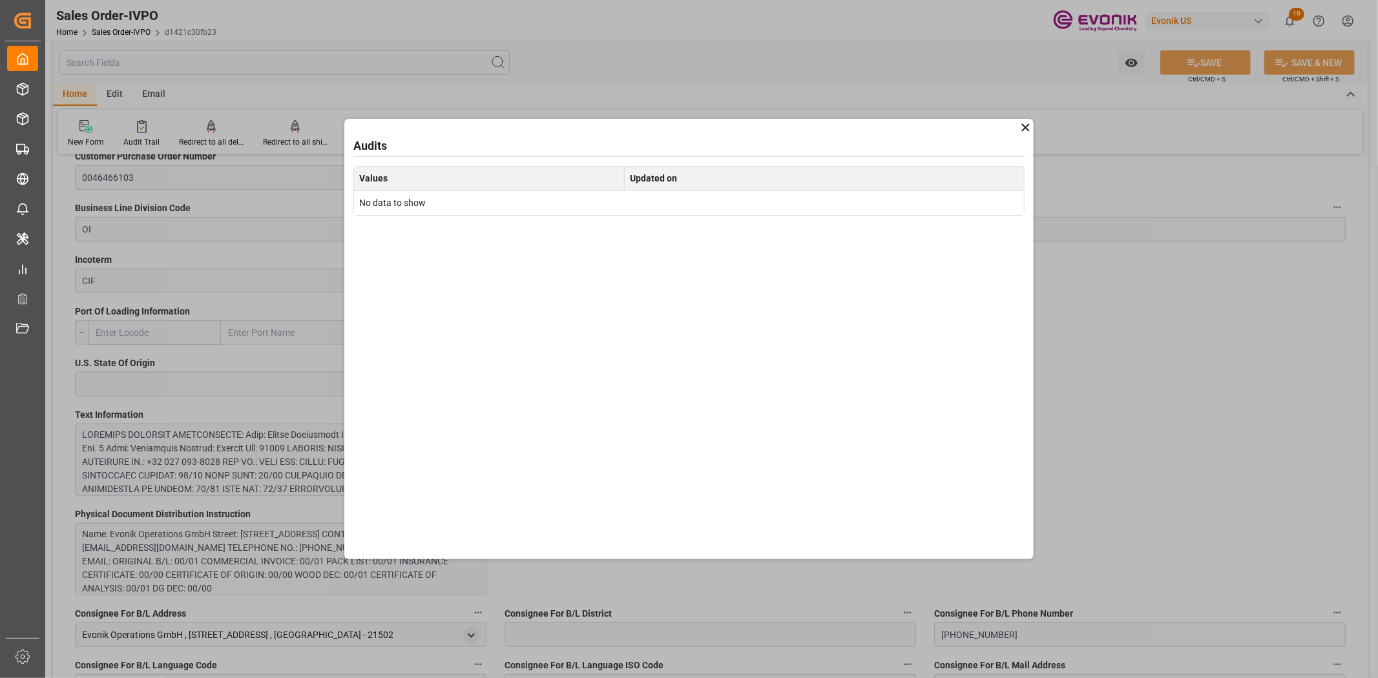
click at [1024, 130] on icon at bounding box center [1026, 128] width 14 height 14
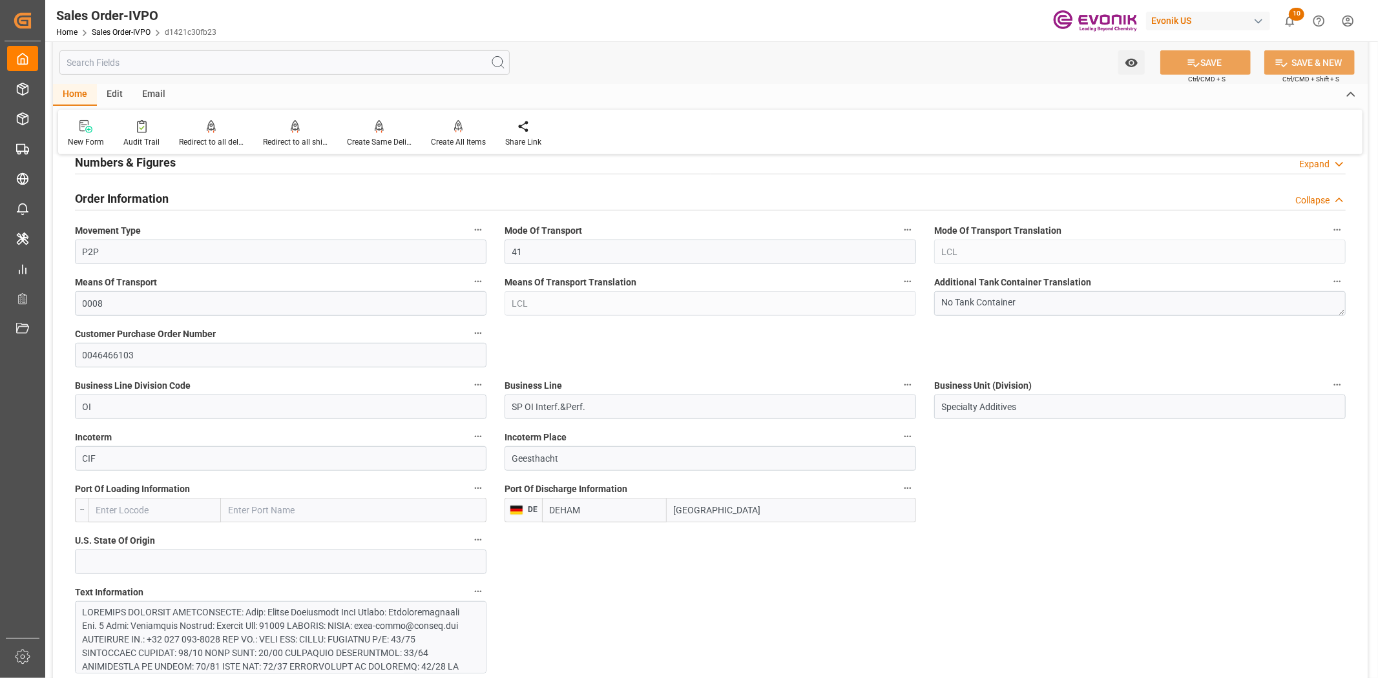
scroll to position [574, 0]
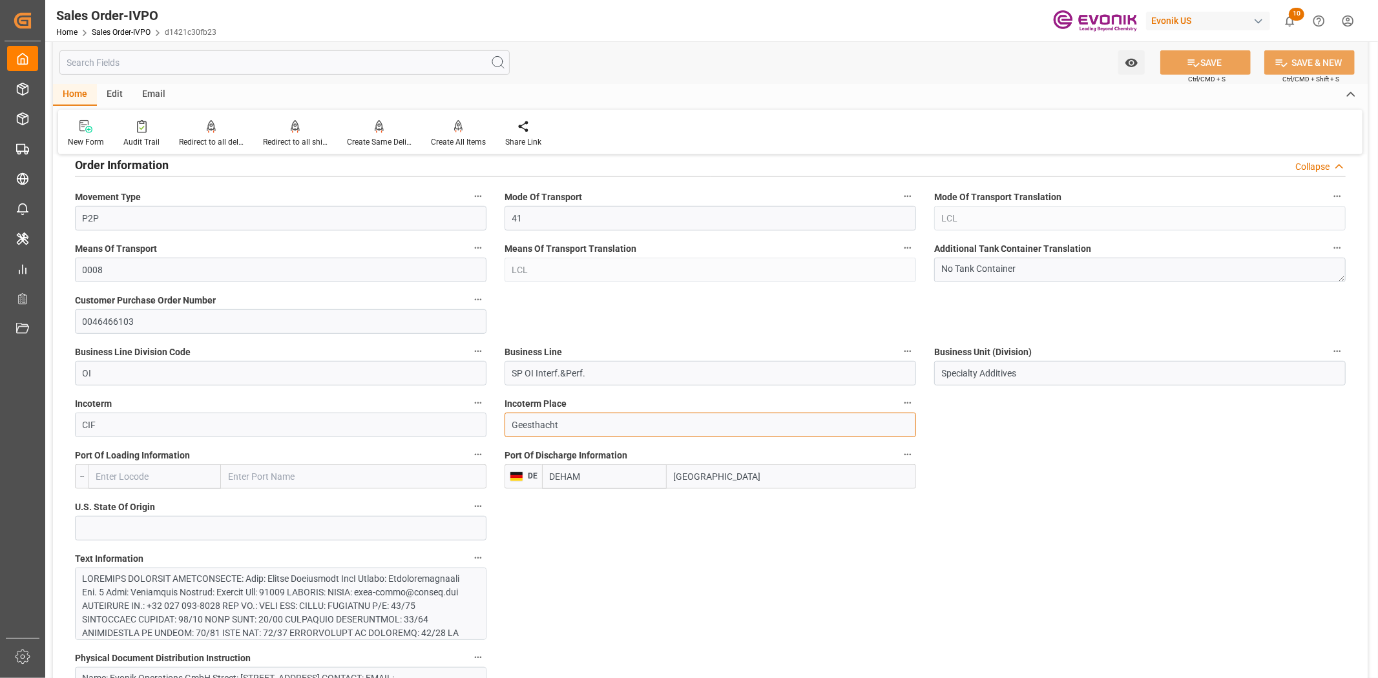
click at [627, 422] on input "Geesthacht" at bounding box center [709, 425] width 411 height 25
click at [597, 430] on input "Geesthacht" at bounding box center [709, 425] width 411 height 25
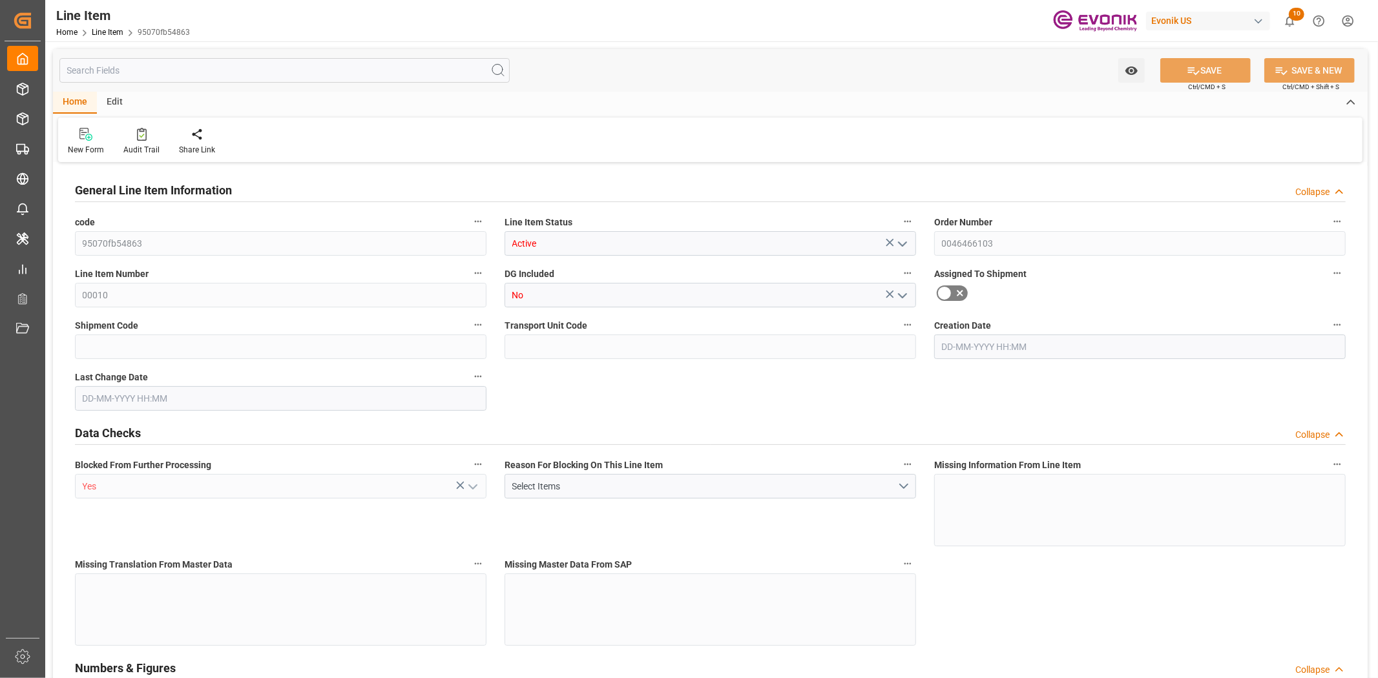
type input "1"
type input "1059"
type input "1000"
type input "1.368"
type input "1"
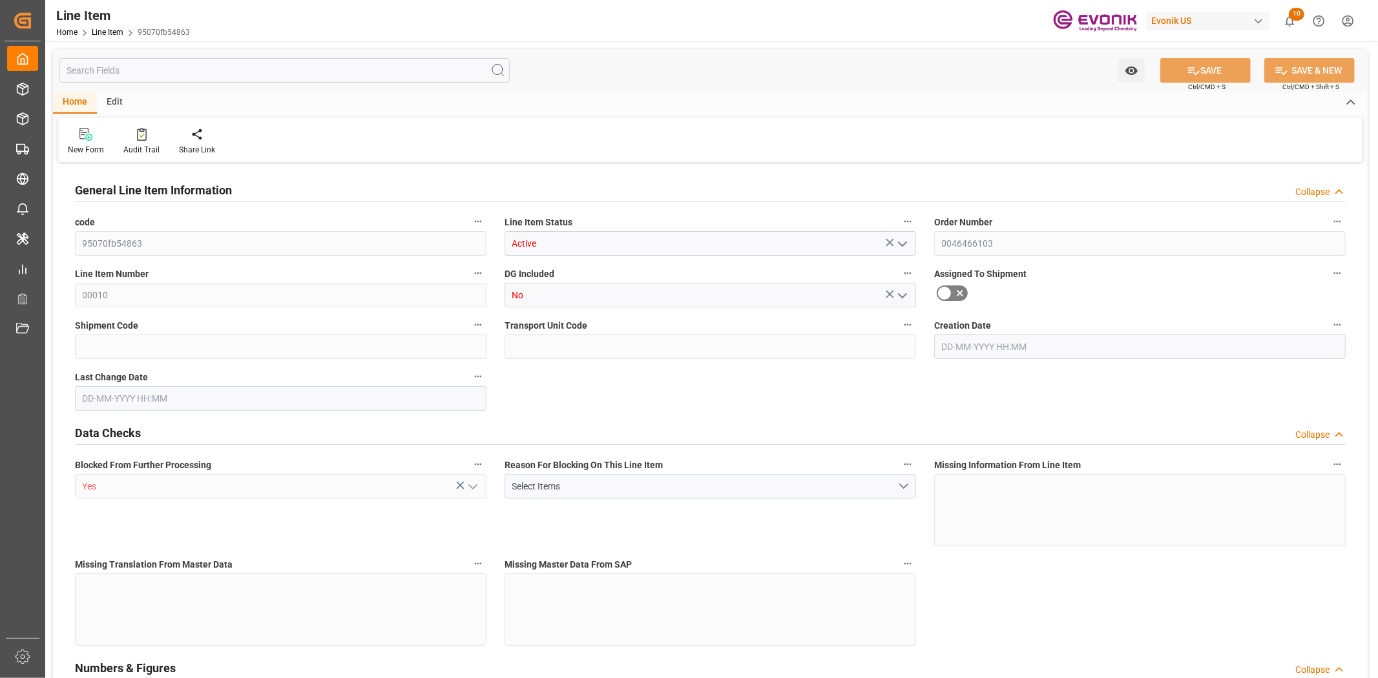
type input "12520"
type input "1"
type input "1000"
type input "1059"
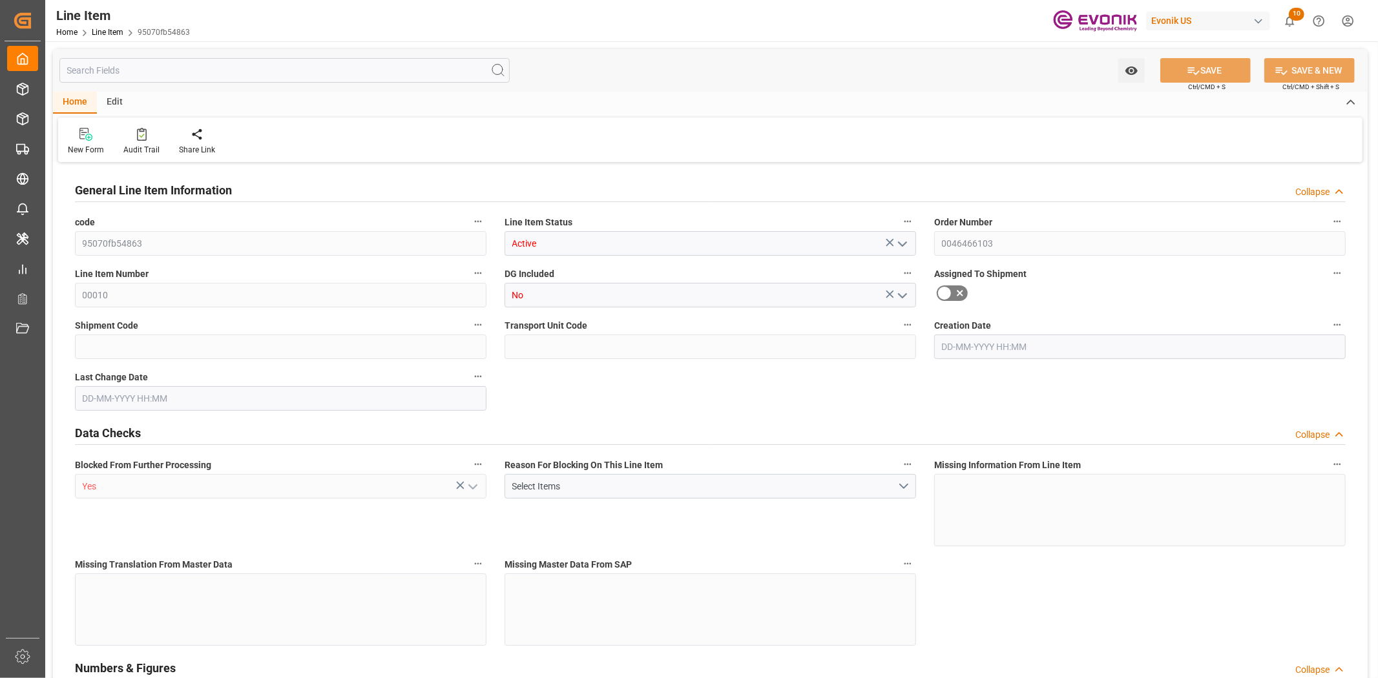
type input "1059"
type input "1000"
type input "1.368"
type input "1368"
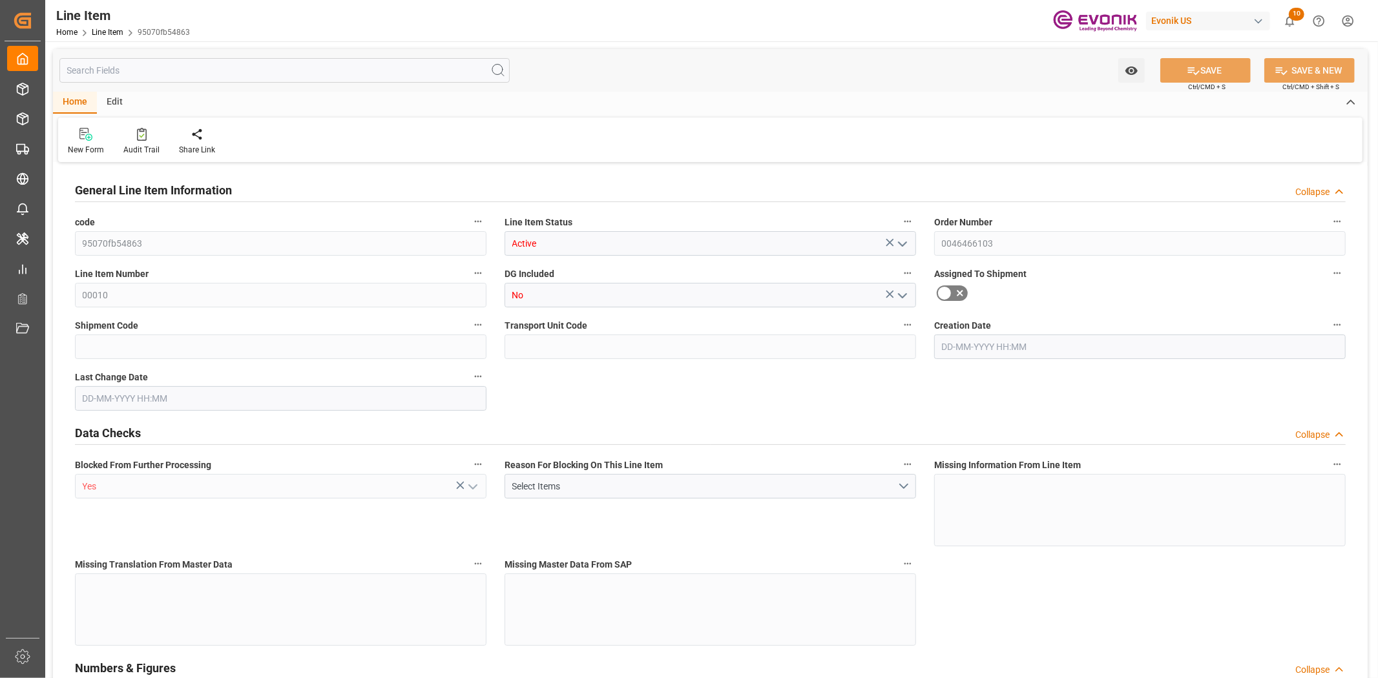
type input "0"
type input "[DATE] 19:32"
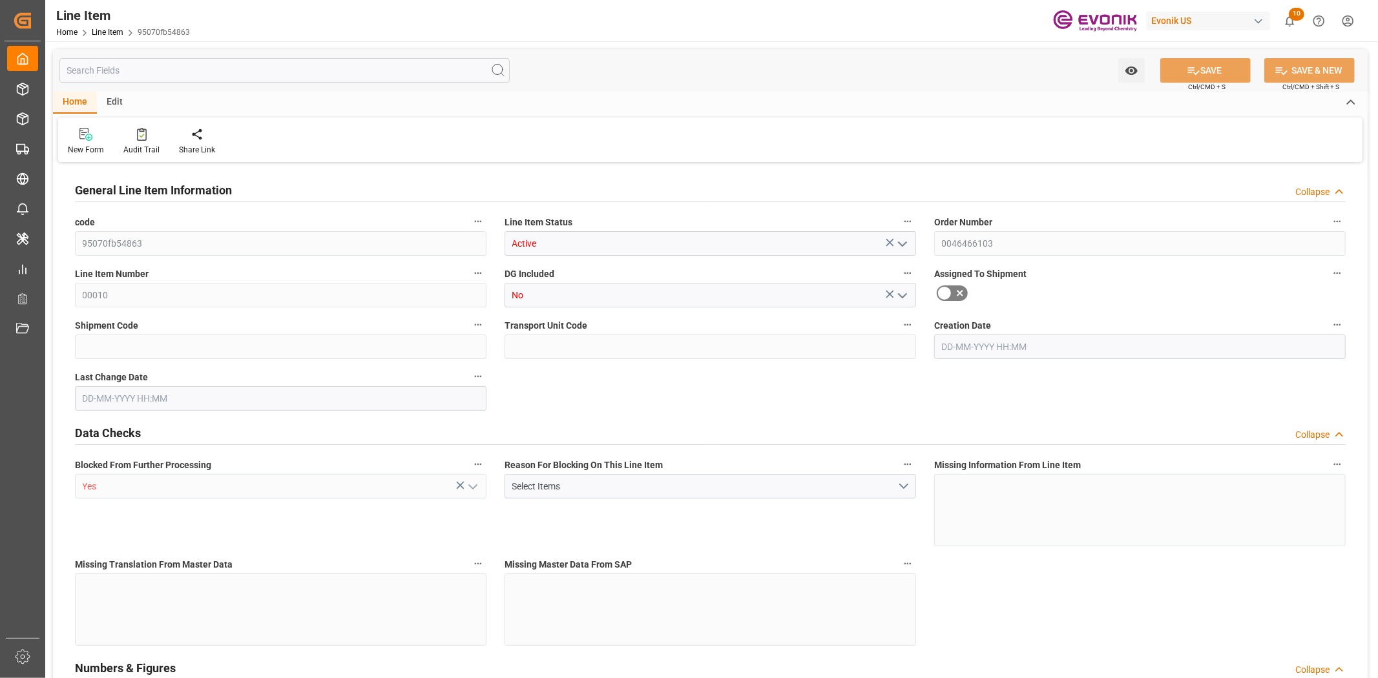
type input "[DATE] 18:53"
type input "[DATE]"
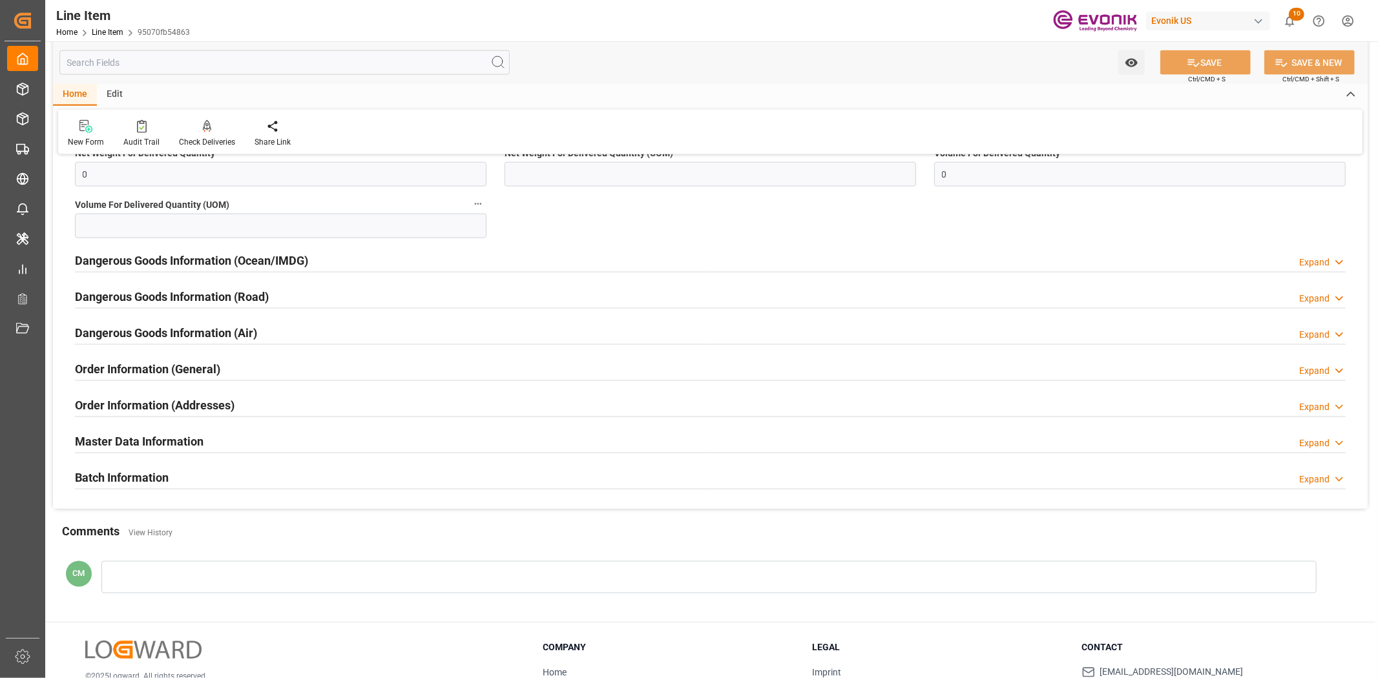
scroll to position [1579, 0]
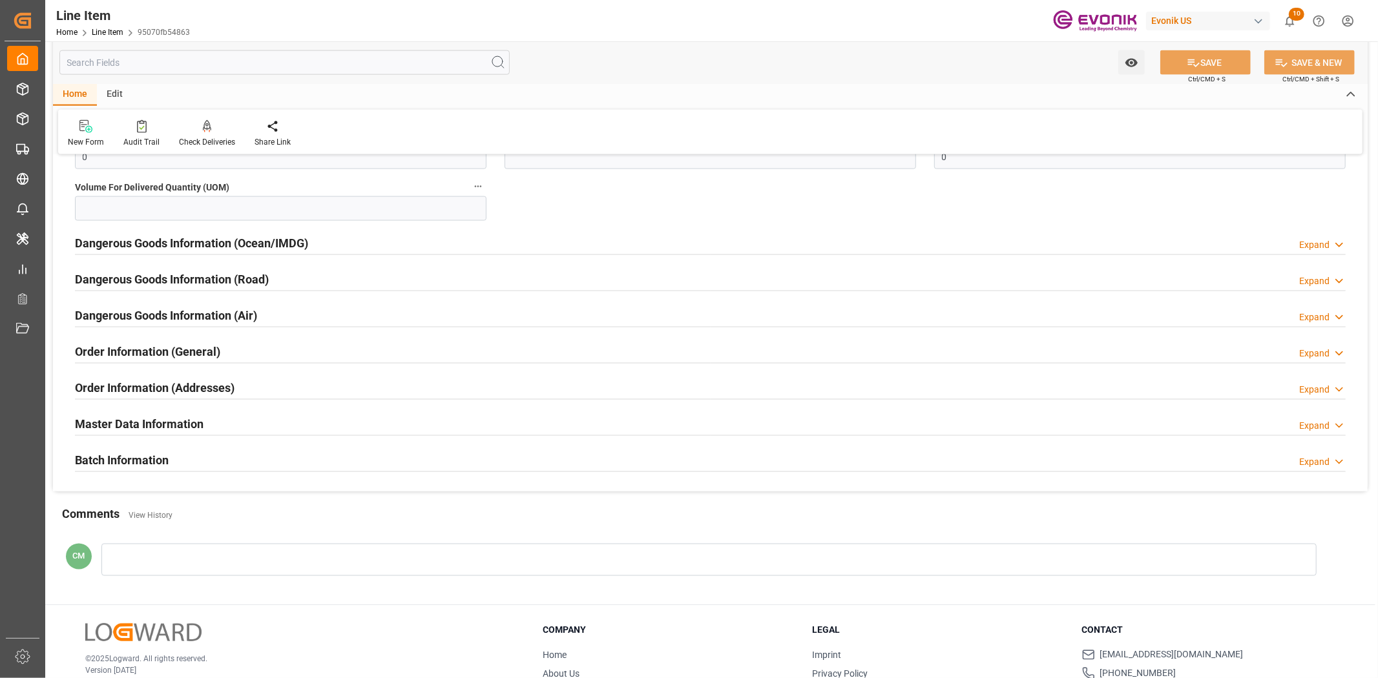
click at [200, 343] on h2 "Order Information (General)" at bounding box center [147, 351] width 145 height 17
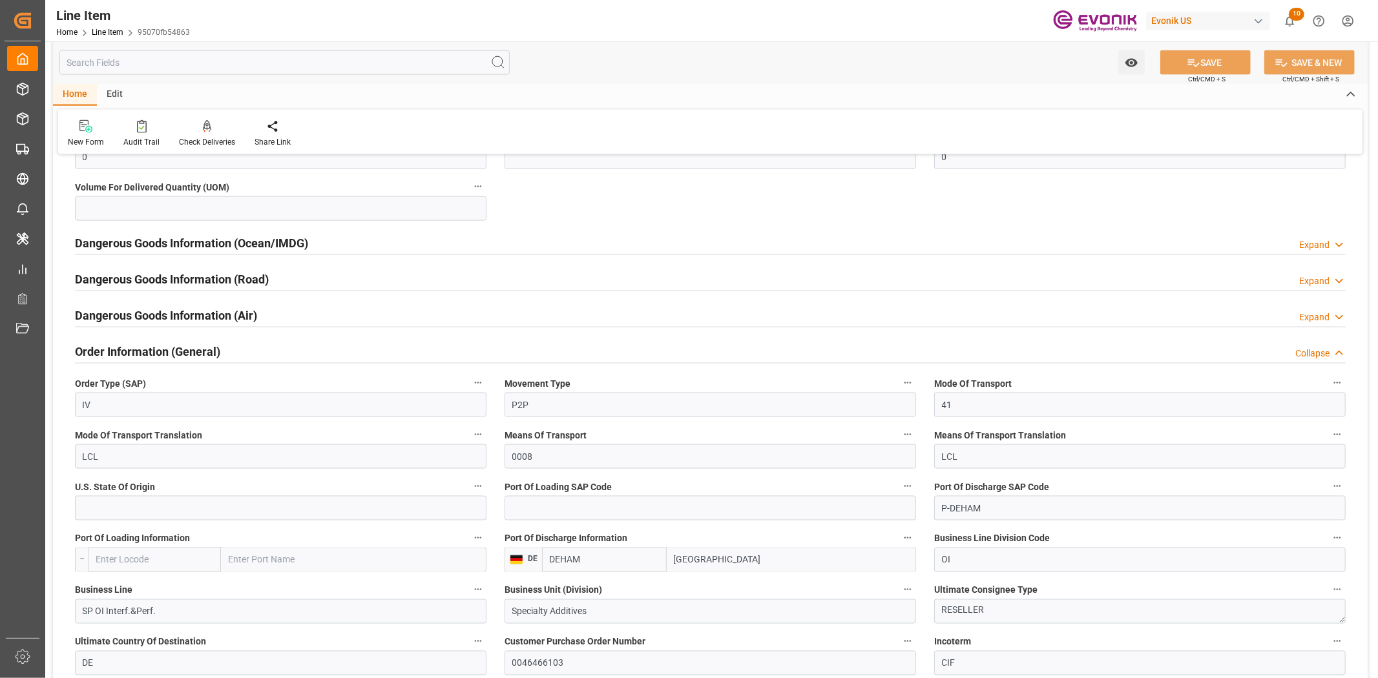
scroll to position [1722, 0]
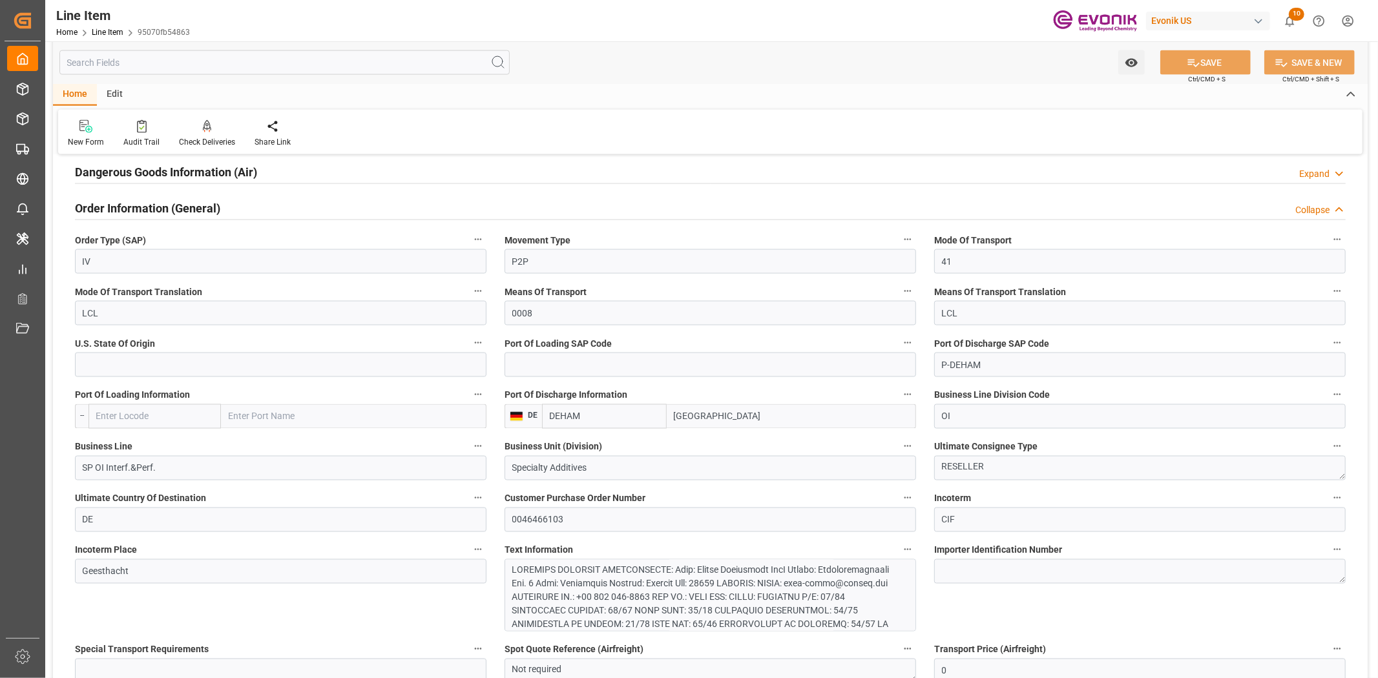
click at [174, 69] on input "text" at bounding box center [284, 62] width 450 height 25
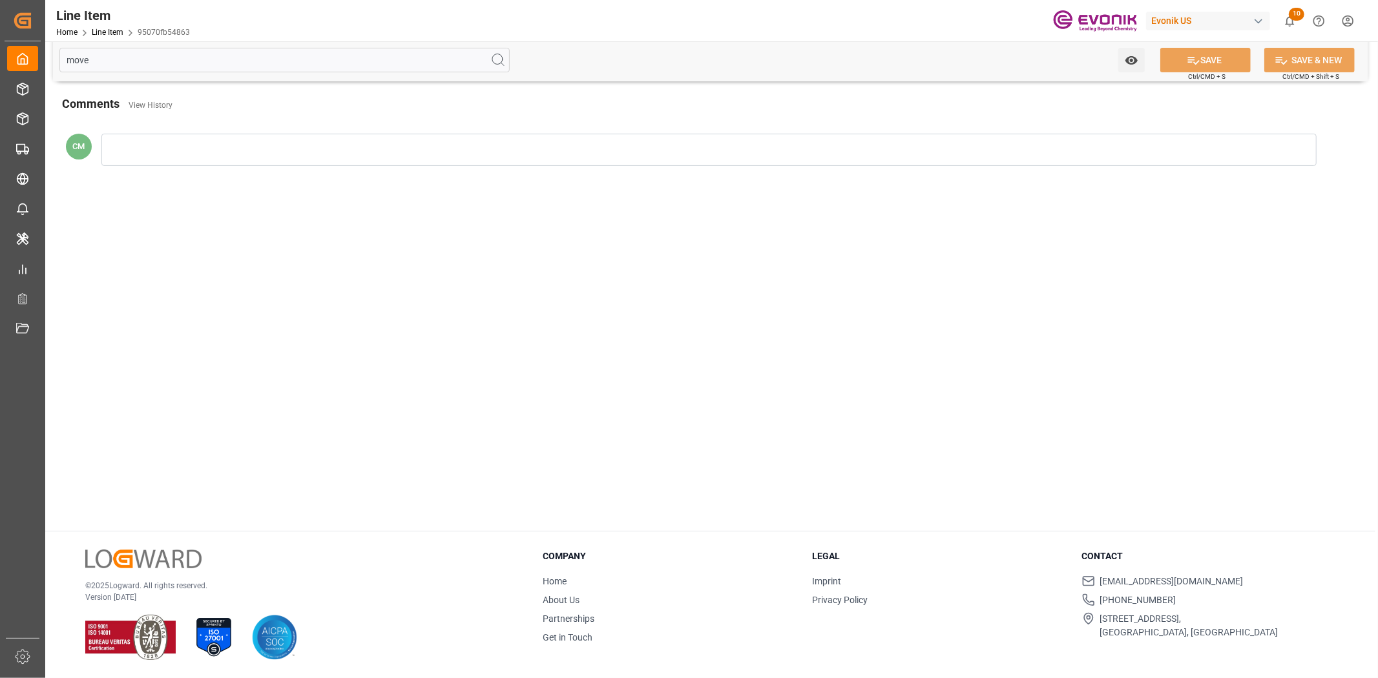
scroll to position [0, 0]
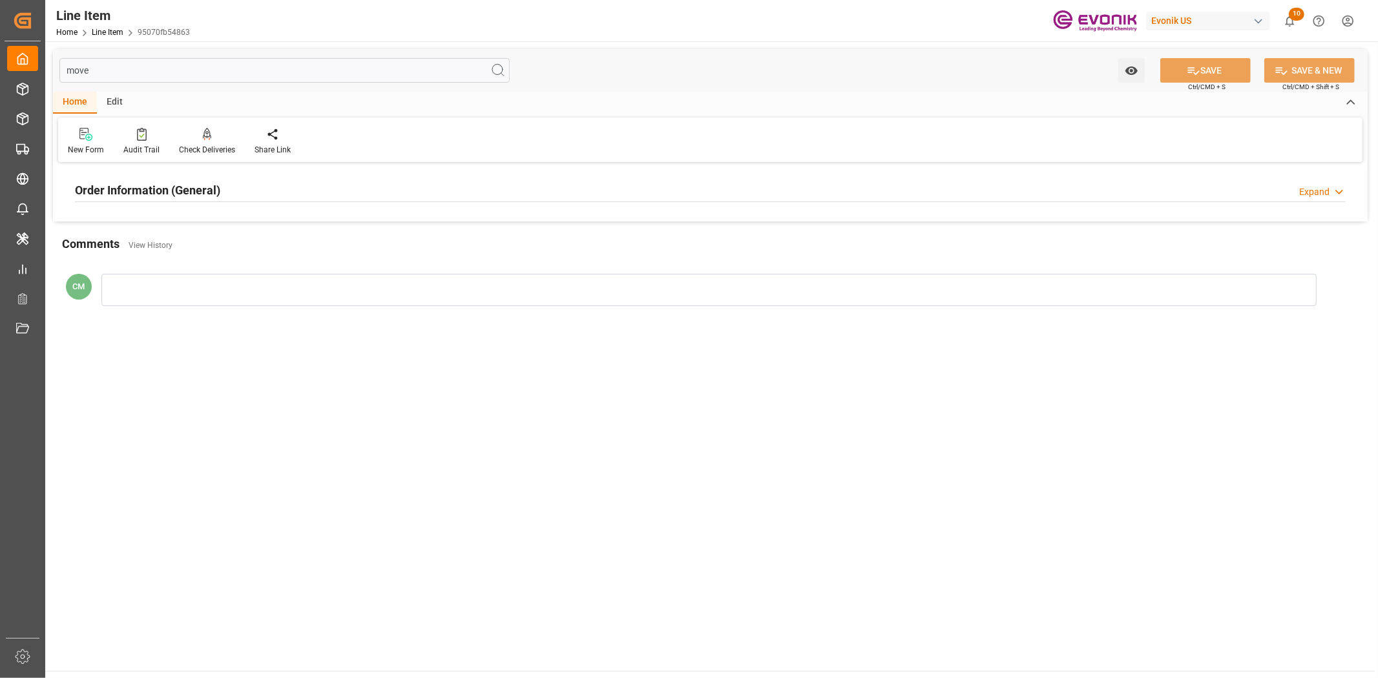
type input "move"
click at [173, 186] on h2 "Order Information (General)" at bounding box center [147, 189] width 145 height 17
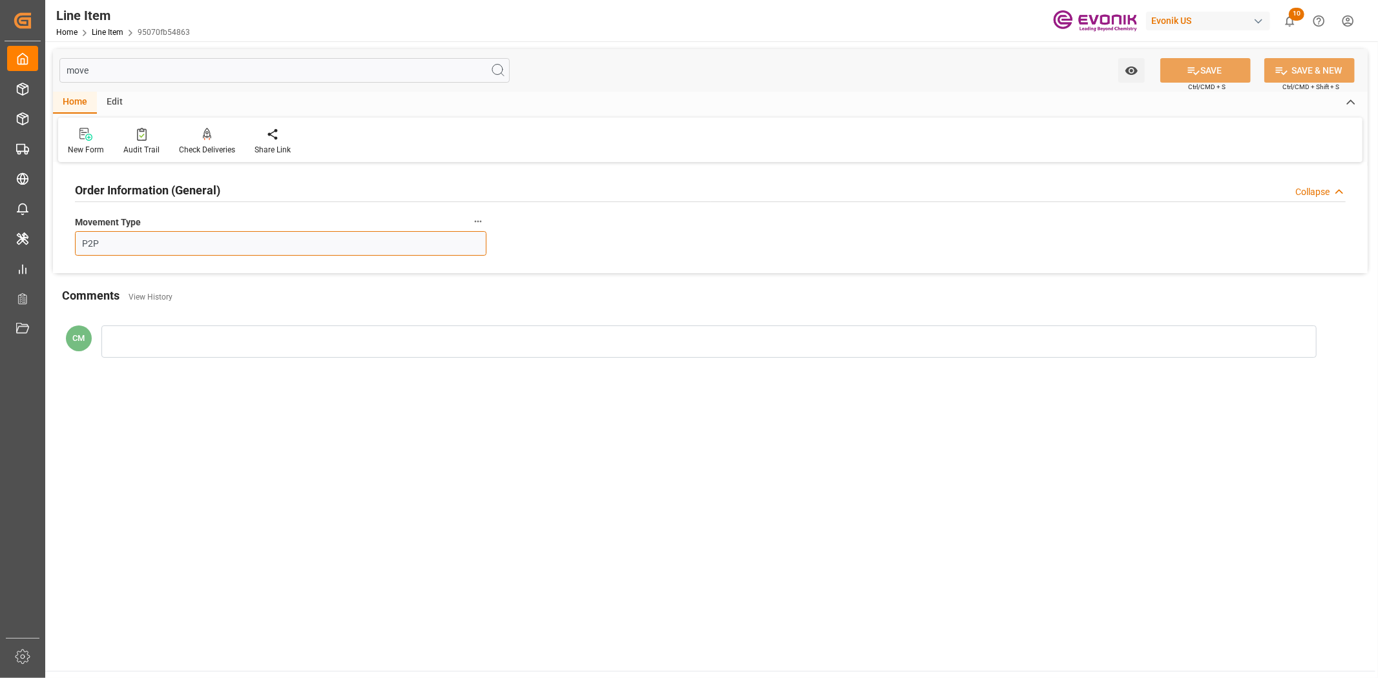
click at [358, 249] on input "P2P" at bounding box center [280, 243] width 411 height 25
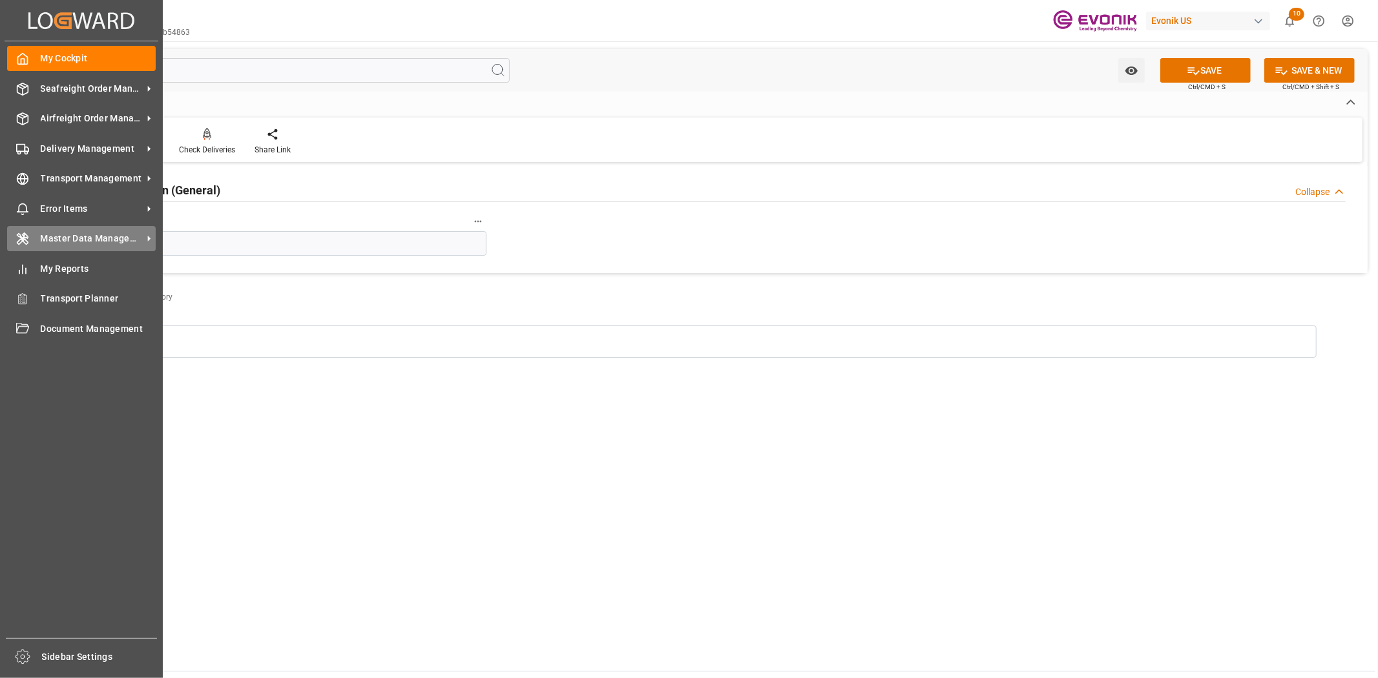
click at [48, 237] on span "Master Data Management" at bounding box center [92, 239] width 102 height 14
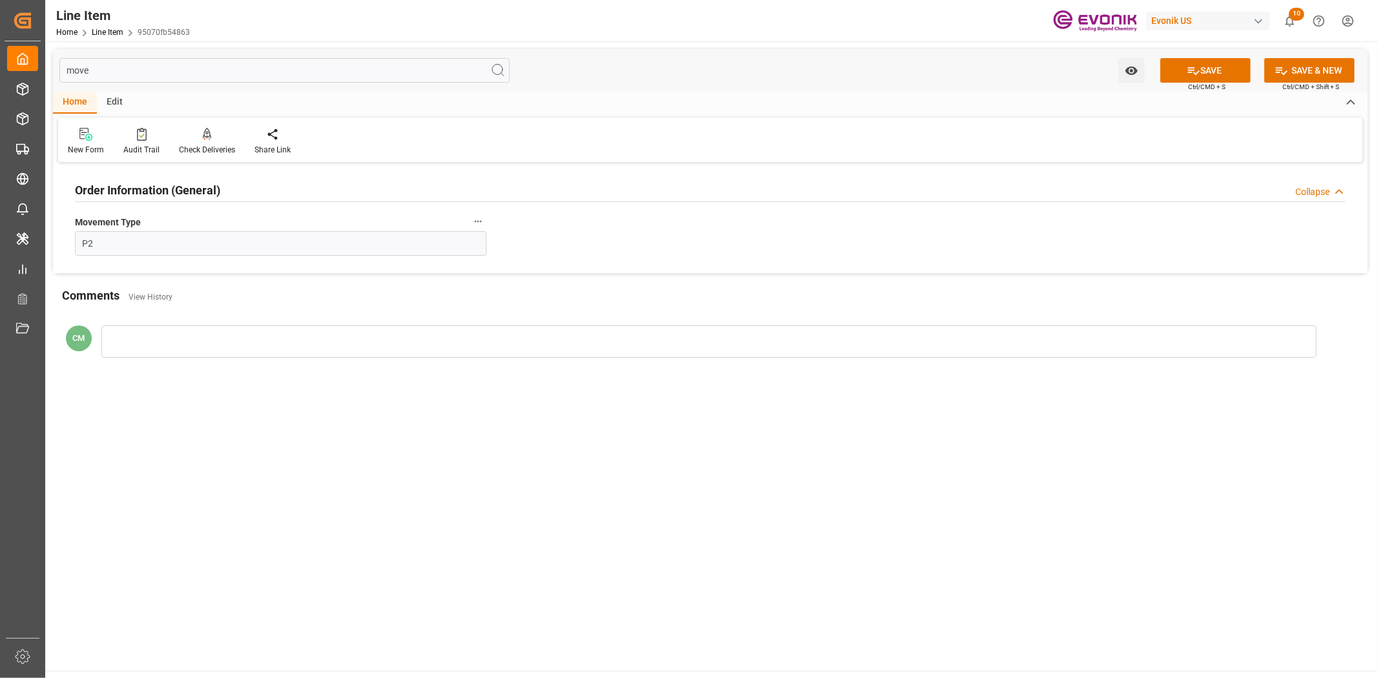
click at [417, 461] on main "move Watch Option SAVE Ctrl/CMD + S SAVE & NEW Ctrl/CMD + Shift + S Home Edit N…" at bounding box center [710, 356] width 1330 height 630
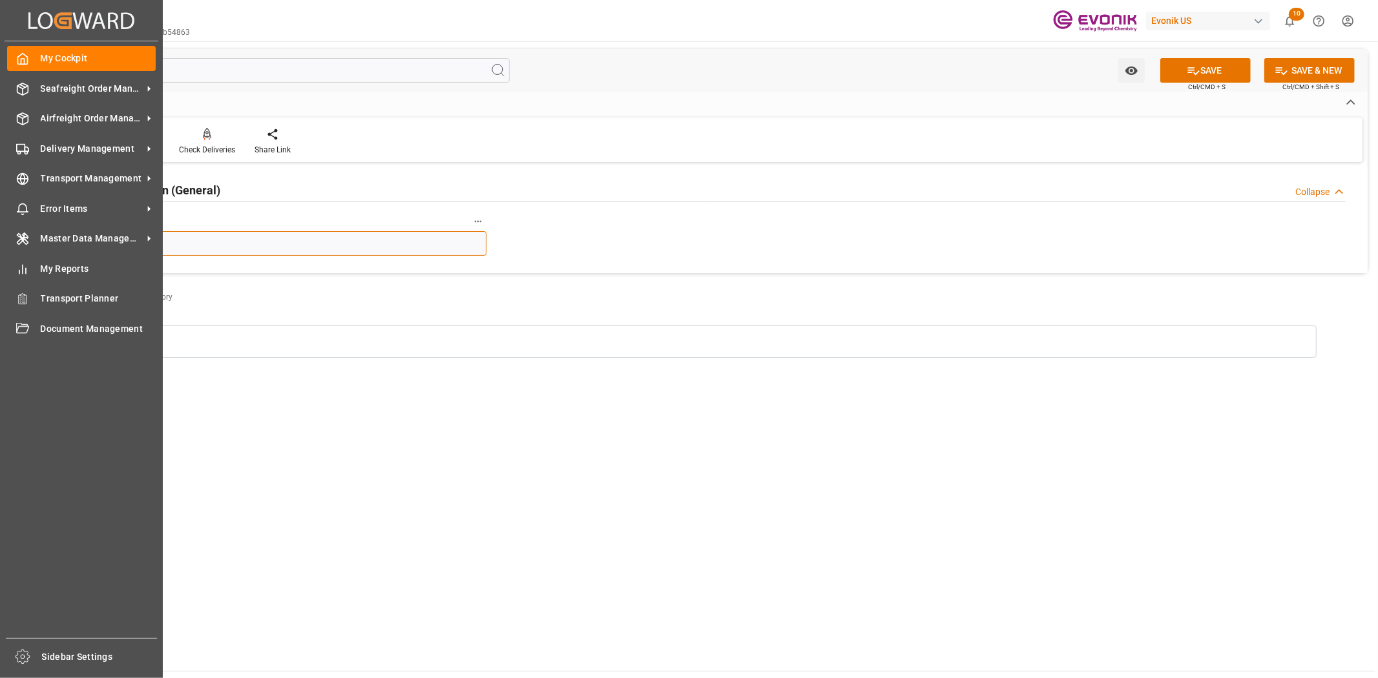
drag, startPoint x: 31, startPoint y: 242, endPoint x: 0, endPoint y: 240, distance: 31.1
click at [0, 240] on div "Created by potrace 1.15, written by [PERSON_NAME] [DATE]-[DATE] Created by potr…" at bounding box center [689, 339] width 1378 height 678
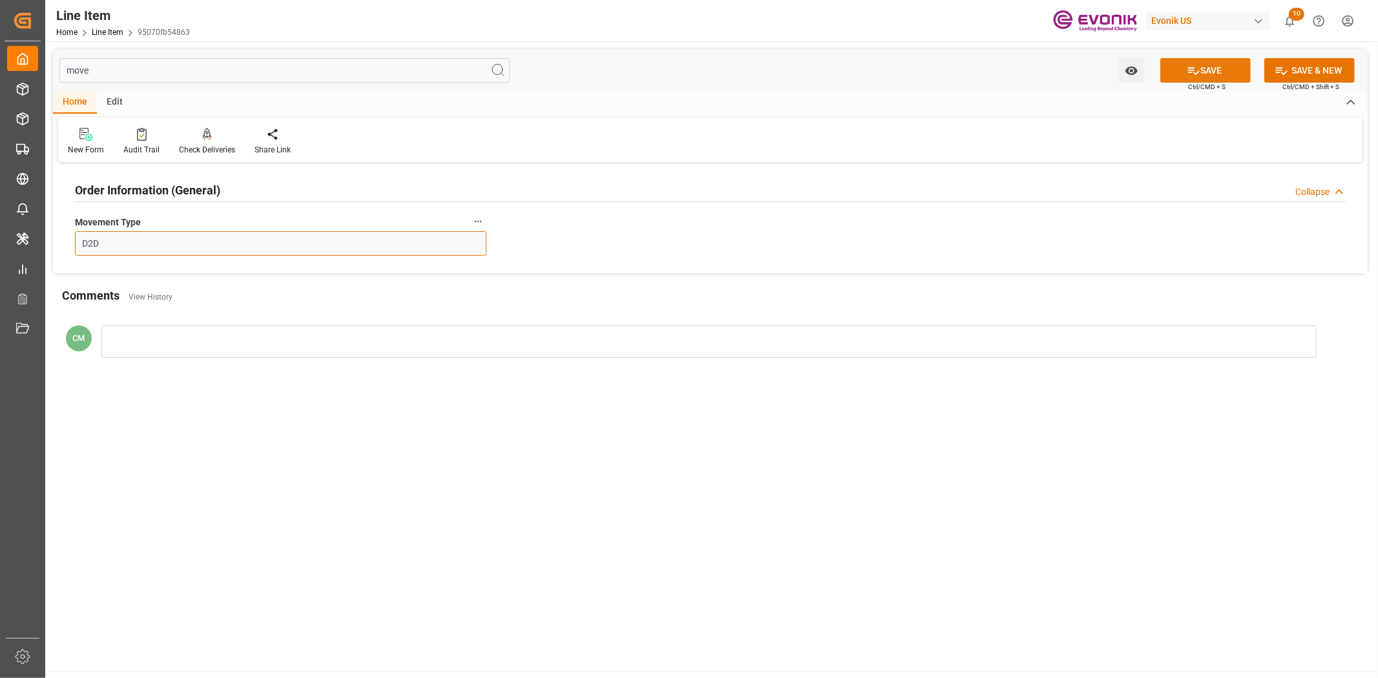
type input "D2D"
click at [1177, 80] on button "SAVE" at bounding box center [1205, 70] width 90 height 25
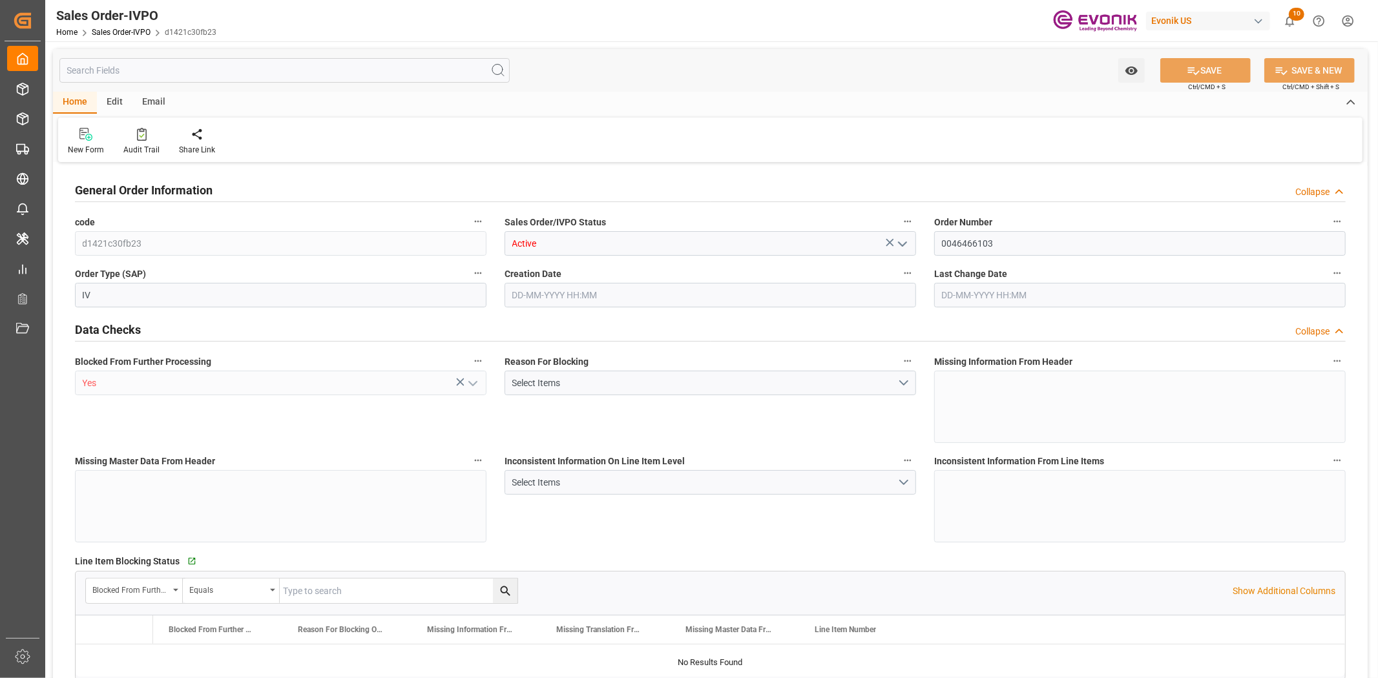
type input "DEHAM"
type input "0"
type input "1"
type input "1059"
type input "[DATE] 19:32"
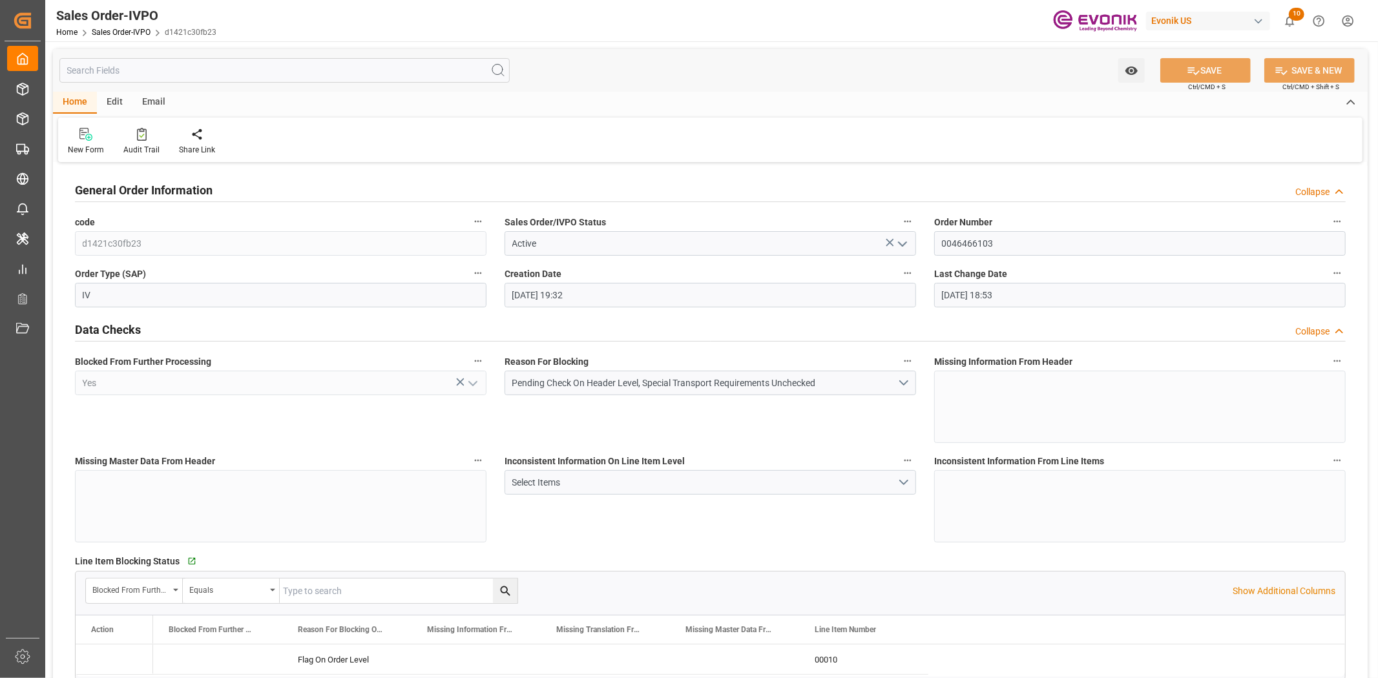
type input "[DATE] 18:53"
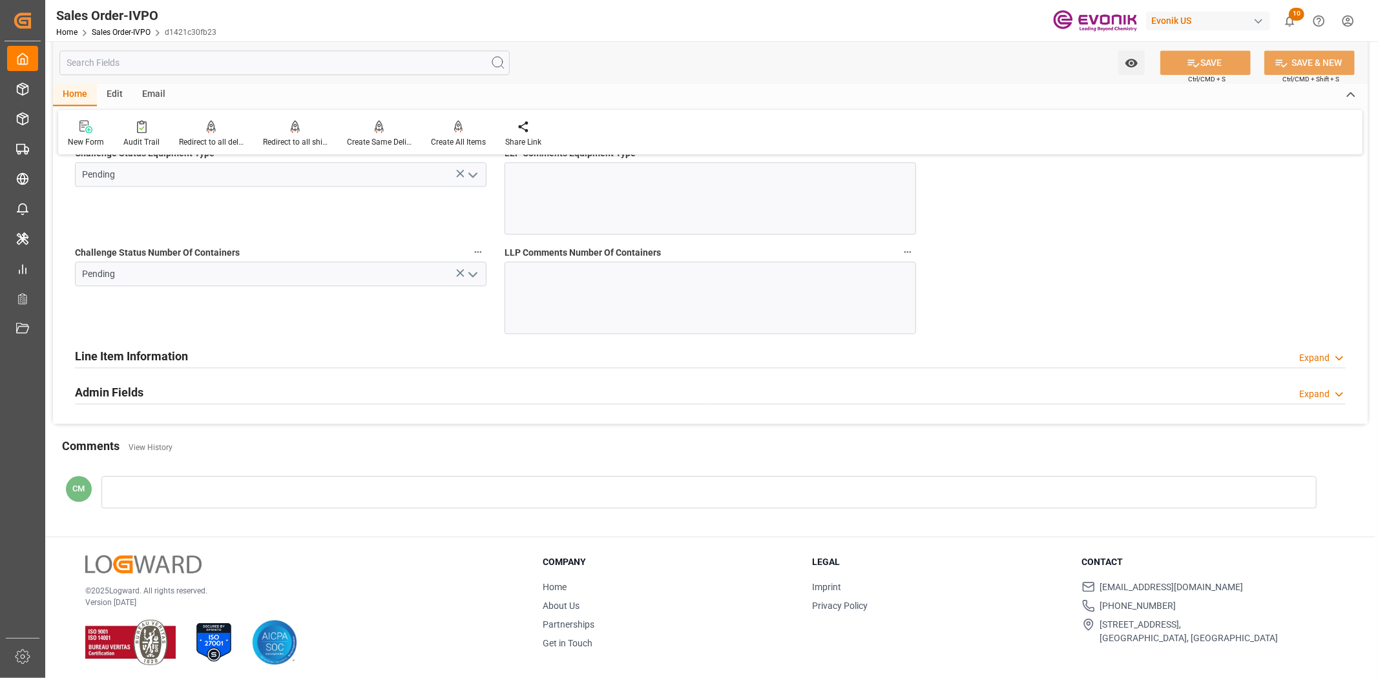
scroll to position [2593, 0]
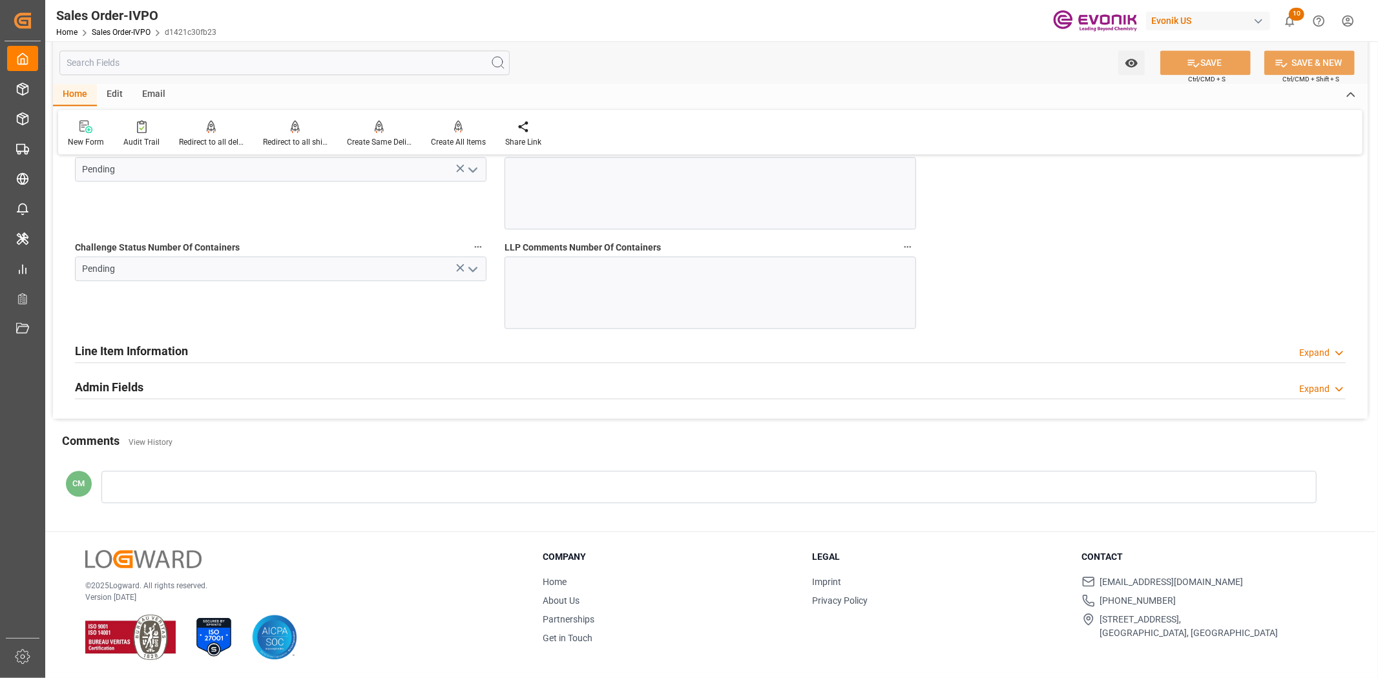
click at [192, 341] on div "Line Item Information Expand" at bounding box center [710, 350] width 1270 height 25
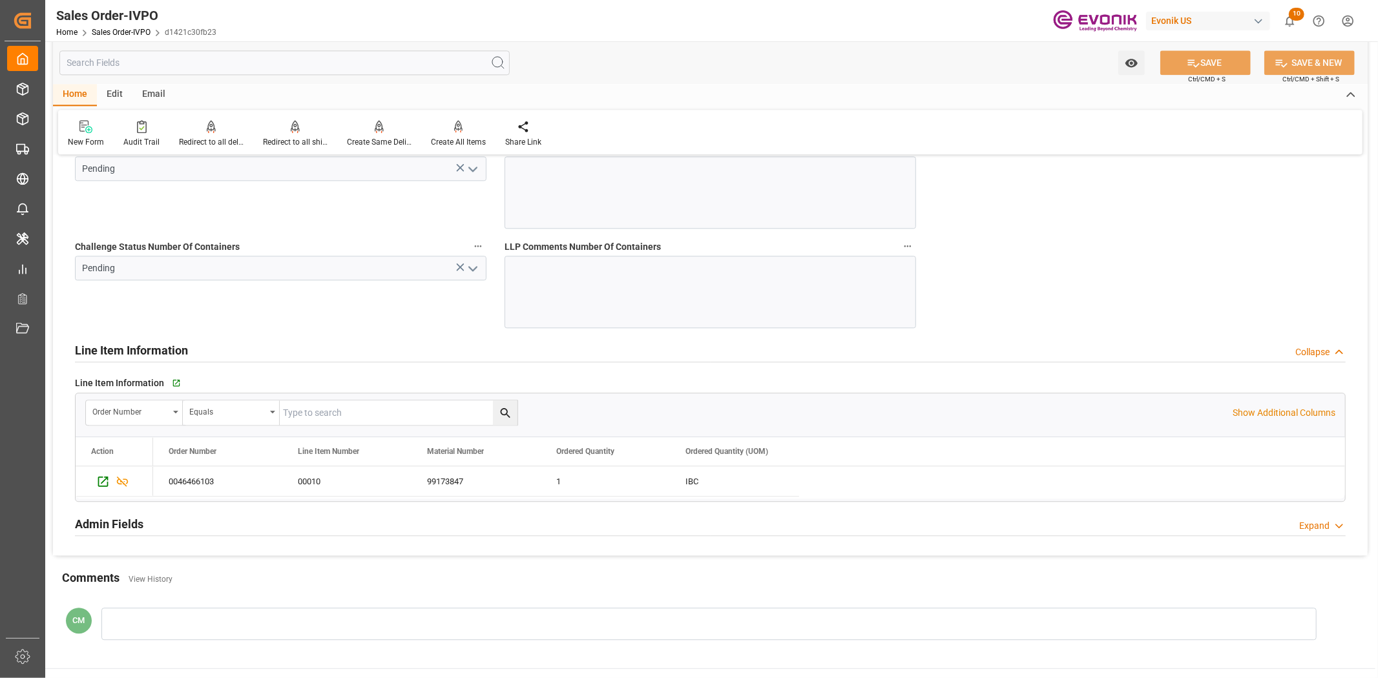
click at [192, 341] on div "Line Item Information Collapse" at bounding box center [710, 349] width 1270 height 25
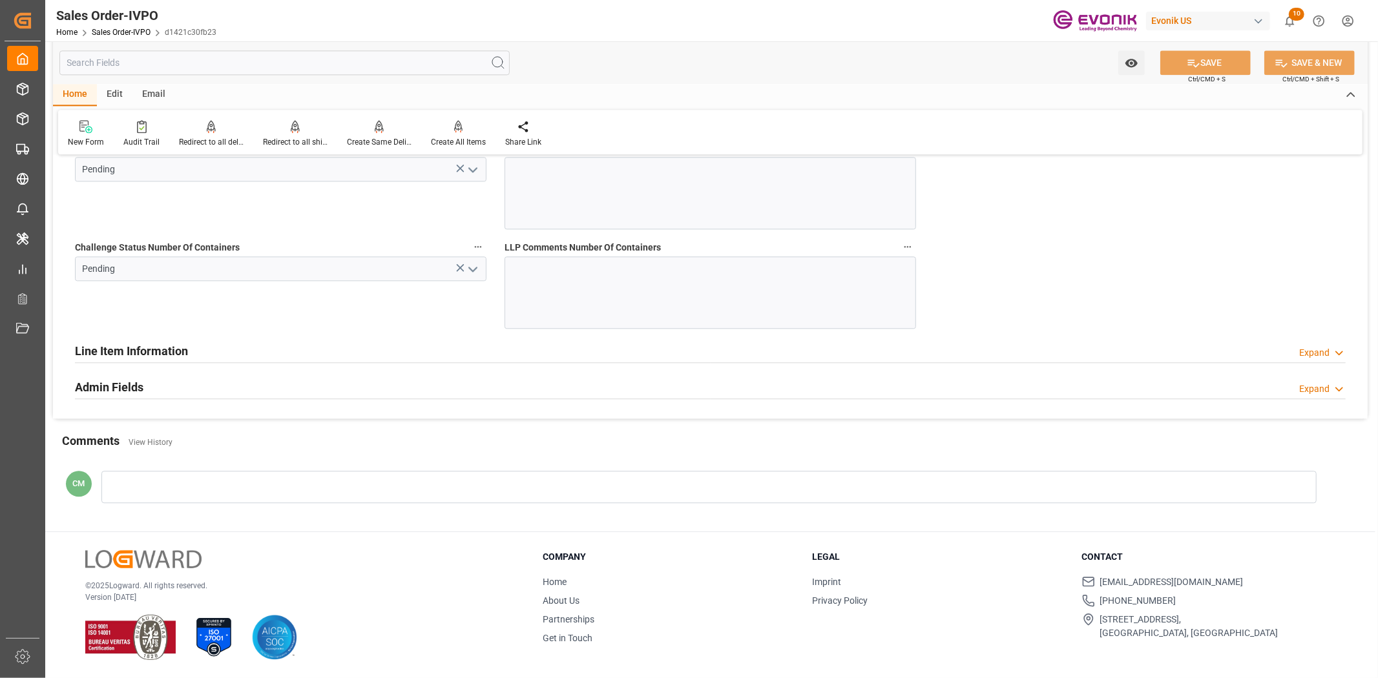
click at [145, 384] on div "Admin Fields Expand" at bounding box center [710, 386] width 1270 height 25
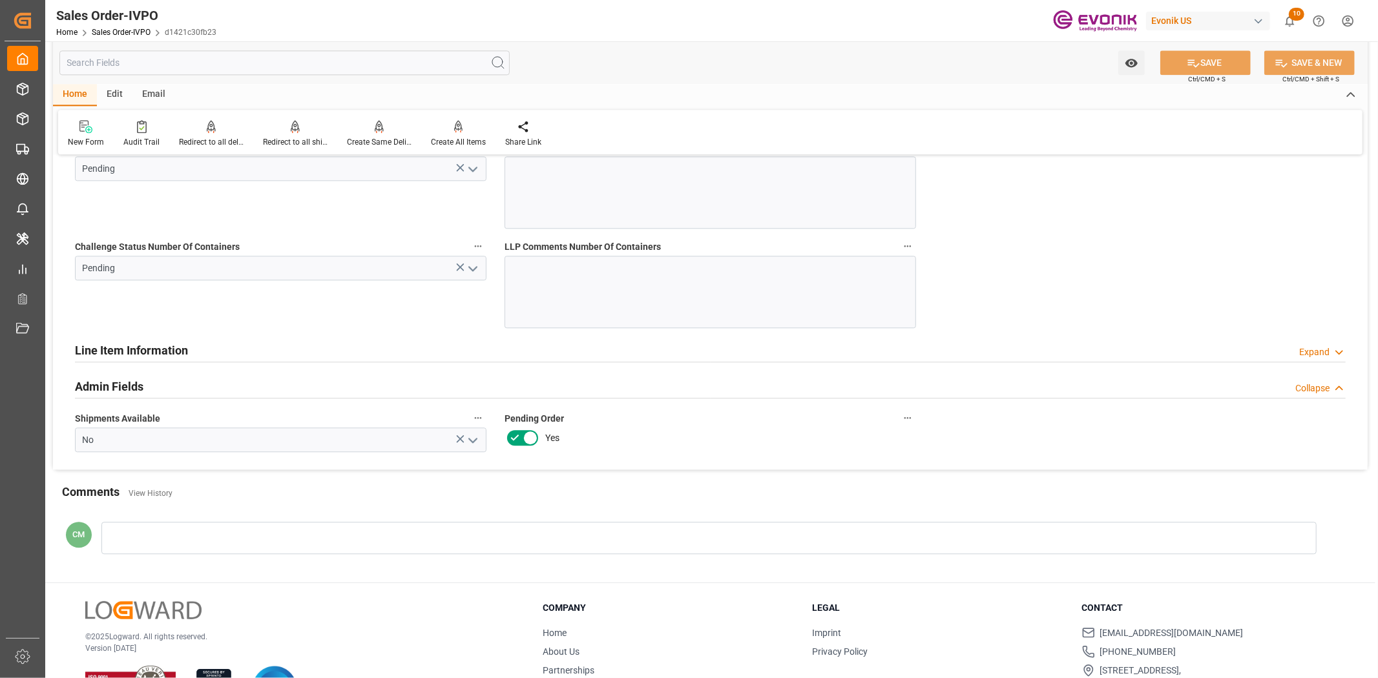
click at [145, 384] on div "Admin Fields Collapse" at bounding box center [710, 385] width 1270 height 25
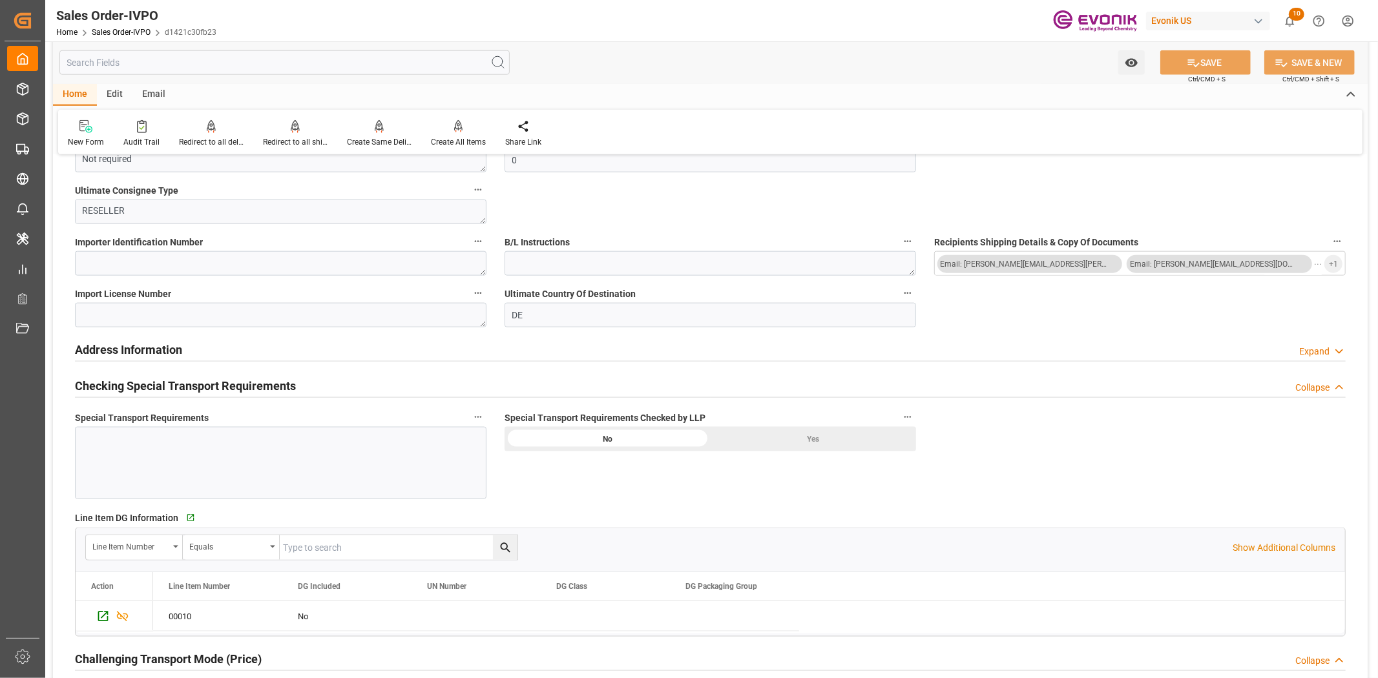
scroll to position [1014, 0]
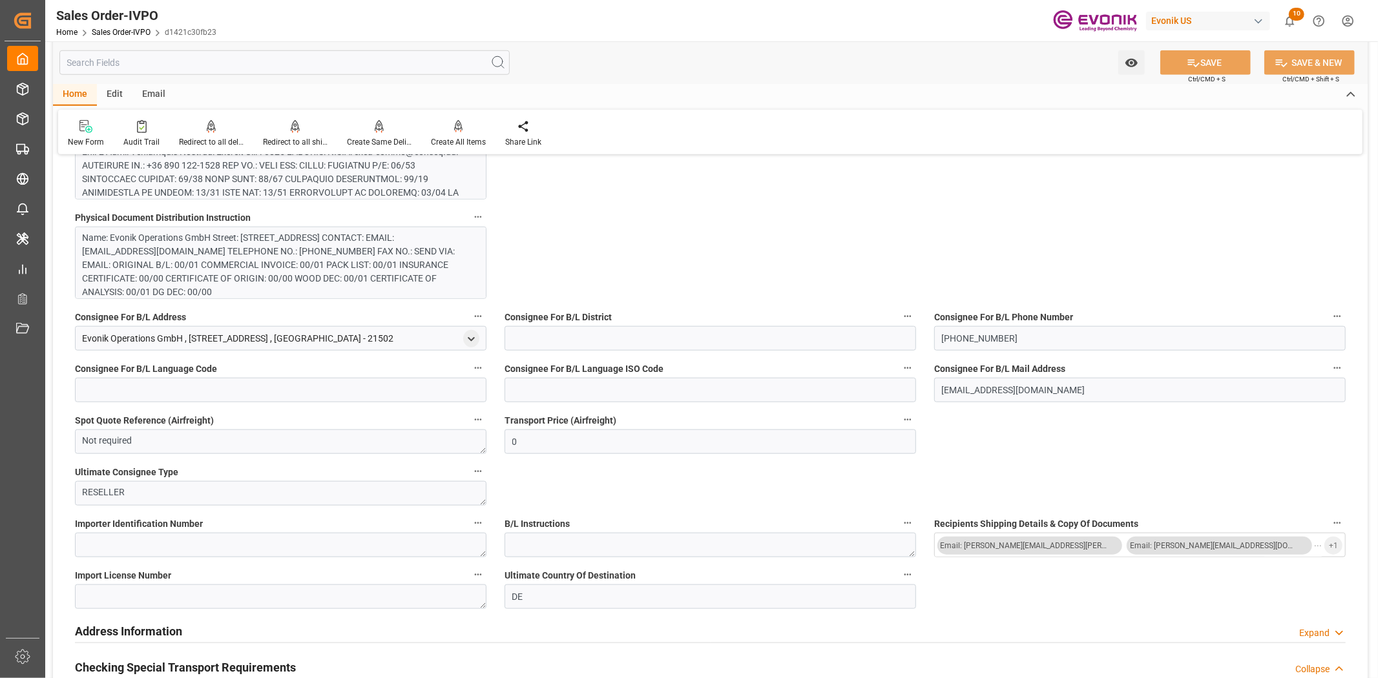
click at [292, 65] on input "text" at bounding box center [284, 62] width 450 height 25
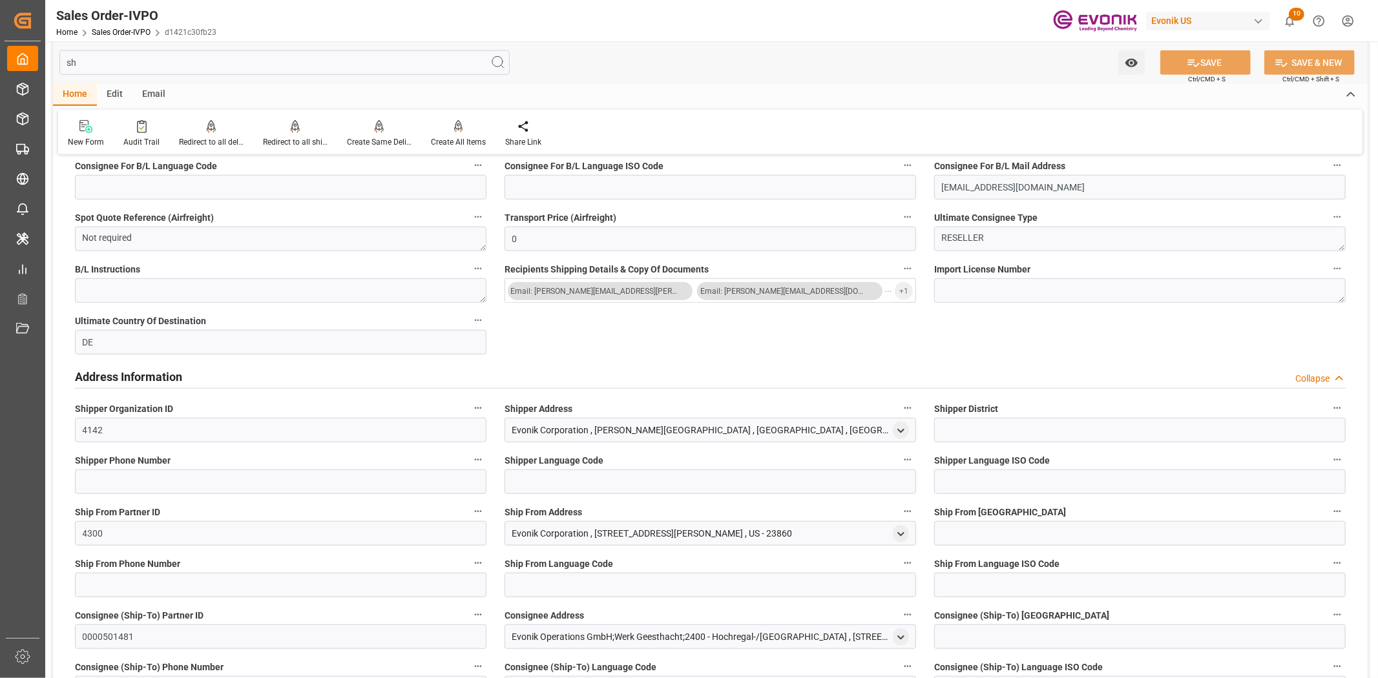
scroll to position [0, 0]
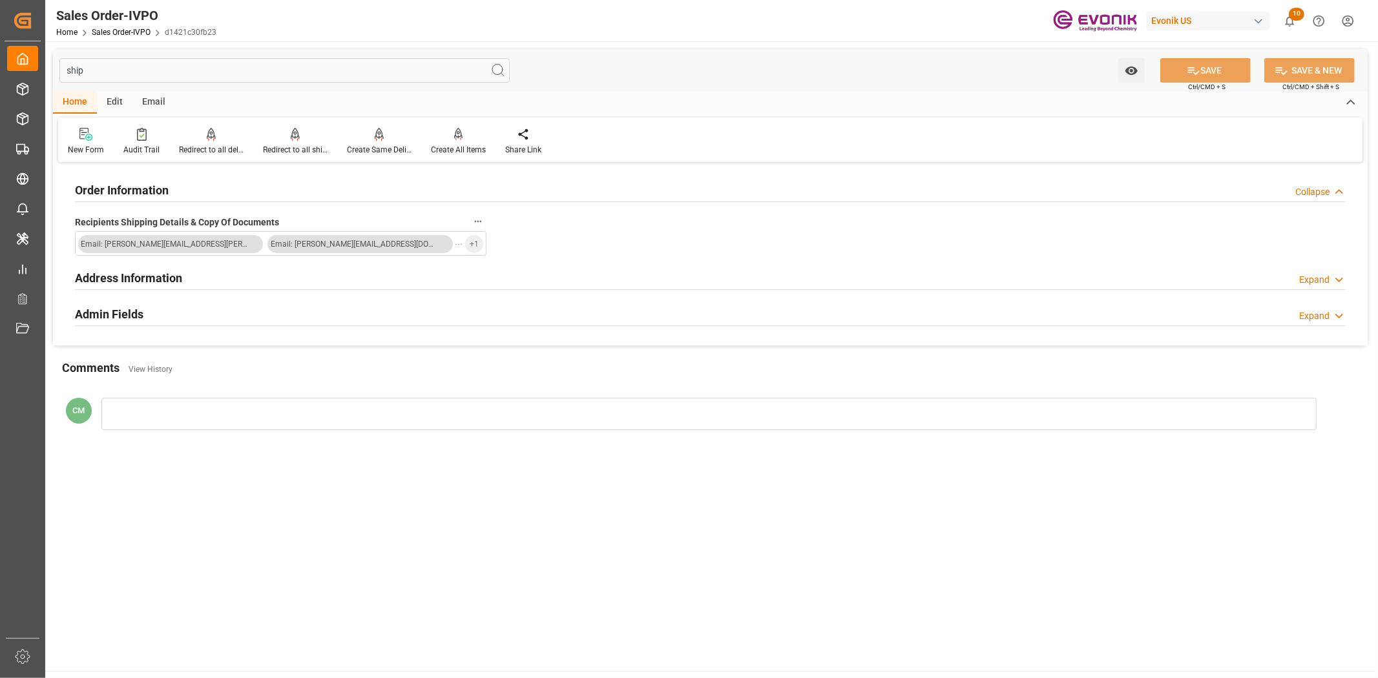
click at [136, 311] on h2 "Admin Fields" at bounding box center [109, 314] width 68 height 17
click at [139, 275] on h2 "Address Information" at bounding box center [128, 277] width 107 height 17
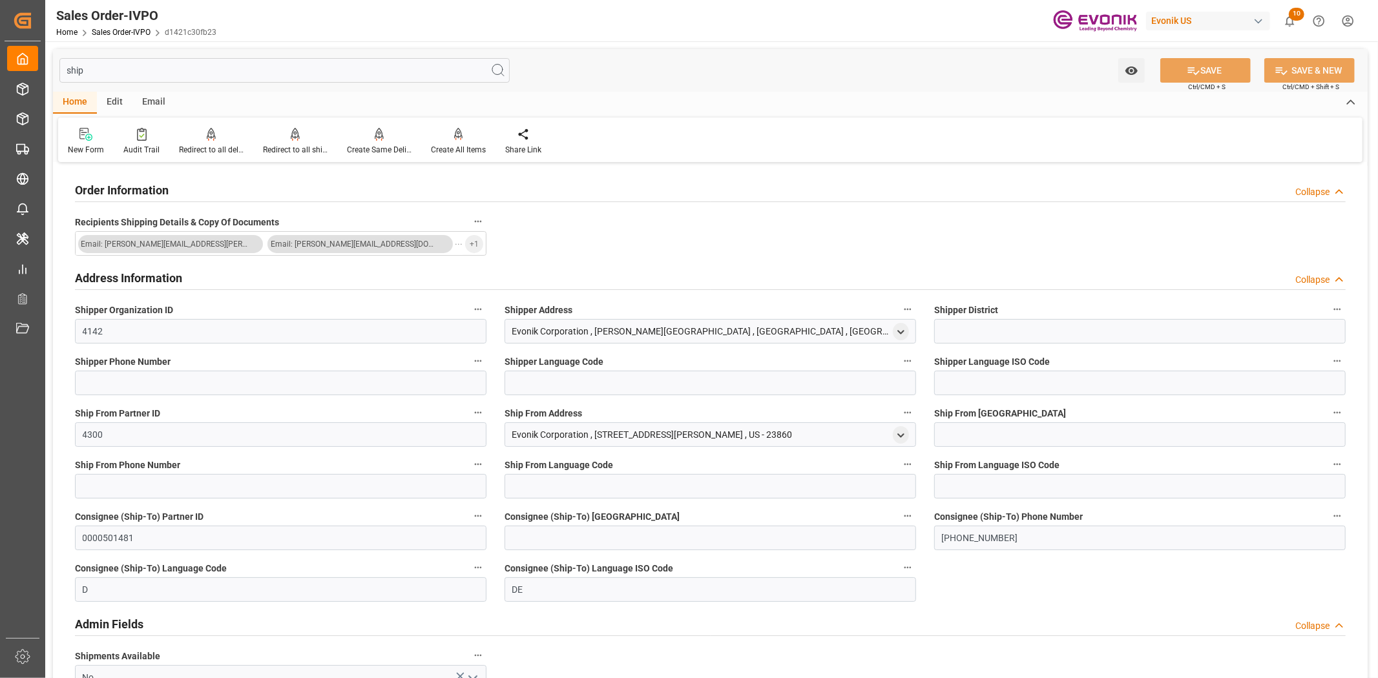
drag, startPoint x: 106, startPoint y: 73, endPoint x: 17, endPoint y: 72, distance: 89.1
click at [17, 72] on div "Created by potrace 1.15, written by [PERSON_NAME] [DATE]-[DATE] Created by potr…" at bounding box center [689, 339] width 1378 height 678
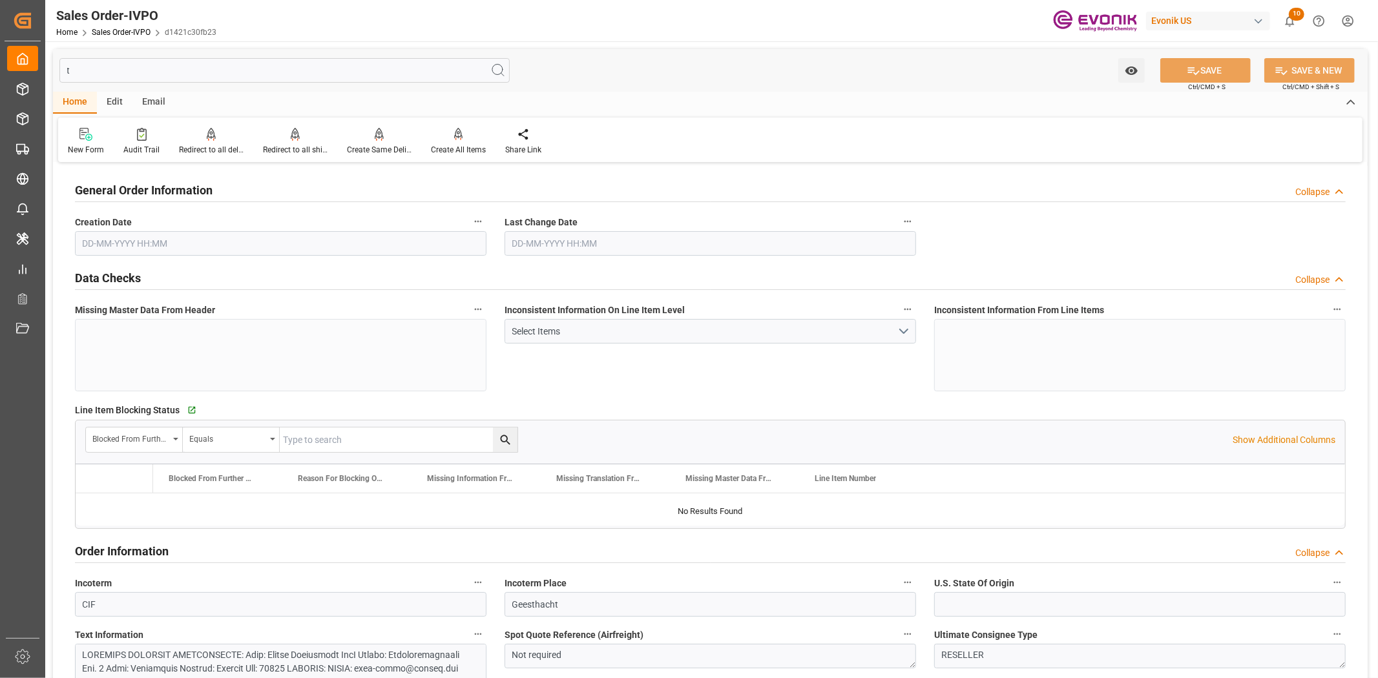
type input "te"
type input "[DATE] 19:32"
type input "[DATE] 18:53"
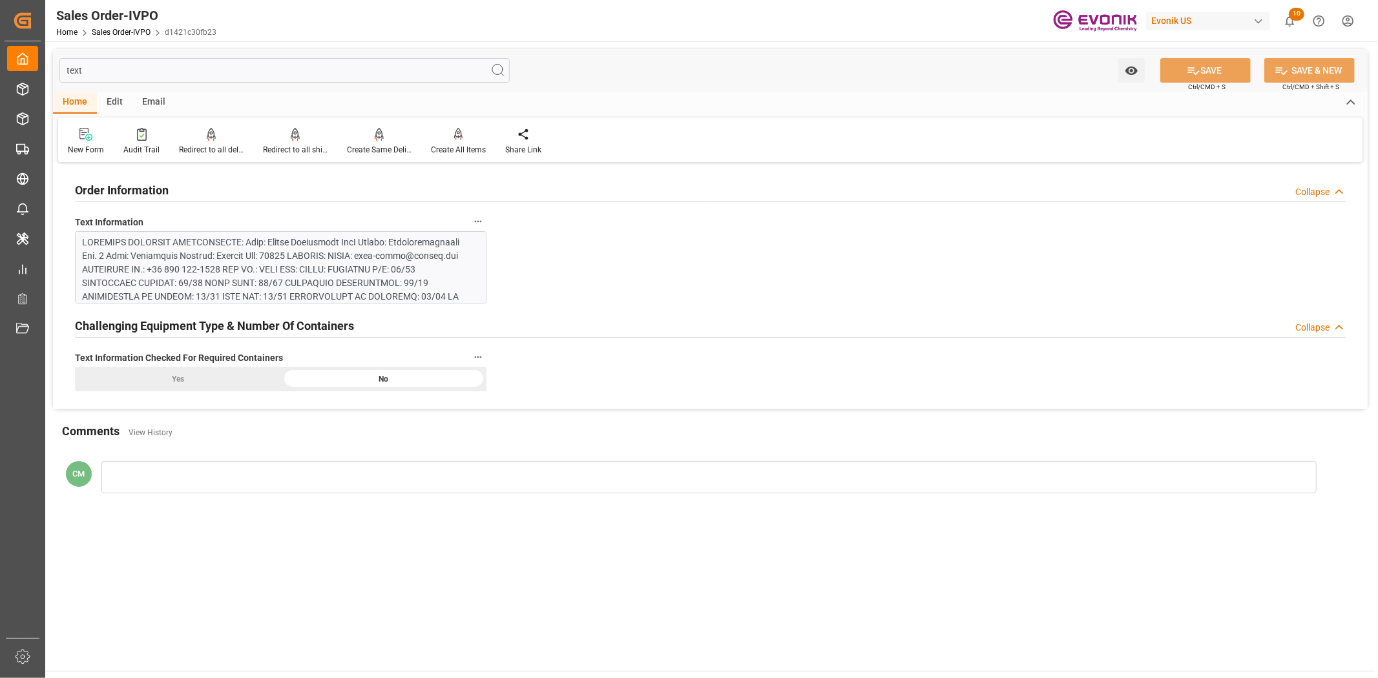
type input "text"
click at [196, 243] on div at bounding box center [275, 351] width 385 height 231
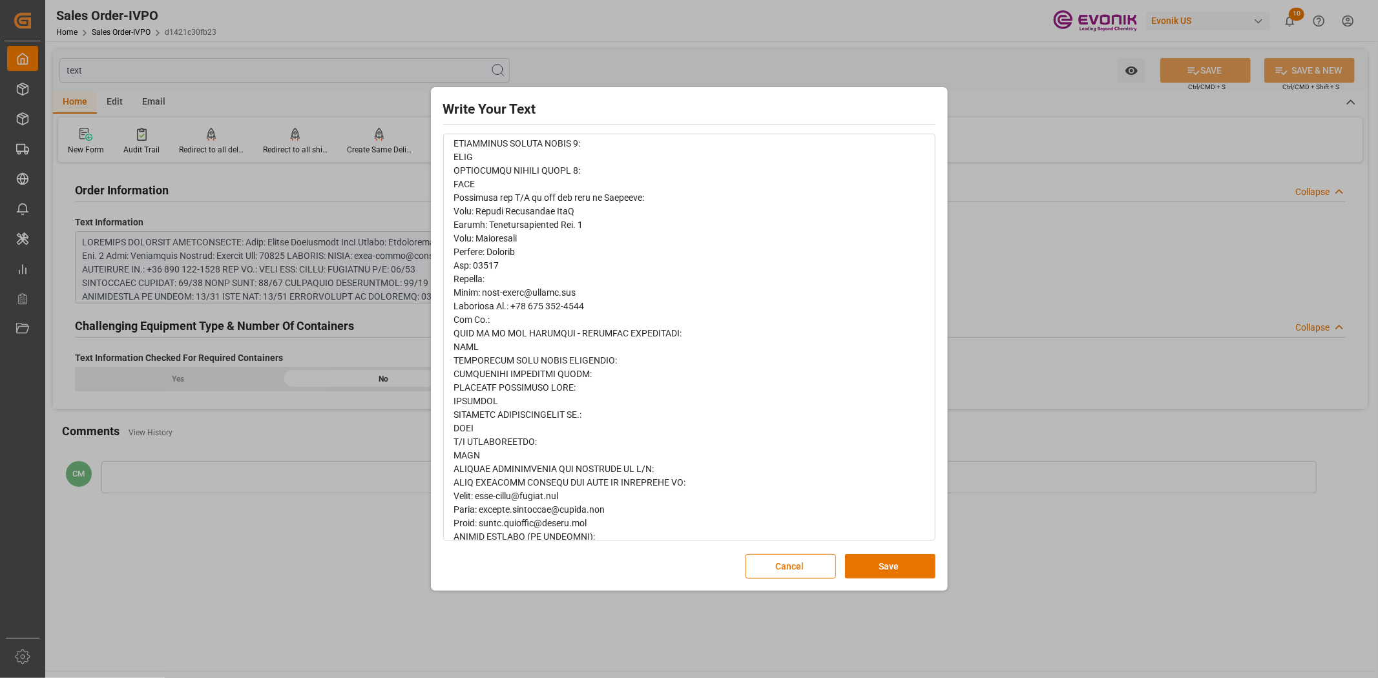
scroll to position [506, 0]
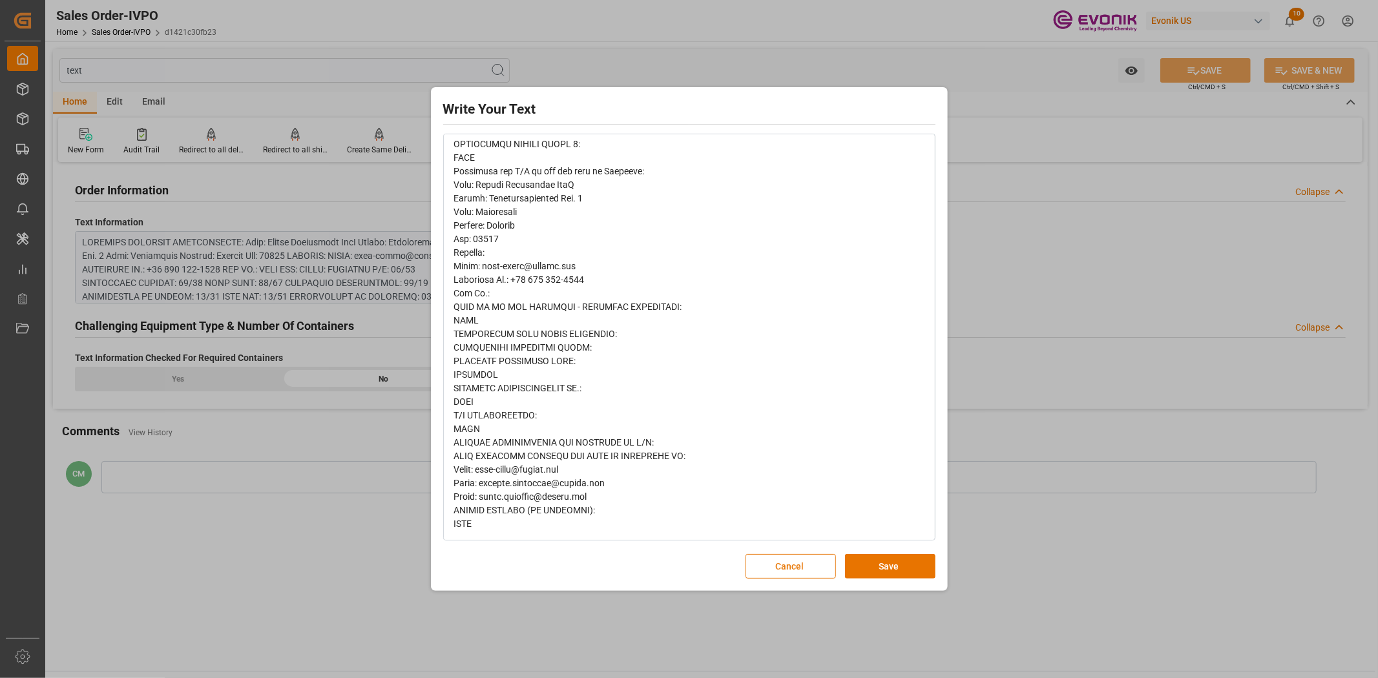
click at [799, 568] on button "Cancel" at bounding box center [790, 566] width 90 height 25
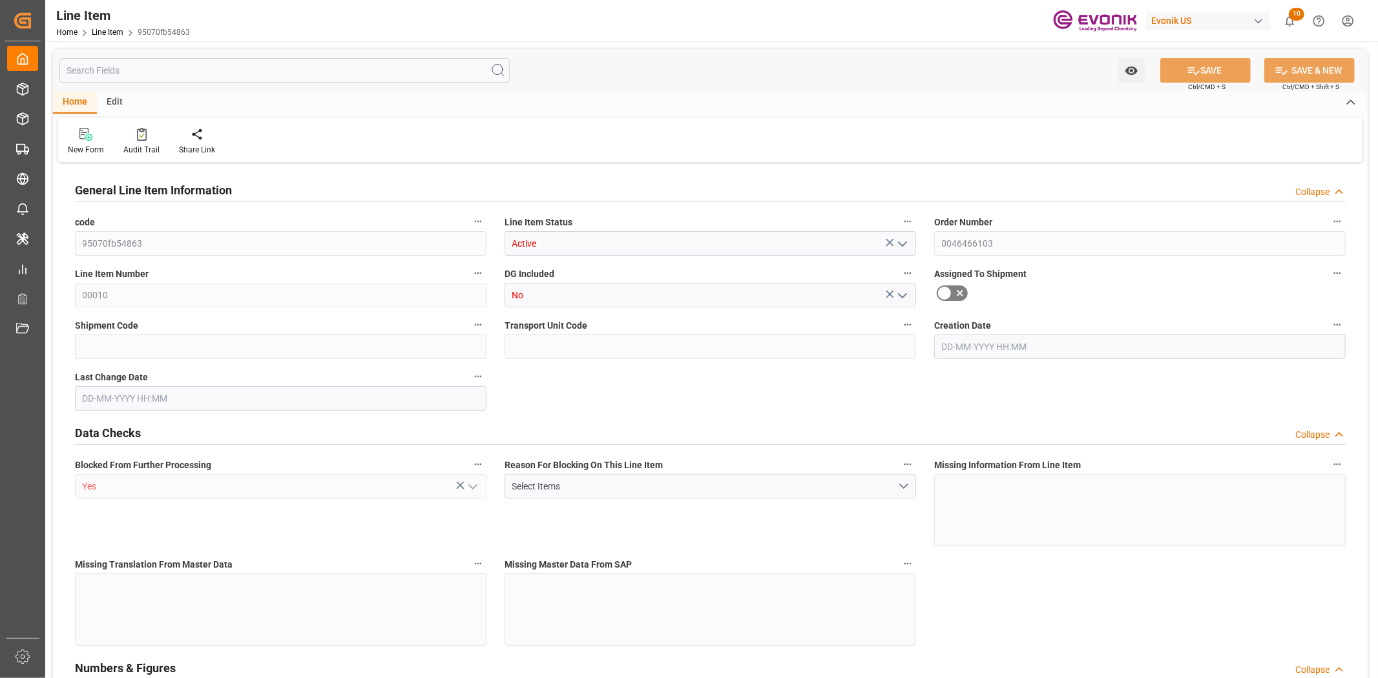
type input "1"
type input "1059"
type input "1000"
type input "1.368"
type input "1"
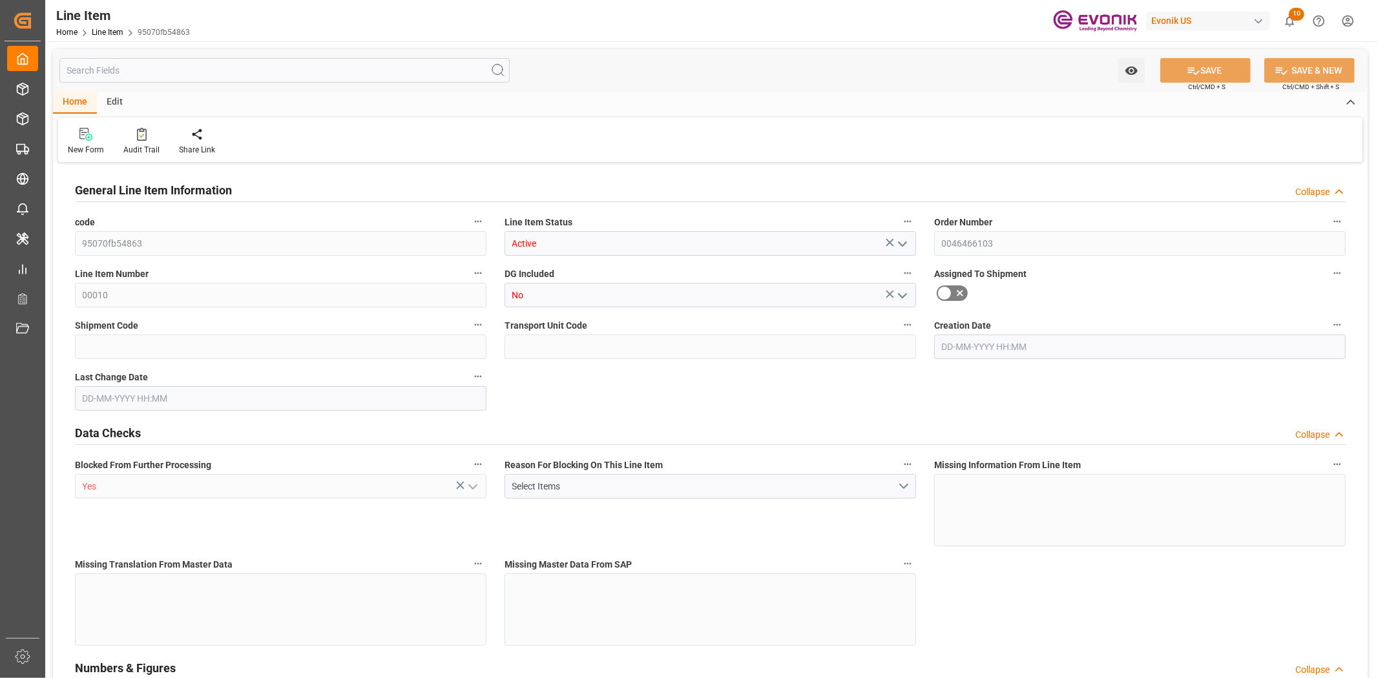
type input "12520"
type input "1"
type input "1000"
type input "1059"
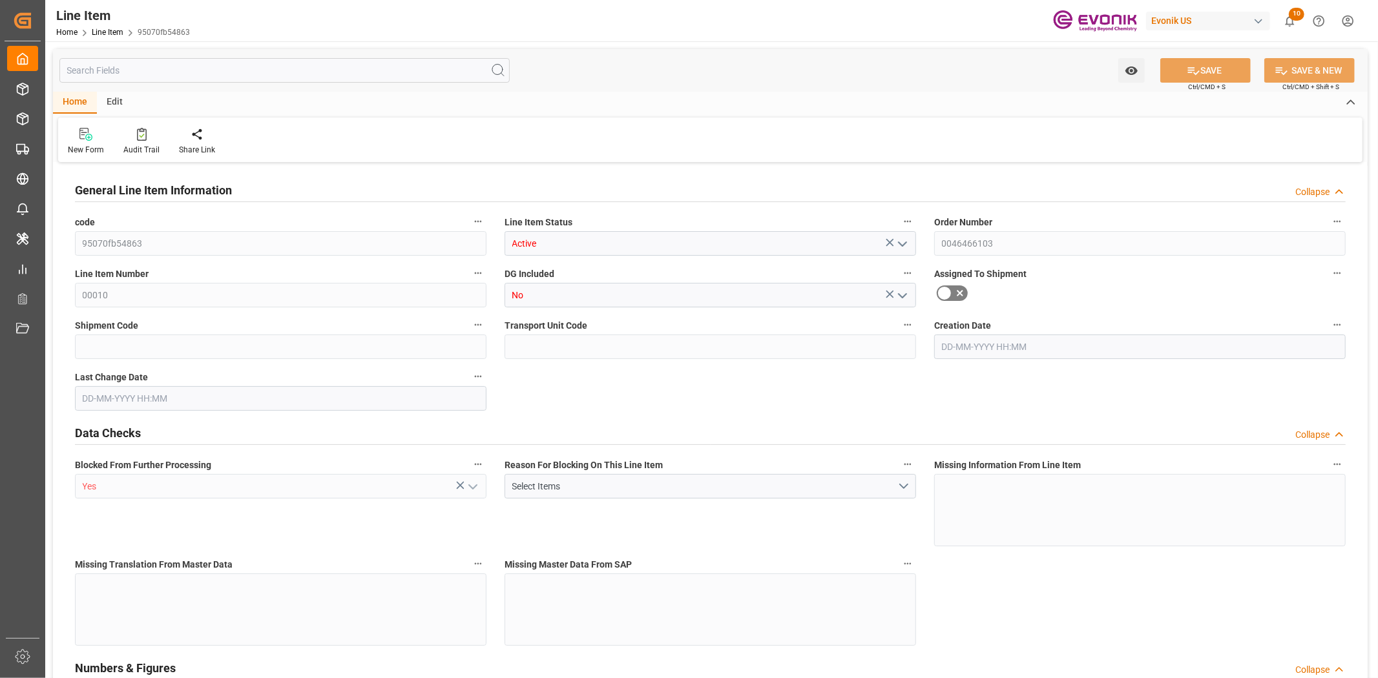
type input "1059"
type input "1000"
type input "1.368"
type input "1368"
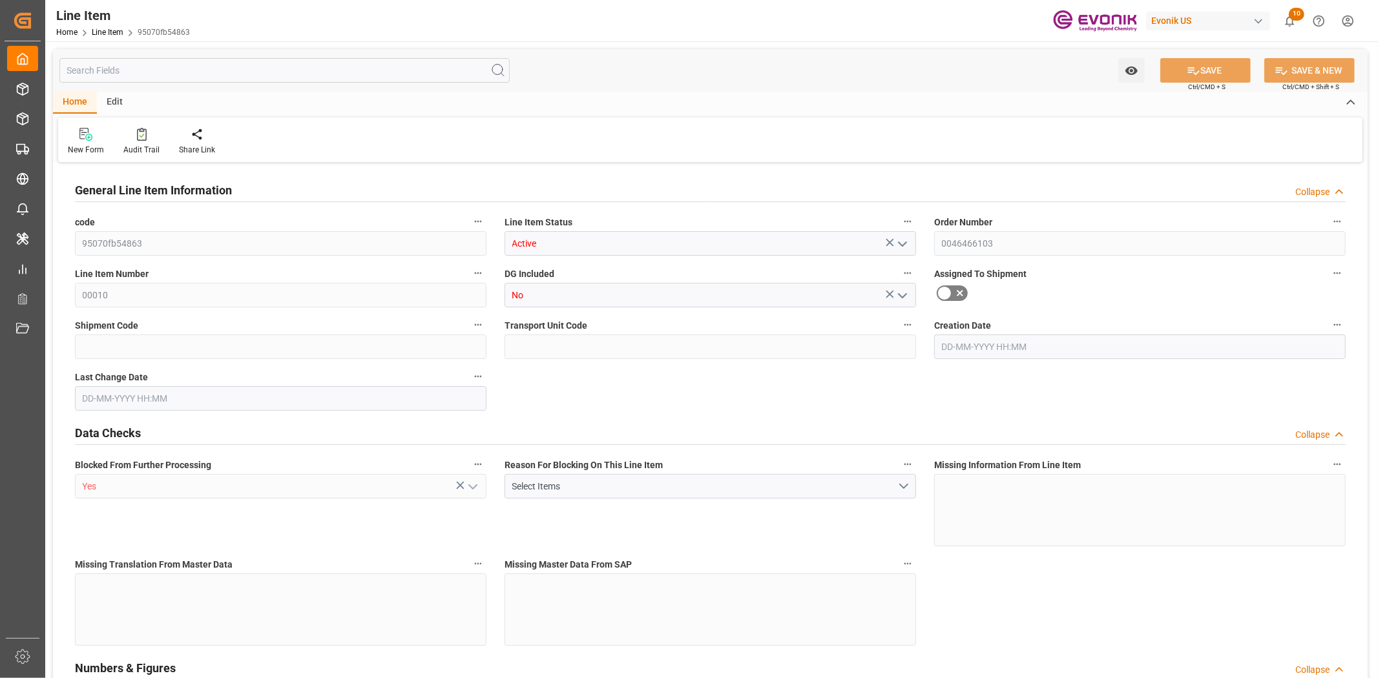
type input "0"
type input "[DATE] 19:32"
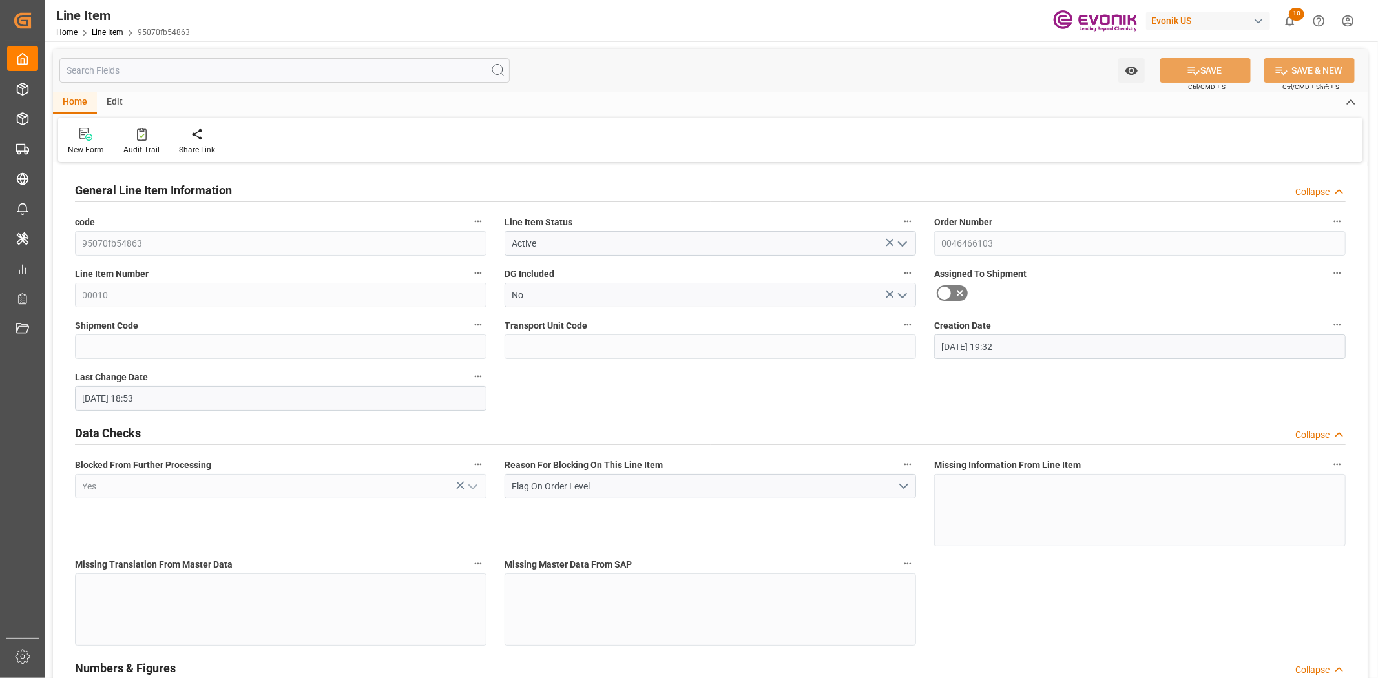
type input "[DATE] 18:53"
type input "[DATE]"
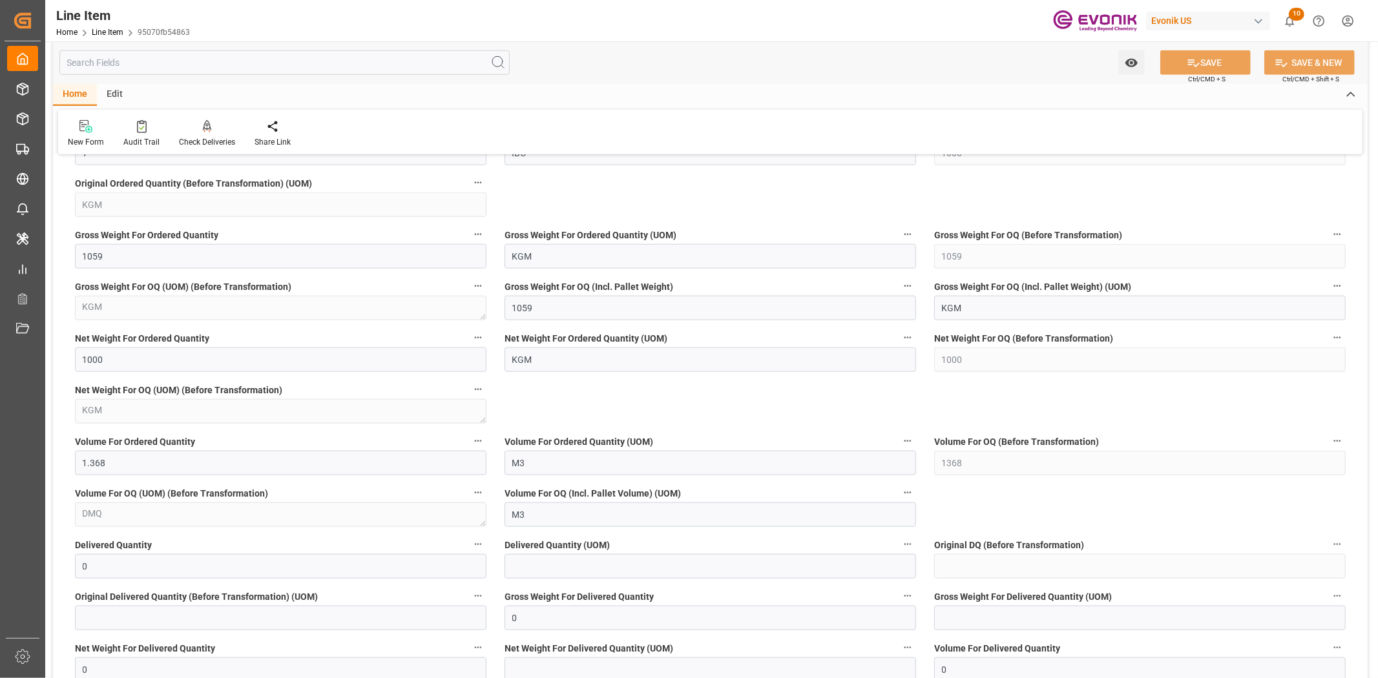
scroll to position [1651, 0]
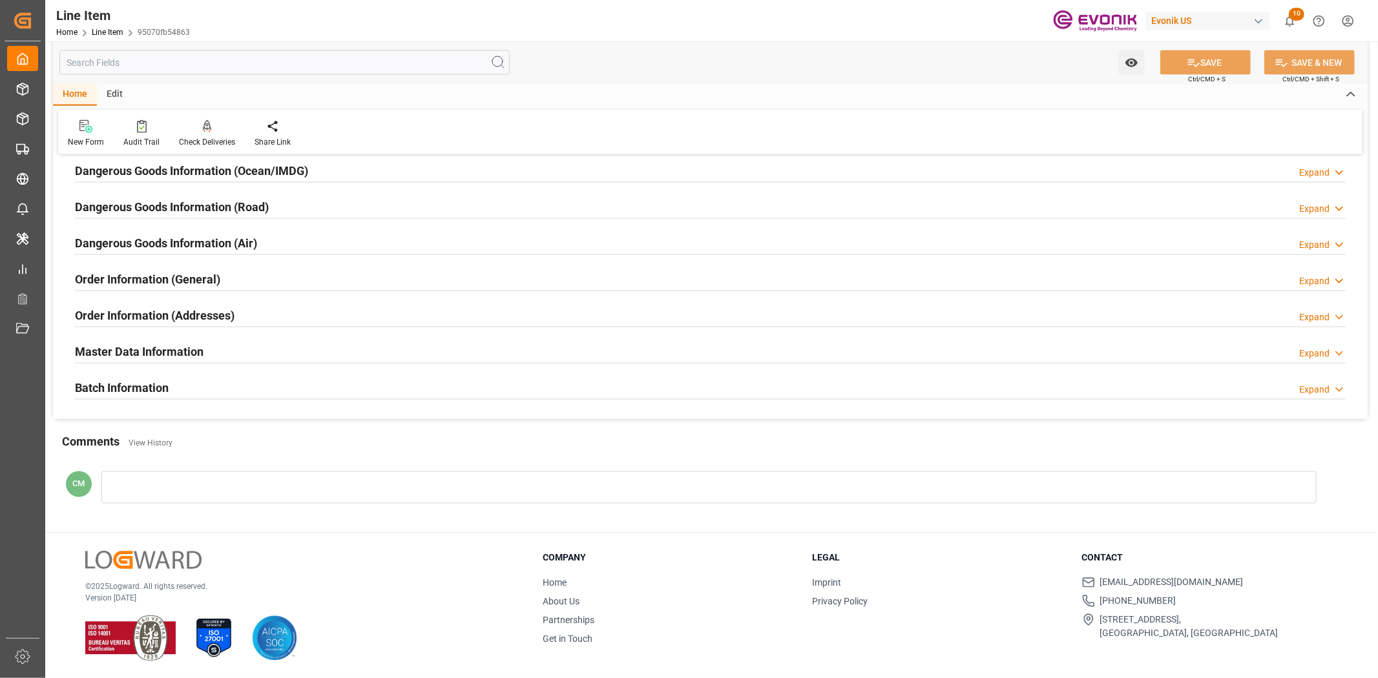
click at [185, 355] on h2 "Master Data Information" at bounding box center [139, 351] width 129 height 17
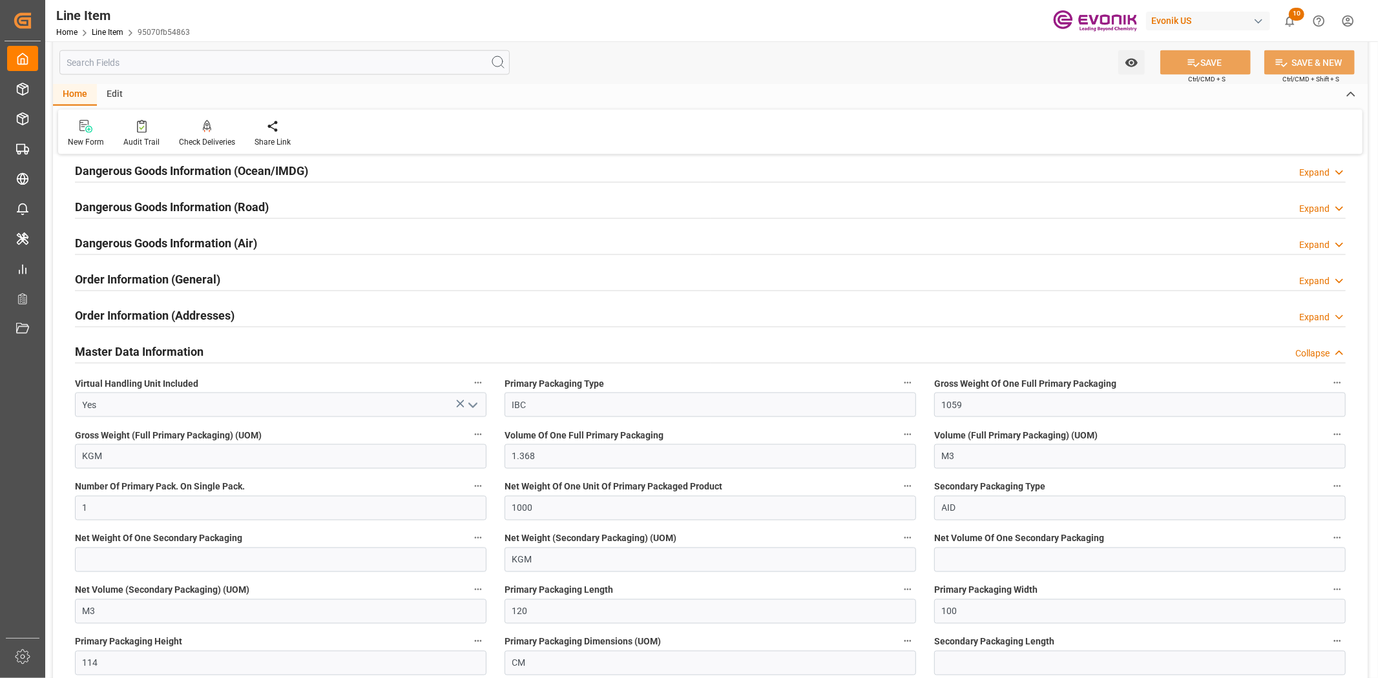
click at [185, 355] on h2 "Master Data Information" at bounding box center [139, 351] width 129 height 17
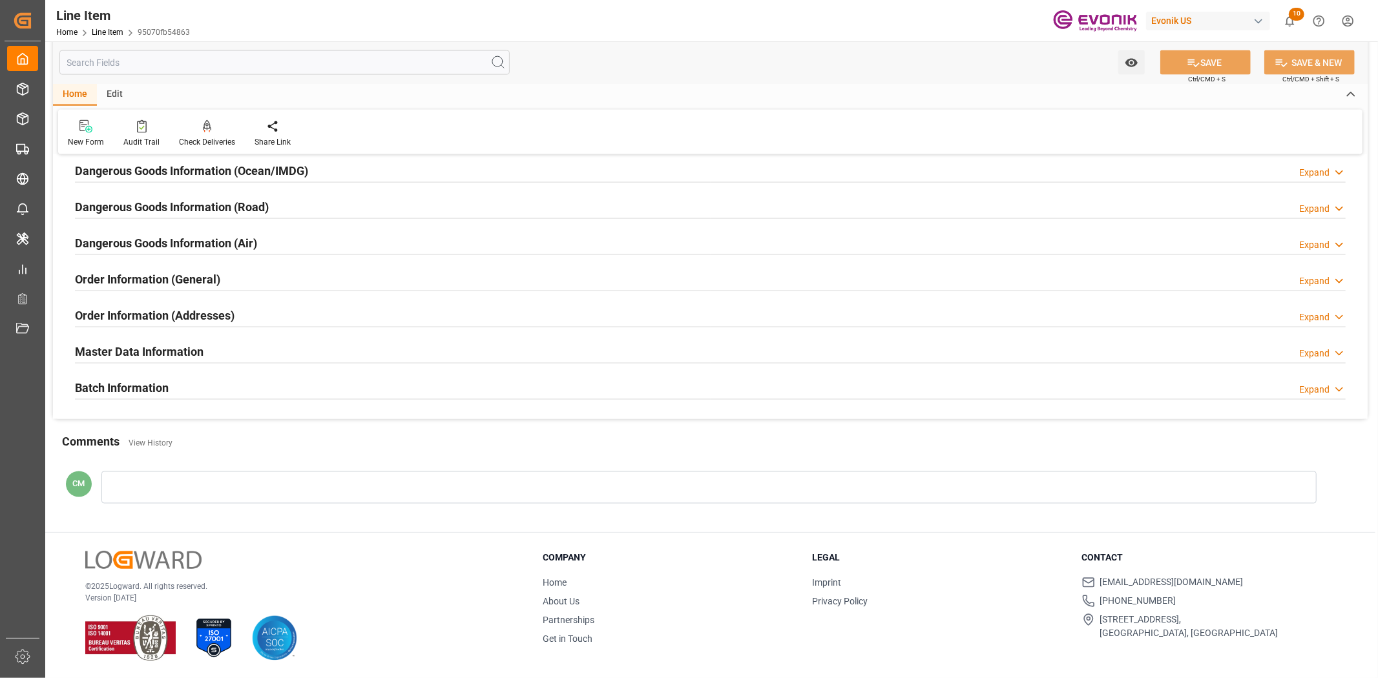
click at [140, 386] on h2 "Batch Information" at bounding box center [122, 387] width 94 height 17
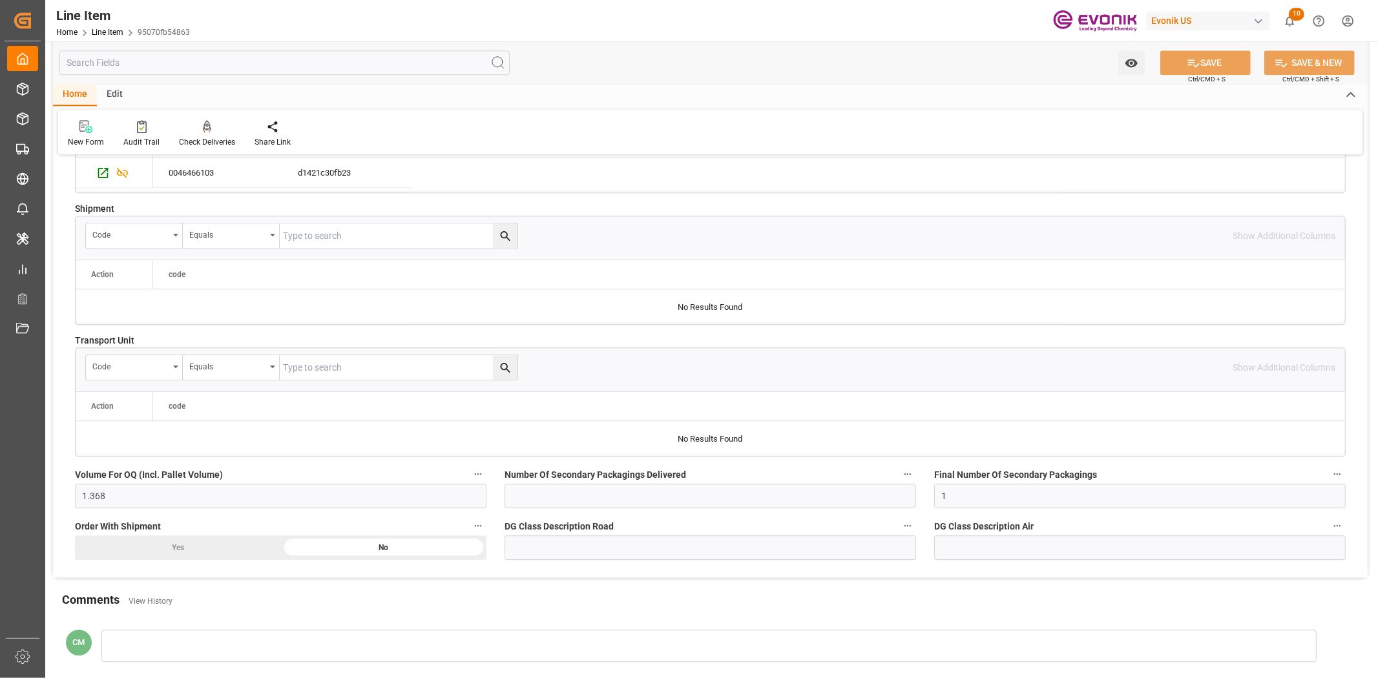
scroll to position [2512, 0]
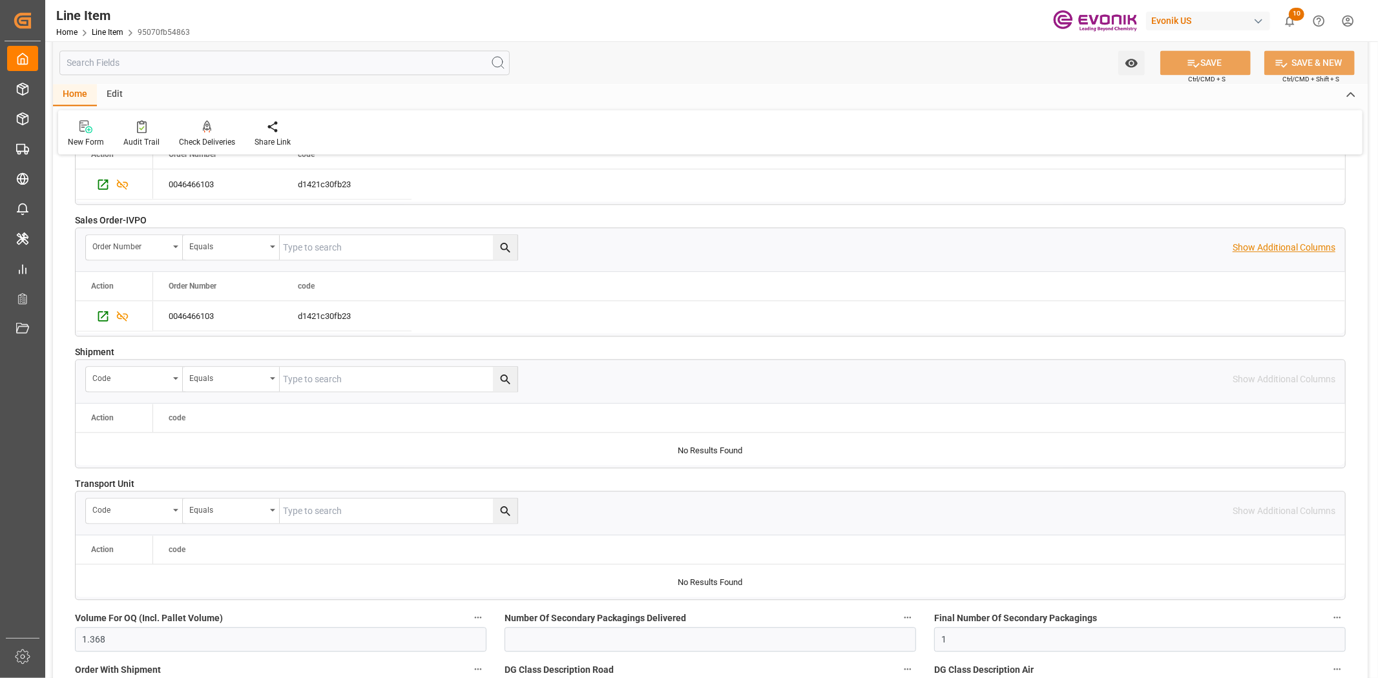
click at [1299, 244] on p "Show Additional Columns" at bounding box center [1283, 248] width 103 height 14
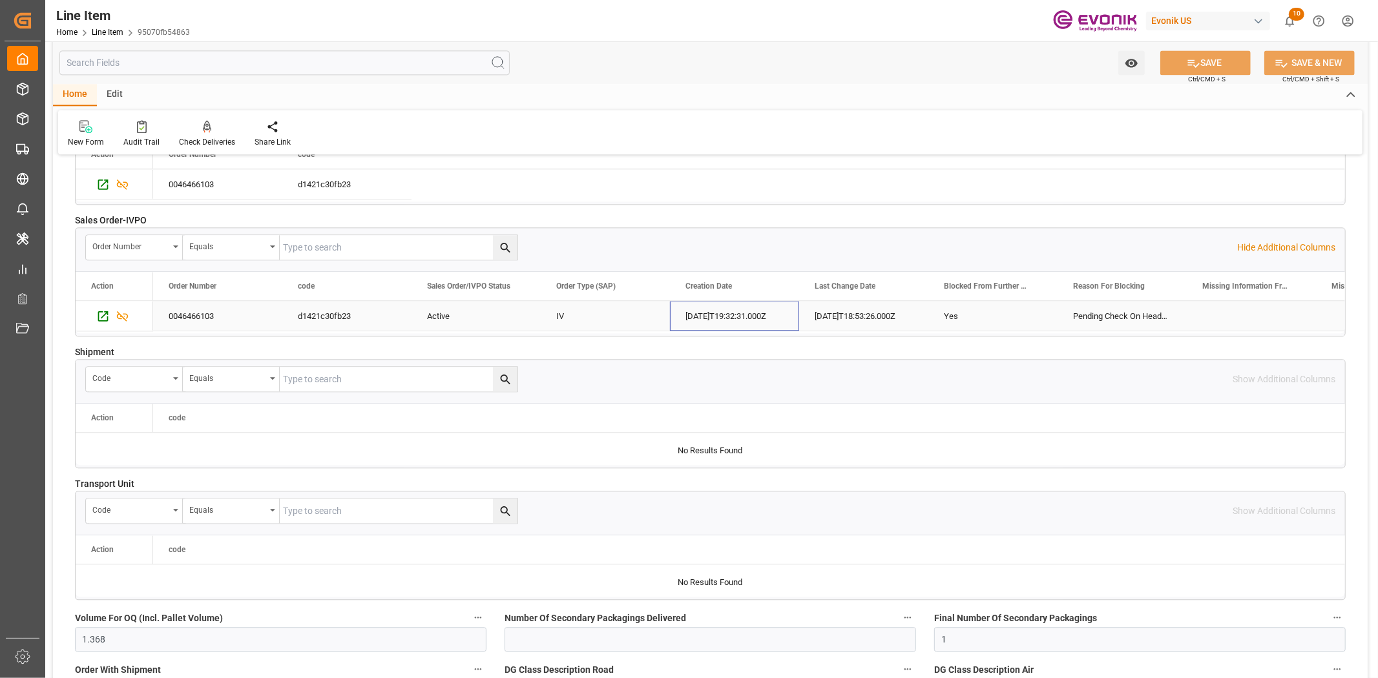
click at [705, 313] on div "[DATE]T19:32:31.000Z" at bounding box center [734, 316] width 129 height 30
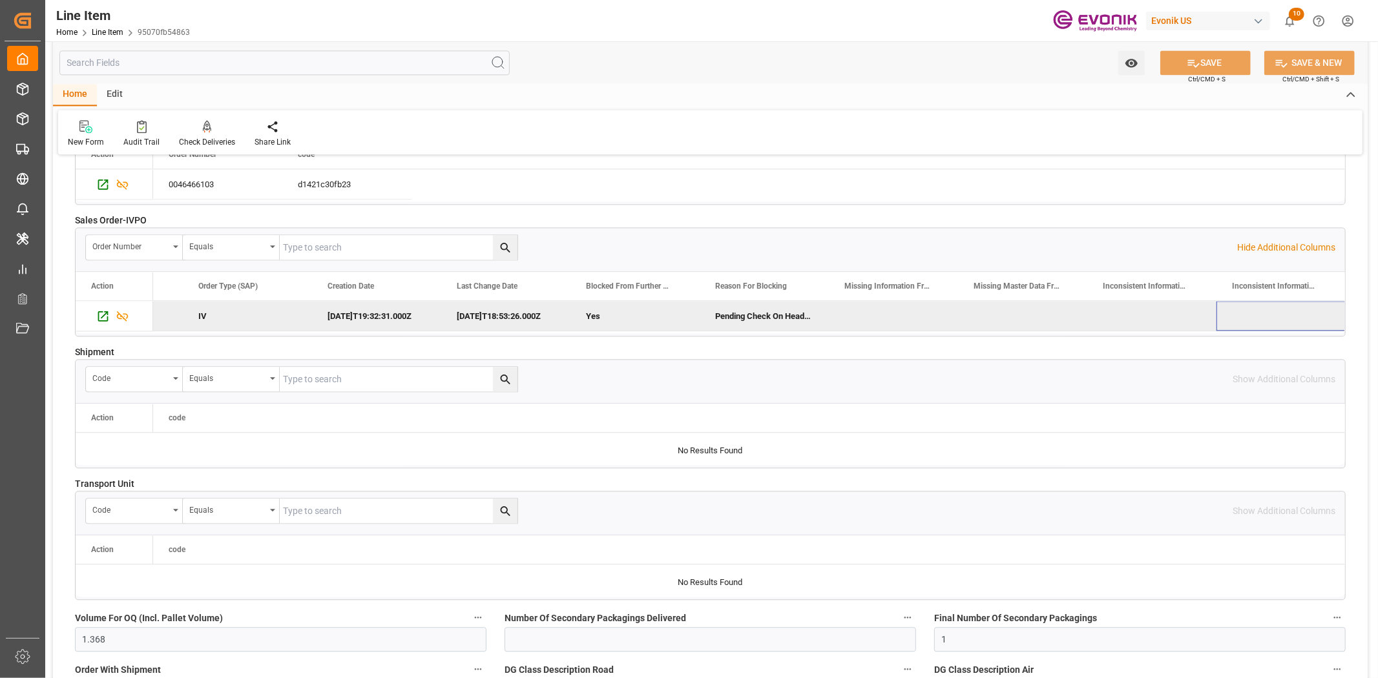
scroll to position [0, 487]
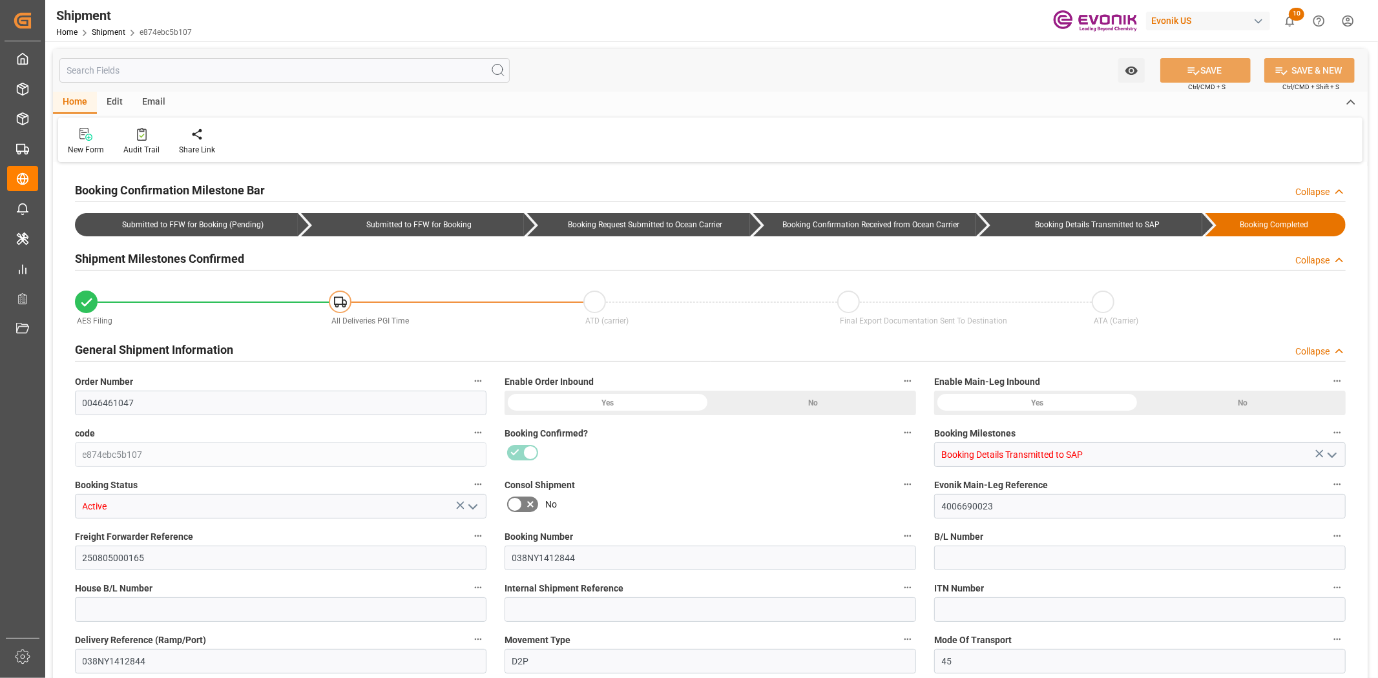
type input "1"
click at [240, 71] on input "text" at bounding box center [284, 70] width 450 height 25
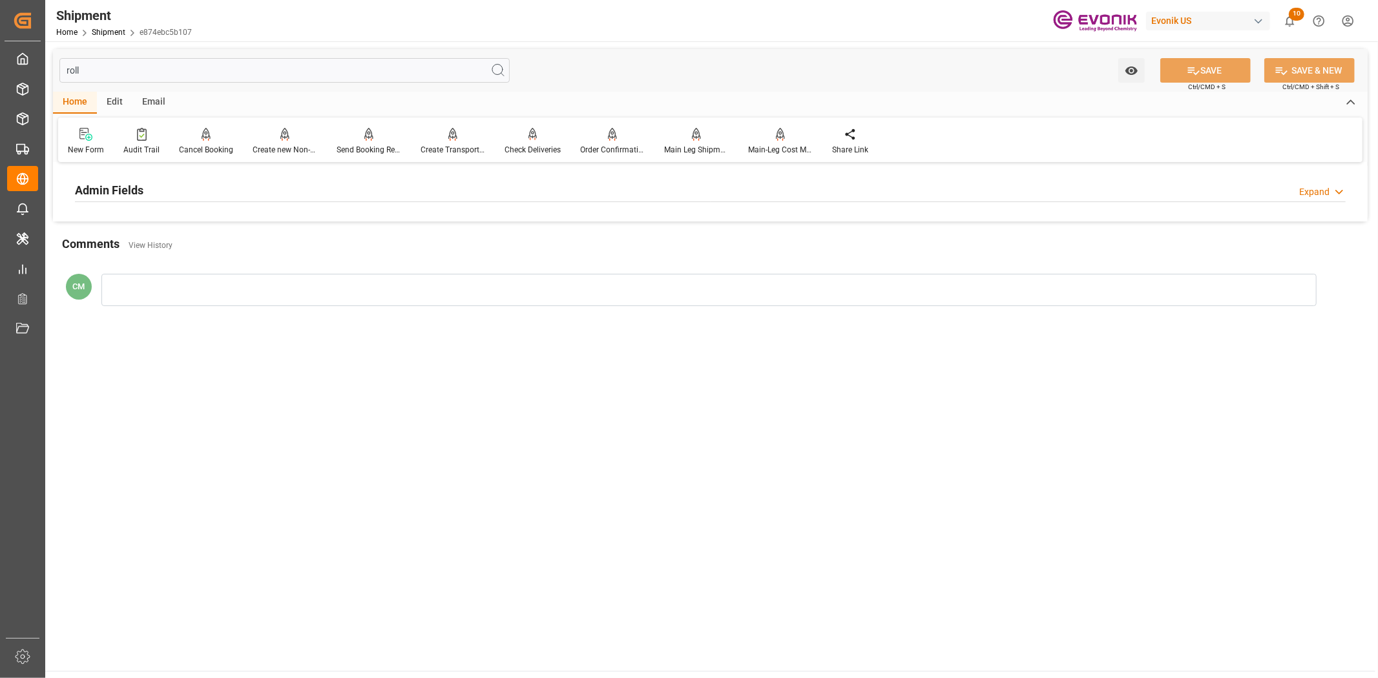
type input "roll"
drag, startPoint x: 181, startPoint y: 190, endPoint x: 169, endPoint y: 211, distance: 24.0
click at [181, 190] on div "Admin Fields Expand" at bounding box center [710, 189] width 1270 height 25
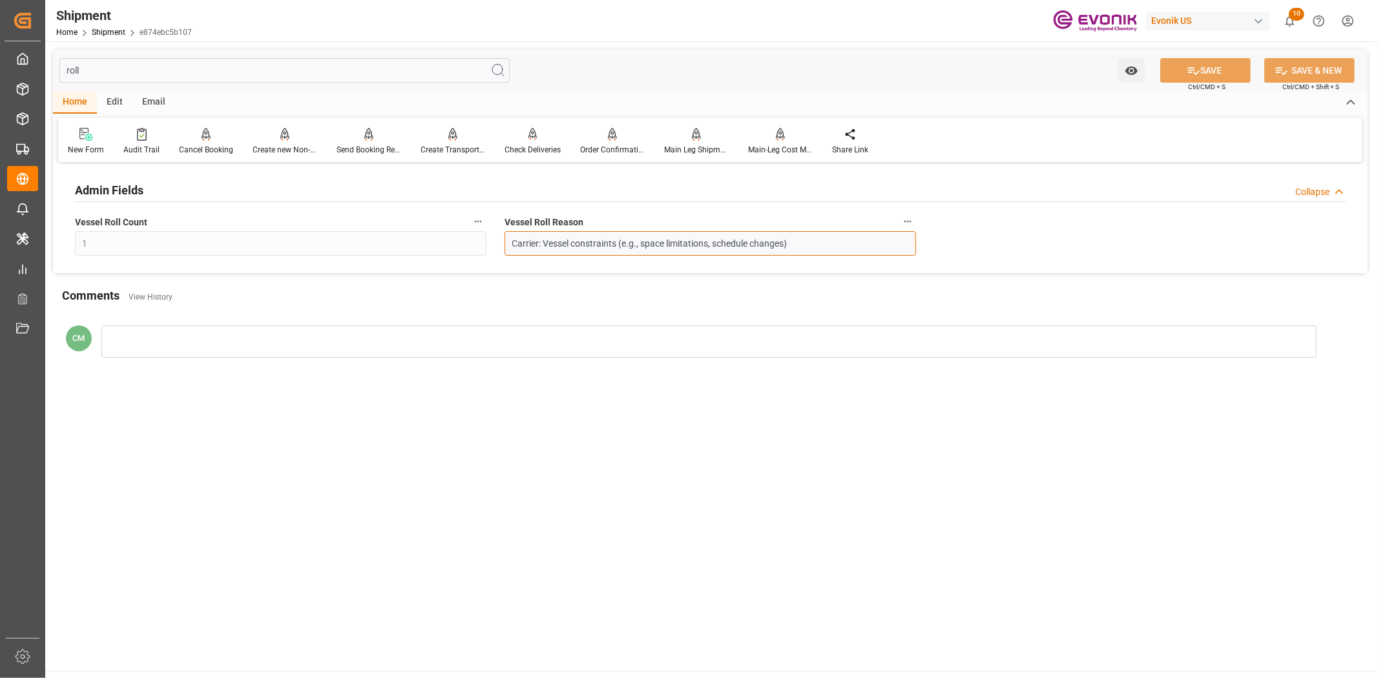
drag, startPoint x: 903, startPoint y: 231, endPoint x: 903, endPoint y: 222, distance: 9.0
click at [903, 226] on div "Vessel Roll Reason Carrier: Vessel constraints (e.g., space limitations, schedu…" at bounding box center [710, 235] width 430 height 52
click at [909, 214] on button "Vessel Roll Reason" at bounding box center [907, 221] width 17 height 17
click at [922, 221] on icon at bounding box center [916, 221] width 14 height 14
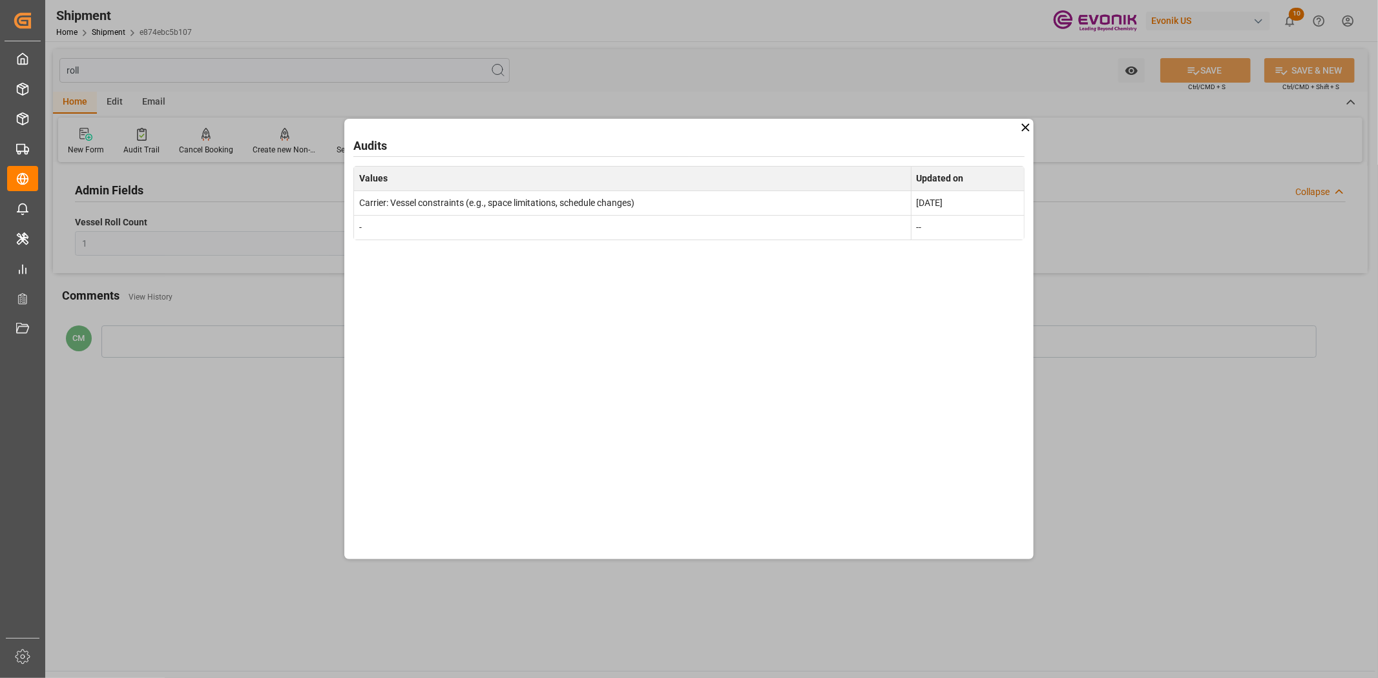
click at [1023, 125] on icon at bounding box center [1025, 127] width 8 height 8
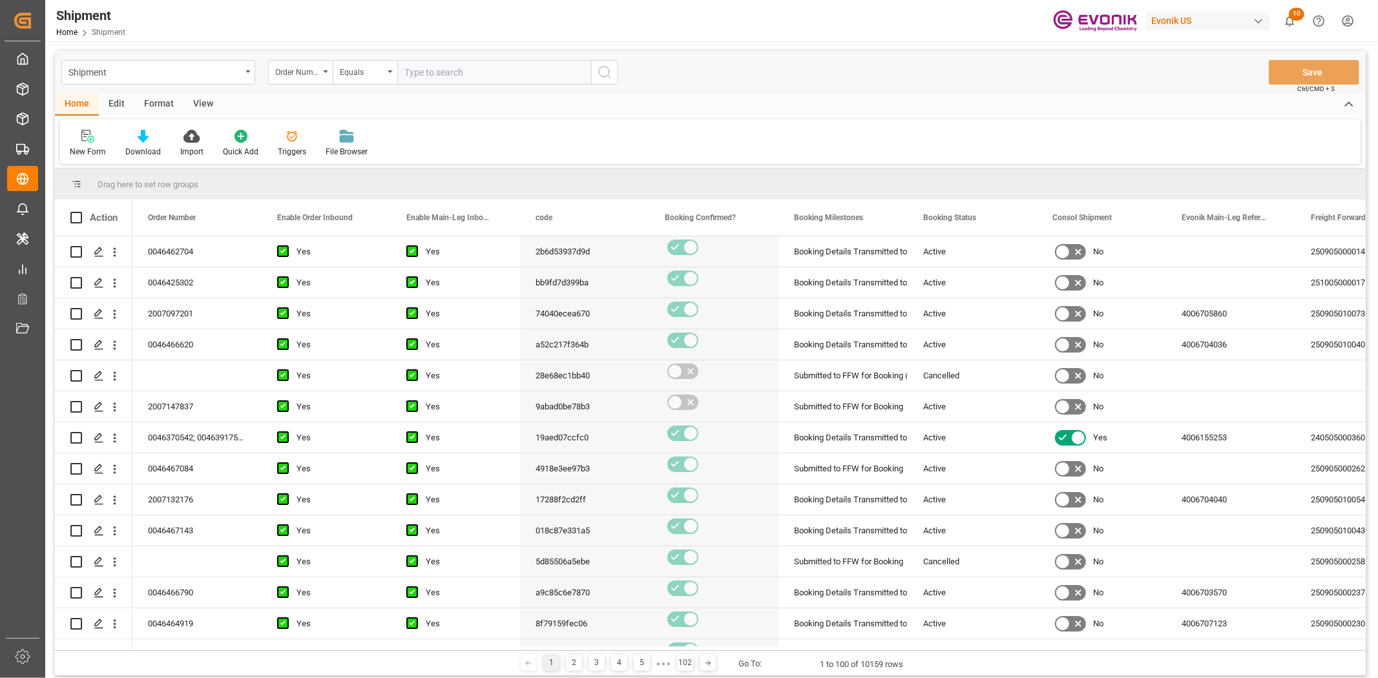
click at [152, 106] on div "Format" at bounding box center [158, 105] width 49 height 22
click at [73, 136] on div at bounding box center [89, 136] width 38 height 14
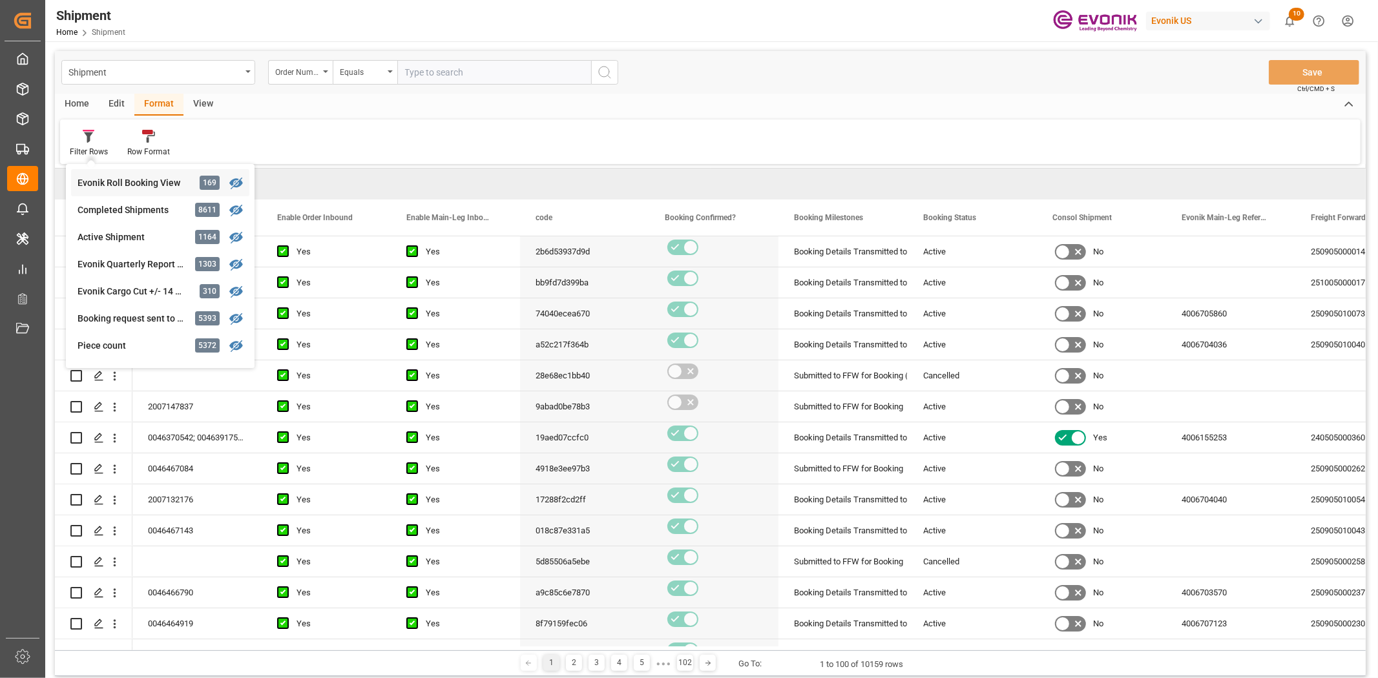
click at [107, 188] on div "Evonik Roll Booking View" at bounding box center [134, 183] width 113 height 14
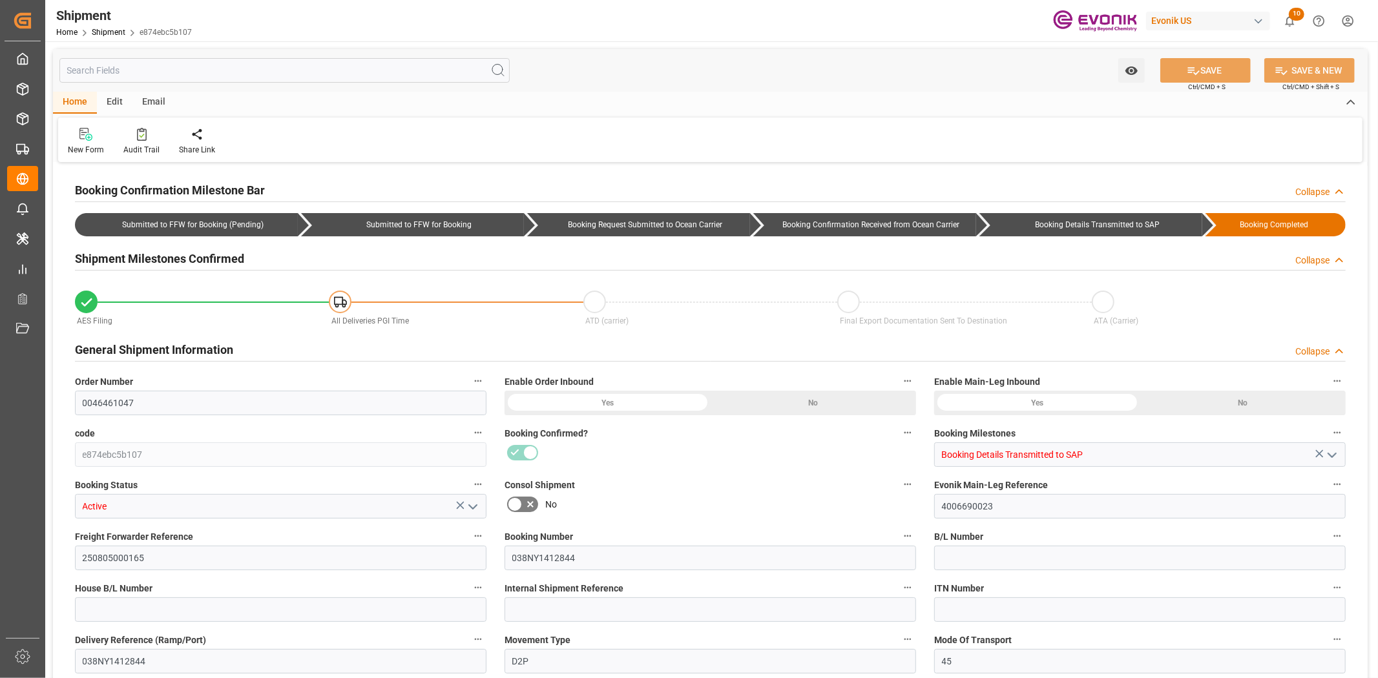
type input "1"
click at [267, 63] on input "text" at bounding box center [284, 70] width 450 height 25
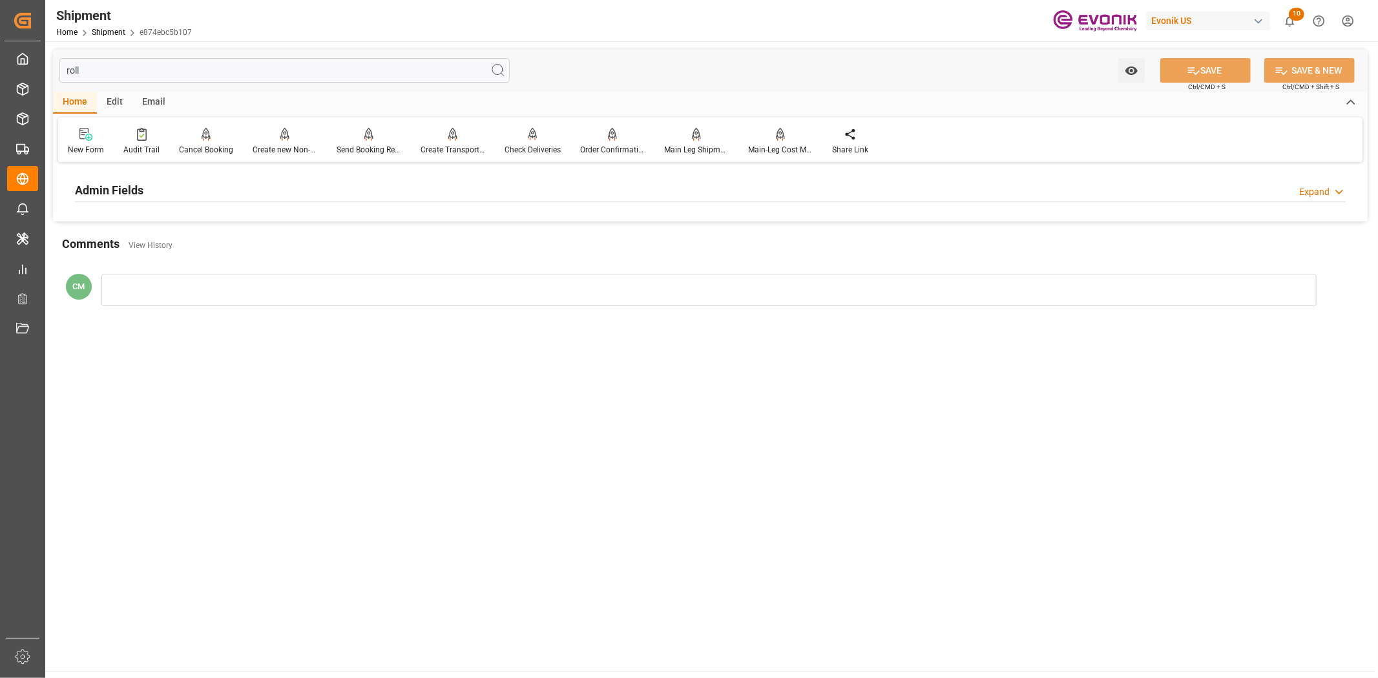
type input "roll"
click at [154, 192] on div "Admin Fields Expand" at bounding box center [710, 189] width 1270 height 25
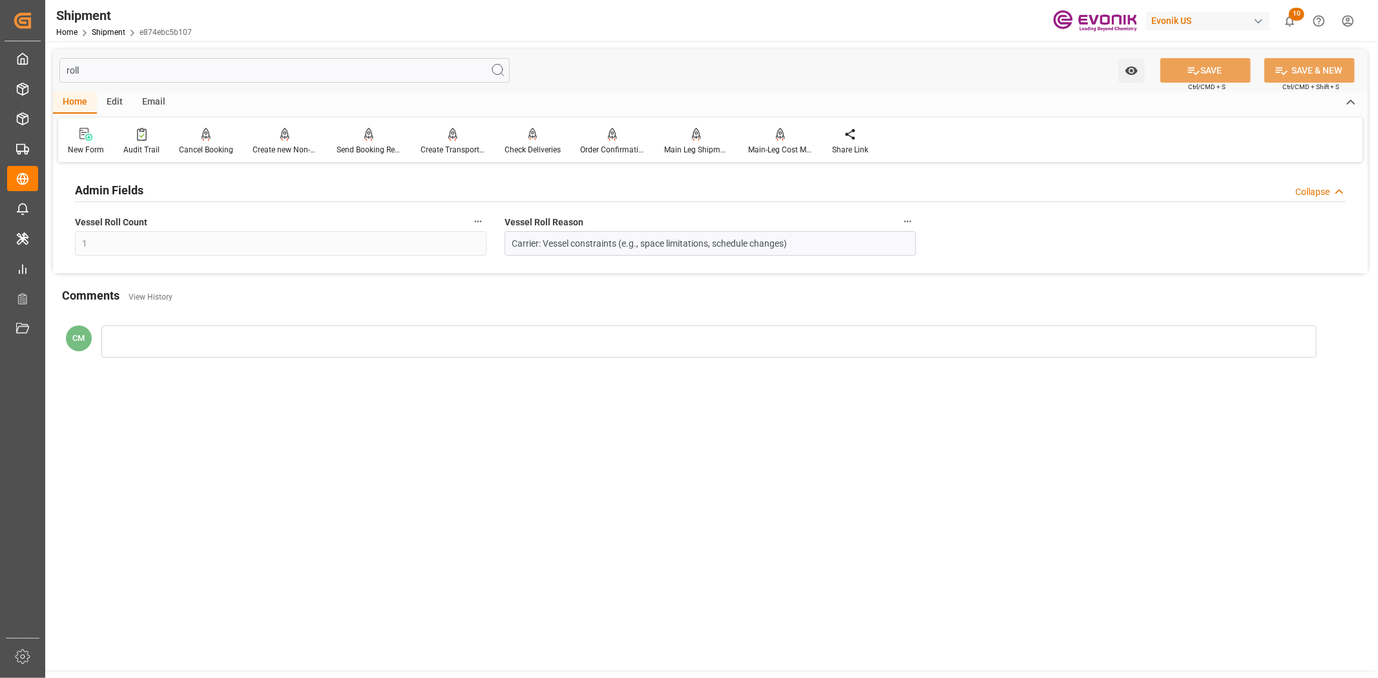
click at [907, 220] on icon "button" at bounding box center [907, 221] width 10 height 10
click at [907, 220] on li "Audits" at bounding box center [932, 221] width 66 height 21
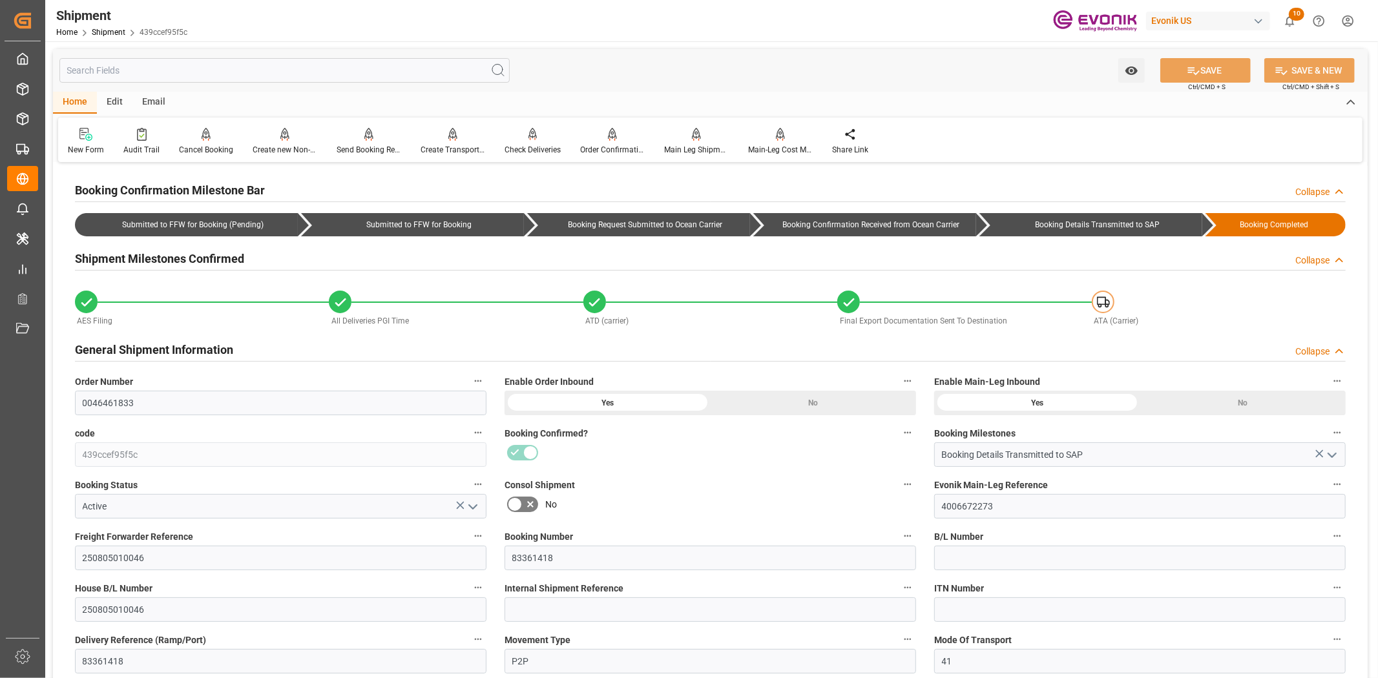
click at [356, 72] on input "text" at bounding box center [284, 70] width 450 height 25
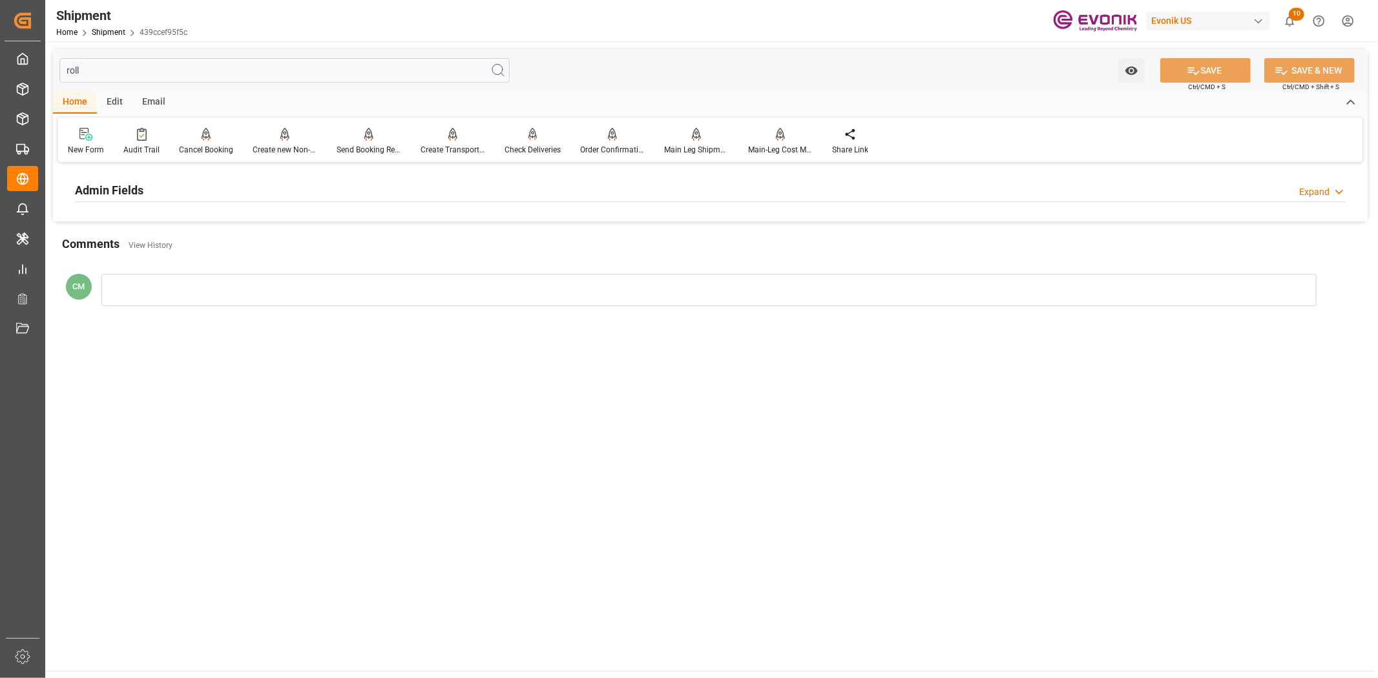
type input "roll"
click at [107, 196] on h2 "Admin Fields" at bounding box center [109, 189] width 68 height 17
click at [902, 216] on icon "button" at bounding box center [907, 221] width 10 height 10
click at [909, 223] on icon at bounding box center [916, 221] width 14 height 14
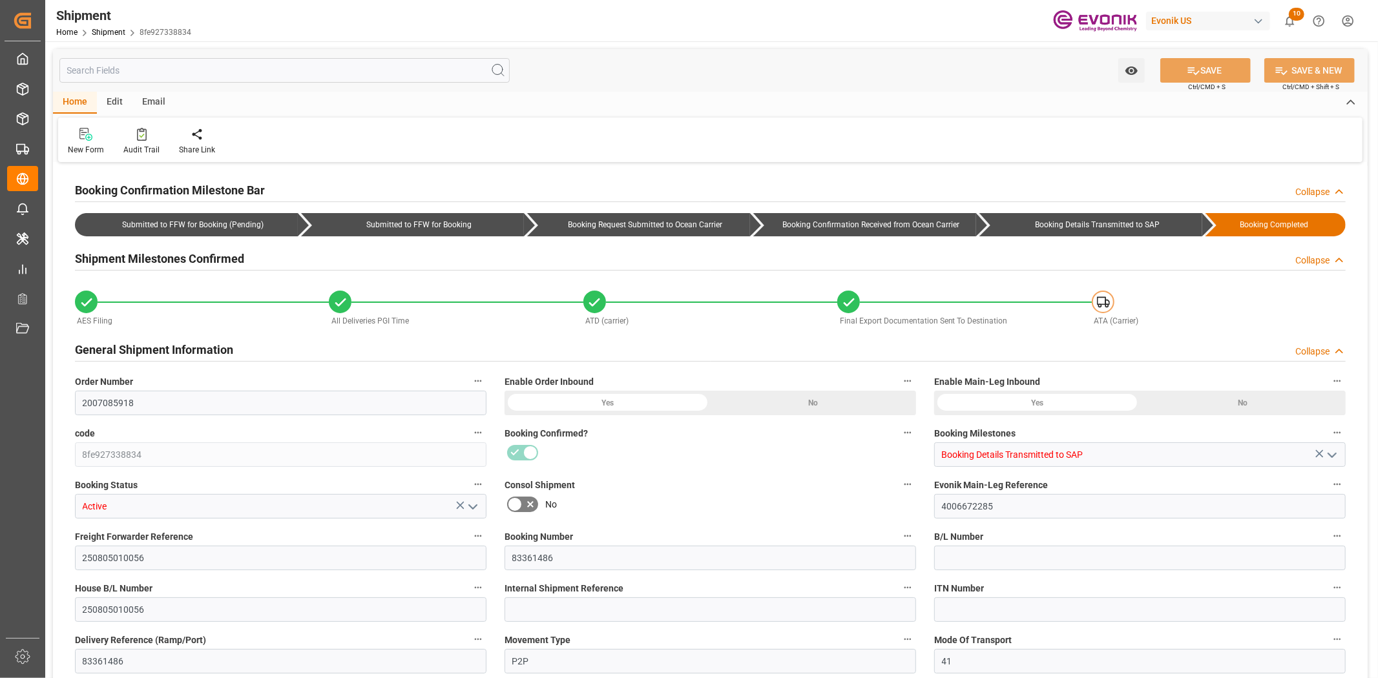
type input "1"
click at [353, 76] on input "text" at bounding box center [284, 70] width 450 height 25
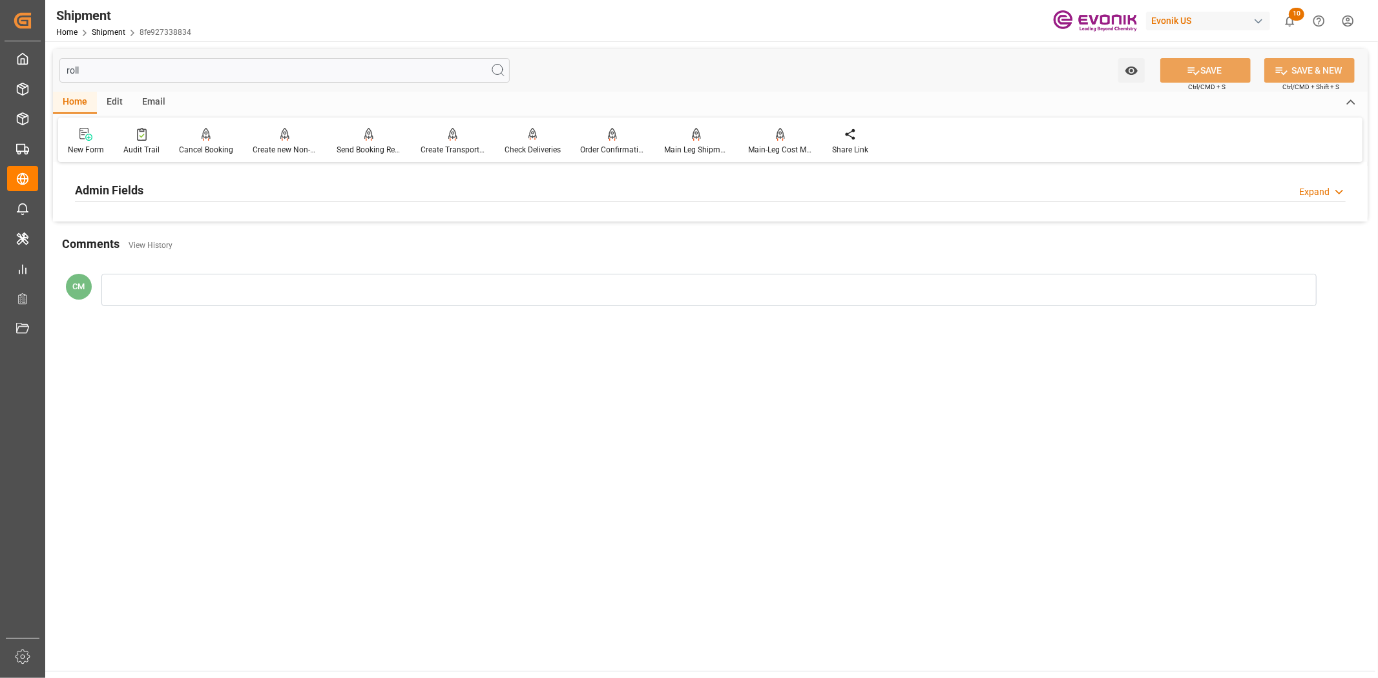
type input "roll"
click at [107, 191] on h2 "Admin Fields" at bounding box center [109, 189] width 68 height 17
click at [912, 224] on icon "button" at bounding box center [907, 221] width 10 height 10
click at [912, 224] on icon at bounding box center [917, 222] width 12 height 12
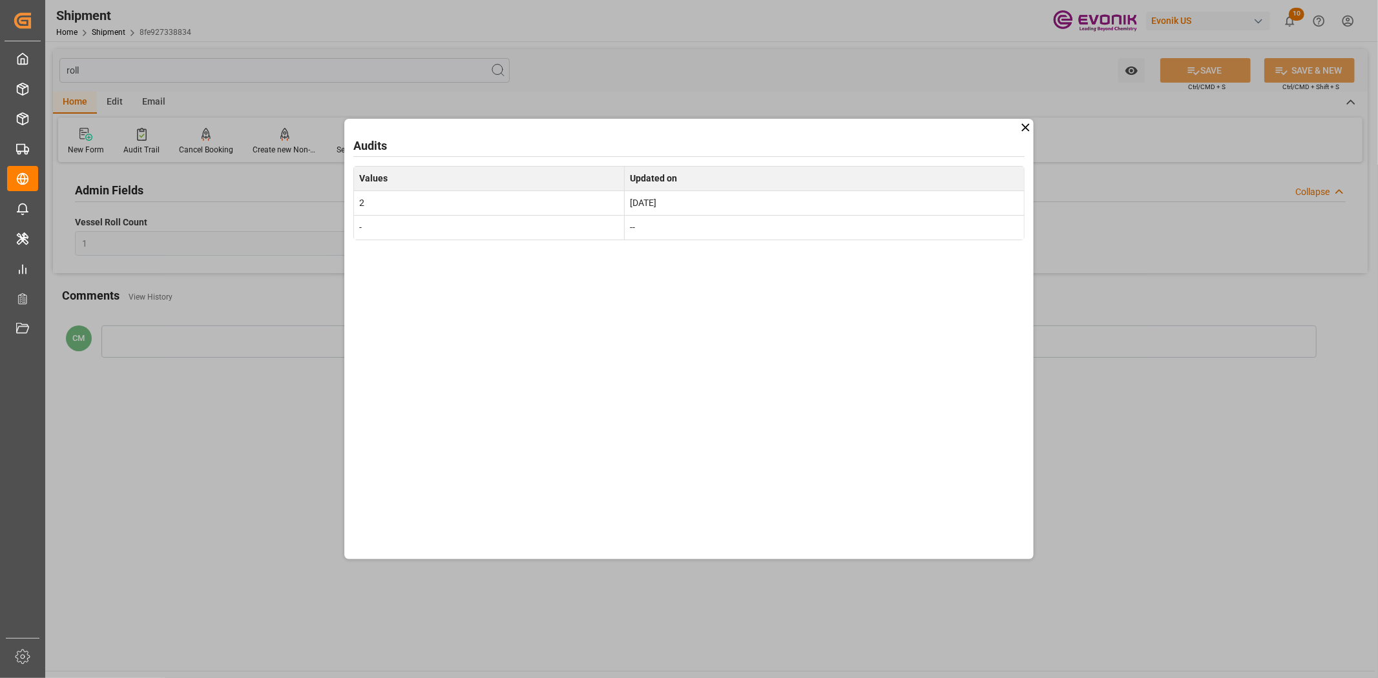
click at [1023, 133] on icon at bounding box center [1026, 128] width 14 height 14
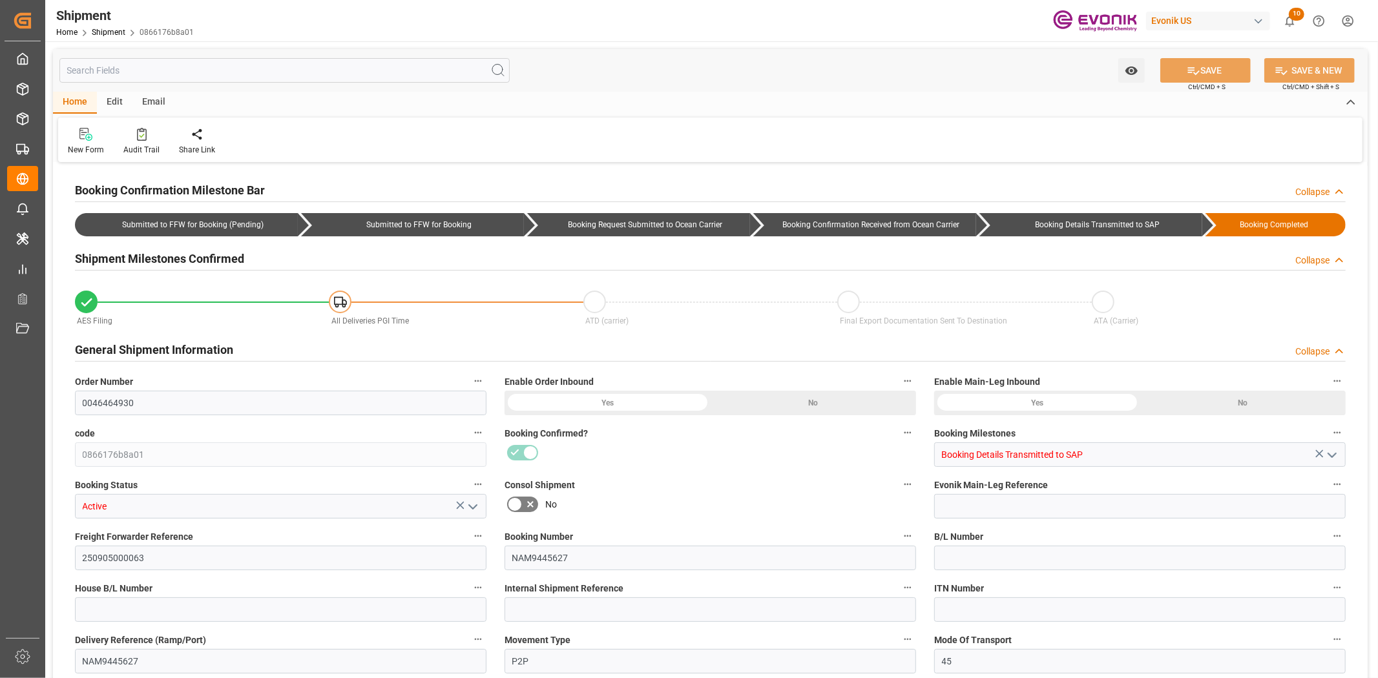
type input "1"
click at [189, 78] on input "text" at bounding box center [284, 70] width 450 height 25
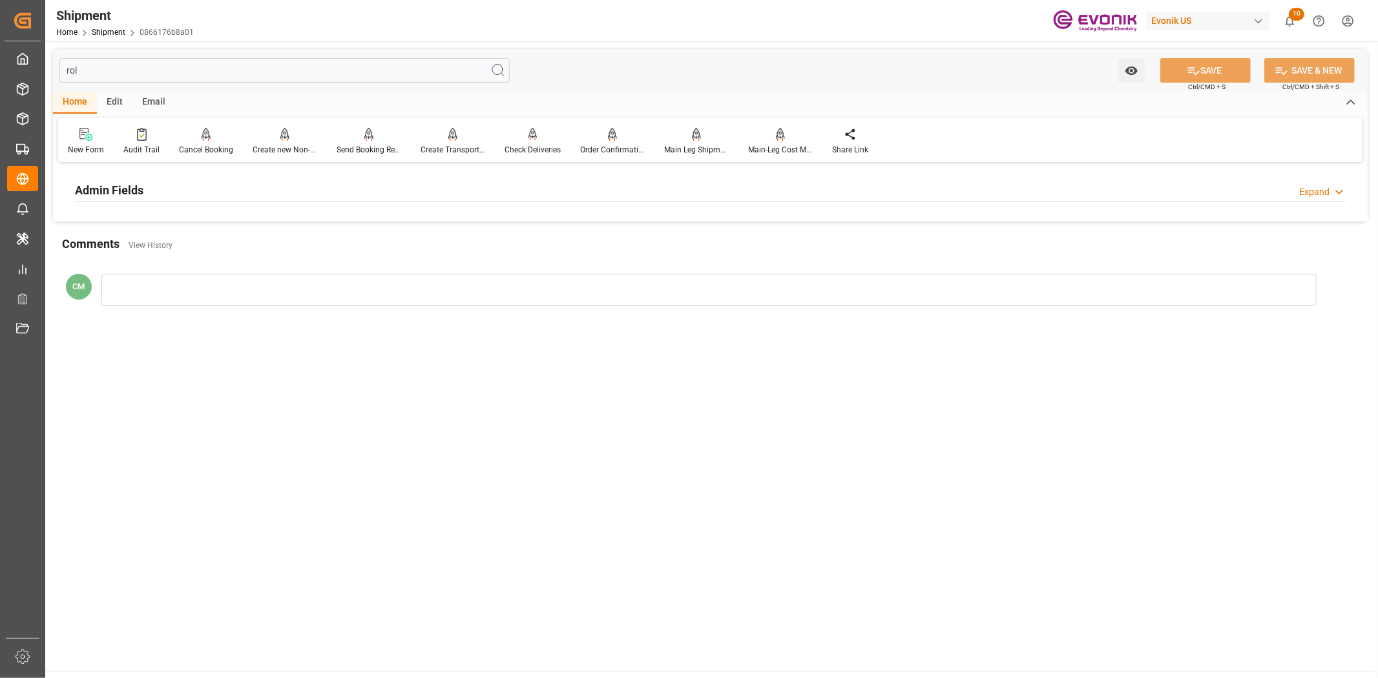
type input "rol"
click at [118, 194] on h2 "Admin Fields" at bounding box center [109, 189] width 68 height 17
click at [901, 220] on button "Vessel Roll Reason" at bounding box center [907, 221] width 17 height 17
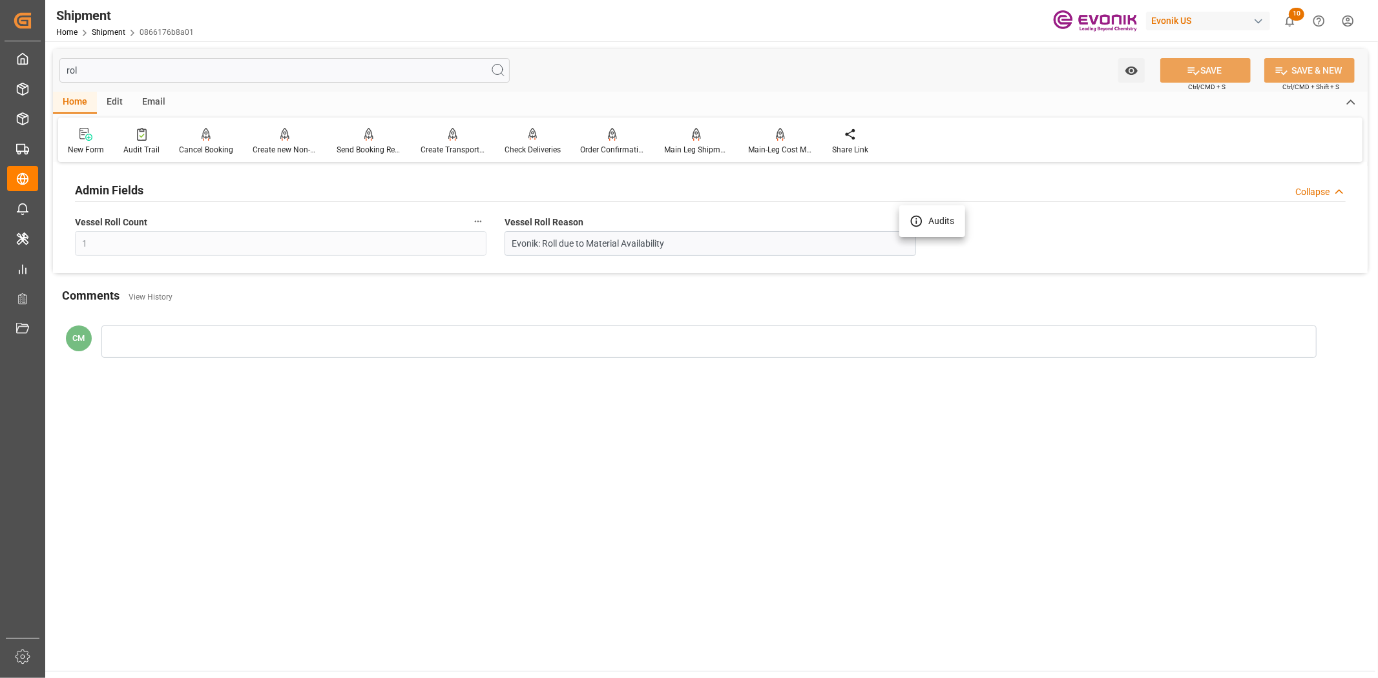
click at [911, 223] on icon at bounding box center [916, 221] width 14 height 14
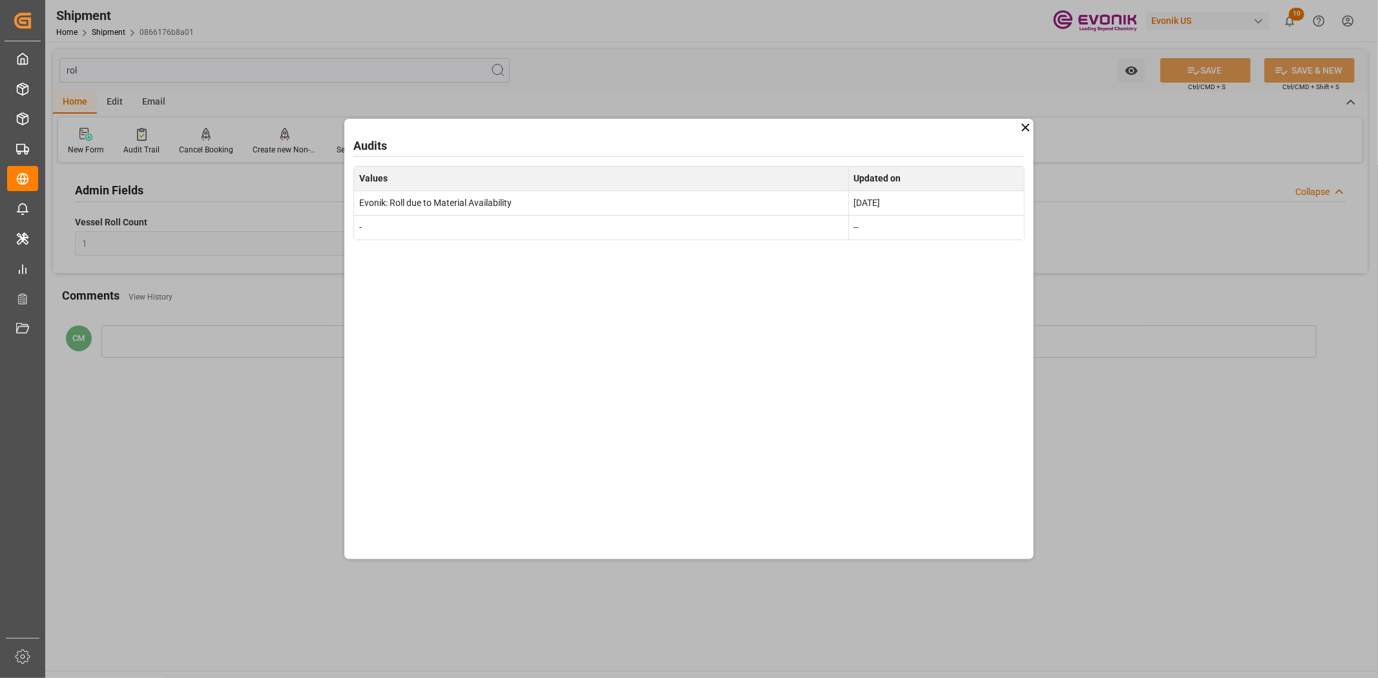
drag, startPoint x: 1029, startPoint y: 127, endPoint x: 750, endPoint y: 57, distance: 287.6
click at [1024, 127] on icon at bounding box center [1026, 128] width 14 height 14
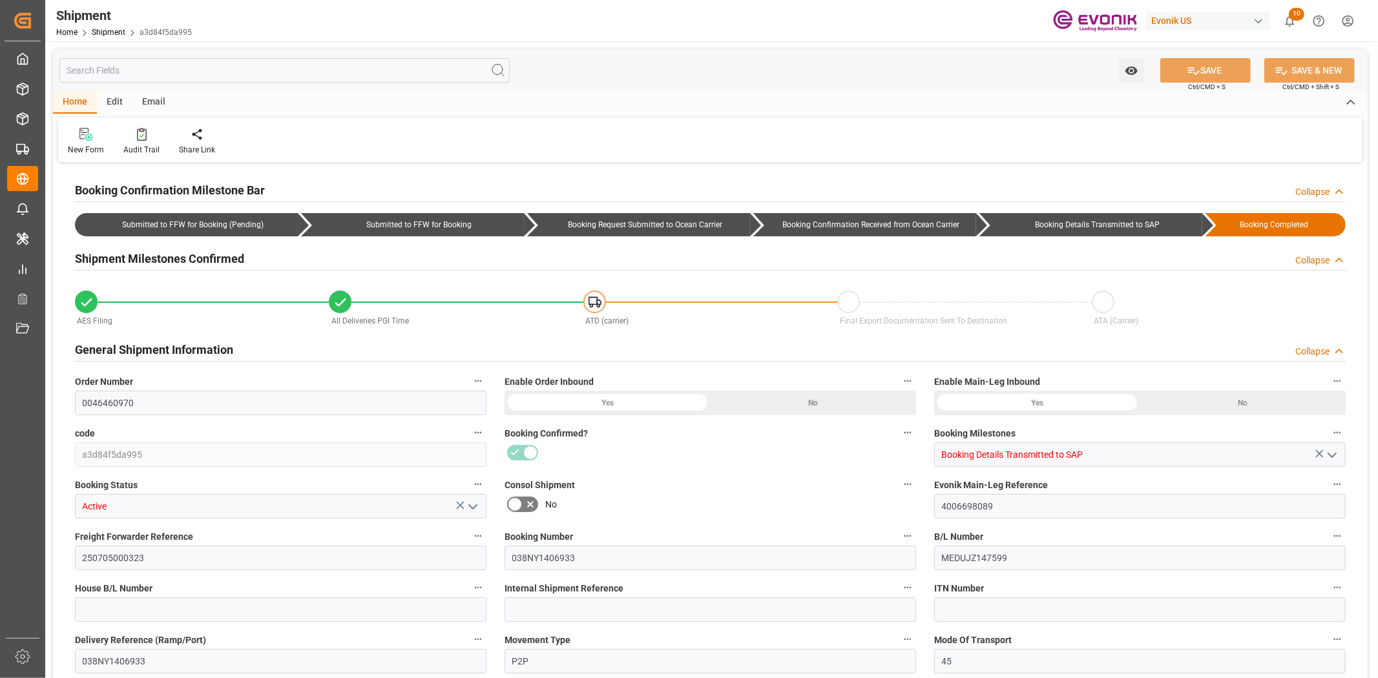
type input "1"
click at [280, 66] on input "text" at bounding box center [284, 70] width 450 height 25
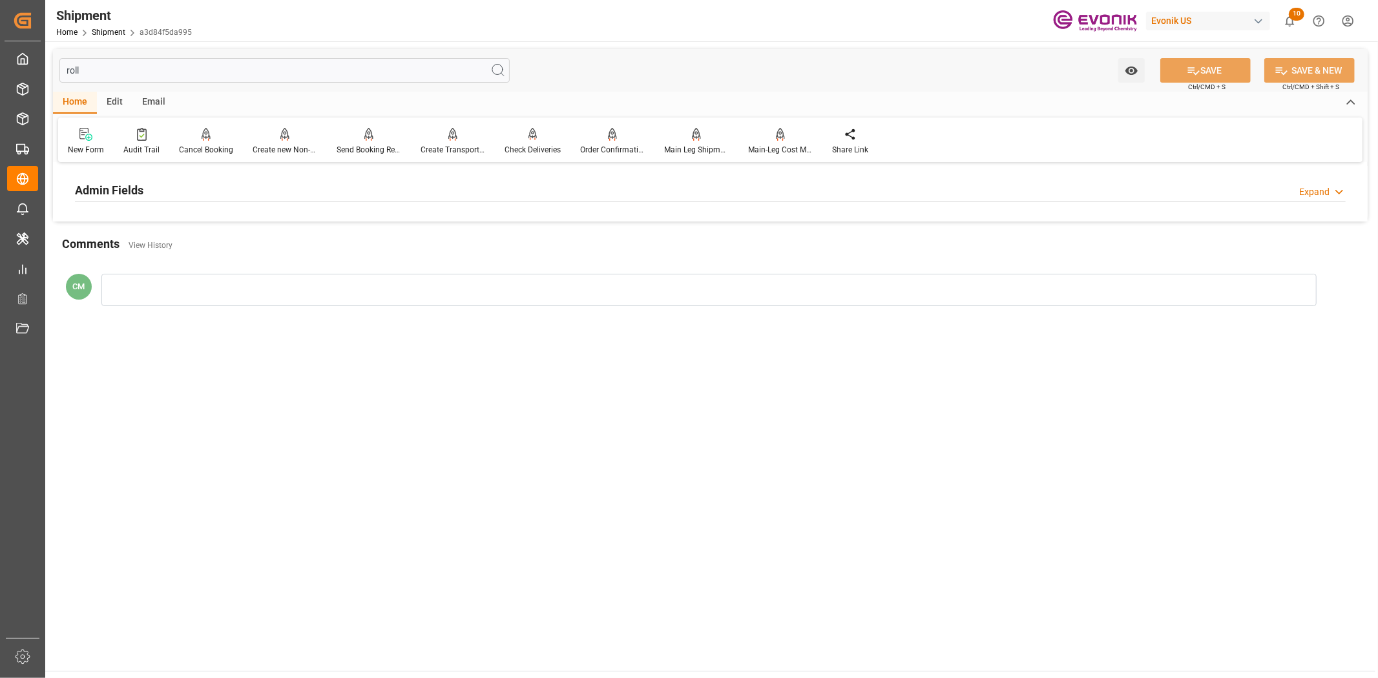
type input "roll"
click at [172, 189] on div "Admin Fields Expand" at bounding box center [710, 189] width 1270 height 25
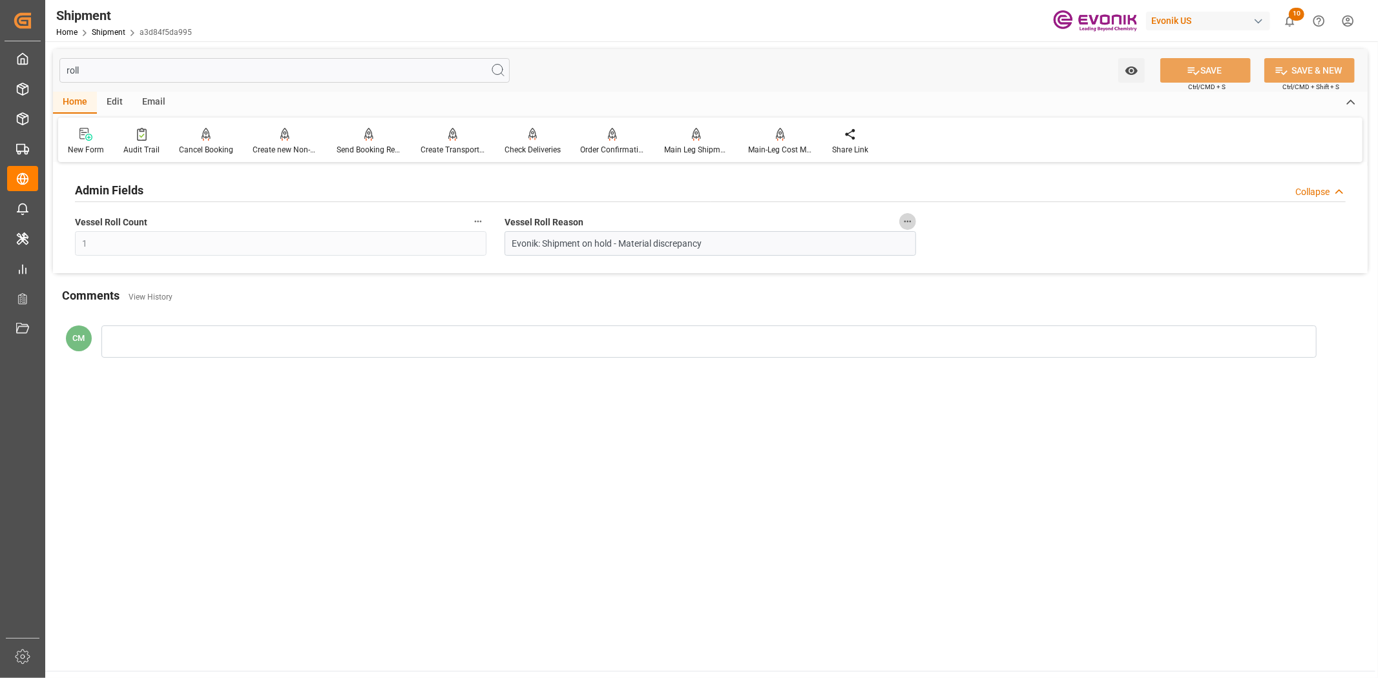
click at [907, 222] on icon "button" at bounding box center [907, 222] width 7 height 2
click at [932, 227] on li "Audits" at bounding box center [932, 221] width 66 height 21
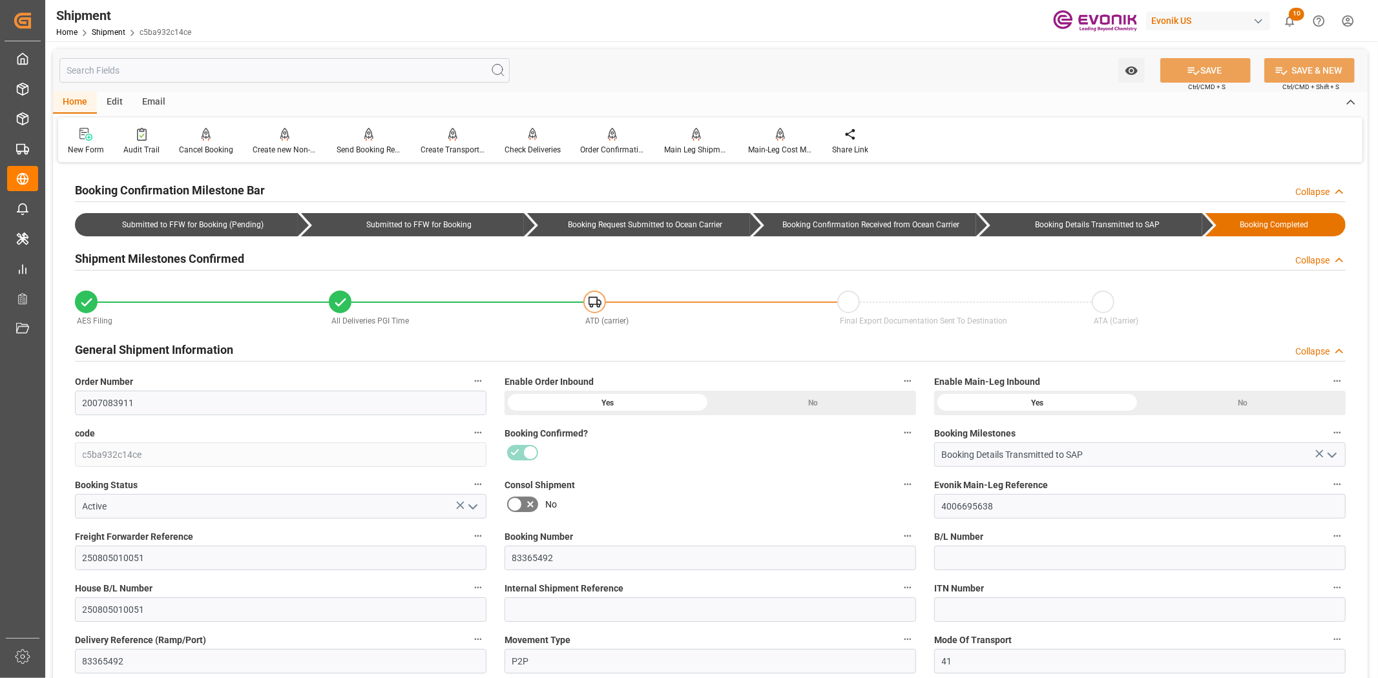
click at [255, 65] on input "text" at bounding box center [284, 70] width 450 height 25
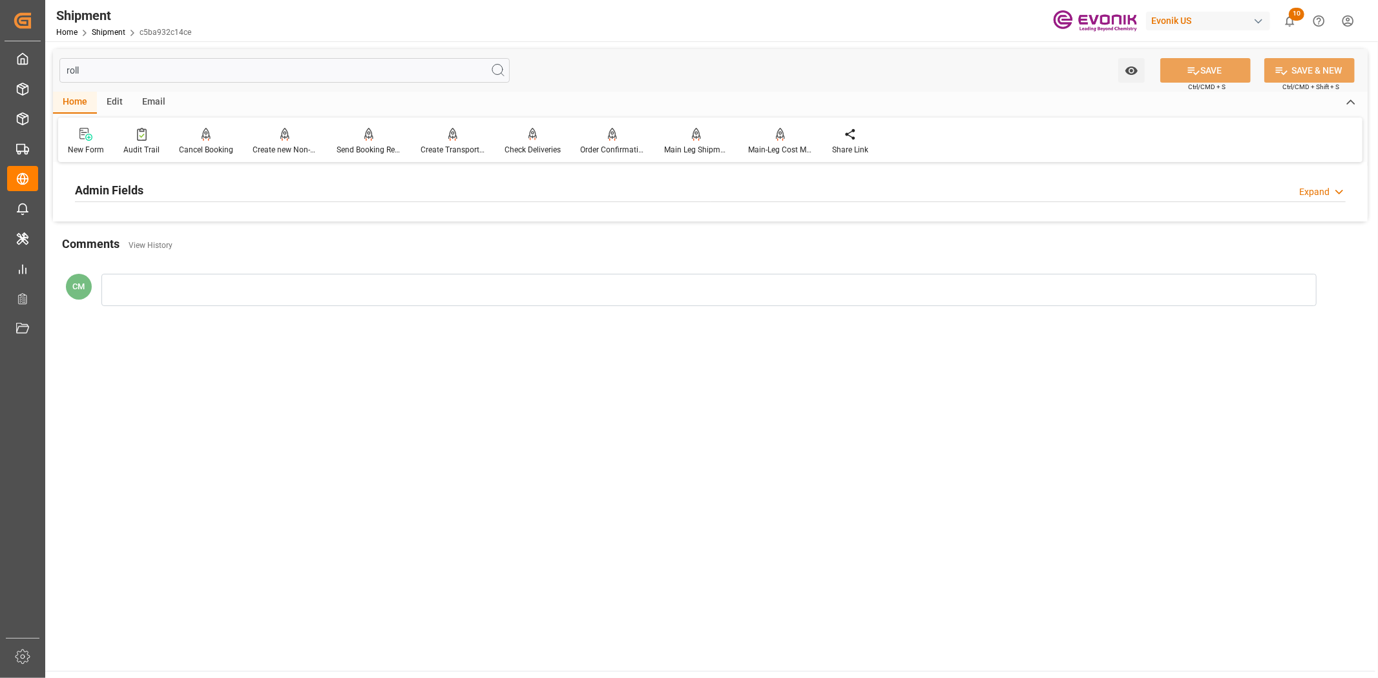
type input "roll"
click at [127, 191] on h2 "Admin Fields" at bounding box center [109, 189] width 68 height 17
click at [911, 215] on button "Vessel Roll Reason" at bounding box center [907, 221] width 17 height 17
click at [912, 221] on icon at bounding box center [916, 221] width 14 height 14
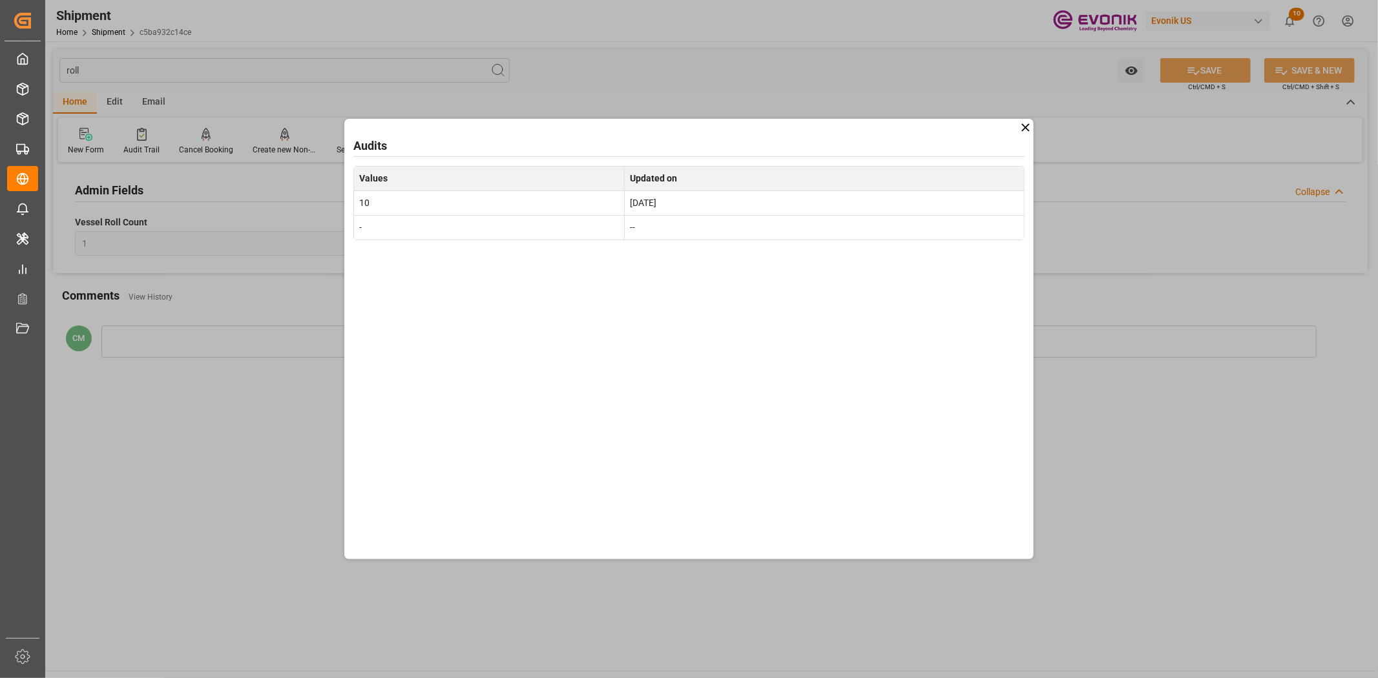
click at [1023, 121] on icon at bounding box center [1026, 128] width 14 height 14
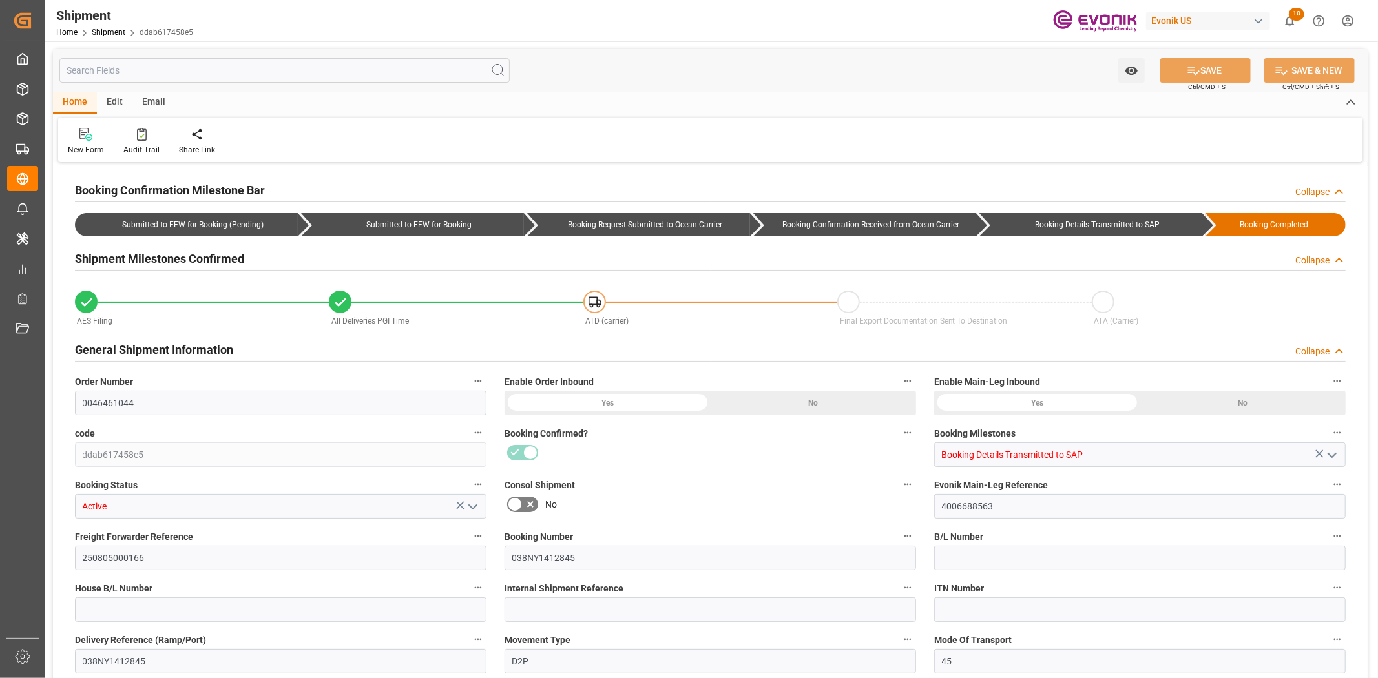
type input "1"
click at [156, 72] on input "text" at bounding box center [284, 70] width 450 height 25
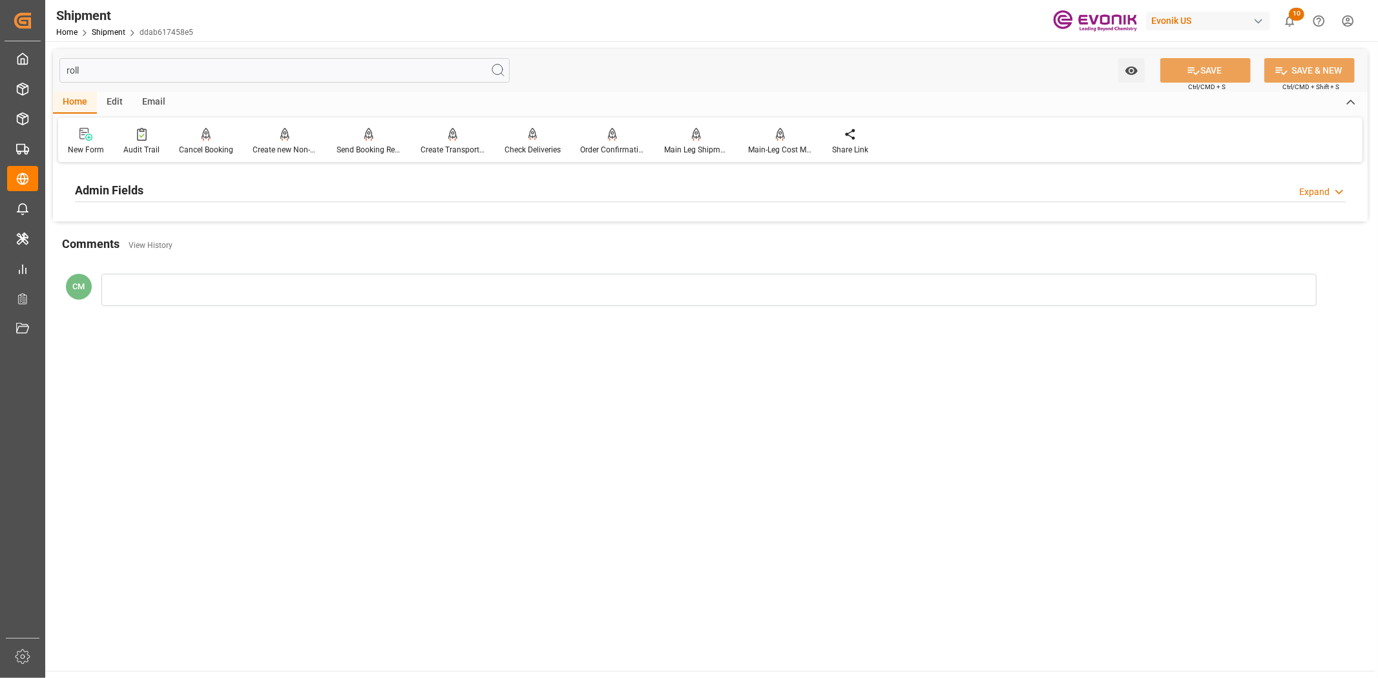
type input "roll"
click at [109, 191] on h2 "Admin Fields" at bounding box center [109, 189] width 68 height 17
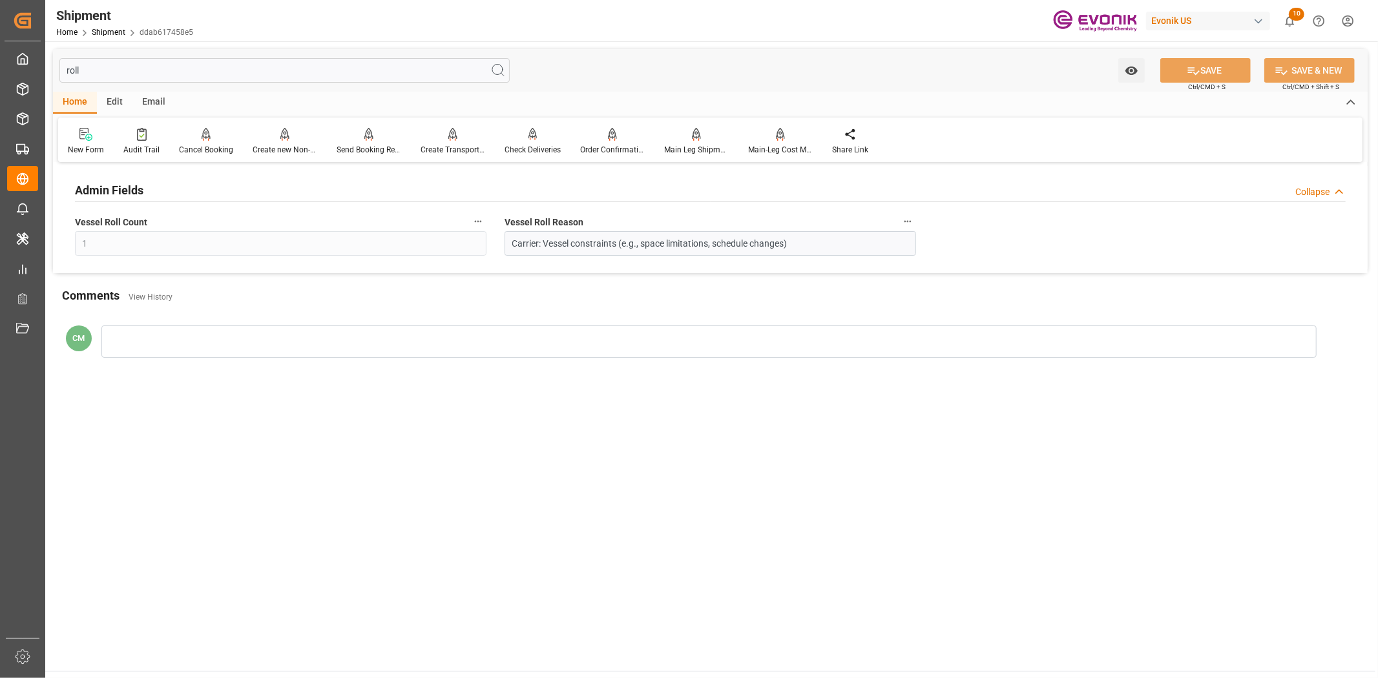
click at [908, 220] on icon "button" at bounding box center [907, 221] width 10 height 10
click at [915, 226] on icon at bounding box center [916, 221] width 14 height 14
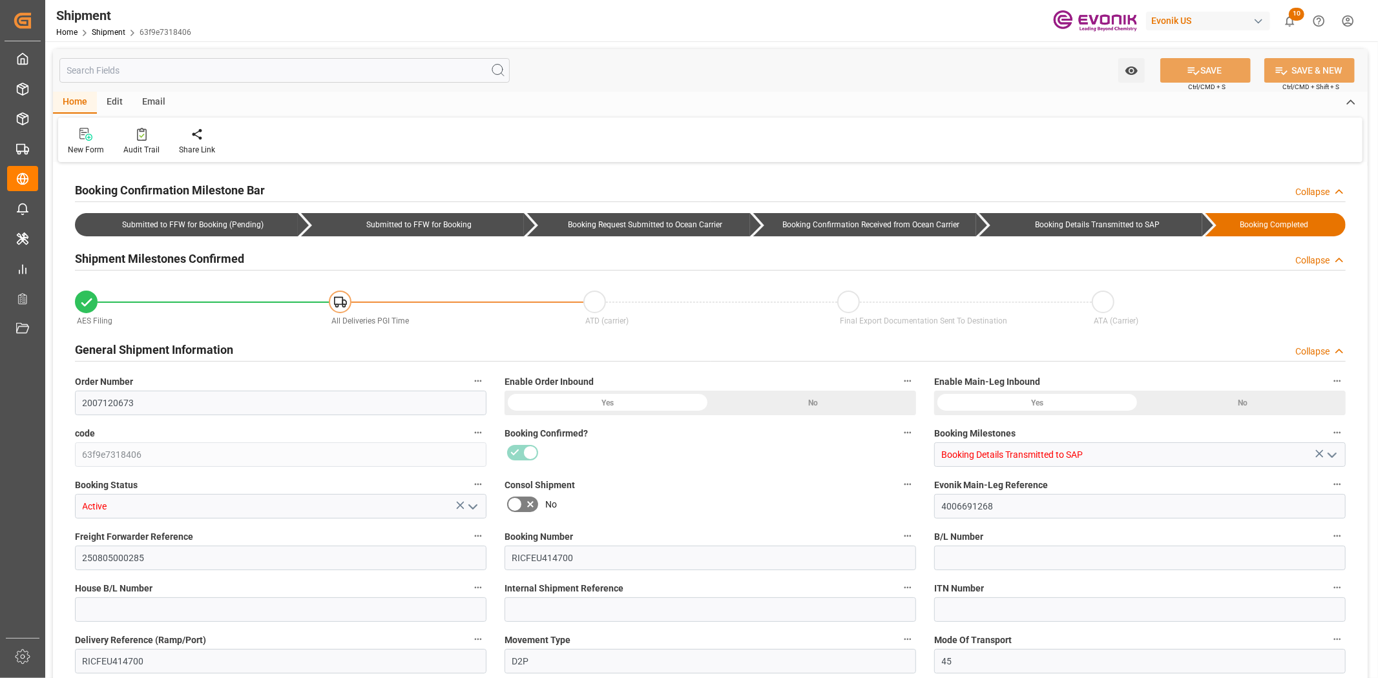
type input "1"
click at [245, 80] on input "text" at bounding box center [284, 70] width 450 height 25
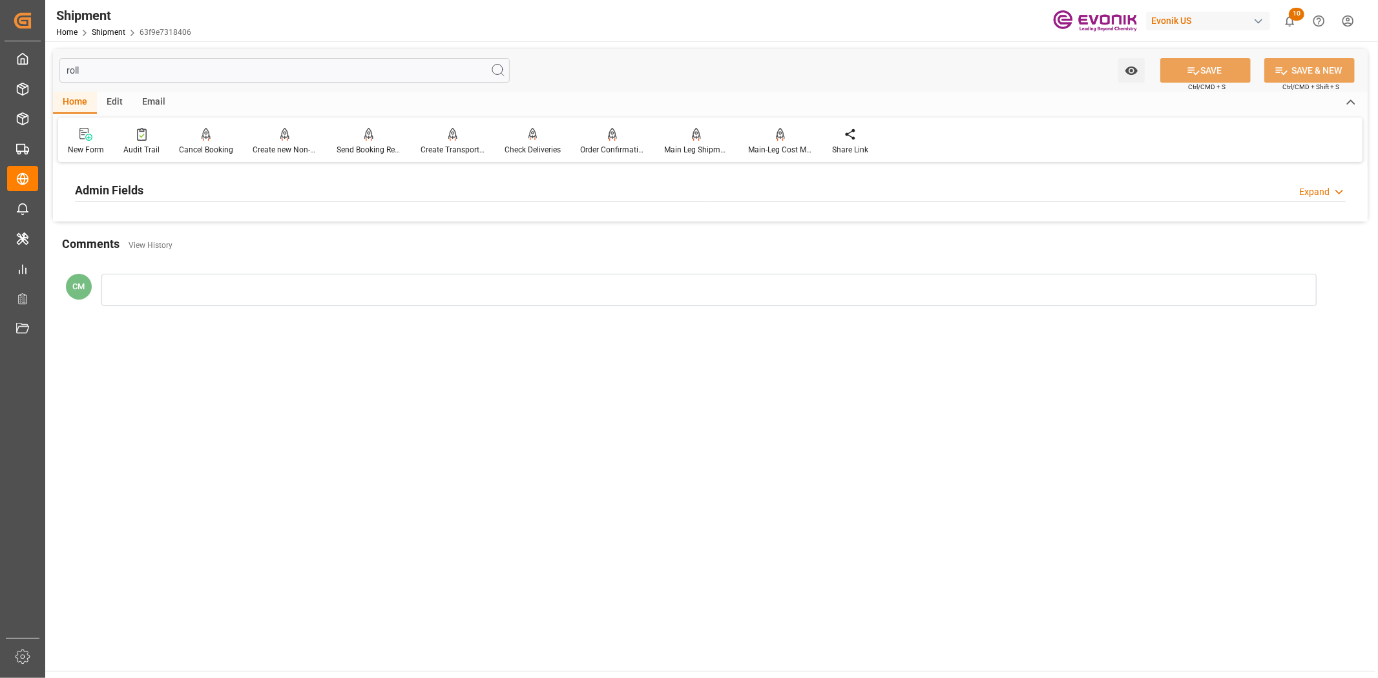
type input "roll"
click at [269, 190] on div "Admin Fields Expand" at bounding box center [710, 189] width 1270 height 25
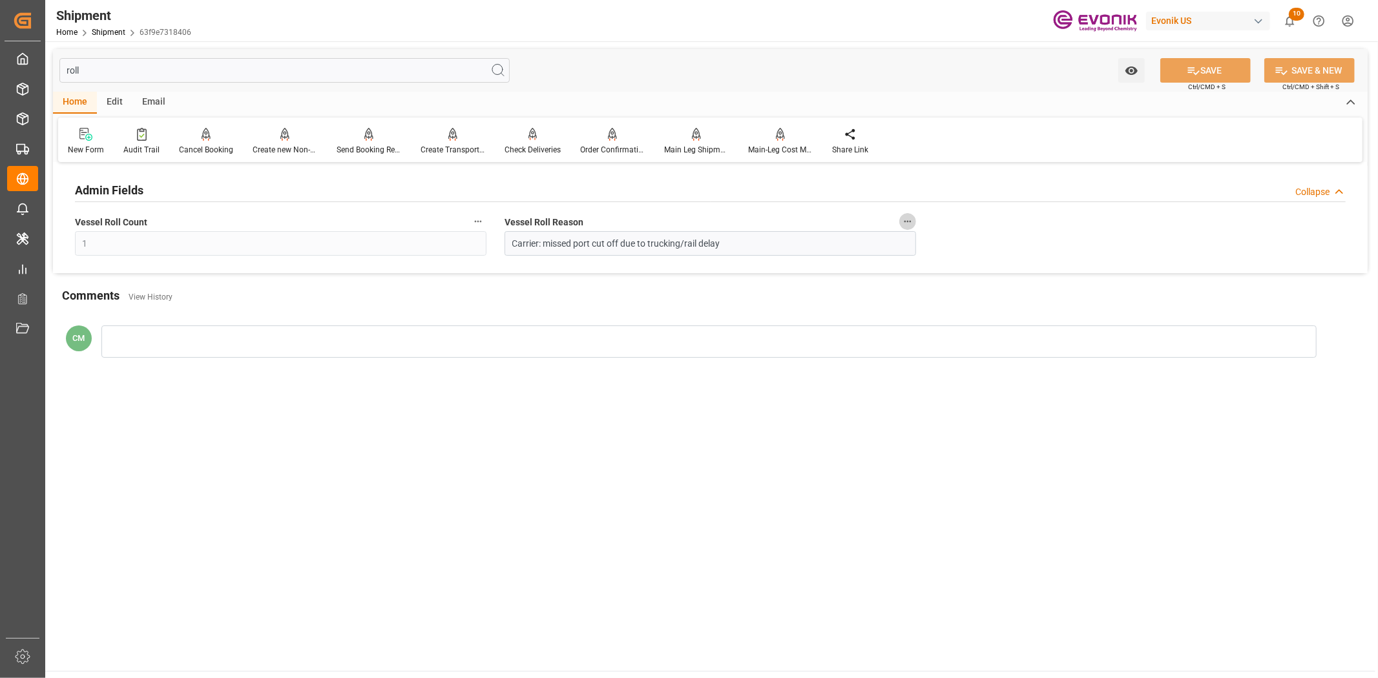
click at [906, 220] on icon "button" at bounding box center [907, 221] width 10 height 10
click at [913, 227] on icon at bounding box center [916, 221] width 14 height 14
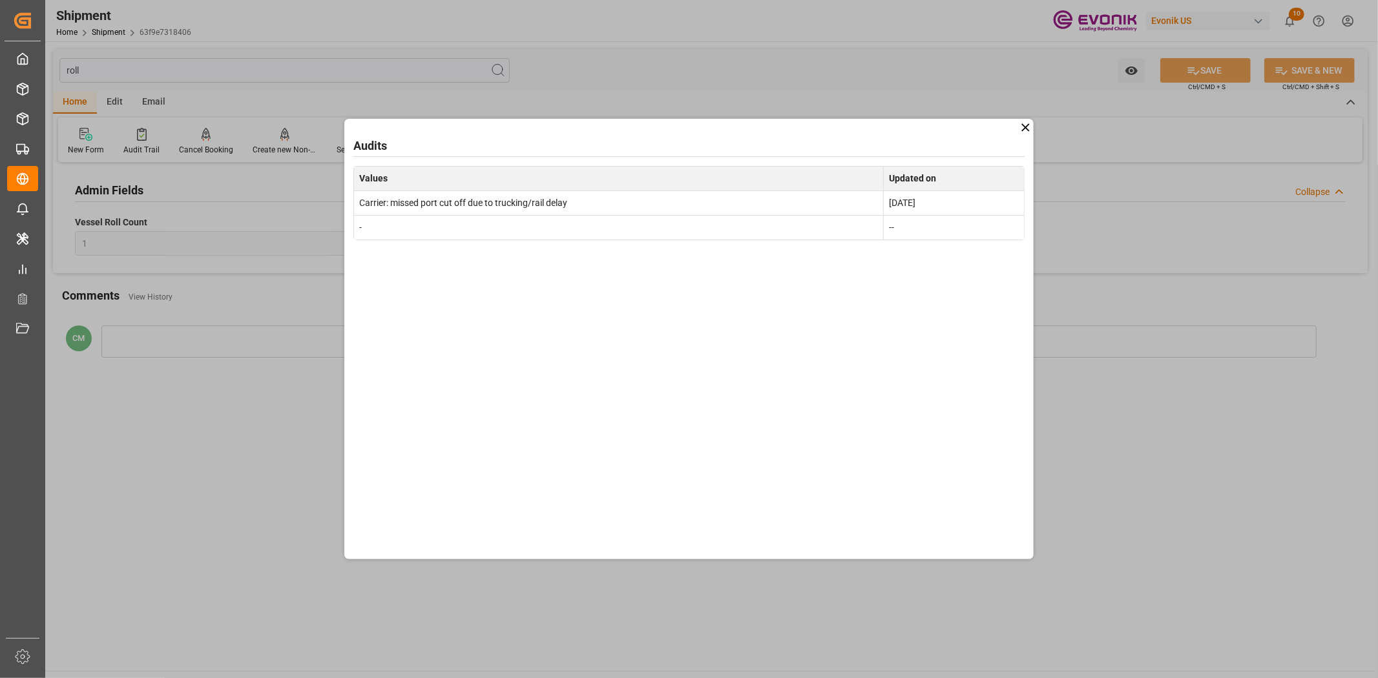
click at [1022, 128] on icon at bounding box center [1026, 128] width 14 height 14
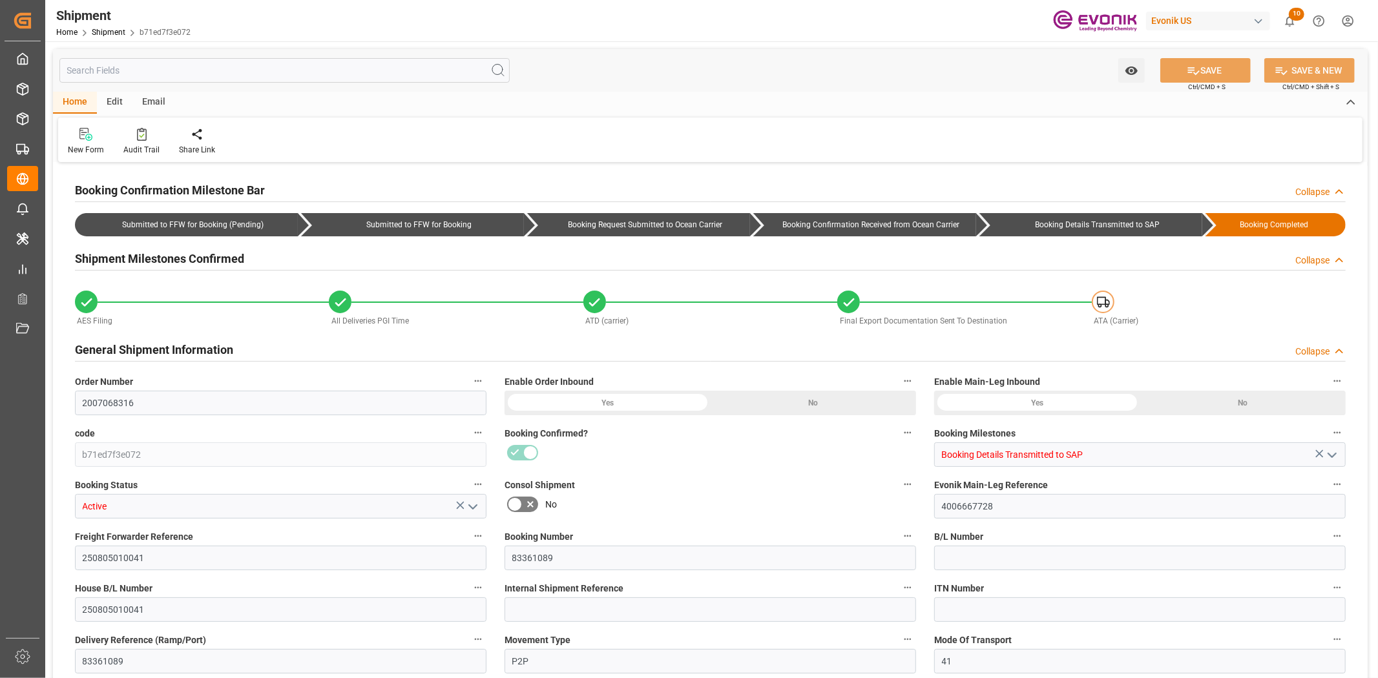
type input "1"
click at [241, 76] on input "text" at bounding box center [284, 70] width 450 height 25
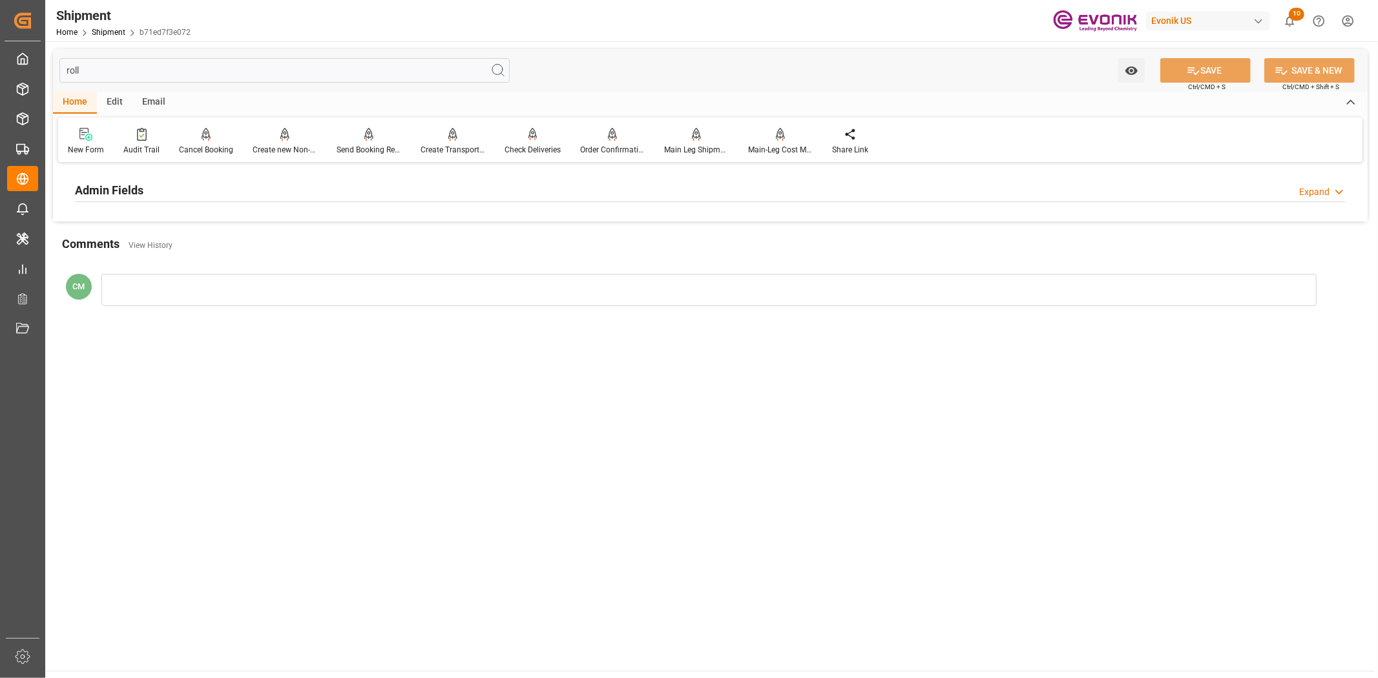
type input "roll"
drag, startPoint x: 1307, startPoint y: 181, endPoint x: 1307, endPoint y: 201, distance: 19.4
click at [1307, 184] on div "Admin Fields Expand" at bounding box center [710, 189] width 1270 height 25
click at [909, 218] on icon "button" at bounding box center [907, 221] width 10 height 10
click at [915, 222] on icon at bounding box center [917, 222] width 12 height 12
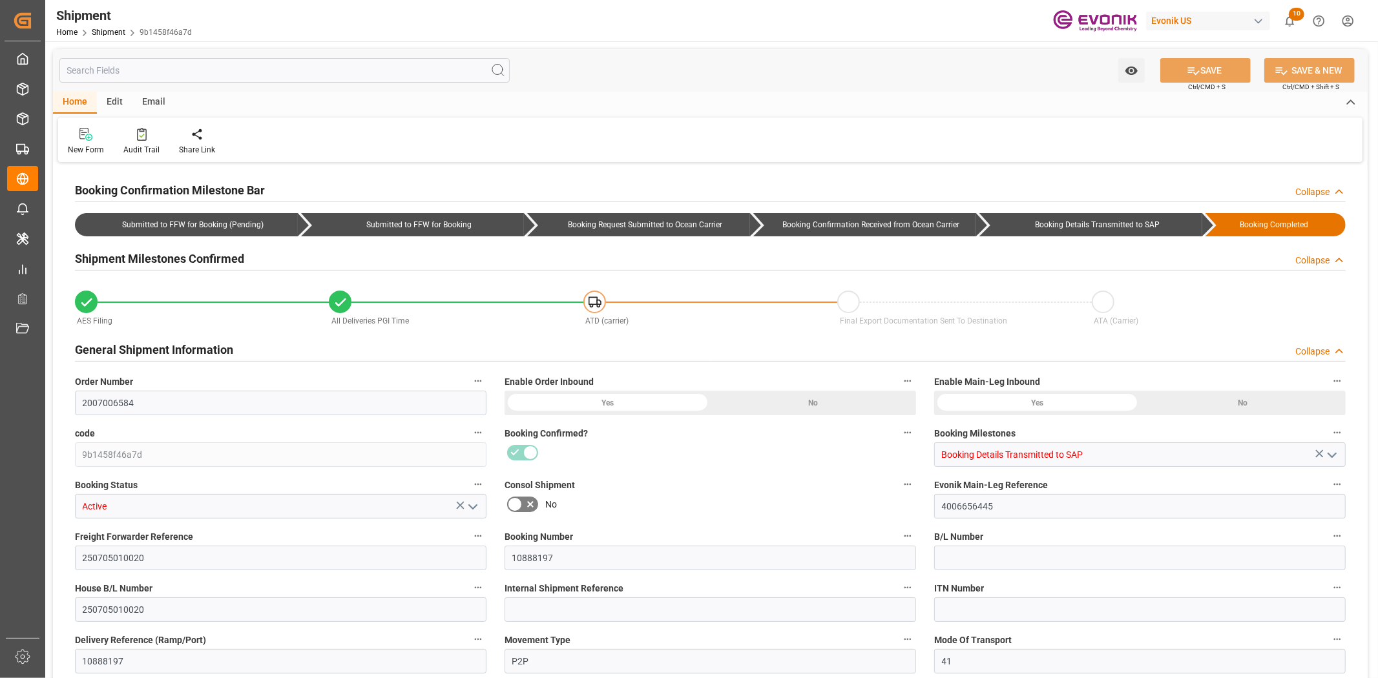
type input "2"
click at [313, 58] on input "text" at bounding box center [284, 70] width 450 height 25
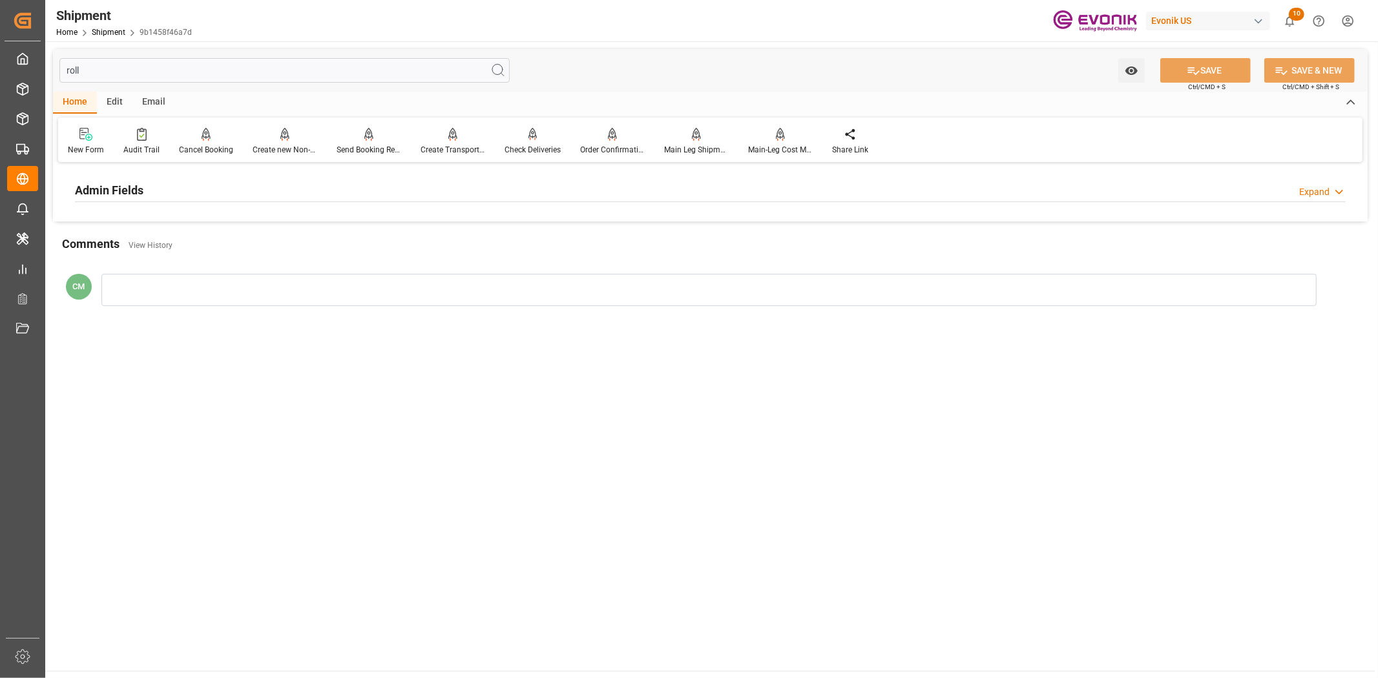
type input "roll"
click at [155, 185] on div "Admin Fields Expand" at bounding box center [710, 189] width 1270 height 25
click at [911, 218] on icon "button" at bounding box center [907, 221] width 10 height 10
click at [912, 220] on icon at bounding box center [916, 221] width 14 height 14
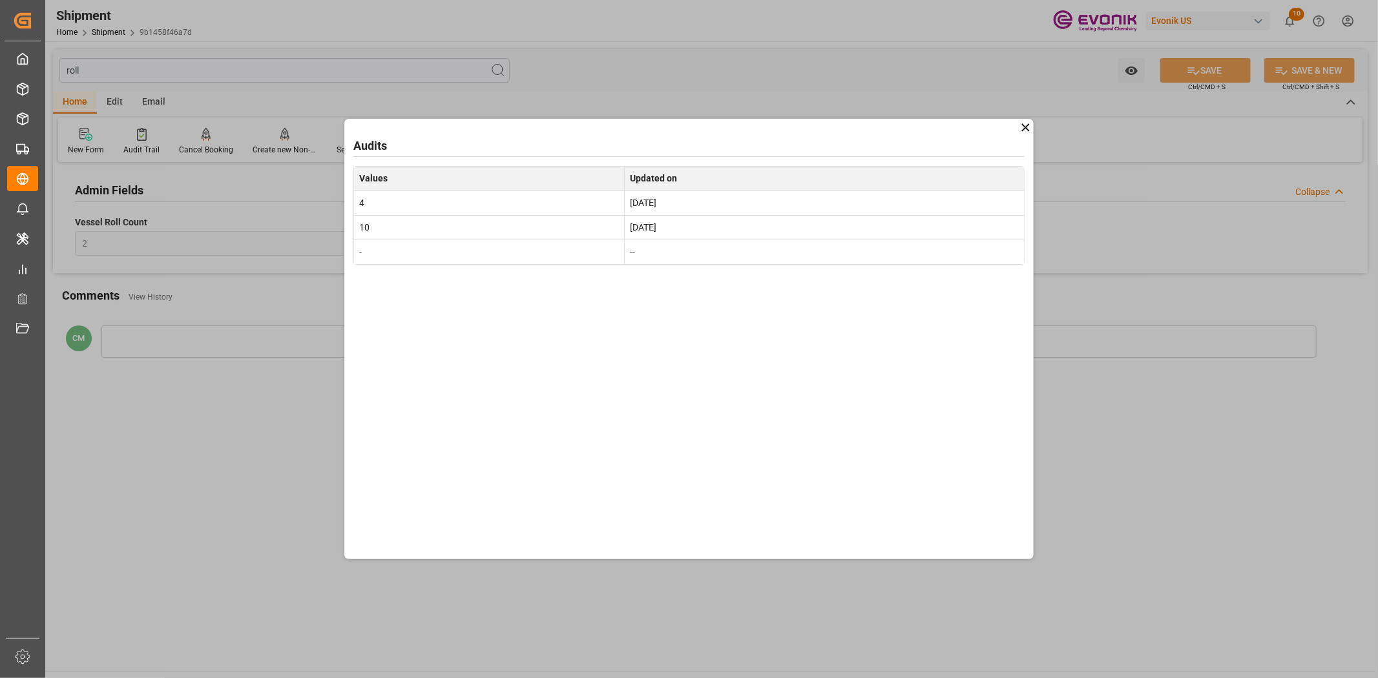
click at [1019, 121] on icon at bounding box center [1026, 128] width 14 height 14
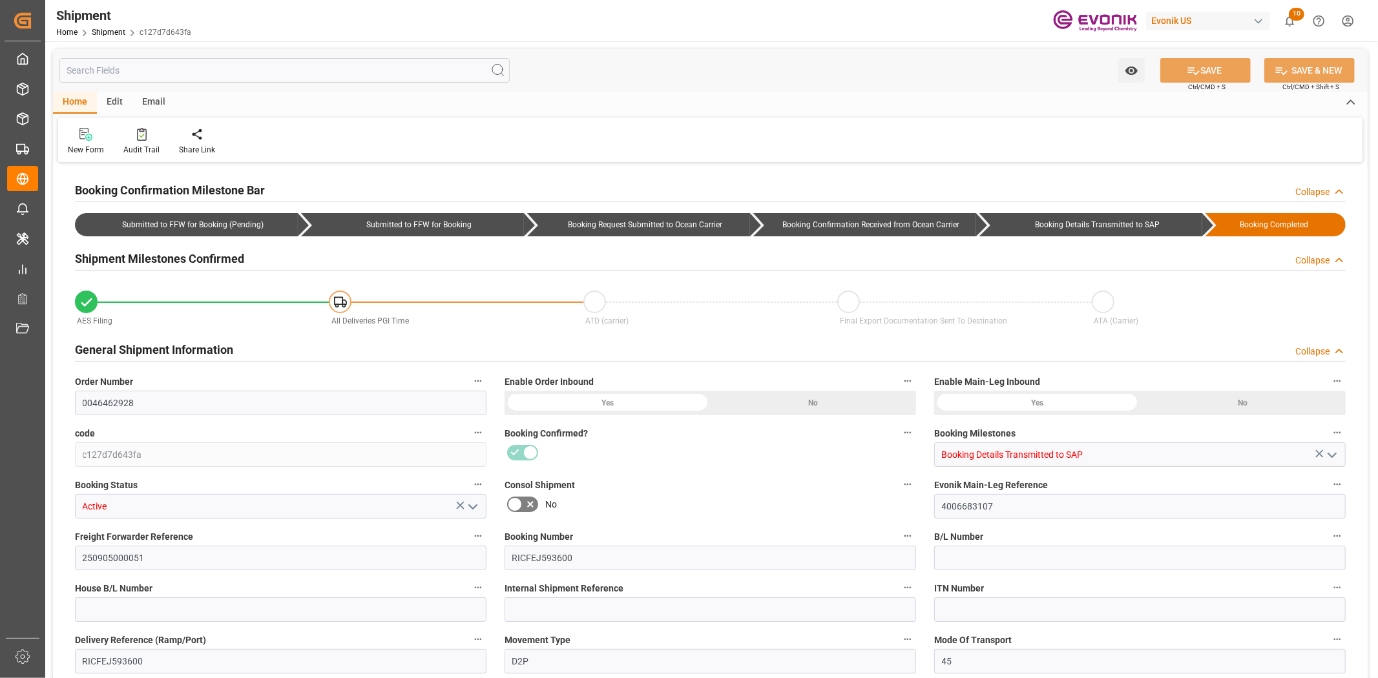
type input "1"
click at [298, 62] on input "text" at bounding box center [284, 70] width 450 height 25
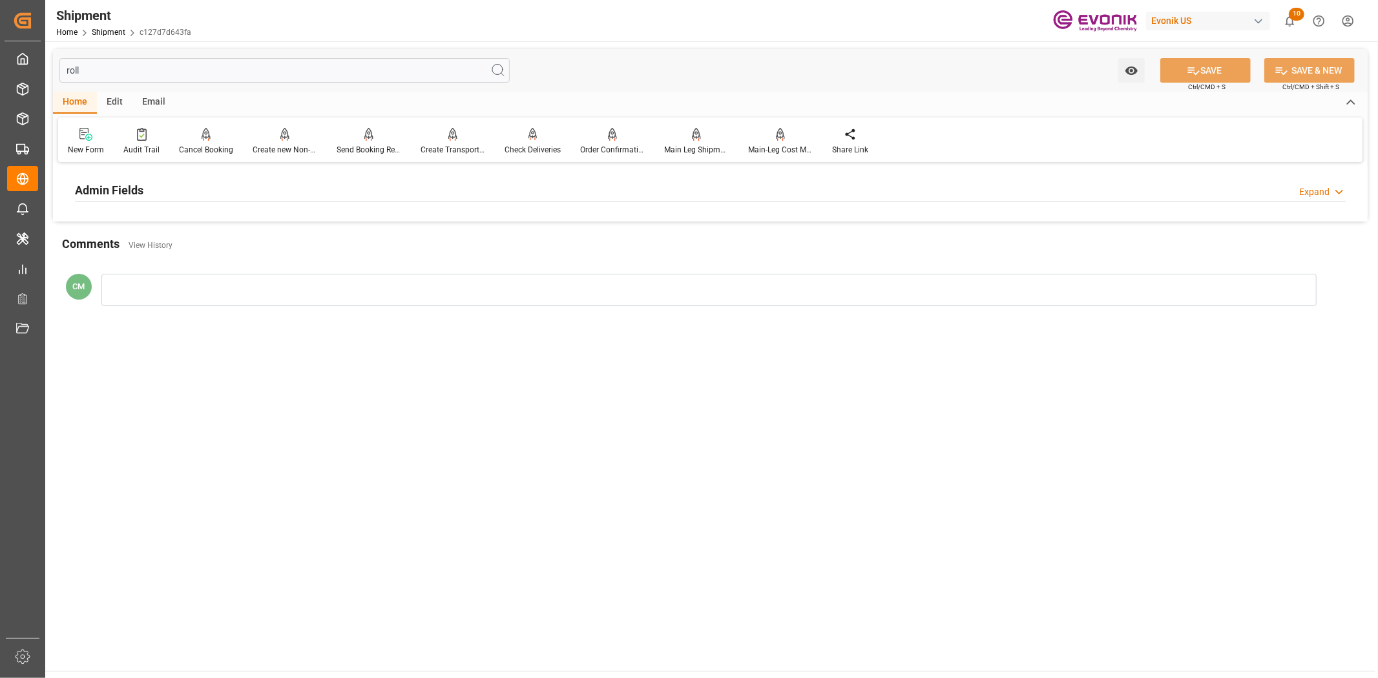
type input "roll"
click at [150, 191] on div "Admin Fields Expand" at bounding box center [710, 189] width 1270 height 25
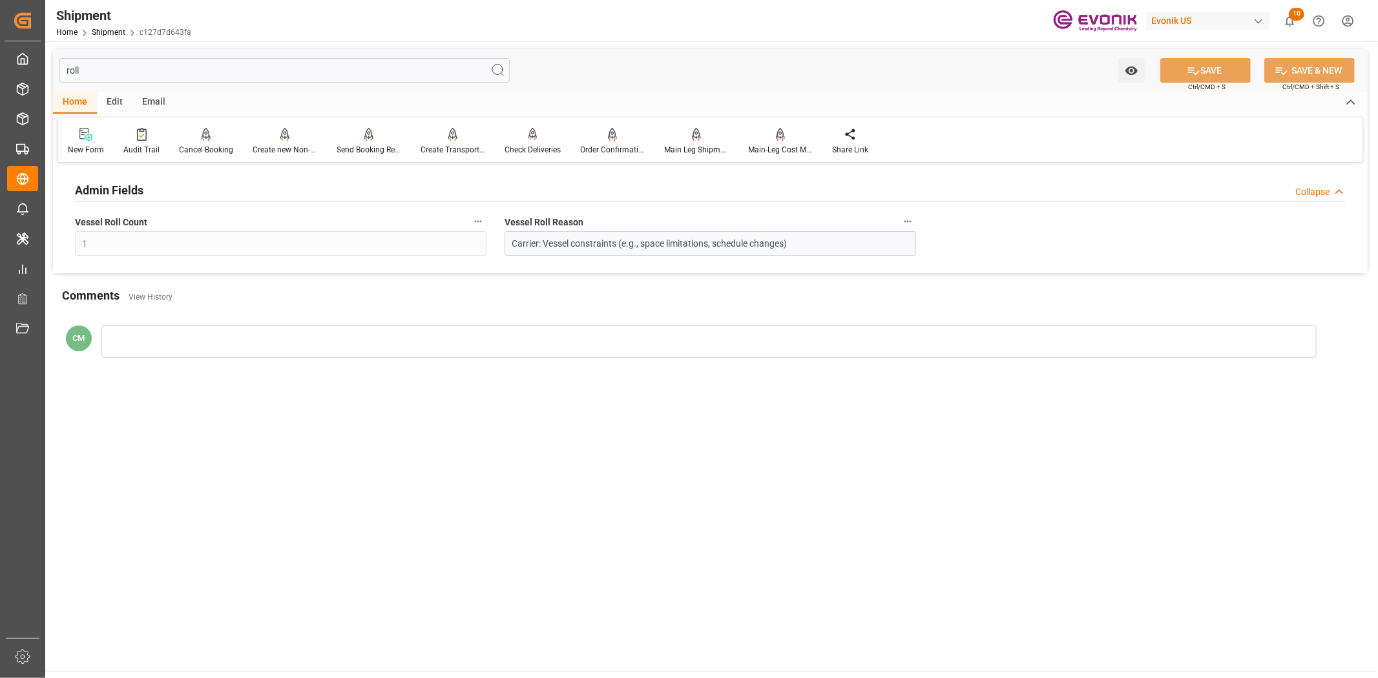
click at [904, 213] on button "Vessel Roll Reason" at bounding box center [907, 221] width 17 height 17
click at [909, 221] on icon at bounding box center [916, 221] width 14 height 14
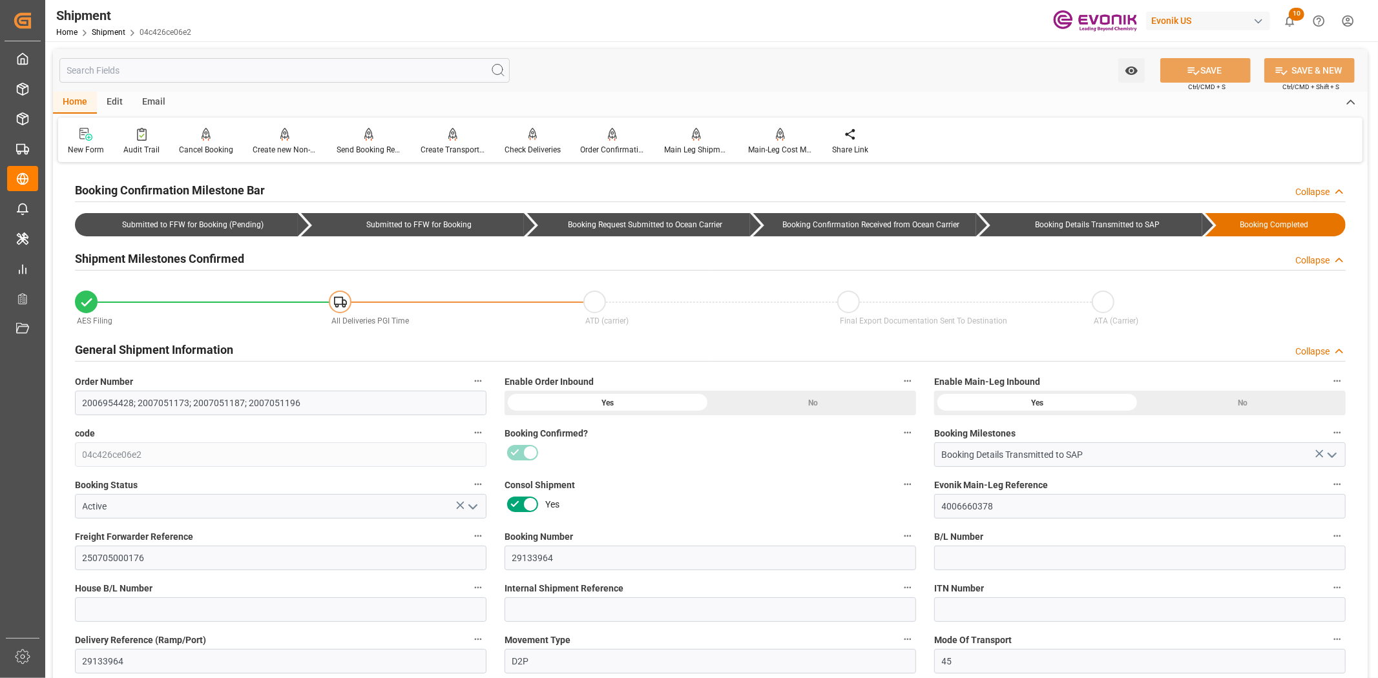
click at [205, 78] on input "text" at bounding box center [284, 70] width 450 height 25
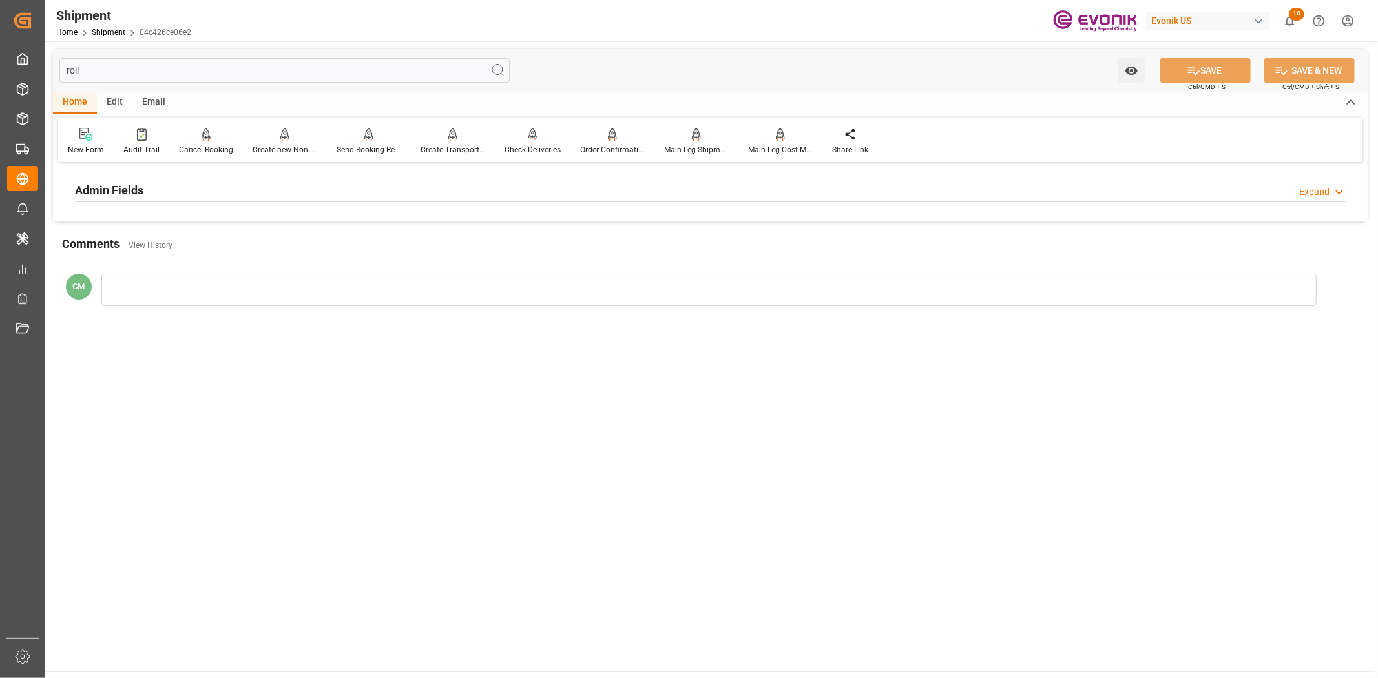
type input "roll"
click at [88, 196] on h2 "Admin Fields" at bounding box center [109, 189] width 68 height 17
click at [909, 218] on icon "button" at bounding box center [907, 221] width 10 height 10
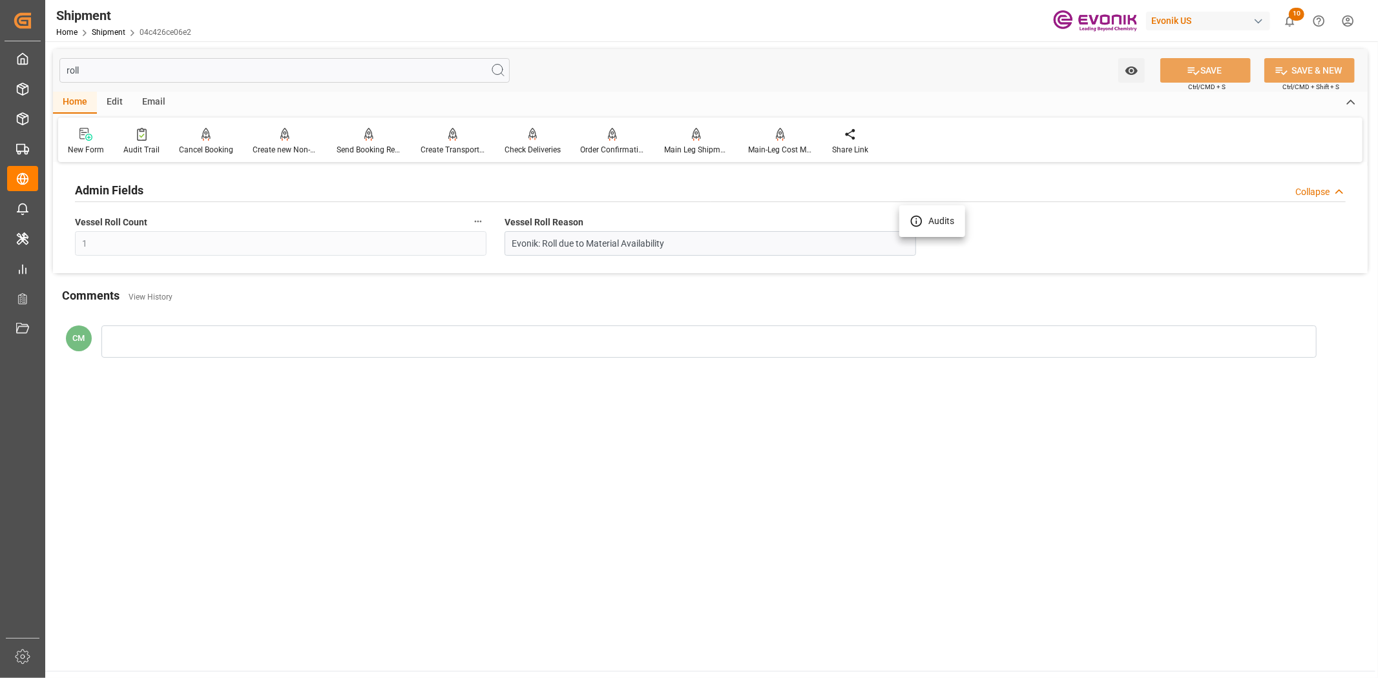
click at [917, 223] on icon at bounding box center [916, 221] width 14 height 14
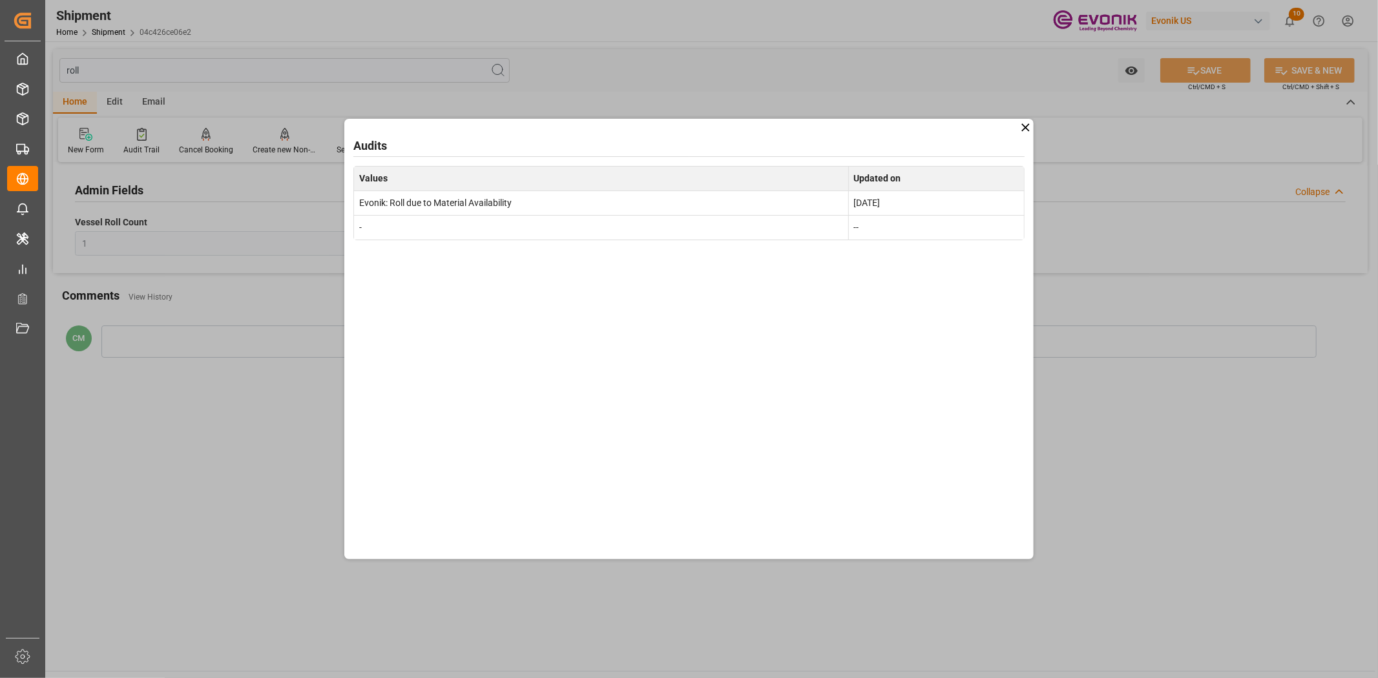
click at [1024, 125] on icon at bounding box center [1025, 127] width 8 height 8
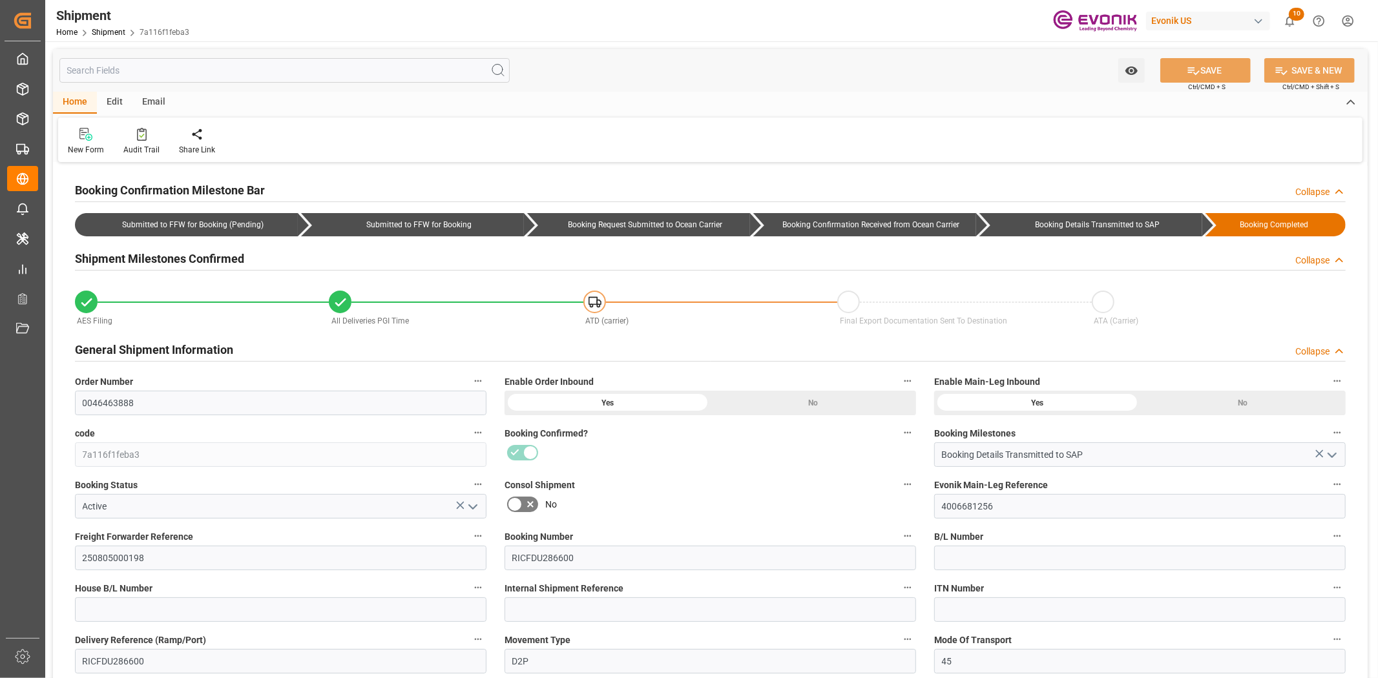
click at [276, 71] on input "text" at bounding box center [284, 70] width 450 height 25
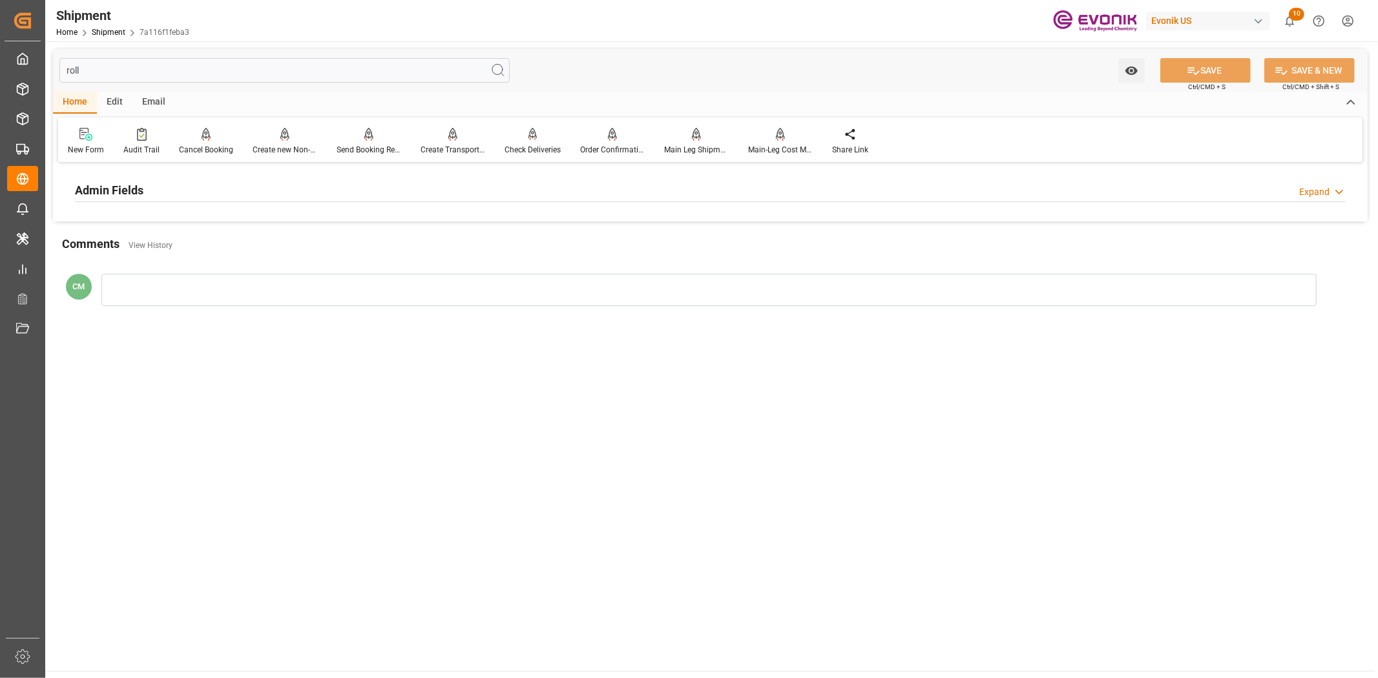
type input "roll"
click at [140, 185] on h2 "Admin Fields" at bounding box center [109, 189] width 68 height 17
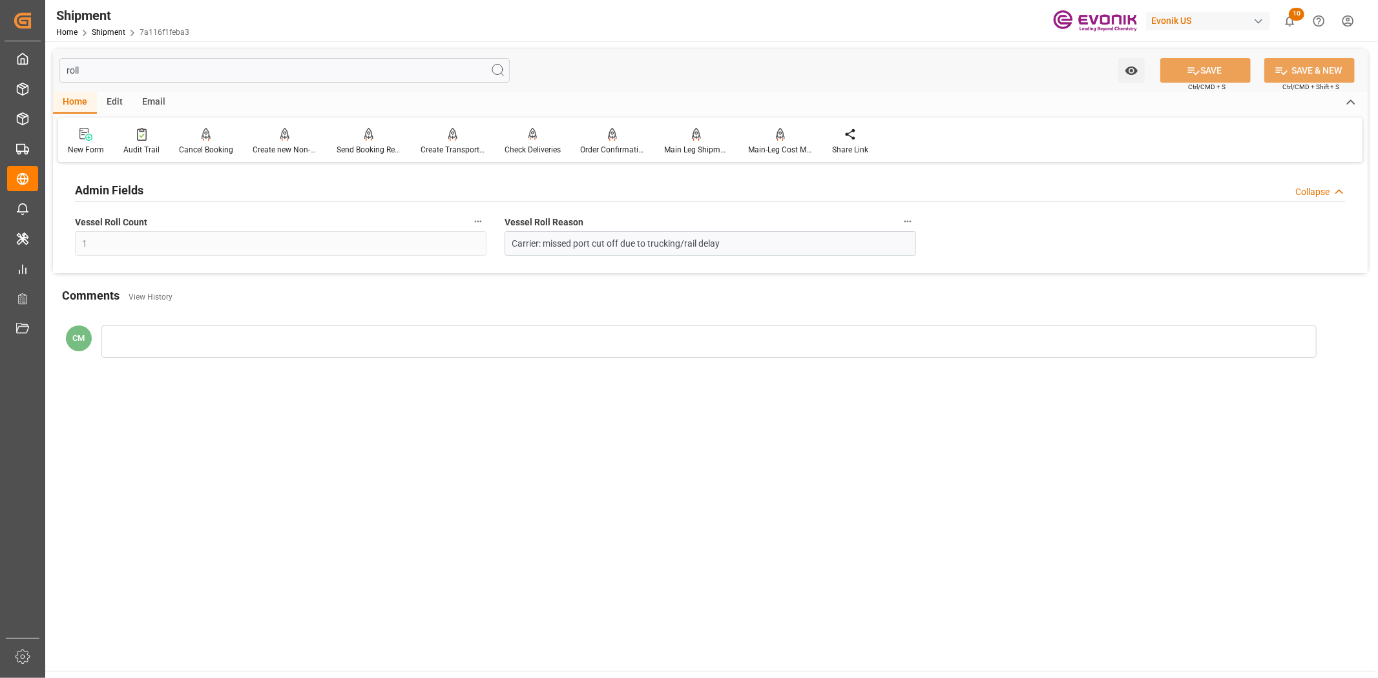
click at [914, 222] on button "Vessel Roll Reason" at bounding box center [907, 221] width 17 height 17
click at [915, 222] on icon at bounding box center [916, 221] width 14 height 14
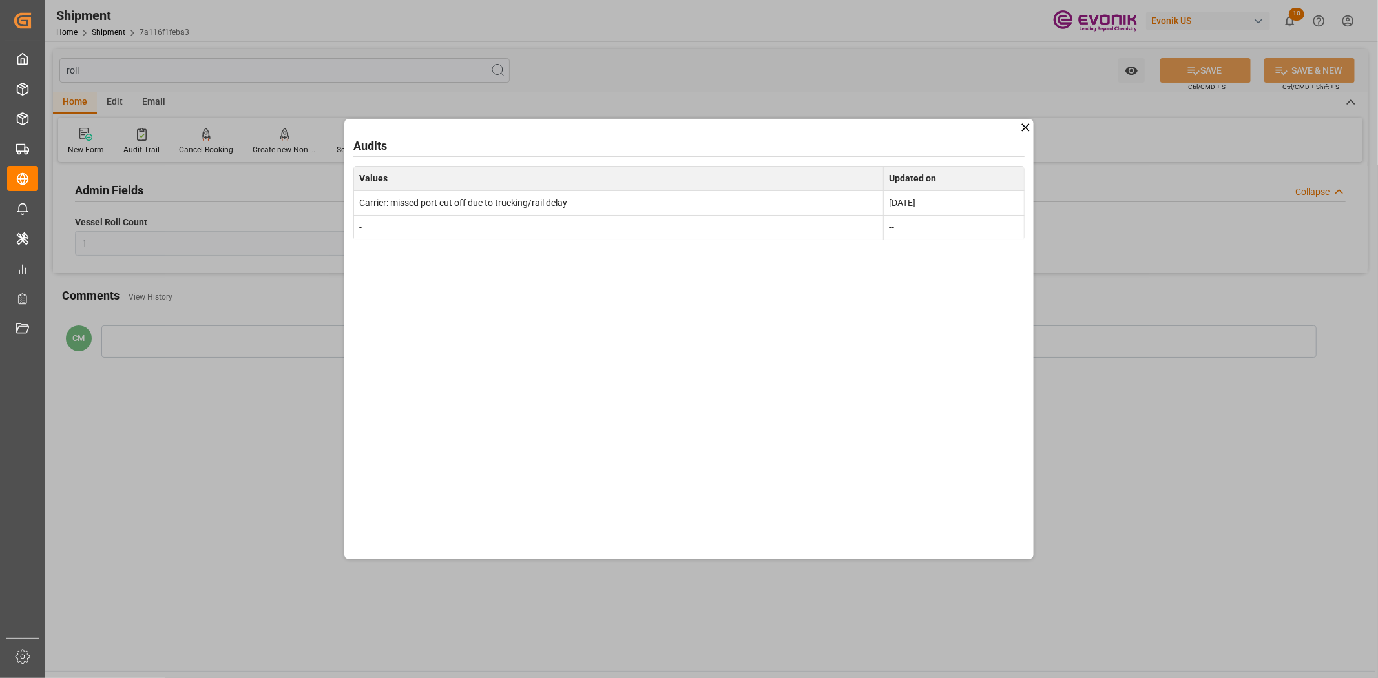
click at [1025, 134] on div "Audits Values Updated on Carrier: missed port cut off due to trucking/rail dela…" at bounding box center [688, 339] width 689 height 441
click at [1025, 128] on icon at bounding box center [1026, 128] width 14 height 14
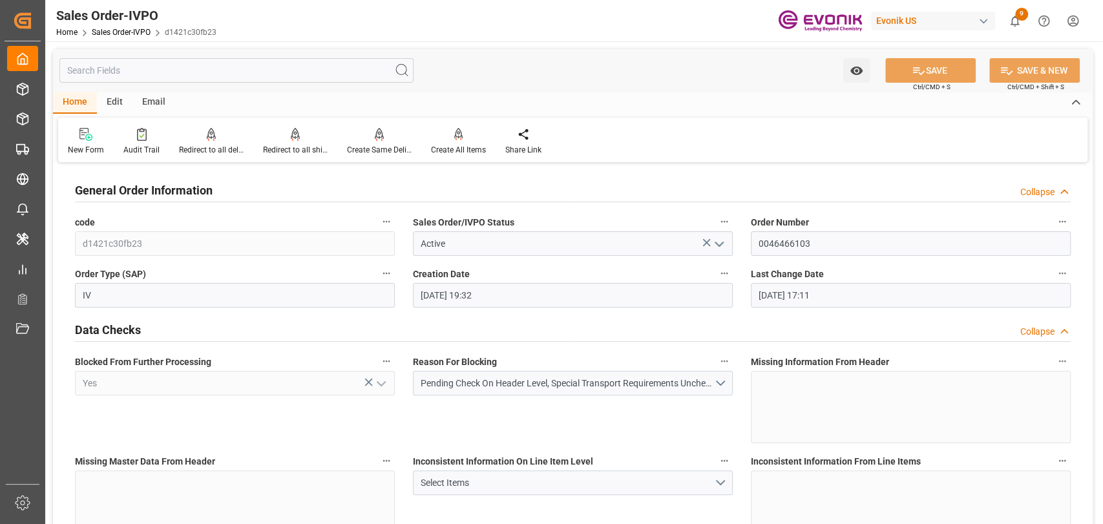
scroll to position [287, 0]
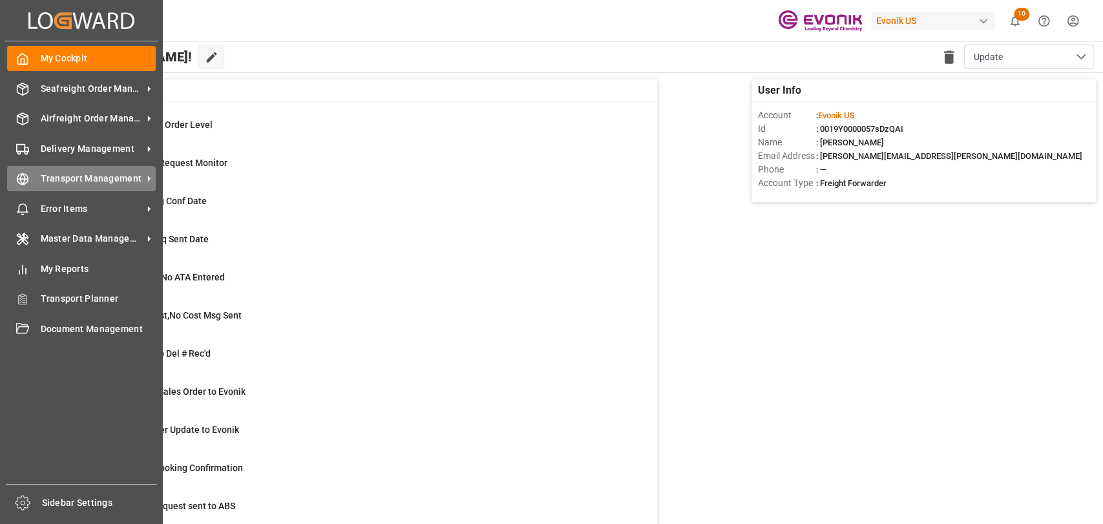
drag, startPoint x: 39, startPoint y: 185, endPoint x: 52, endPoint y: 179, distance: 14.2
click at [41, 184] on div "Transport Management Transport Management" at bounding box center [81, 178] width 149 height 25
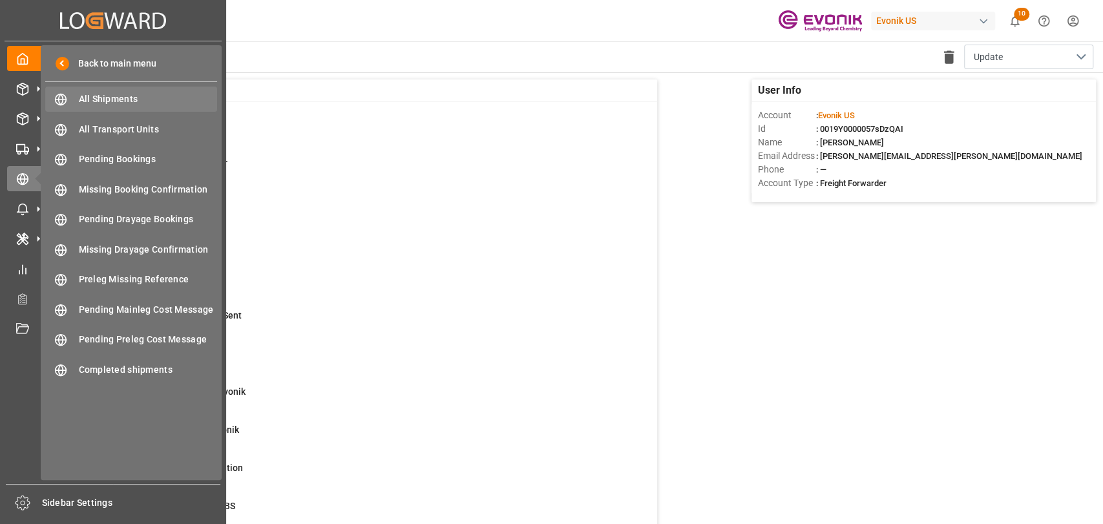
click at [119, 100] on span "All Shipments" at bounding box center [148, 99] width 139 height 14
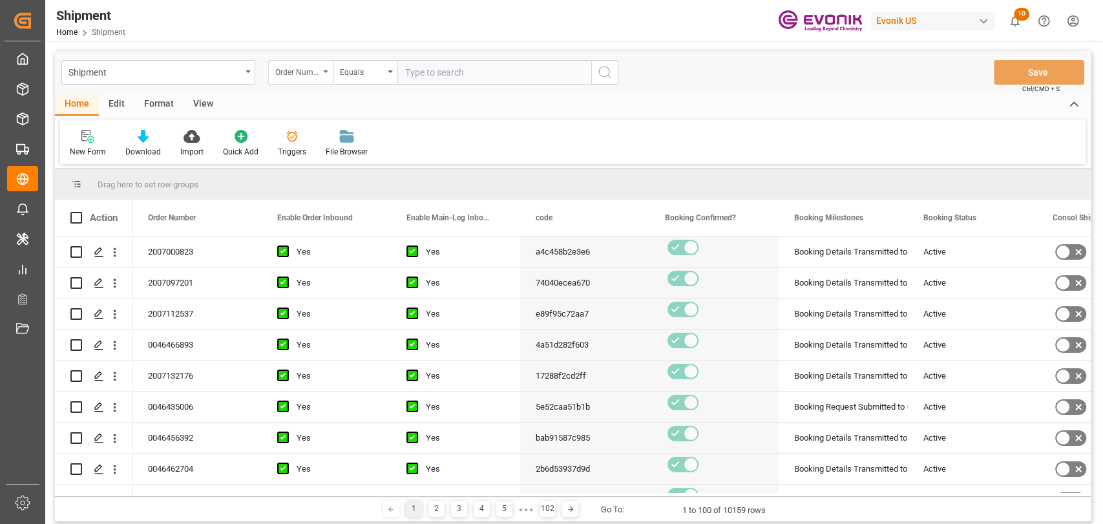
click at [304, 74] on div "Order Number" at bounding box center [297, 70] width 44 height 15
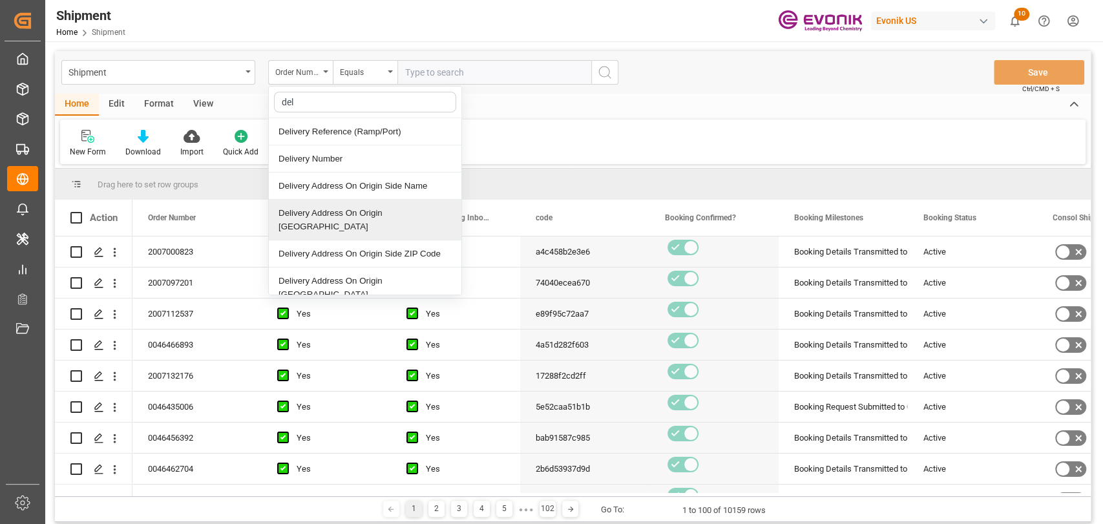
type input "deli"
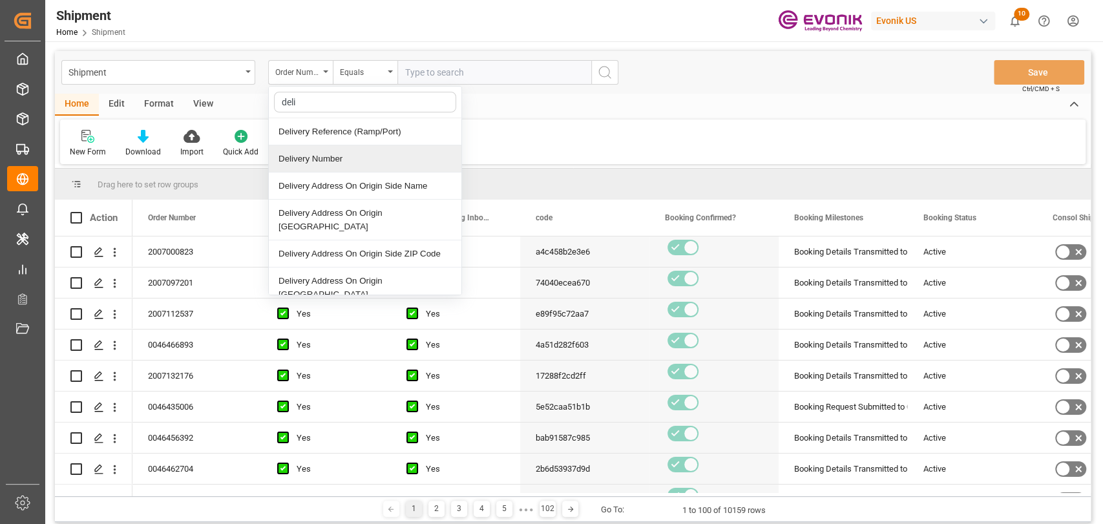
click at [329, 165] on div "Delivery Number" at bounding box center [365, 158] width 192 height 27
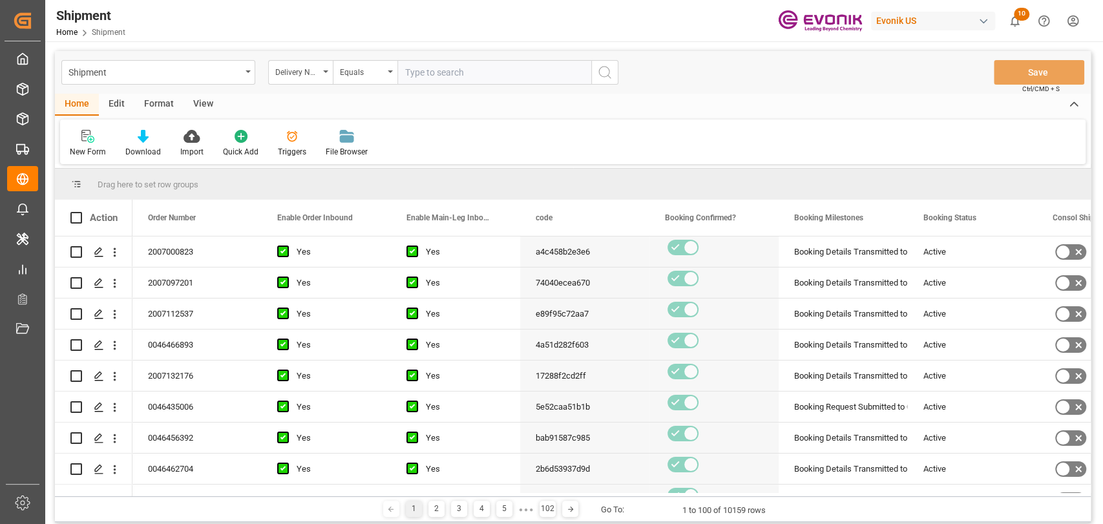
click at [482, 66] on input "text" at bounding box center [494, 72] width 194 height 25
type input "30117650465"
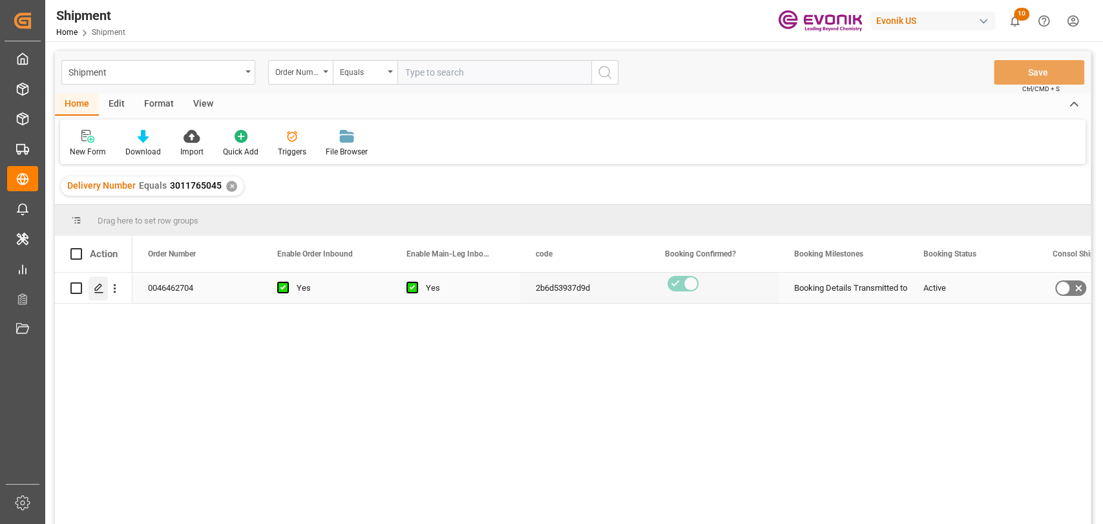
click at [96, 285] on icon "Press SPACE to select this row." at bounding box center [99, 288] width 10 height 10
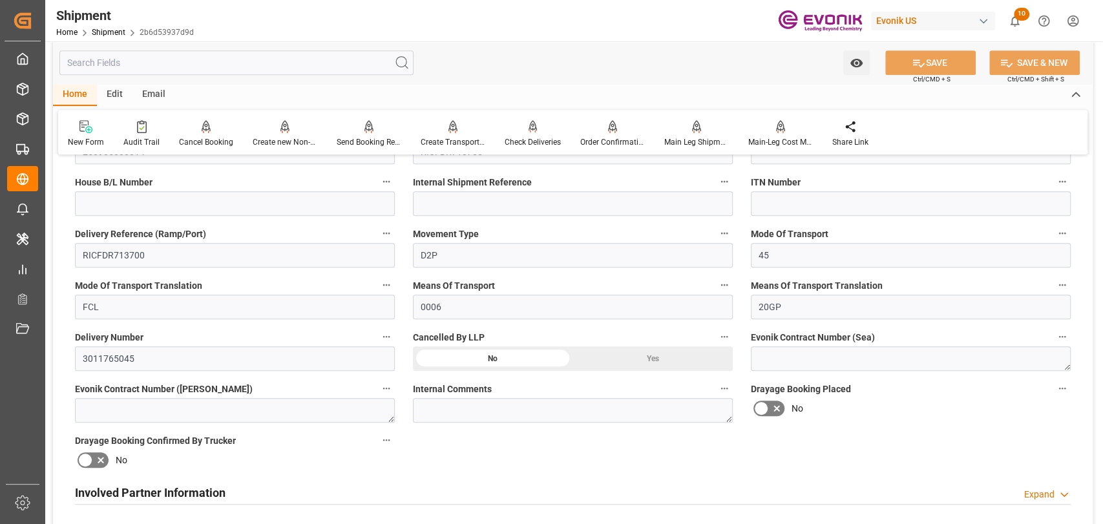
scroll to position [430, 0]
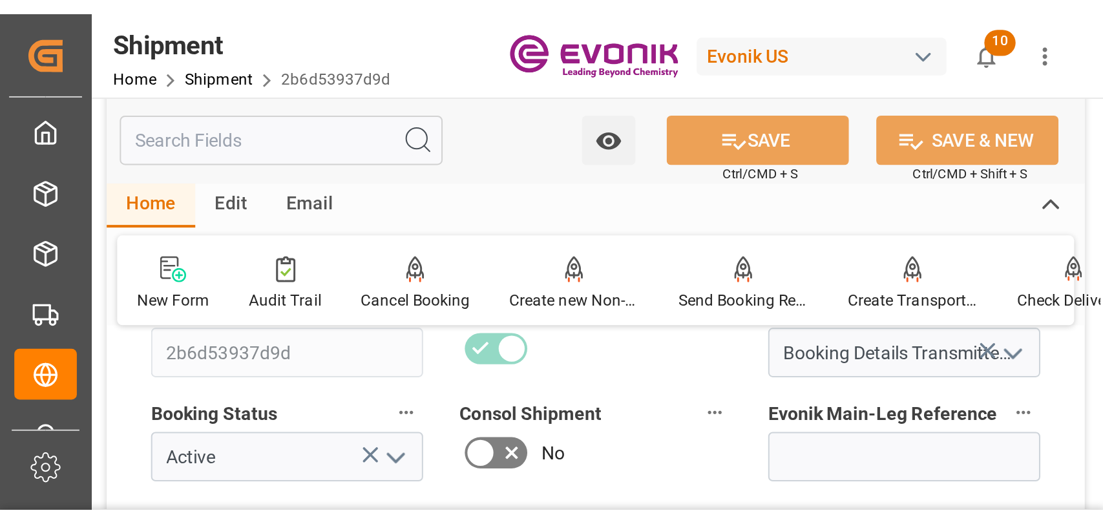
scroll to position [287, 0]
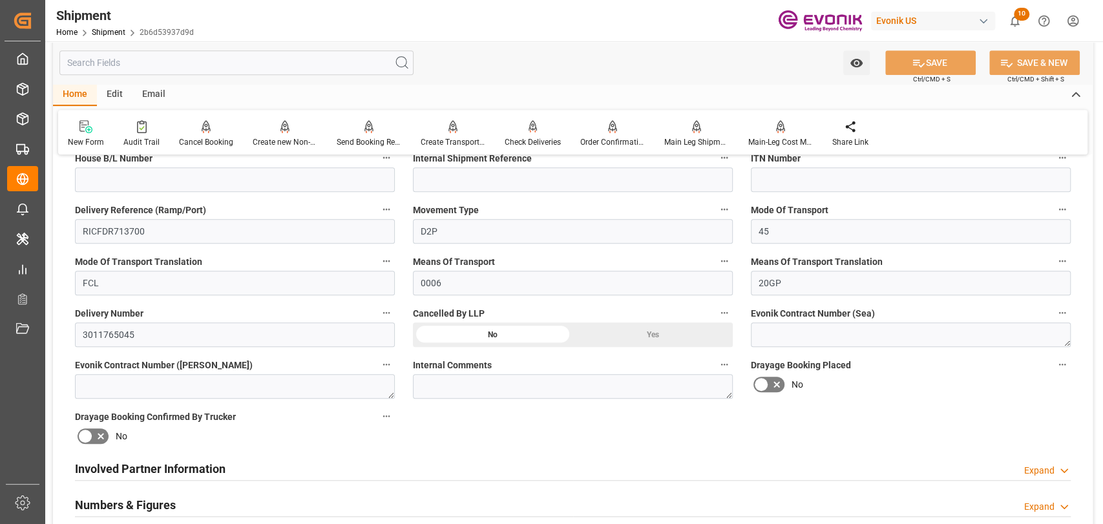
scroll to position [287, 0]
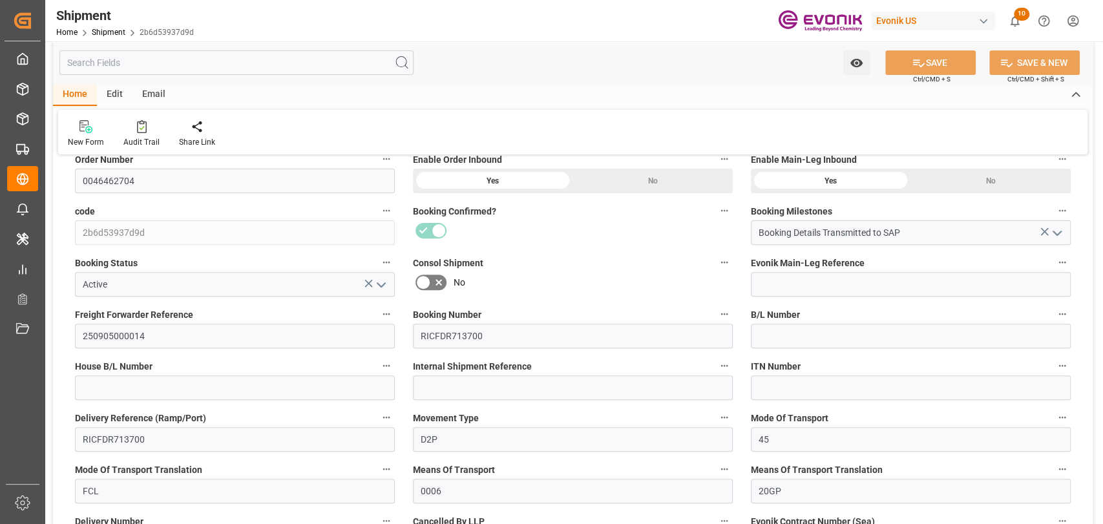
scroll to position [287, 0]
